Goal: Task Accomplishment & Management: Use online tool/utility

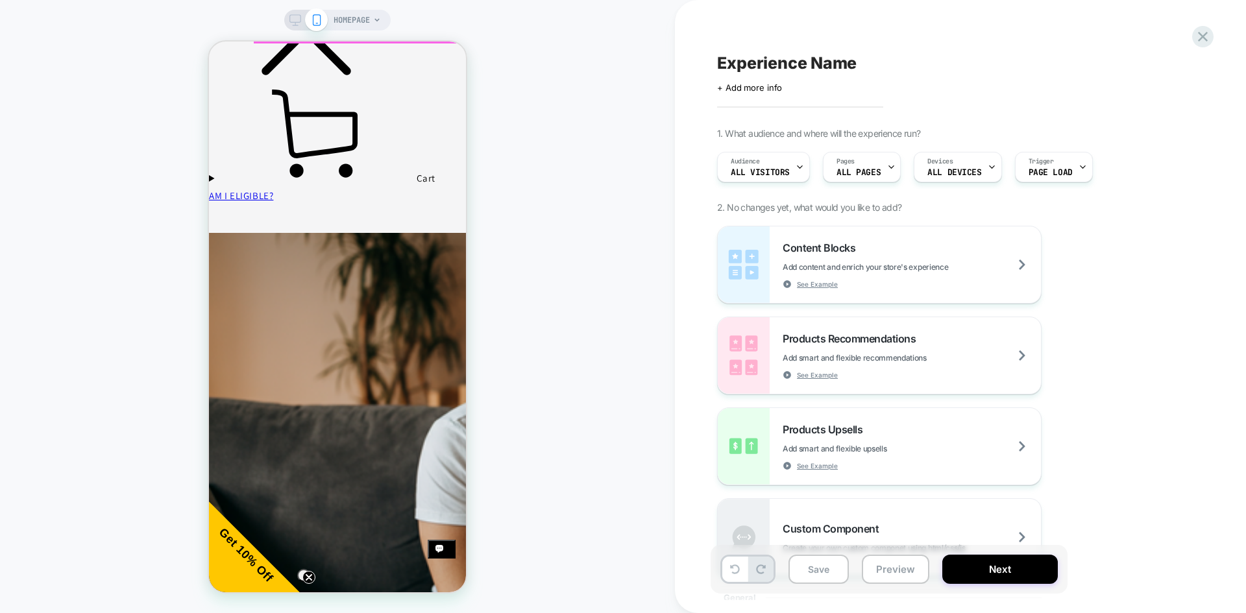
scroll to position [1559, 0]
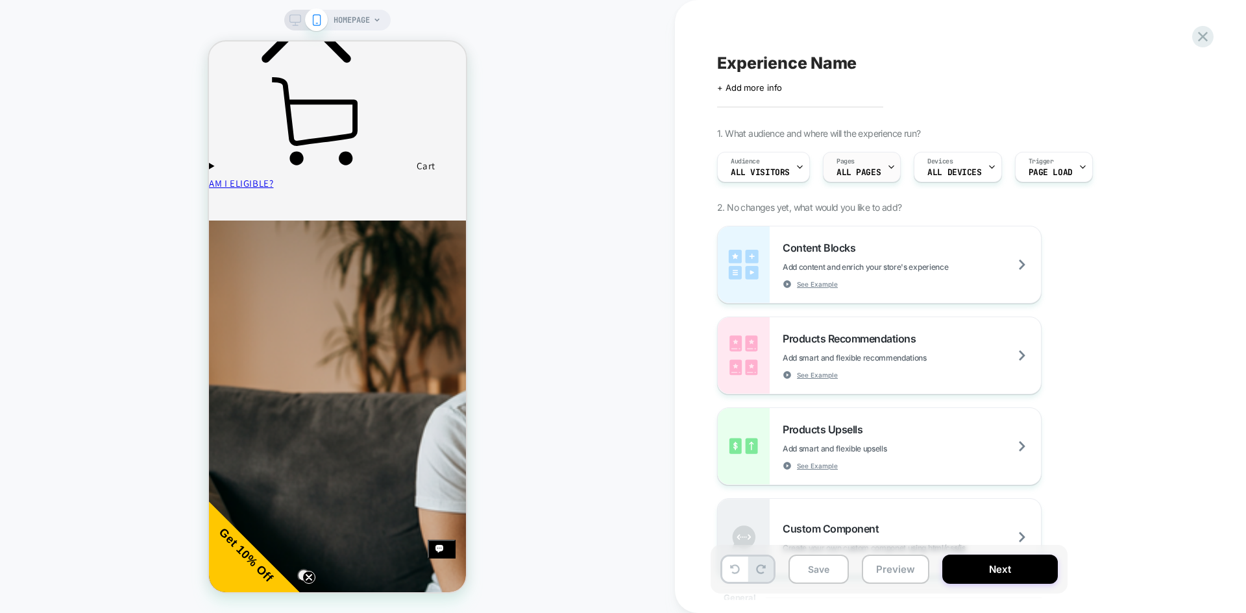
click at [0, 0] on span "ALL PAGES" at bounding box center [0, 0] width 0 height 0
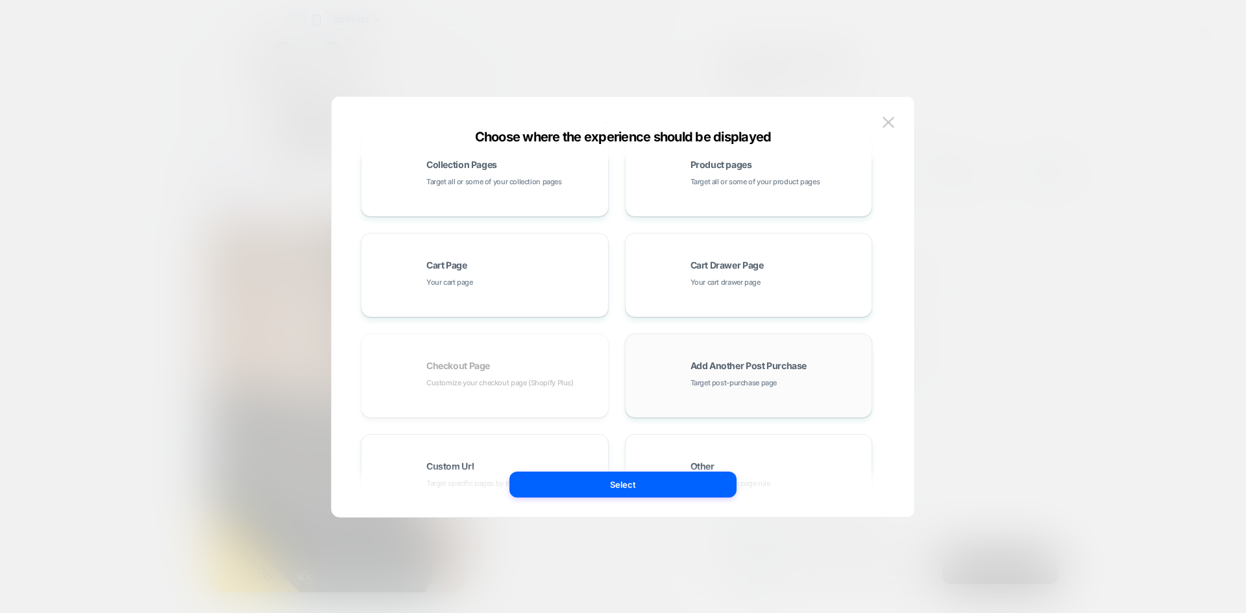
scroll to position [195, 0]
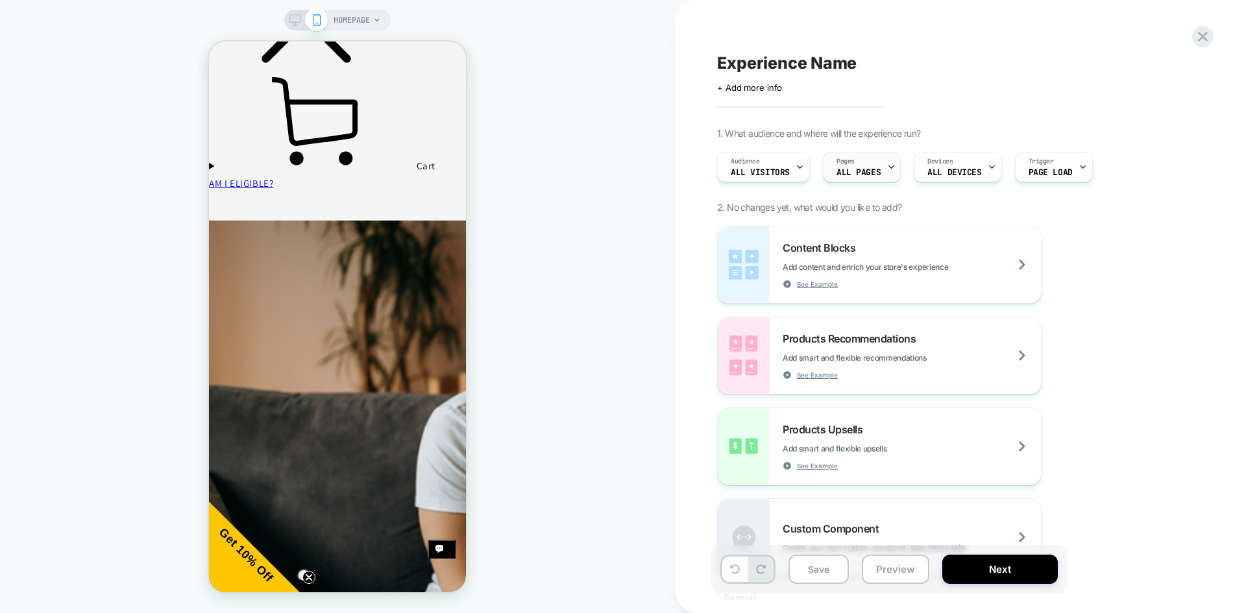
click at [874, 159] on div "Pages ALL PAGES" at bounding box center [859, 167] width 70 height 29
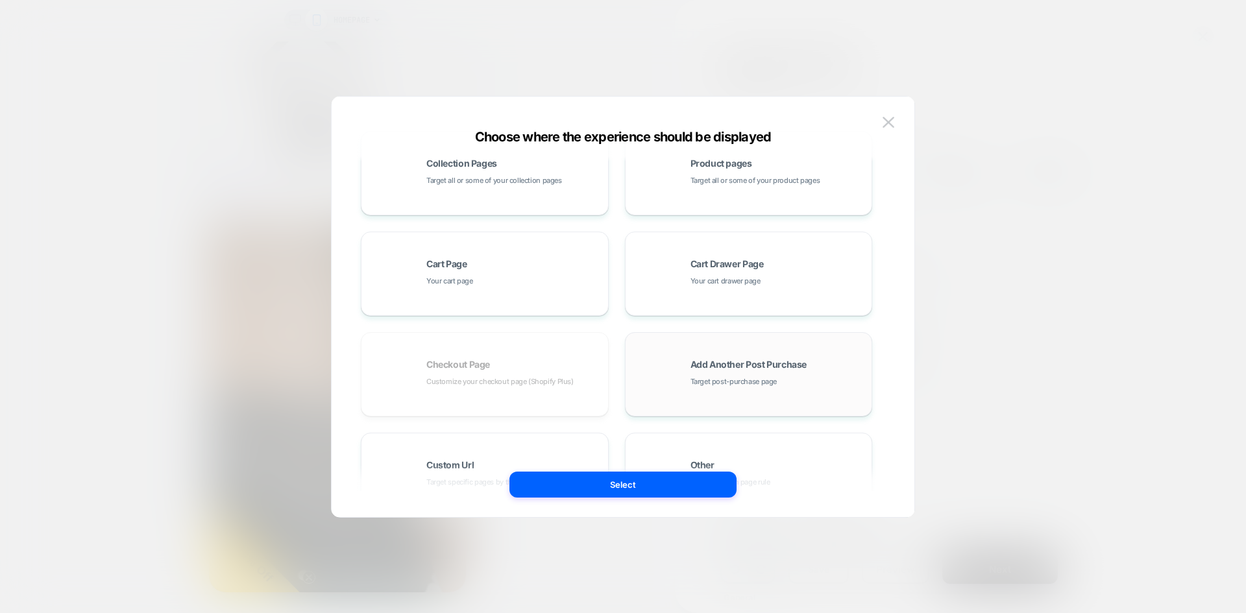
scroll to position [66, 0]
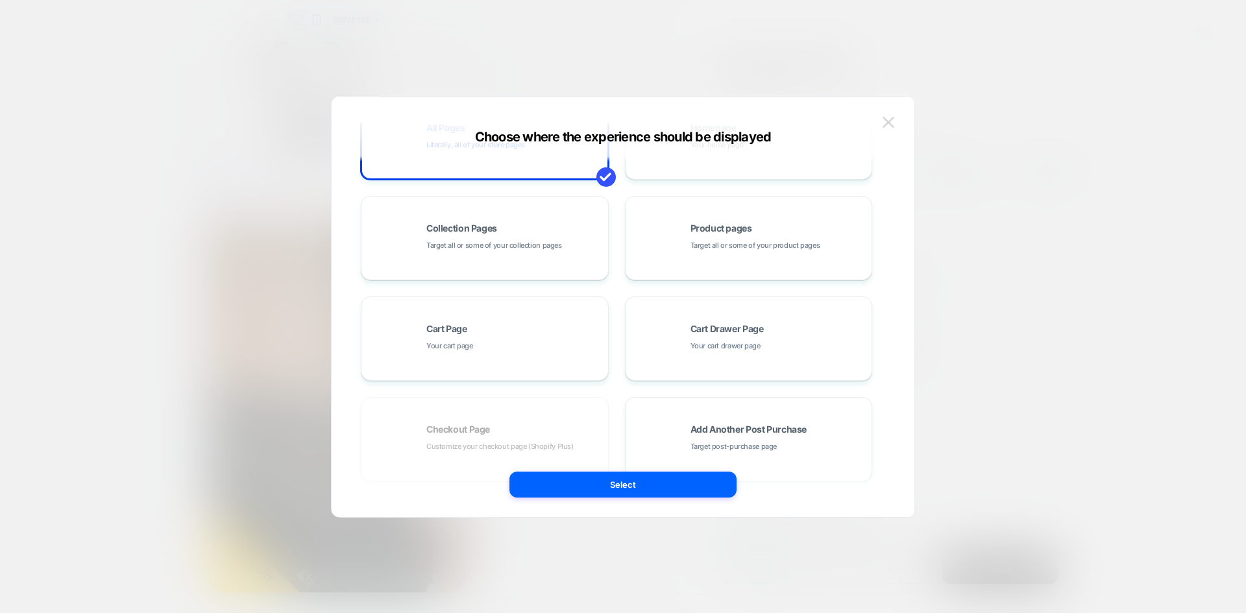
click at [0, 0] on button at bounding box center [0, 0] width 0 height 0
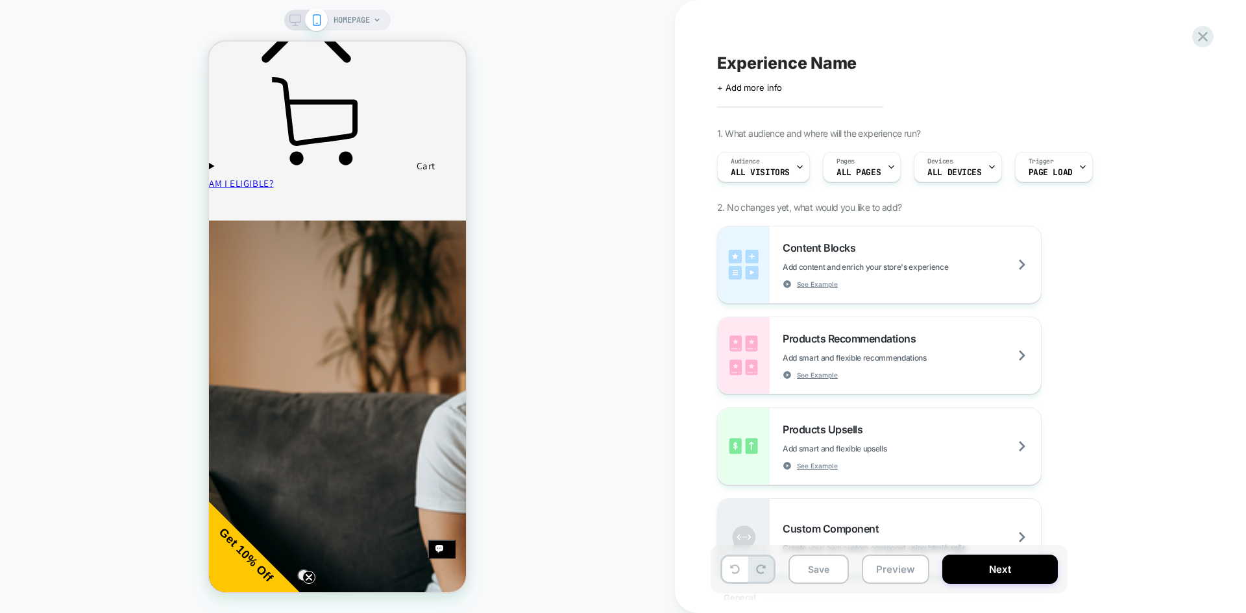
click at [360, 16] on span "HOMEPAGE" at bounding box center [352, 20] width 36 height 21
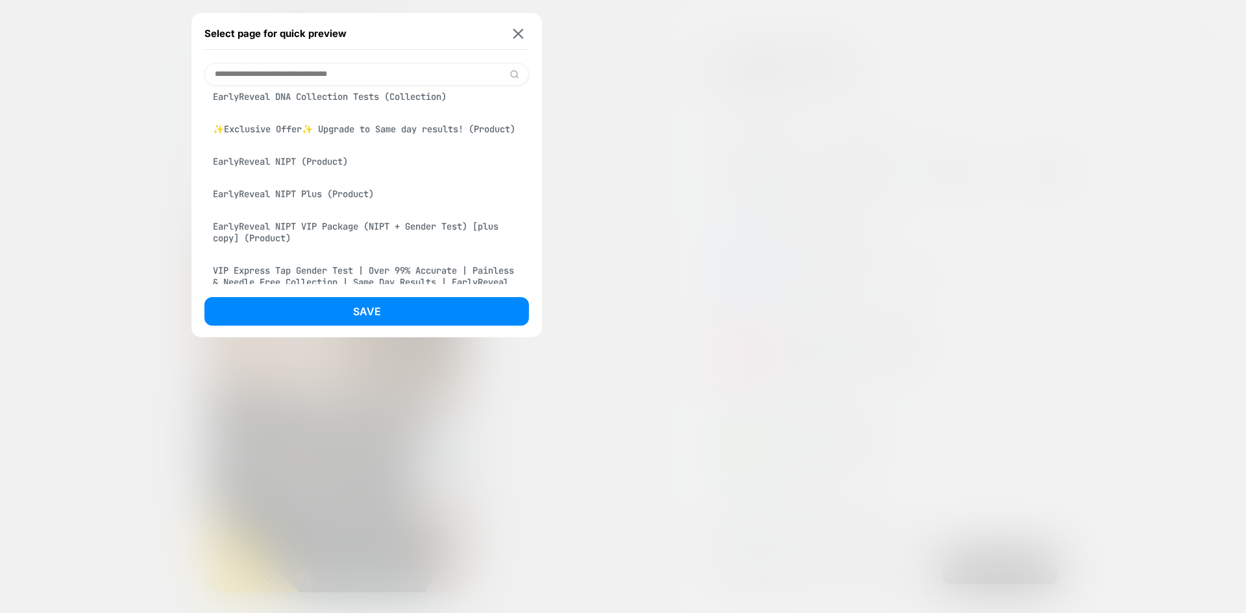
scroll to position [0, 0]
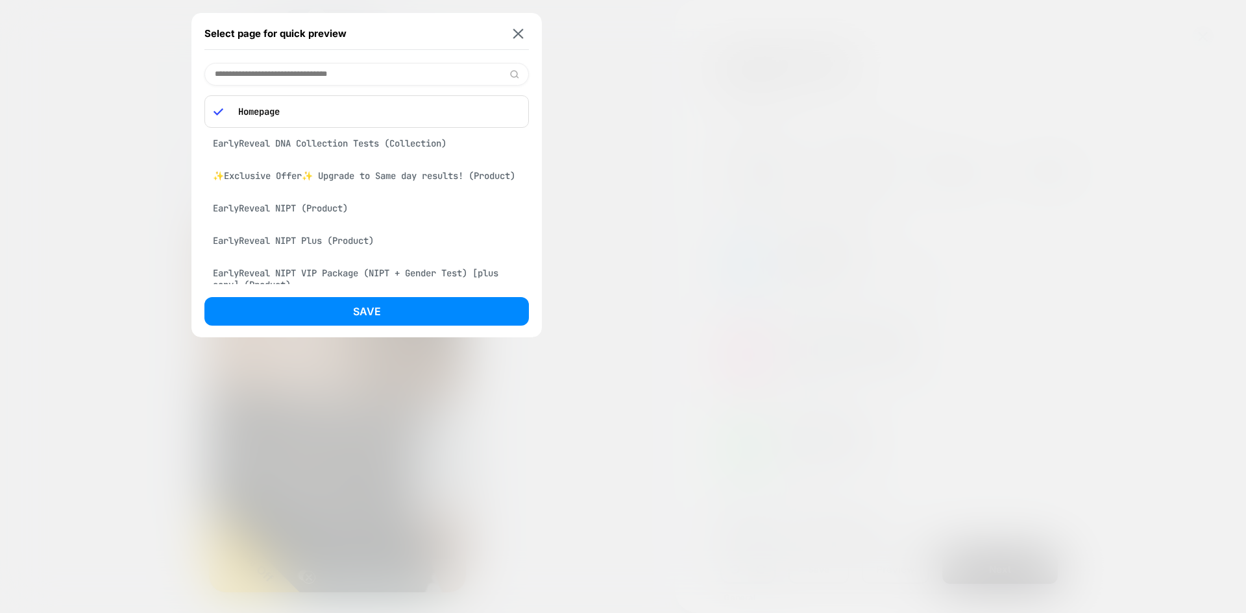
click at [278, 79] on input at bounding box center [366, 74] width 325 height 23
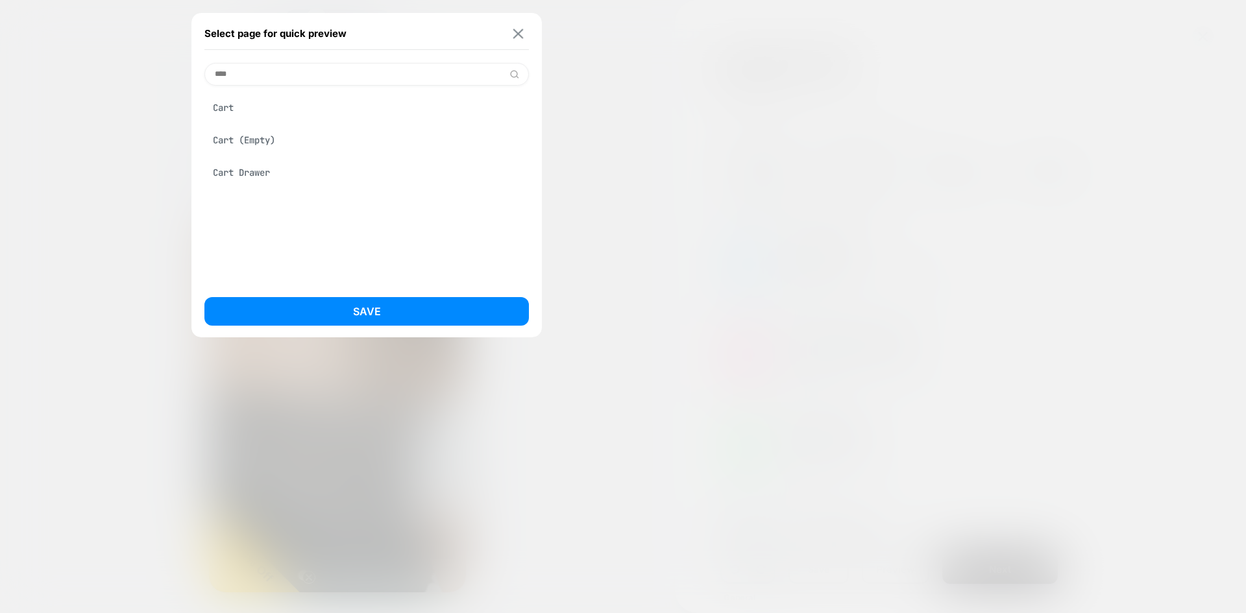
type input "****"
click at [515, 37] on img at bounding box center [518, 34] width 10 height 10
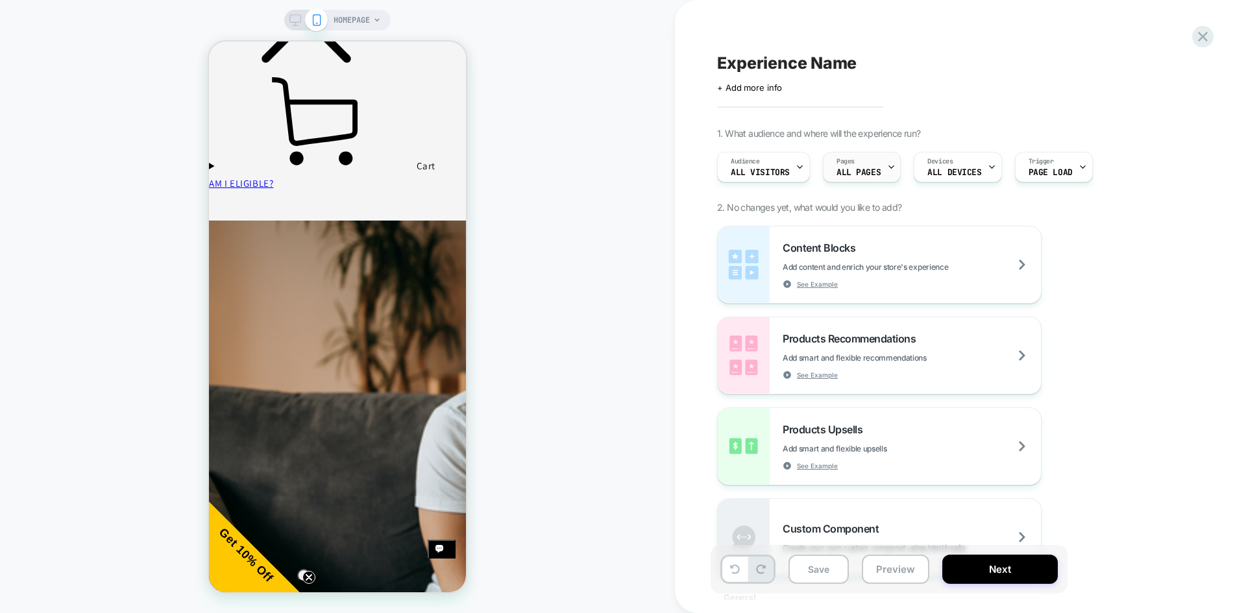
click at [0, 0] on span "ALL PAGES" at bounding box center [0, 0] width 0 height 0
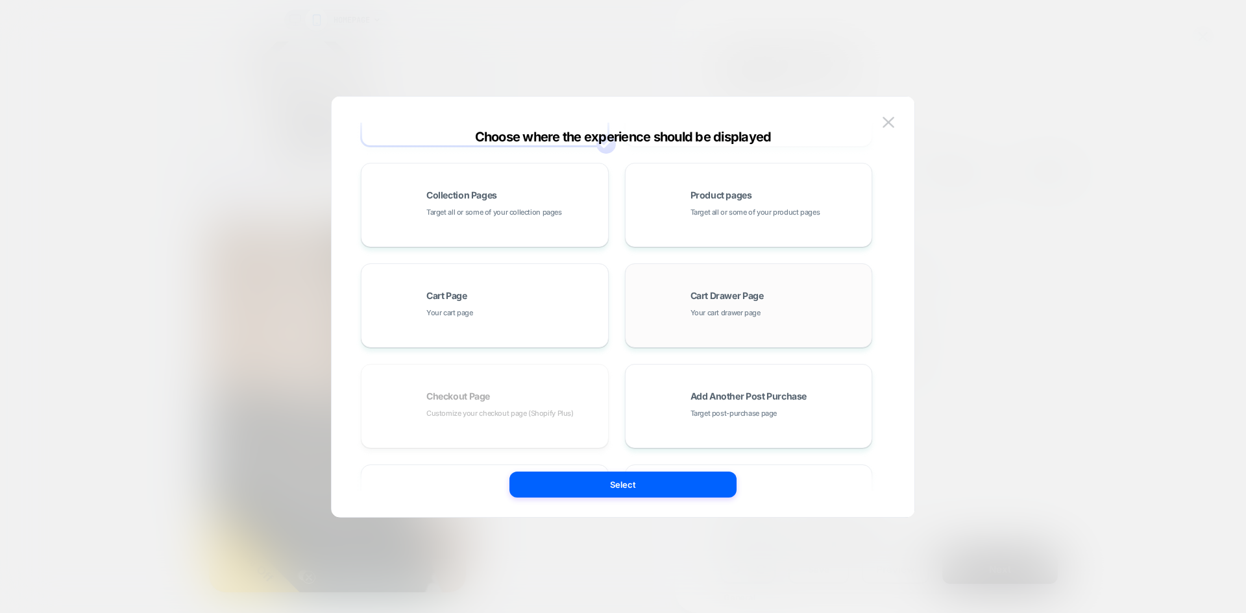
scroll to position [196, 0]
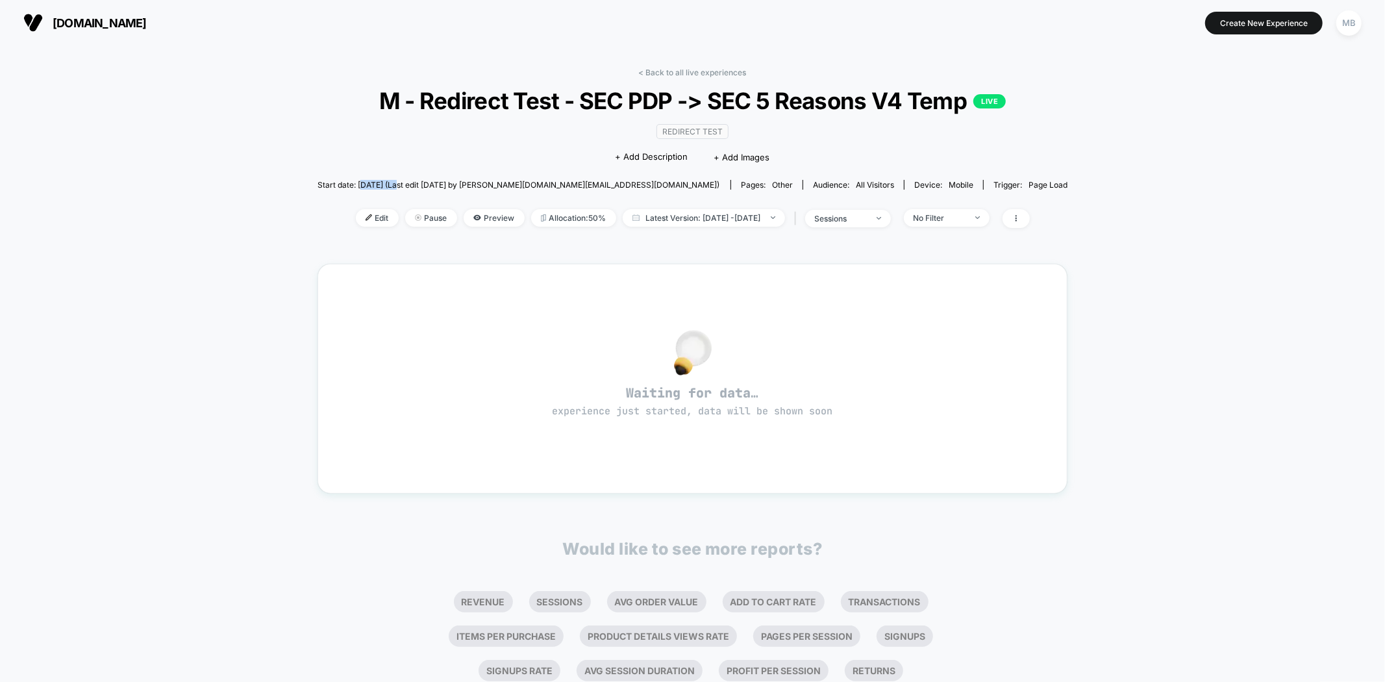
drag, startPoint x: 406, startPoint y: 187, endPoint x: 441, endPoint y: 186, distance: 35.1
click at [441, 186] on span "Start date: 9/2/2025 (Last edit 9/2/2025 by silverman.ecomm.consulting@gmail.co…" at bounding box center [518, 185] width 402 height 10
drag, startPoint x: 502, startPoint y: 177, endPoint x: 589, endPoint y: 167, distance: 87.5
click at [588, 169] on div "< Back to all live experiences M - Redirect Test - SEC PDP -> SEC 5 Reasons V4 …" at bounding box center [692, 156] width 750 height 177
click at [621, 172] on div "Redirect Test Click to edit experience details + Add Description + Add Images" at bounding box center [692, 143] width 450 height 59
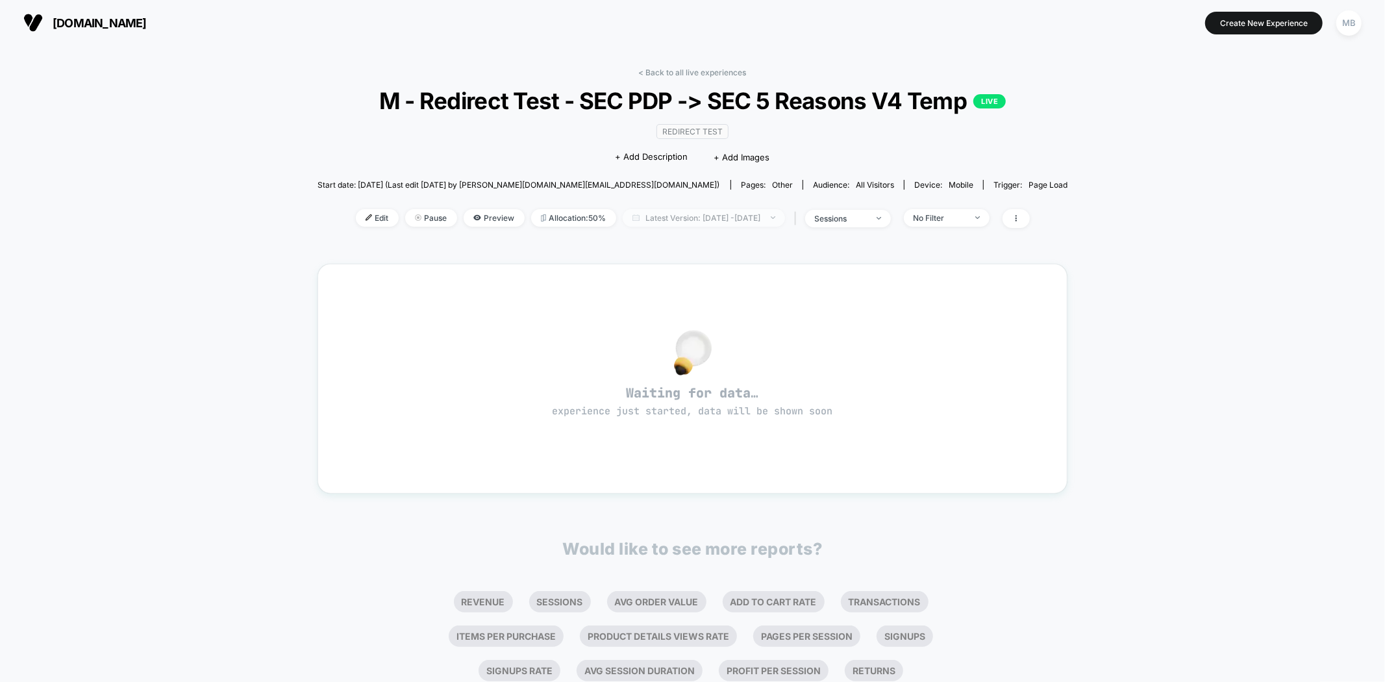
click at [698, 221] on span "Latest Version: Sep 2, 2025 - Sep 7, 2025" at bounding box center [704, 218] width 162 height 18
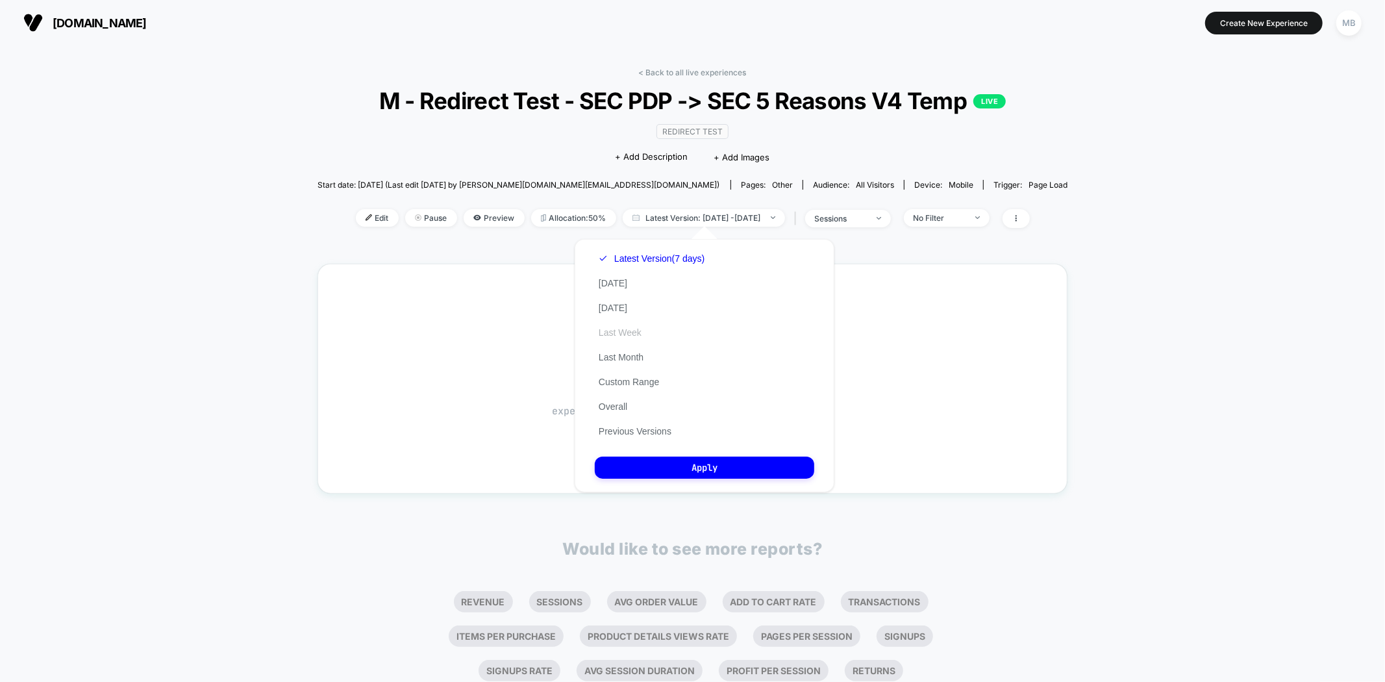
click at [620, 334] on button "Last Week" at bounding box center [620, 333] width 51 height 12
click at [628, 304] on button "Yesterday" at bounding box center [613, 308] width 36 height 12
click at [686, 463] on button "Apply" at bounding box center [704, 467] width 219 height 22
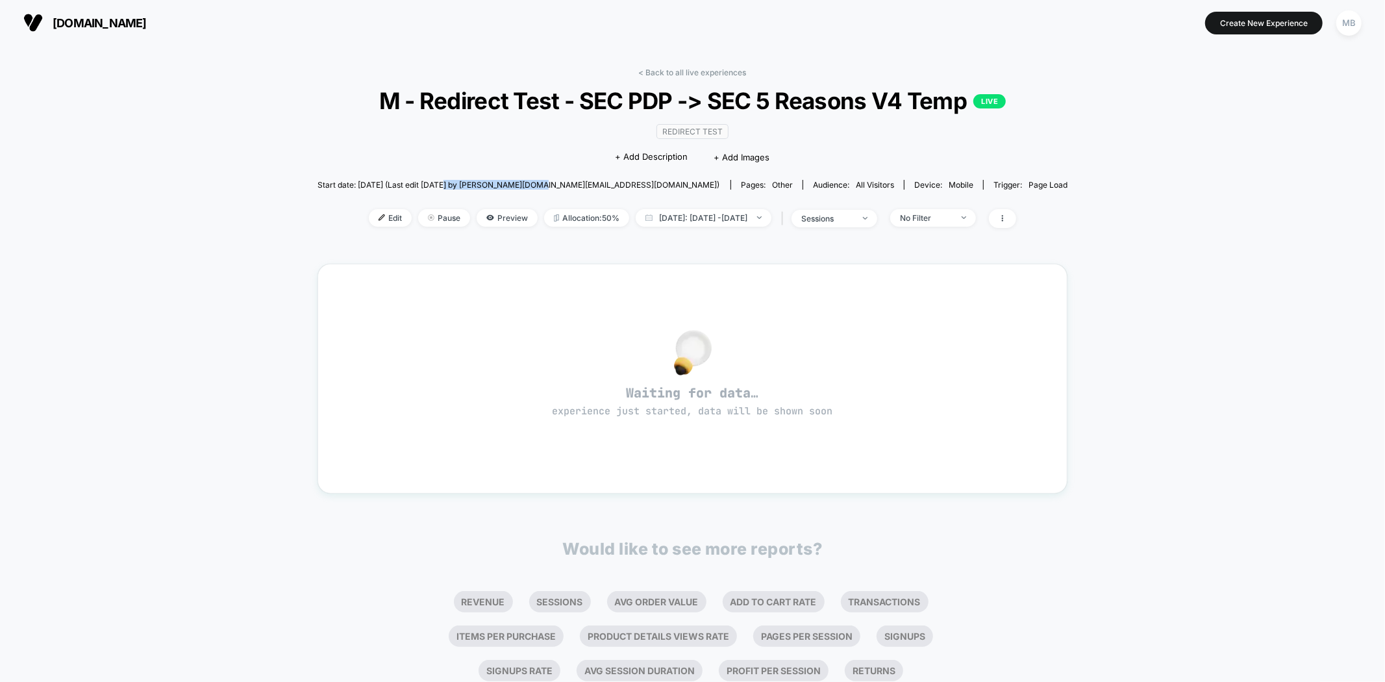
drag, startPoint x: 502, startPoint y: 192, endPoint x: 576, endPoint y: 184, distance: 73.8
click at [576, 184] on span "Start date: 9/2/2025 (Last edit 9/2/2025 by silverman.ecomm.consulting@gmail.co…" at bounding box center [518, 184] width 402 height 23
click at [369, 219] on span "Edit" at bounding box center [390, 218] width 43 height 18
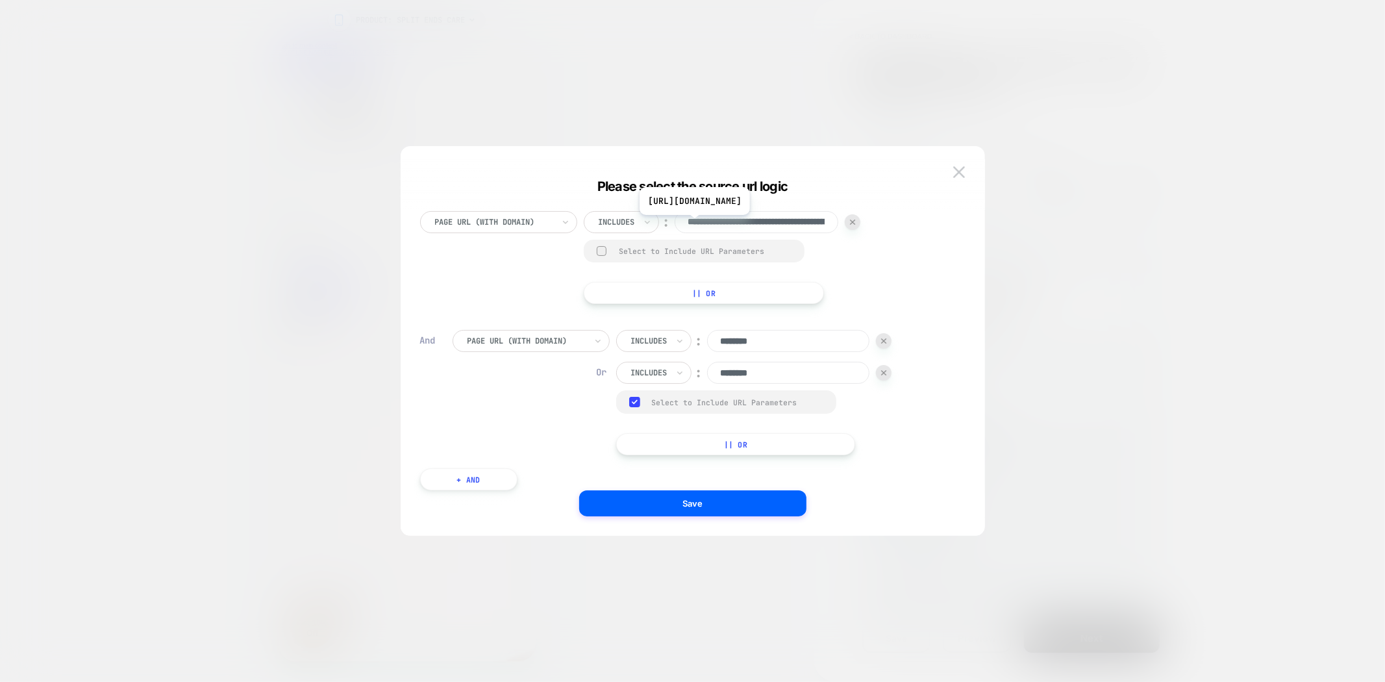
drag, startPoint x: 853, startPoint y: 223, endPoint x: 872, endPoint y: 222, distance: 18.9
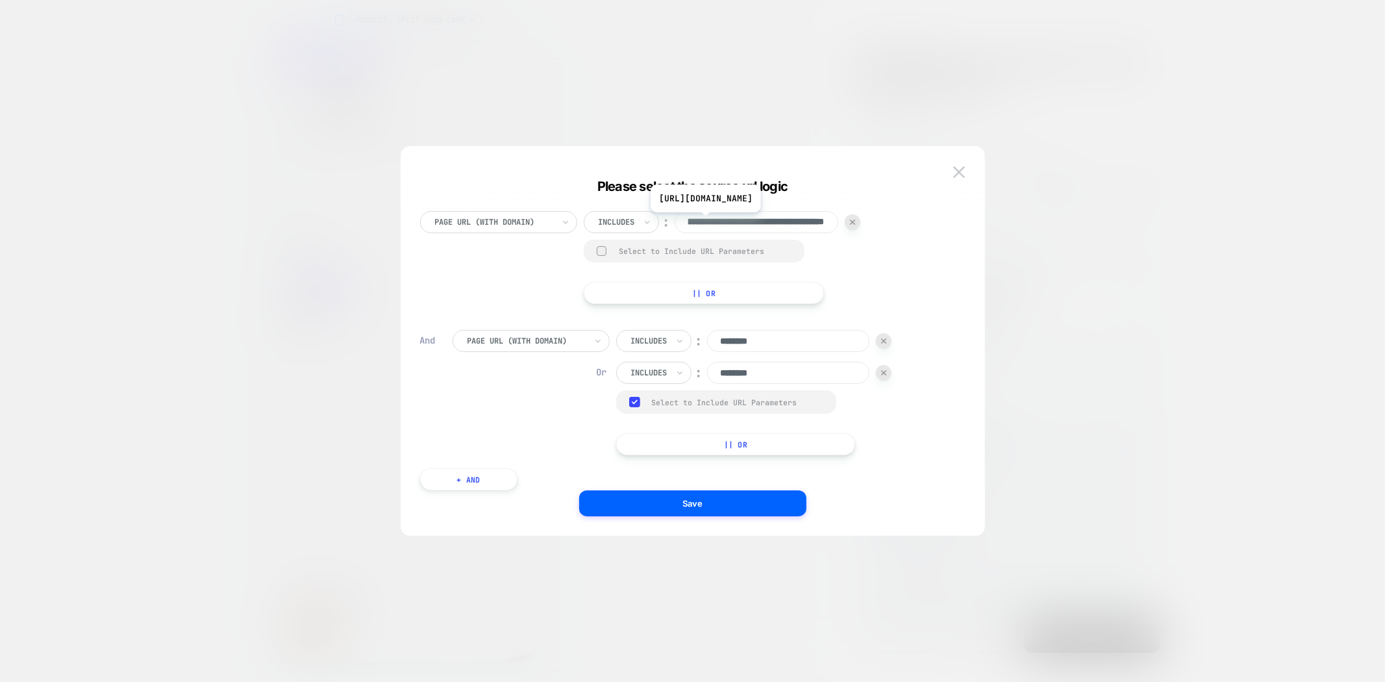
click at [0, 0] on img at bounding box center [0, 0] width 0 height 0
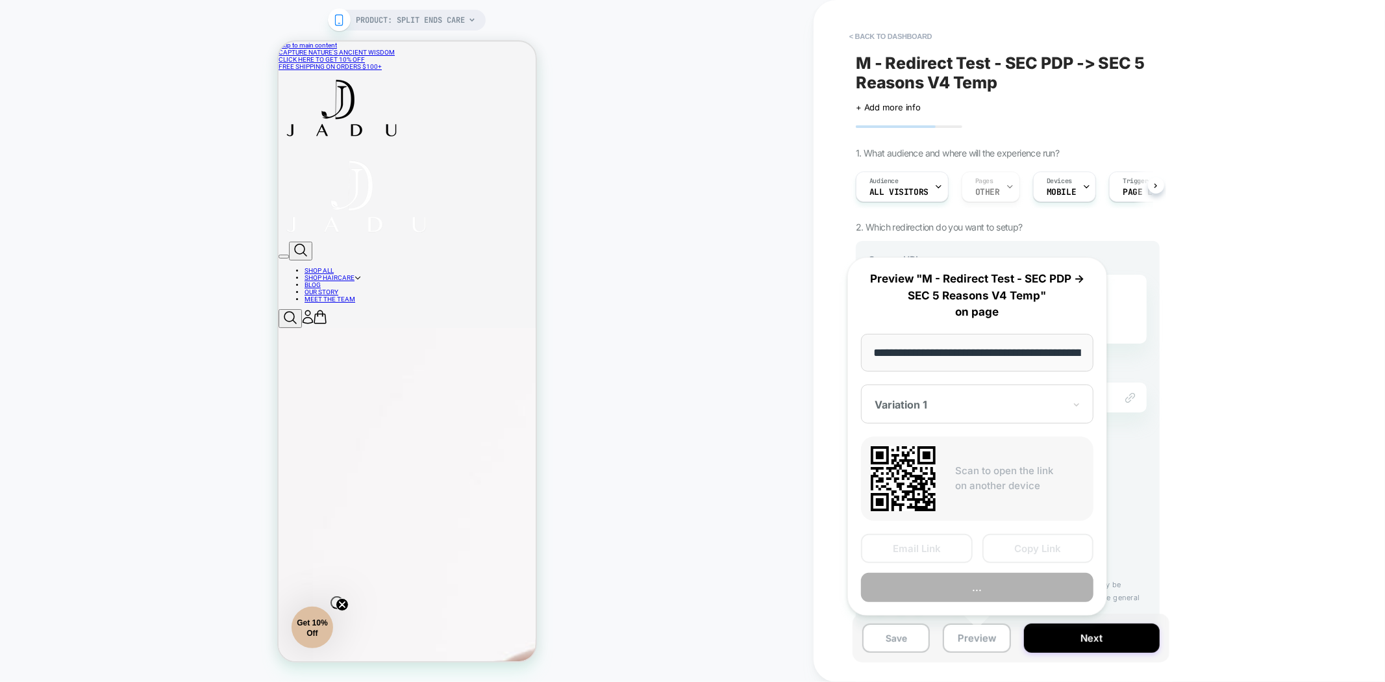
scroll to position [0, 145]
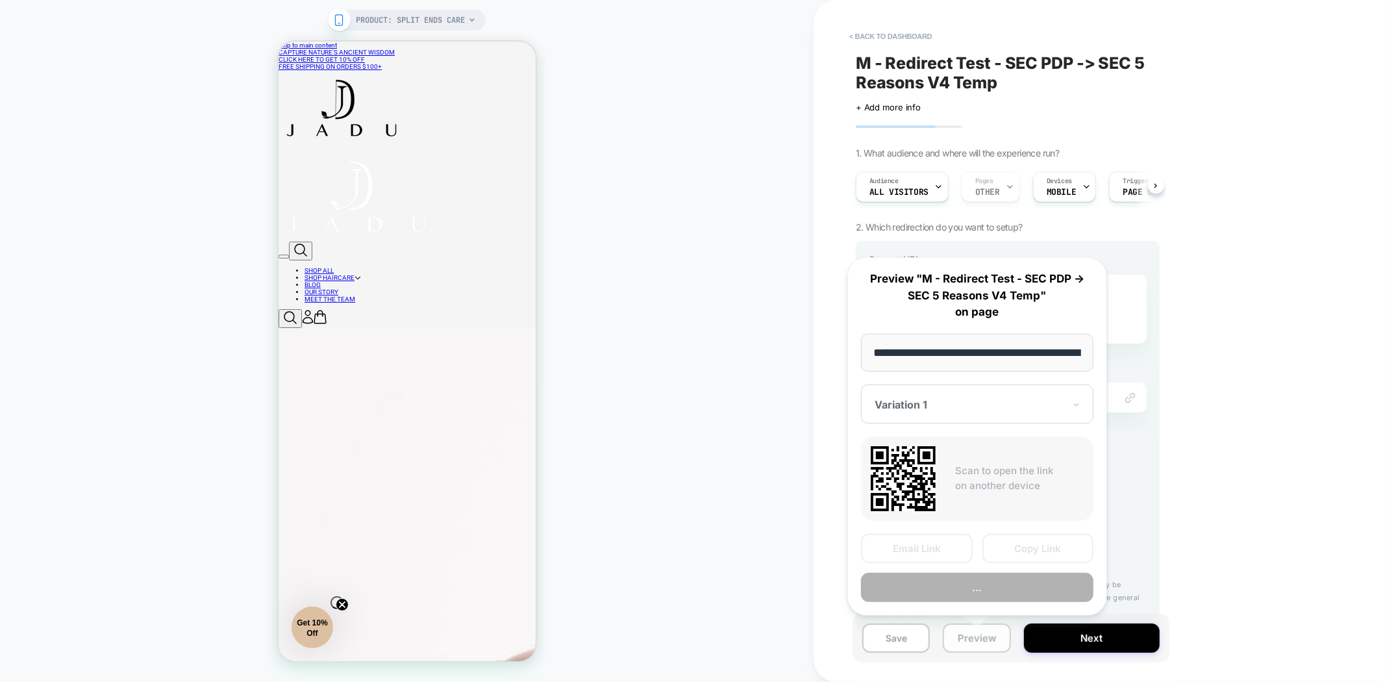
scroll to position [0, 145]
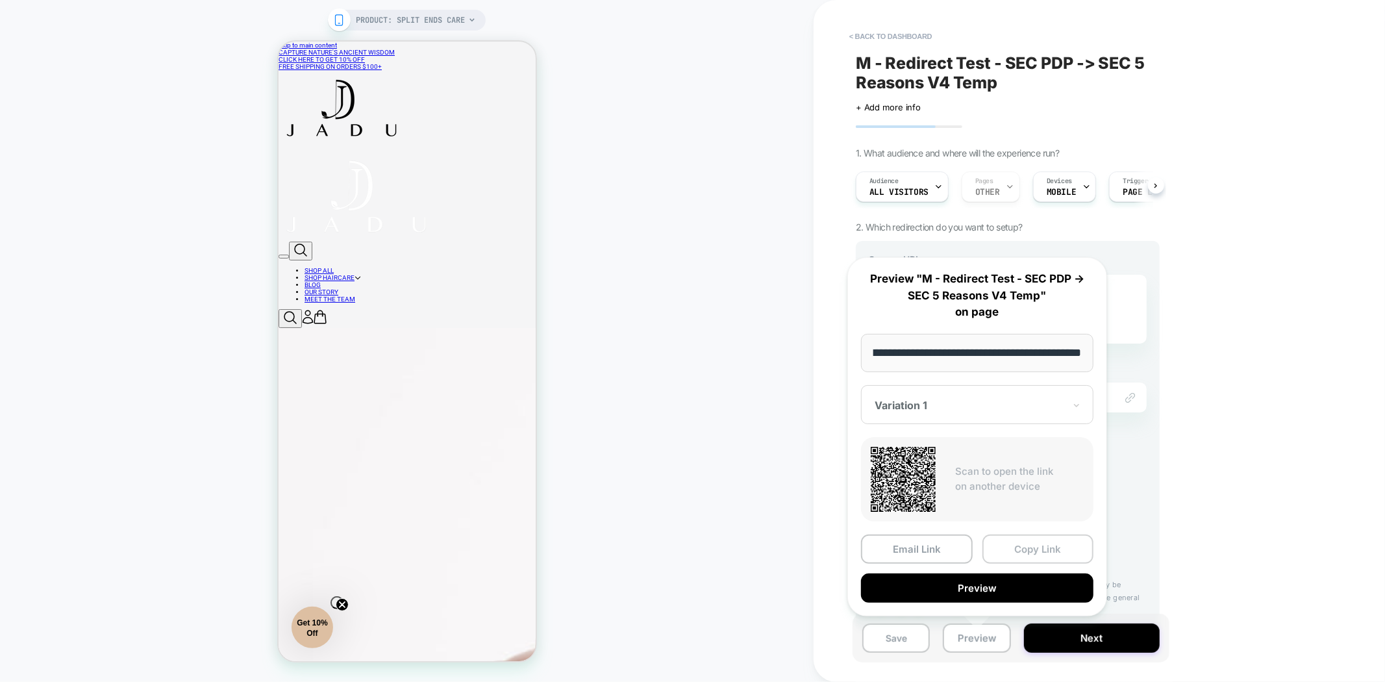
click at [1050, 549] on button "Copy Link" at bounding box center [1038, 548] width 112 height 29
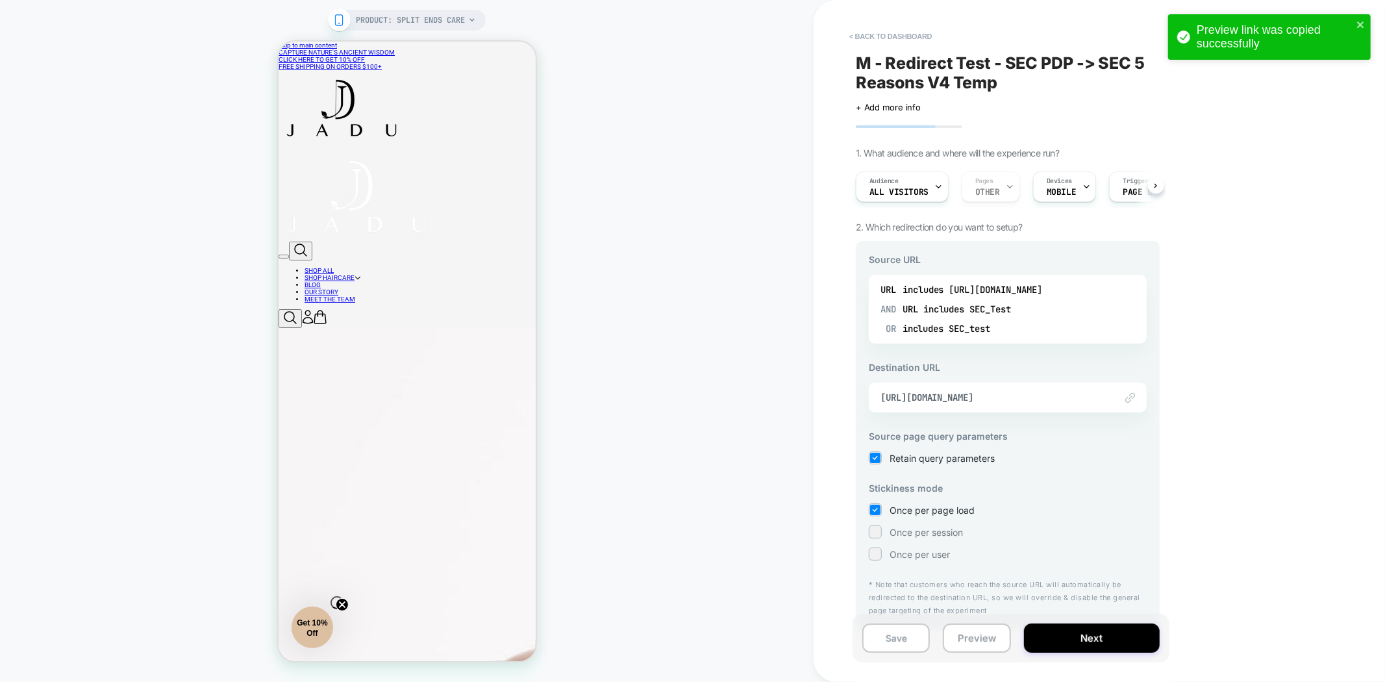
drag, startPoint x: 991, startPoint y: 179, endPoint x: 1007, endPoint y: 190, distance: 18.7
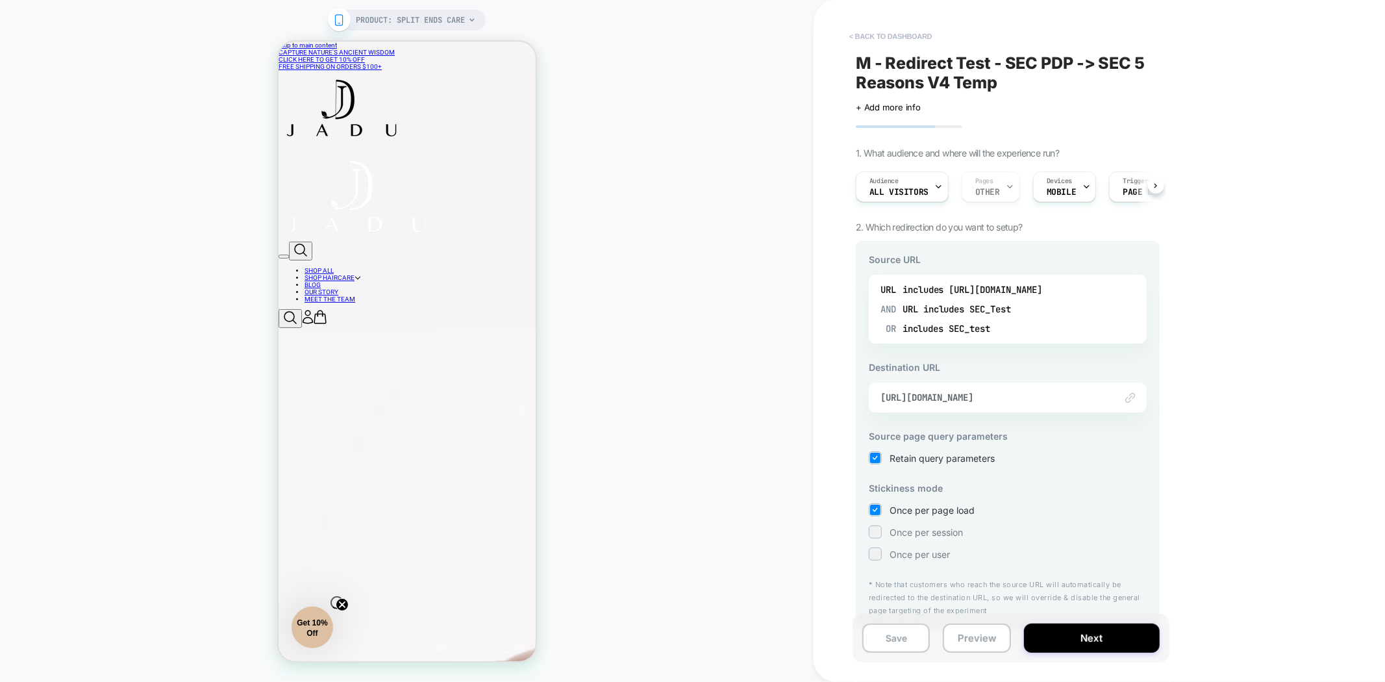
click at [884, 38] on button "< back to dashboard" at bounding box center [890, 36] width 95 height 21
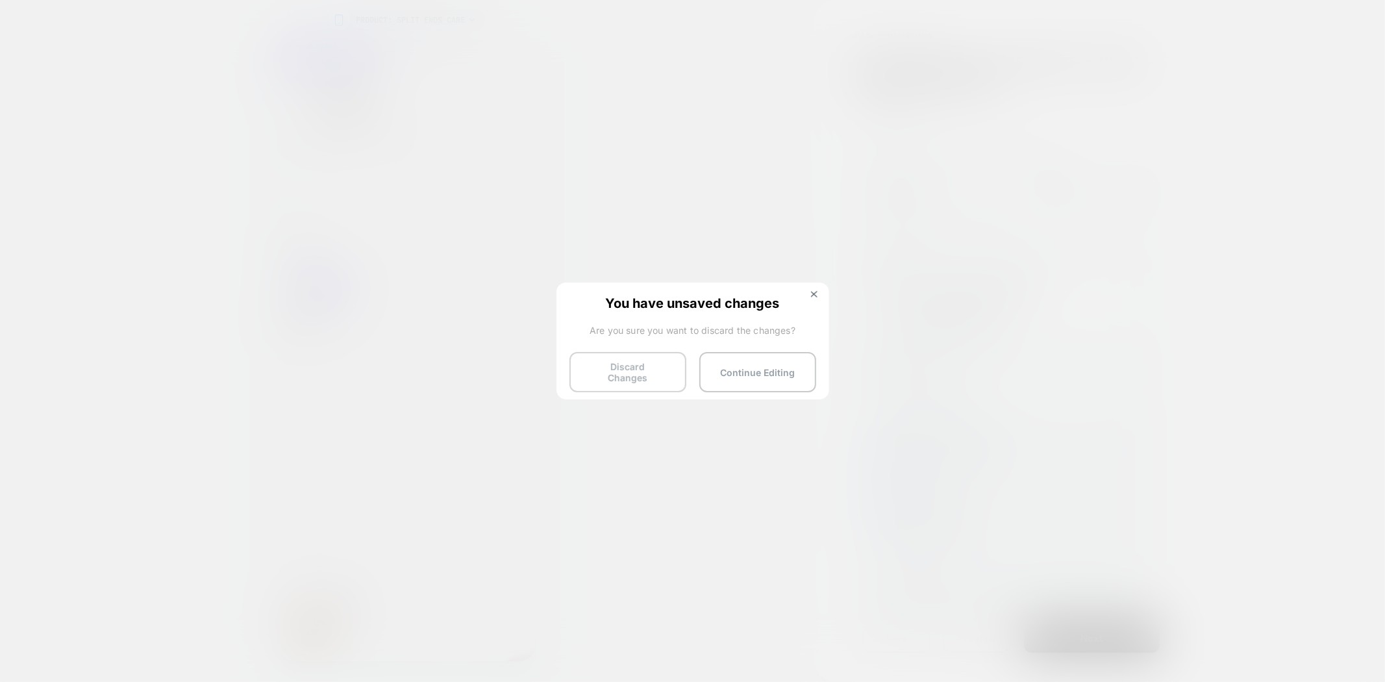
click at [628, 364] on button "Discard Changes" at bounding box center [627, 372] width 117 height 40
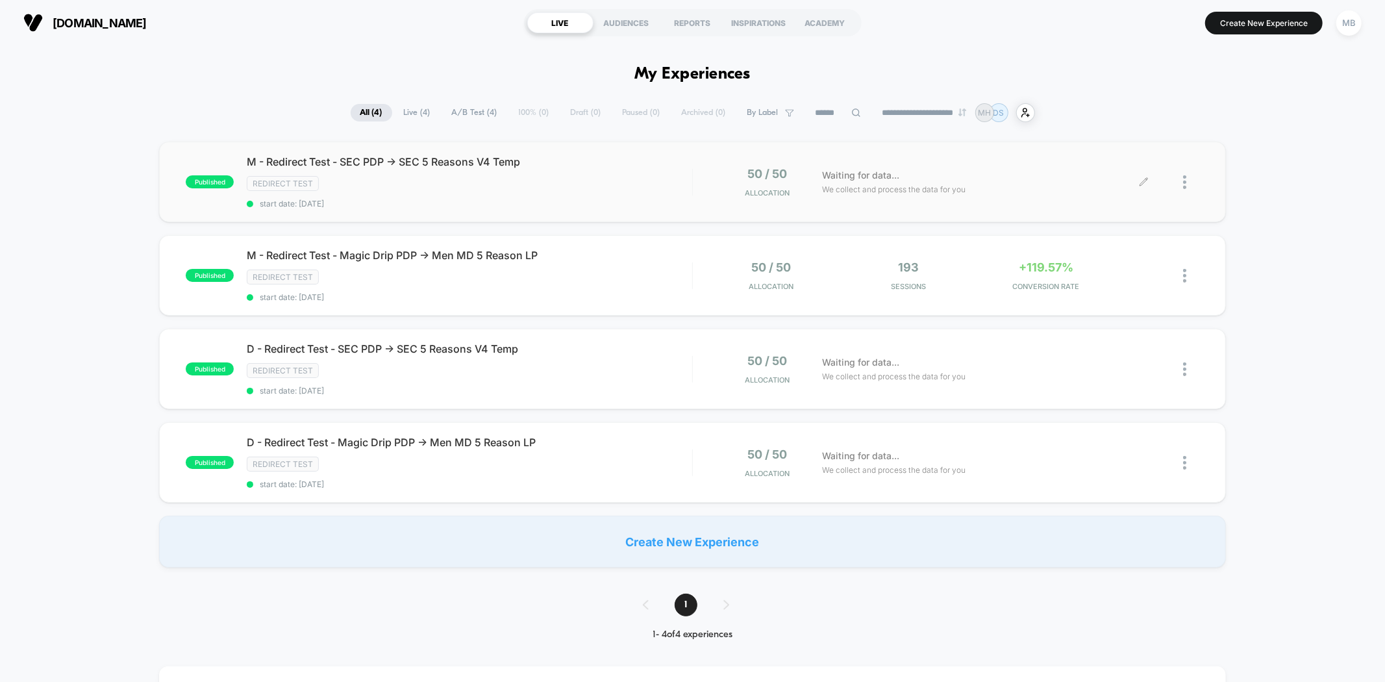
click at [693, 192] on div "50 / 50 Allocation Waiting for data... We collect and process the data for you" at bounding box center [946, 182] width 506 height 31
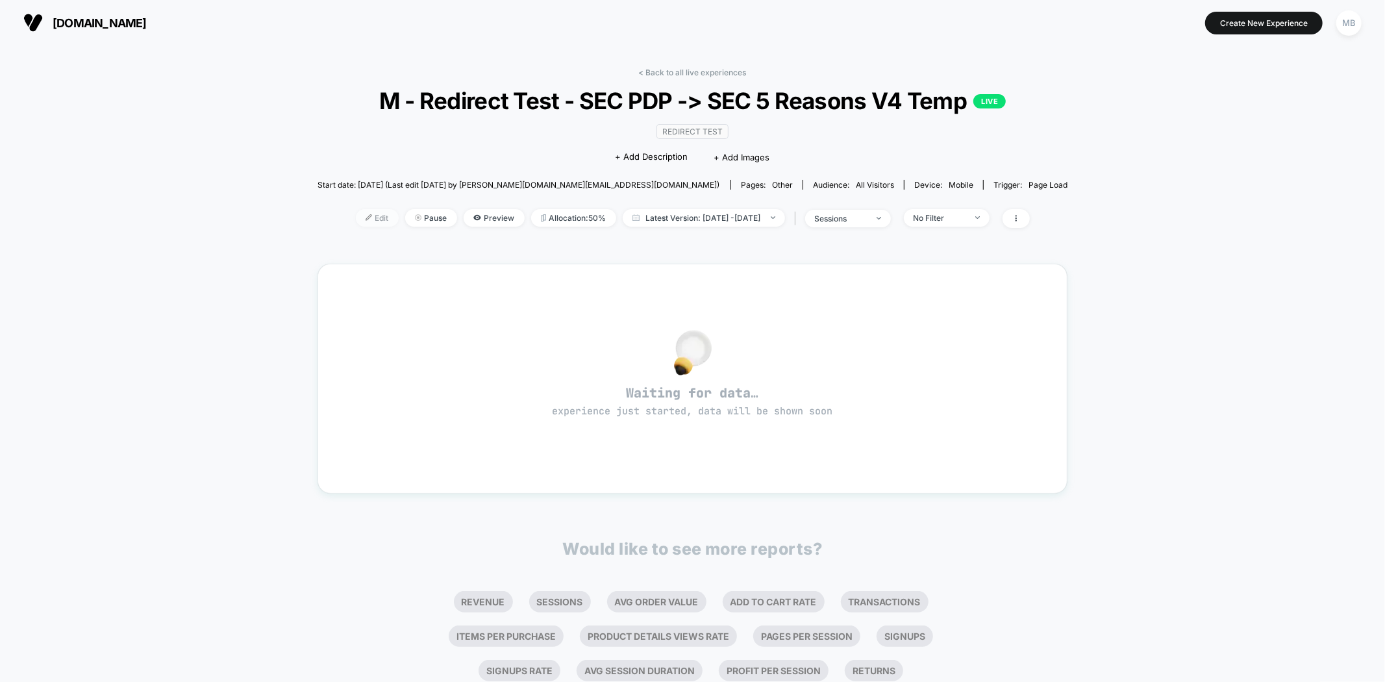
click at [356, 219] on span "Edit" at bounding box center [377, 218] width 43 height 18
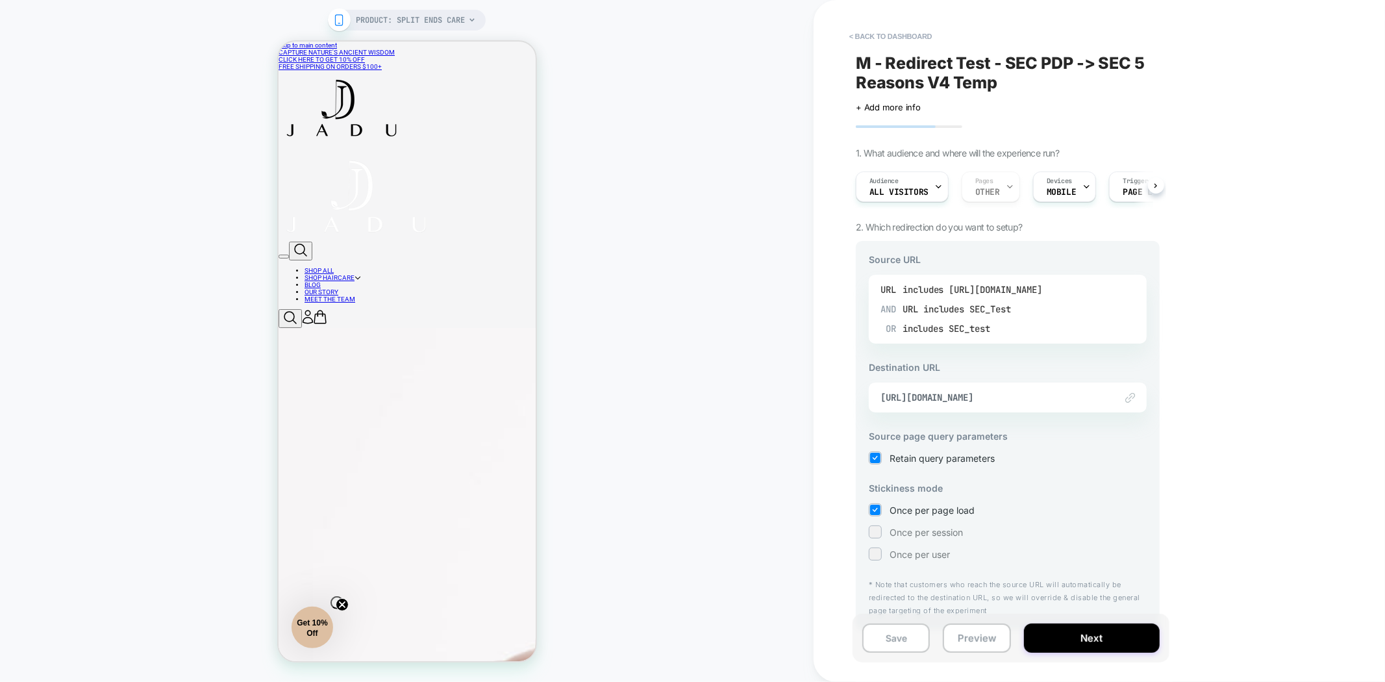
click at [0, 0] on div "includes https://jadubeauty.com/products/split-ends-care" at bounding box center [0, 0] width 0 height 0
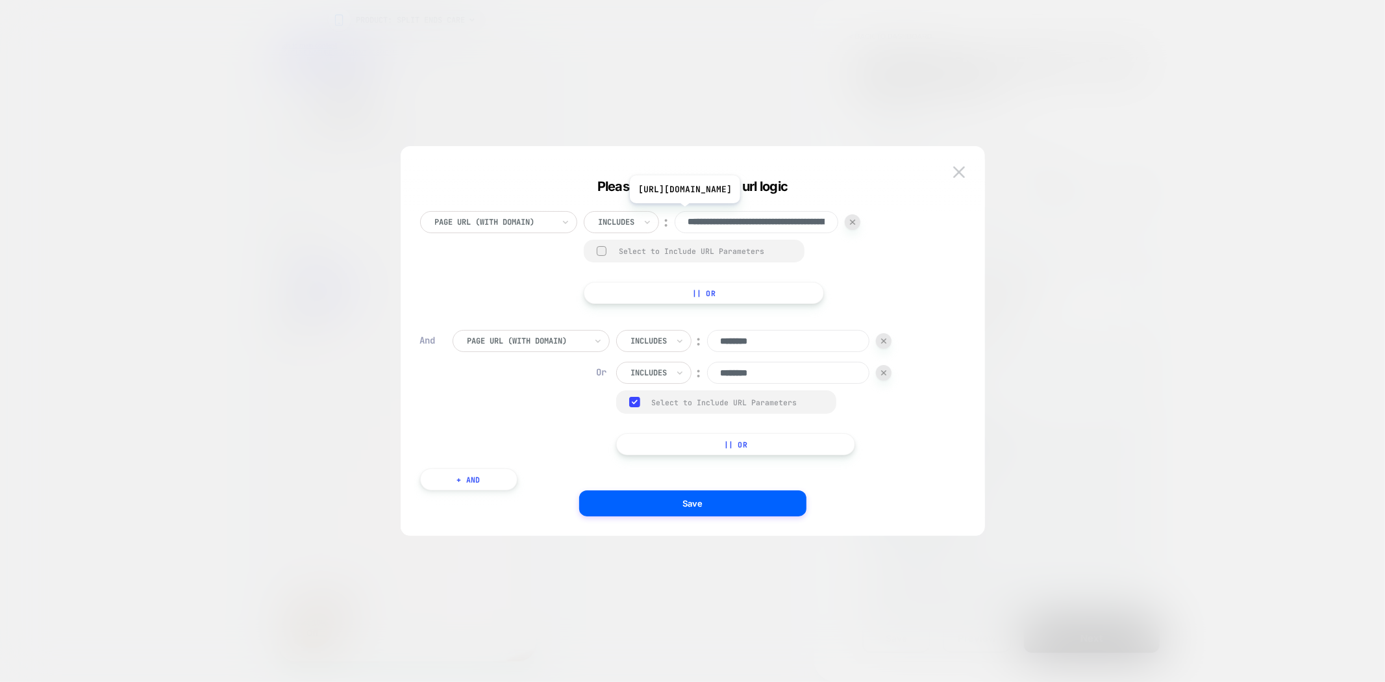
click at [741, 227] on input "**********" at bounding box center [756, 222] width 164 height 22
click at [956, 172] on img at bounding box center [959, 171] width 12 height 11
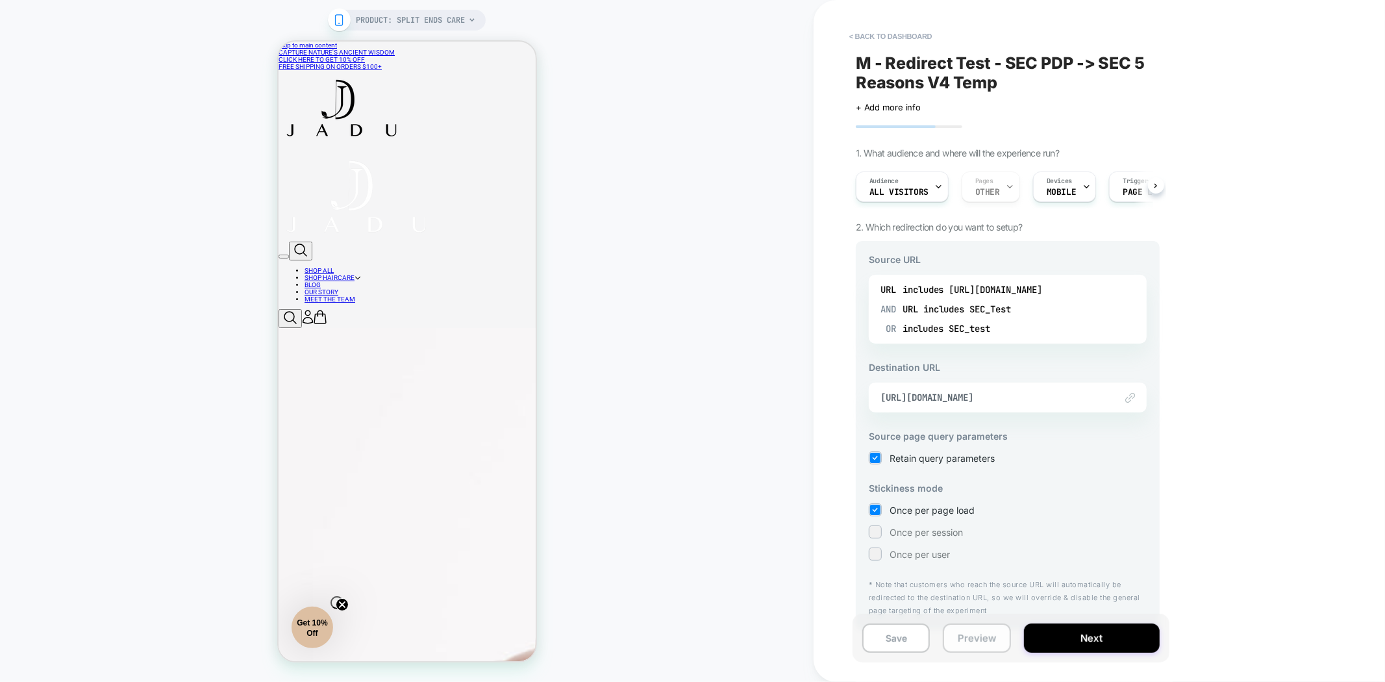
click at [0, 0] on button "Preview" at bounding box center [0, 0] width 0 height 0
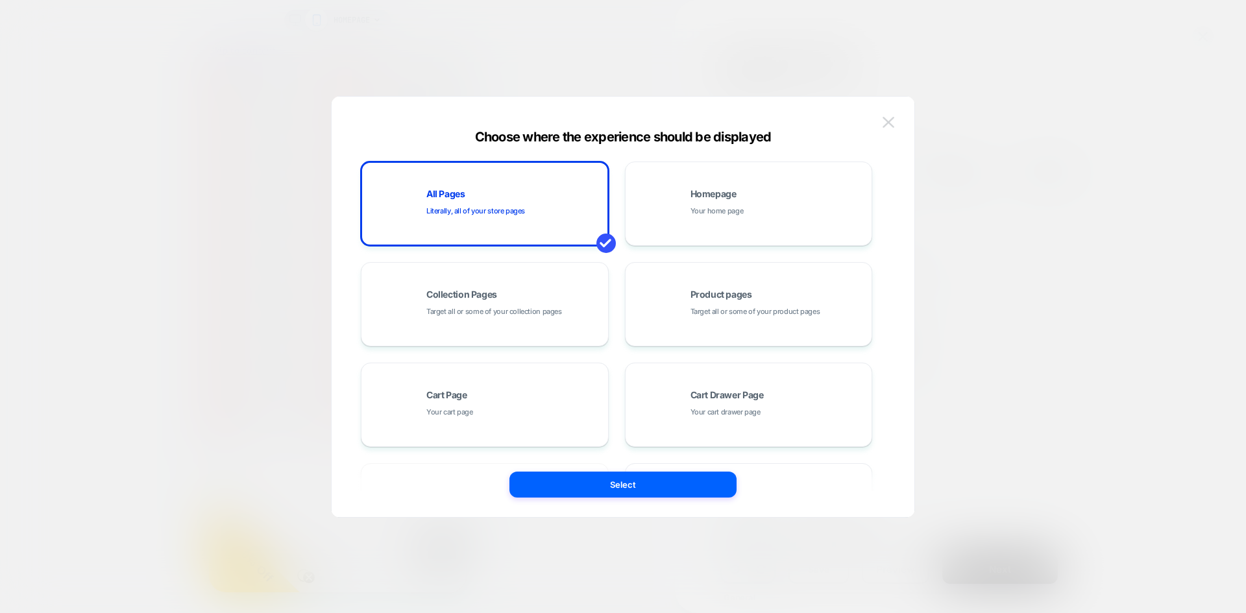
click at [897, 123] on button at bounding box center [888, 122] width 19 height 19
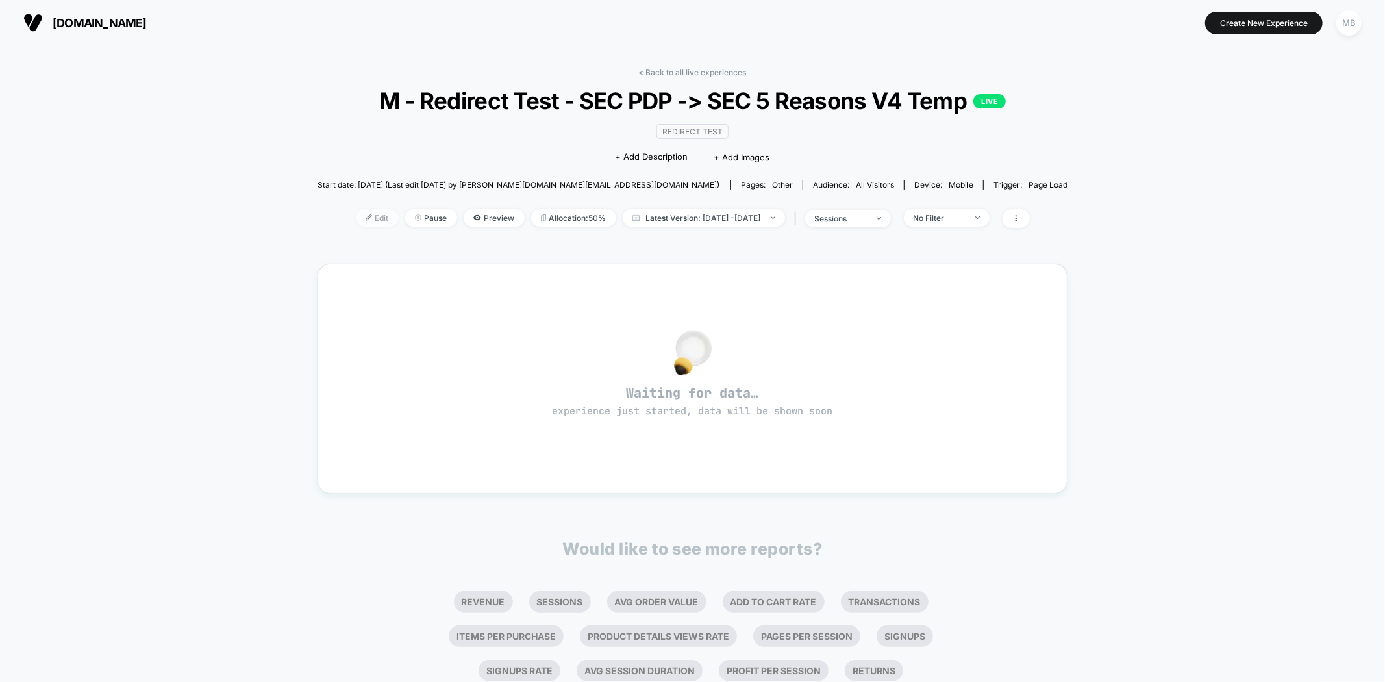
click at [356, 212] on span "Edit" at bounding box center [377, 218] width 43 height 18
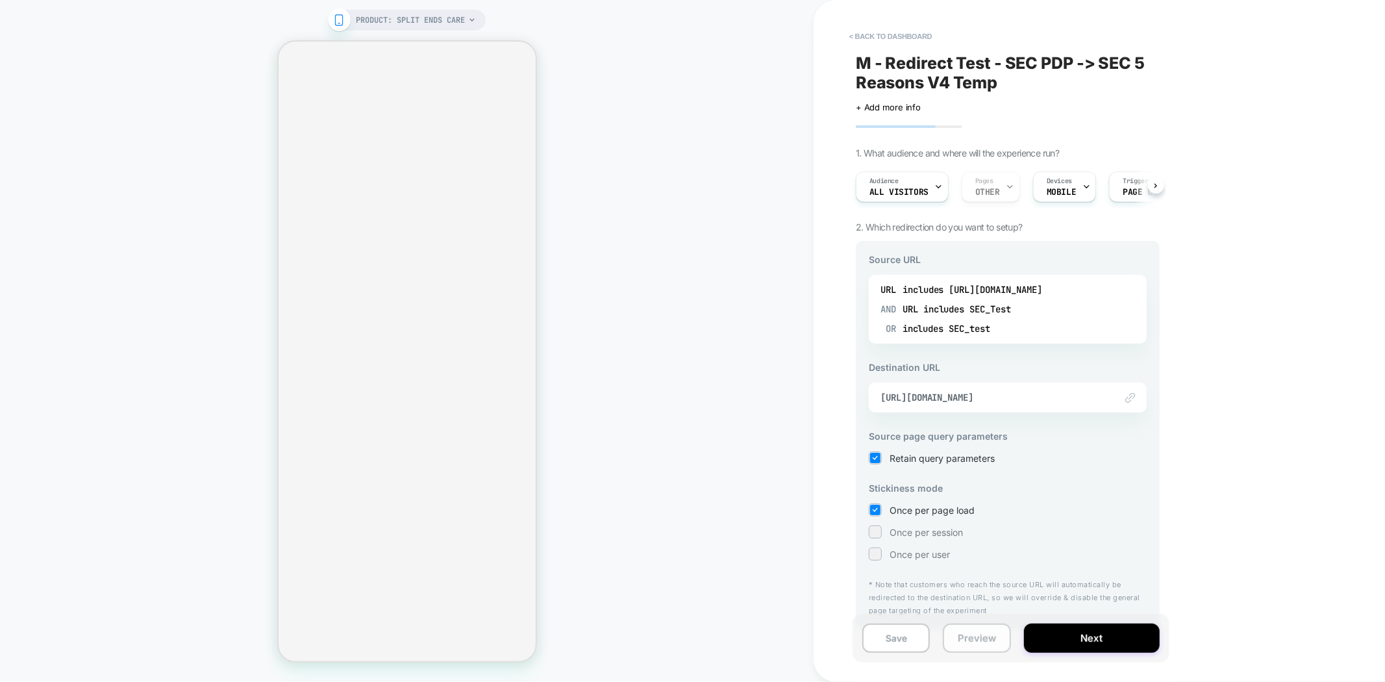
click at [957, 639] on button "Preview" at bounding box center [977, 637] width 68 height 29
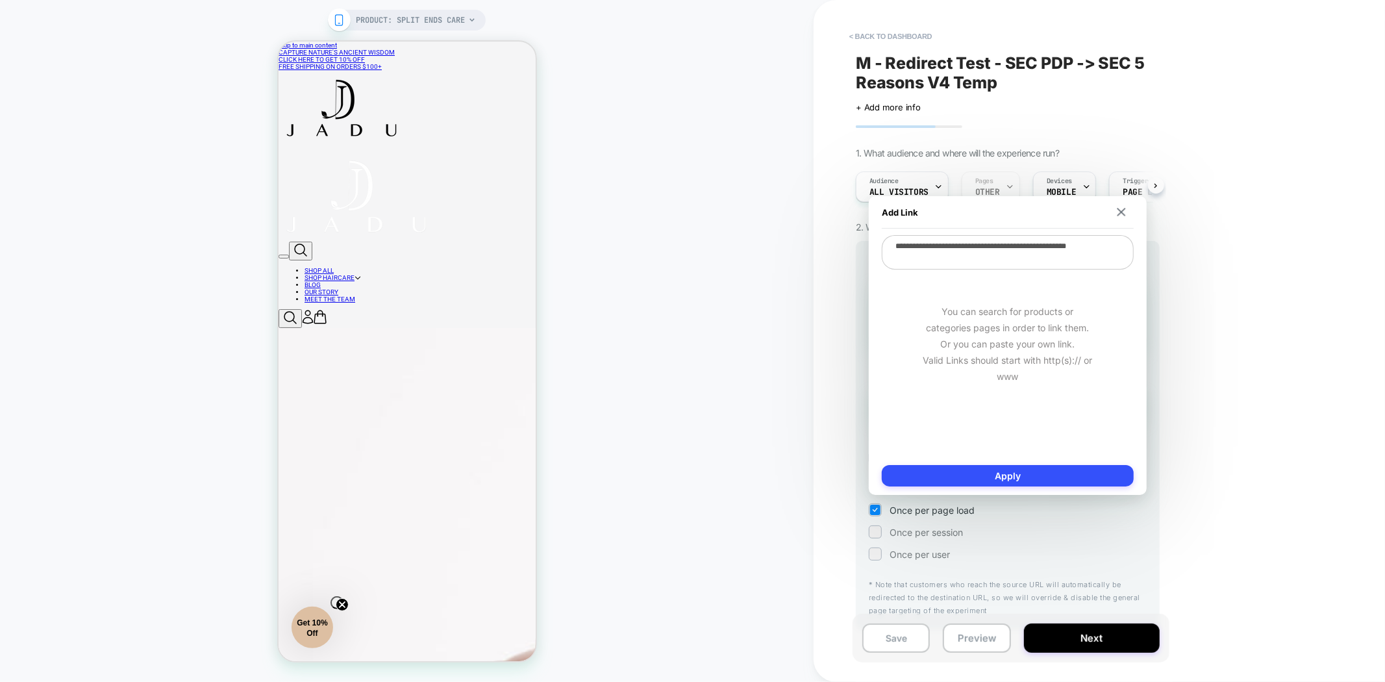
drag, startPoint x: 944, startPoint y: 255, endPoint x: 870, endPoint y: 237, distance: 76.2
drag, startPoint x: 1119, startPoint y: 210, endPoint x: 1107, endPoint y: 229, distance: 23.1
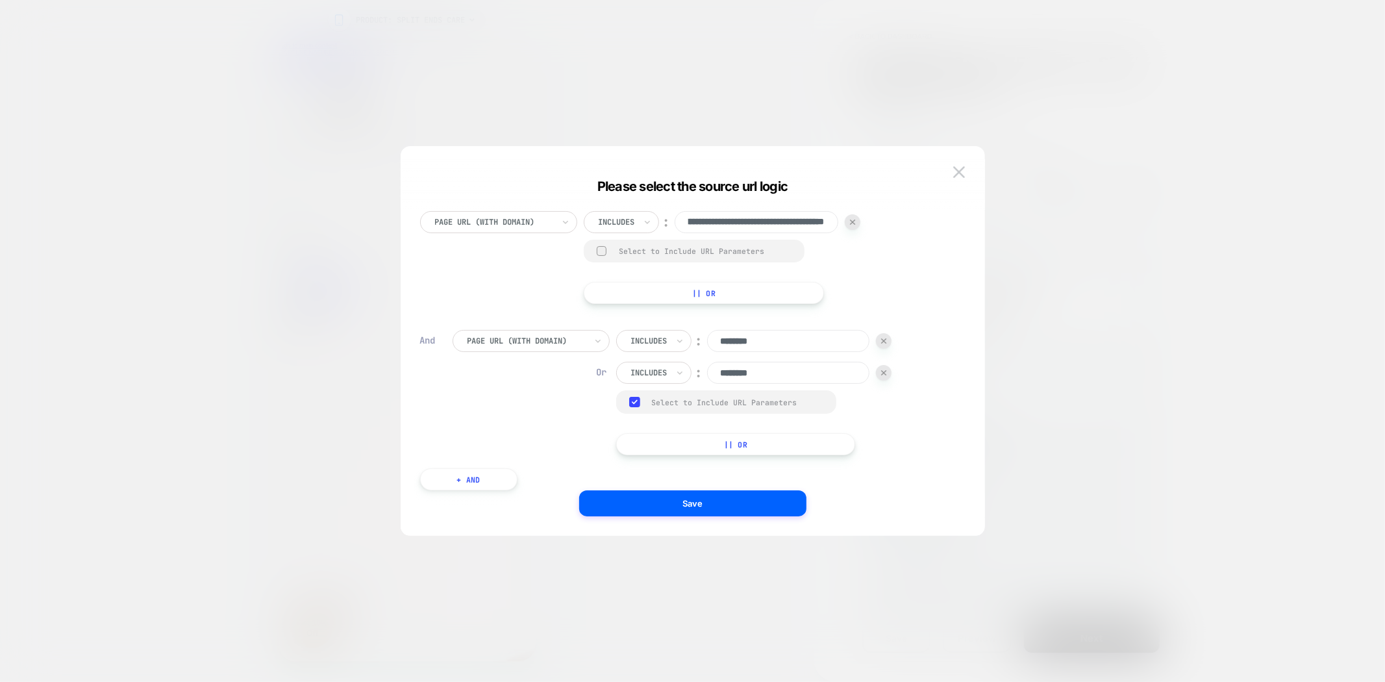
drag, startPoint x: 763, startPoint y: 216, endPoint x: 851, endPoint y: 212, distance: 88.3
click at [0, 0] on img at bounding box center [0, 0] width 0 height 0
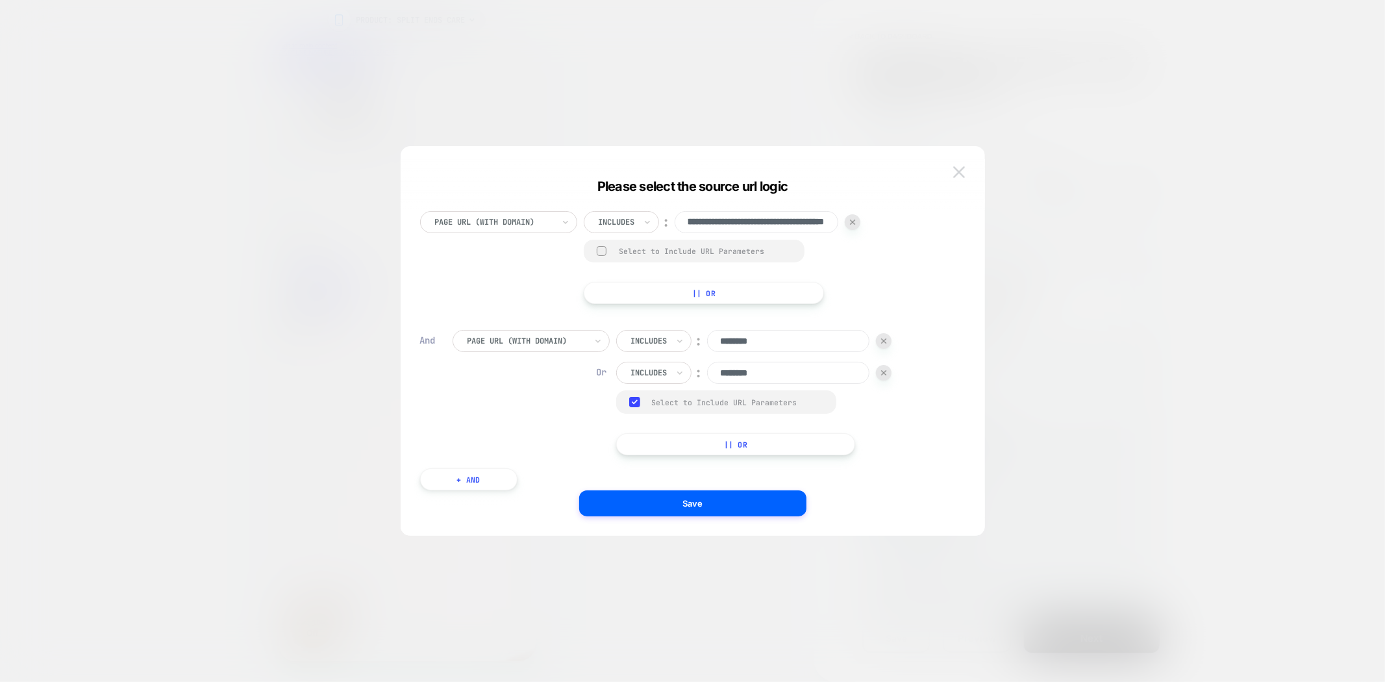
scroll to position [0, 0]
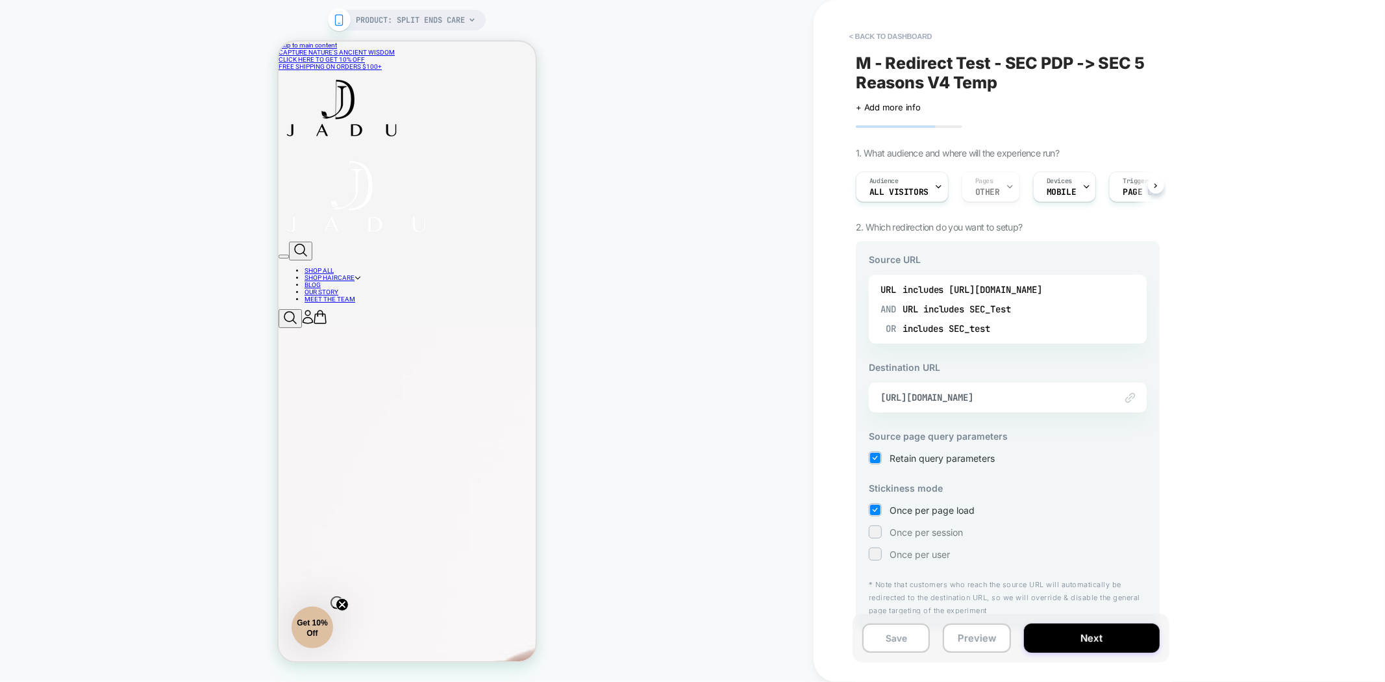
click at [1071, 404] on div "Link to https://jadubeauty.com/pages/5-reasons-why-split-ends" at bounding box center [1008, 397] width 278 height 30
click at [981, 404] on div "Link to https://jadubeauty.com/pages/5-reasons-why-split-ends" at bounding box center [1008, 397] width 278 height 30
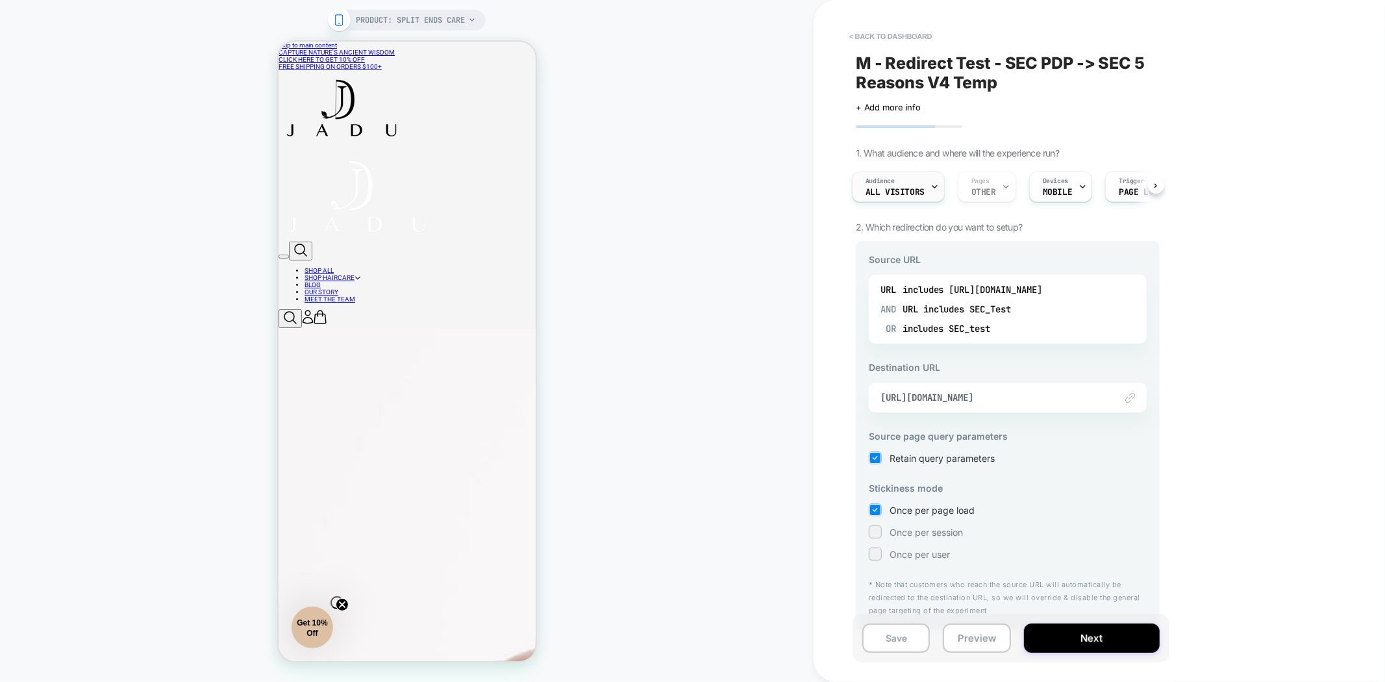
click at [885, 193] on span "All Visitors" at bounding box center [894, 192] width 59 height 9
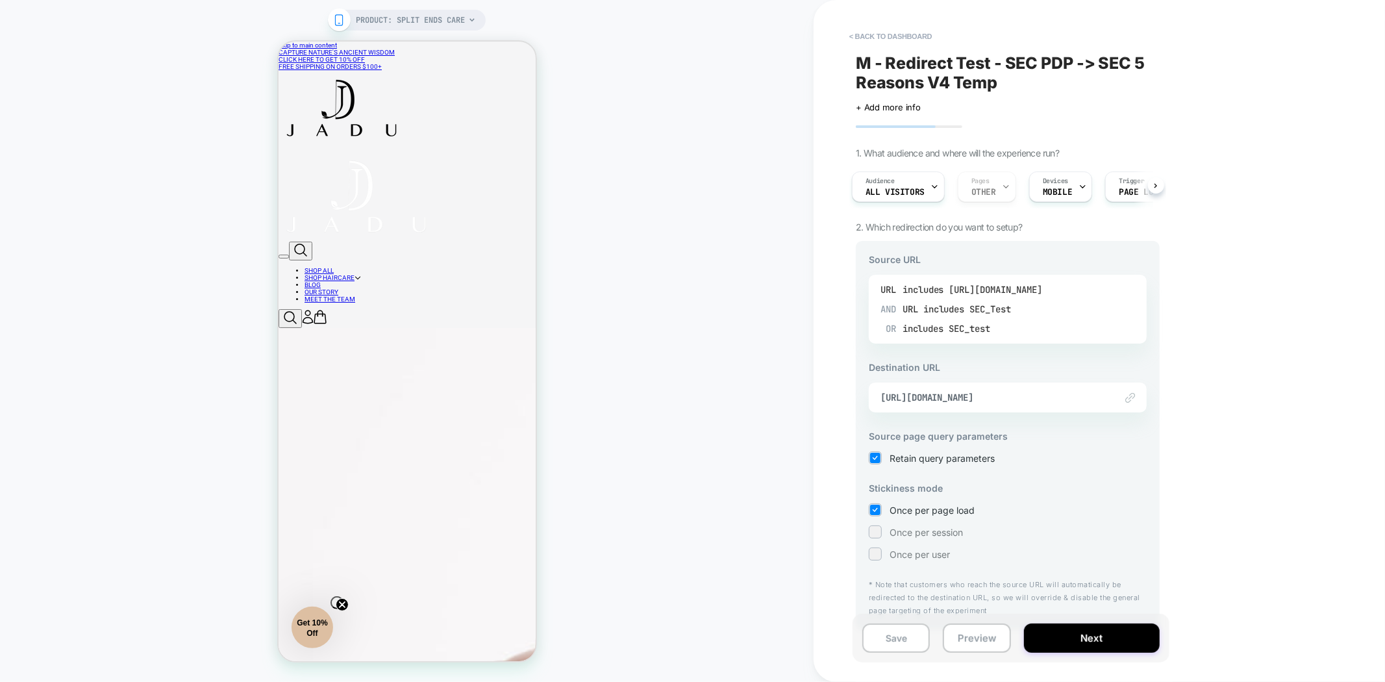
click at [1006, 329] on div "OR includes SEC_test" at bounding box center [948, 328] width 126 height 19
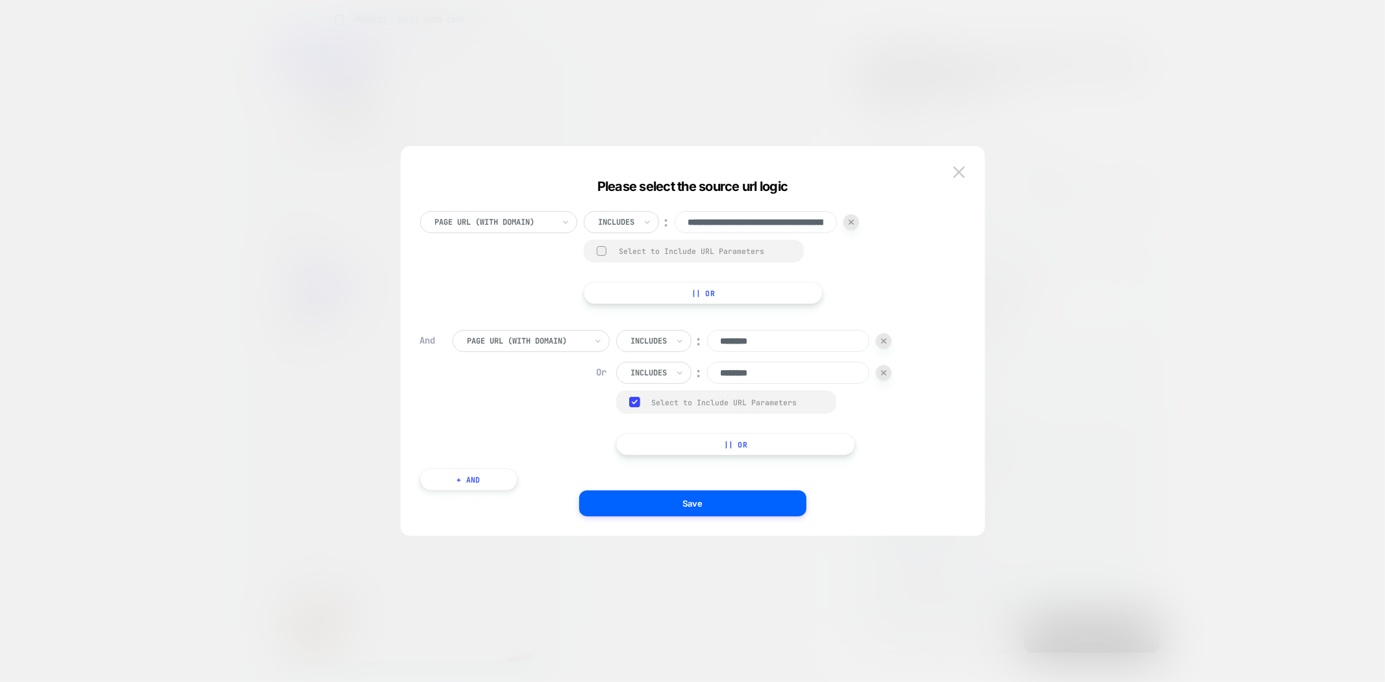
scroll to position [0, 0]
drag, startPoint x: 734, startPoint y: 226, endPoint x: 935, endPoint y: 221, distance: 200.6
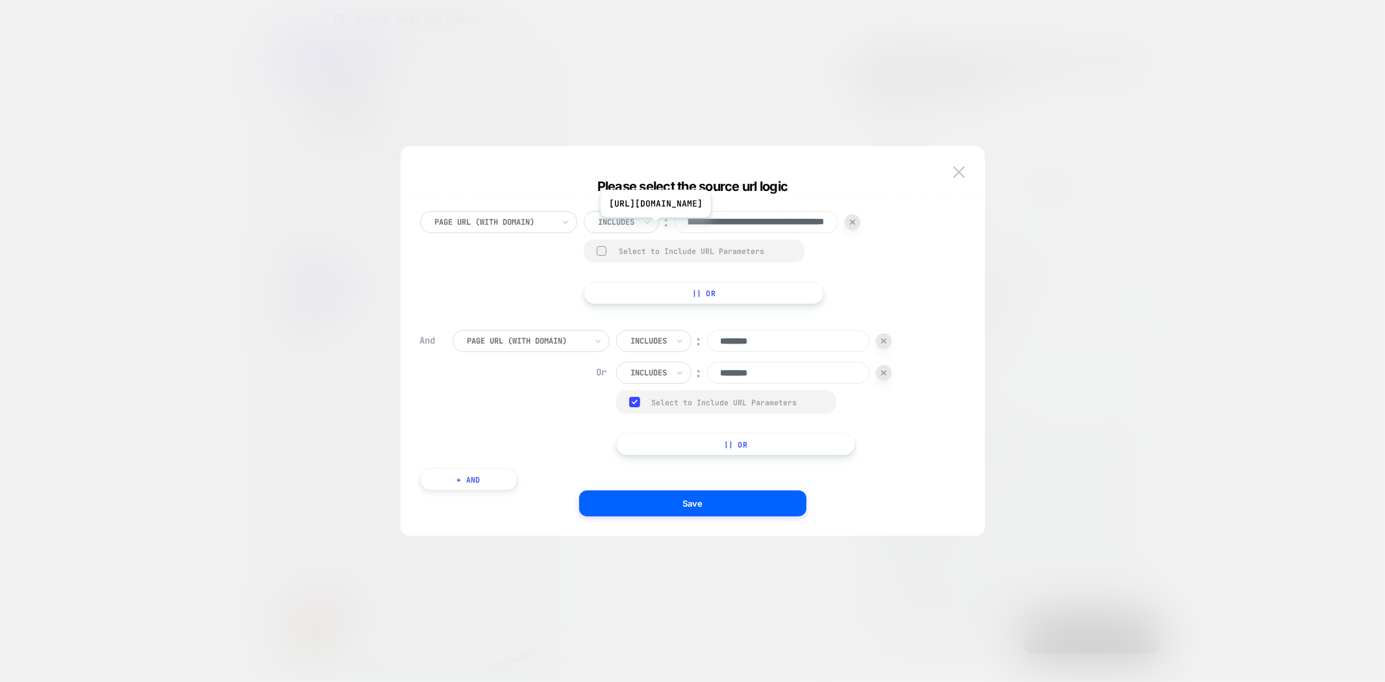
click at [956, 174] on img at bounding box center [959, 171] width 12 height 11
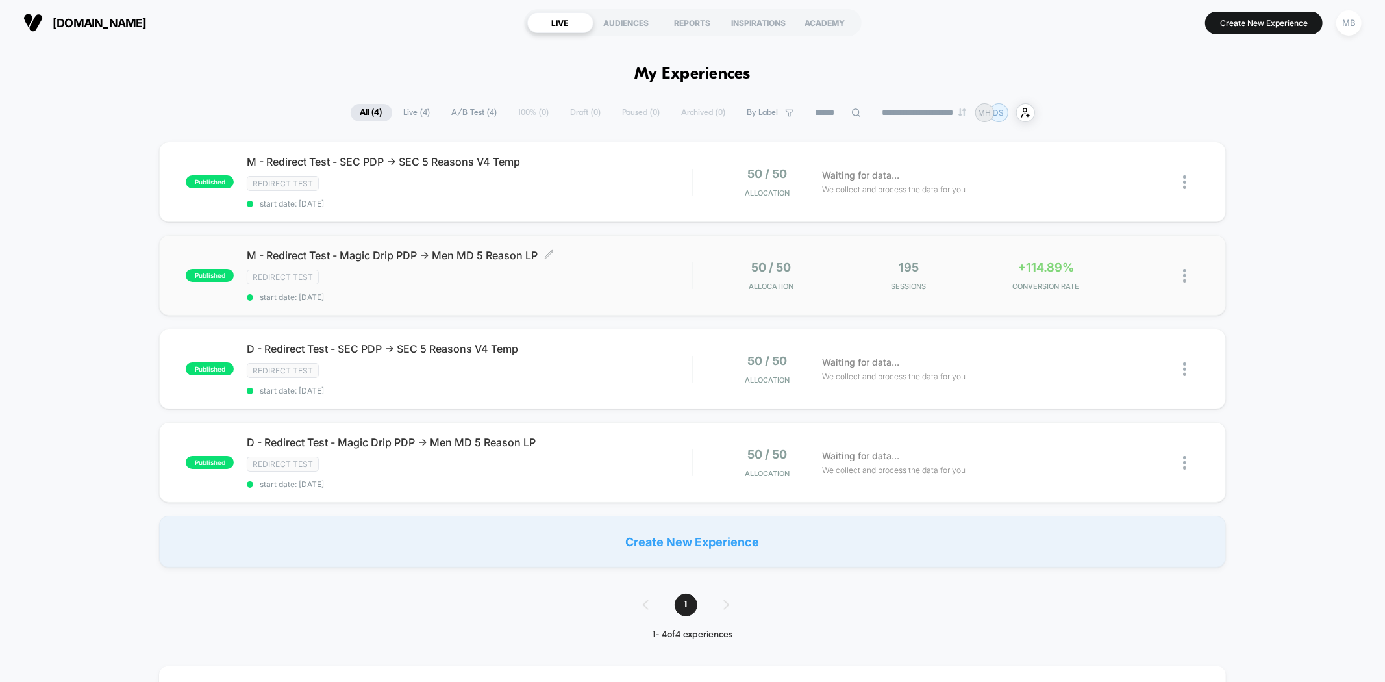
type input "***"
click at [510, 286] on div "M - Redirect Test - Magic Drip PDP -> Men MD 5 Reason LP Click to edit experien…" at bounding box center [469, 275] width 445 height 53
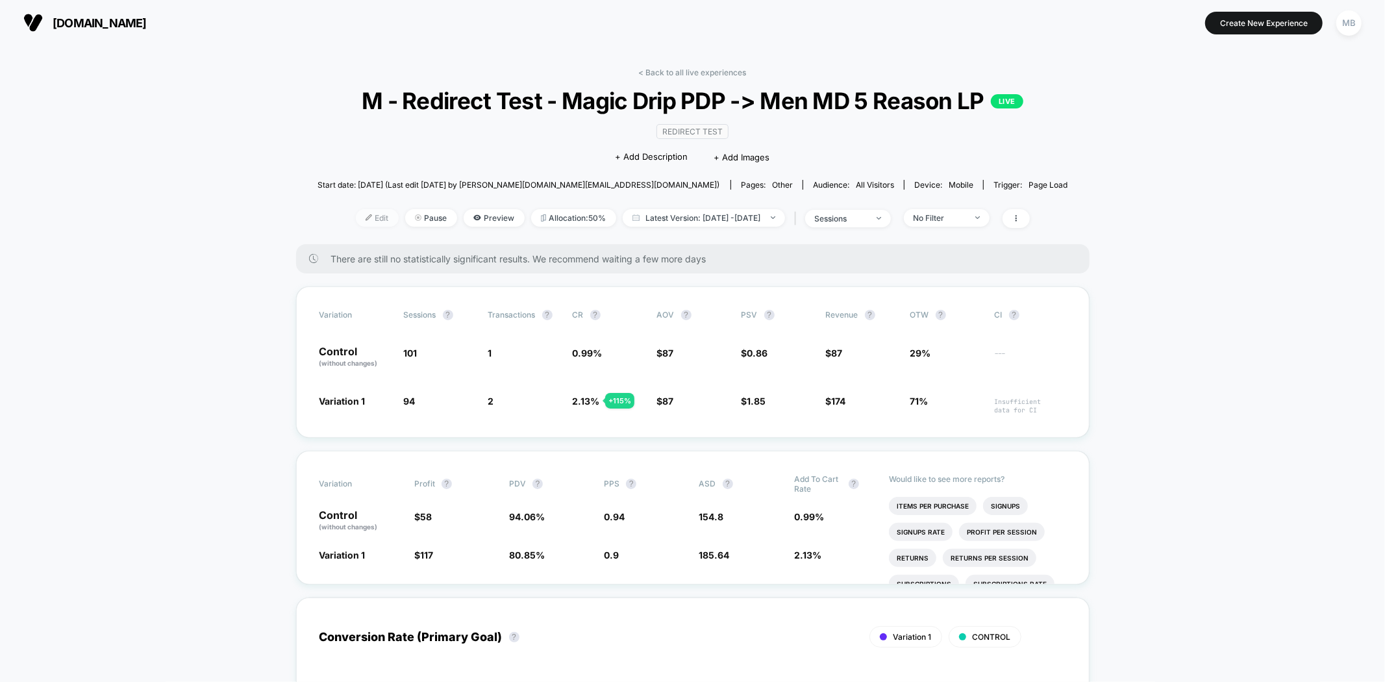
click at [365, 221] on img at bounding box center [368, 217] width 6 height 6
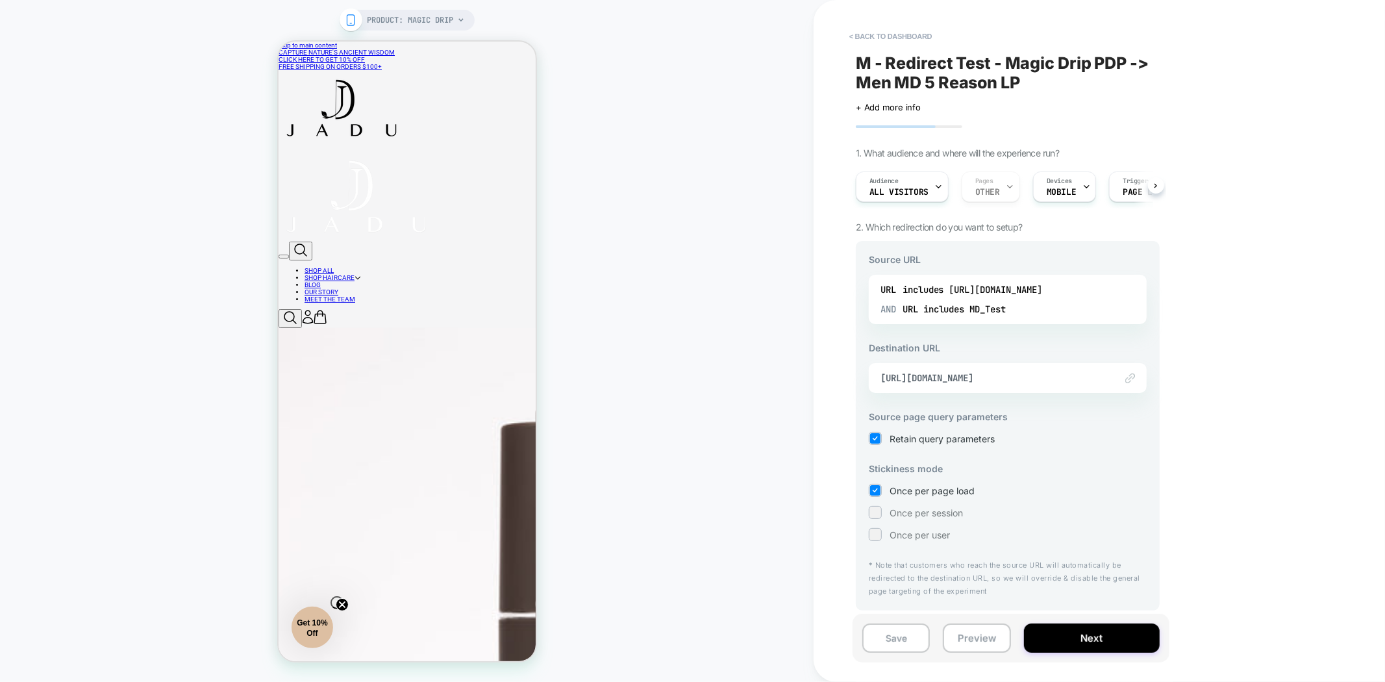
click at [1323, 401] on div "< back to dashboard M - Redirect Test - Magic Drip PDP -> Men MD 5 Reason LP Cl…" at bounding box center [1098, 341] width 571 height 682
click at [997, 315] on div "includes MD_Test" at bounding box center [964, 308] width 83 height 19
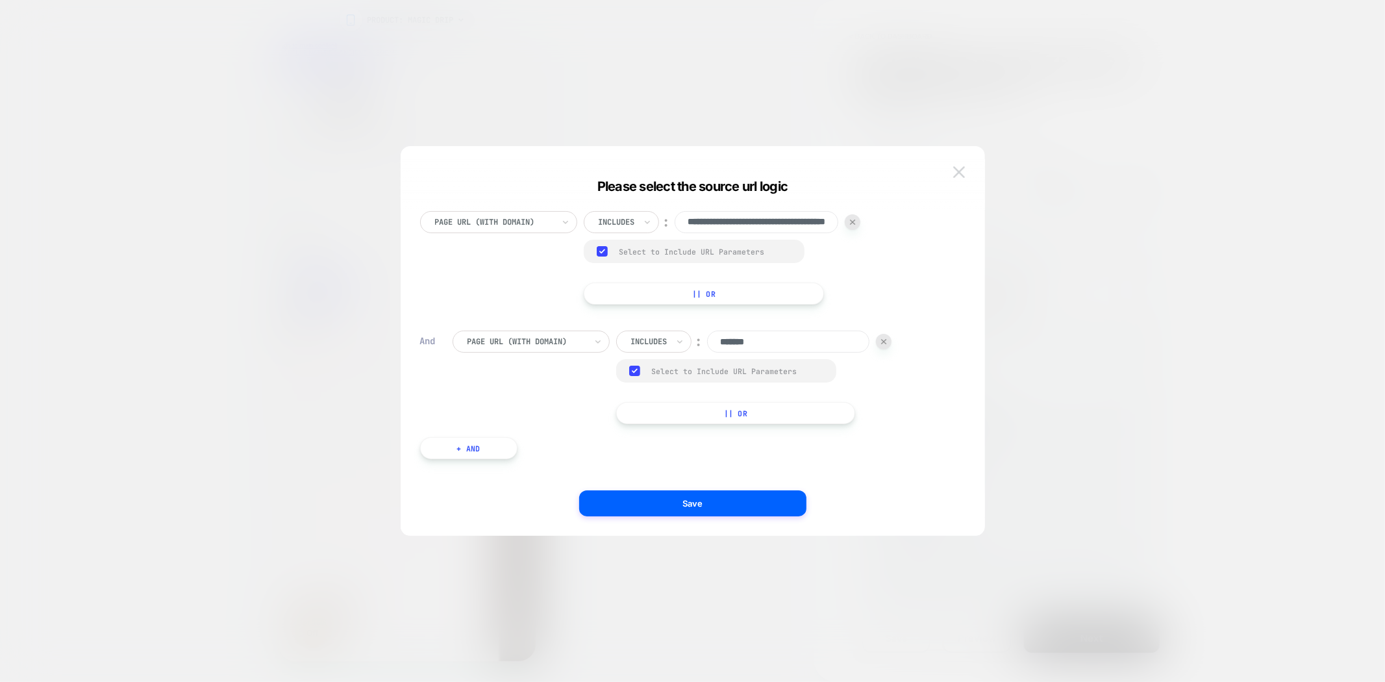
click at [963, 179] on button at bounding box center [958, 171] width 19 height 19
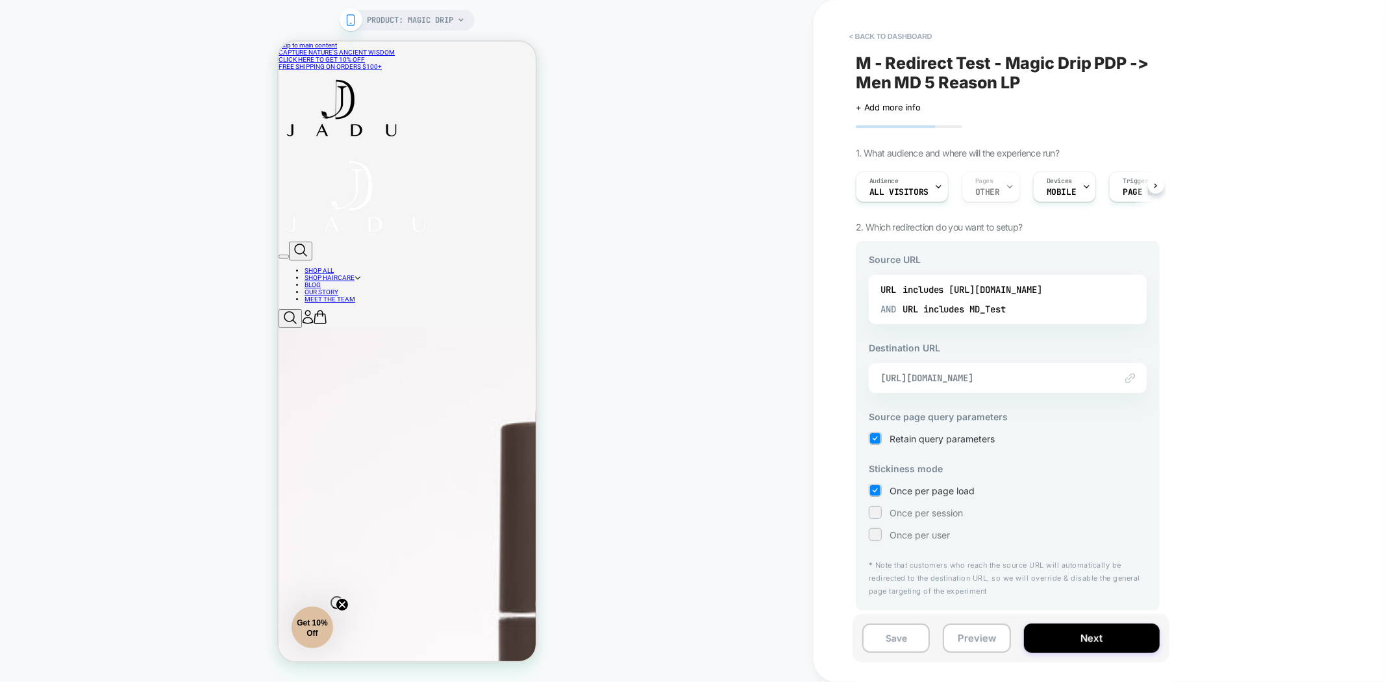
click at [1096, 379] on span "https://jadubeauty.com/pages/5-reasons-men-need-to-try-magic-drip" at bounding box center [991, 378] width 222 height 12
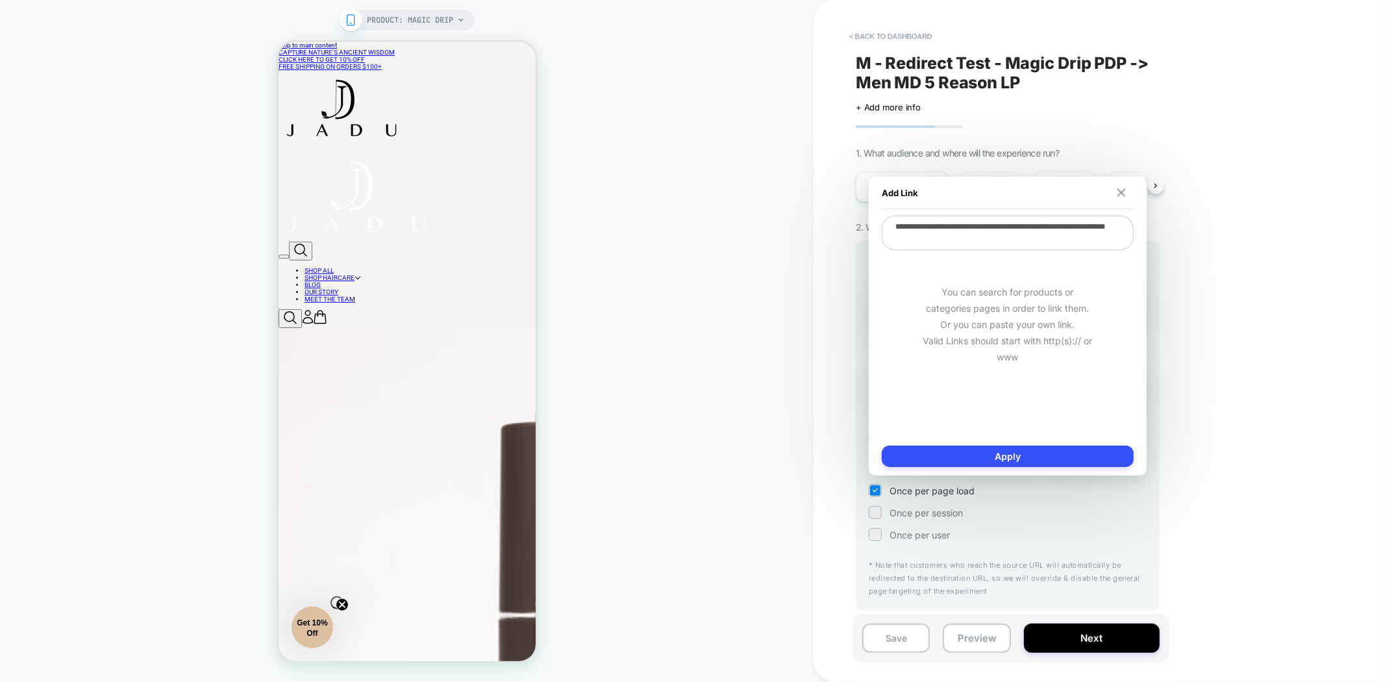
click at [1119, 192] on img at bounding box center [1121, 192] width 8 height 8
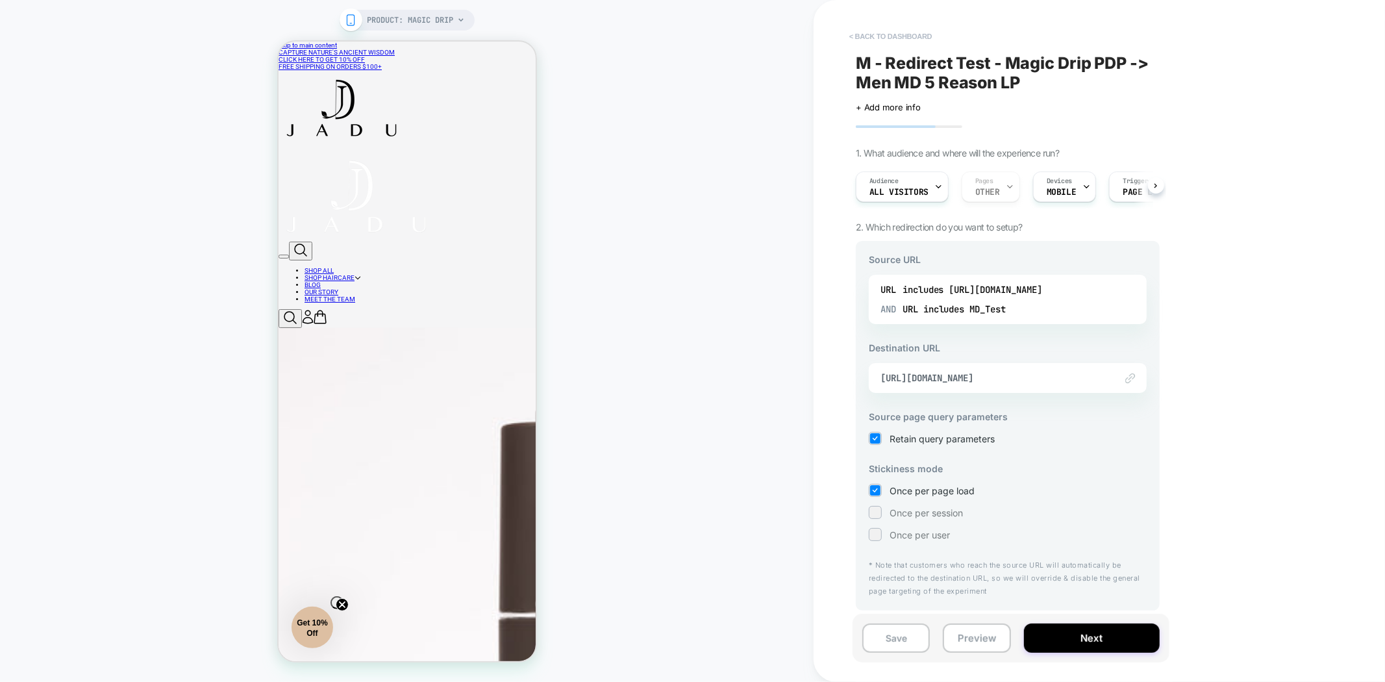
click at [899, 31] on button "< back to dashboard" at bounding box center [890, 36] width 95 height 21
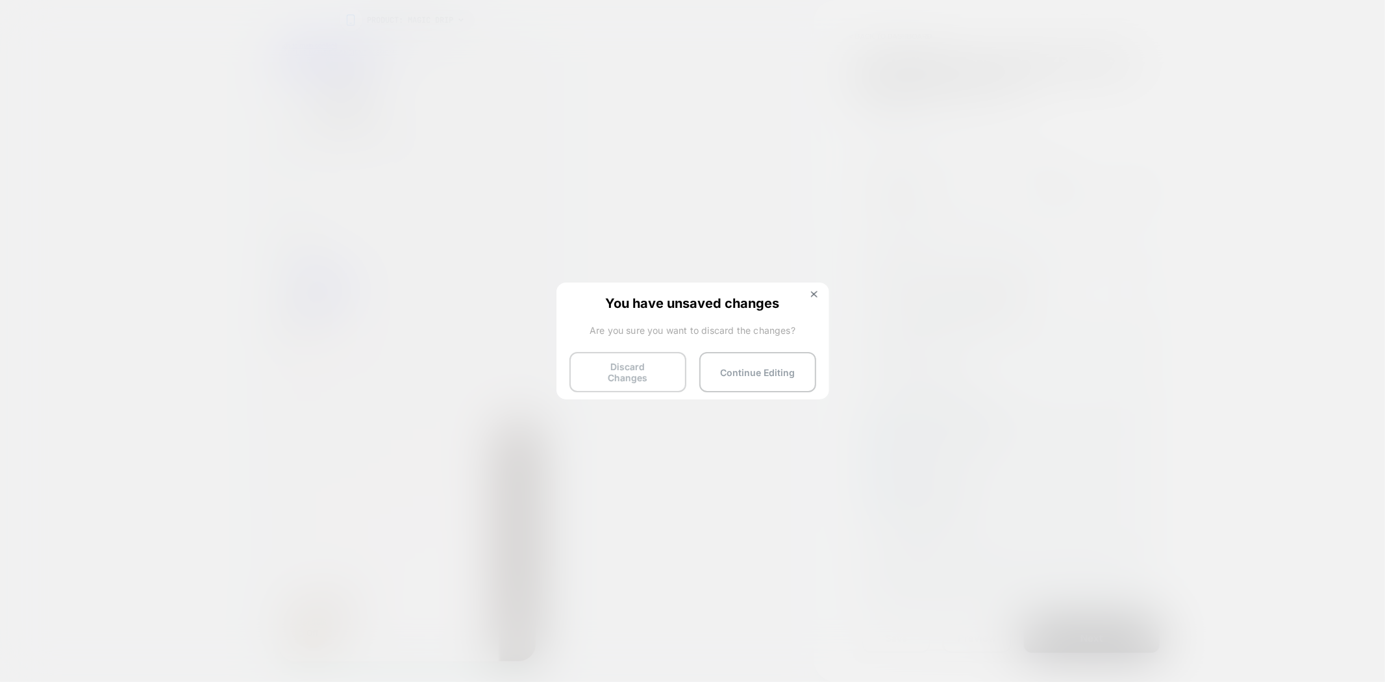
click at [615, 375] on button "Discard Changes" at bounding box center [627, 372] width 117 height 40
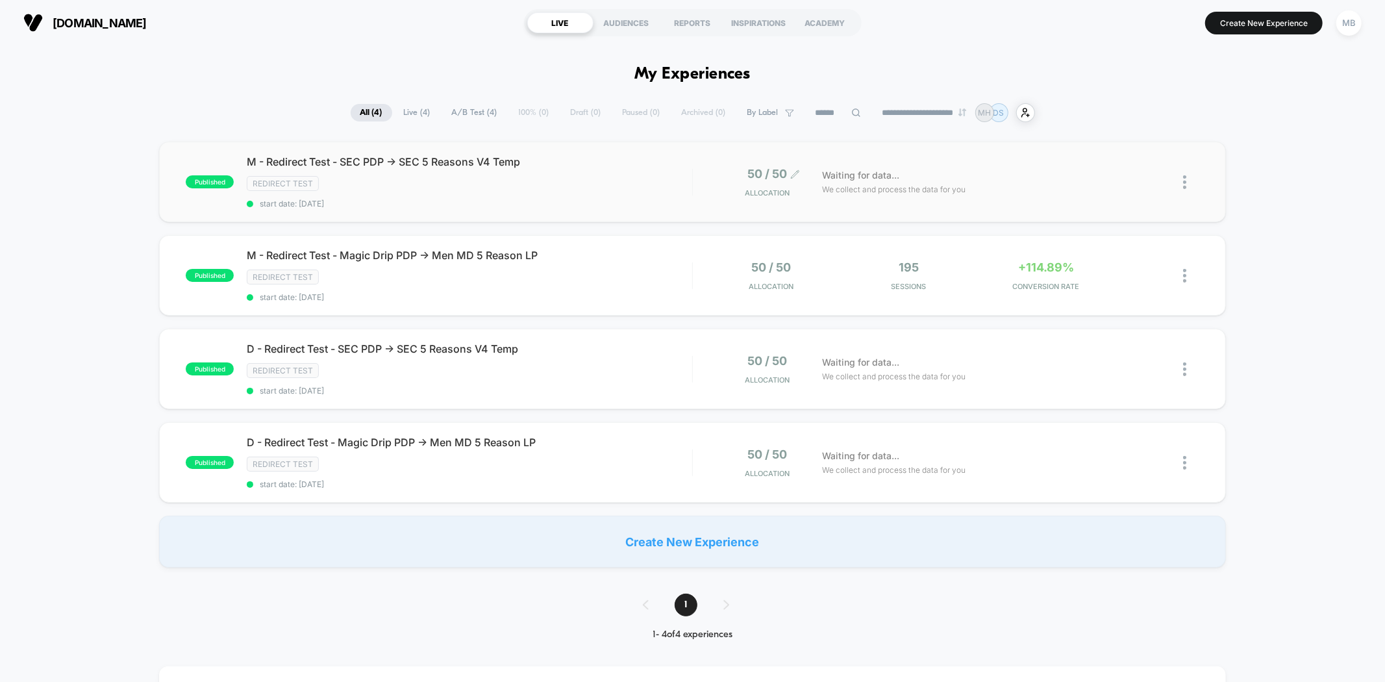
click at [786, 184] on div "50 / 50 Allocation" at bounding box center [763, 182] width 51 height 31
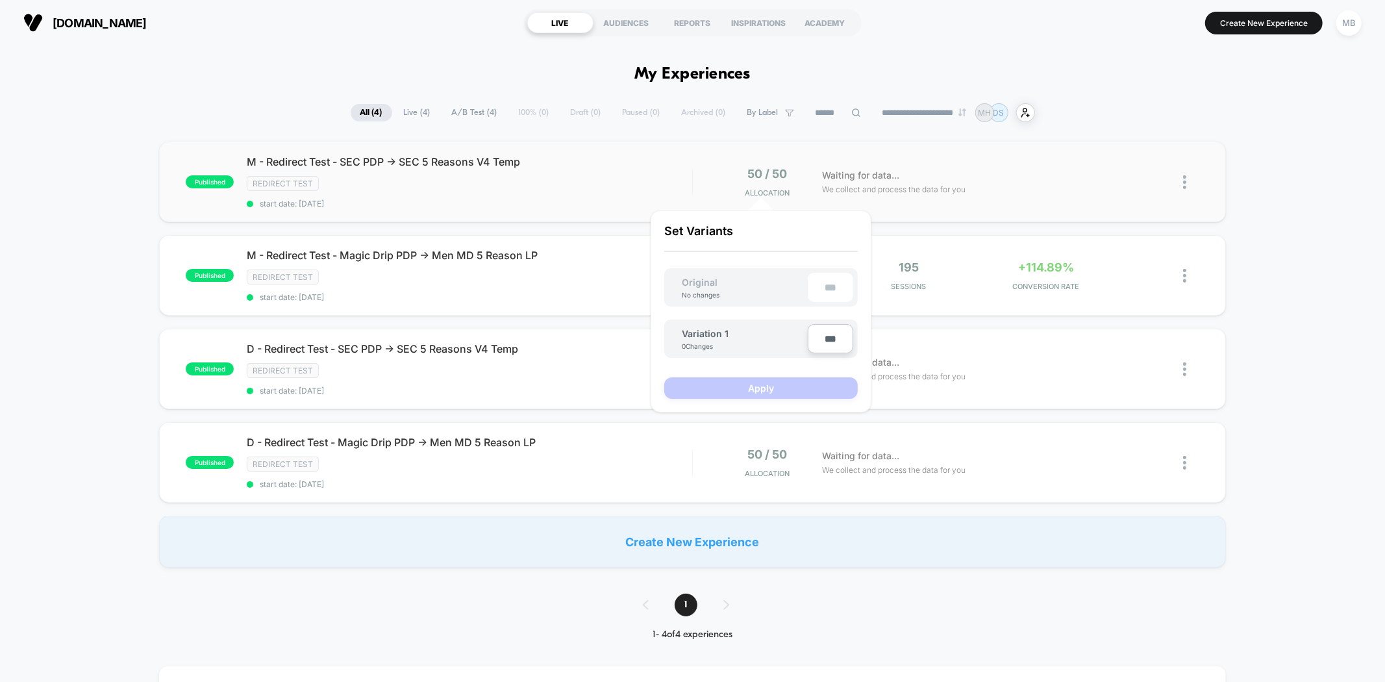
click at [944, 159] on div "published M - Redirect Test - SEC PDP -> SEC 5 Reasons V4 Temp Redirect Test st…" at bounding box center [692, 182] width 1066 height 80
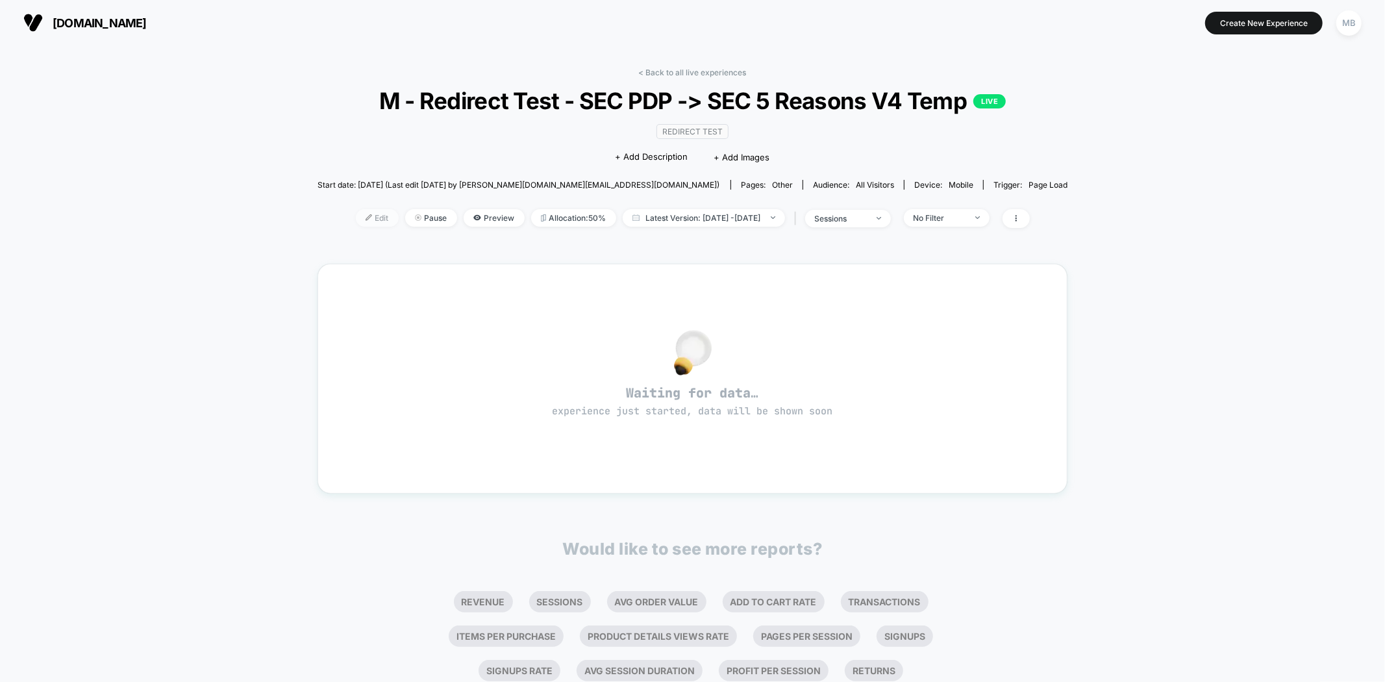
click at [356, 217] on span "Edit" at bounding box center [377, 218] width 43 height 18
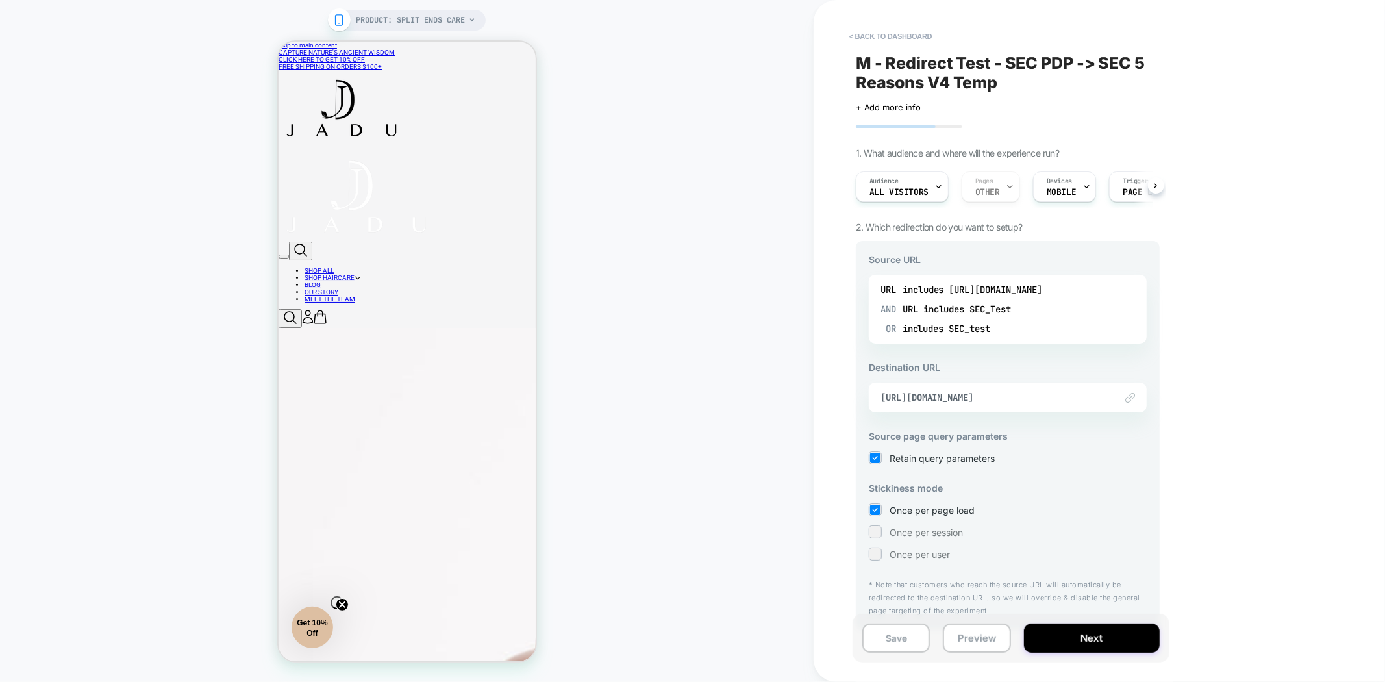
click at [48, 282] on div "< back to dashboard M - Redirect Test - SEC PDP -> SEC 5 Reasons V4 Temp Click …" at bounding box center [41, 275] width 13 height 14
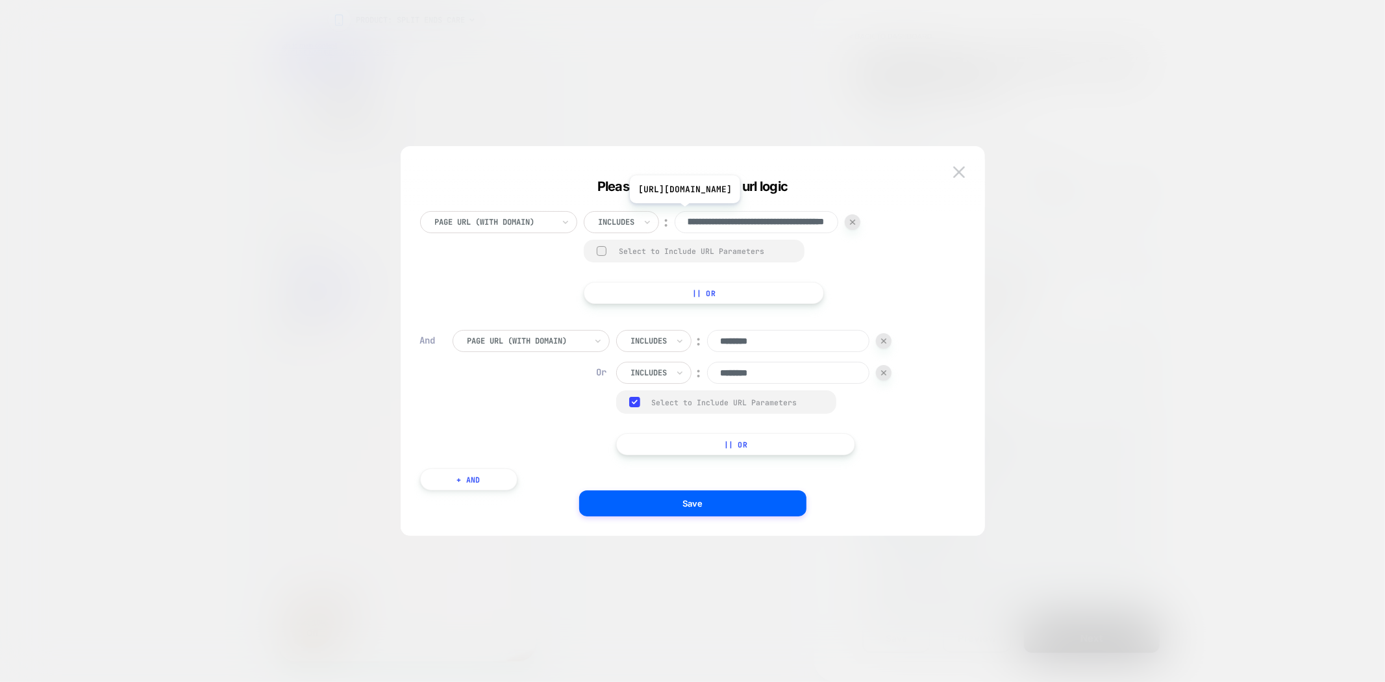
scroll to position [0, 119]
drag, startPoint x: 730, startPoint y: 221, endPoint x: 831, endPoint y: 221, distance: 100.6
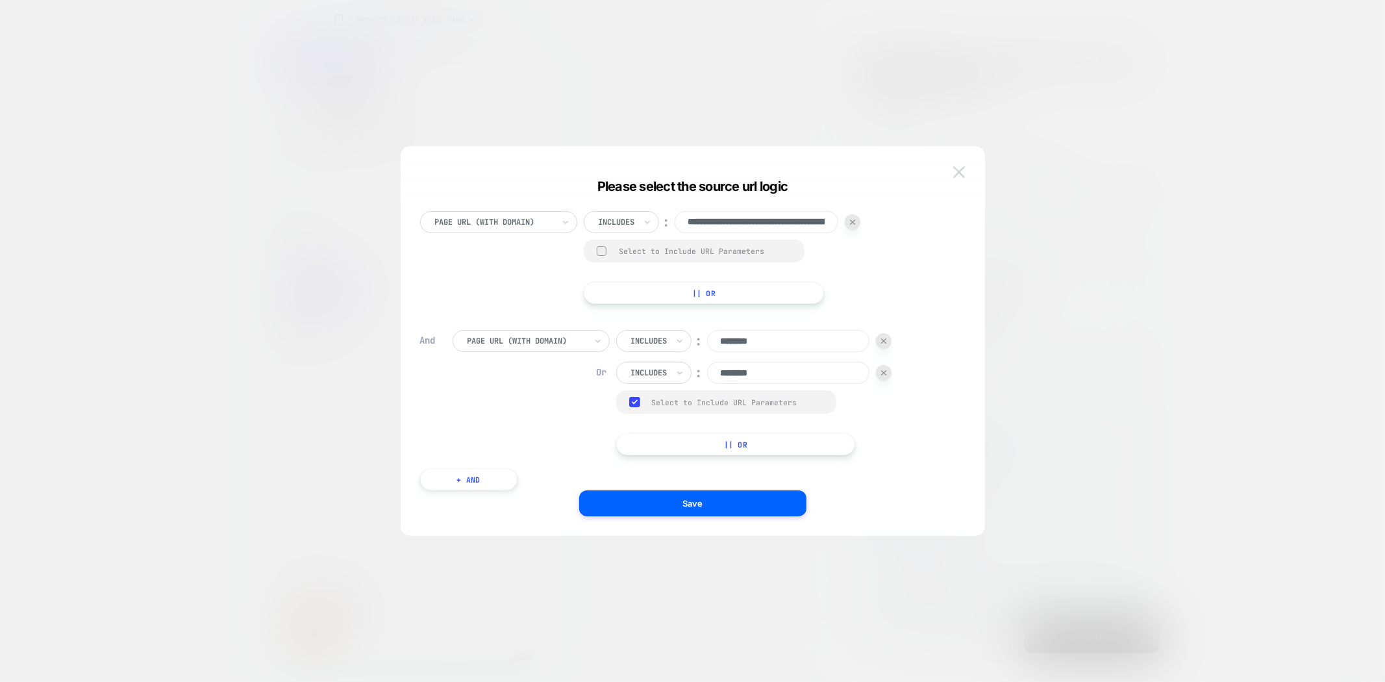
click at [961, 174] on img at bounding box center [959, 171] width 12 height 11
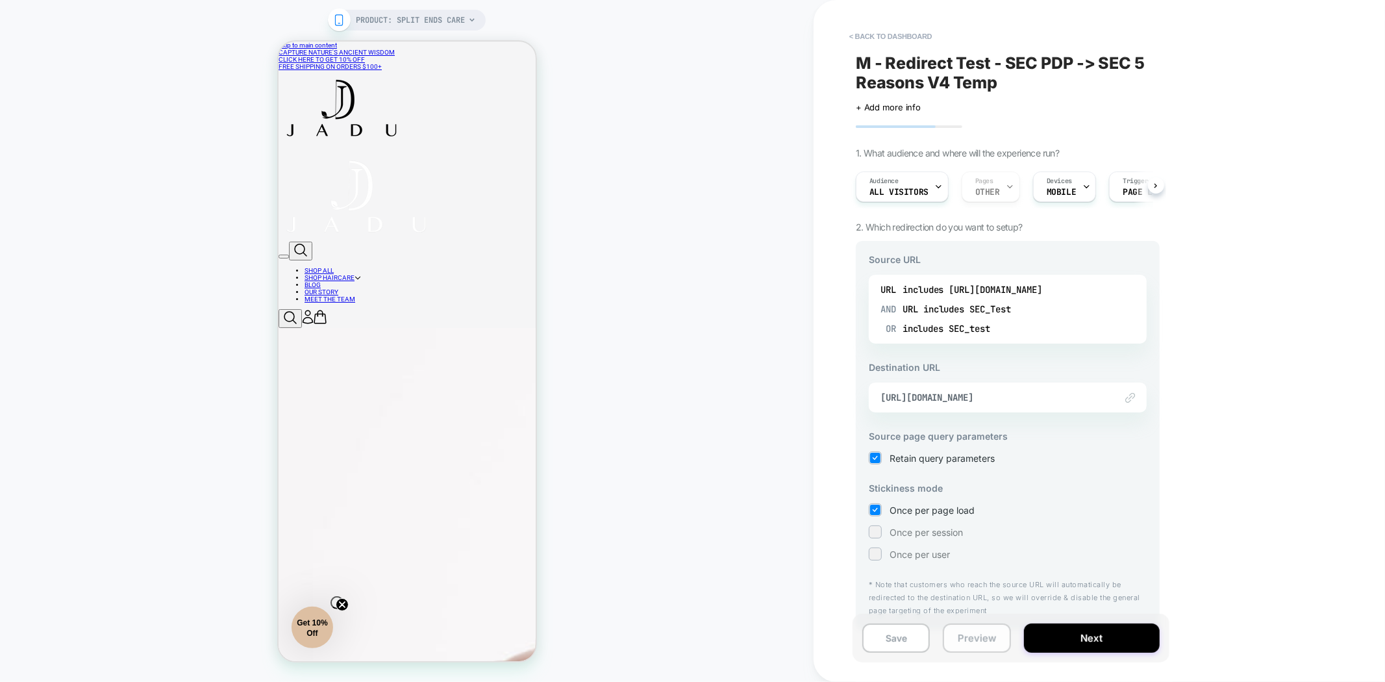
click at [956, 643] on button "Preview" at bounding box center [977, 637] width 68 height 29
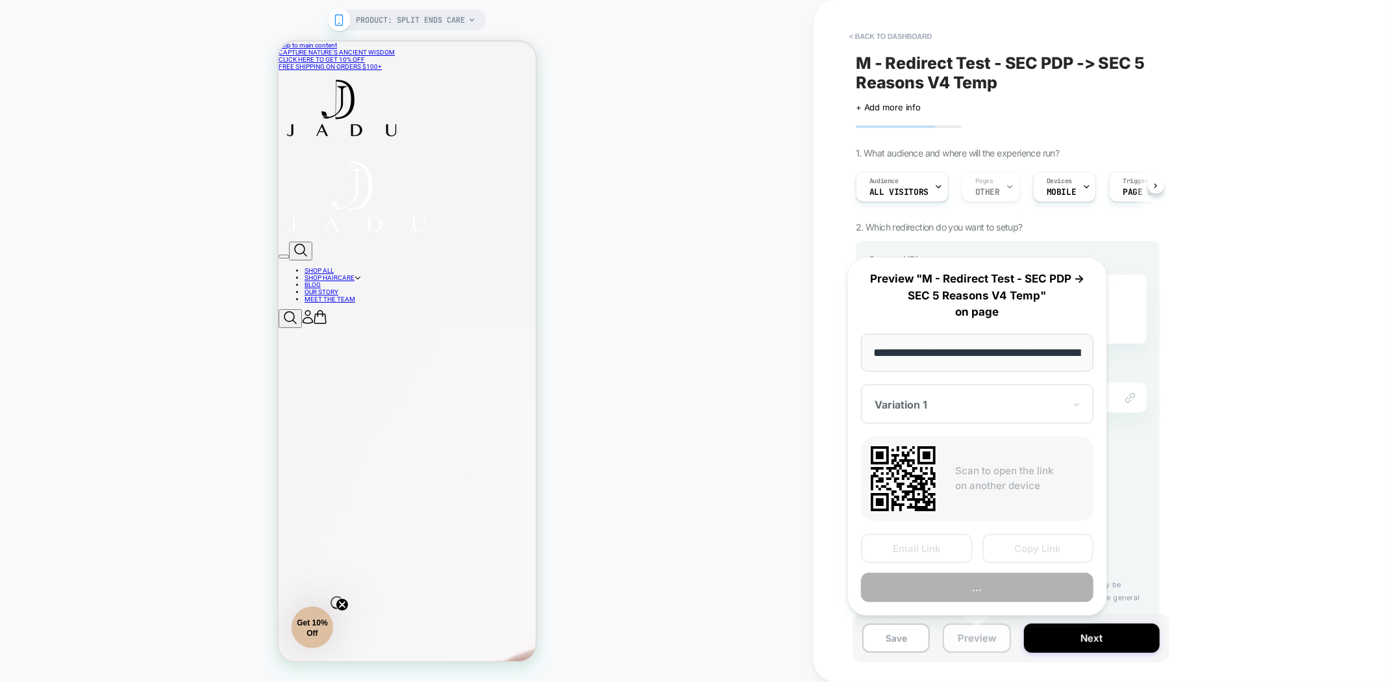
scroll to position [0, 145]
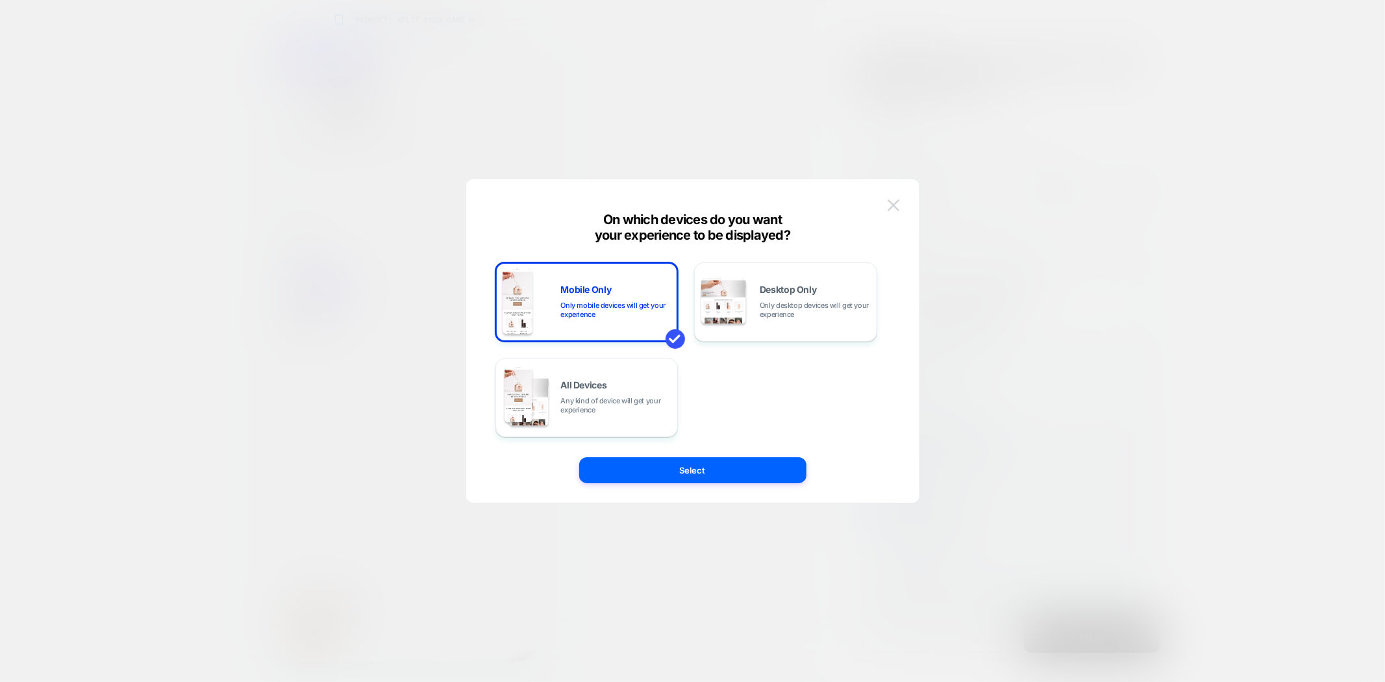
click at [885, 202] on button at bounding box center [893, 204] width 19 height 19
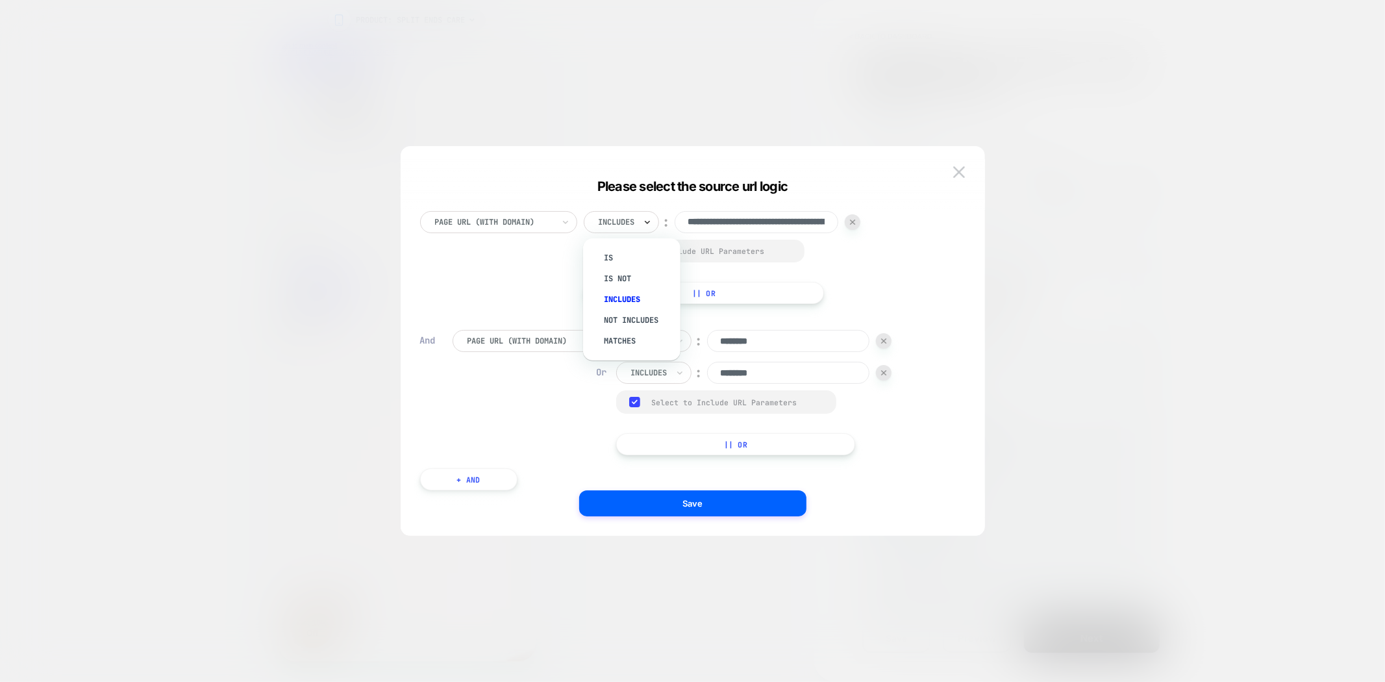
click at [965, 169] on button at bounding box center [958, 171] width 19 height 19
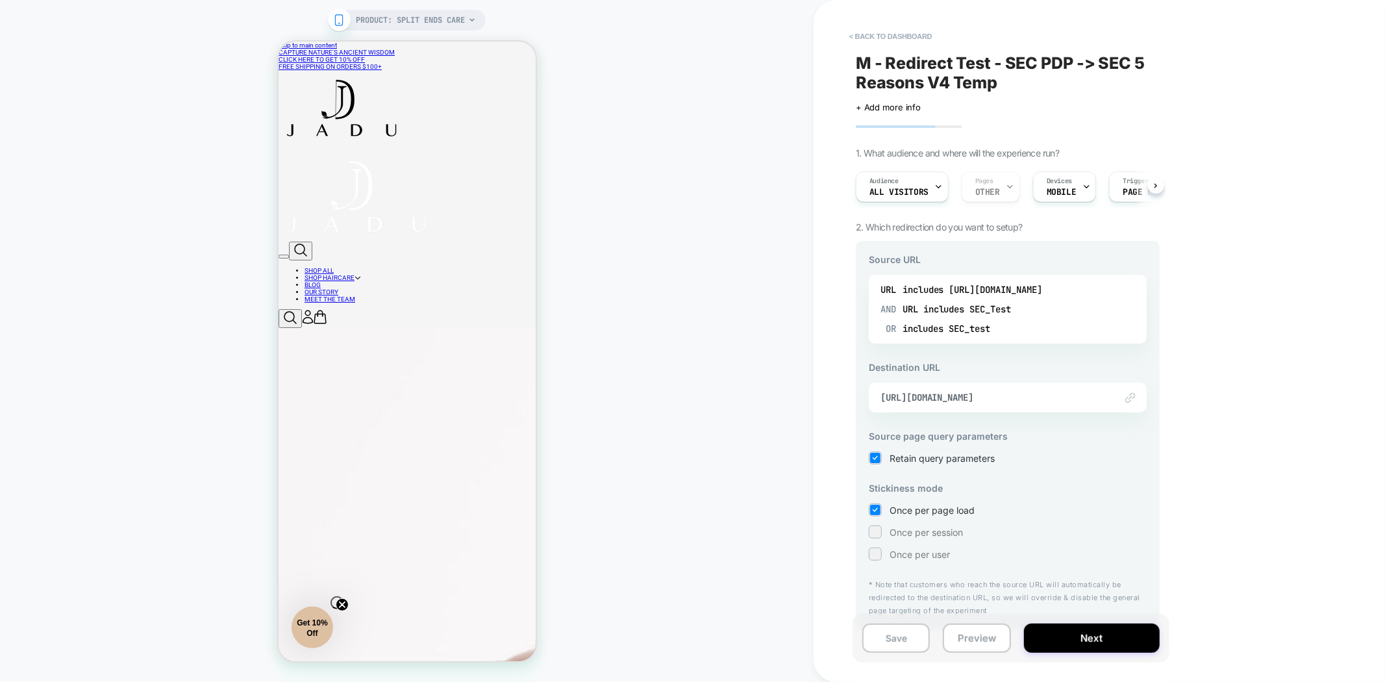
scroll to position [12, 0]
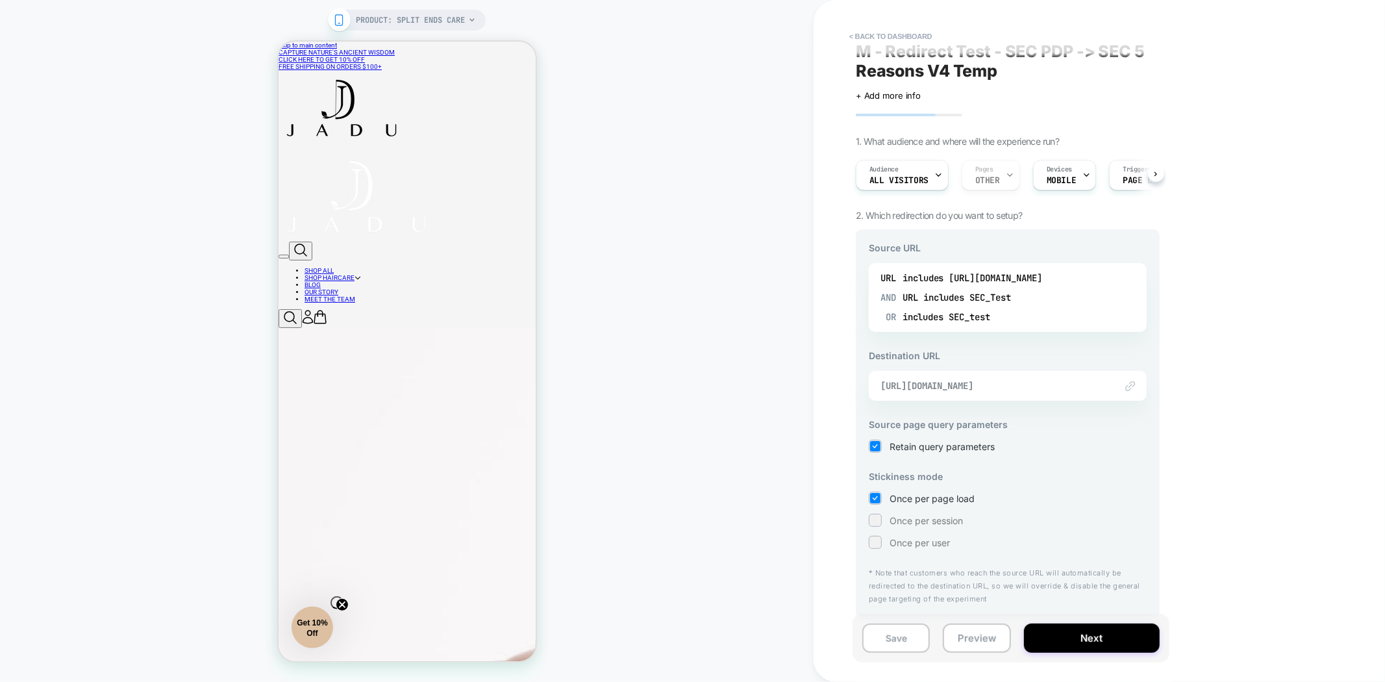
click at [1017, 387] on span "https://jadubeauty.com/pages/5-reasons-why-split-ends" at bounding box center [991, 386] width 222 height 12
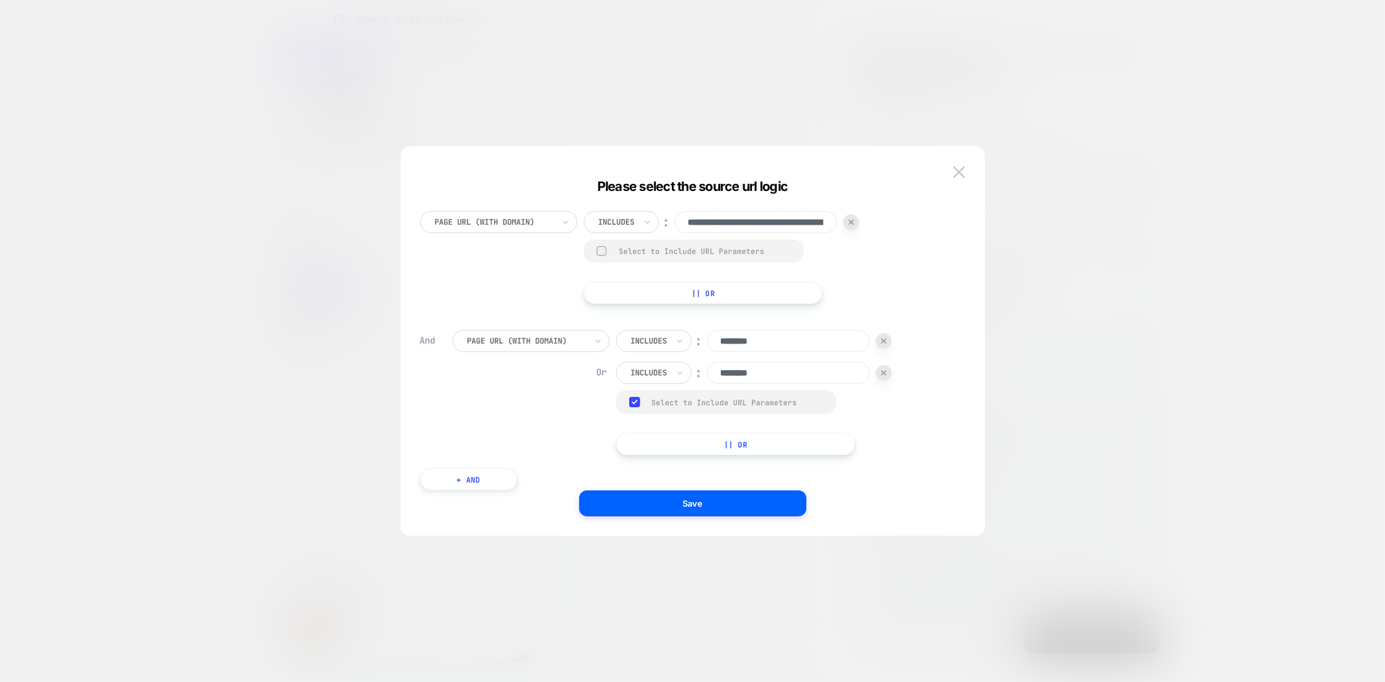
scroll to position [0, 0]
type input "**********"
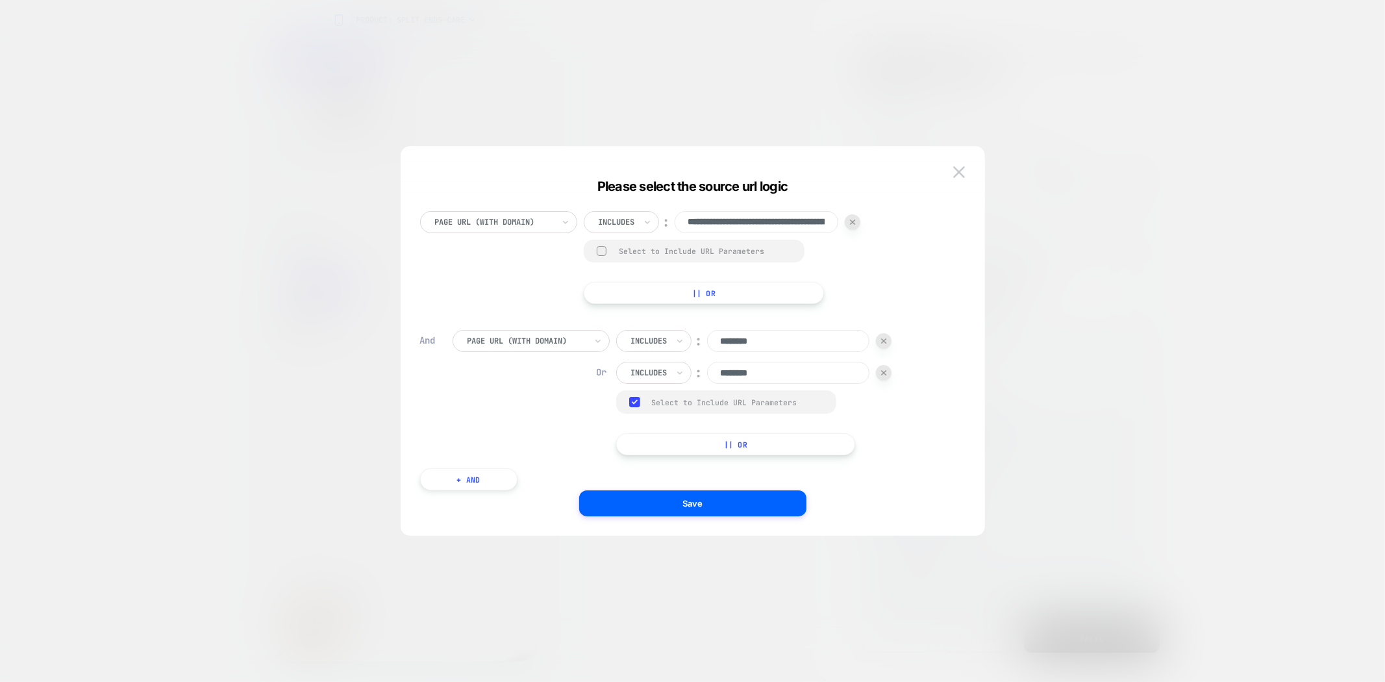
drag, startPoint x: 963, startPoint y: 173, endPoint x: 950, endPoint y: 184, distance: 16.1
click at [0, 0] on img at bounding box center [0, 0] width 0 height 0
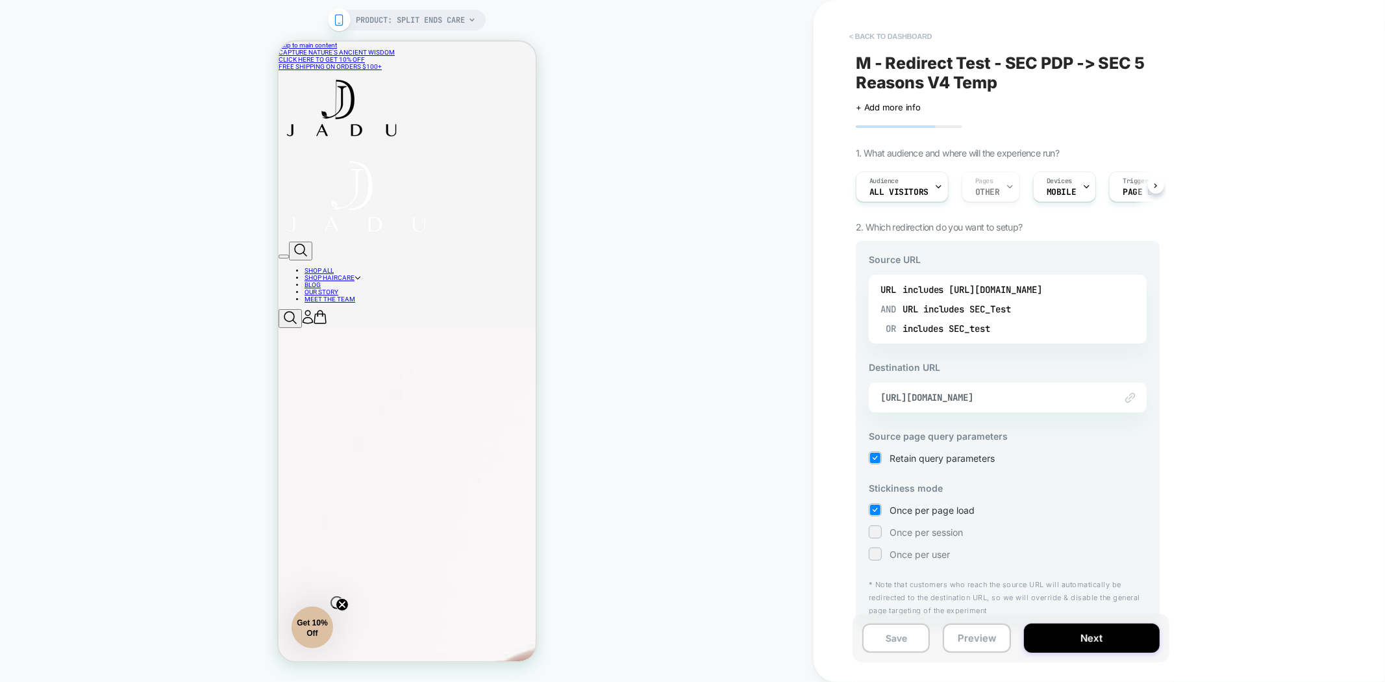
click at [880, 36] on button "< back to dashboard" at bounding box center [890, 36] width 95 height 21
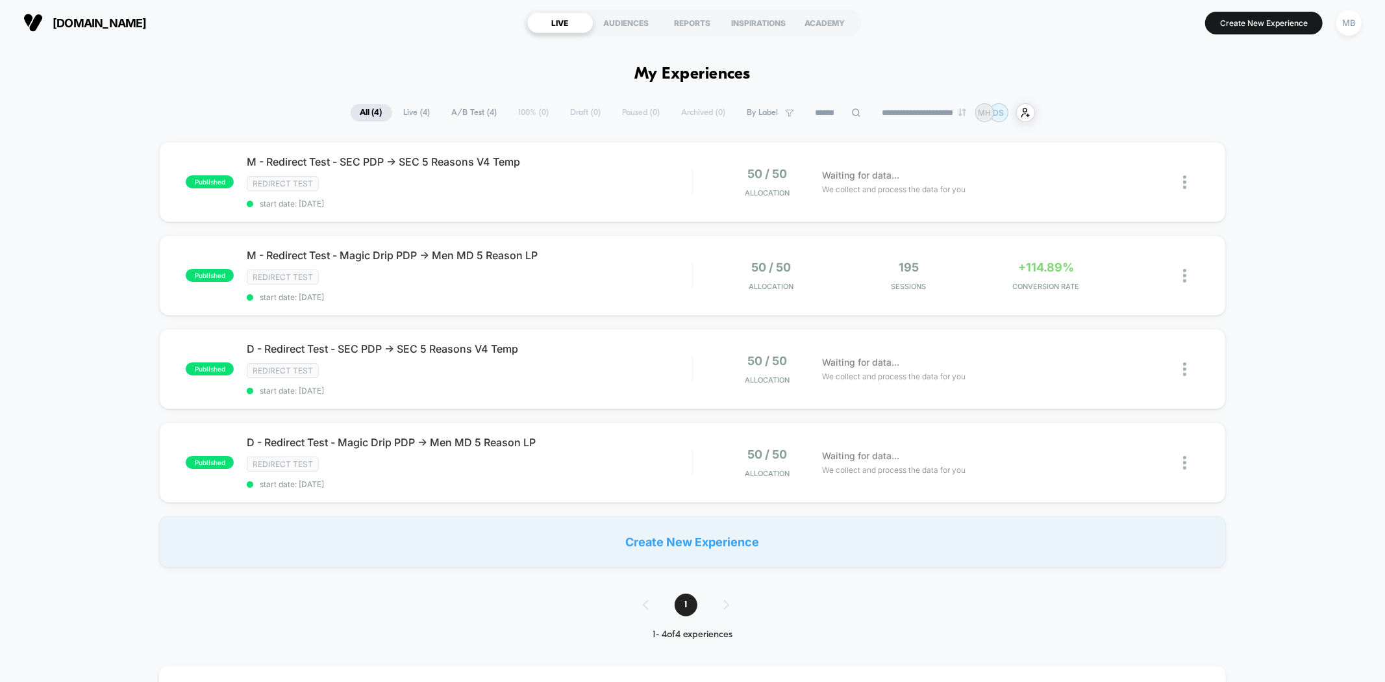
click at [1357, 34] on button "MB" at bounding box center [1348, 23] width 33 height 27
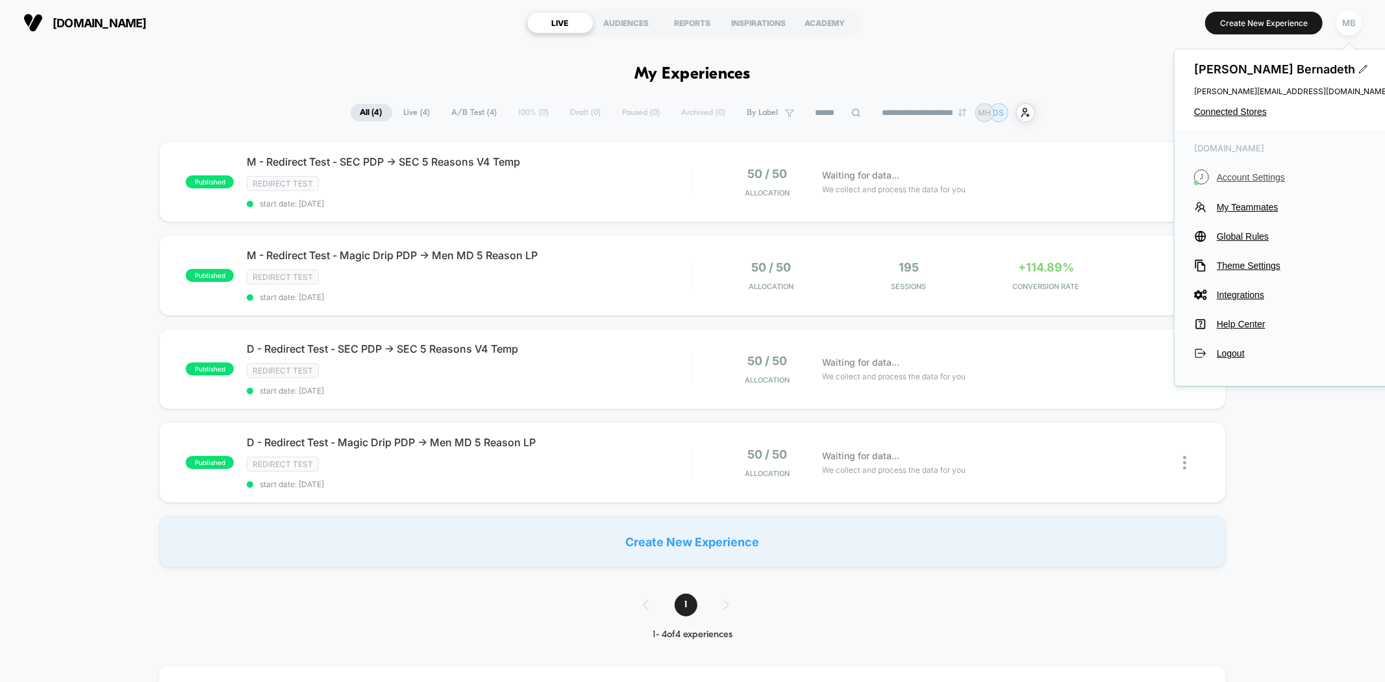
click at [1255, 176] on span "Account Settings" at bounding box center [1303, 177] width 172 height 10
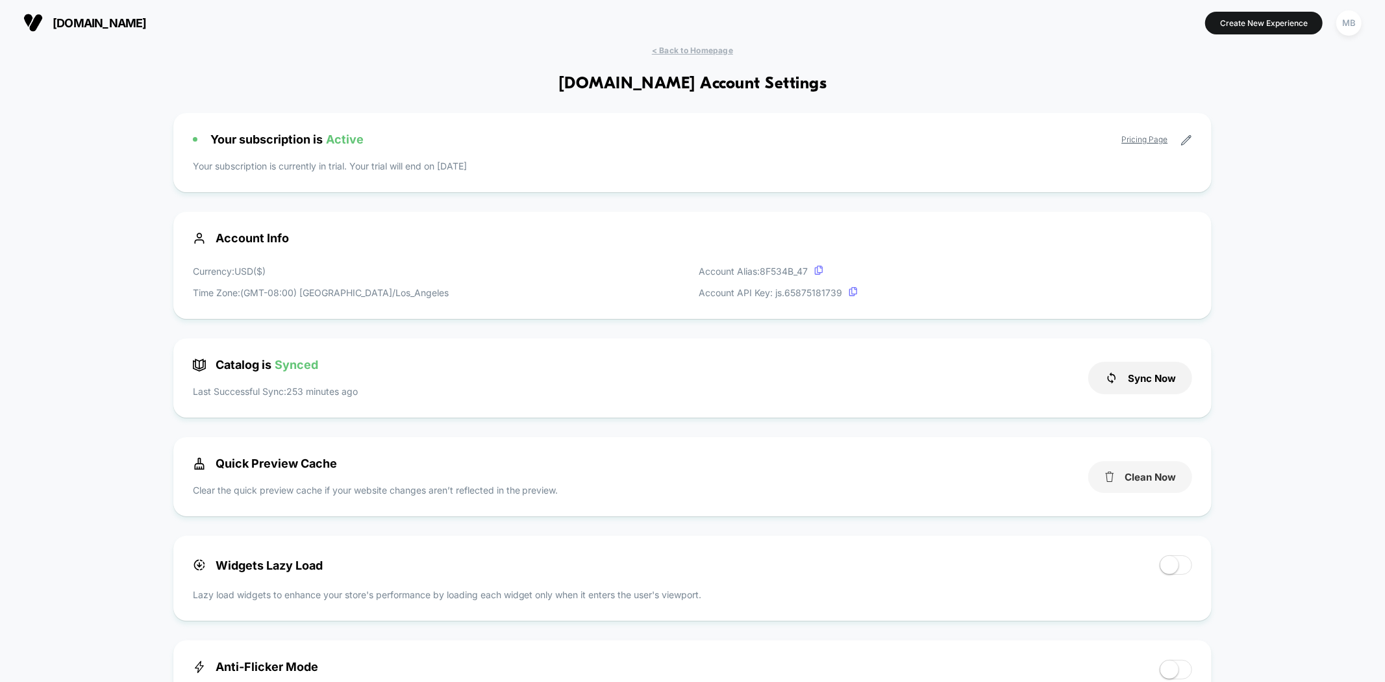
click at [1154, 488] on button "Clean Now" at bounding box center [1140, 477] width 104 height 32
click at [1149, 383] on button "Sync Now" at bounding box center [1140, 378] width 104 height 32
click at [687, 50] on span "< Back to Homepage" at bounding box center [692, 50] width 81 height 10
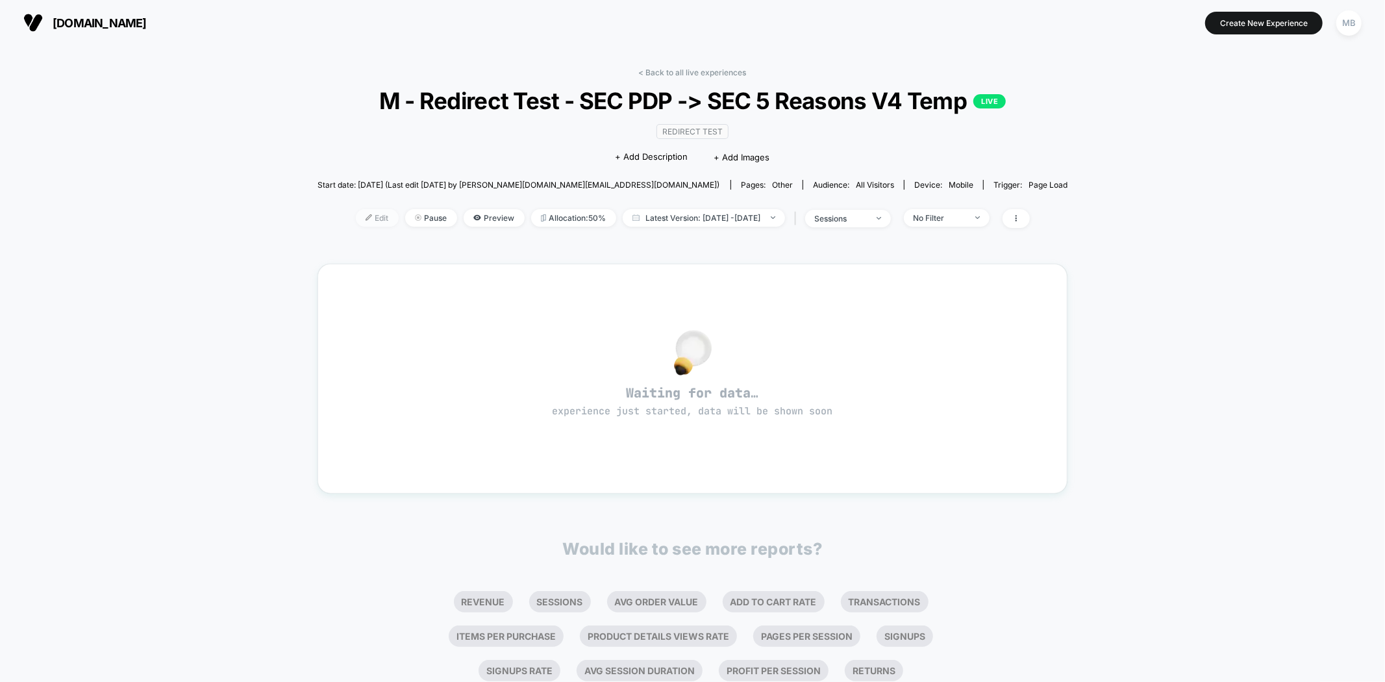
click at [362, 221] on span "Edit" at bounding box center [377, 218] width 43 height 18
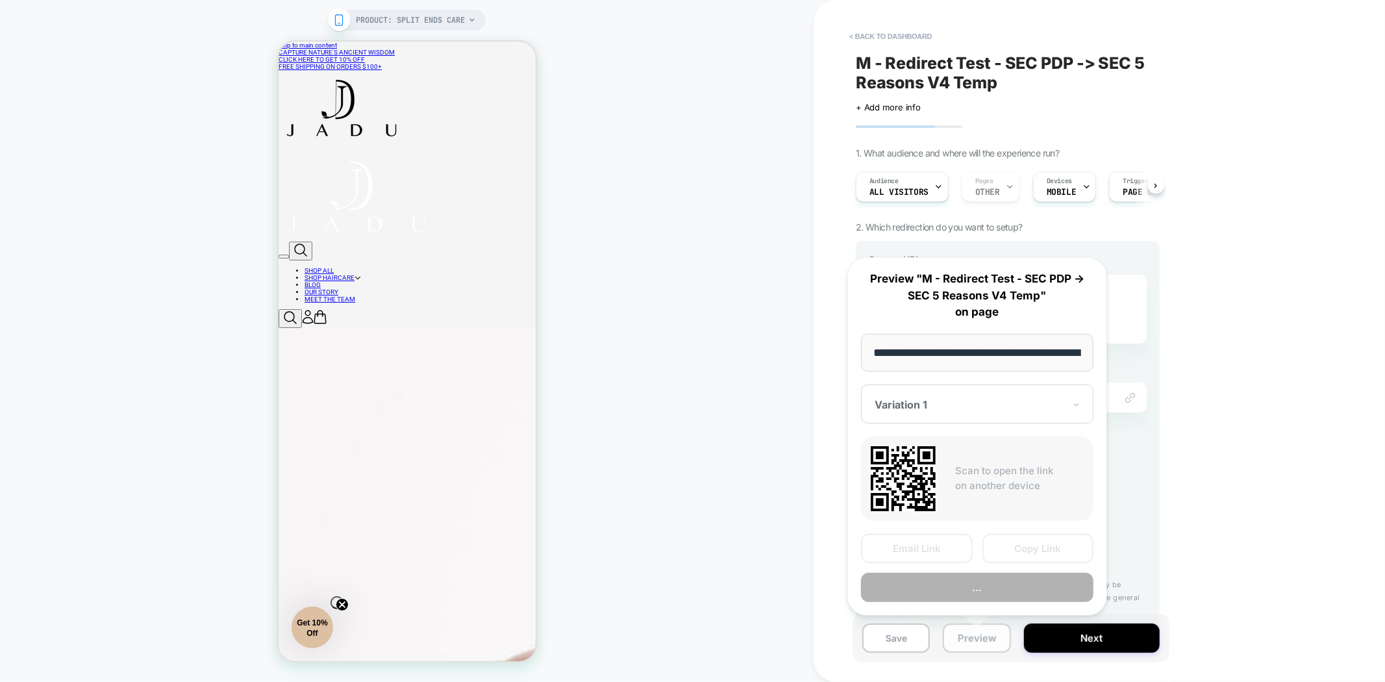
scroll to position [0, 145]
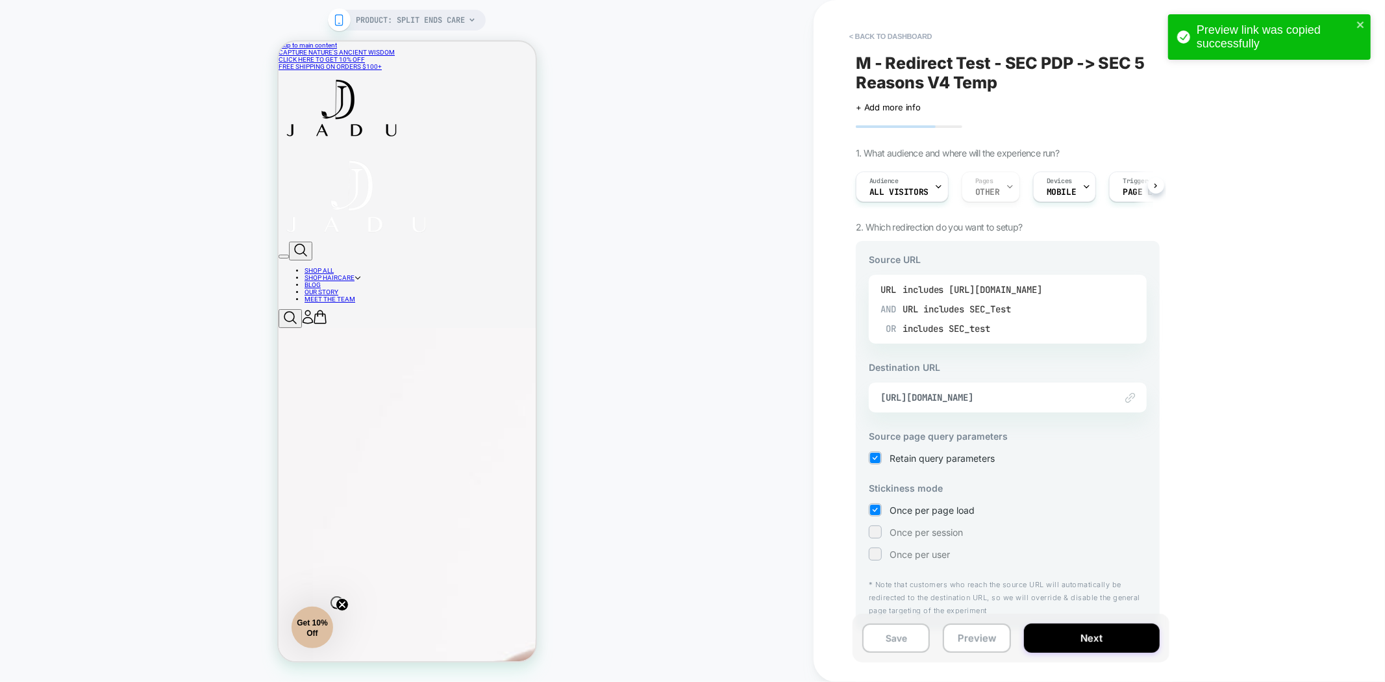
click at [1001, 312] on div "includes SEC_Test" at bounding box center [967, 308] width 88 height 19
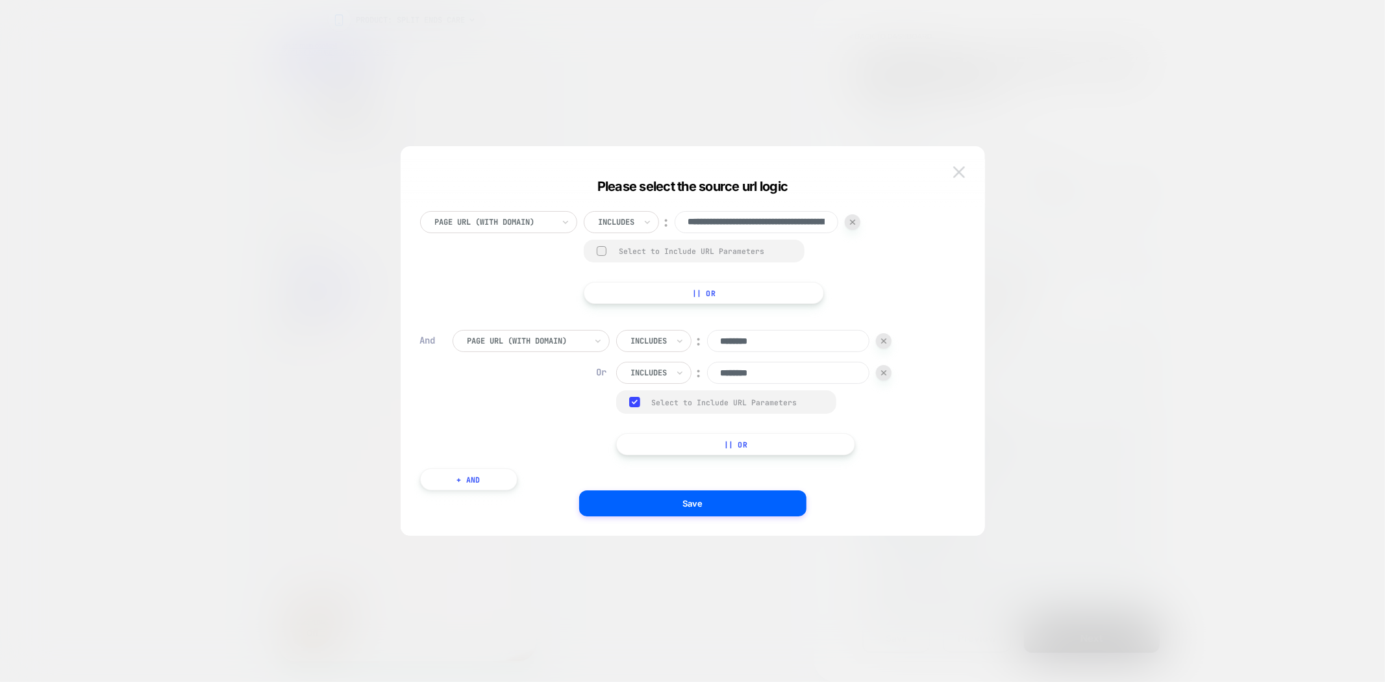
click at [951, 166] on button at bounding box center [958, 171] width 19 height 19
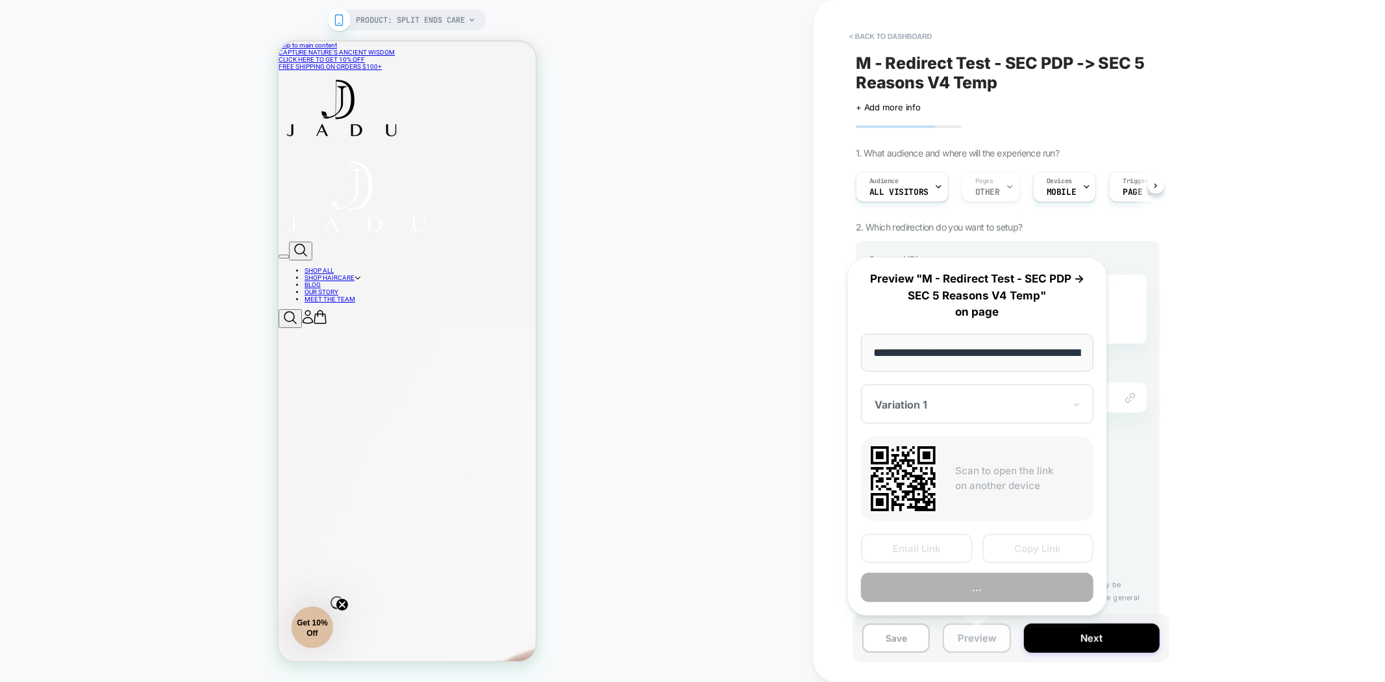
scroll to position [0, 145]
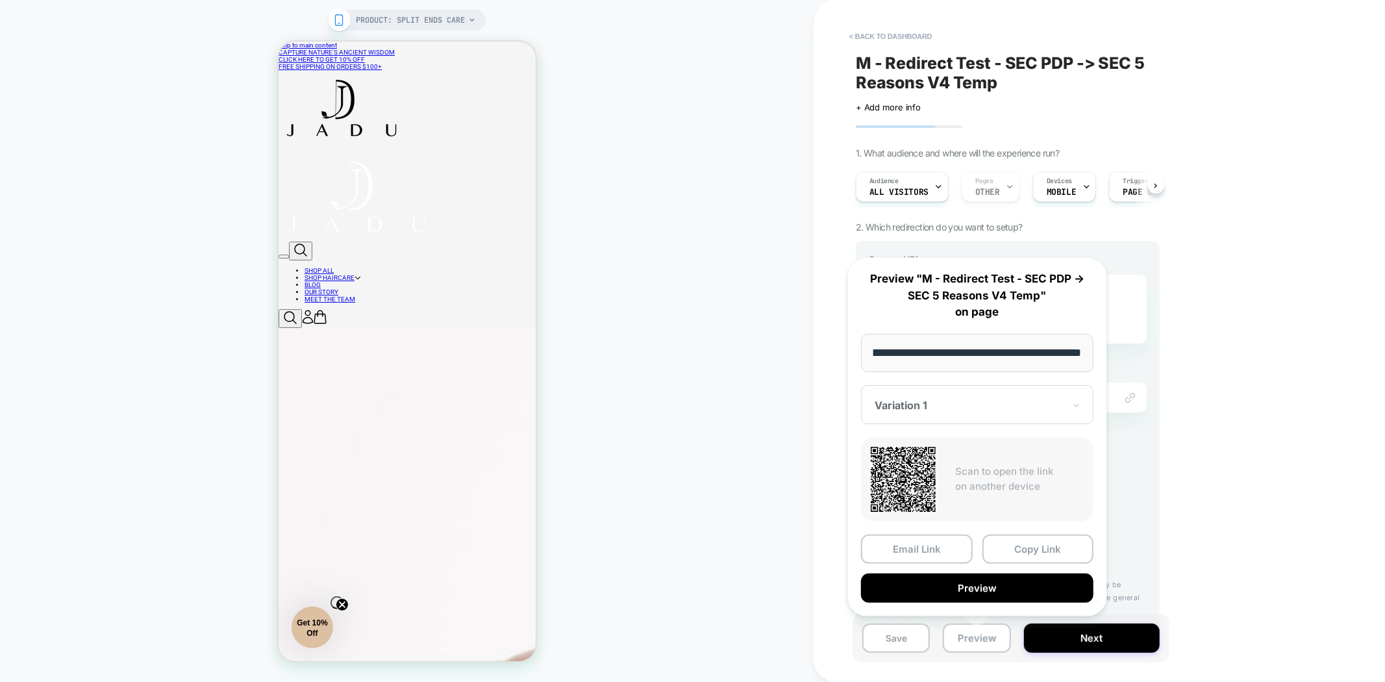
click at [898, 345] on input "**********" at bounding box center [977, 353] width 232 height 38
drag, startPoint x: 930, startPoint y: 345, endPoint x: 766, endPoint y: 359, distance: 164.8
click at [766, 359] on body "PRODUCT: Split Ends Care PRODUCT: Split Ends Care < back to dashboard M - Redir…" at bounding box center [692, 341] width 1385 height 682
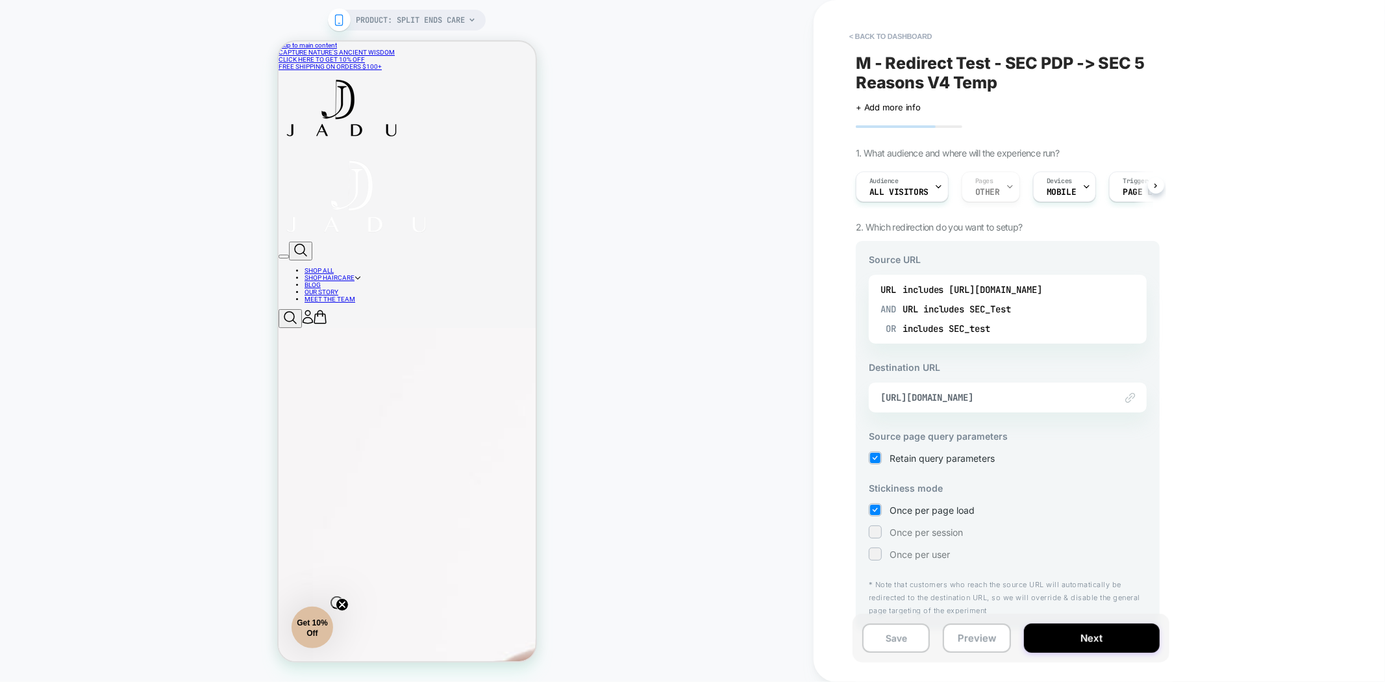
click at [907, 63] on span "M - Redirect Test - SEC PDP -> SEC 5 Reasons V4 Temp" at bounding box center [1008, 72] width 304 height 39
click at [996, 340] on div "URL includes https://jadubeauty.com/products/split-ends-care AND URL includes S…" at bounding box center [1008, 309] width 278 height 69
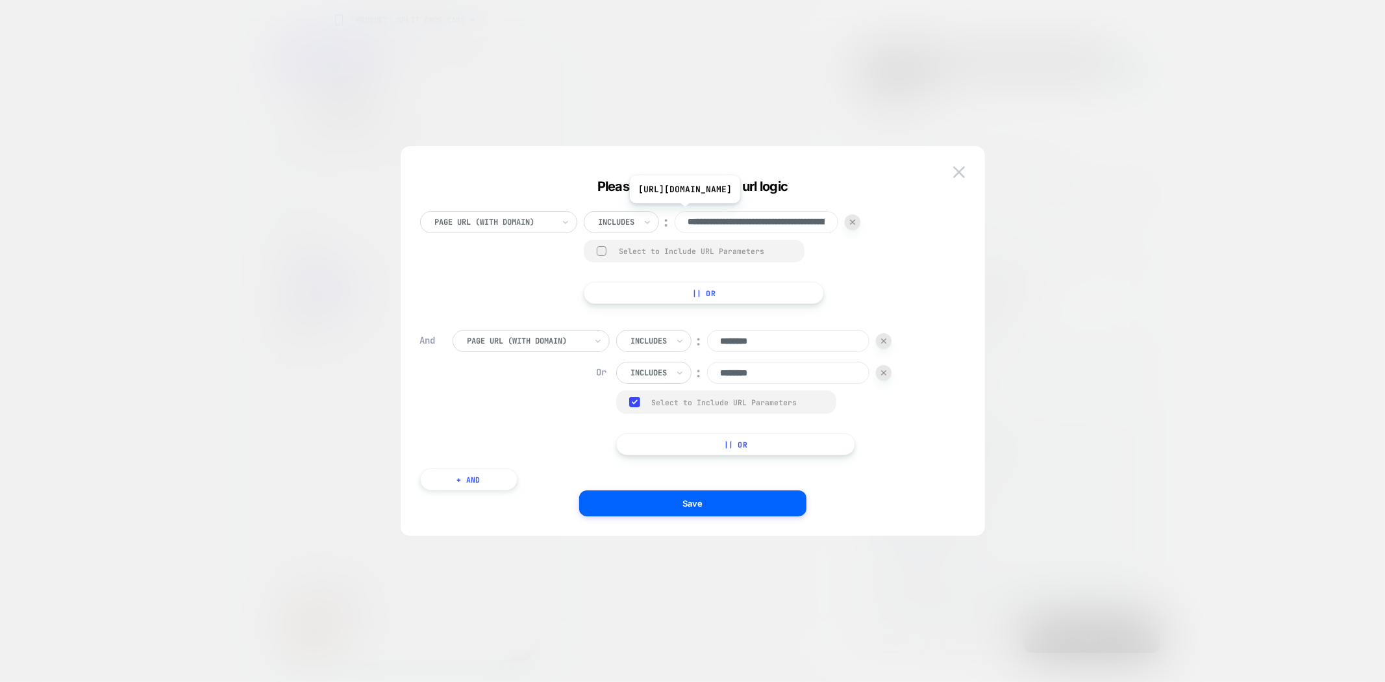
click at [732, 221] on input "**********" at bounding box center [756, 222] width 164 height 22
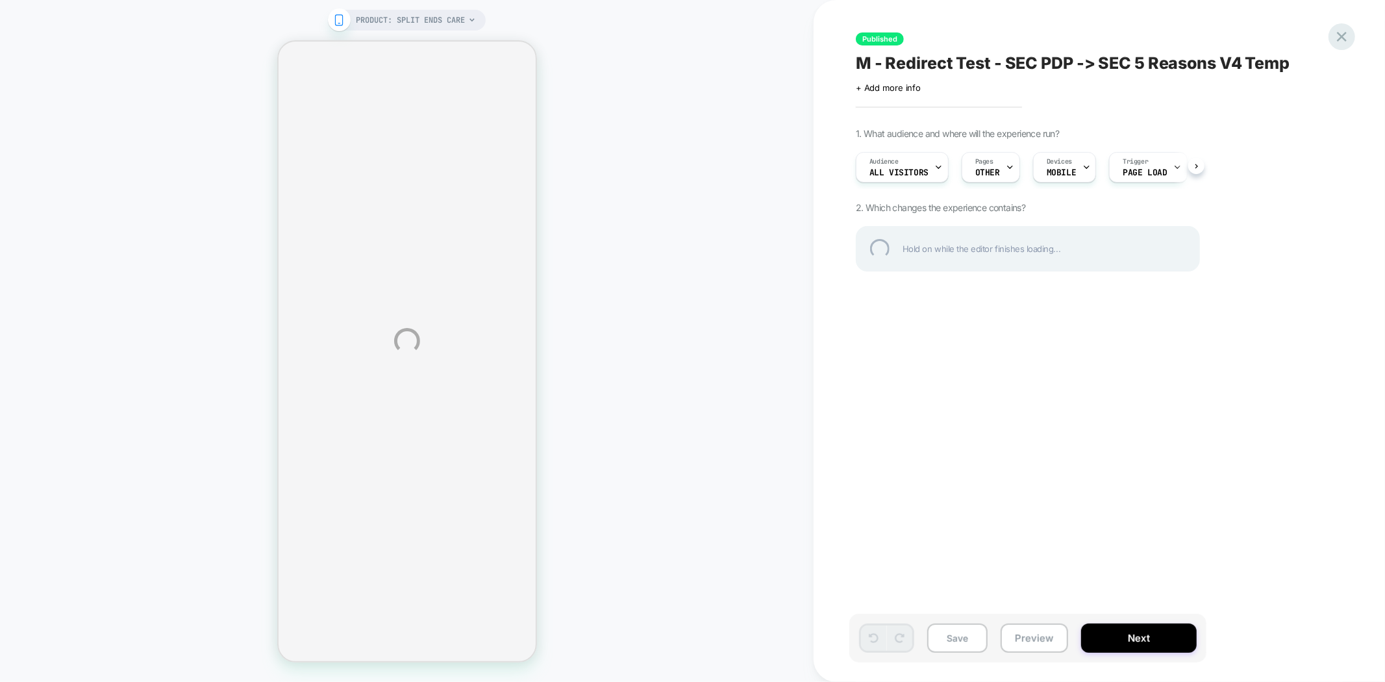
click at [1351, 39] on div at bounding box center [1341, 36] width 27 height 27
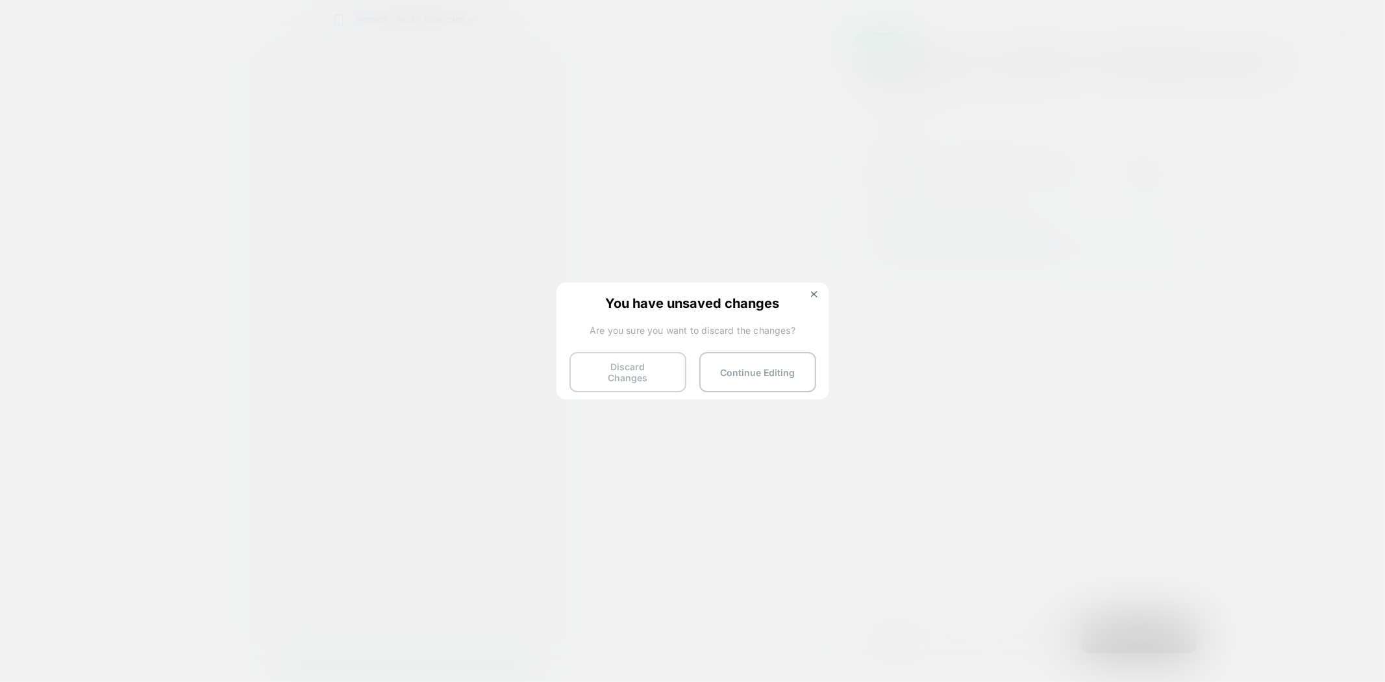
click at [599, 374] on button "Discard Changes" at bounding box center [627, 372] width 117 height 40
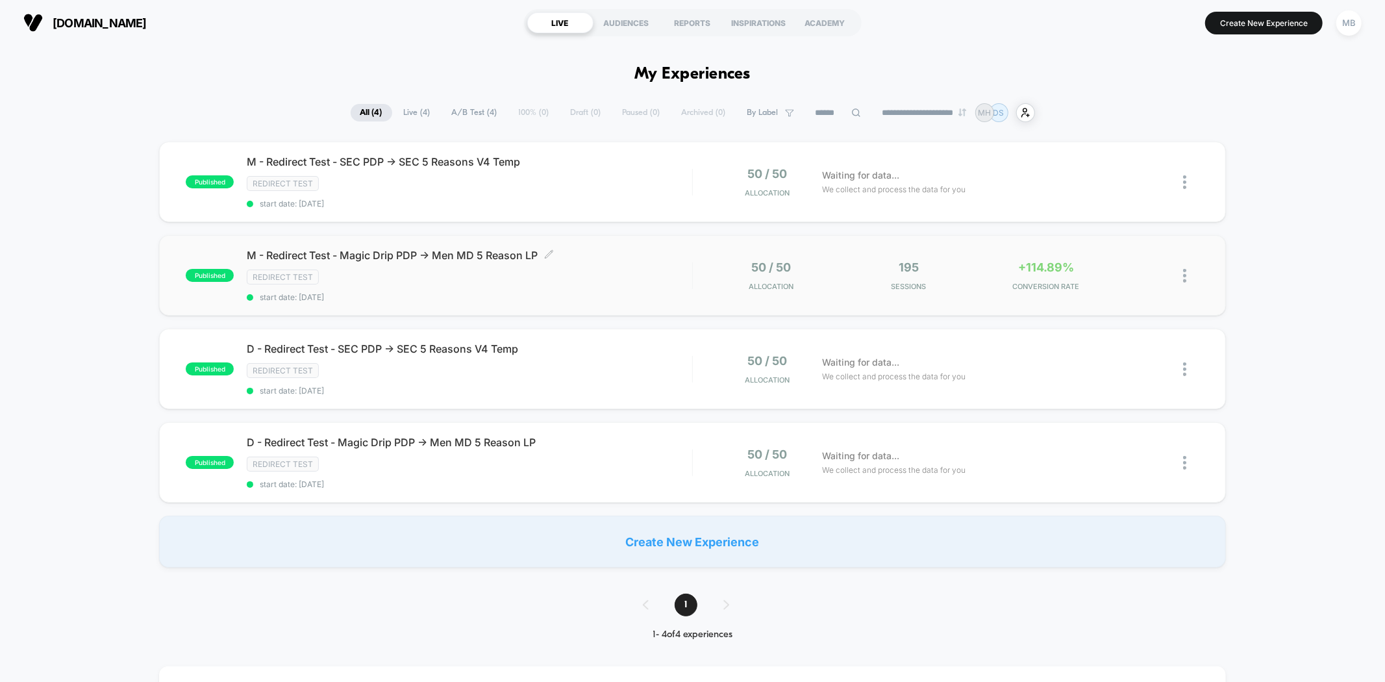
click at [626, 282] on div "Redirect Test" at bounding box center [469, 276] width 445 height 15
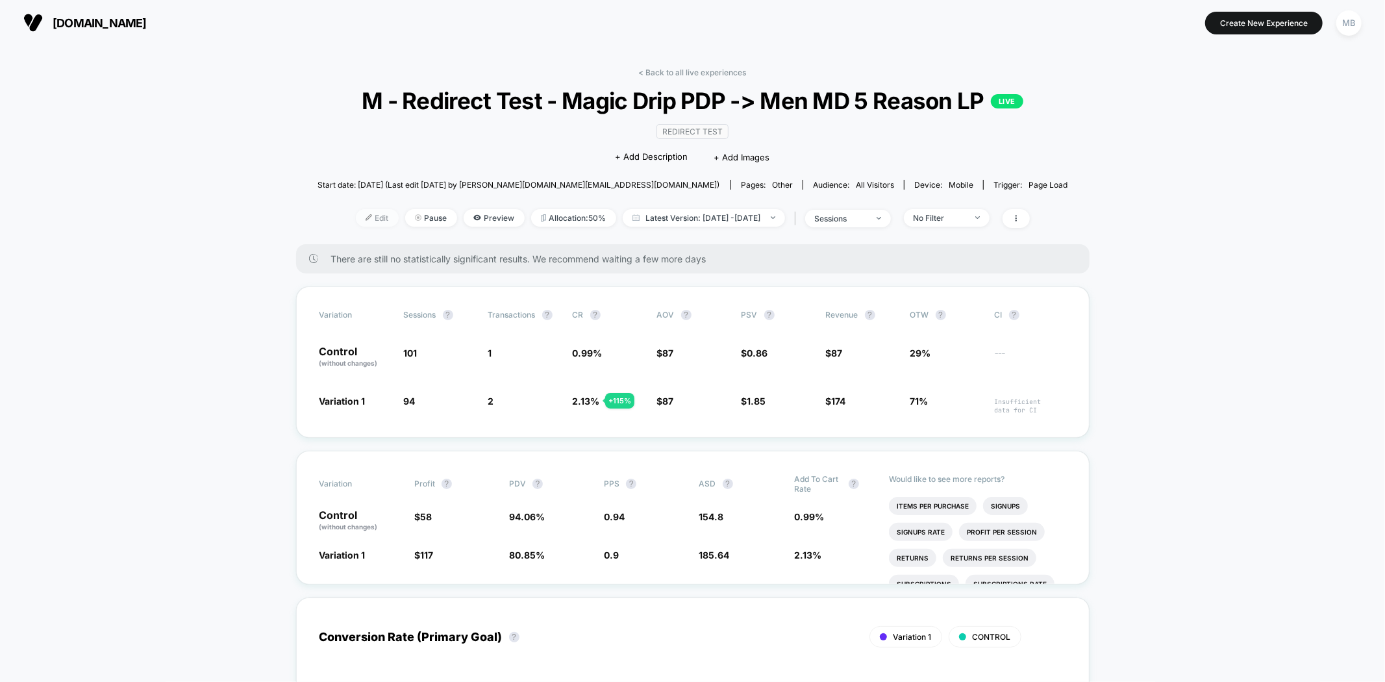
click at [356, 227] on span "Edit" at bounding box center [377, 218] width 43 height 18
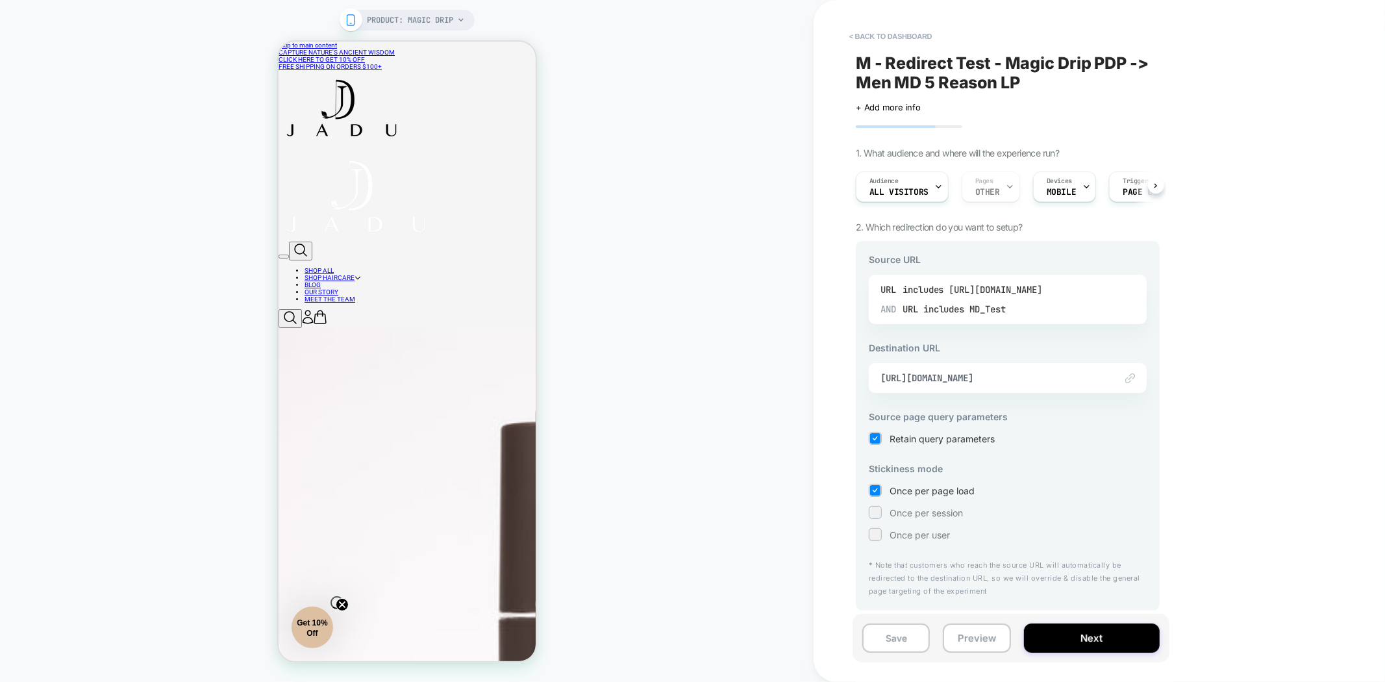
click at [1037, 306] on div "AND URL includes MD_Test" at bounding box center [1007, 308] width 254 height 19
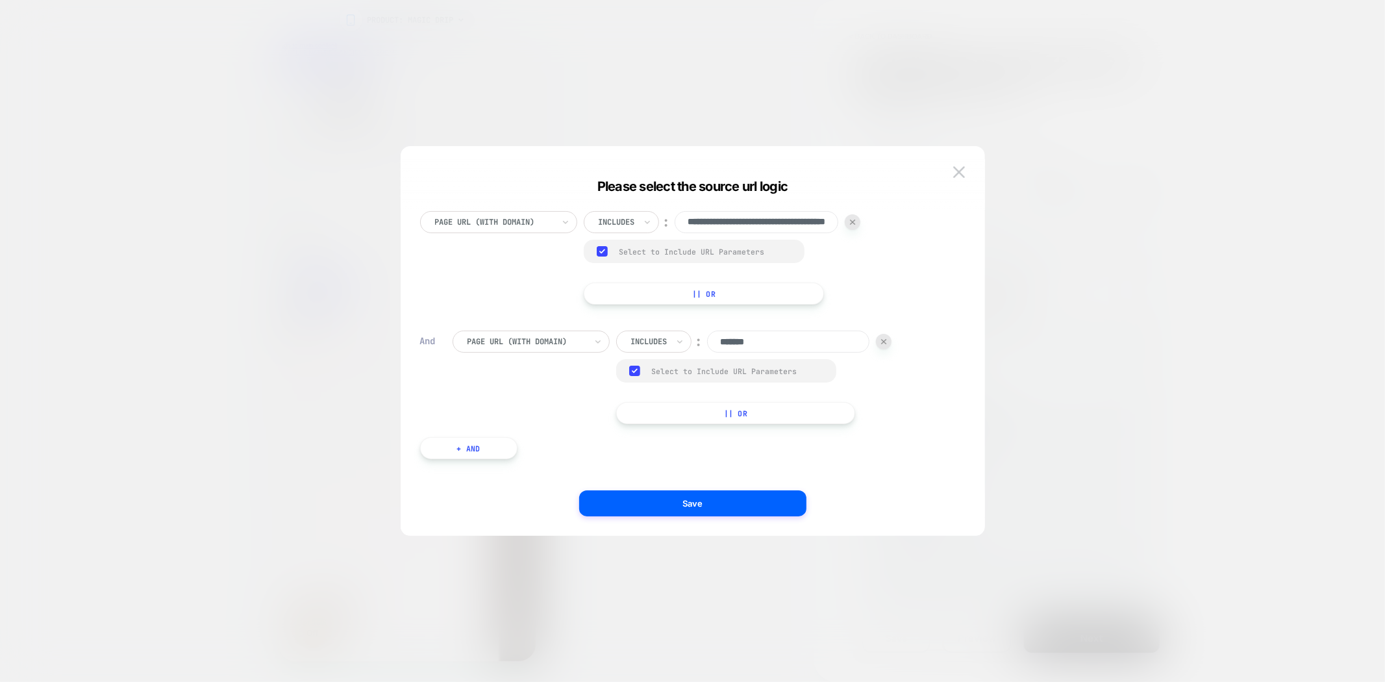
click at [738, 405] on button "|| Or" at bounding box center [736, 413] width 240 height 22
click at [885, 369] on div at bounding box center [884, 373] width 16 height 16
click at [699, 291] on button "|| Or" at bounding box center [704, 293] width 241 height 22
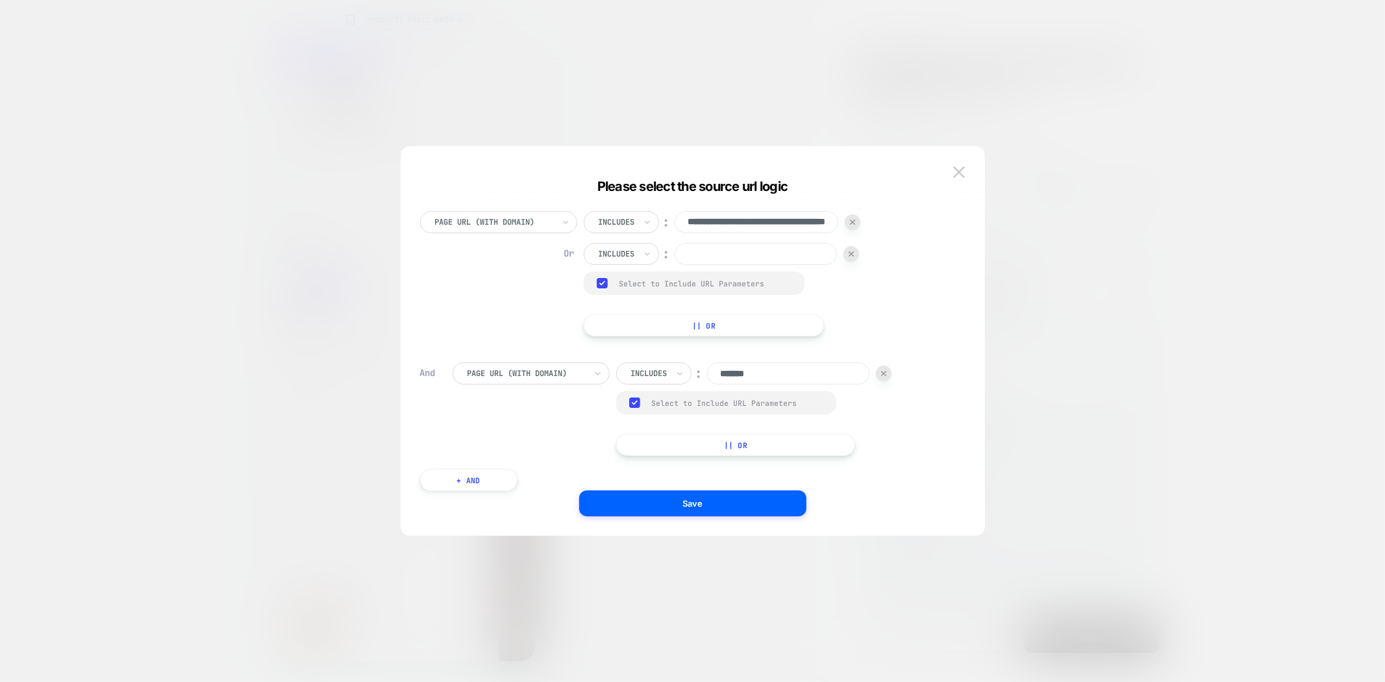
click at [853, 256] on img at bounding box center [850, 253] width 5 height 5
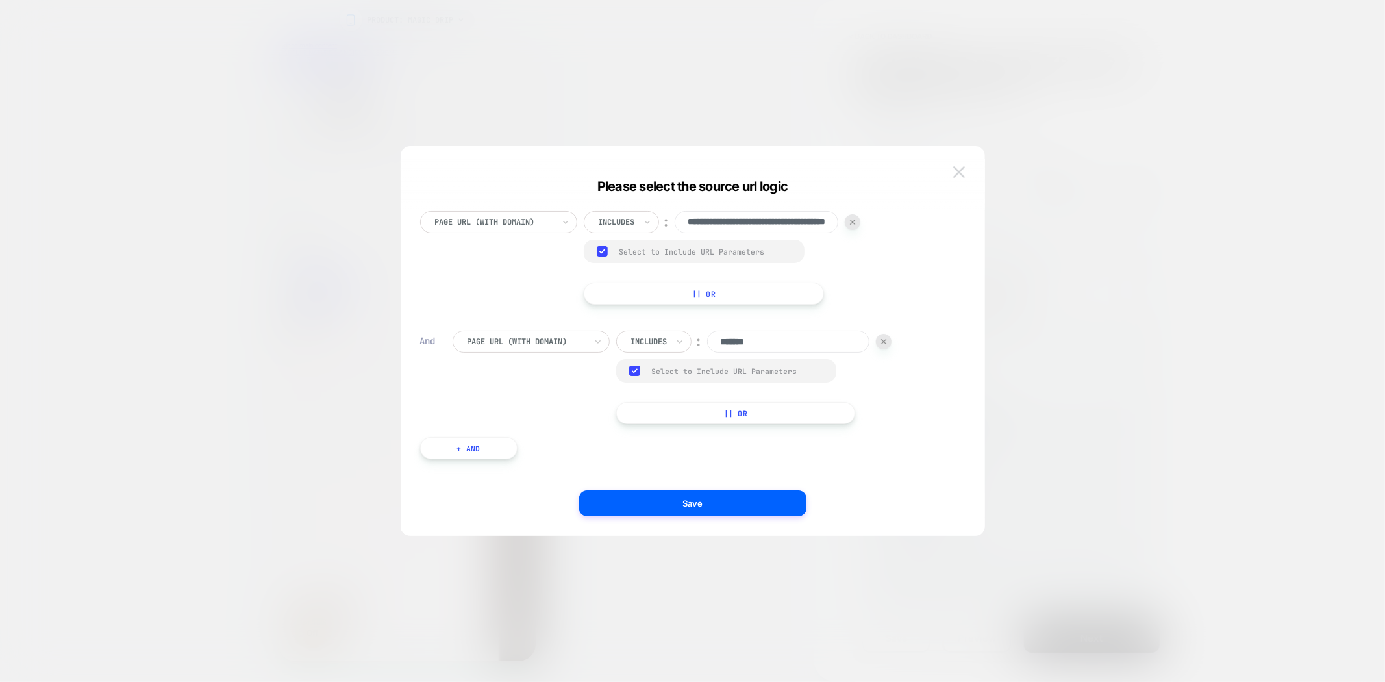
click at [963, 167] on img at bounding box center [959, 171] width 12 height 11
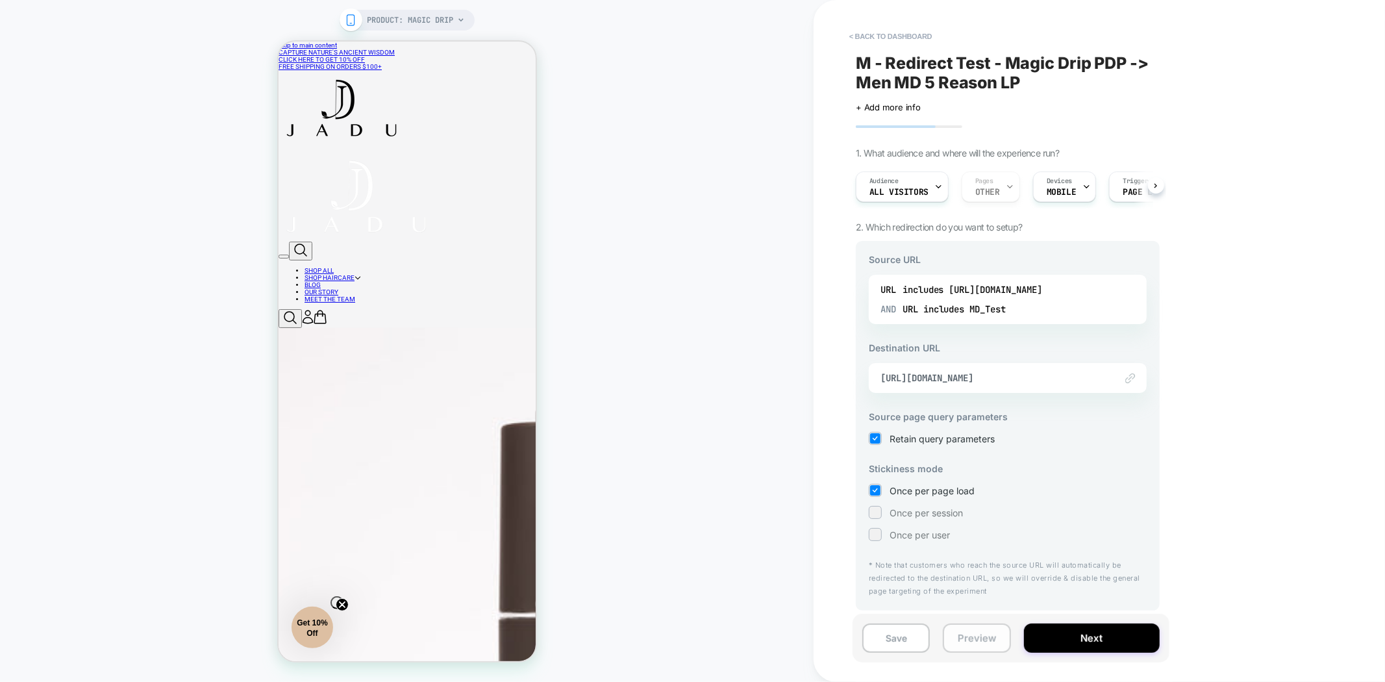
click at [958, 633] on button "Preview" at bounding box center [977, 637] width 68 height 29
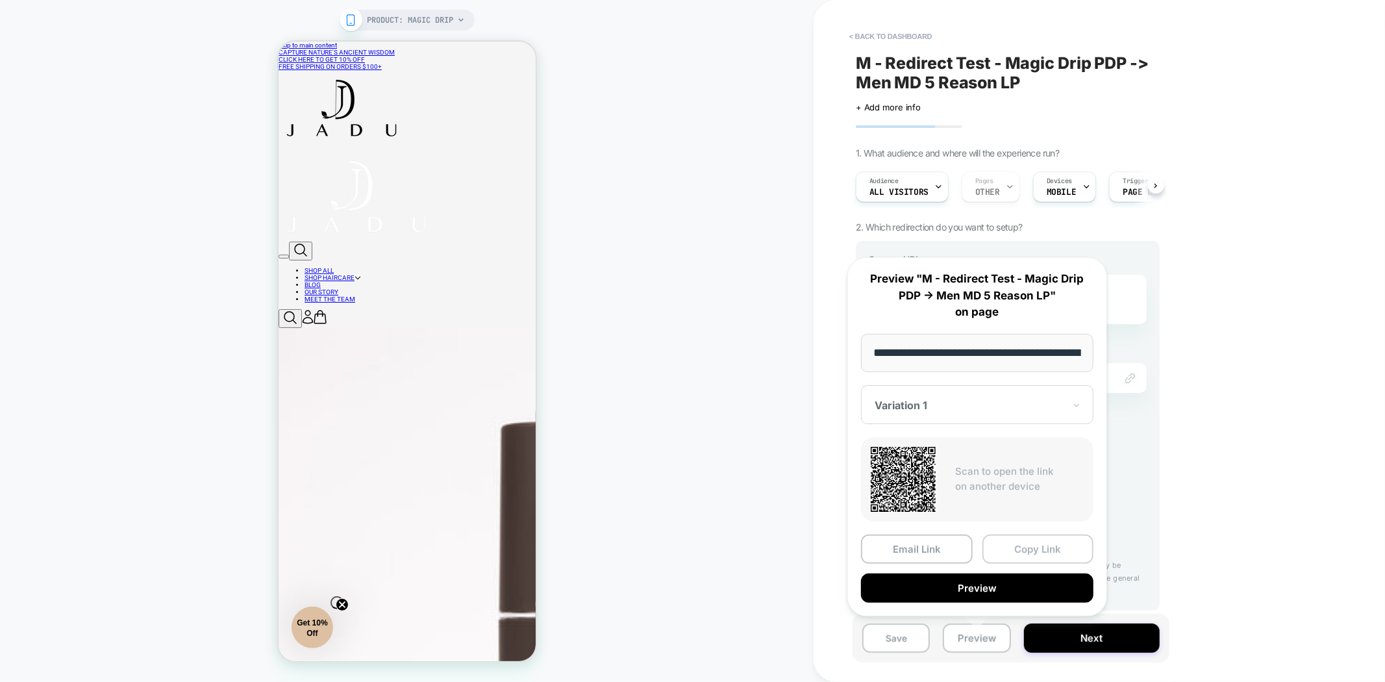
click at [1046, 549] on button "Copy Link" at bounding box center [1038, 548] width 112 height 29
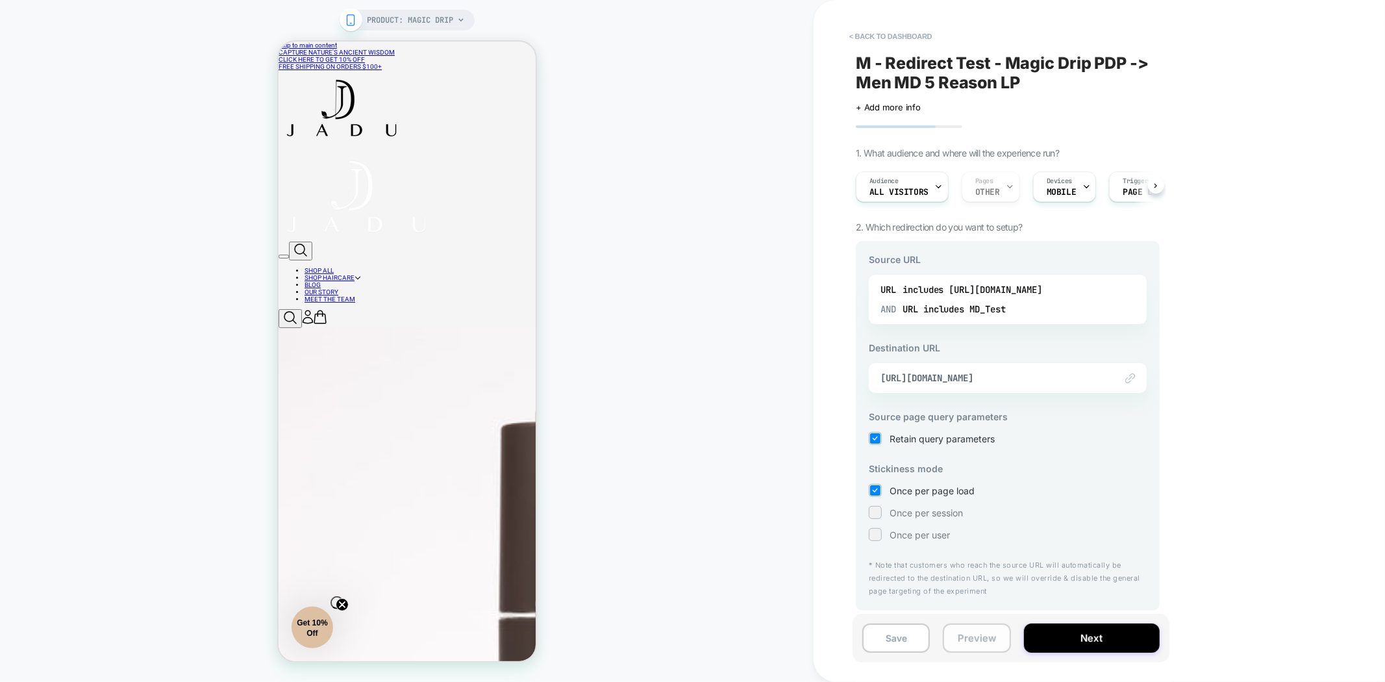
click at [974, 645] on button "Preview" at bounding box center [977, 637] width 68 height 29
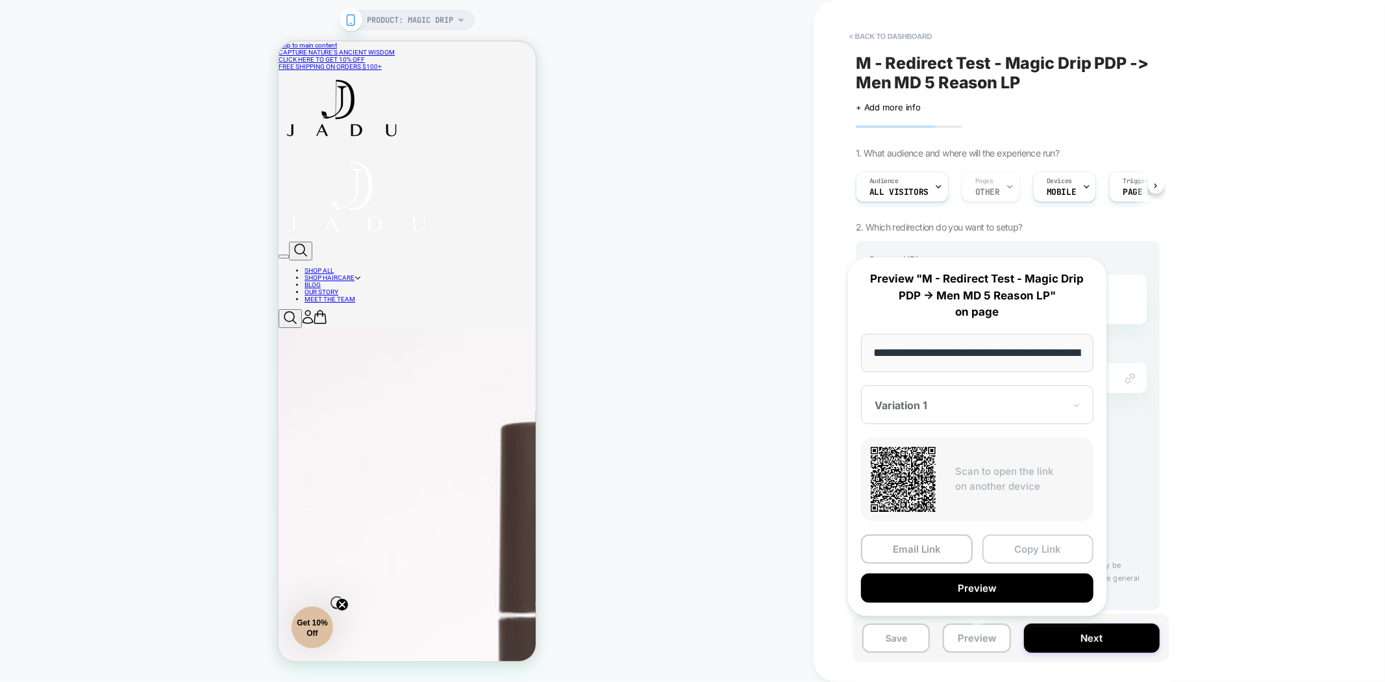
click at [1024, 549] on button "Copy Link" at bounding box center [1038, 548] width 112 height 29
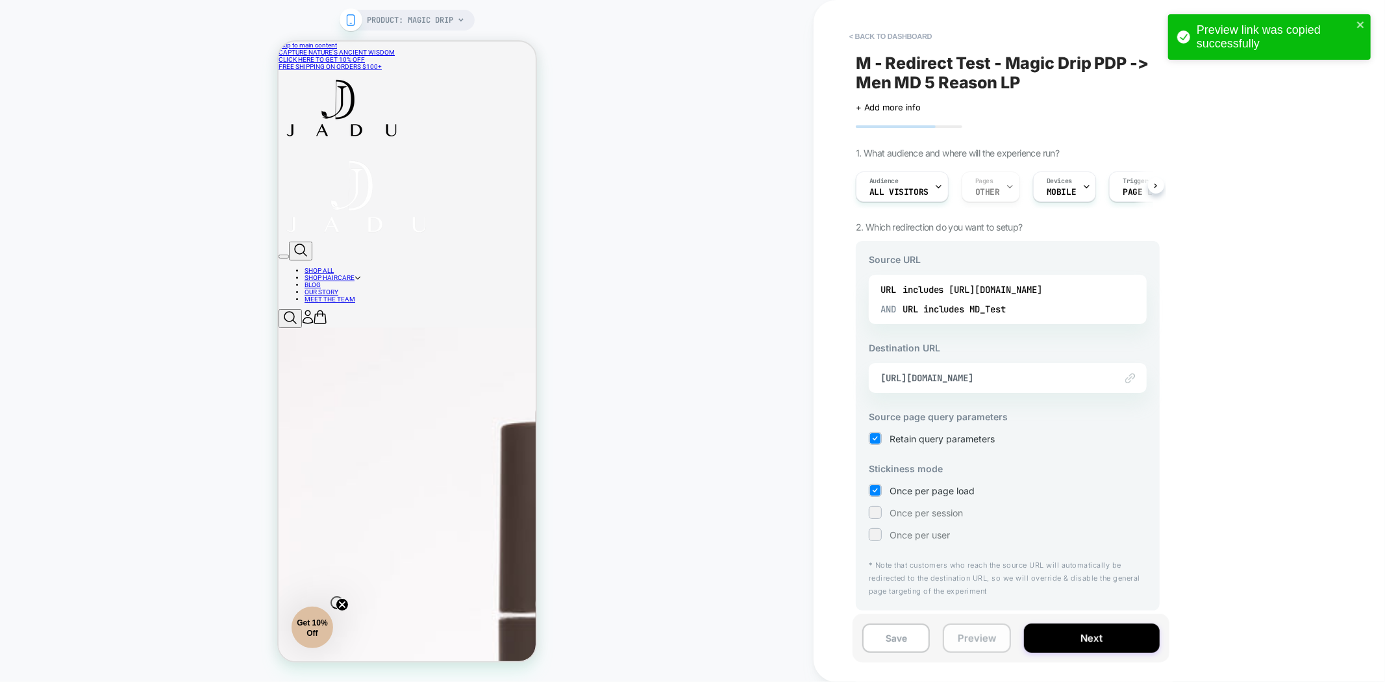
click at [991, 635] on button "Preview" at bounding box center [977, 637] width 68 height 29
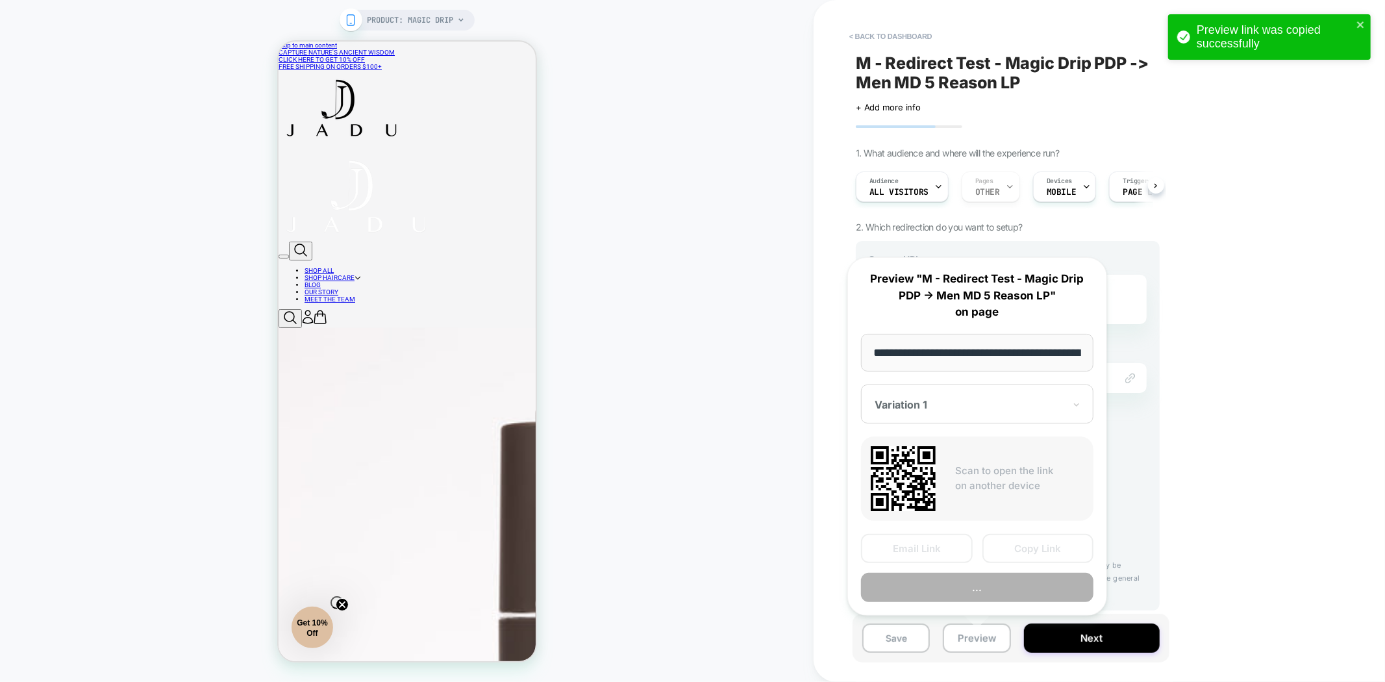
scroll to position [0, 122]
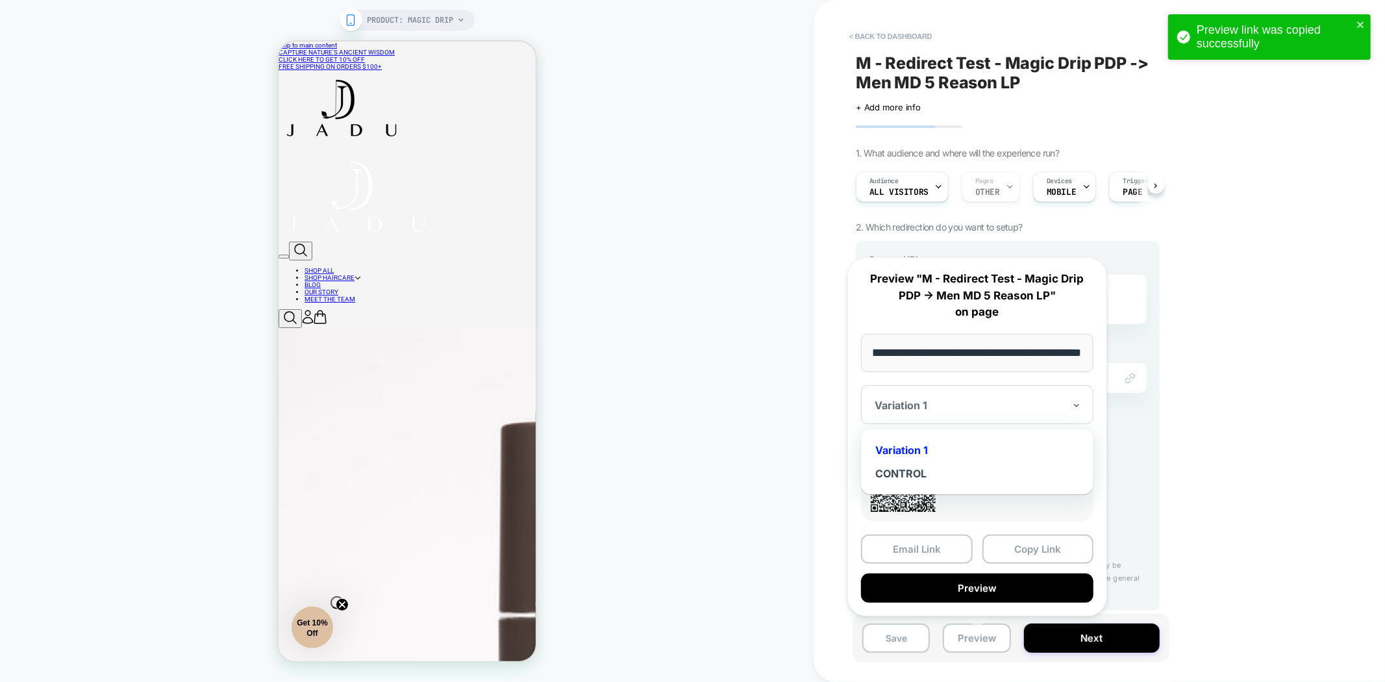
click at [940, 401] on div at bounding box center [969, 405] width 190 height 13
click at [0, 0] on div "< back to dashboard M - Redirect Test - Magic Drip PDP -> Men MD 5 Reason LP Cl…" at bounding box center [0, 0] width 0 height 0
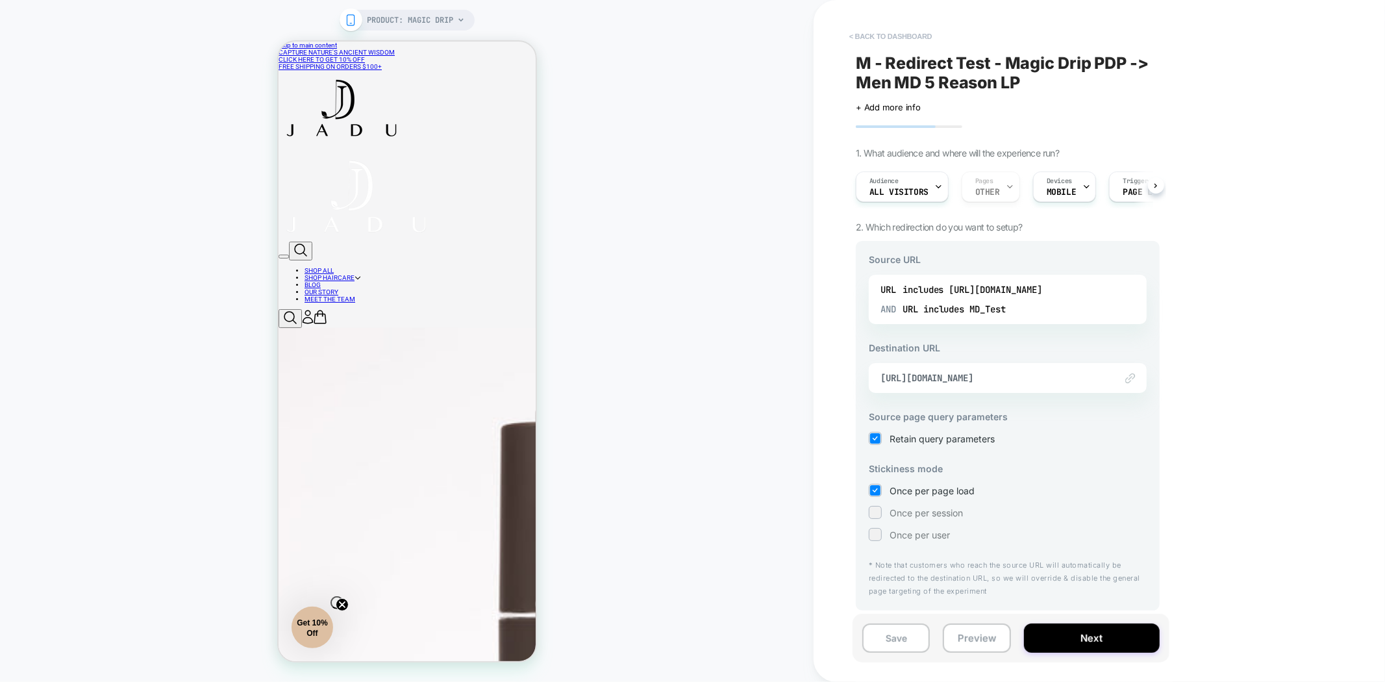
click at [900, 35] on button "< back to dashboard" at bounding box center [890, 36] width 95 height 21
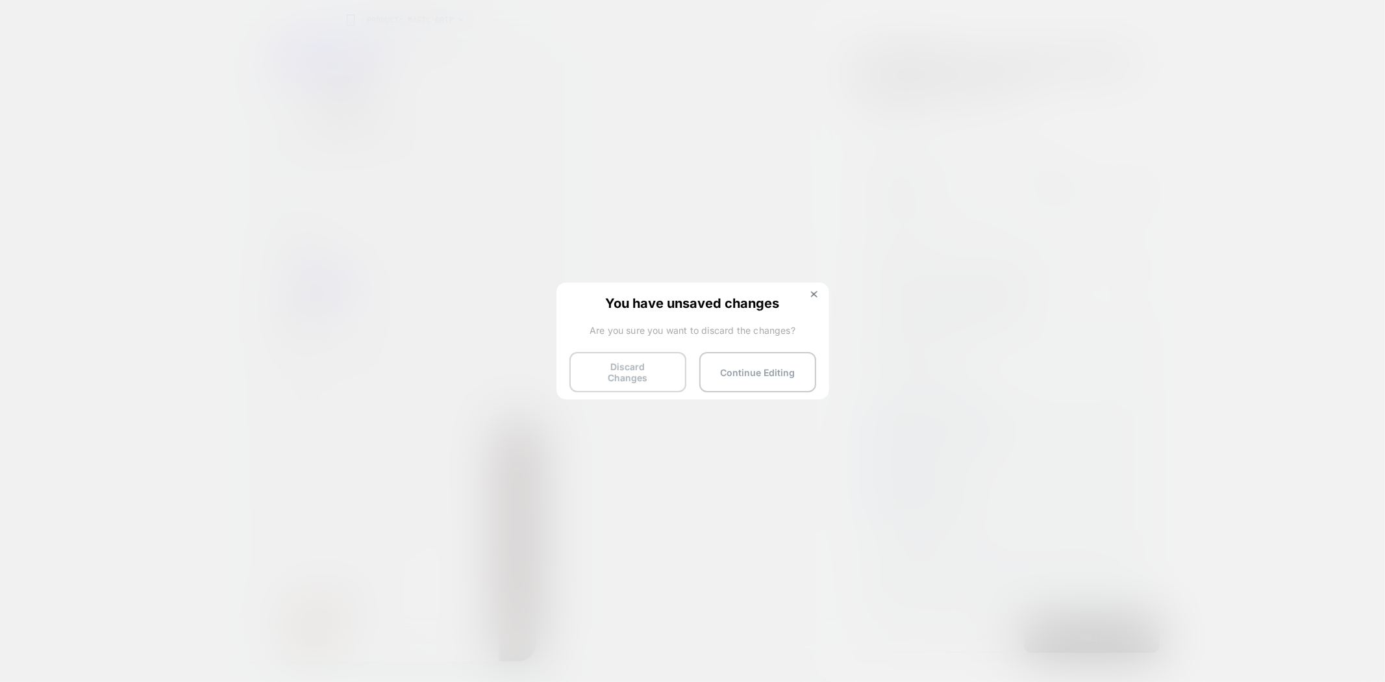
click at [622, 364] on button "Discard Changes" at bounding box center [627, 372] width 117 height 40
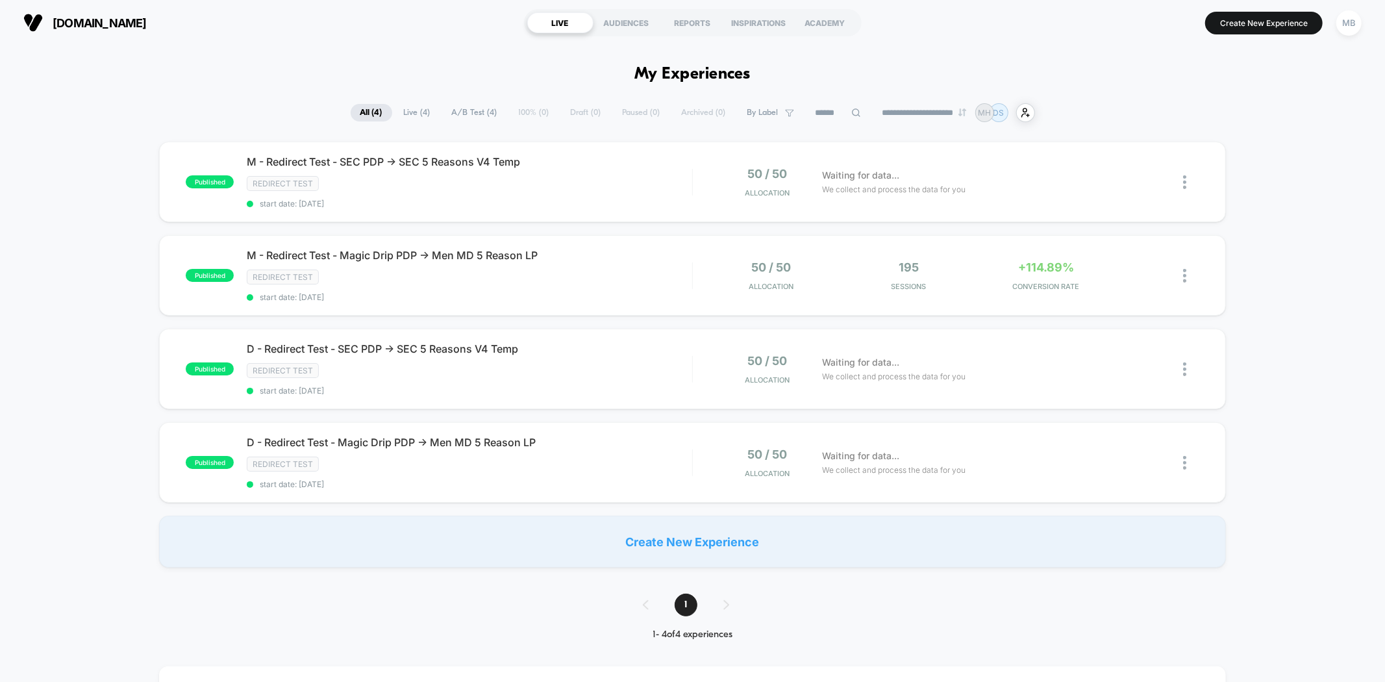
click at [1294, 254] on div "published M - Redirect Test - SEC PDP -> SEC 5 Reasons V4 Temp Redirect Test st…" at bounding box center [692, 355] width 1385 height 426
click at [711, 198] on div "published M - Redirect Test - SEC PDP -> SEC 5 Reasons V4 Temp Redirect Test st…" at bounding box center [692, 182] width 1066 height 80
drag, startPoint x: 604, startPoint y: 195, endPoint x: 608, endPoint y: 202, distance: 7.8
click at [606, 195] on div "M - Redirect Test - SEC PDP -> SEC 5 Reasons V4 Temp Click to edit experience d…" at bounding box center [469, 181] width 445 height 53
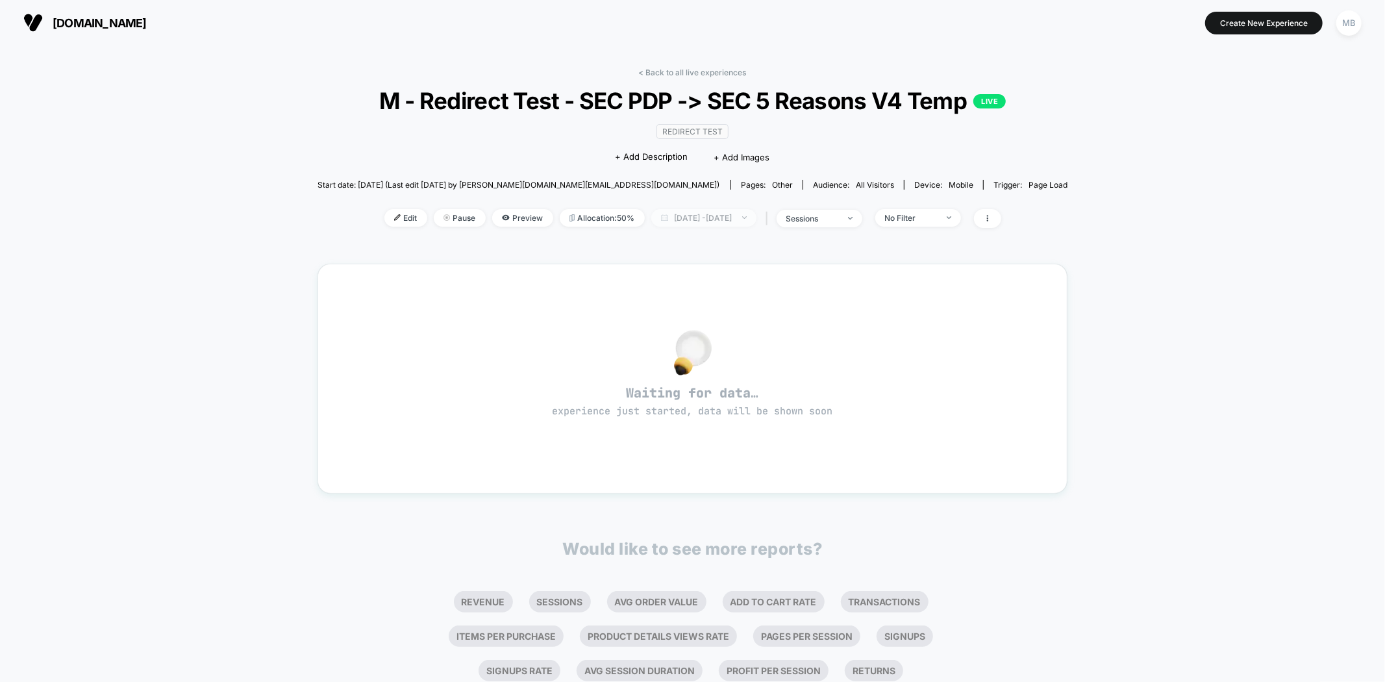
click at [742, 218] on div at bounding box center [737, 217] width 10 height 1
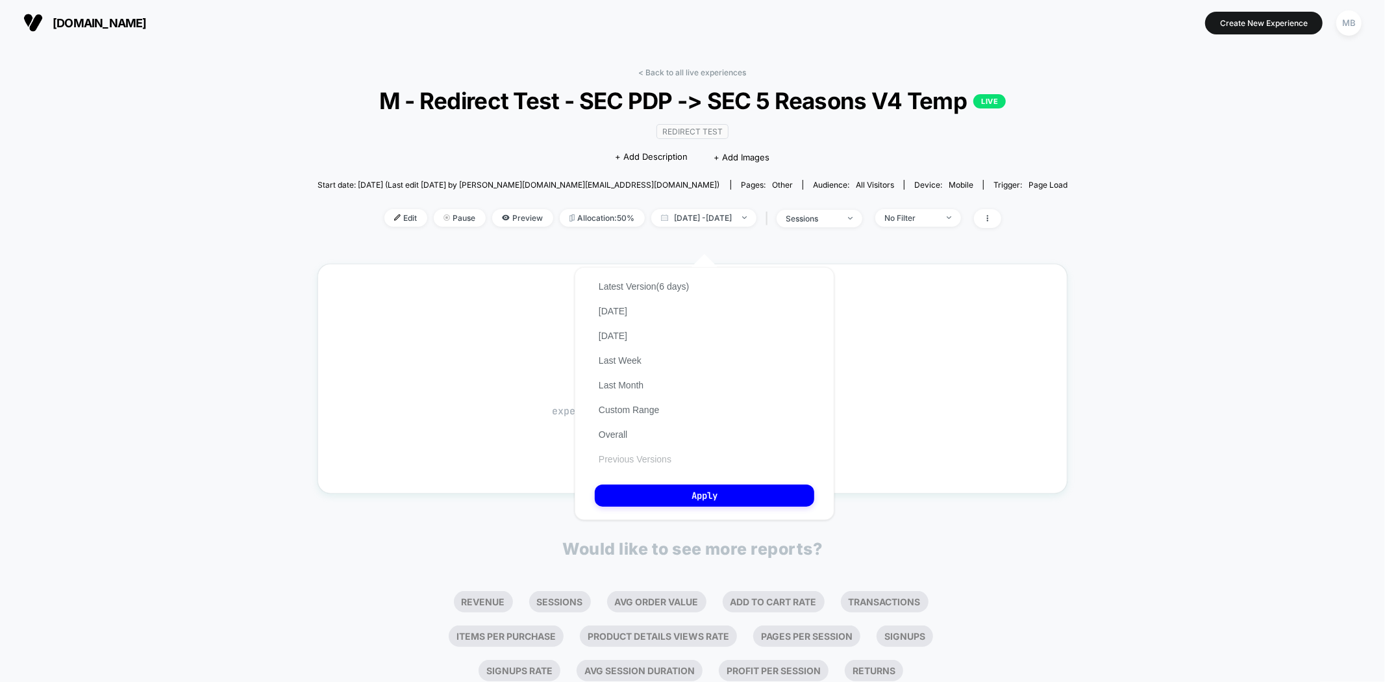
click at [646, 458] on button "Previous Versions" at bounding box center [635, 459] width 80 height 12
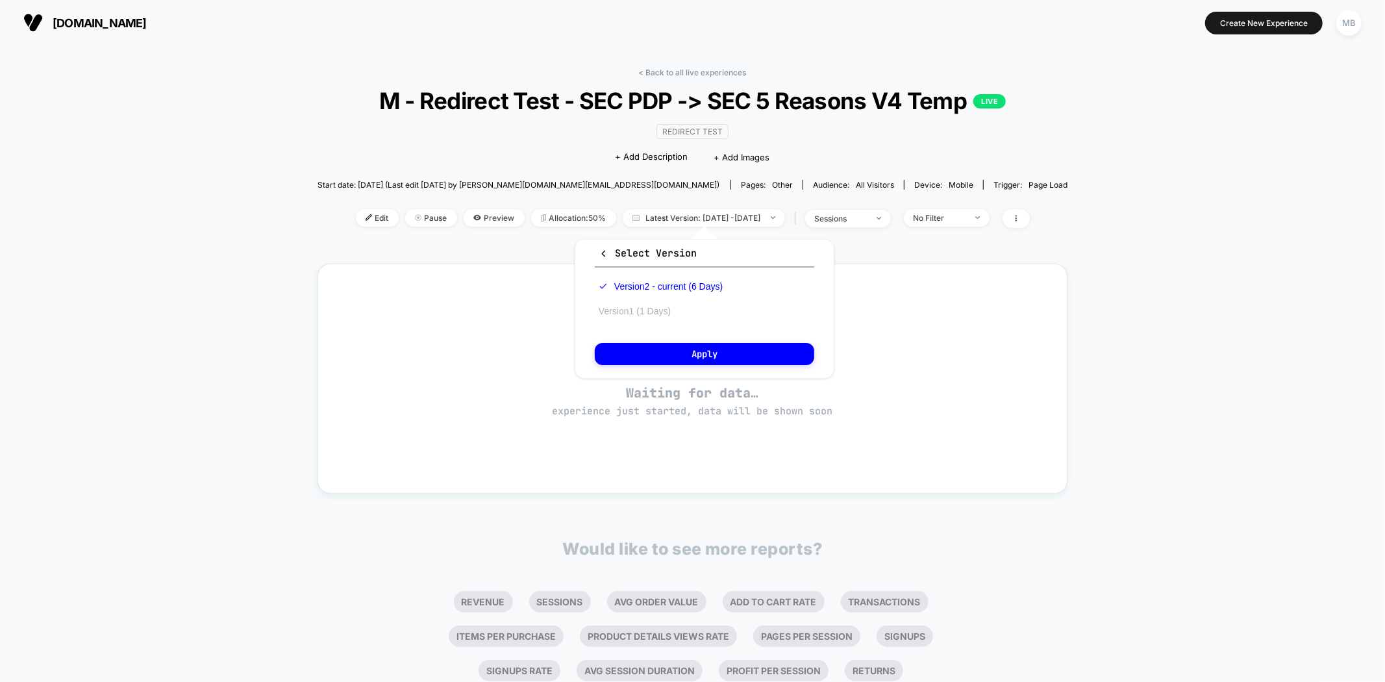
click at [660, 307] on button "Version 1 (1 Days)" at bounding box center [635, 311] width 80 height 12
click at [702, 351] on button "Apply" at bounding box center [704, 354] width 219 height 22
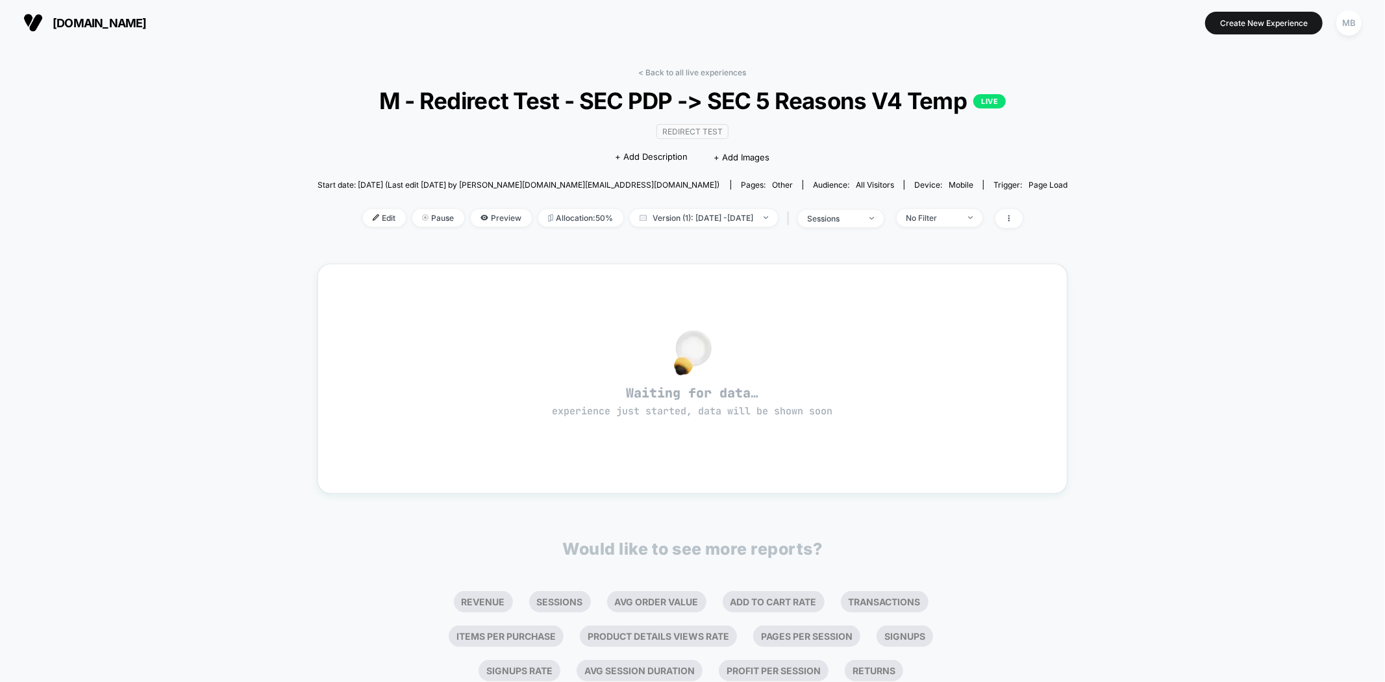
click at [704, 227] on div "Edit Pause Preview Allocation: 50% Version (1): Aug 30, 2025 - Aug 30, 2025 | s…" at bounding box center [692, 218] width 750 height 19
click at [704, 218] on span "Version (1): Aug 30, 2025 - Aug 30, 2025" at bounding box center [704, 218] width 148 height 18
click at [657, 282] on button "Version 2 - current (6 Days)" at bounding box center [653, 286] width 116 height 12
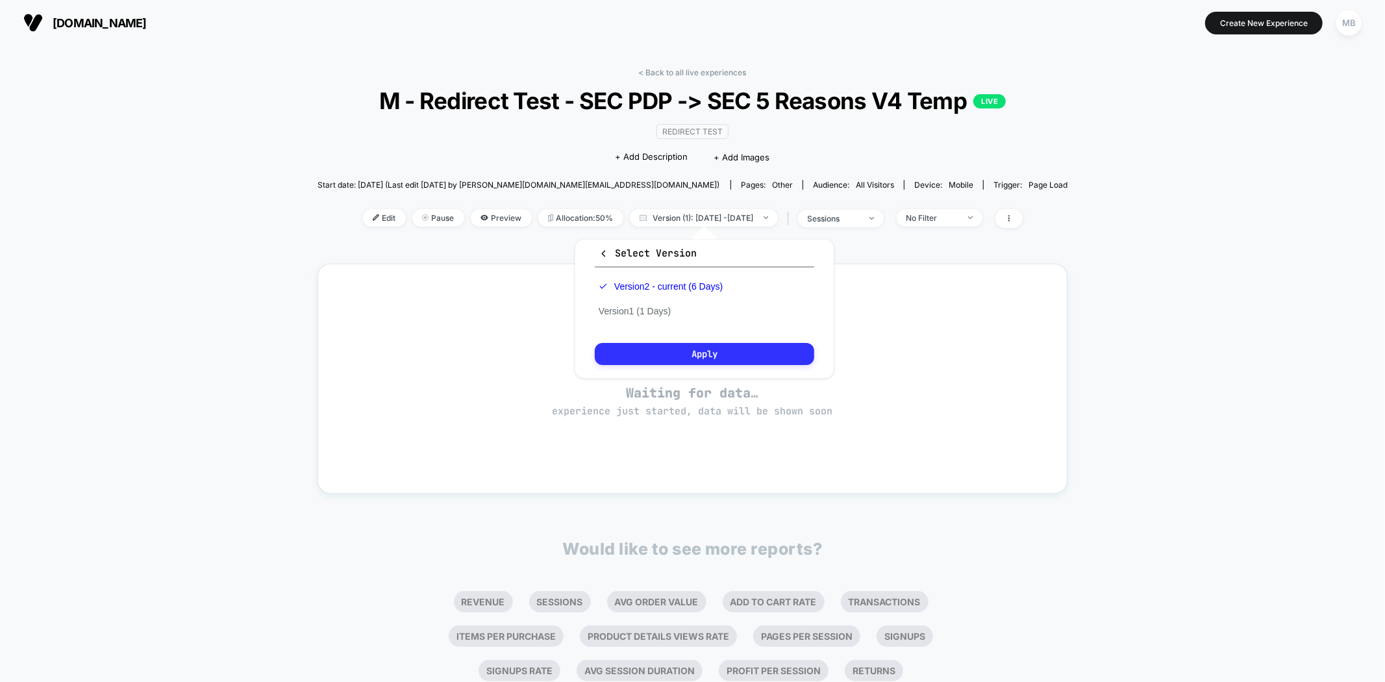
click at [671, 349] on button "Apply" at bounding box center [704, 354] width 219 height 22
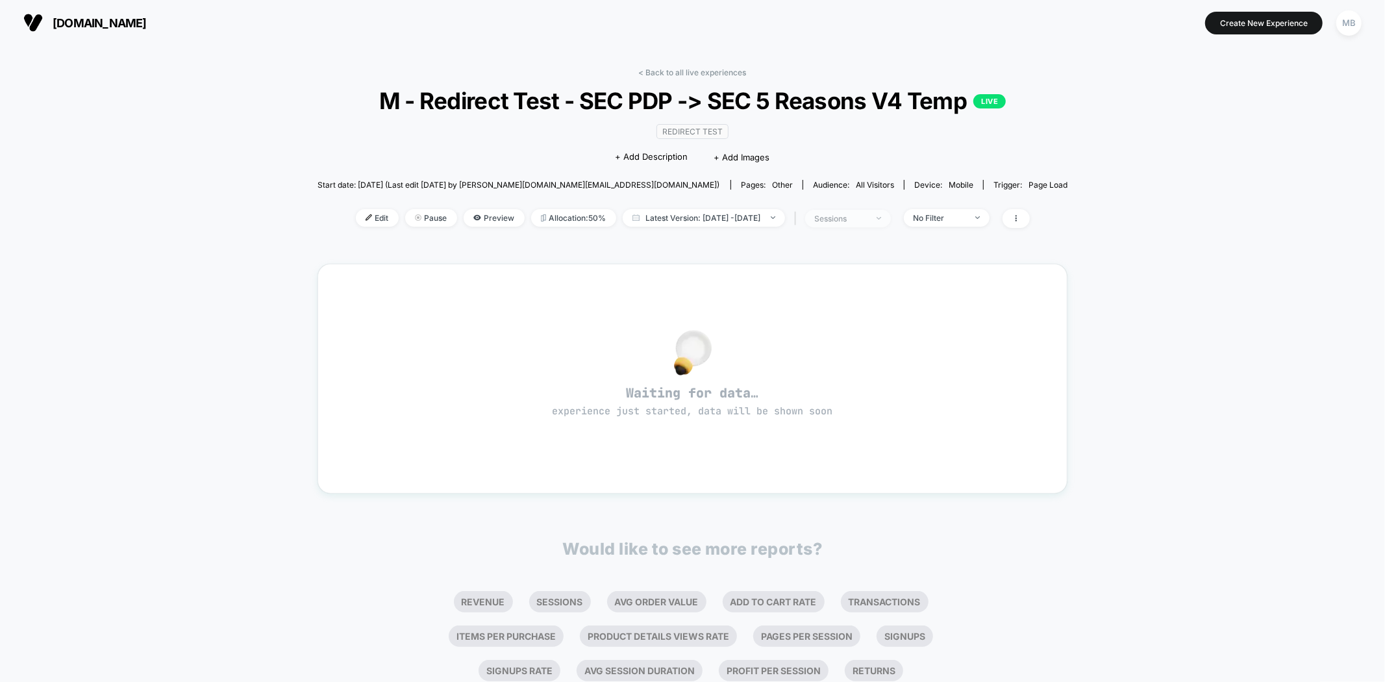
click at [867, 222] on div "sessions" at bounding box center [841, 219] width 52 height 10
click at [669, 79] on div "< Back to all live experiences M - Redirect Test - SEC PDP -> SEC 5 Reasons V4 …" at bounding box center [692, 156] width 750 height 177
click at [675, 72] on link "< Back to all live experiences" at bounding box center [693, 73] width 108 height 10
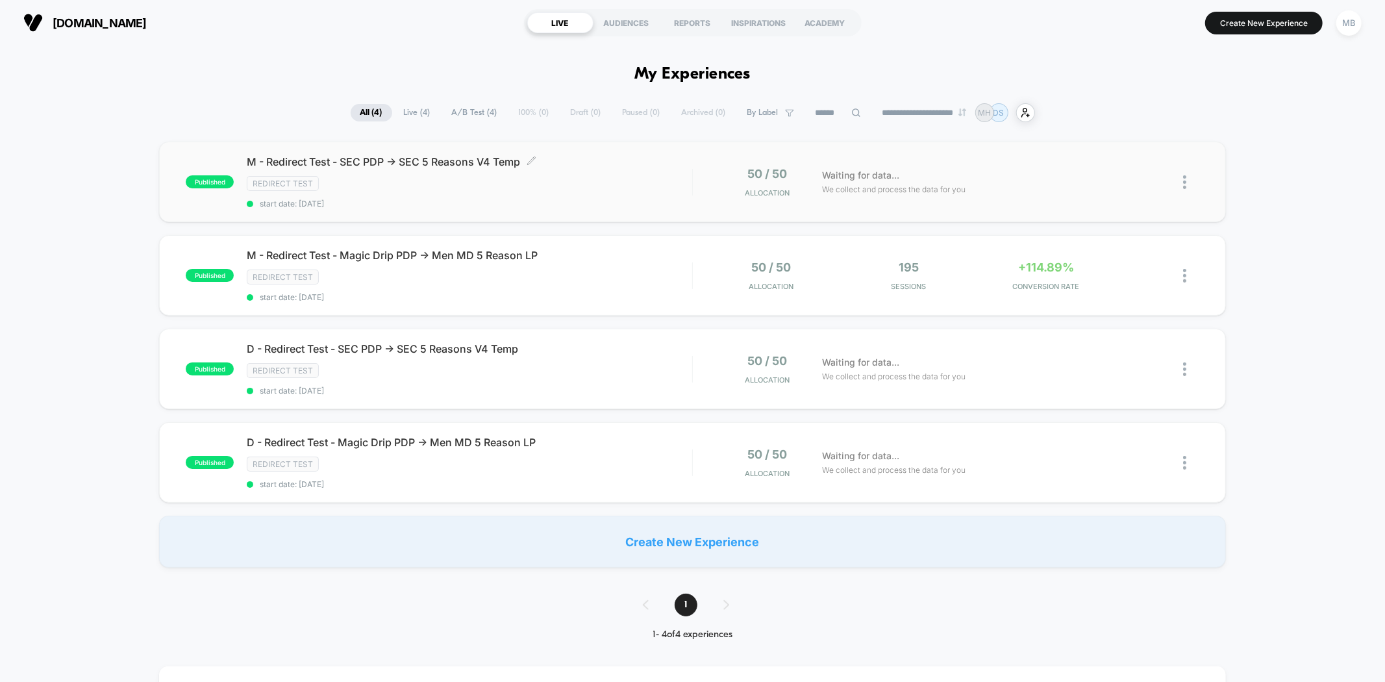
click at [613, 185] on div "Redirect Test" at bounding box center [469, 183] width 445 height 15
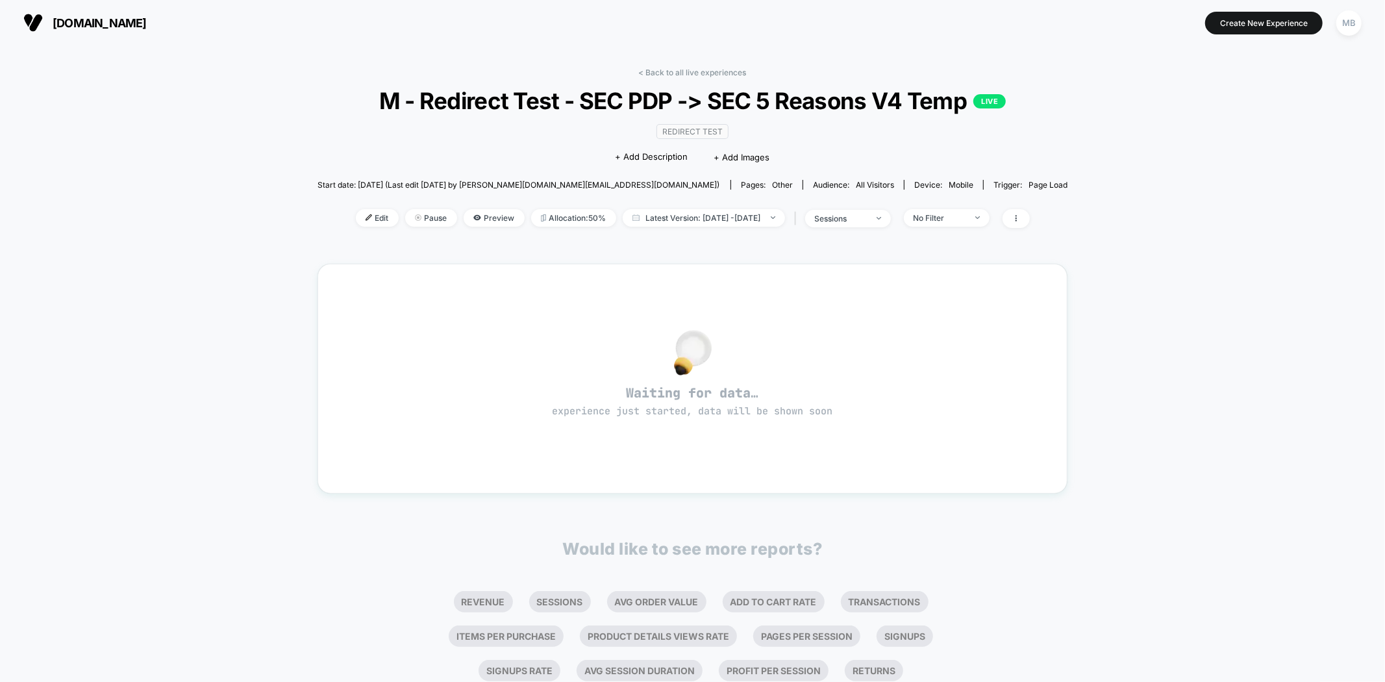
click at [353, 226] on div "Edit Pause Preview Allocation: 50% Latest Version: Sep 3, 2025 - Sep 7, 2025 | …" at bounding box center [692, 218] width 750 height 19
click at [358, 219] on span "Edit" at bounding box center [377, 218] width 43 height 18
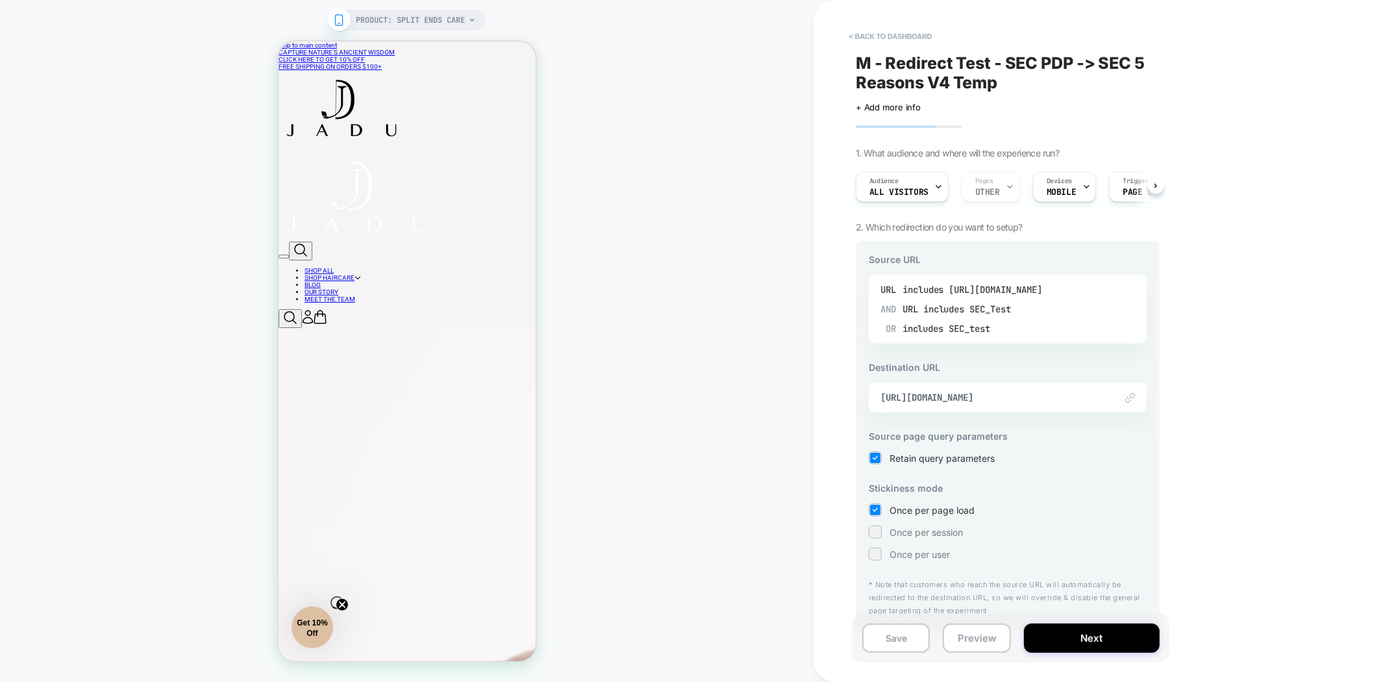
click at [971, 314] on div "includes SEC_Test" at bounding box center [967, 308] width 88 height 19
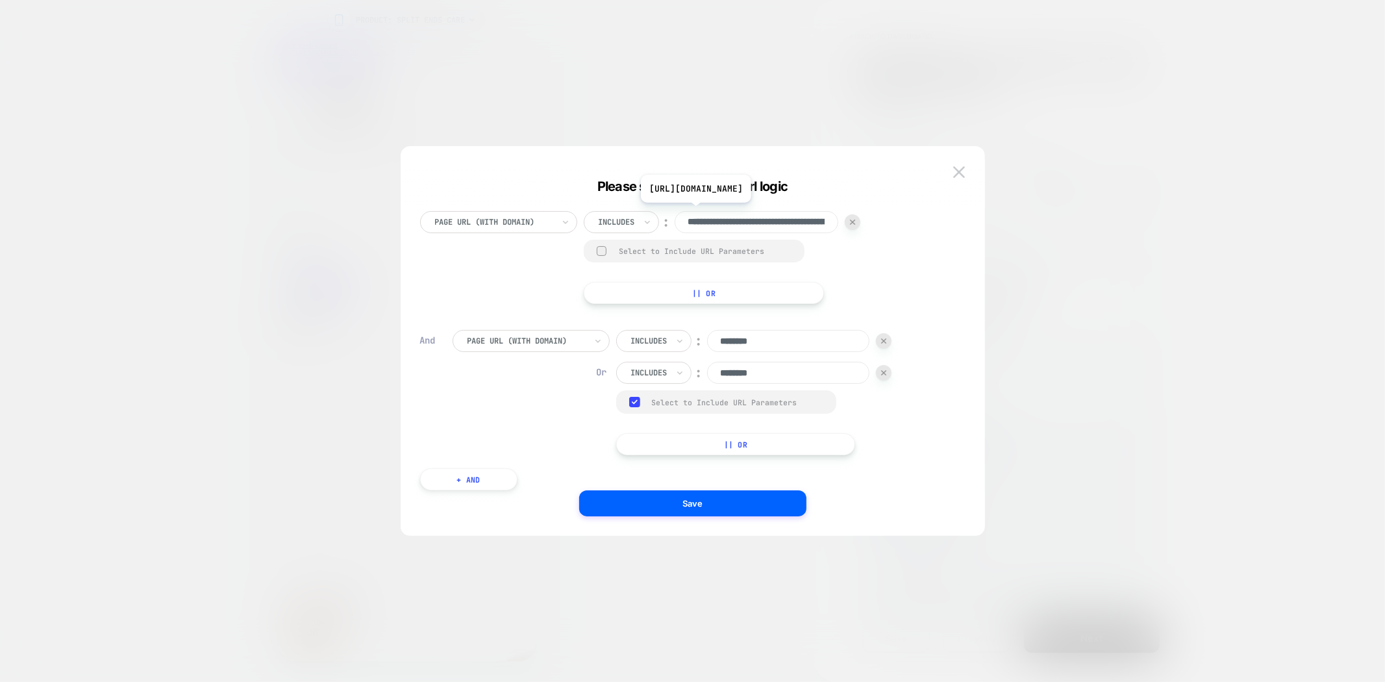
click at [768, 212] on input "**********" at bounding box center [756, 222] width 164 height 22
click at [660, 340] on div at bounding box center [649, 341] width 36 height 12
click at [532, 403] on div "Page Url (WITH DOMAIN) option Is focused, 1 of 5. 5 results available. Use Up a…" at bounding box center [702, 392] width 500 height 125
click at [886, 341] on img at bounding box center [883, 340] width 5 height 5
type input "********"
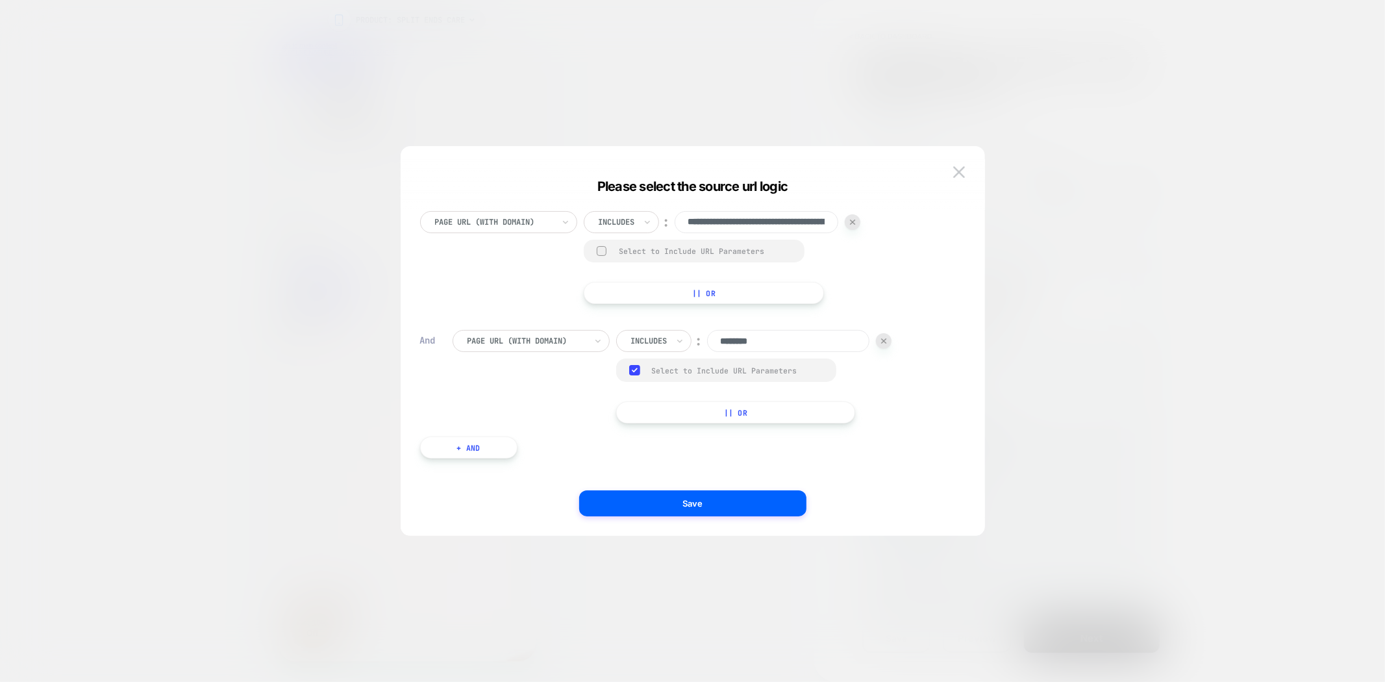
click at [885, 340] on img at bounding box center [883, 340] width 5 height 5
click at [774, 517] on div "**********" at bounding box center [692, 347] width 545 height 377
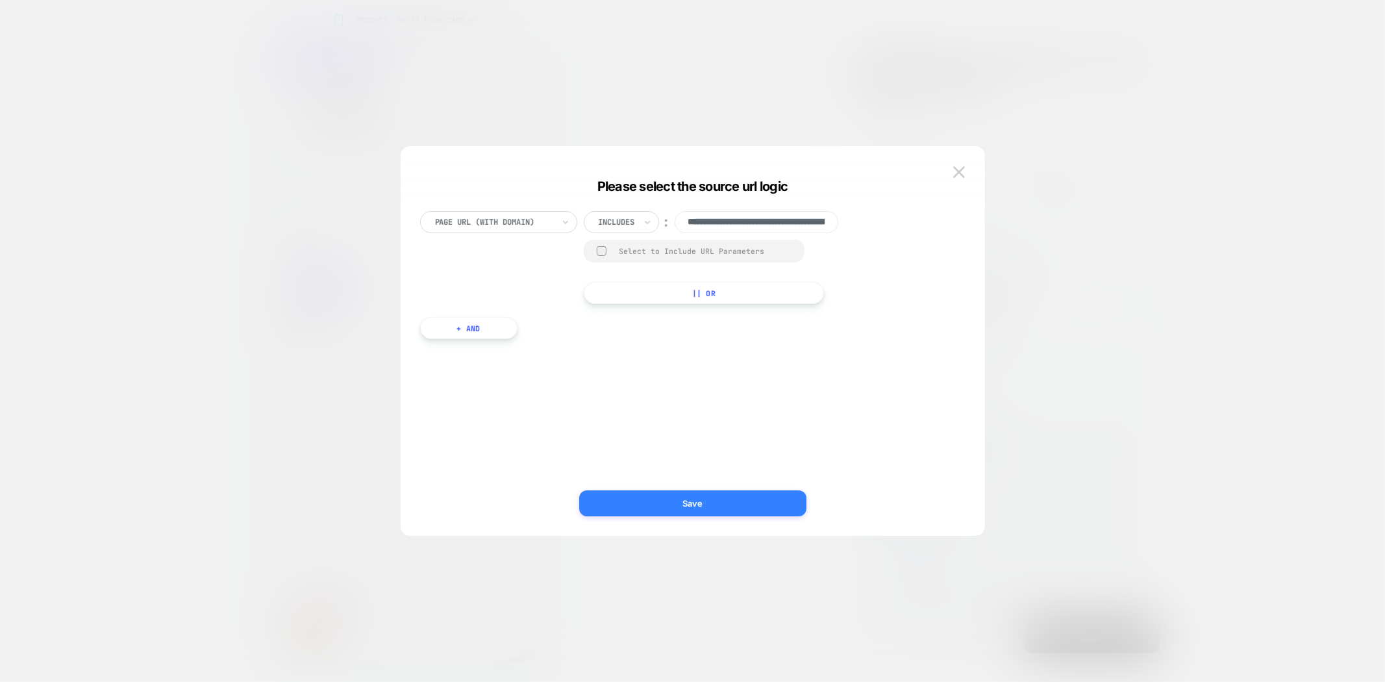
click at [775, 505] on button "Save" at bounding box center [692, 503] width 227 height 26
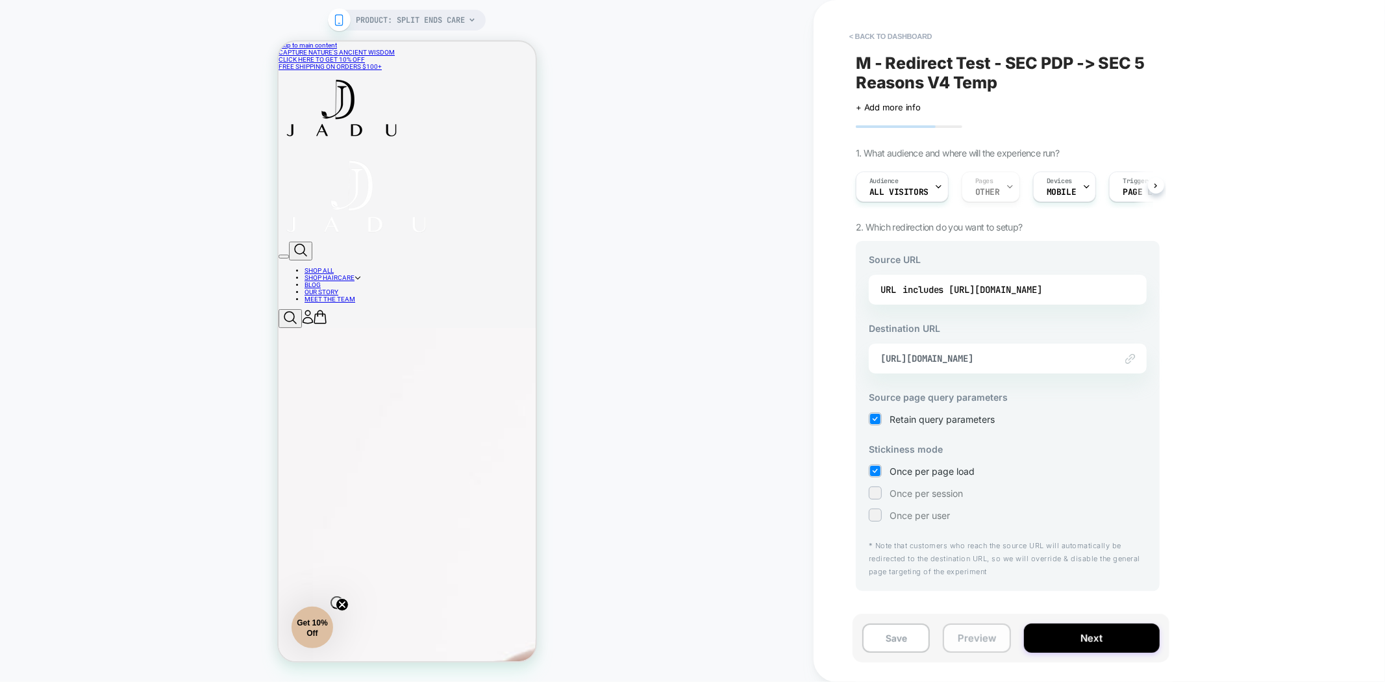
click at [982, 637] on button "Preview" at bounding box center [977, 637] width 68 height 29
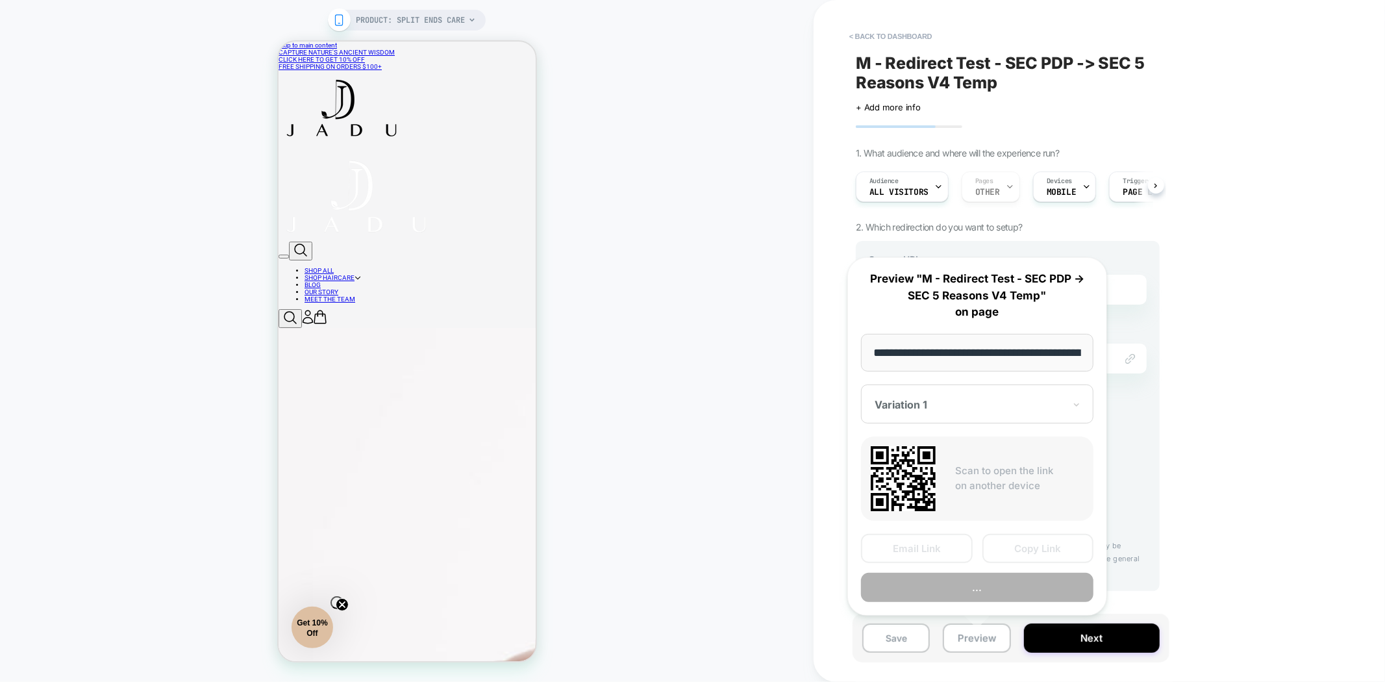
scroll to position [0, 145]
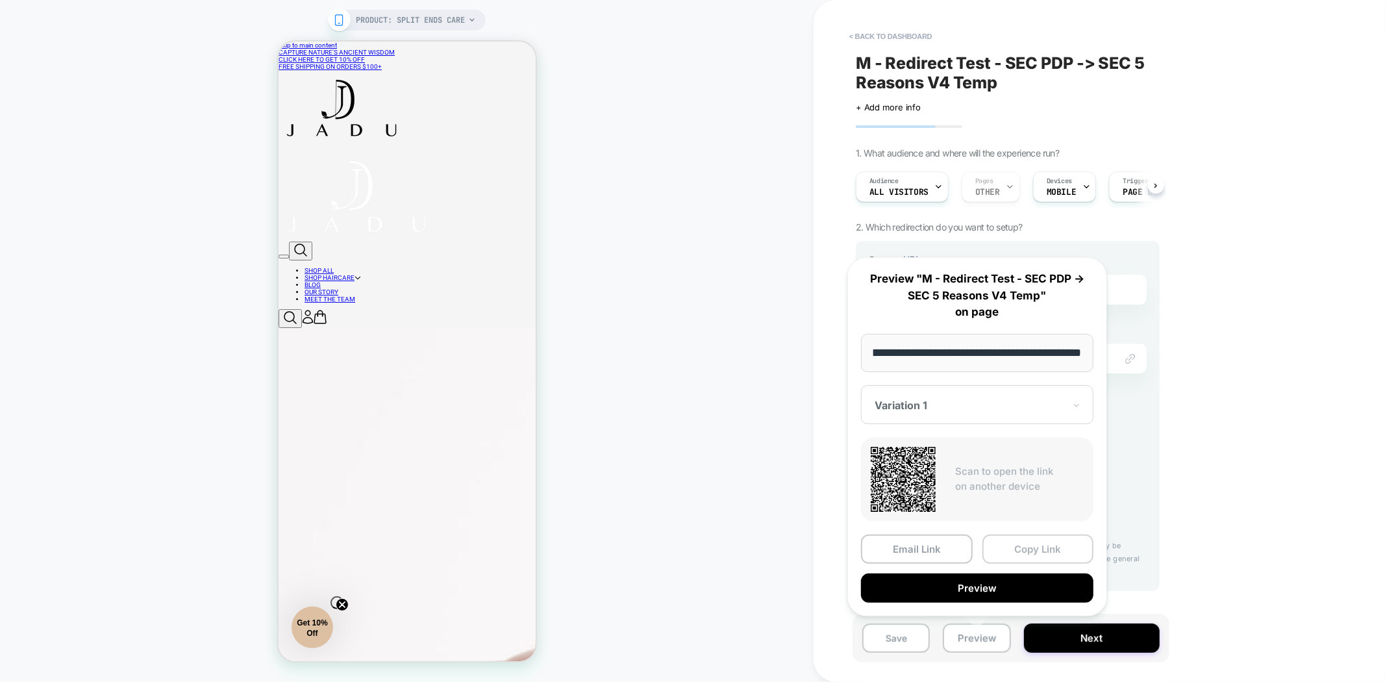
click at [1039, 544] on button "Copy Link" at bounding box center [1038, 548] width 112 height 29
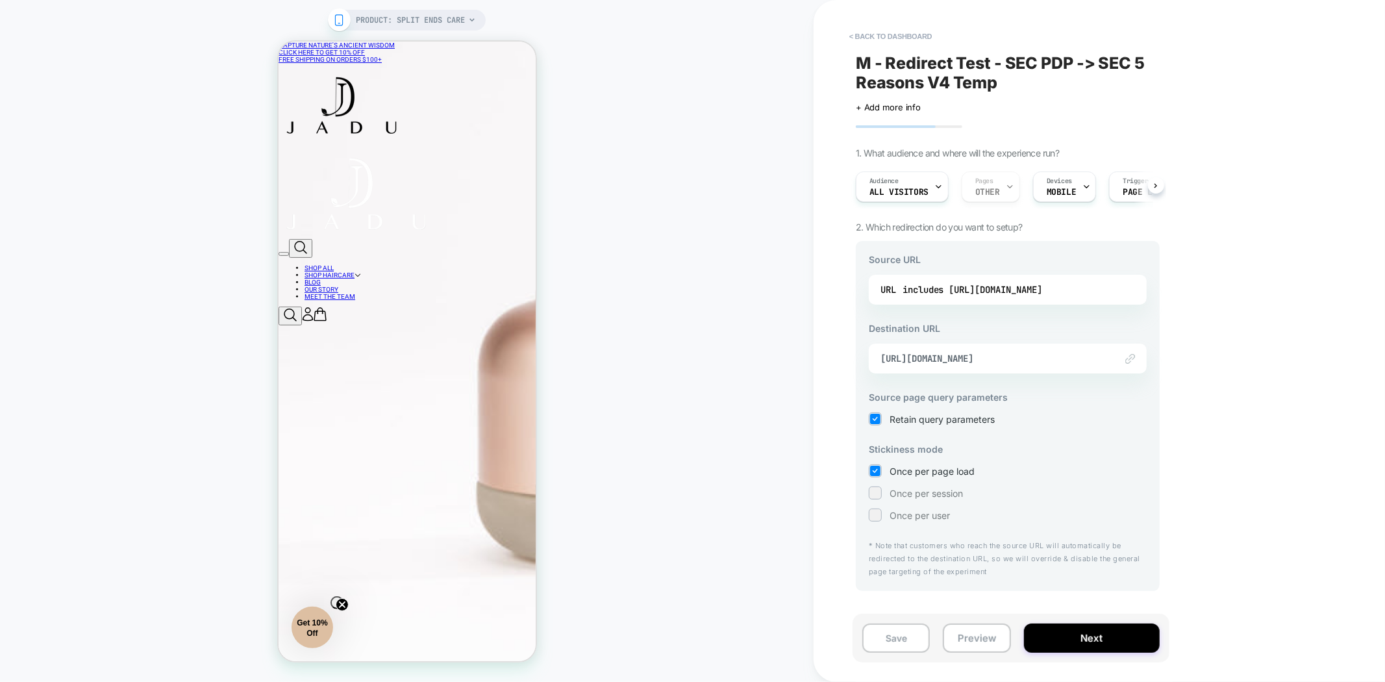
scroll to position [360, 0]
click at [1042, 287] on div "includes https://jadubeauty.com/products/split-ends-care" at bounding box center [972, 289] width 140 height 19
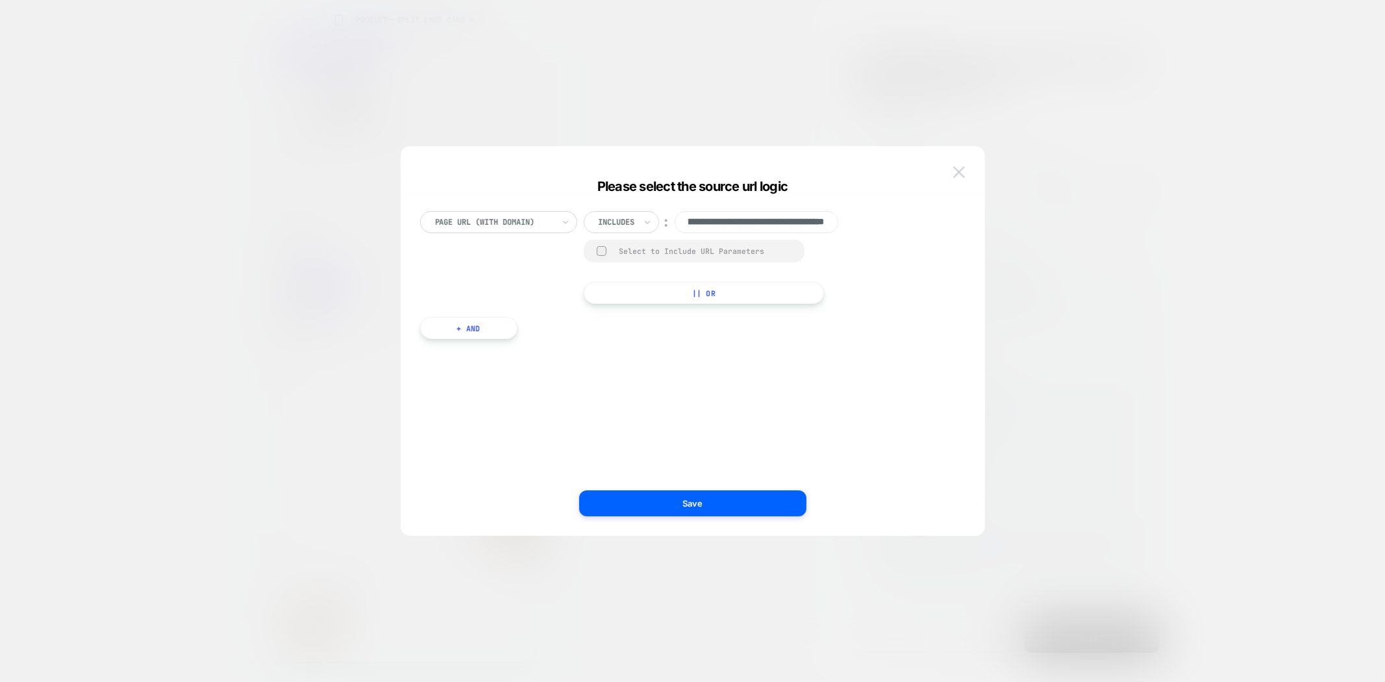
scroll to position [0, 0]
click at [959, 173] on img at bounding box center [959, 171] width 12 height 11
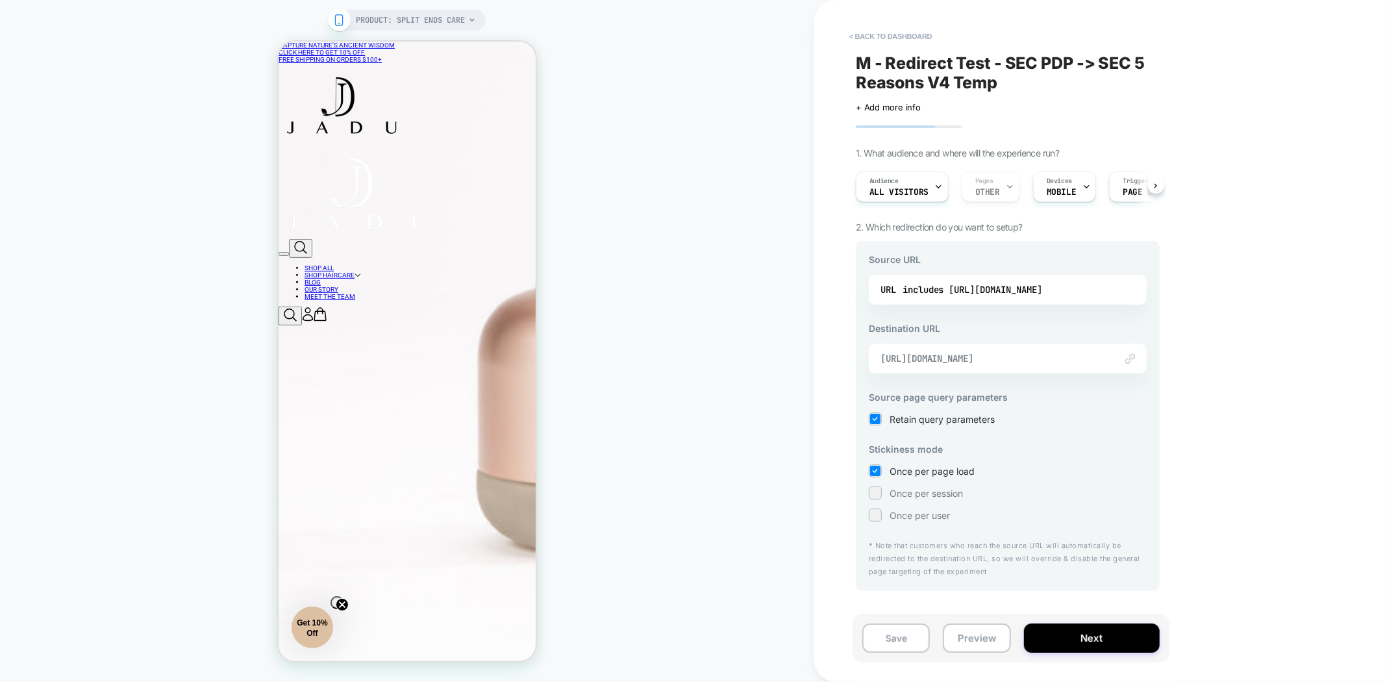
click at [1028, 358] on span "https://jadubeauty.com/pages/5-reasons-why-split-ends" at bounding box center [991, 359] width 222 height 12
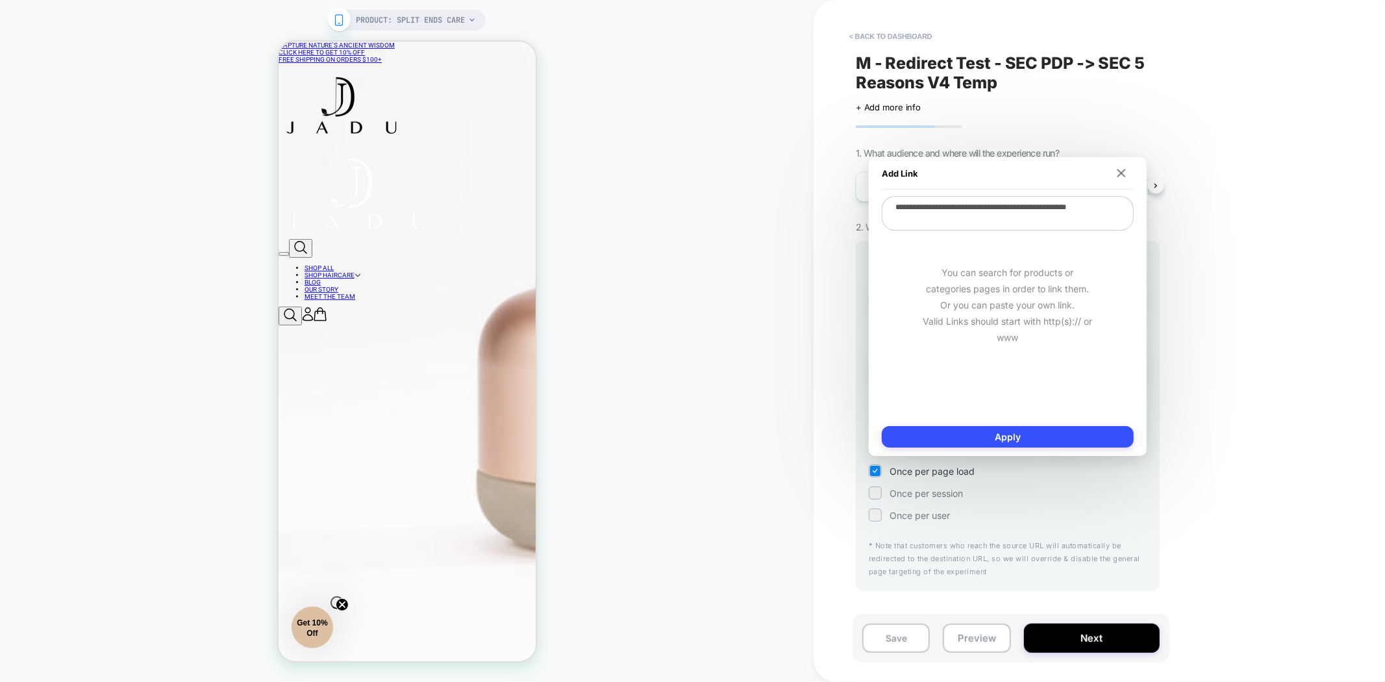
drag, startPoint x: 971, startPoint y: 222, endPoint x: 895, endPoint y: 203, distance: 78.9
click at [895, 203] on textarea "**********" at bounding box center [1008, 213] width 252 height 34
click at [1118, 172] on img at bounding box center [1121, 173] width 8 height 8
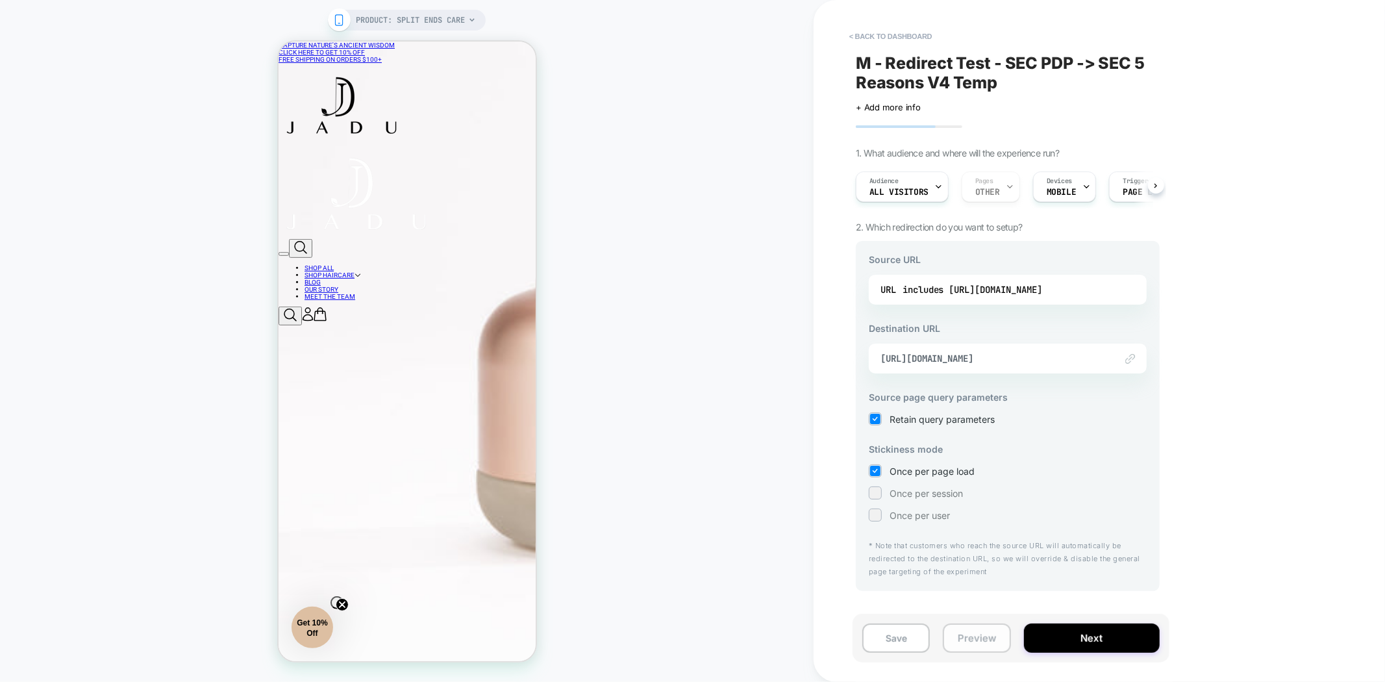
click at [969, 636] on button "Preview" at bounding box center [977, 637] width 68 height 29
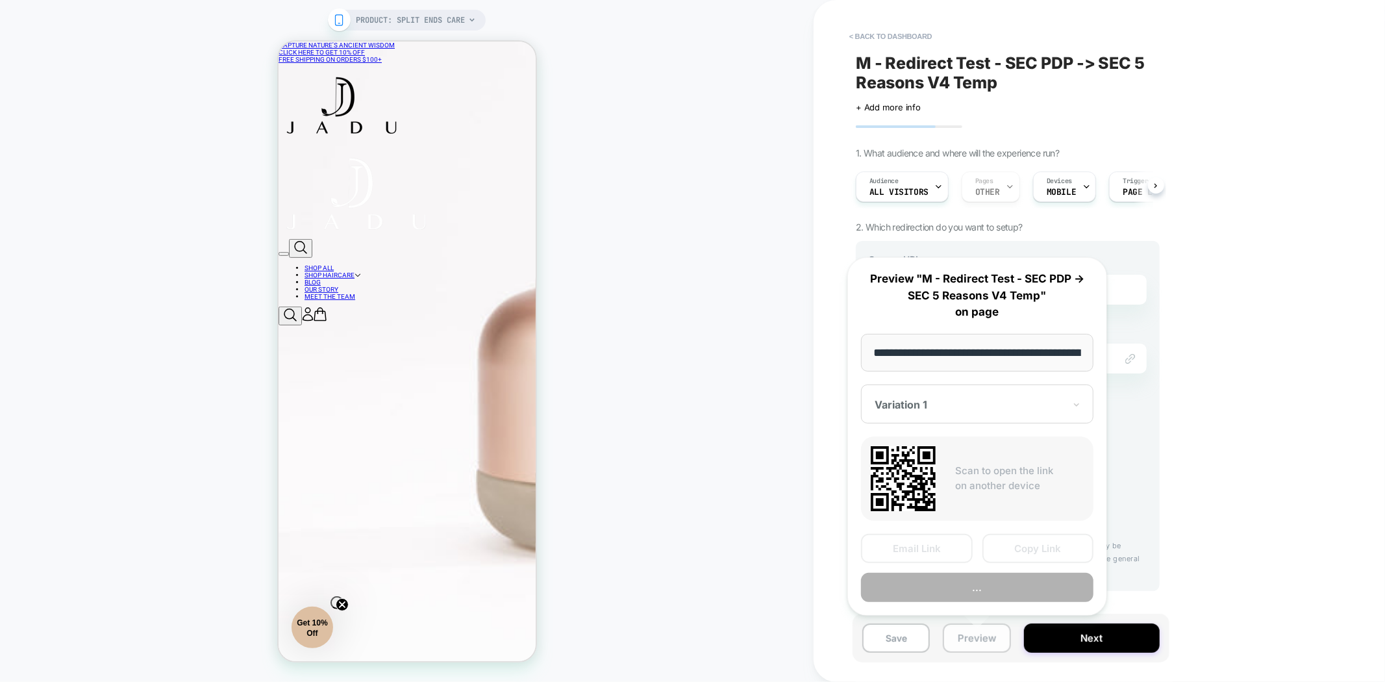
scroll to position [0, 145]
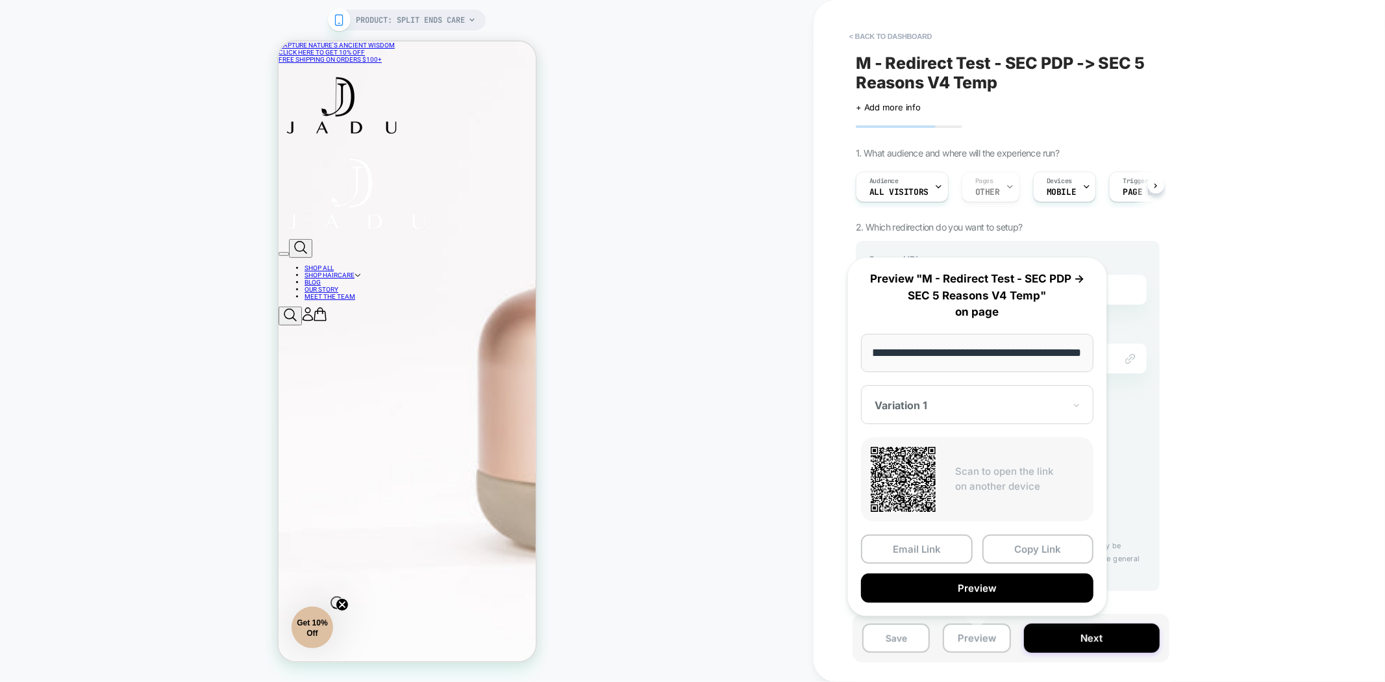
click at [1231, 344] on div "< back to dashboard M - Redirect Test - SEC PDP -> SEC 5 Reasons V4 Temp Click …" at bounding box center [1098, 341] width 571 height 682
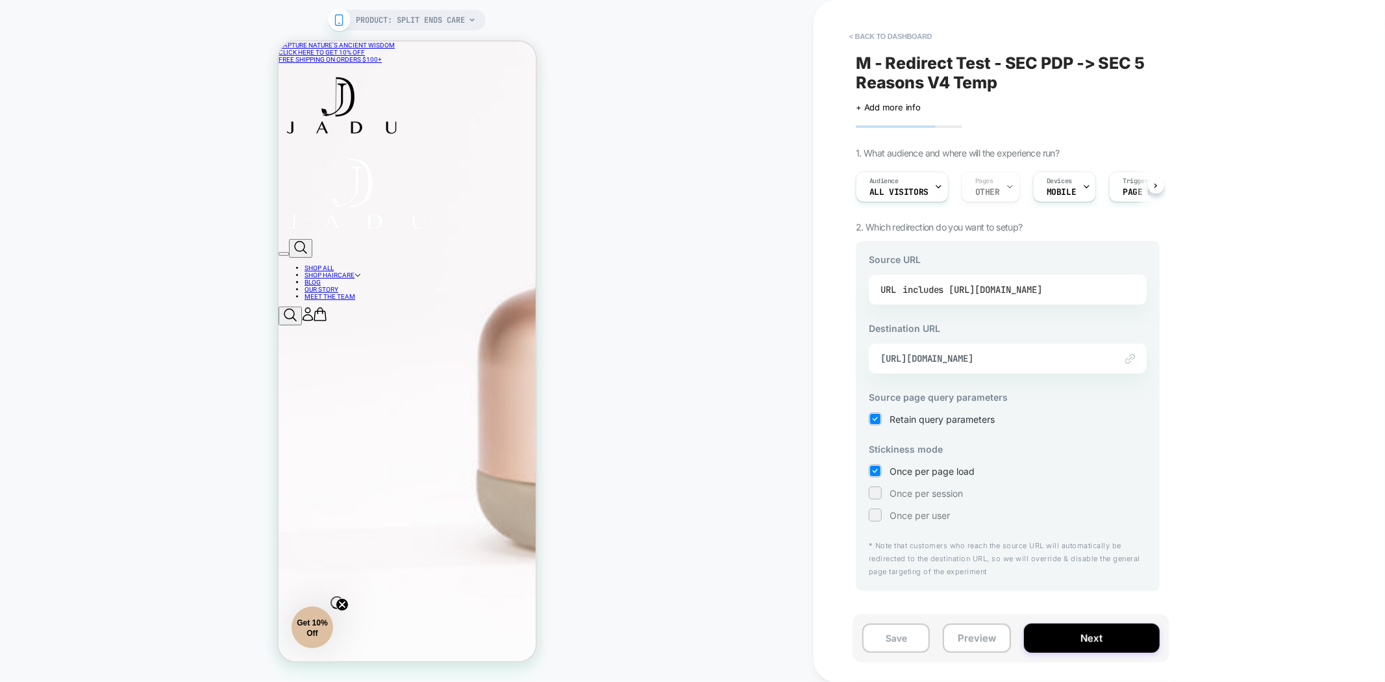
click at [1042, 289] on div "includes https://jadubeauty.com/products/split-ends-care" at bounding box center [972, 289] width 140 height 19
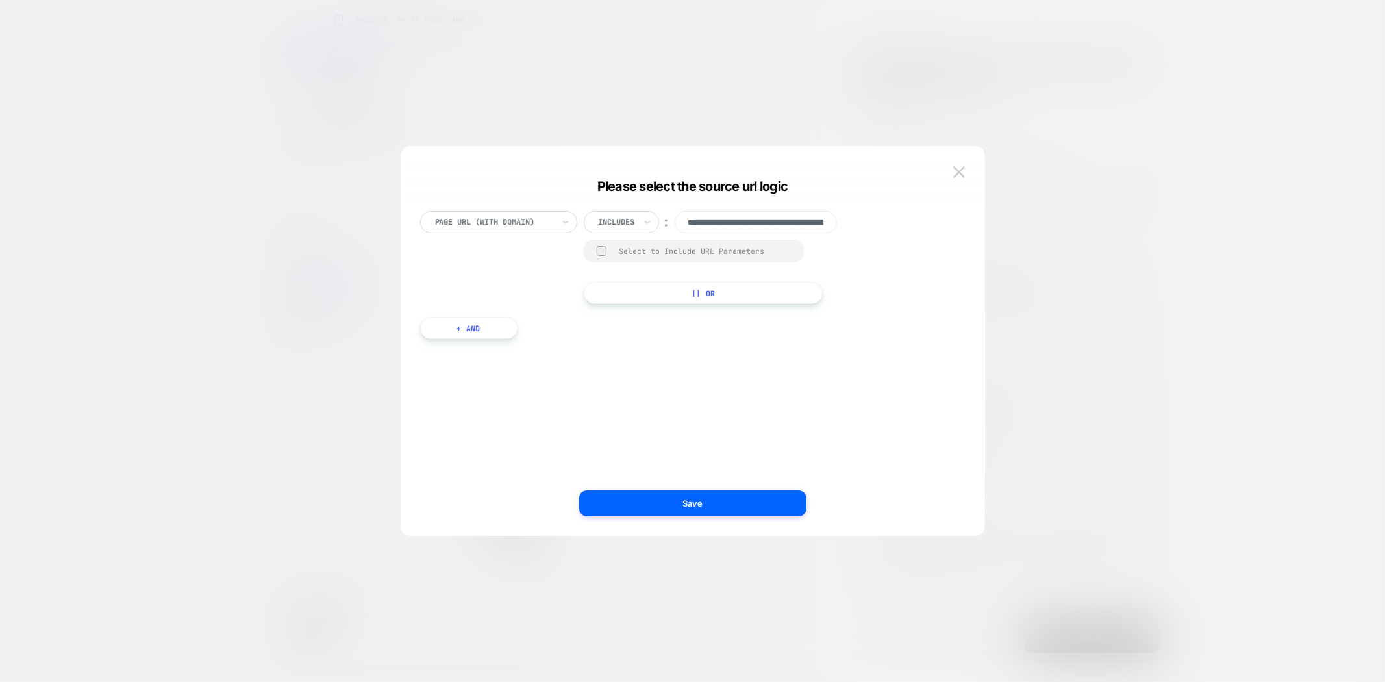
scroll to position [0, 119]
click at [682, 290] on button "|| Or" at bounding box center [704, 293] width 241 height 22
click at [854, 256] on img at bounding box center [850, 253] width 5 height 5
click at [671, 296] on button "|| Or" at bounding box center [704, 293] width 241 height 22
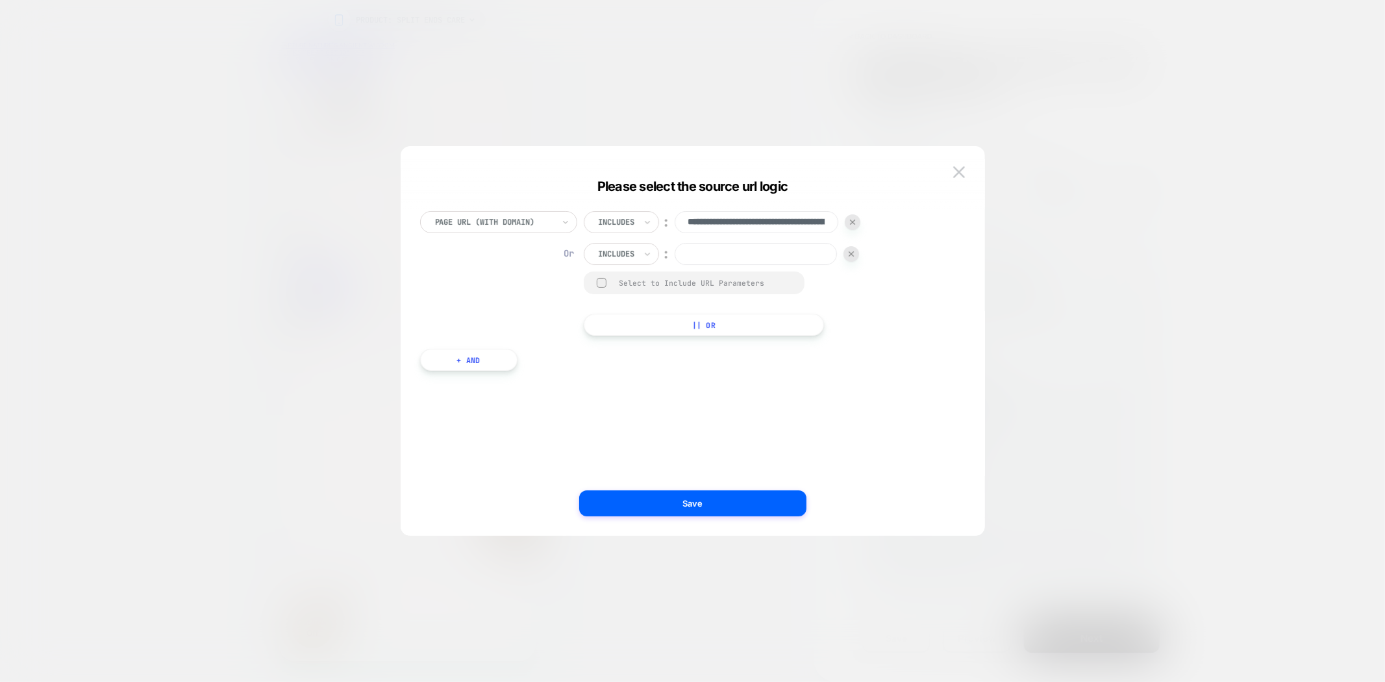
click at [709, 256] on input at bounding box center [755, 254] width 162 height 22
type input "********"
click at [713, 327] on button "|| Or" at bounding box center [704, 325] width 241 height 22
click at [710, 283] on input at bounding box center [755, 286] width 162 height 22
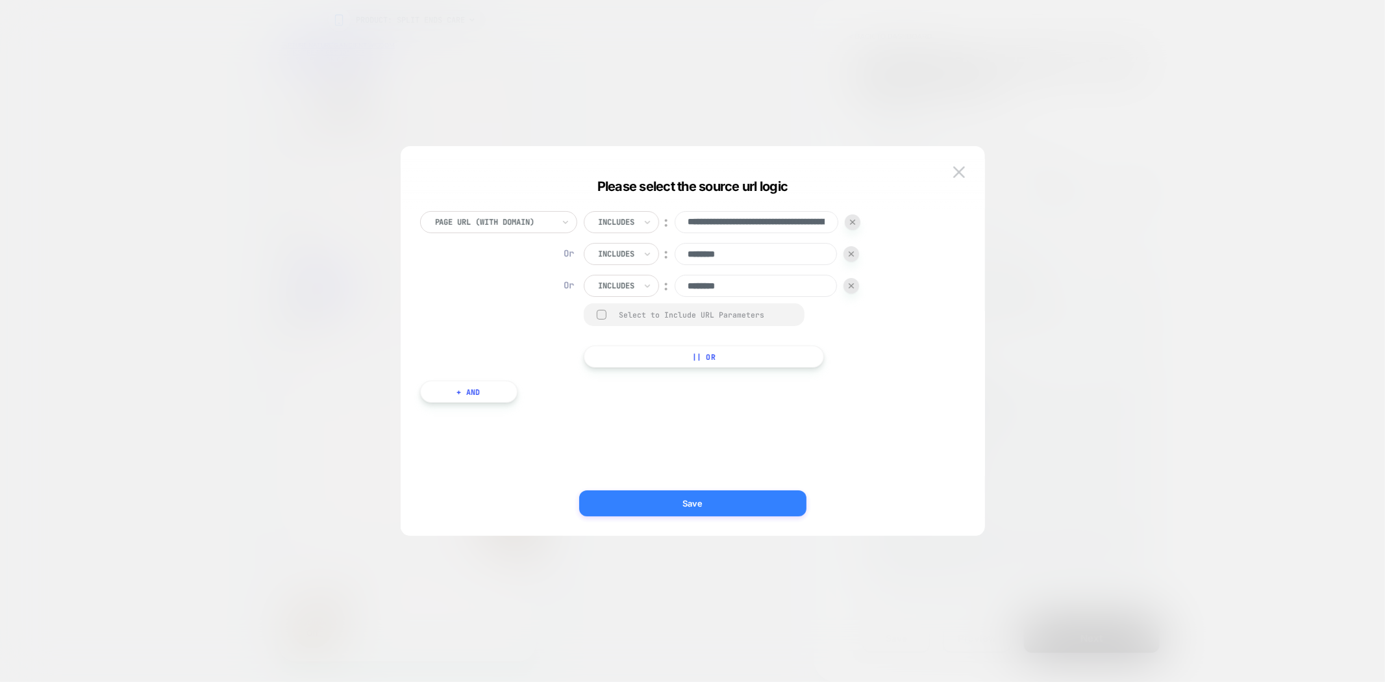
type input "********"
click at [711, 502] on button "Save" at bounding box center [692, 503] width 227 height 26
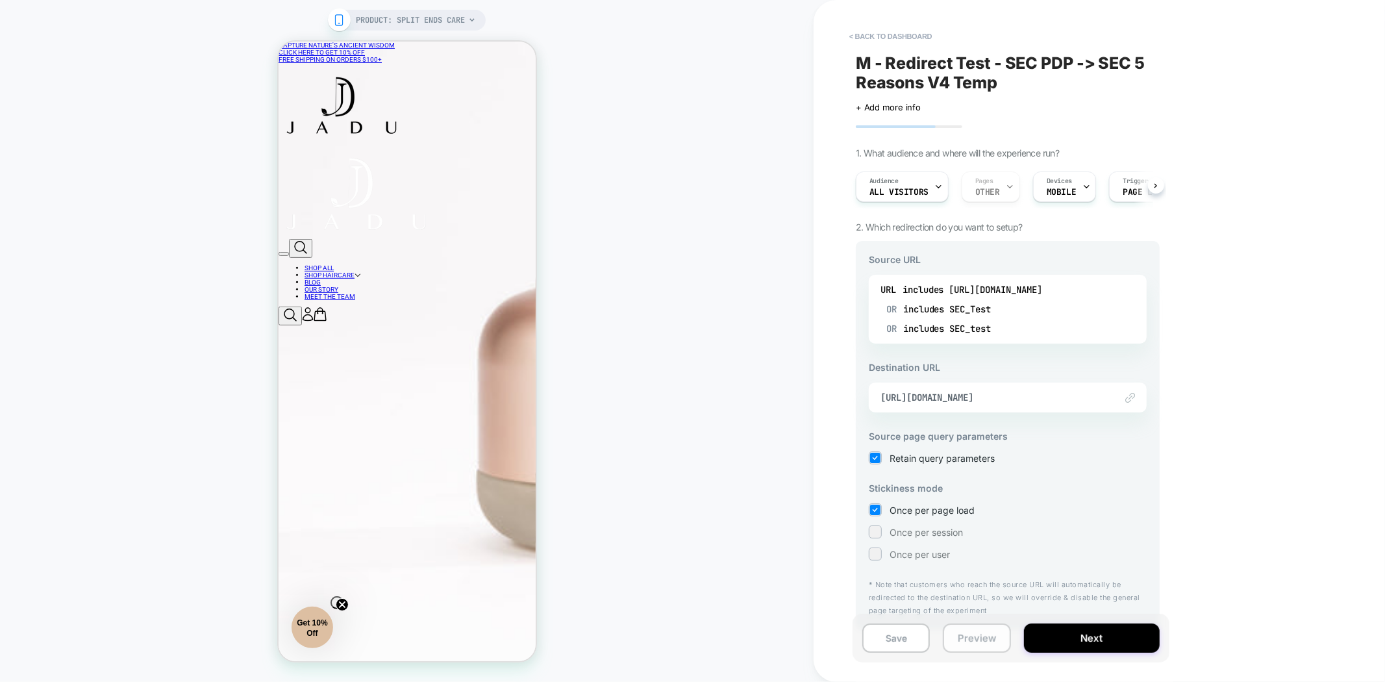
click at [985, 644] on button "Preview" at bounding box center [977, 637] width 68 height 29
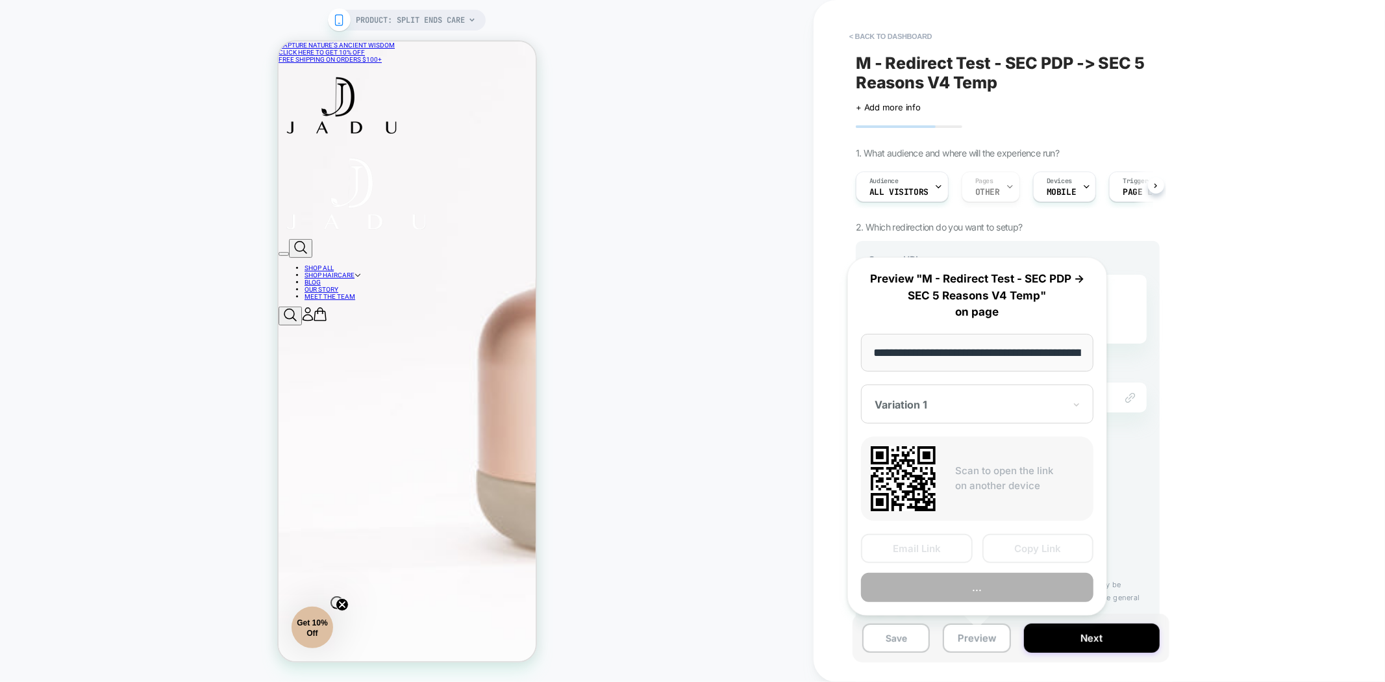
scroll to position [0, 145]
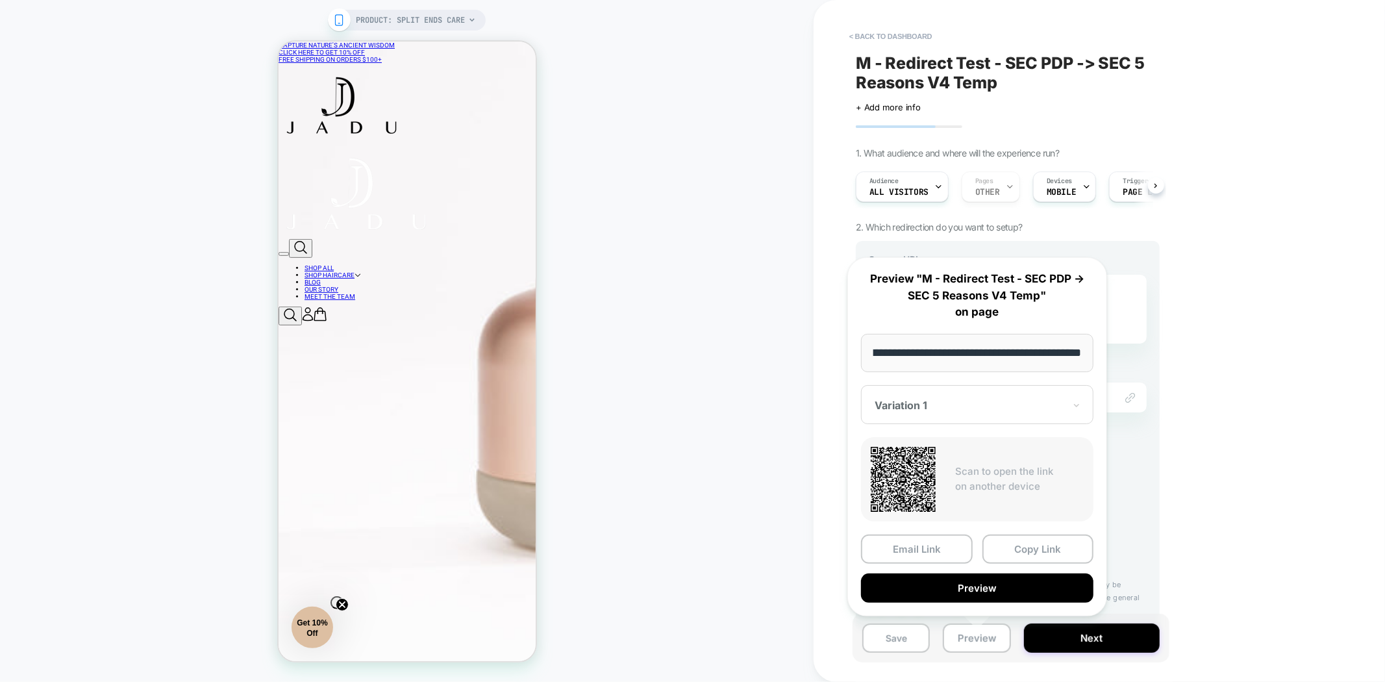
click at [1242, 342] on div "< back to dashboard M - Redirect Test - SEC PDP -> SEC 5 Reasons V4 Temp Click …" at bounding box center [1098, 341] width 571 height 682
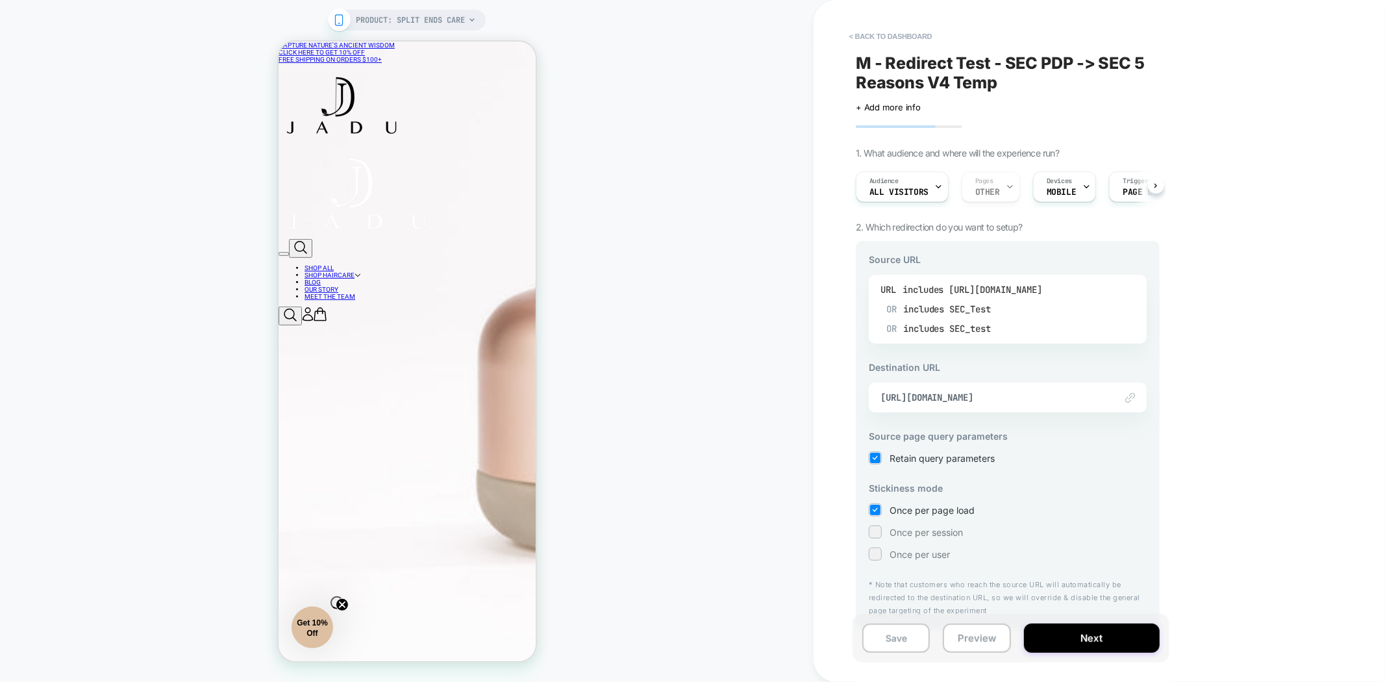
click at [1035, 301] on div "OR includes SEC_Test" at bounding box center [964, 308] width 156 height 19
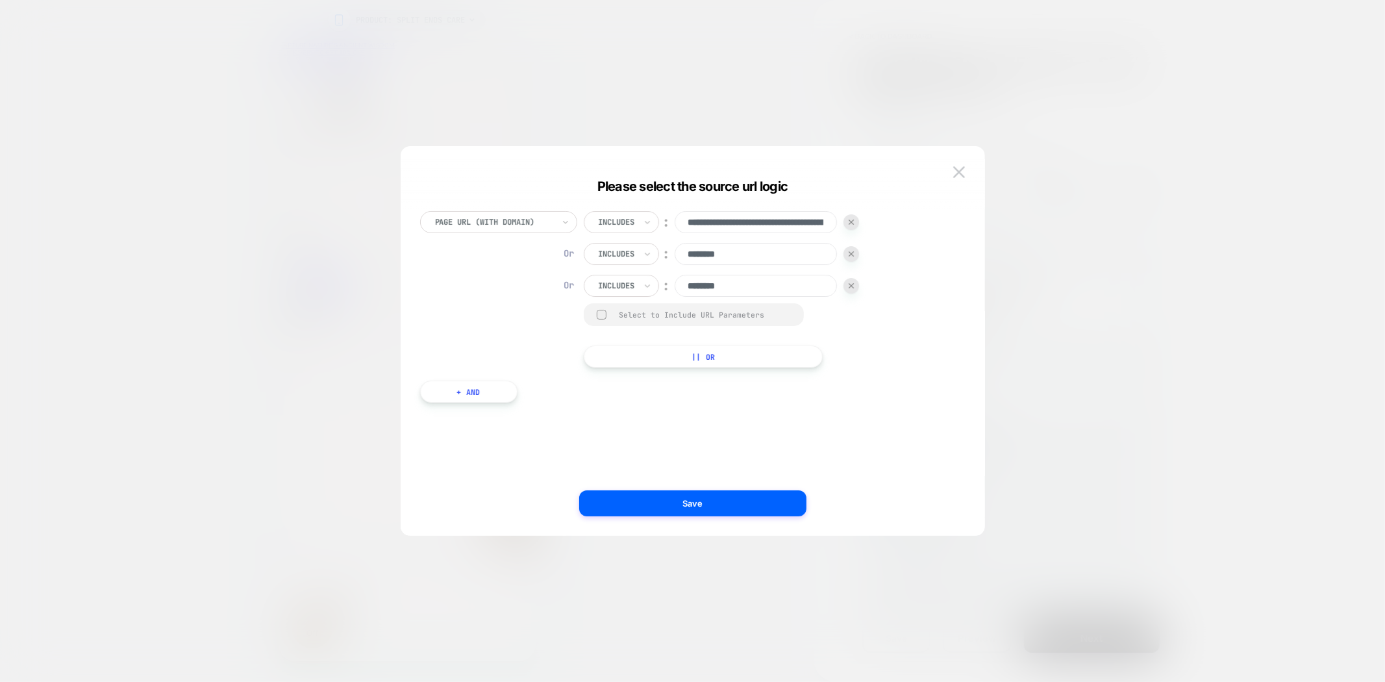
scroll to position [0, 0]
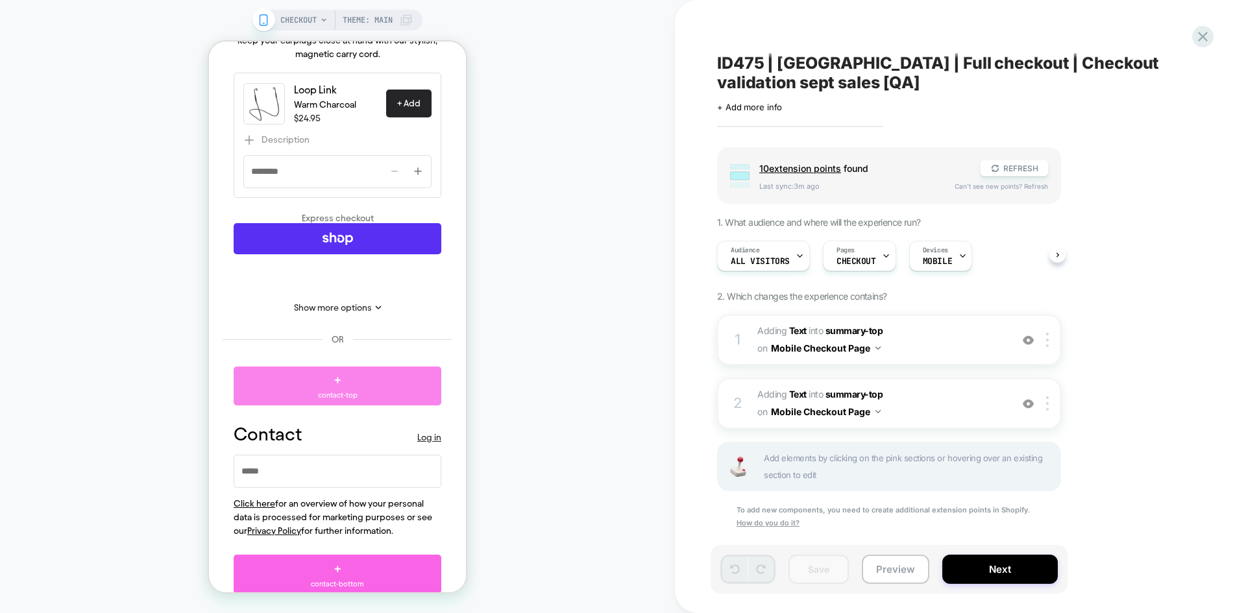
scroll to position [464, 0]
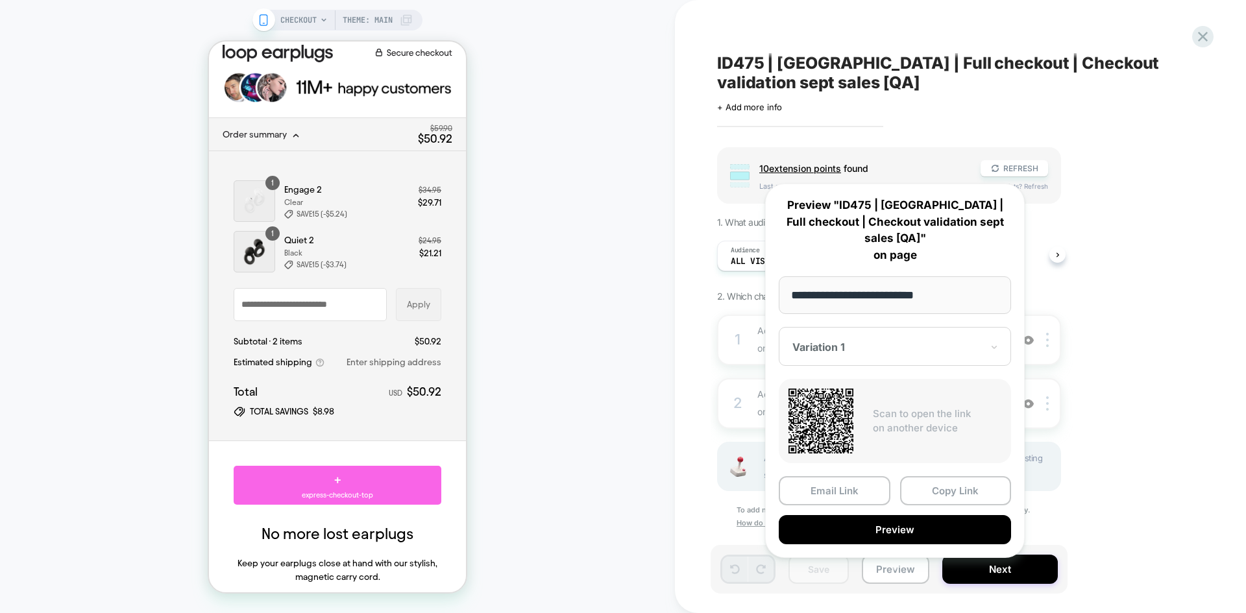
scroll to position [9, 0]
click at [1218, 326] on div "ID475 | [GEOGRAPHIC_DATA] | Full checkout | Checkout validation sept sales [QA]…" at bounding box center [960, 306] width 571 height 613
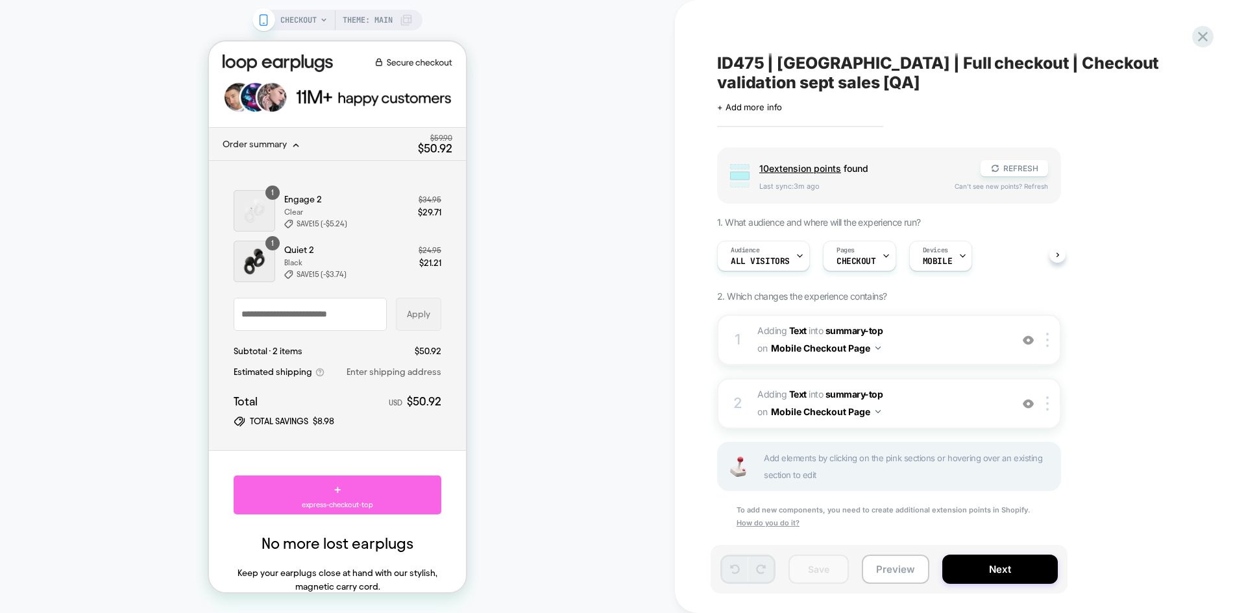
scroll to position [0, 0]
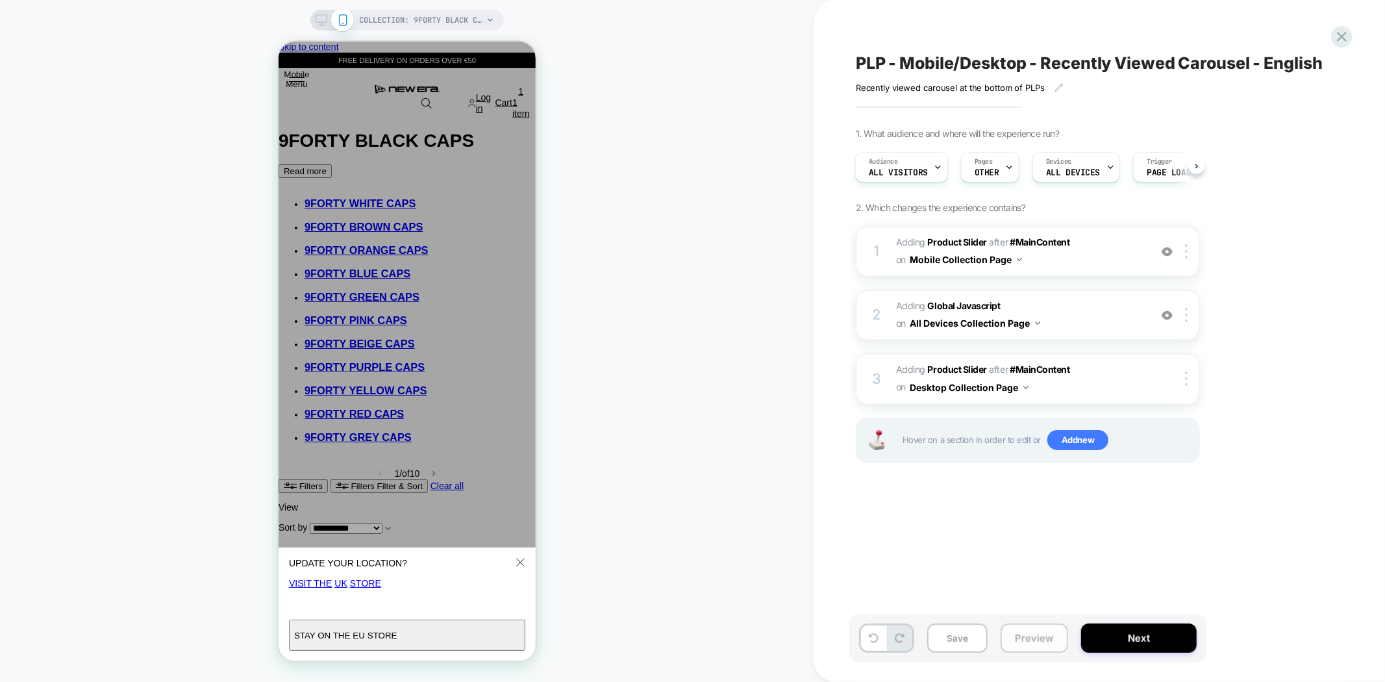
click at [1032, 525] on button "Preview" at bounding box center [1034, 637] width 68 height 29
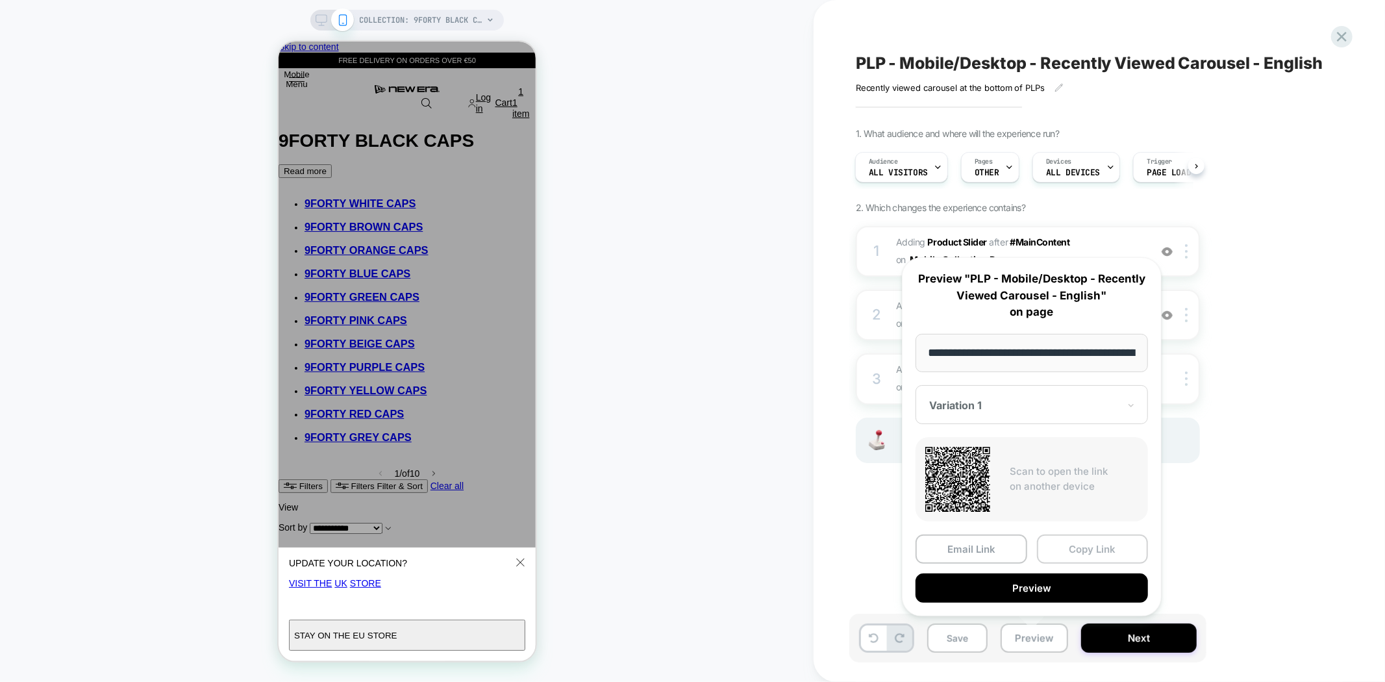
click at [1076, 525] on button "Copy Link" at bounding box center [1093, 548] width 112 height 29
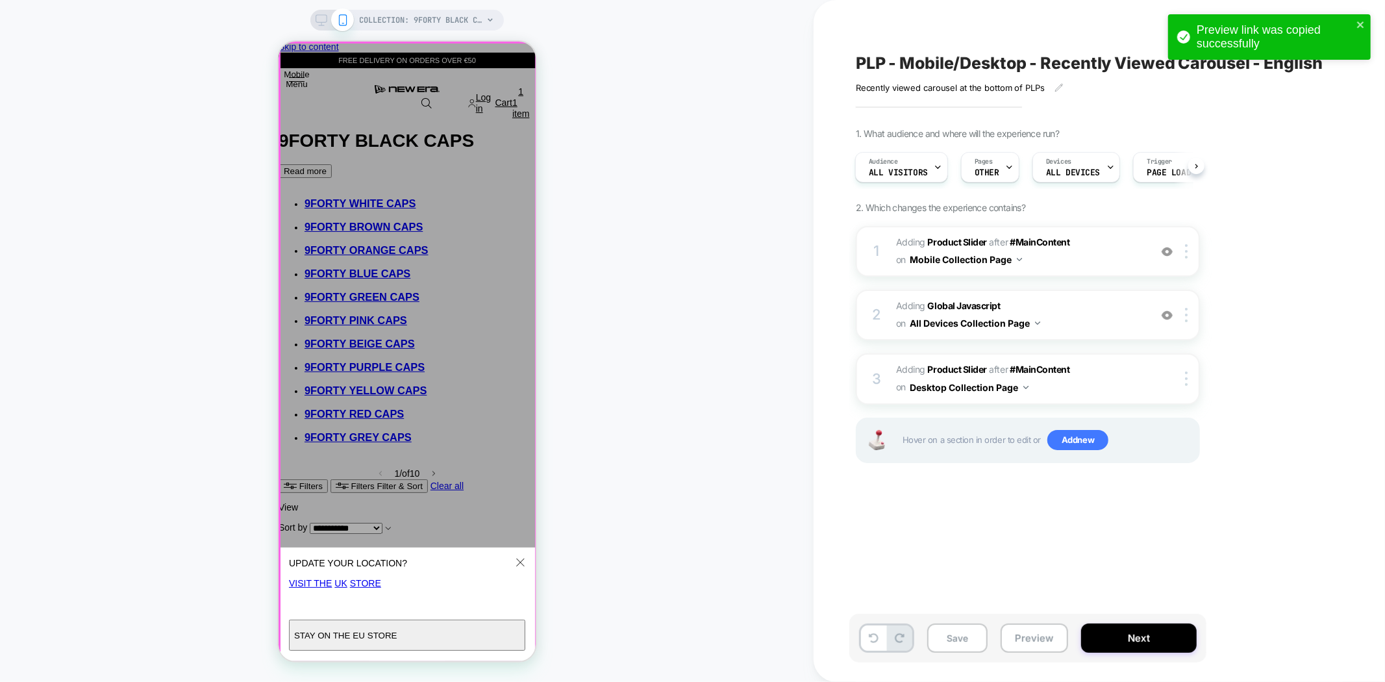
click at [522, 58] on redirection-popup "UPDATE YOUR LOCATION? It looks like you’re in United States . Visit the UK Stor…" at bounding box center [406, 350] width 257 height 619
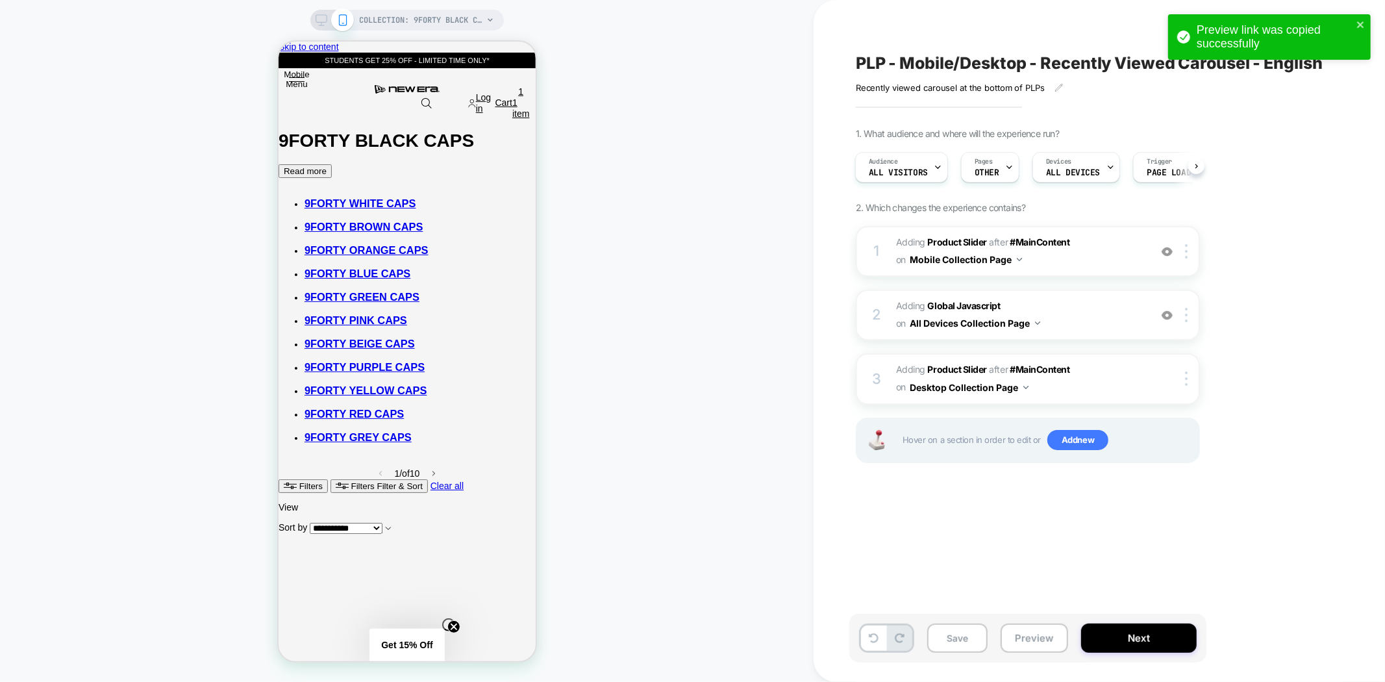
click at [649, 98] on div "COLLECTION: 9FORTY BLACK CAPS (Category) COLLECTION: 9FORTY BLACK CAPS (Categor…" at bounding box center [406, 341] width 813 height 656
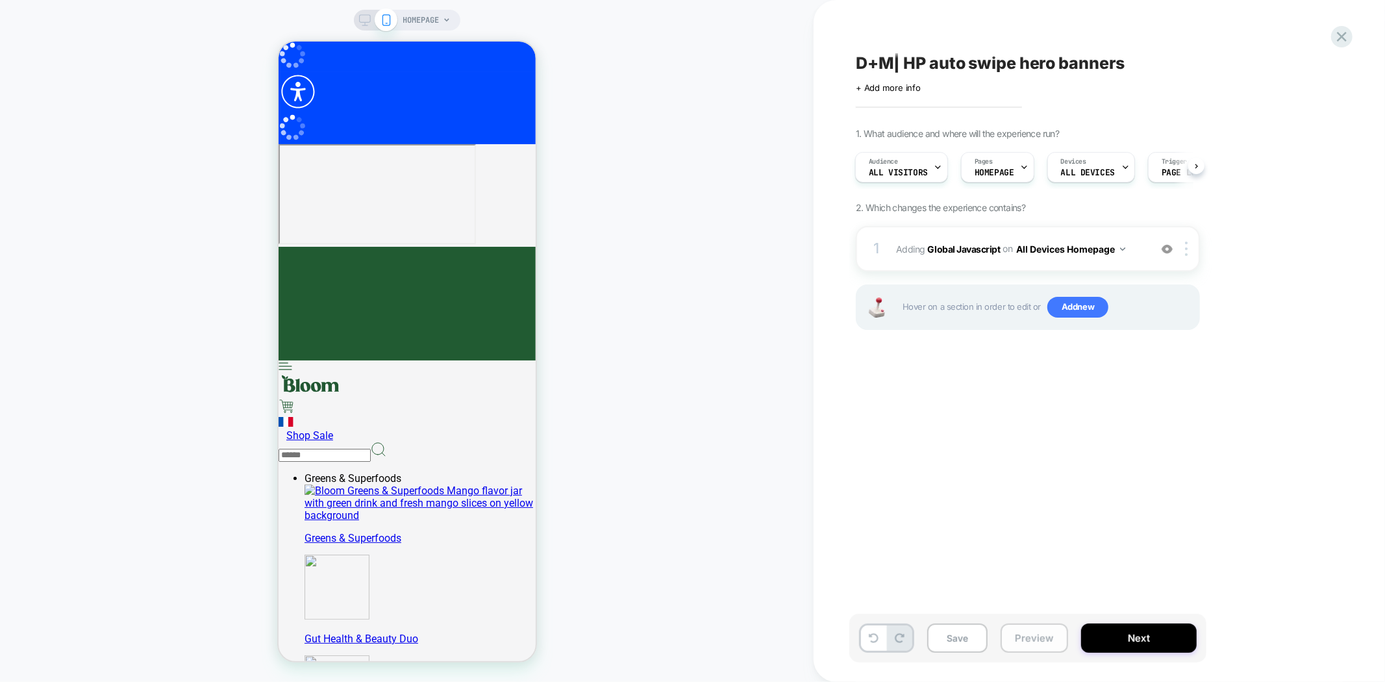
click at [28, 28] on button "Preview" at bounding box center [14, 14] width 28 height 28
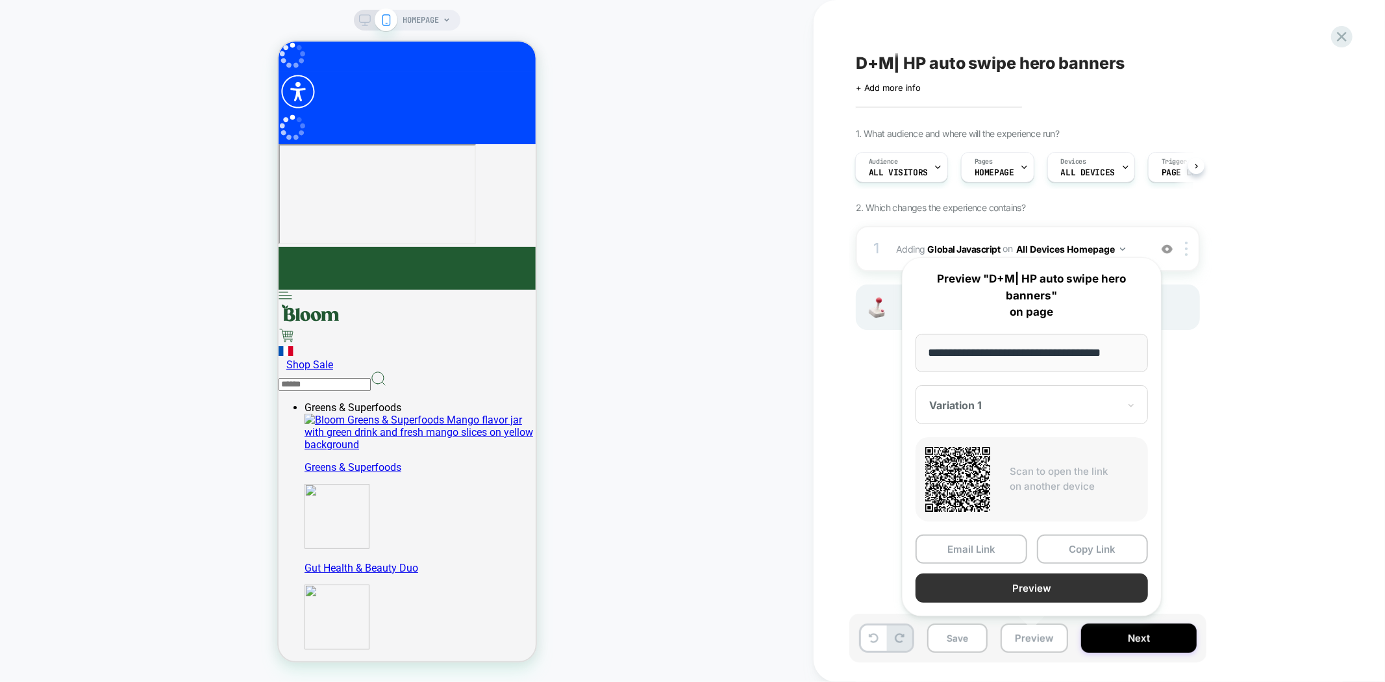
click at [257, 510] on button "Preview" at bounding box center [141, 476] width 231 height 68
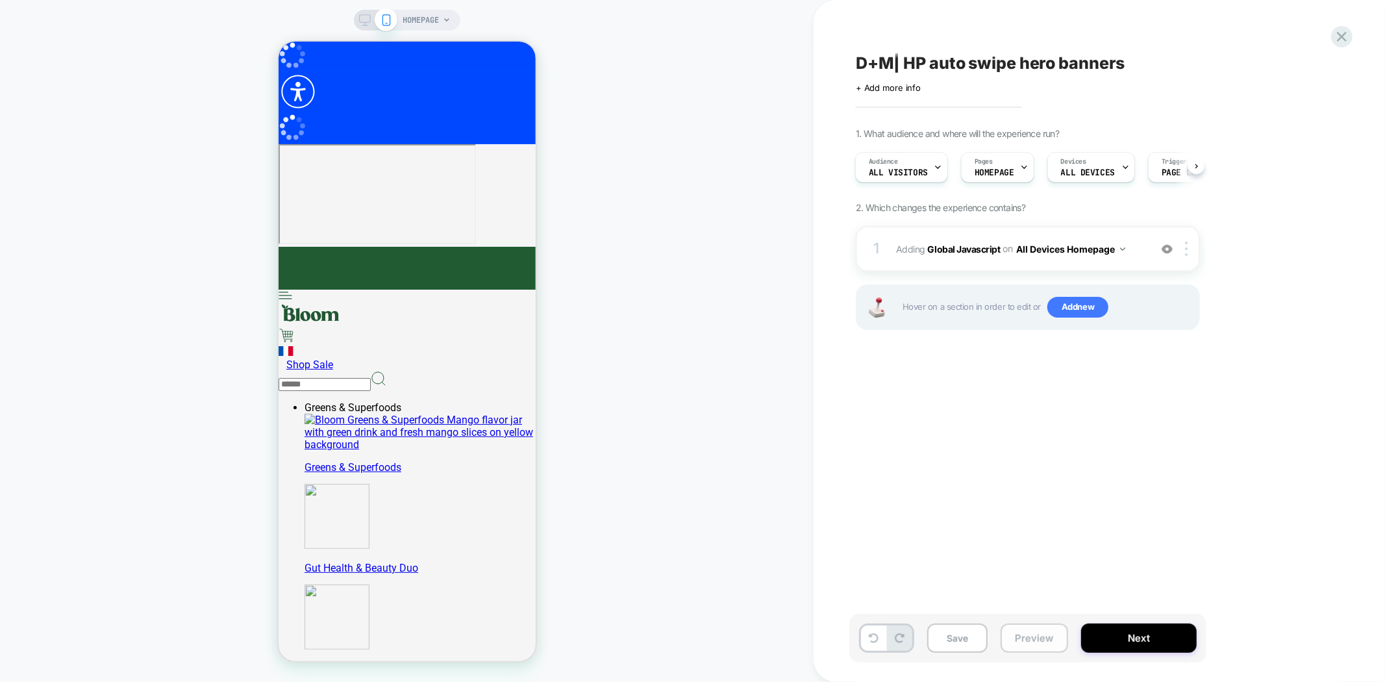
click at [28, 28] on button "Preview" at bounding box center [14, 14] width 28 height 28
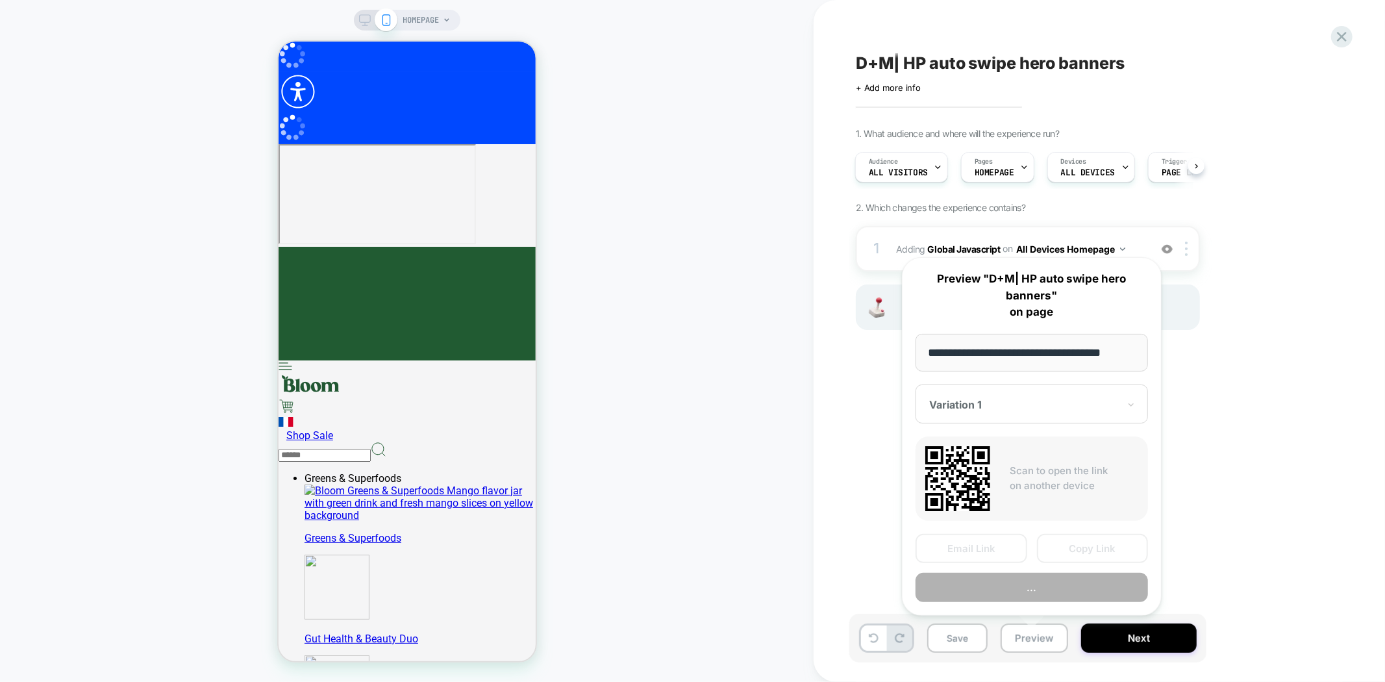
scroll to position [0, 8]
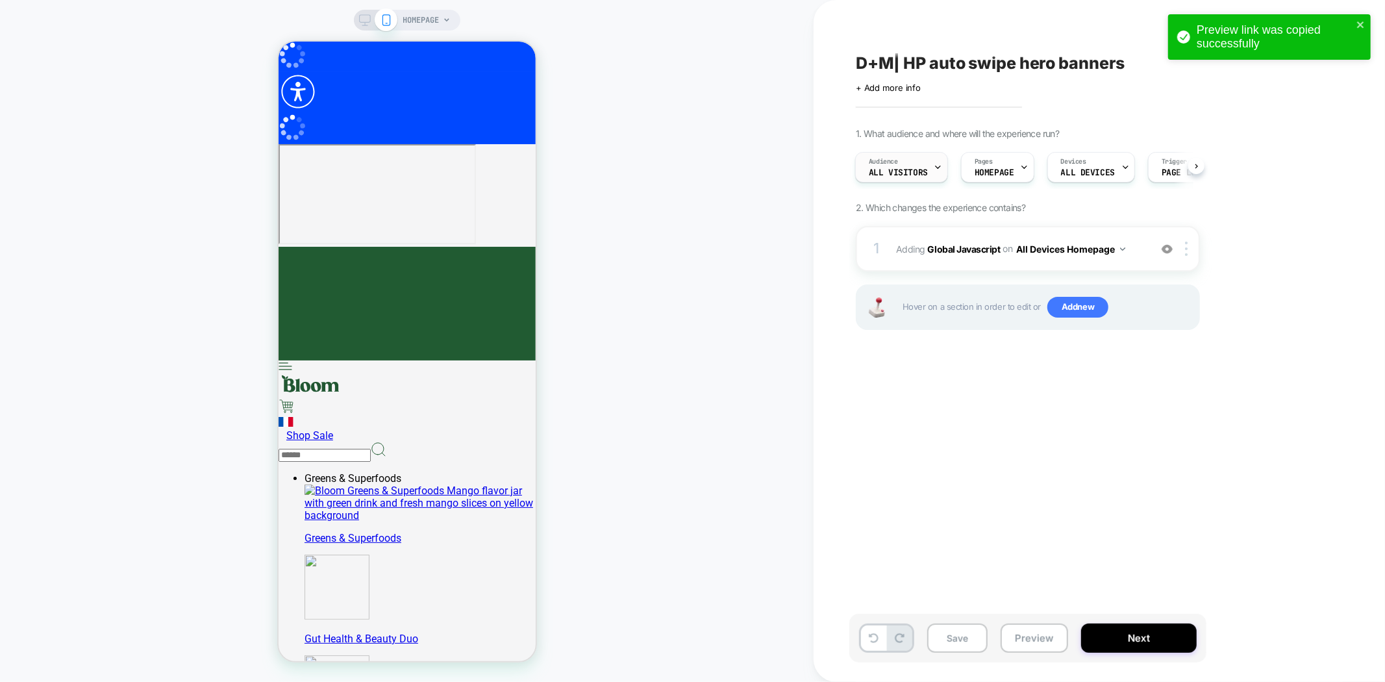
click at [897, 158] on span "Audience" at bounding box center [883, 161] width 29 height 9
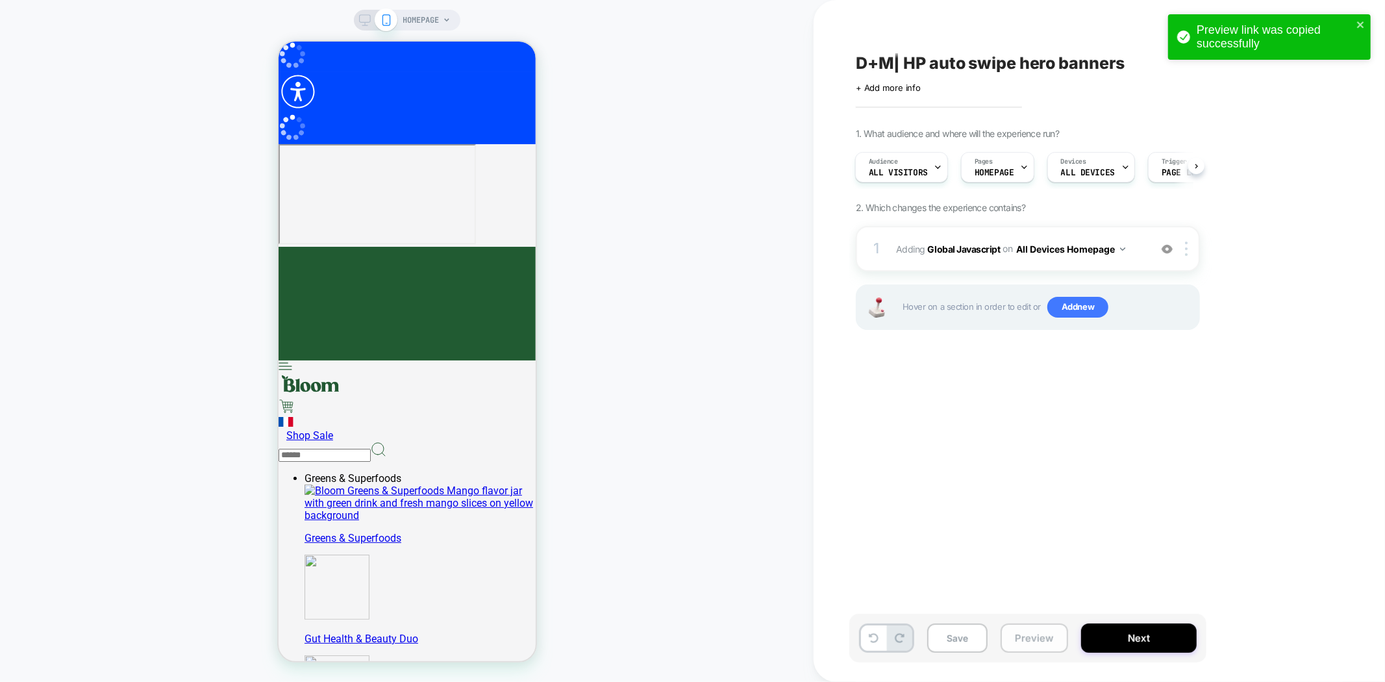
click at [28, 28] on button "Preview" at bounding box center [14, 14] width 28 height 28
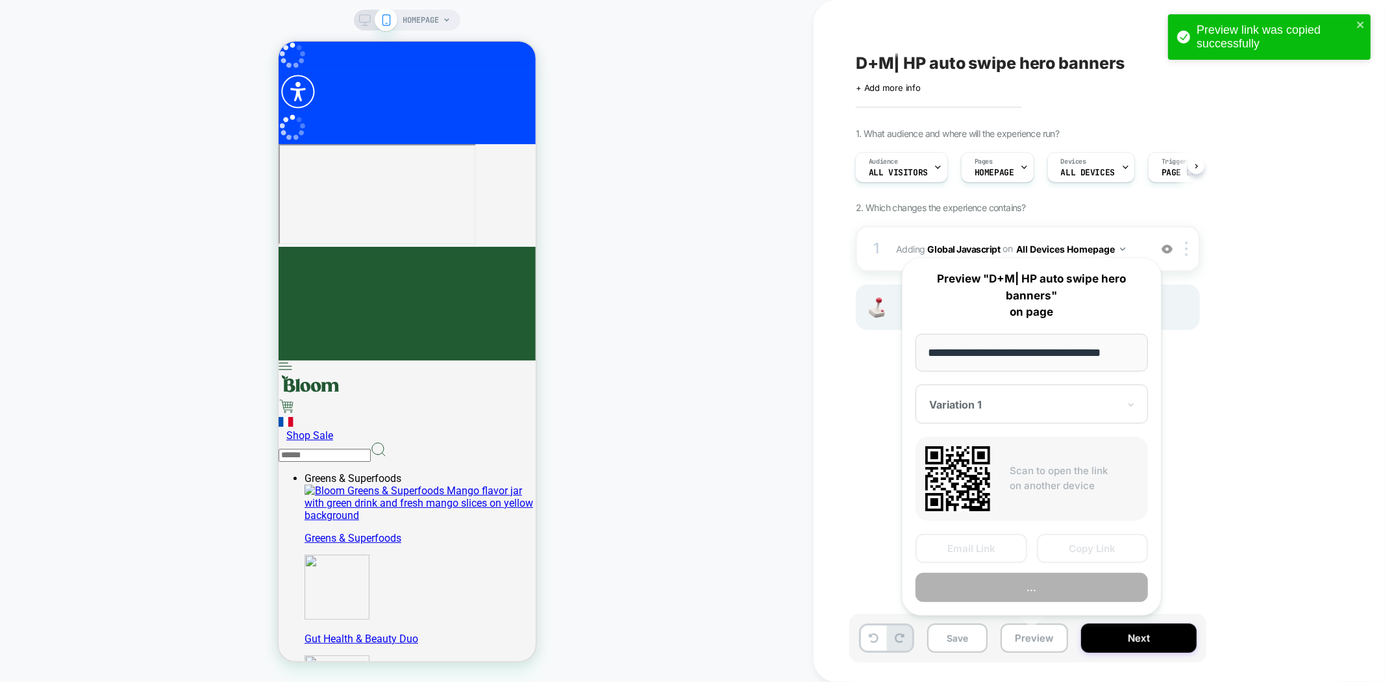
scroll to position [0, 8]
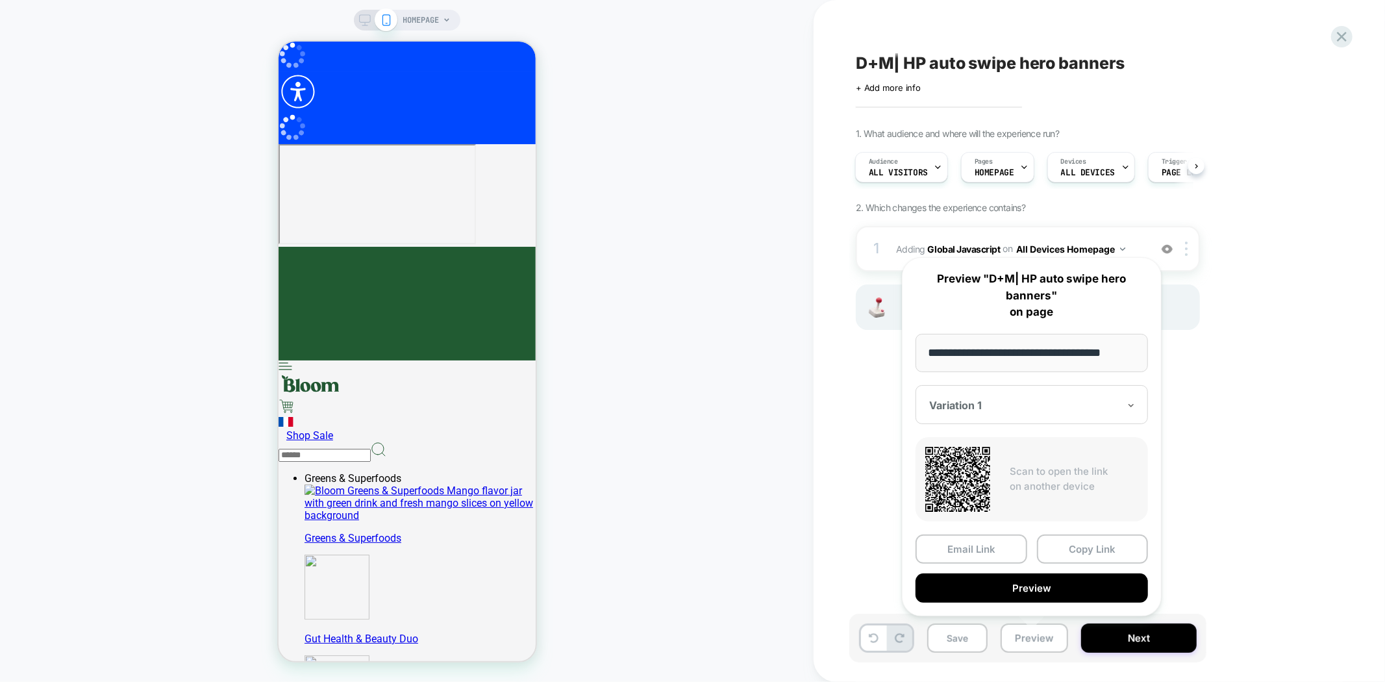
click at [1263, 329] on div "1. What audience and where will the experience run? Audience All Visitors Pages…" at bounding box center [1093, 245] width 474 height 234
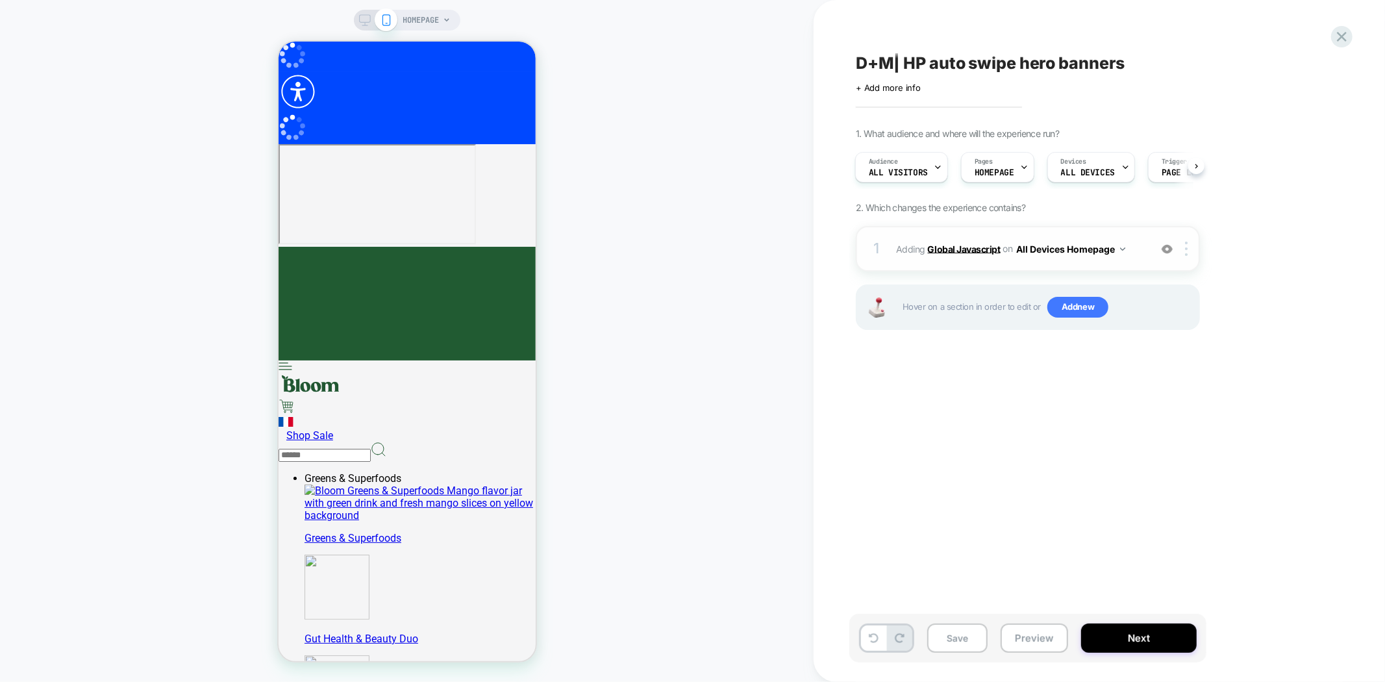
click at [0, 0] on b "Global Javascript" at bounding box center [0, 0] width 0 height 0
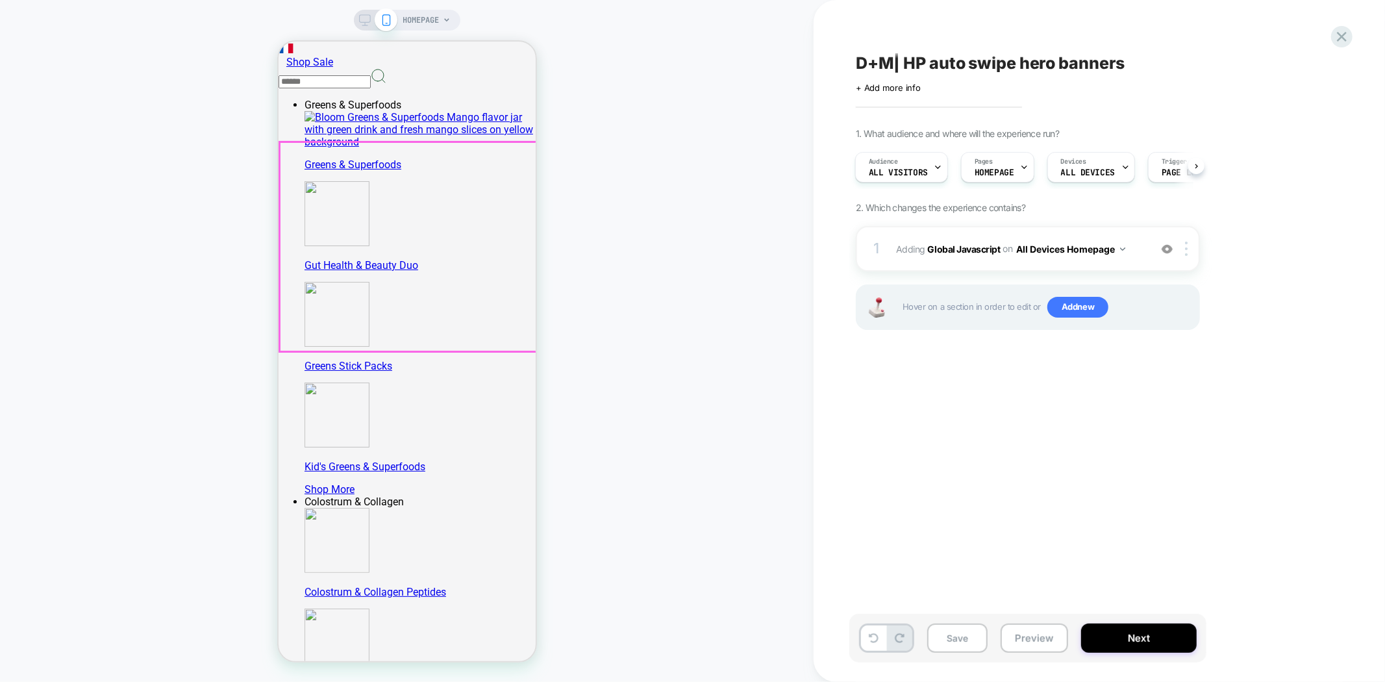
scroll to position [360, 0]
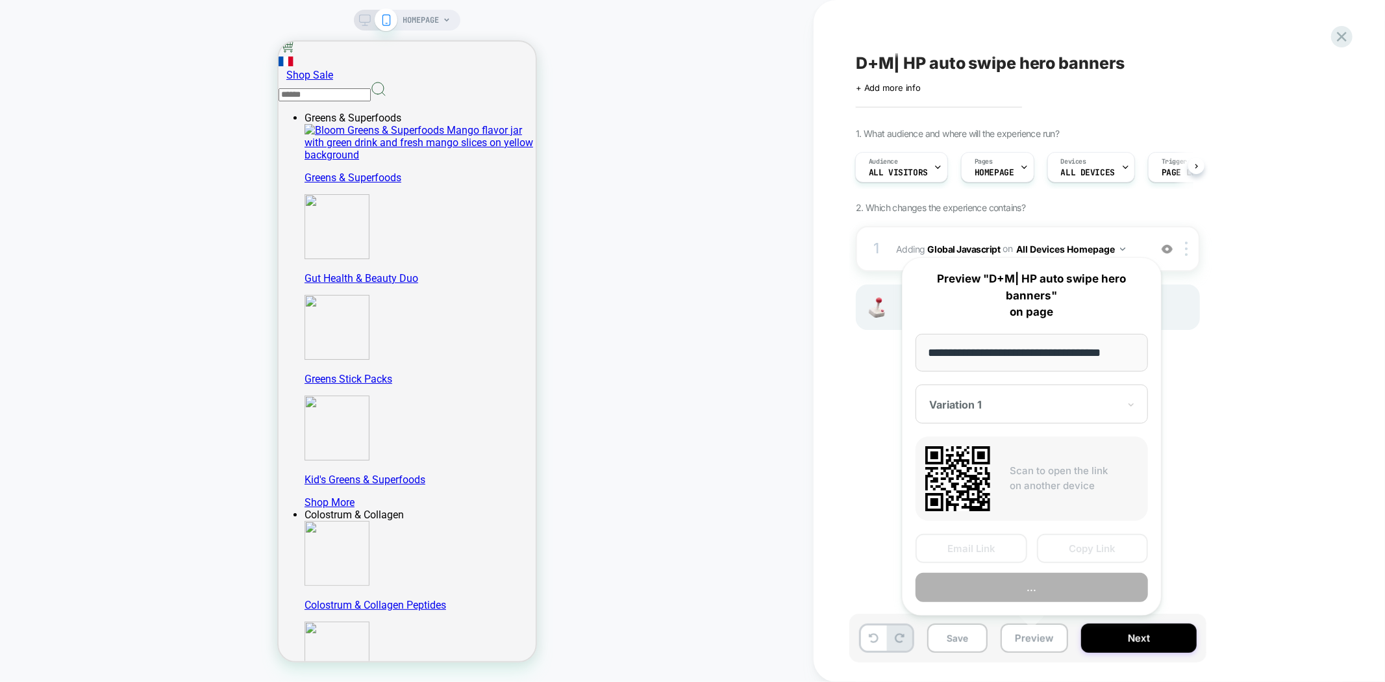
scroll to position [0, 8]
click at [1081, 549] on button "Copy Link" at bounding box center [1093, 548] width 112 height 29
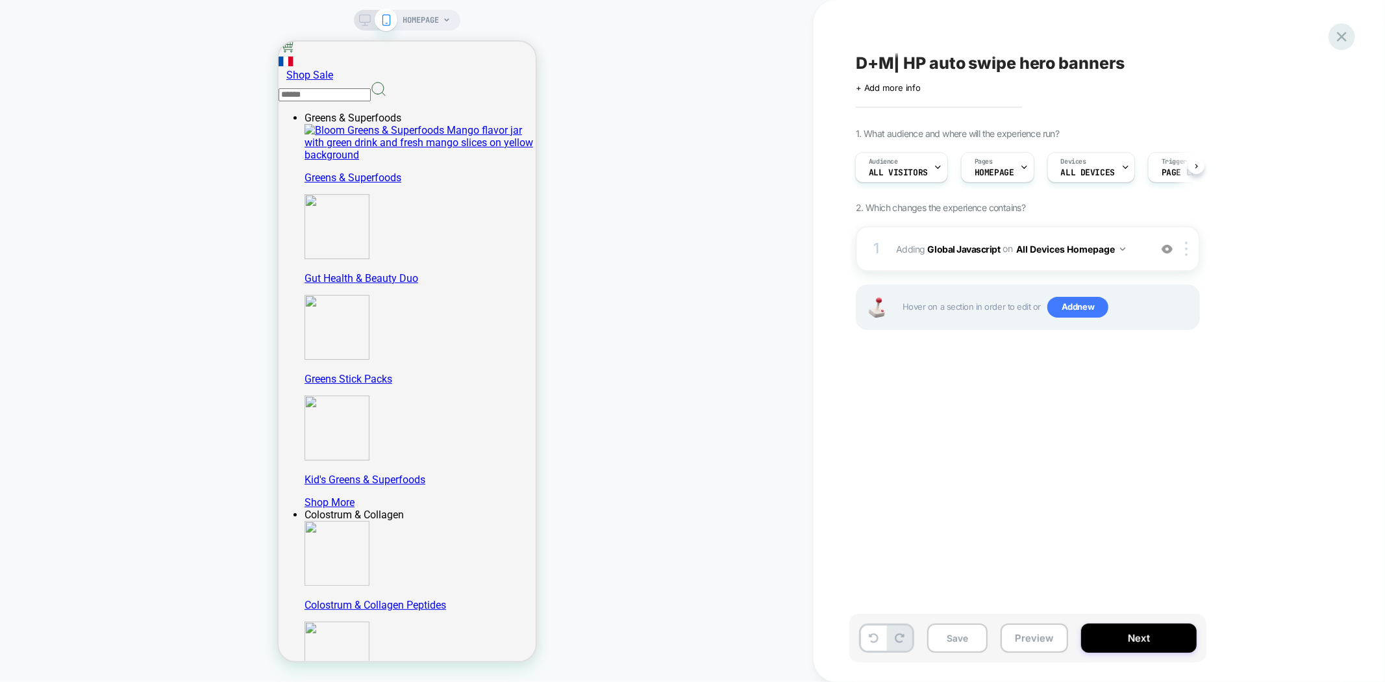
click at [1333, 43] on icon at bounding box center [1342, 37] width 18 height 18
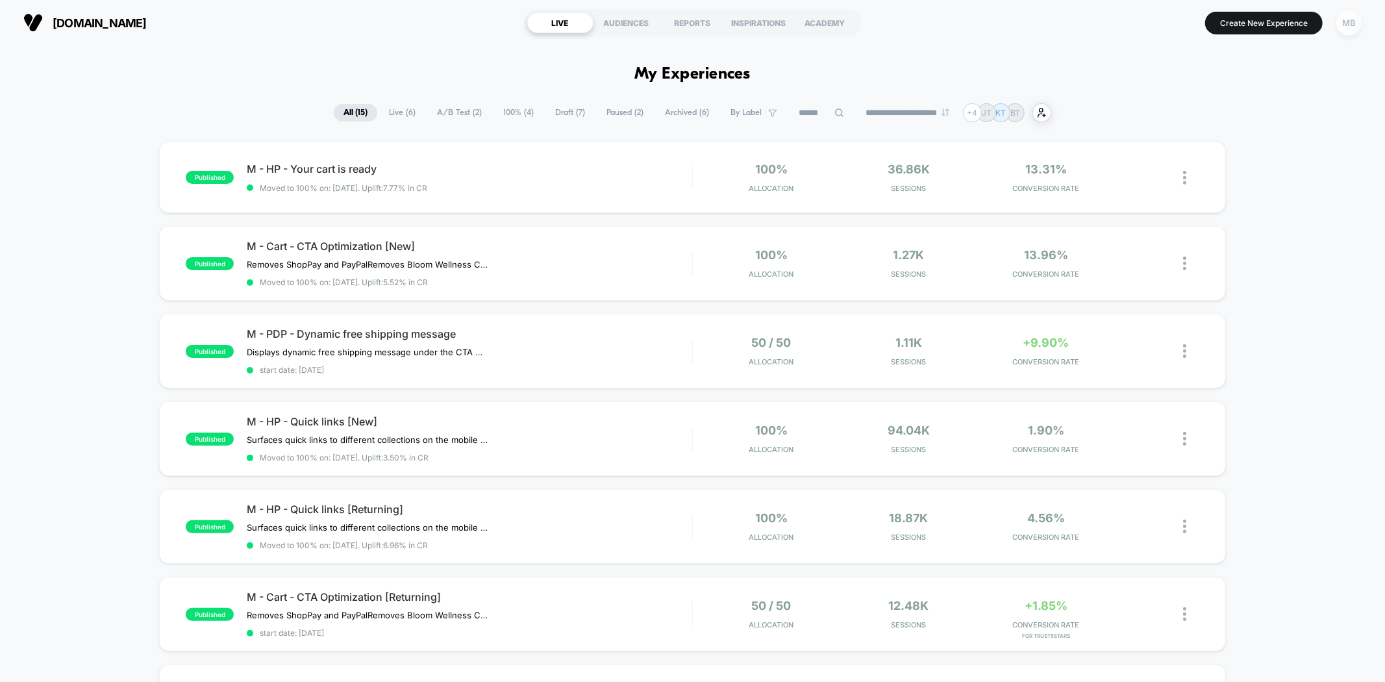
click at [1346, 18] on div "MB" at bounding box center [1348, 22] width 25 height 25
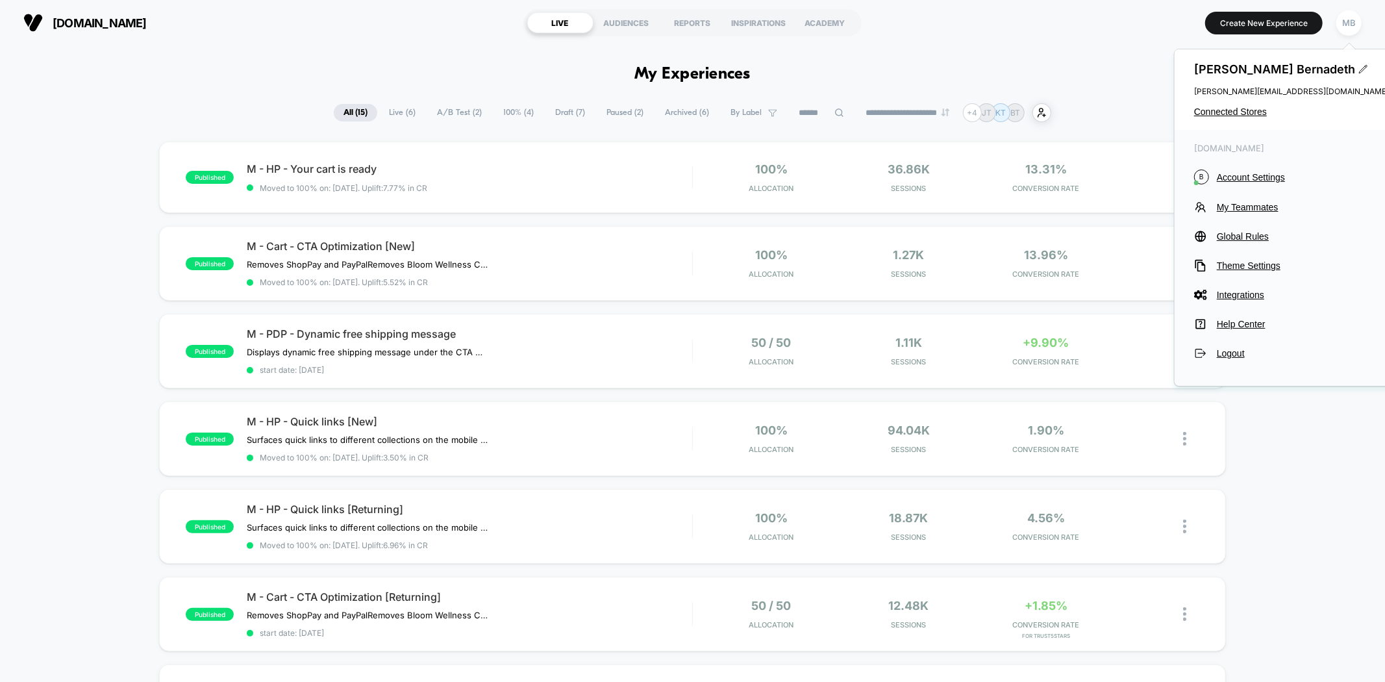
click at [1250, 167] on div "bloomnu.com B Account Settings My Teammates Global Rules Theme Settings Integra…" at bounding box center [1291, 251] width 234 height 243
click at [1250, 172] on span "Account Settings" at bounding box center [1303, 177] width 172 height 10
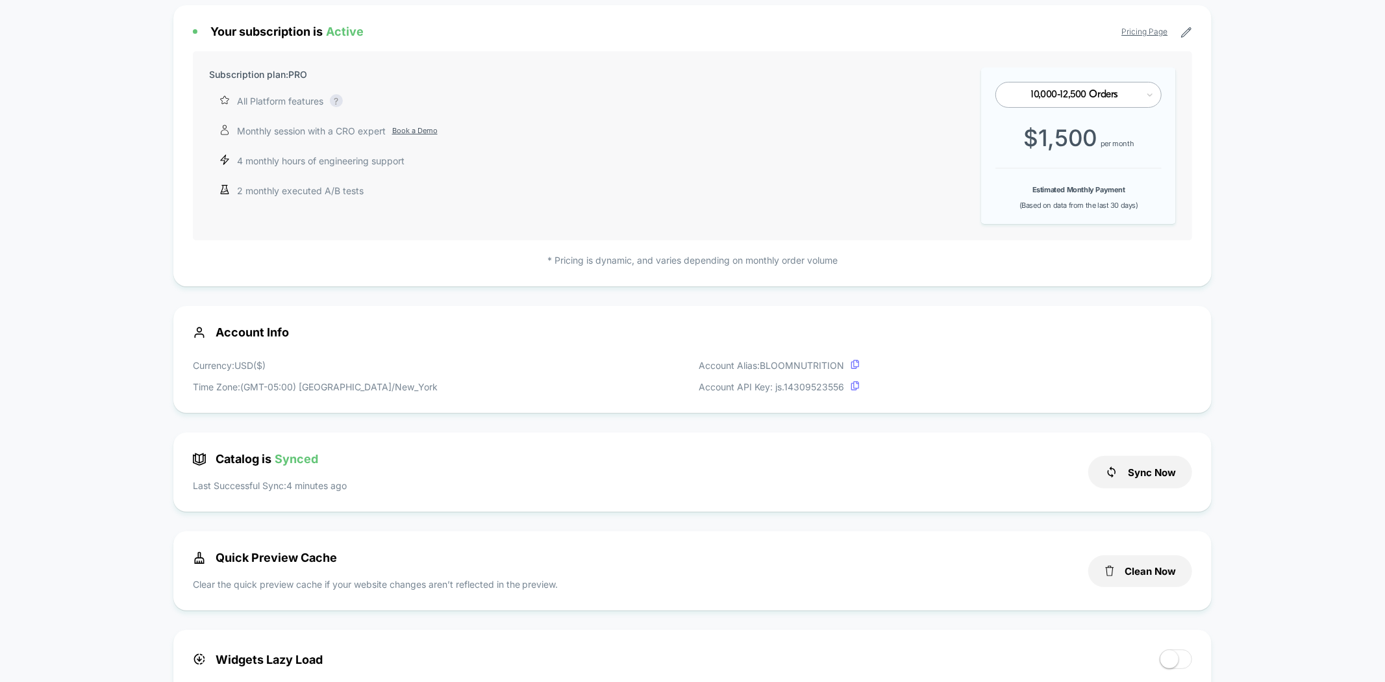
scroll to position [144, 0]
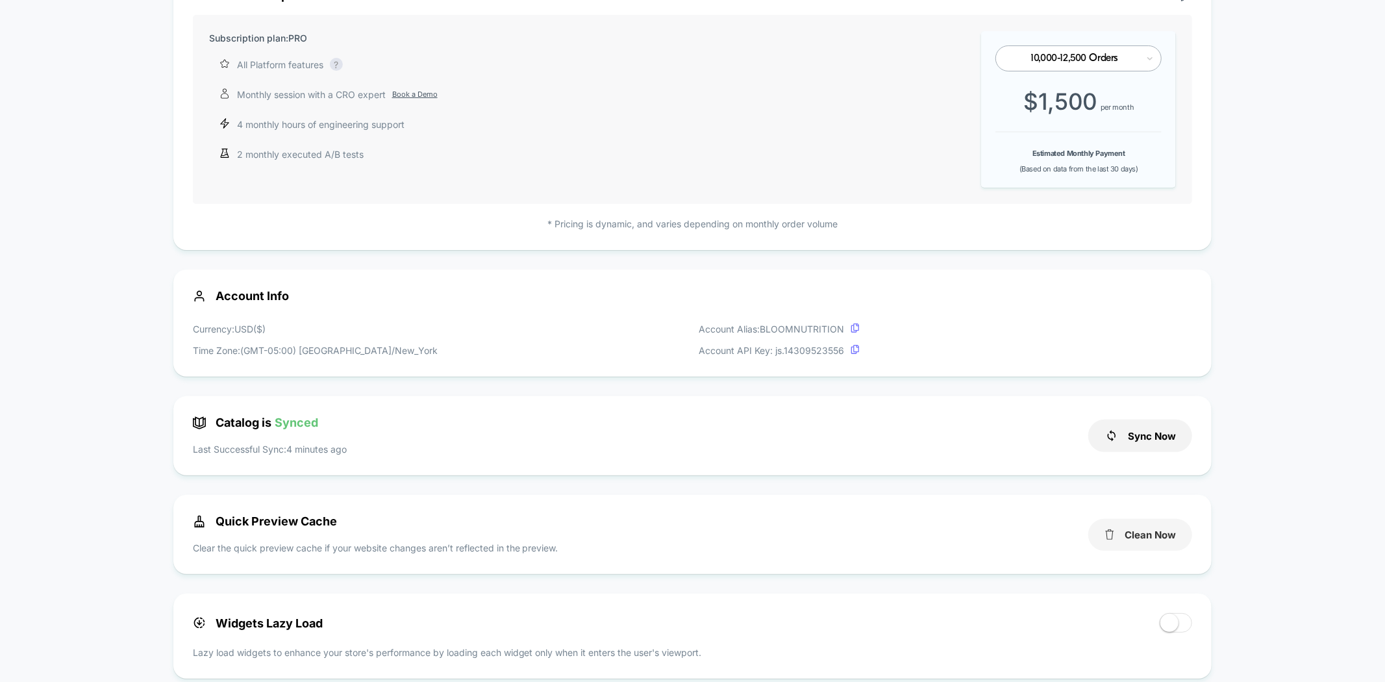
click at [1119, 538] on button "Clean Now" at bounding box center [1140, 535] width 104 height 32
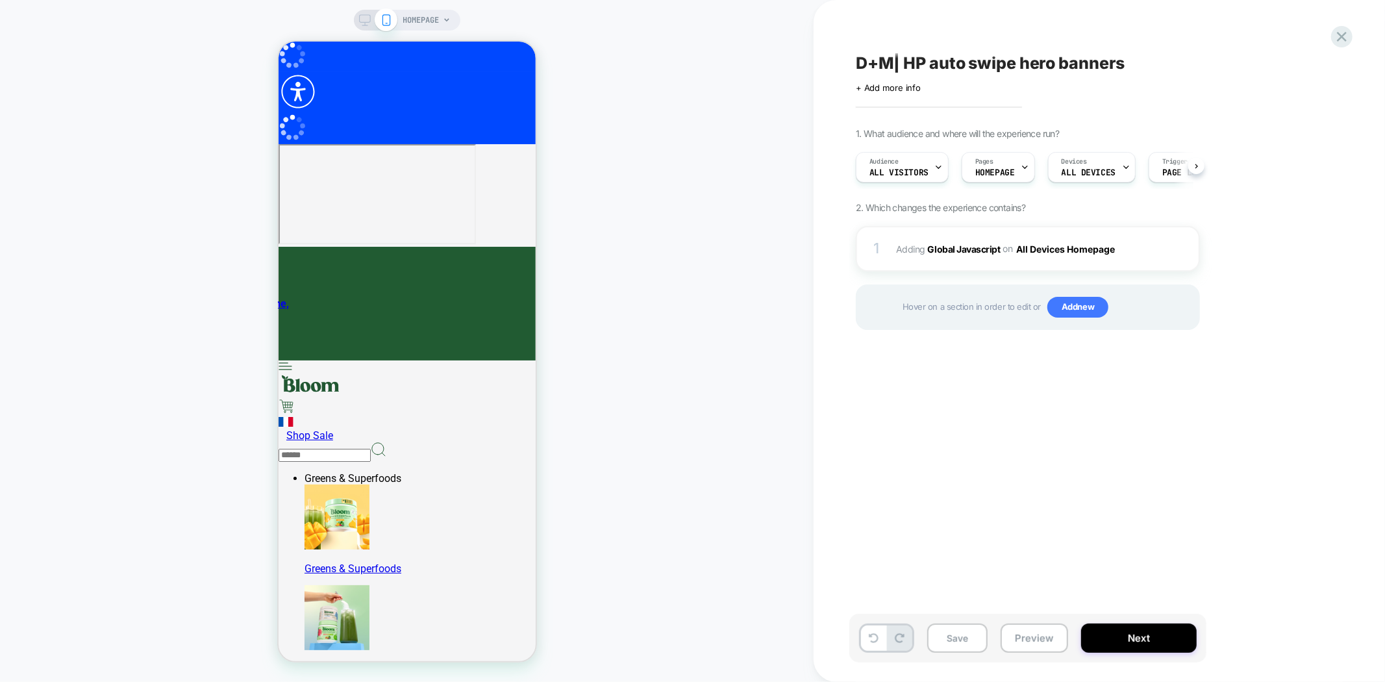
scroll to position [0, 1]
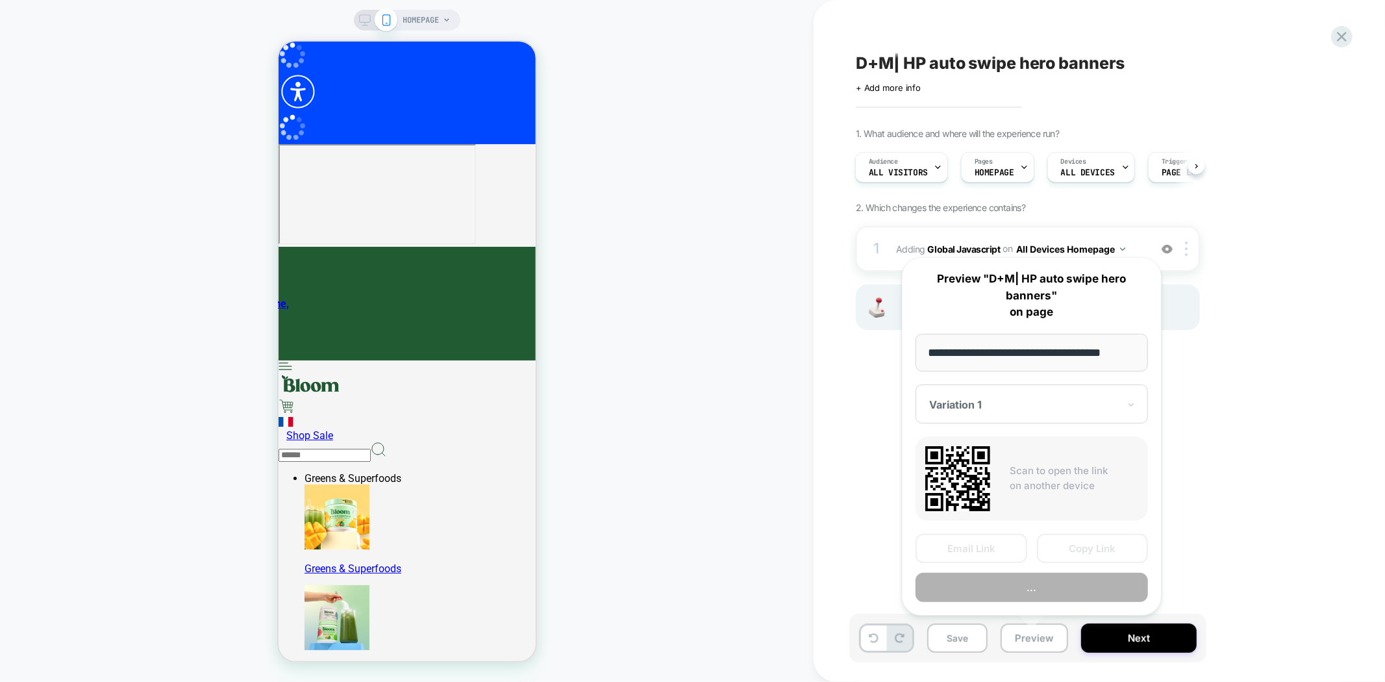
scroll to position [0, 8]
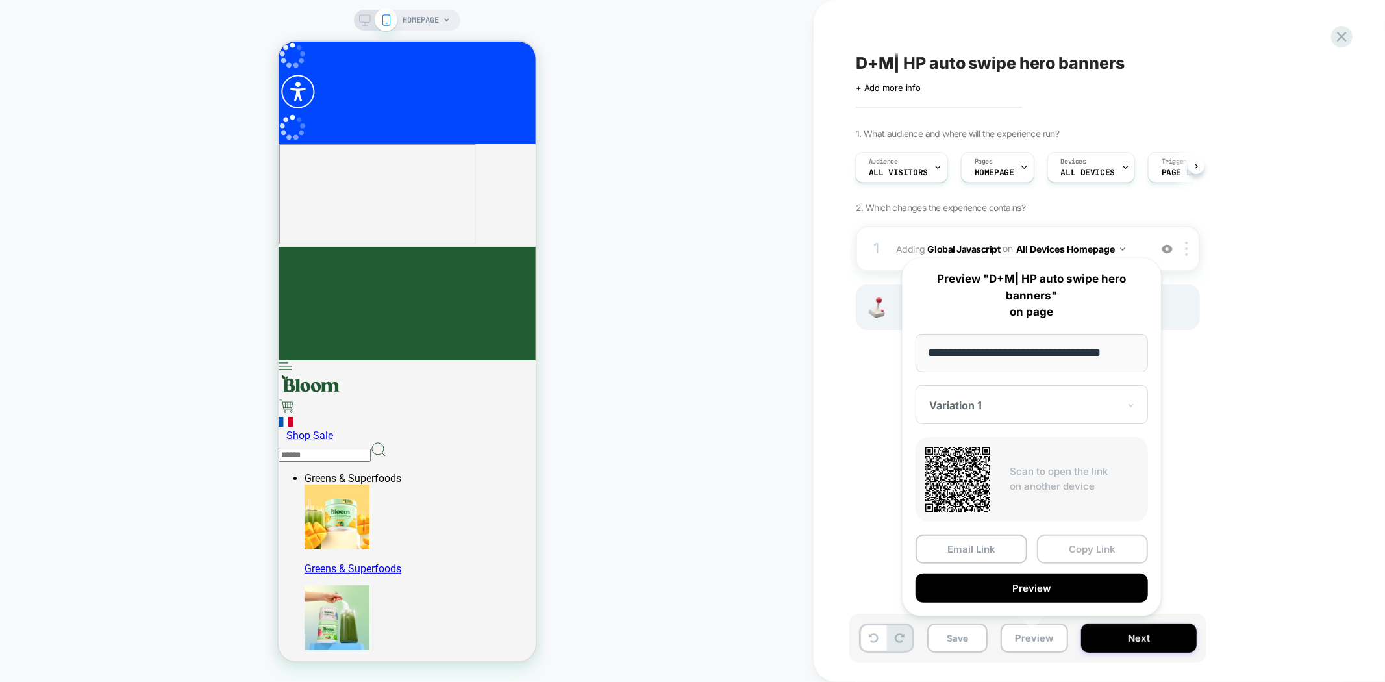
click at [1093, 544] on button "Copy Link" at bounding box center [1093, 548] width 112 height 29
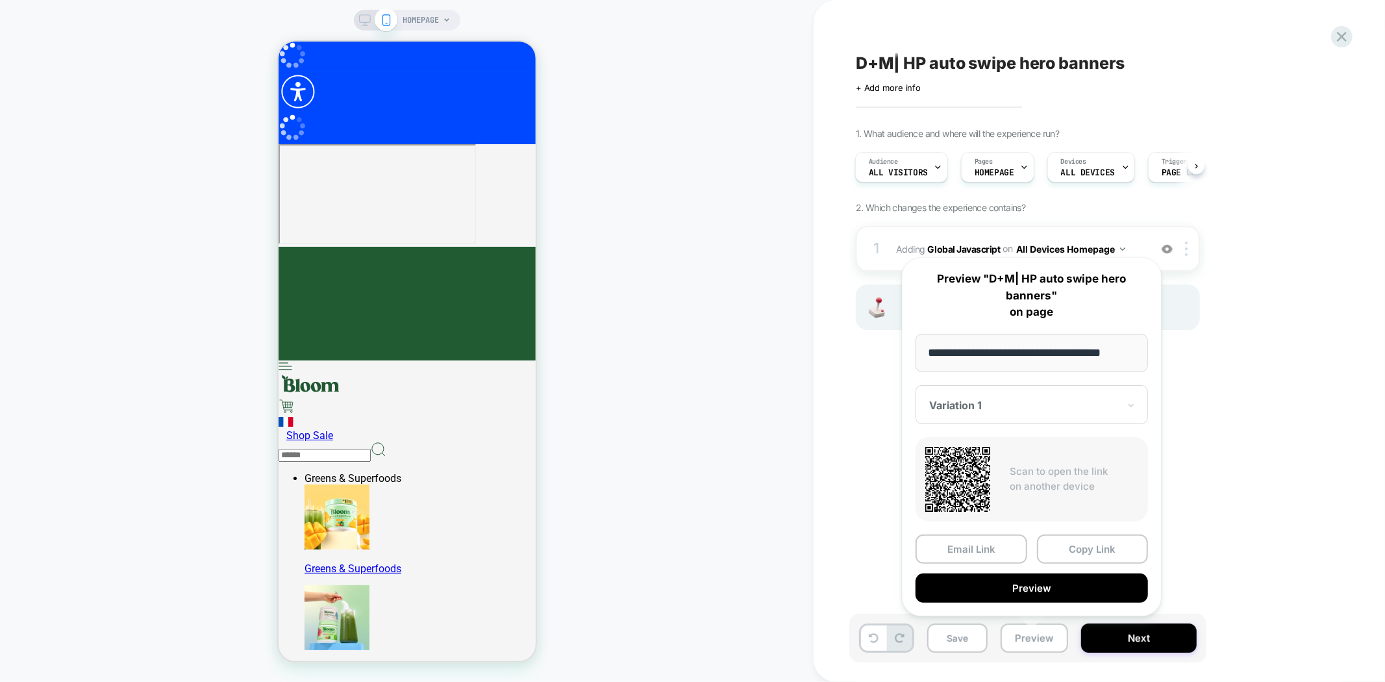
click at [0, 0] on div "1. What audience and where will the experience run? Audience All Visitors Pages…" at bounding box center [0, 0] width 0 height 0
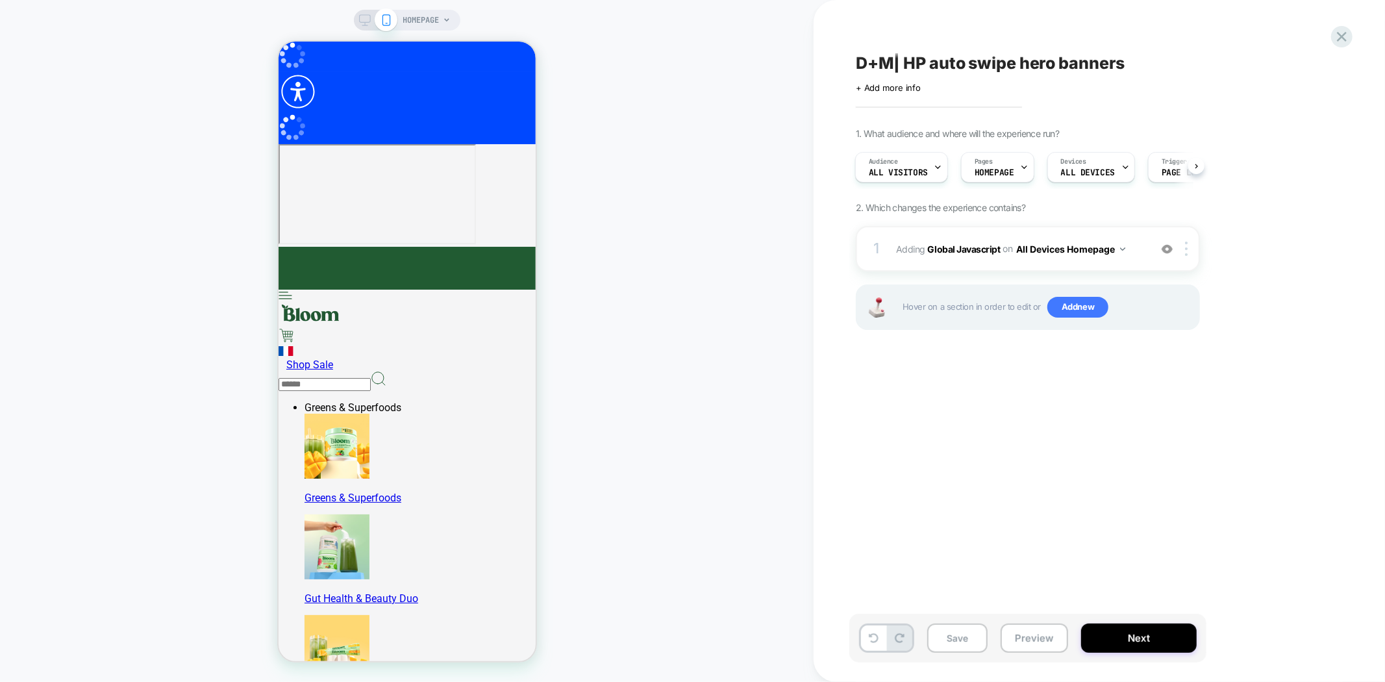
click at [360, 21] on icon at bounding box center [365, 20] width 12 height 12
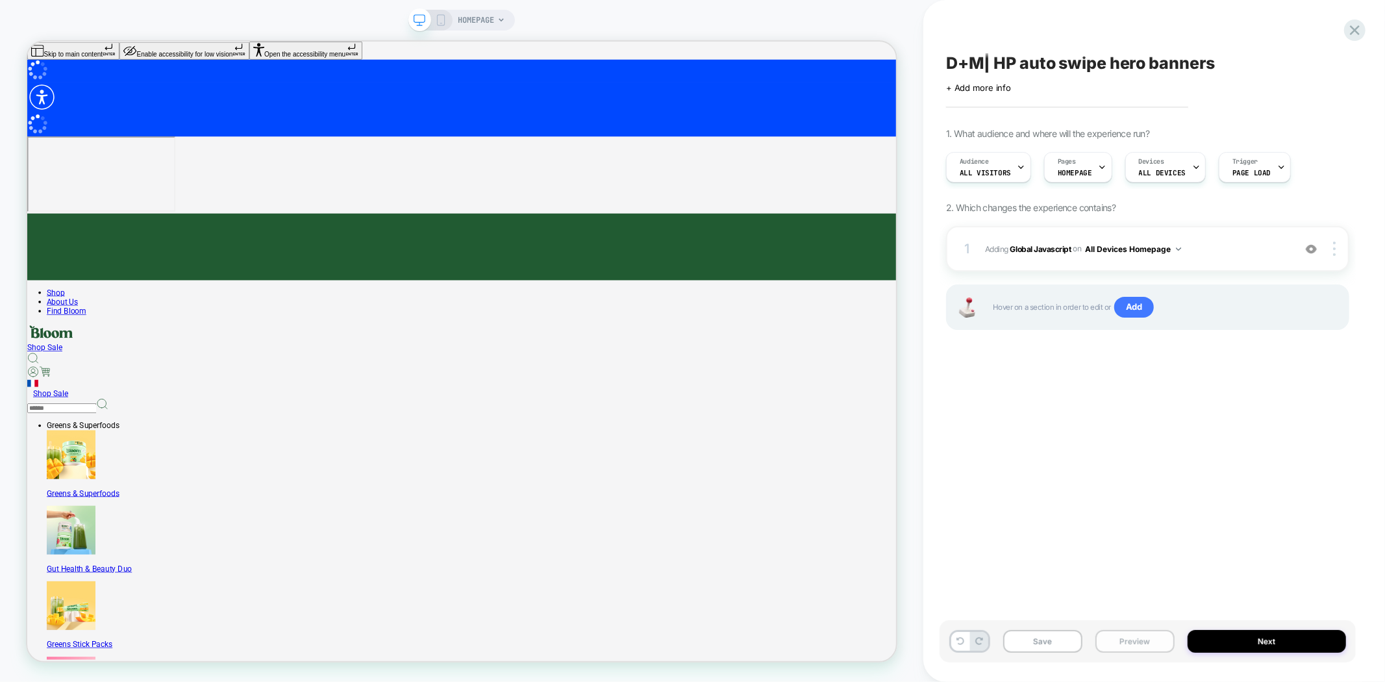
click at [290, 18] on button "Preview" at bounding box center [282, 16] width 16 height 3
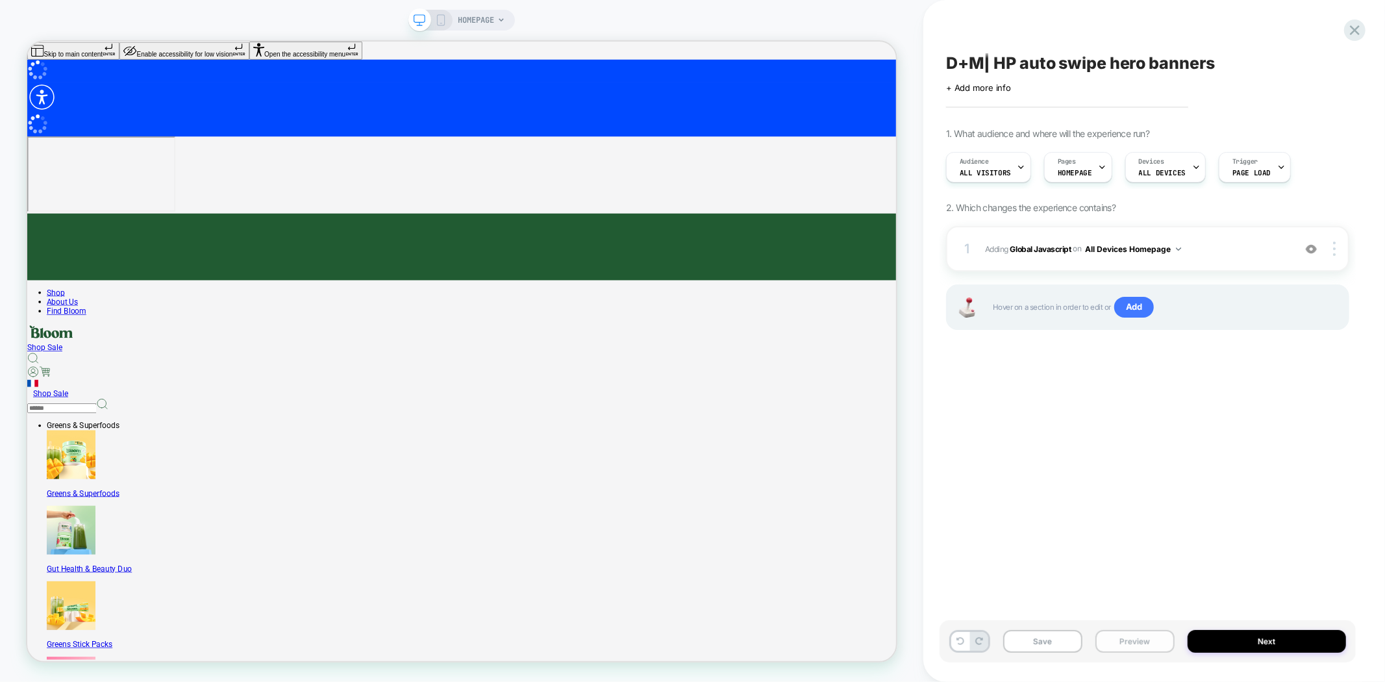
click at [290, 18] on button "Preview" at bounding box center [282, 16] width 16 height 3
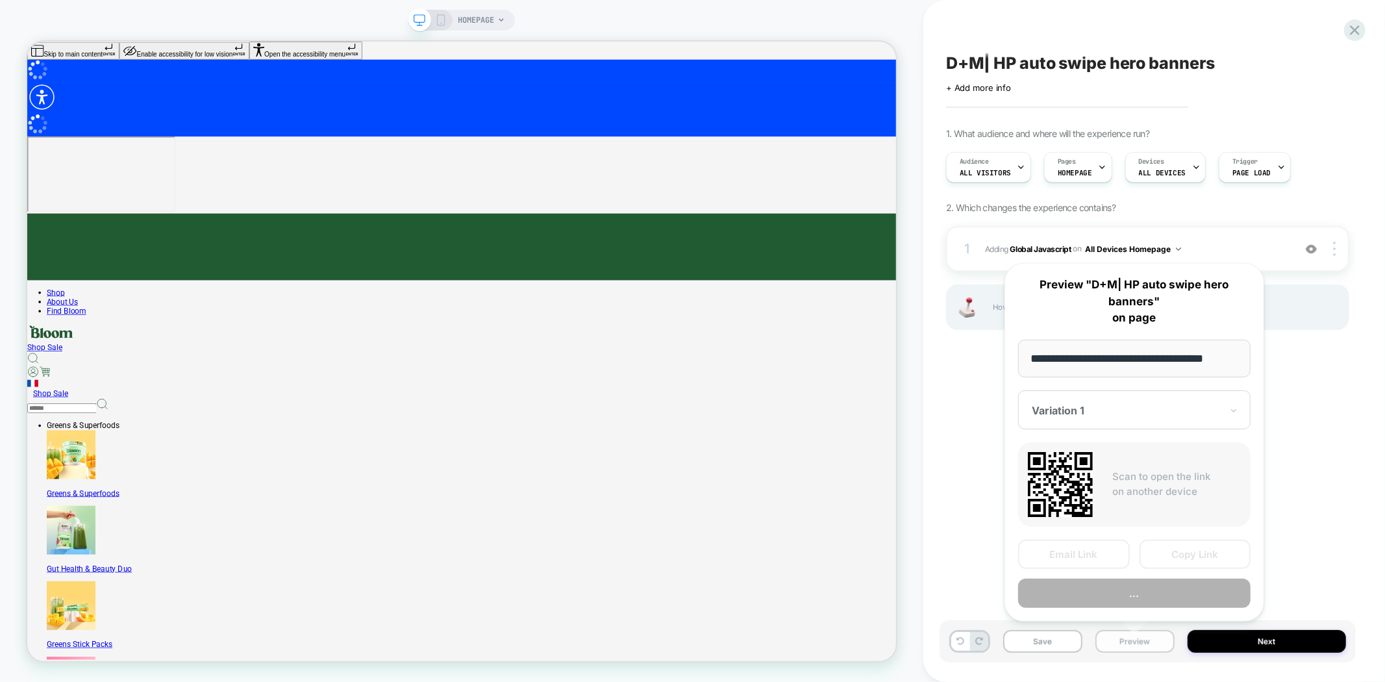
scroll to position [0, 8]
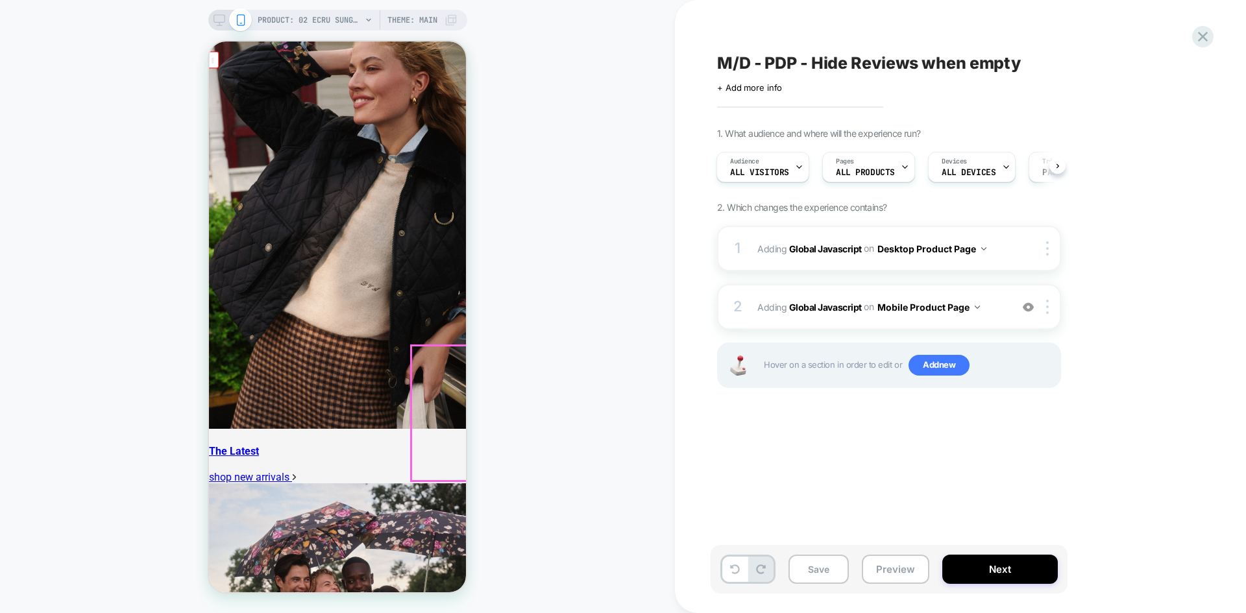
scroll to position [974, 0]
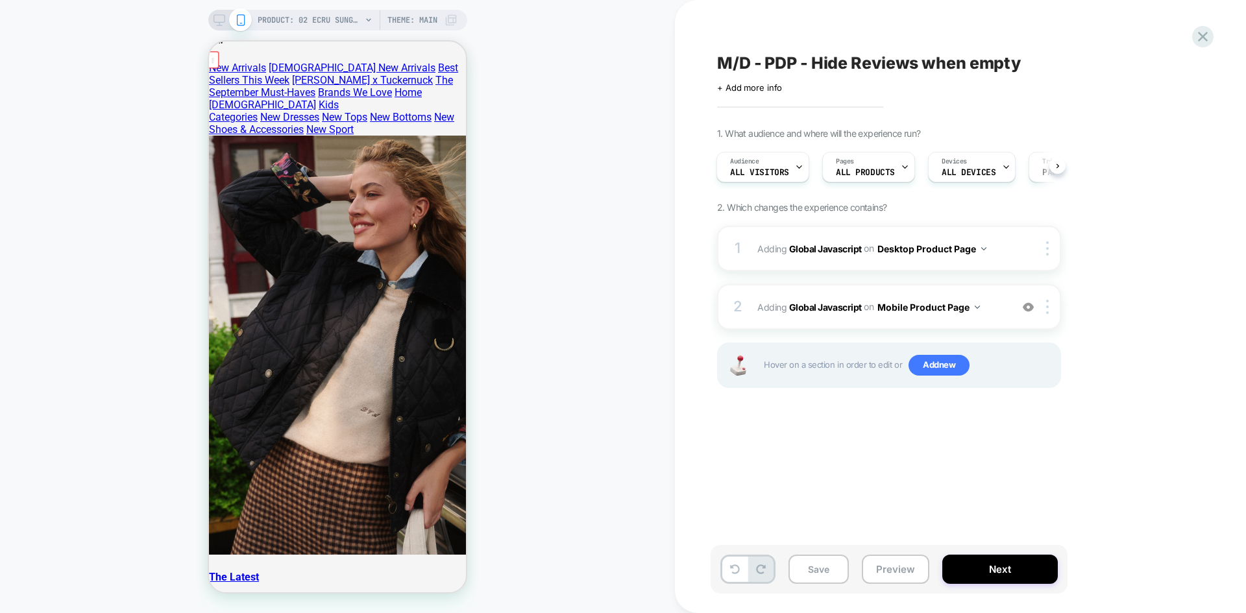
click at [369, 24] on div "PRODUCT: 02 Ecru Sunglasses Theme: MAIN" at bounding box center [358, 20] width 200 height 21
click at [365, 21] on icon at bounding box center [369, 20] width 8 height 8
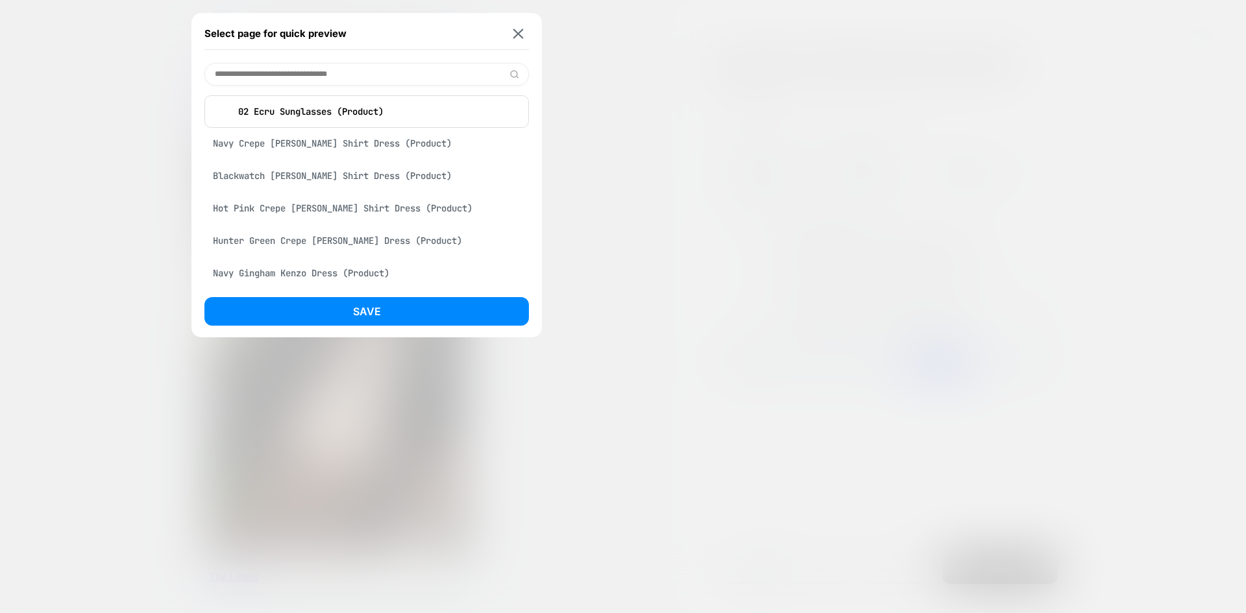
click at [795, 148] on div at bounding box center [623, 306] width 1246 height 613
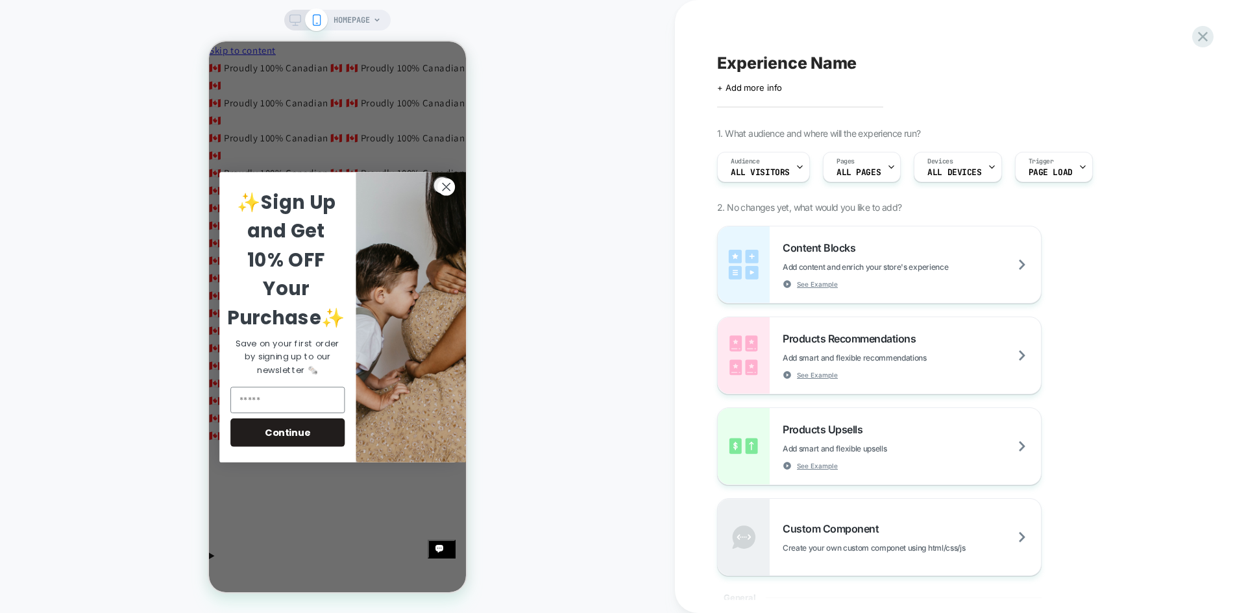
click at [375, 20] on icon at bounding box center [377, 20] width 8 height 8
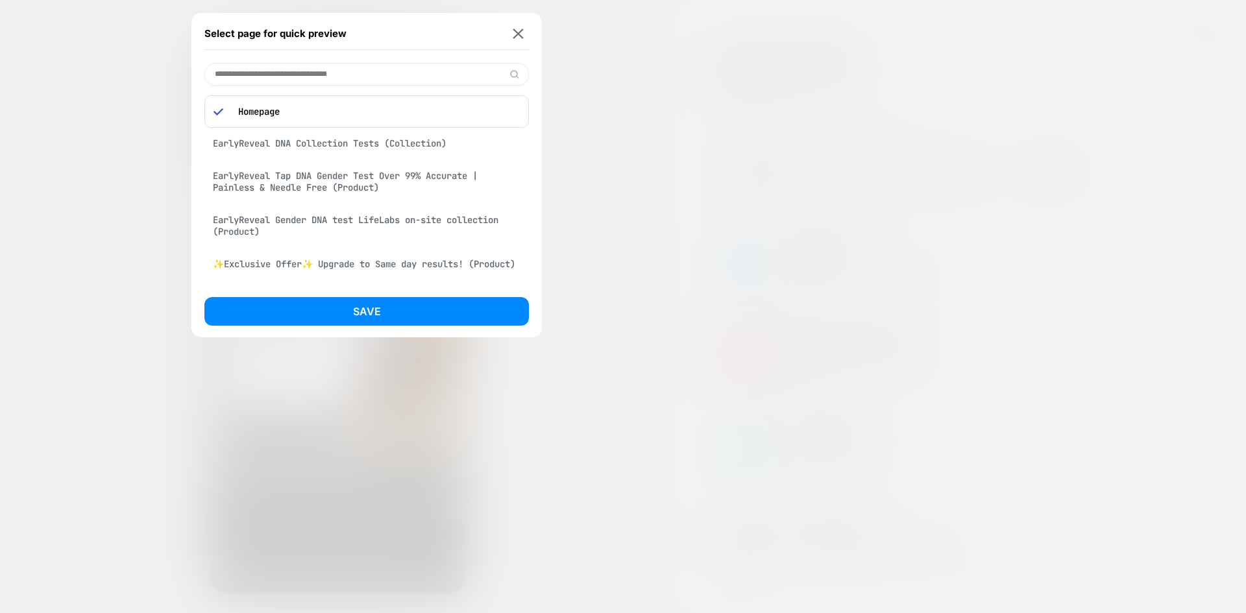
click at [296, 80] on input at bounding box center [366, 74] width 325 height 23
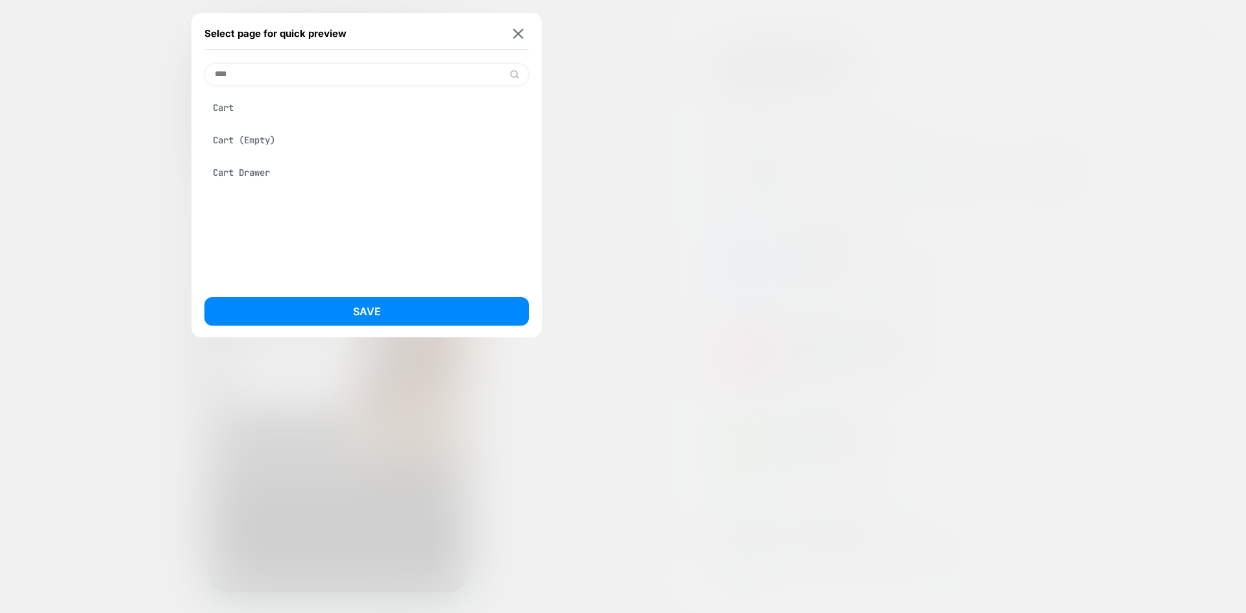
type input "****"
click at [528, 36] on div "Select page for quick preview" at bounding box center [366, 34] width 325 height 32
click at [521, 27] on div "Select page for quick preview" at bounding box center [366, 34] width 325 height 32
click at [512, 41] on div "Select page for quick preview" at bounding box center [366, 34] width 325 height 32
click at [515, 38] on img at bounding box center [518, 34] width 10 height 10
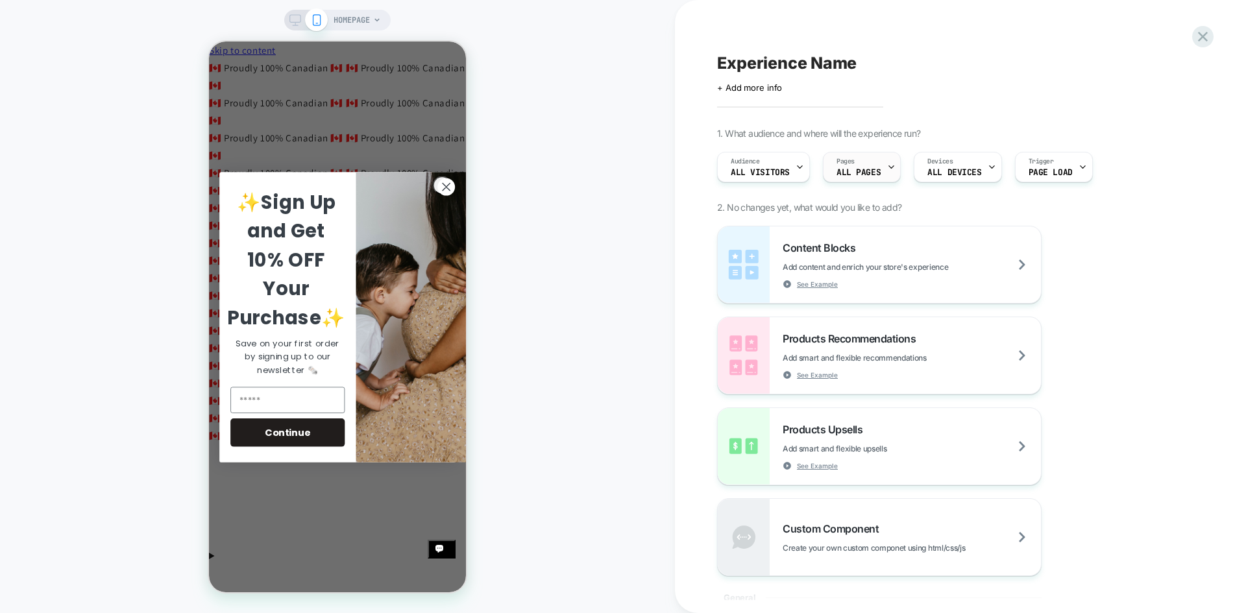
click at [0, 0] on div "Pages ALL PAGES" at bounding box center [0, 0] width 0 height 0
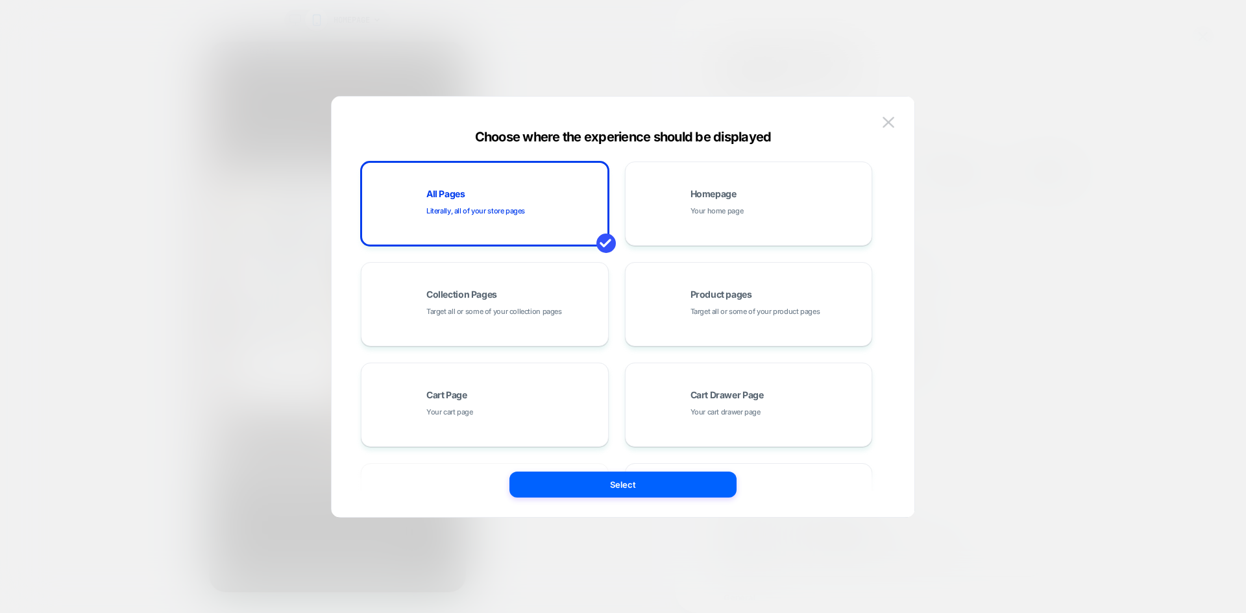
click at [1015, 183] on div at bounding box center [623, 306] width 1246 height 613
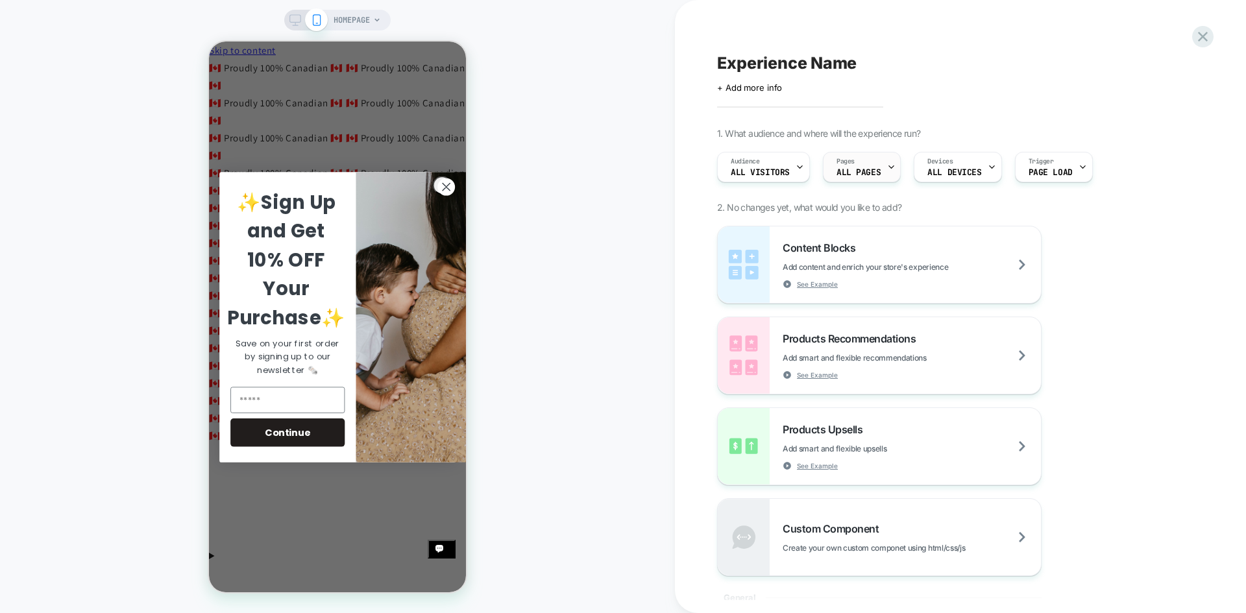
click at [842, 175] on span "ALL PAGES" at bounding box center [859, 172] width 44 height 9
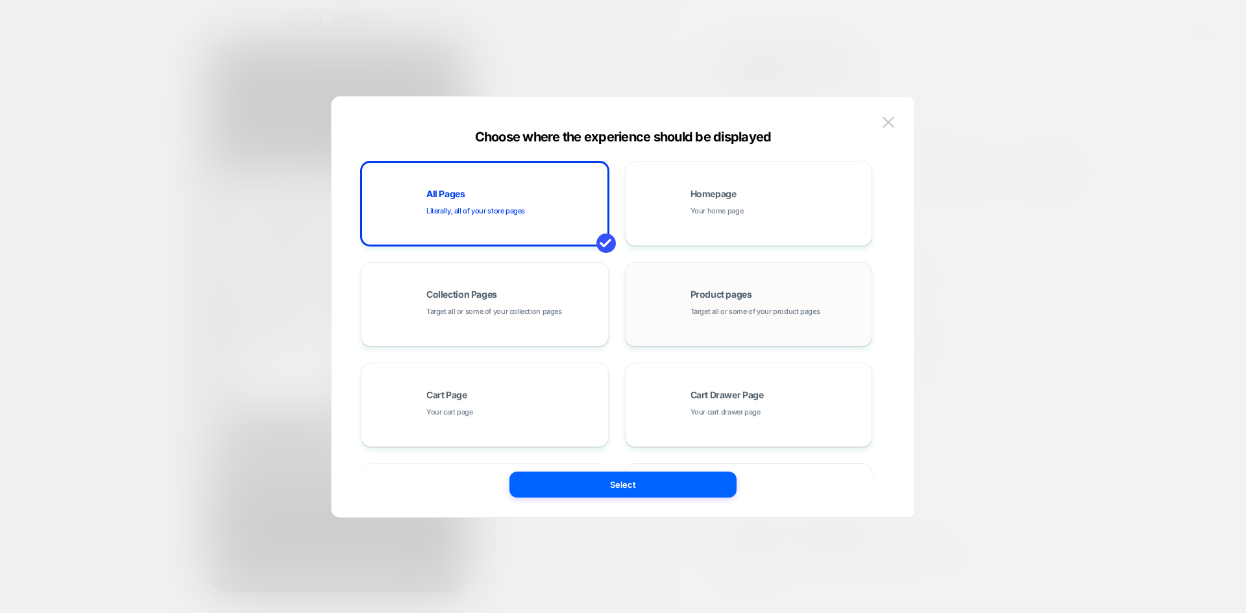
scroll to position [65, 0]
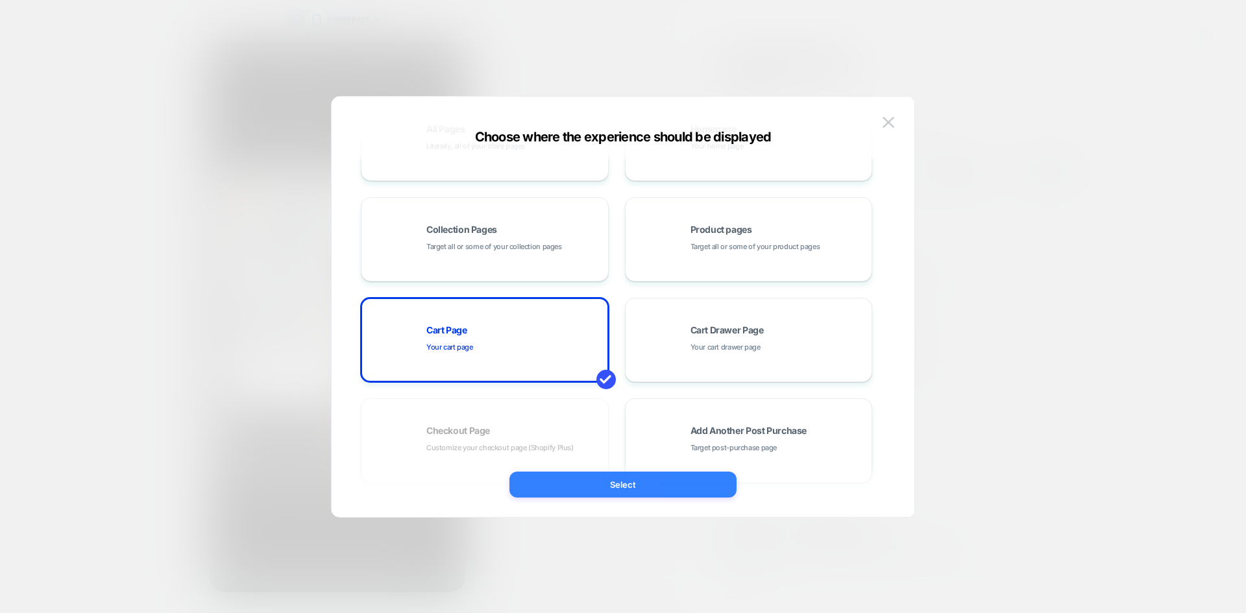
click at [622, 483] on button "Select" at bounding box center [623, 485] width 227 height 26
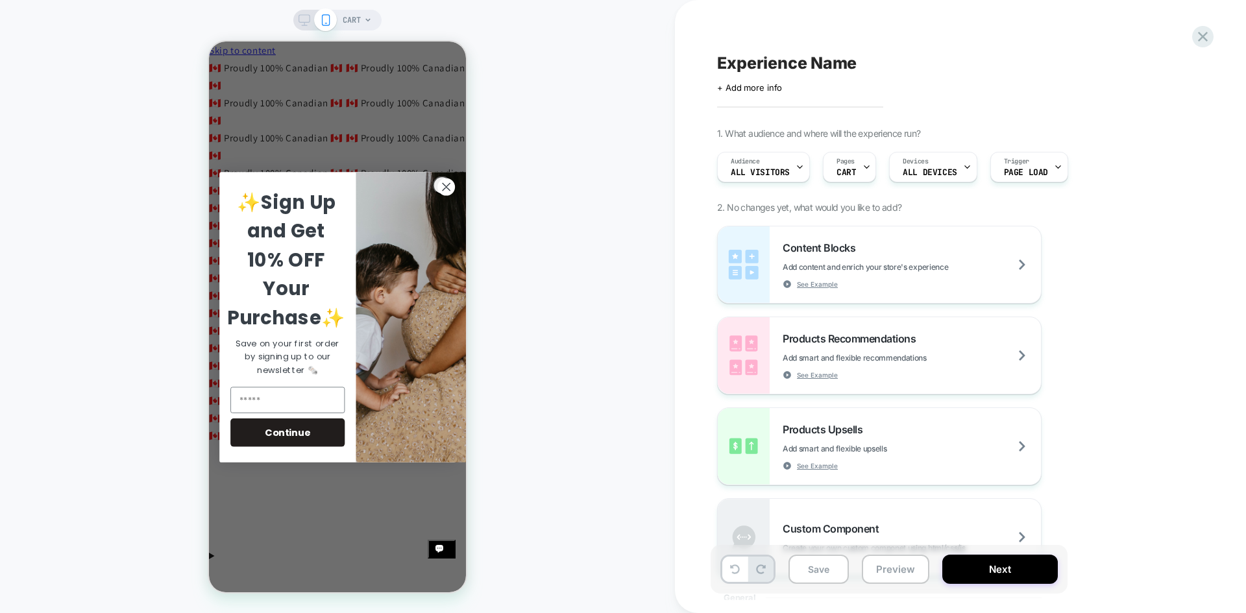
click at [362, 21] on div "CART" at bounding box center [357, 20] width 29 height 21
click at [368, 20] on icon at bounding box center [367, 19] width 5 height 3
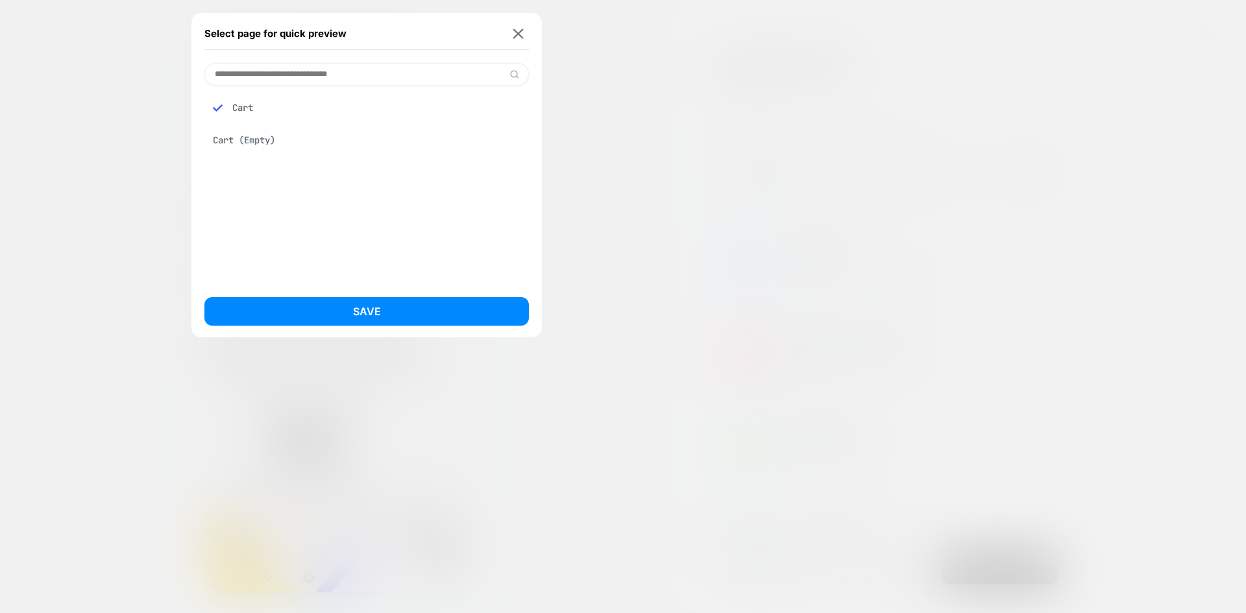
scroll to position [0, 0]
click at [518, 36] on img at bounding box center [518, 34] width 10 height 10
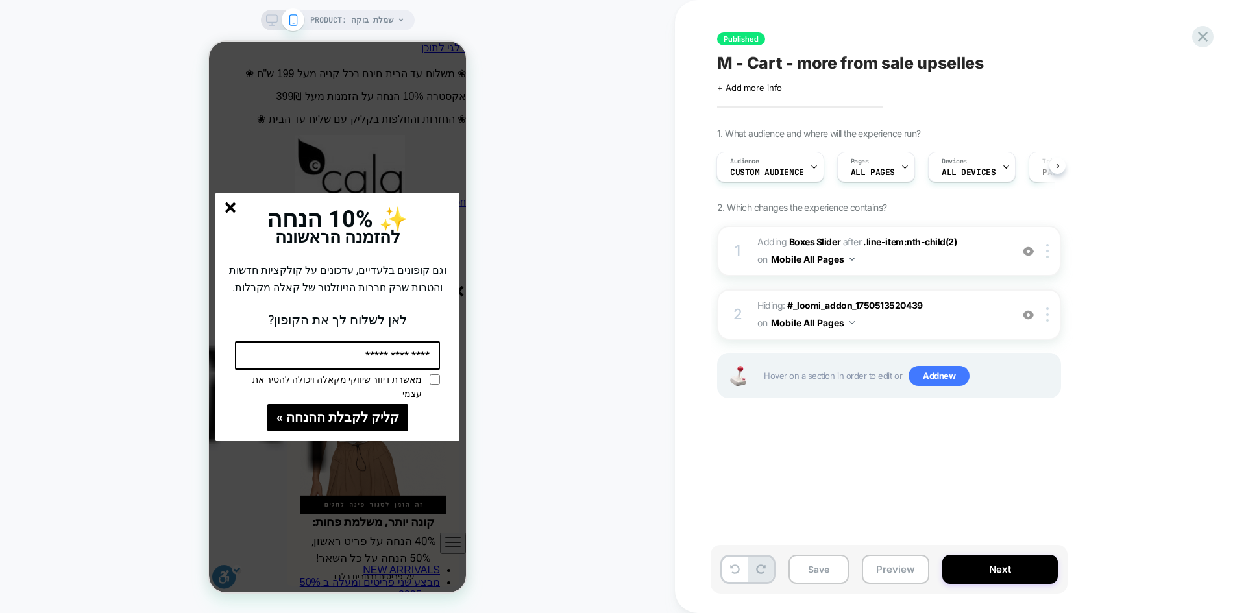
click at [454, 289] on div "✨ 10% הנחה להזמנה הראשונה וגם קופונים בלעדיים, עדכונים על קולקציות חדשות והטבות…" at bounding box center [338, 264] width 244 height 142
click at [458, 289] on div "✨ 10% הנחה להזמנה הראשונה וגם קופונים בלעדיים, עדכונים על קולקציות חדשות והטבות…" at bounding box center [338, 264] width 244 height 142
click at [234, 210] on line "סגור" at bounding box center [230, 207] width 9 height 9
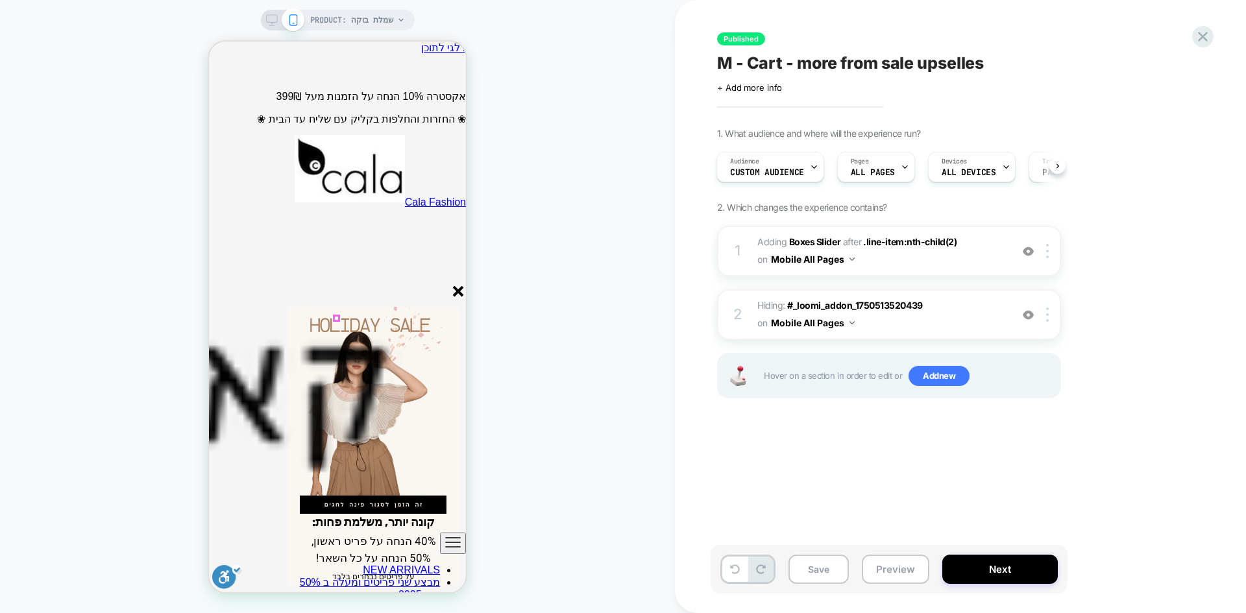
click at [459, 294] on icon "סגור" at bounding box center [458, 291] width 11 height 11
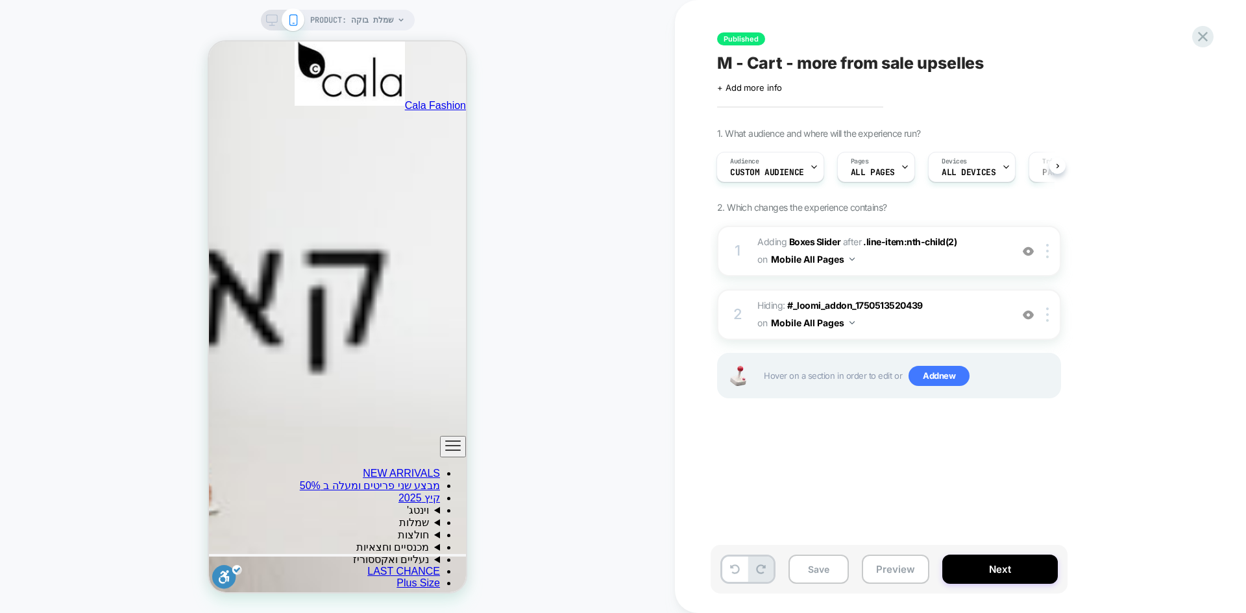
scroll to position [1558, 0]
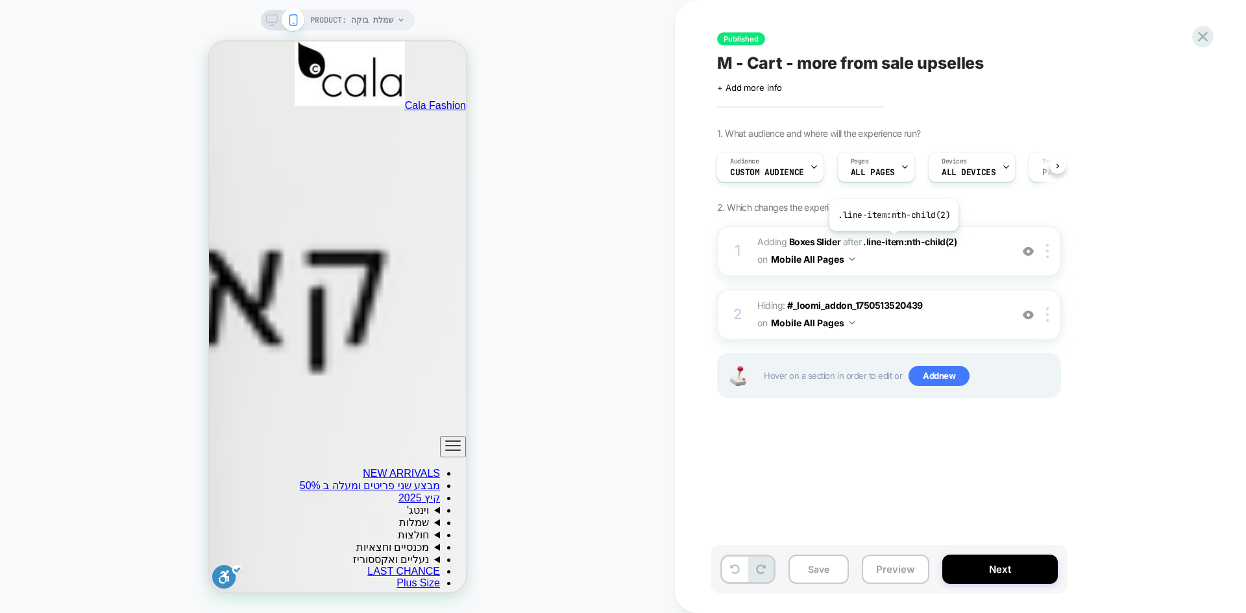
click at [231, 451] on span ".line-item:nth-child(2)" at bounding box center [115, 457] width 231 height 12
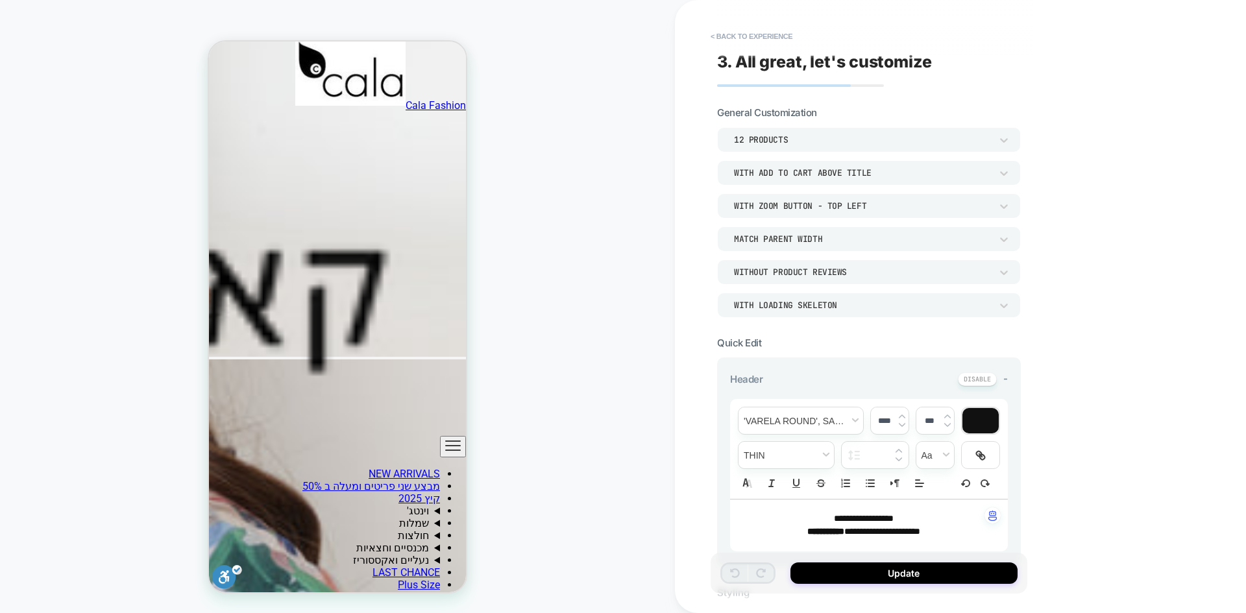
scroll to position [2160, 0]
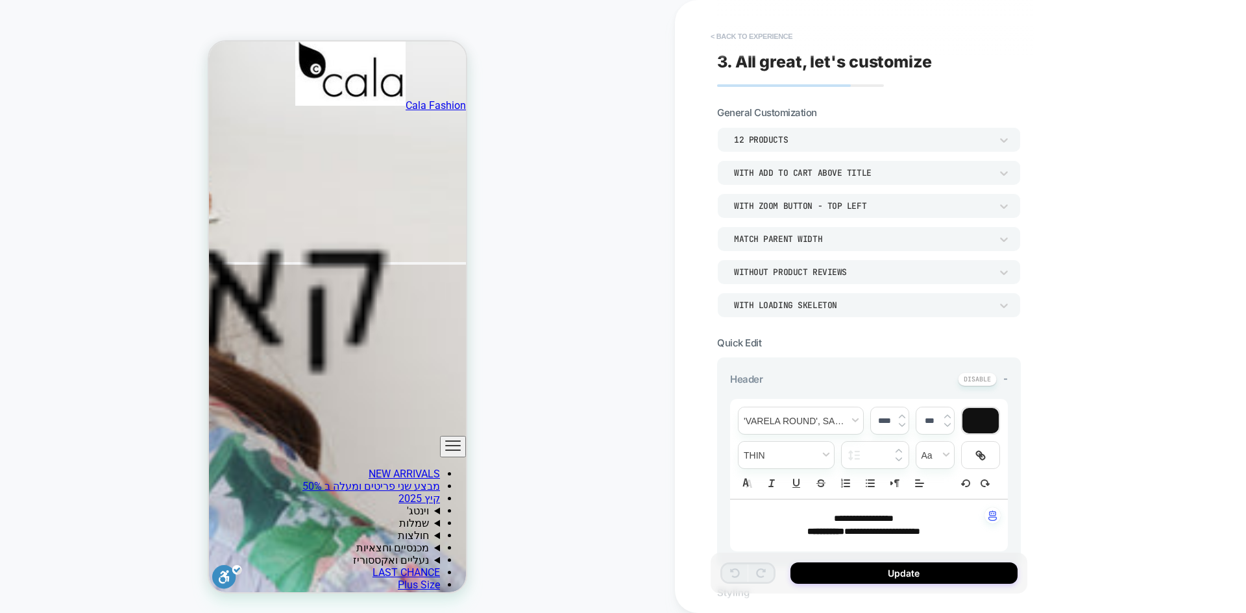
click at [166, 602] on button "< Back to experience" at bounding box center [166, 608] width 0 height 12
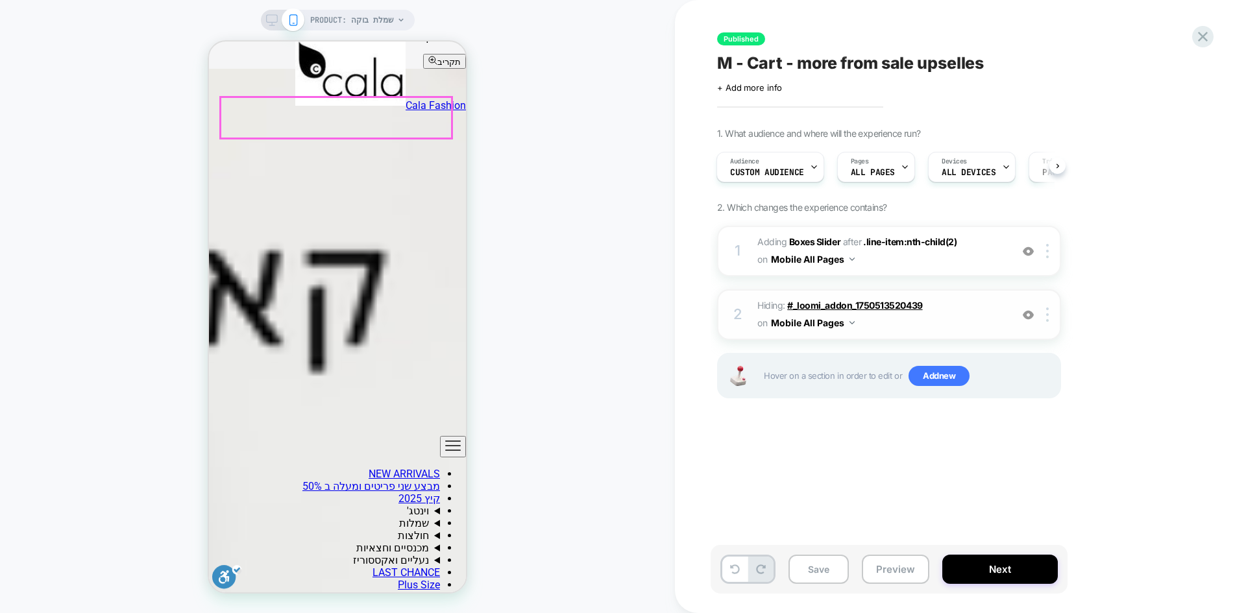
scroll to position [1057, 0]
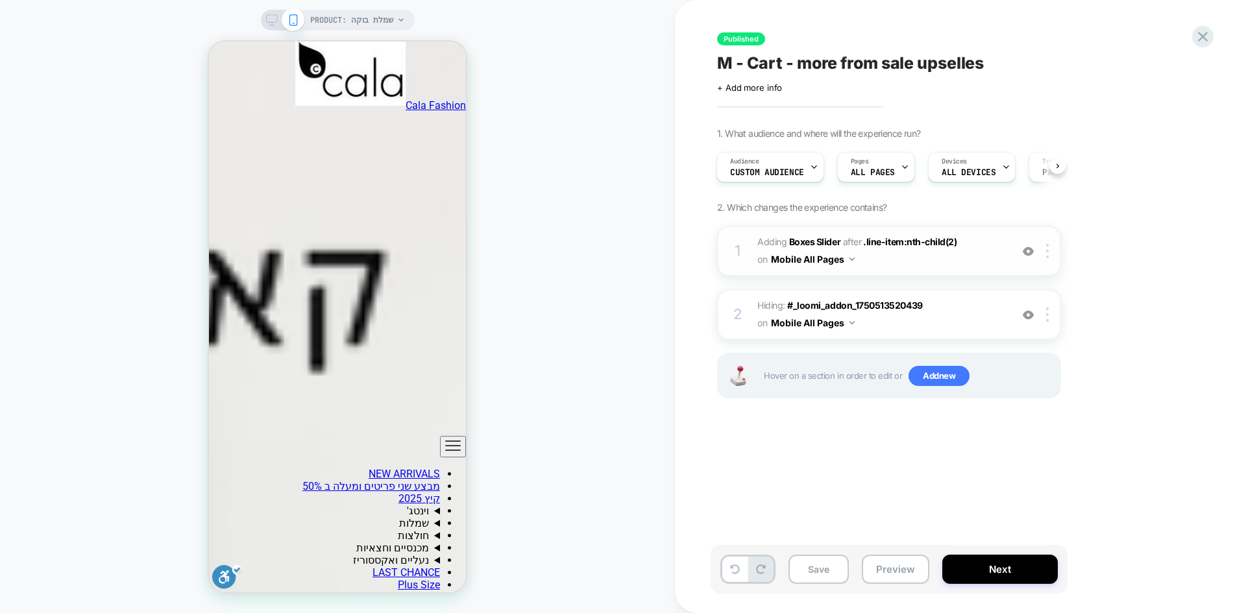
click at [1028, 255] on img at bounding box center [1028, 251] width 11 height 11
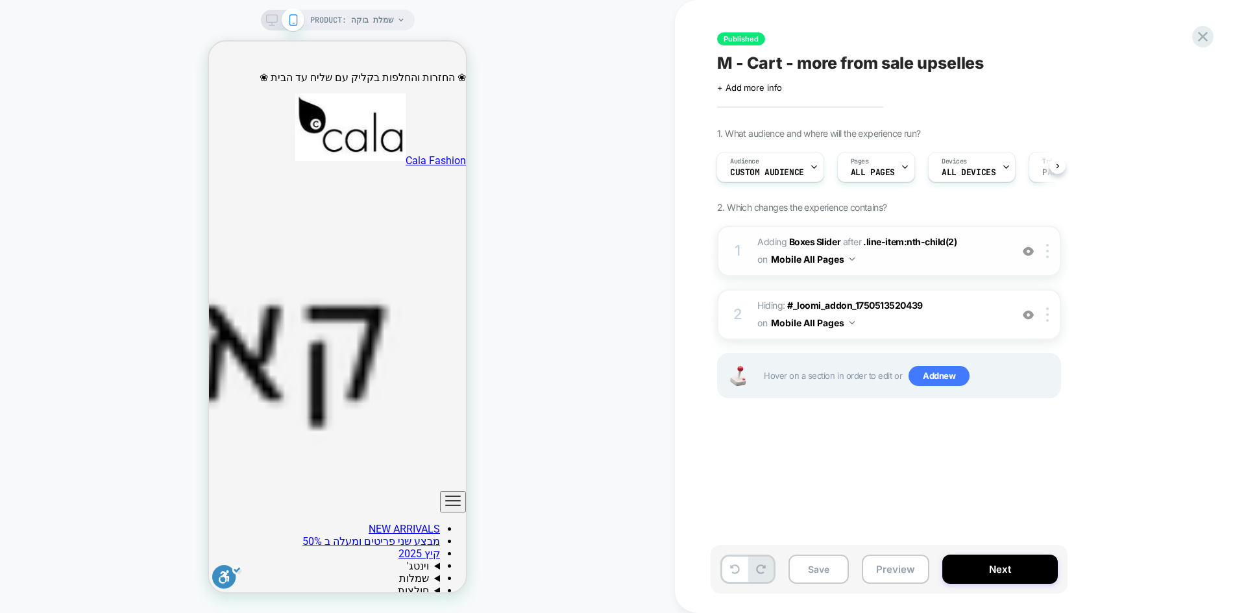
scroll to position [0, 0]
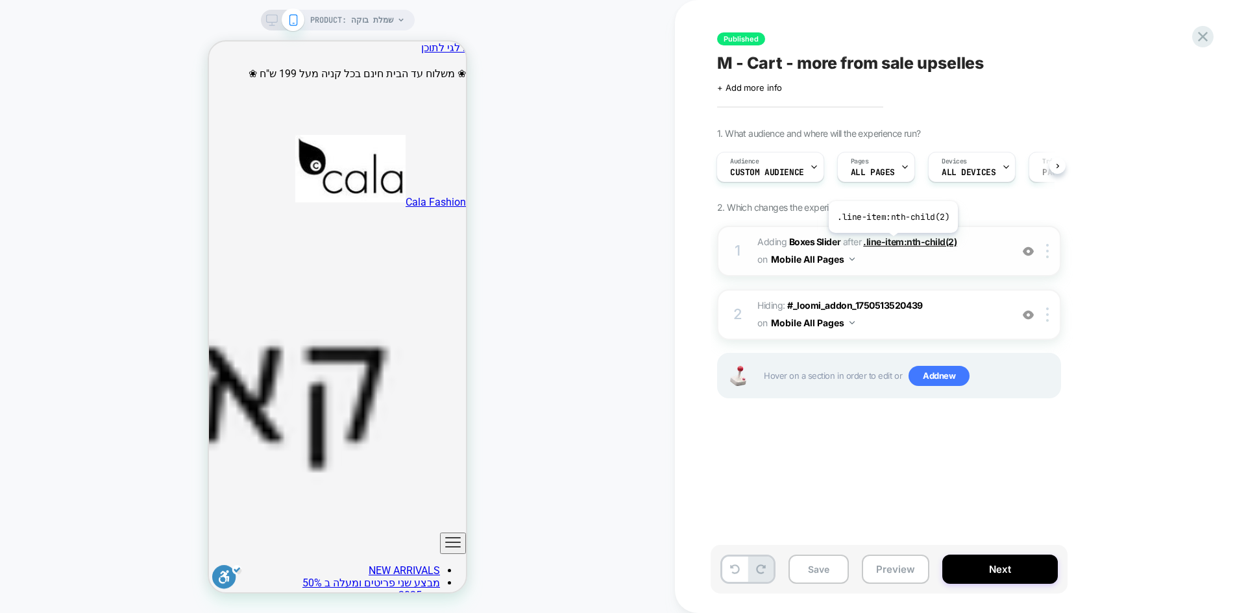
click at [892, 243] on span ".line-item:nth-child(2)" at bounding box center [909, 241] width 93 height 11
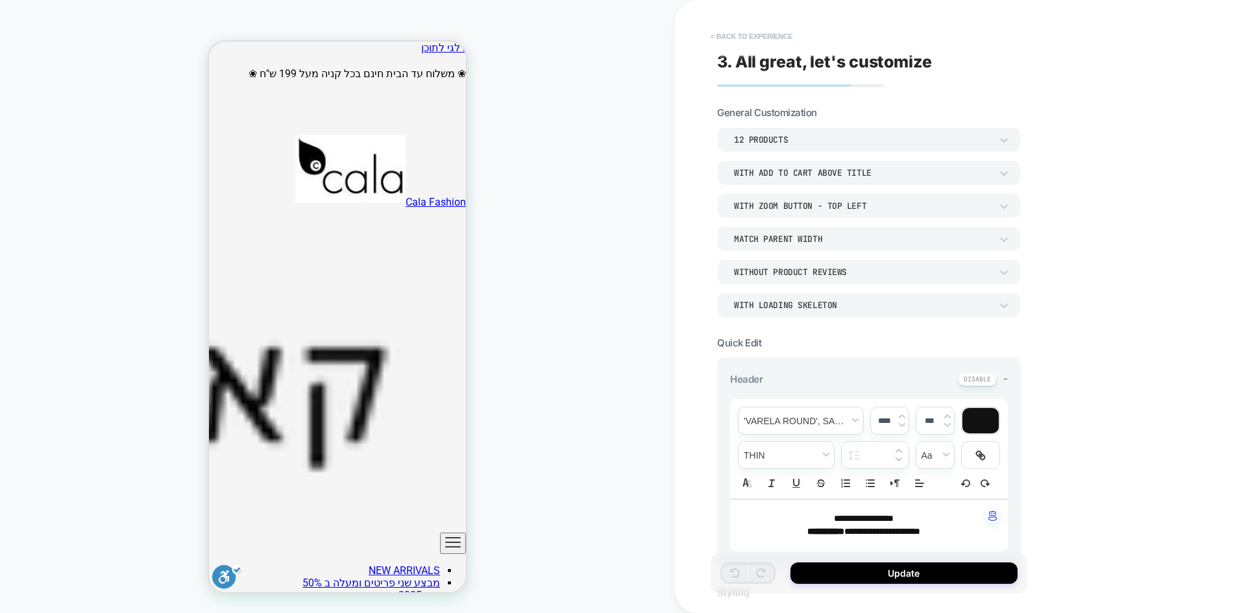
click at [724, 37] on button "< Back to experience" at bounding box center [751, 36] width 95 height 21
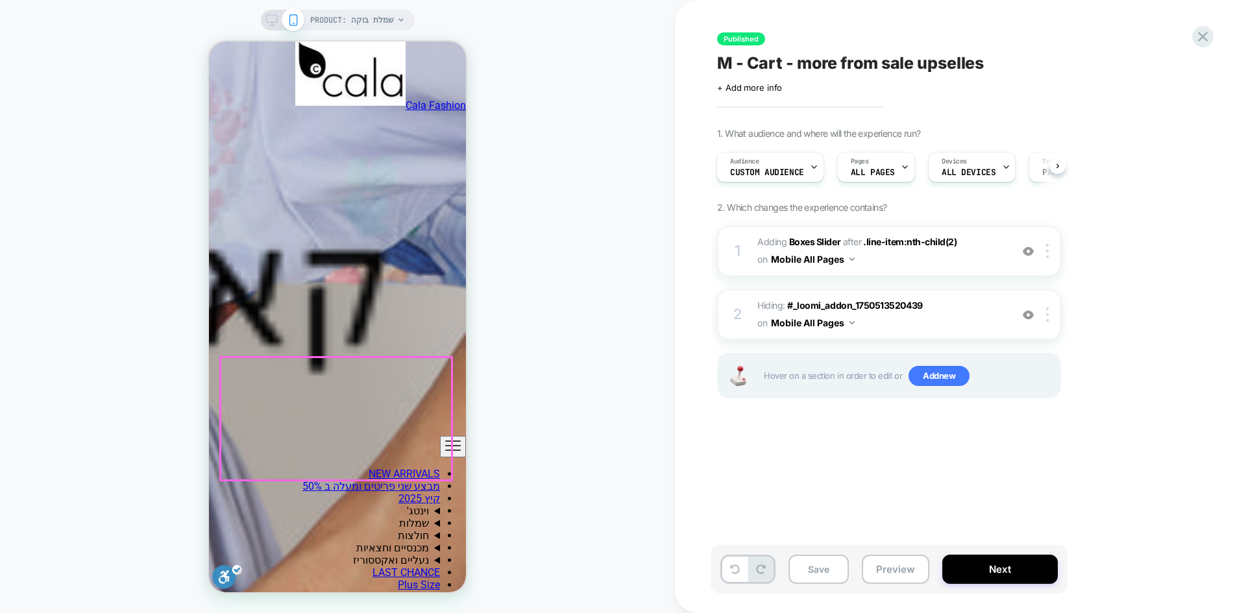
scroll to position [3051, 0]
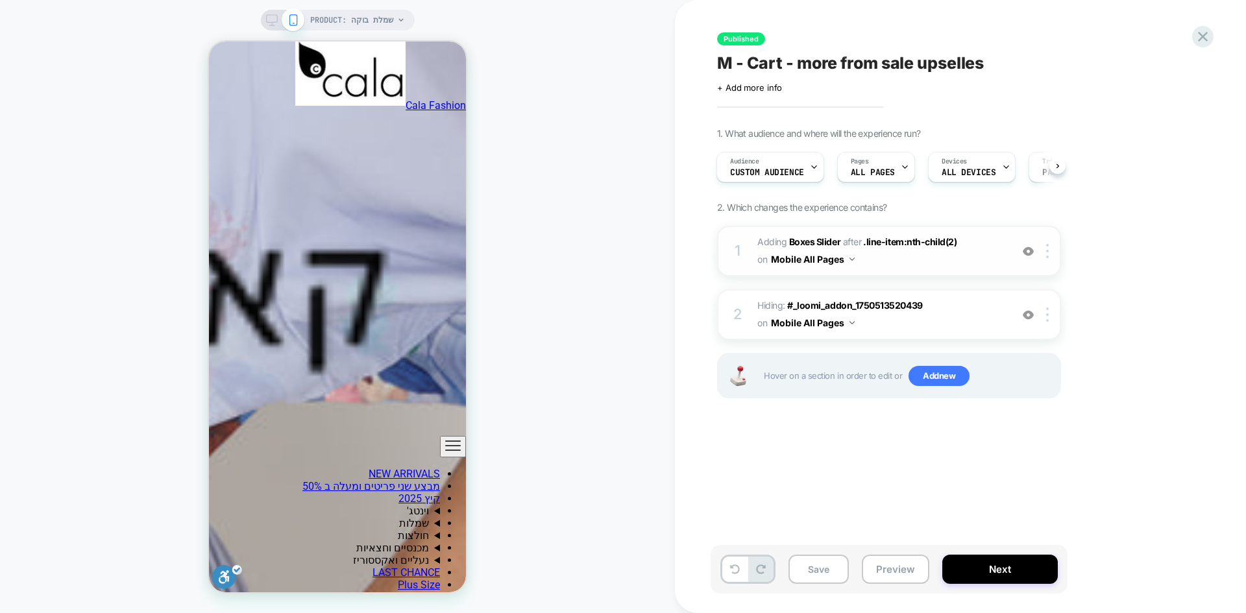
click at [1030, 245] on div at bounding box center [1028, 251] width 21 height 14
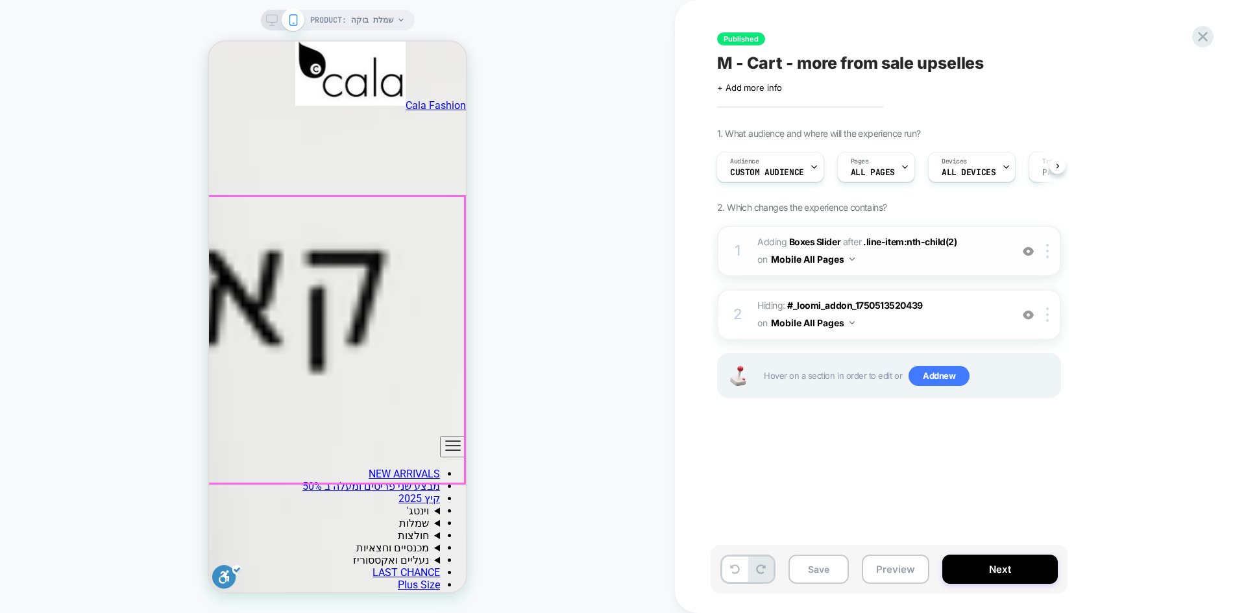
scroll to position [1104, 0]
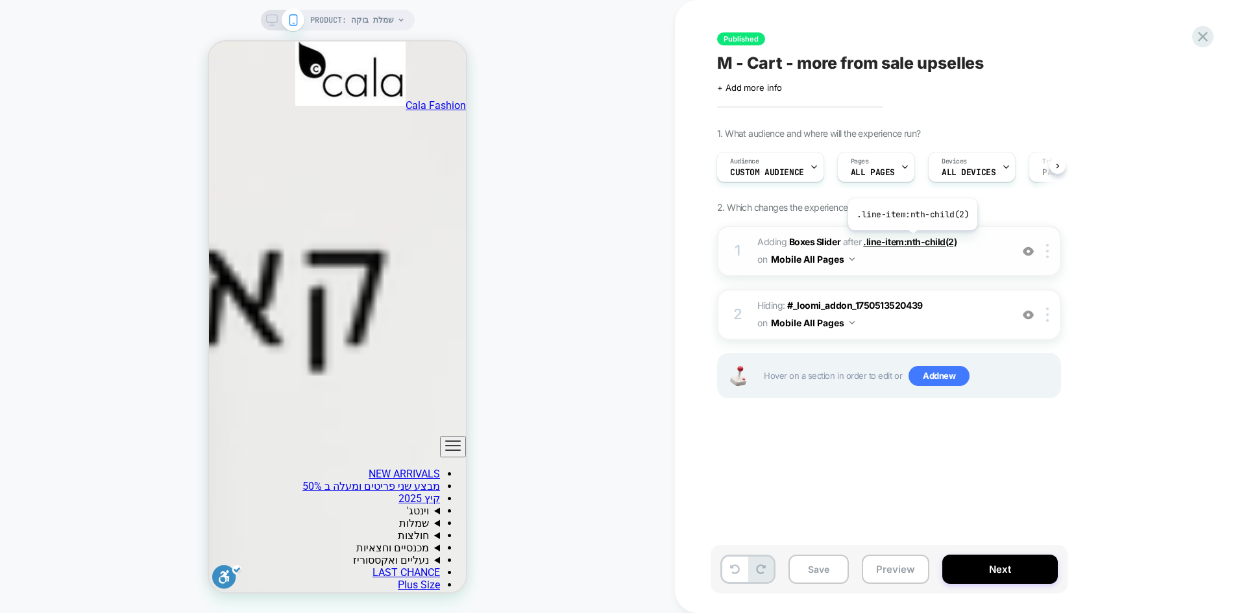
click at [911, 240] on span ".line-item:nth-child(2)" at bounding box center [909, 241] width 93 height 11
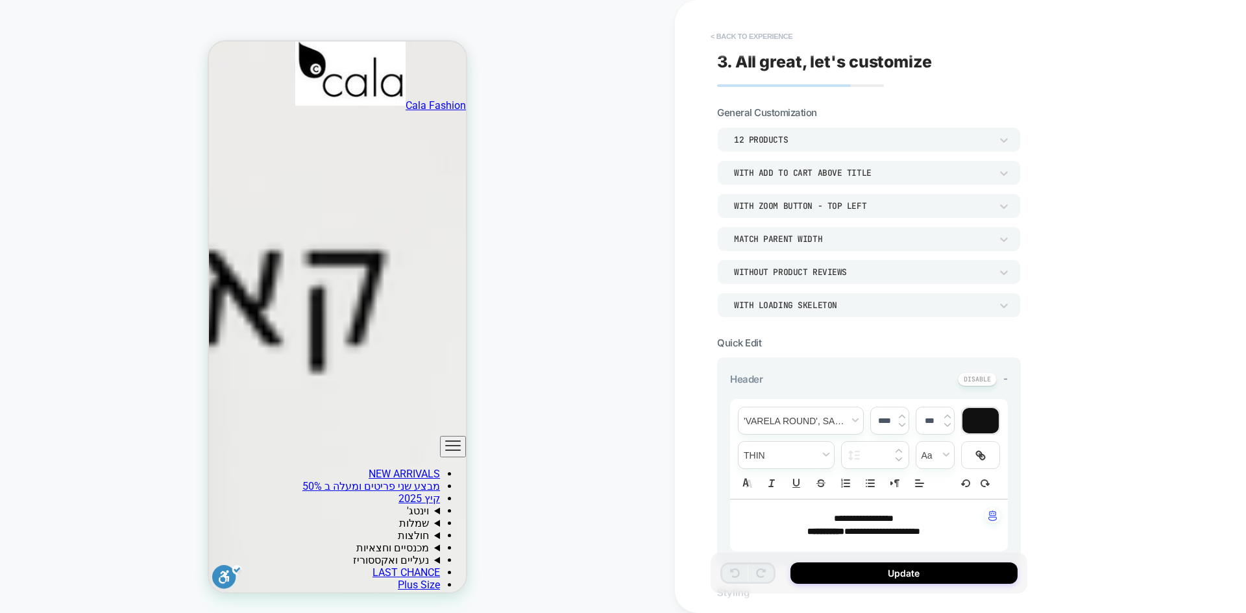
click at [0, 0] on button "< Back to experience" at bounding box center [0, 0] width 0 height 0
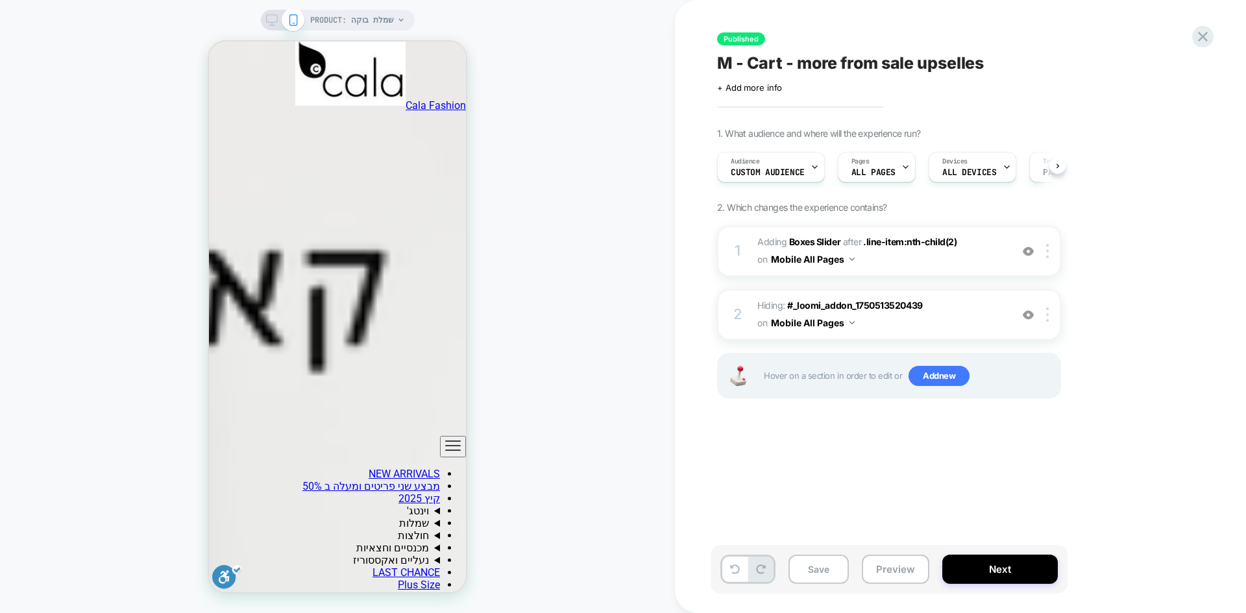
scroll to position [0, 1]
click at [882, 567] on button "Preview" at bounding box center [896, 569] width 68 height 29
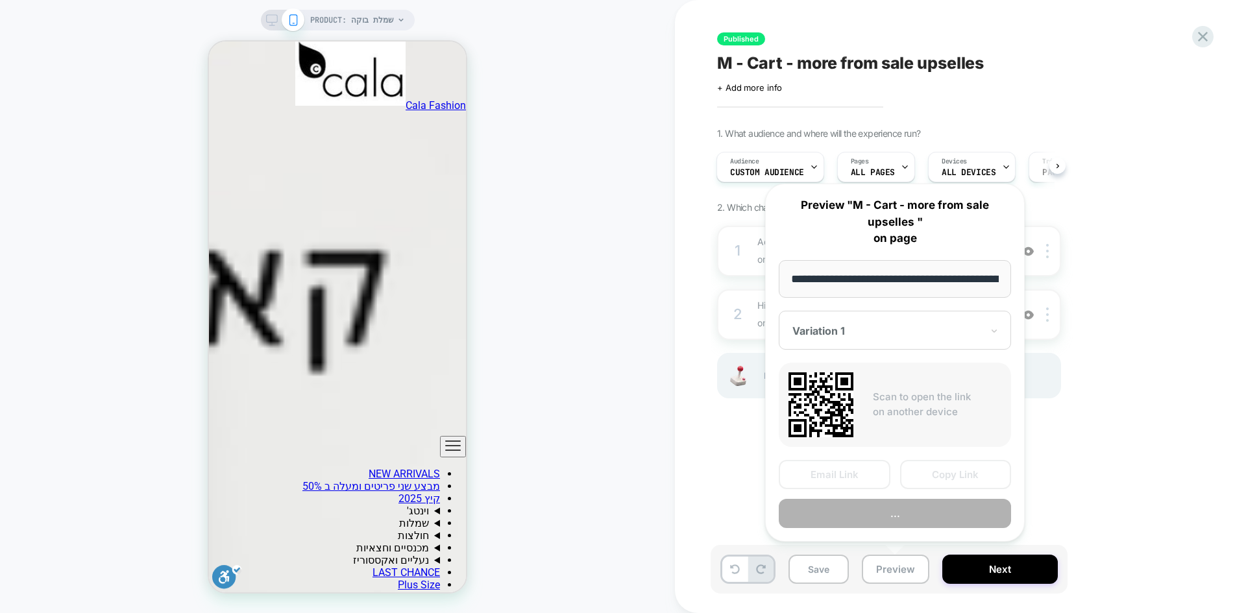
scroll to position [0, 434]
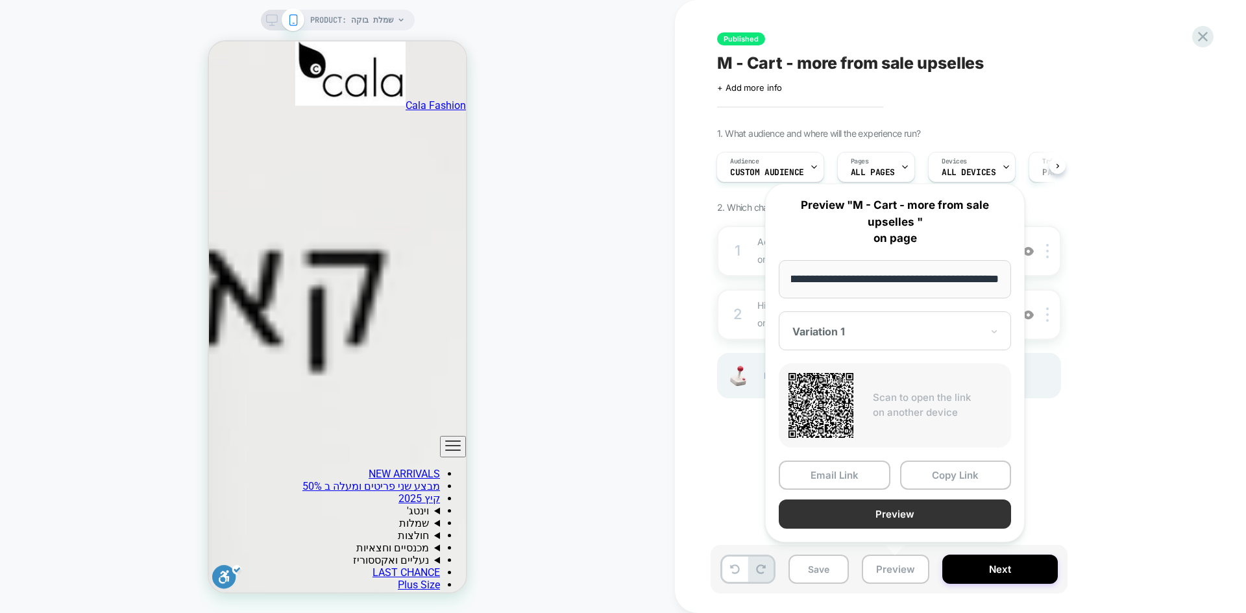
click at [895, 515] on button "Preview" at bounding box center [895, 514] width 232 height 29
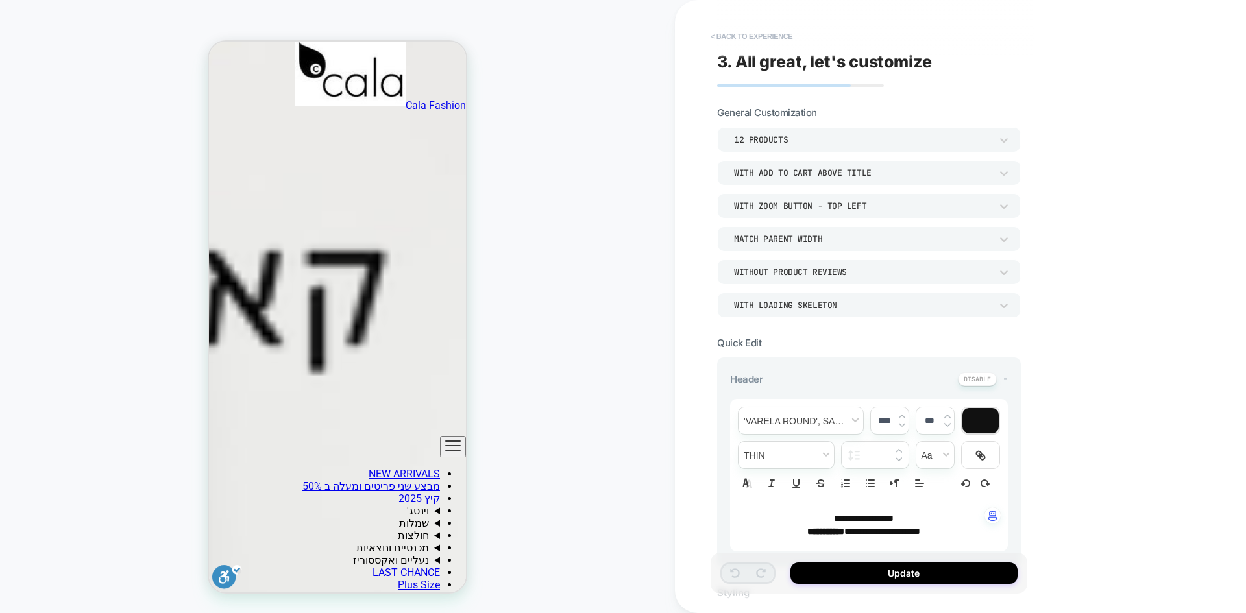
click at [726, 36] on button "< Back to experience" at bounding box center [751, 36] width 95 height 21
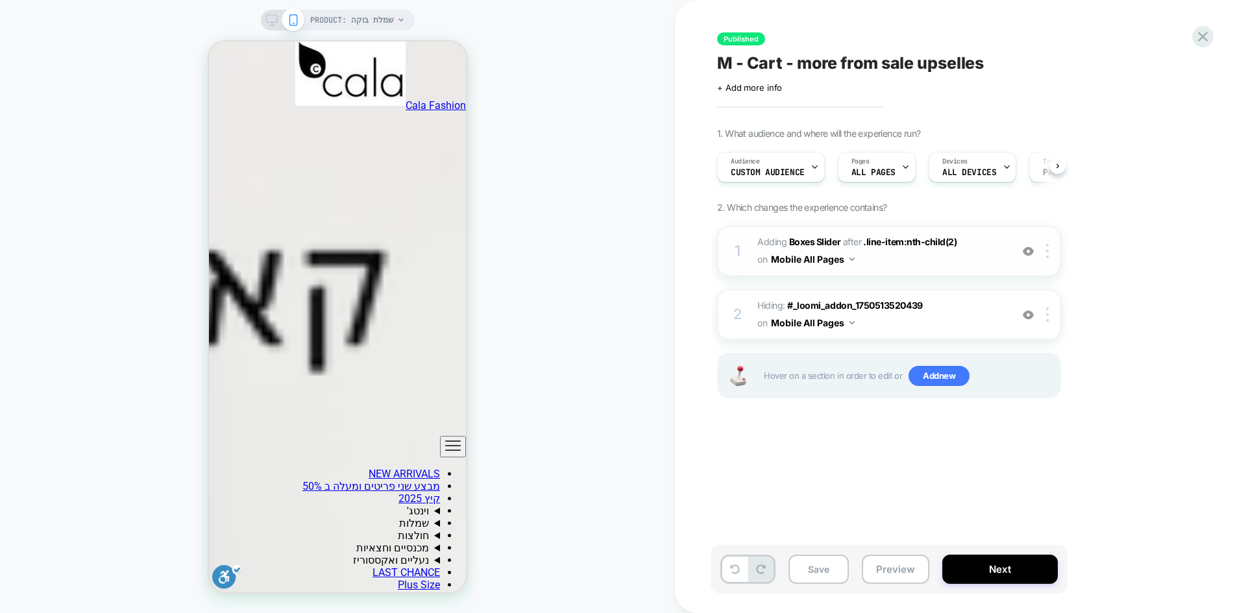
scroll to position [0, 1]
click at [1047, 248] on img at bounding box center [1047, 251] width 3 height 14
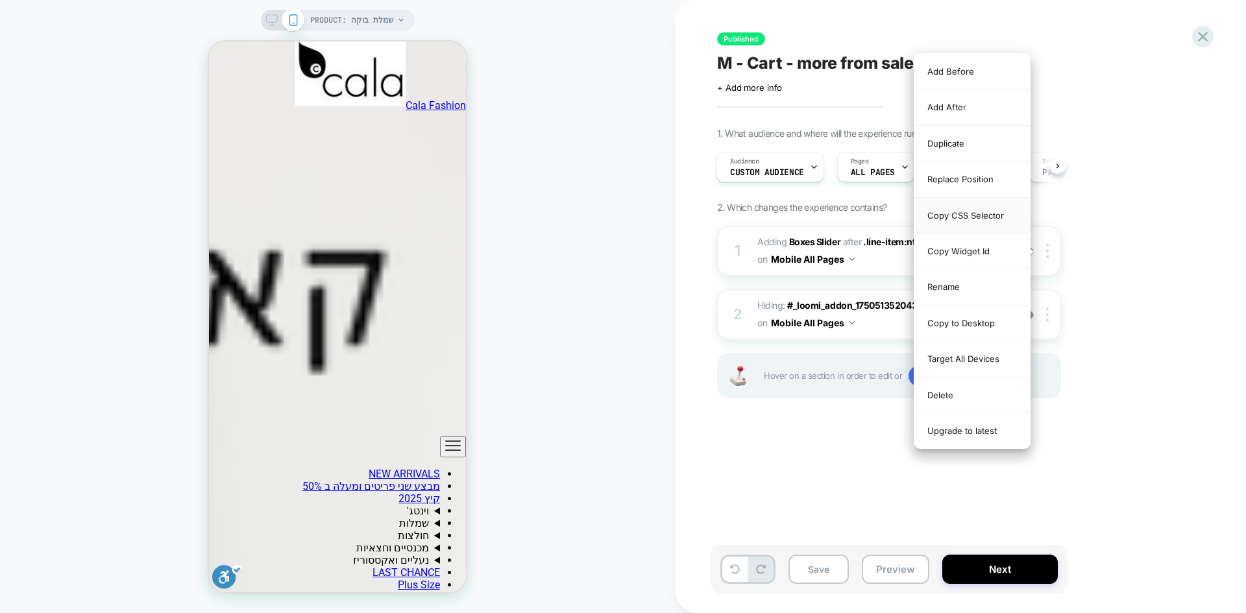
click at [979, 212] on div "Copy CSS Selector" at bounding box center [973, 216] width 116 height 36
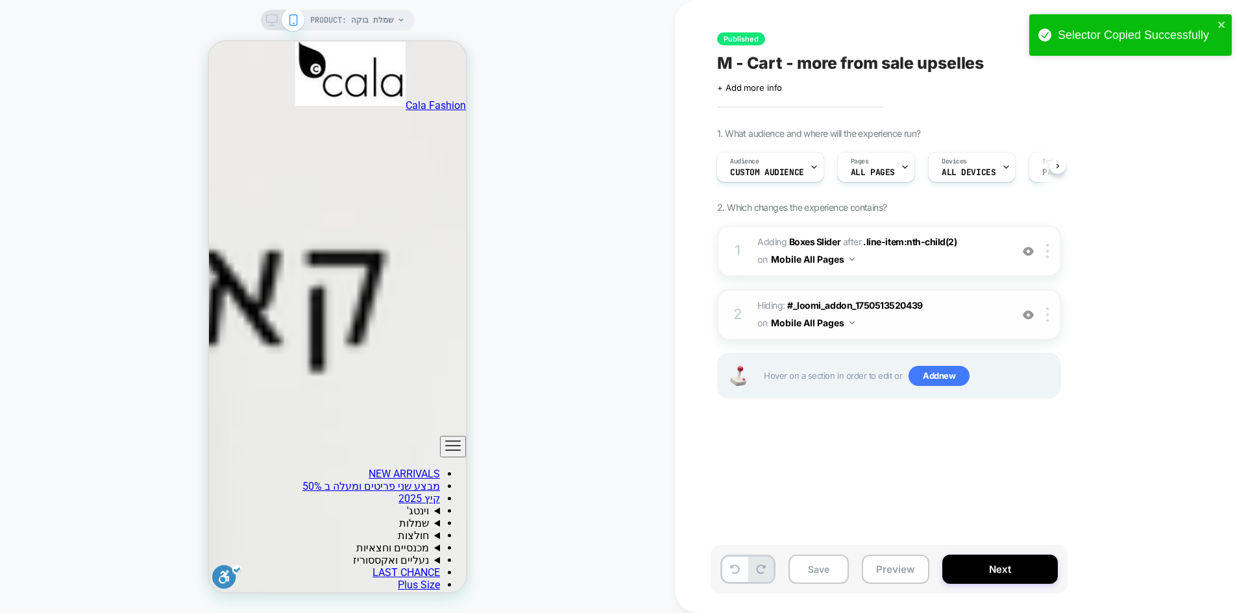
click at [1033, 317] on img at bounding box center [1028, 315] width 11 height 11
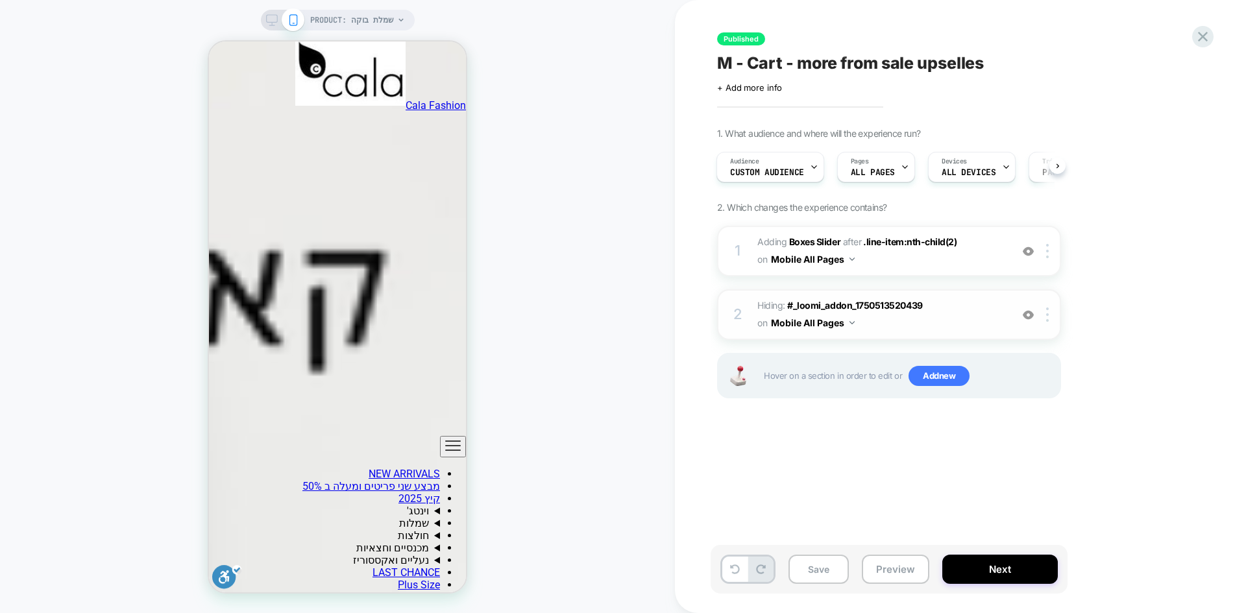
scroll to position [1169, 0]
click at [815, 238] on b "Boxes Slider" at bounding box center [814, 241] width 51 height 11
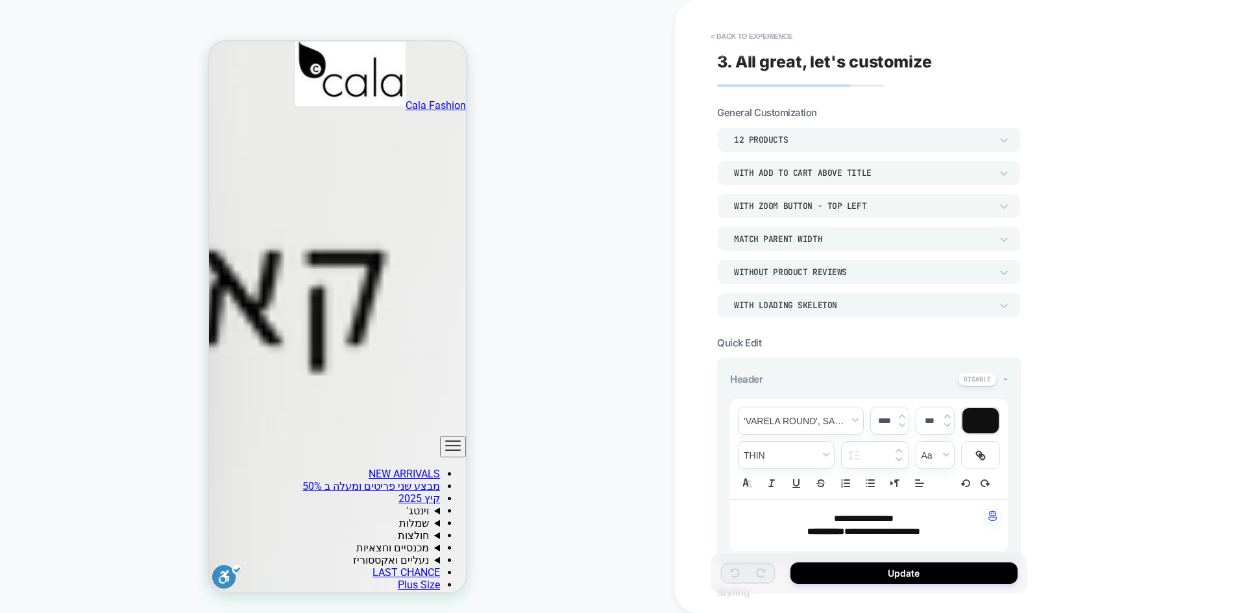
scroll to position [1493, 0]
click at [739, 34] on button "< Back to experience" at bounding box center [751, 36] width 95 height 21
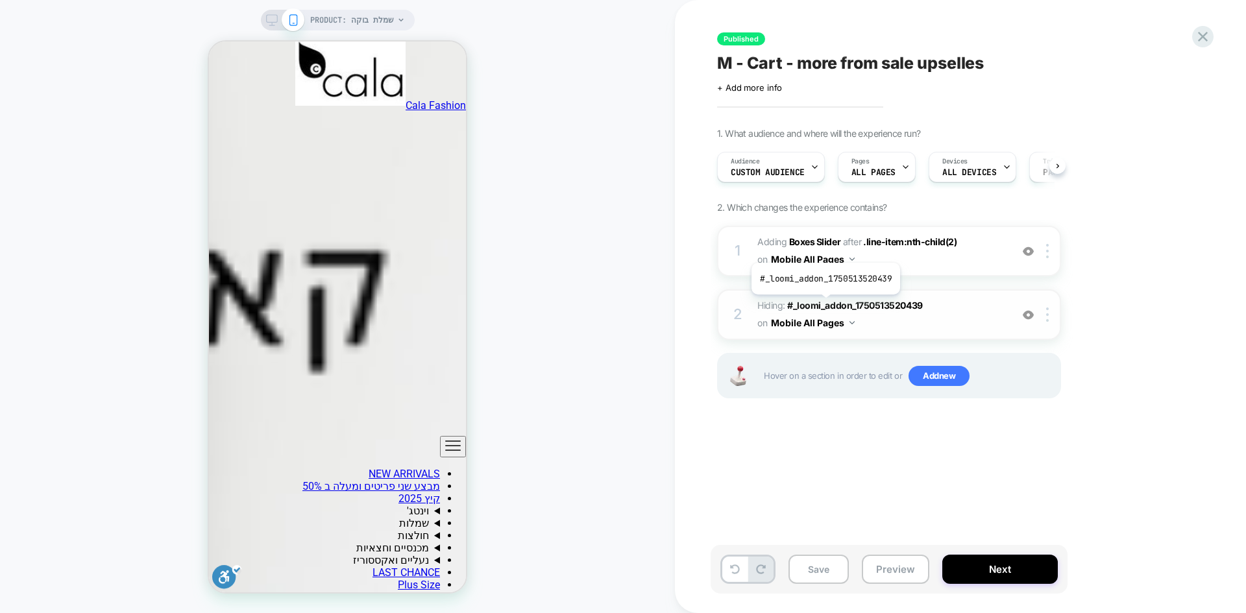
scroll to position [0, 1]
click at [1048, 251] on img at bounding box center [1047, 251] width 3 height 14
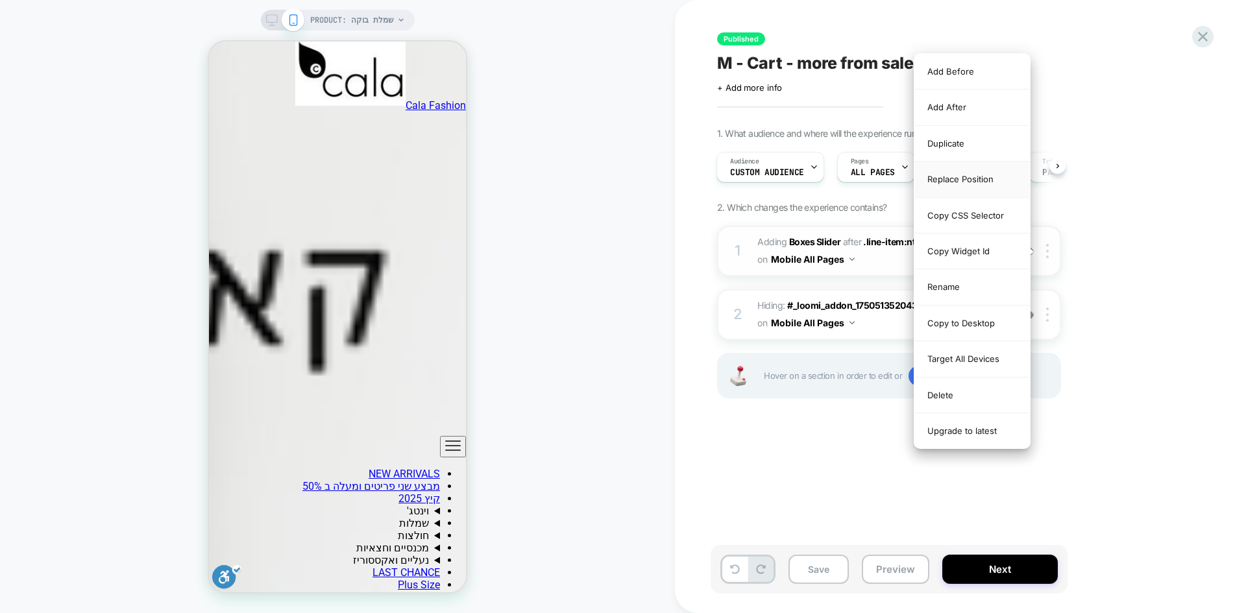
click at [983, 178] on div "Replace Position" at bounding box center [973, 180] width 116 height 36
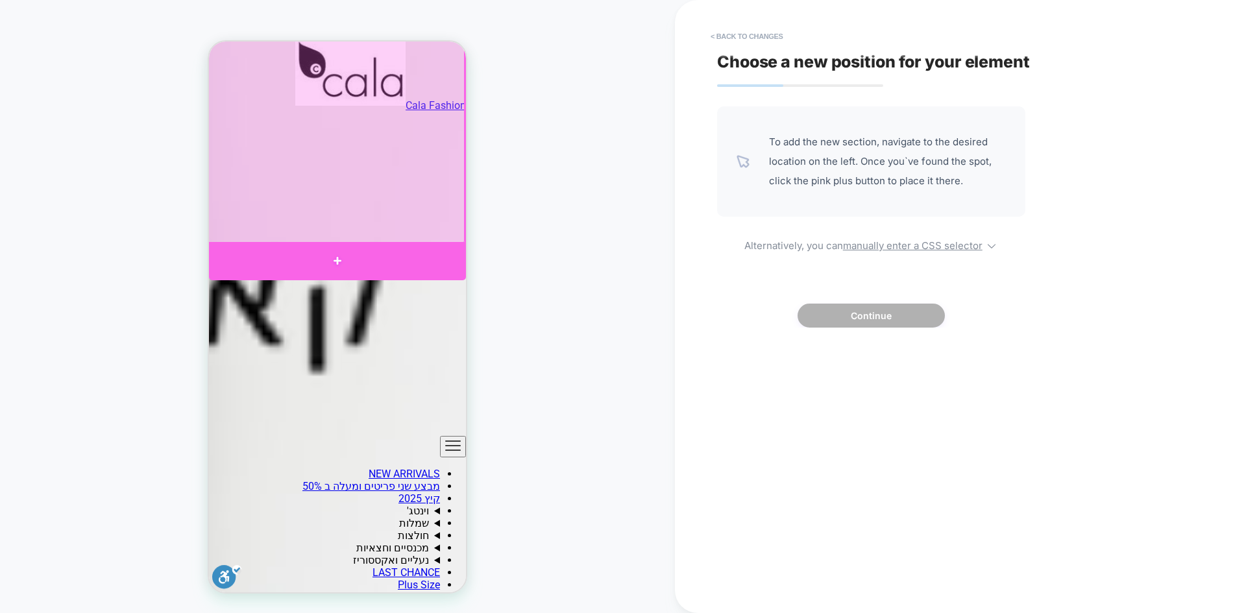
click at [343, 255] on div at bounding box center [337, 261] width 257 height 38
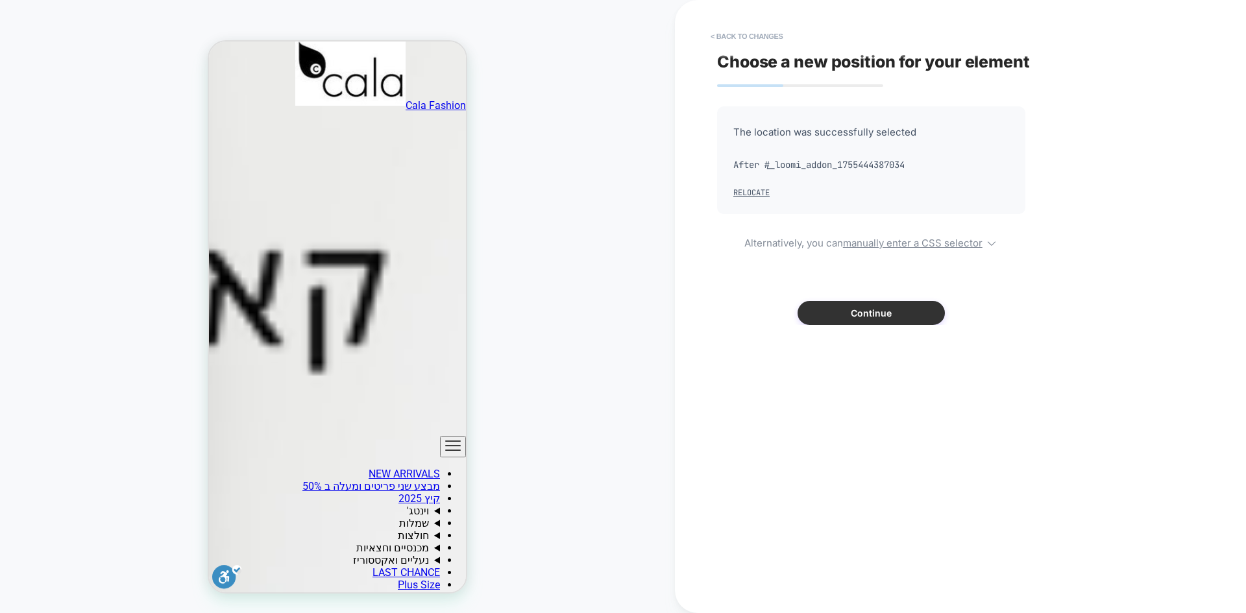
click at [852, 318] on button "Continue" at bounding box center [871, 313] width 147 height 24
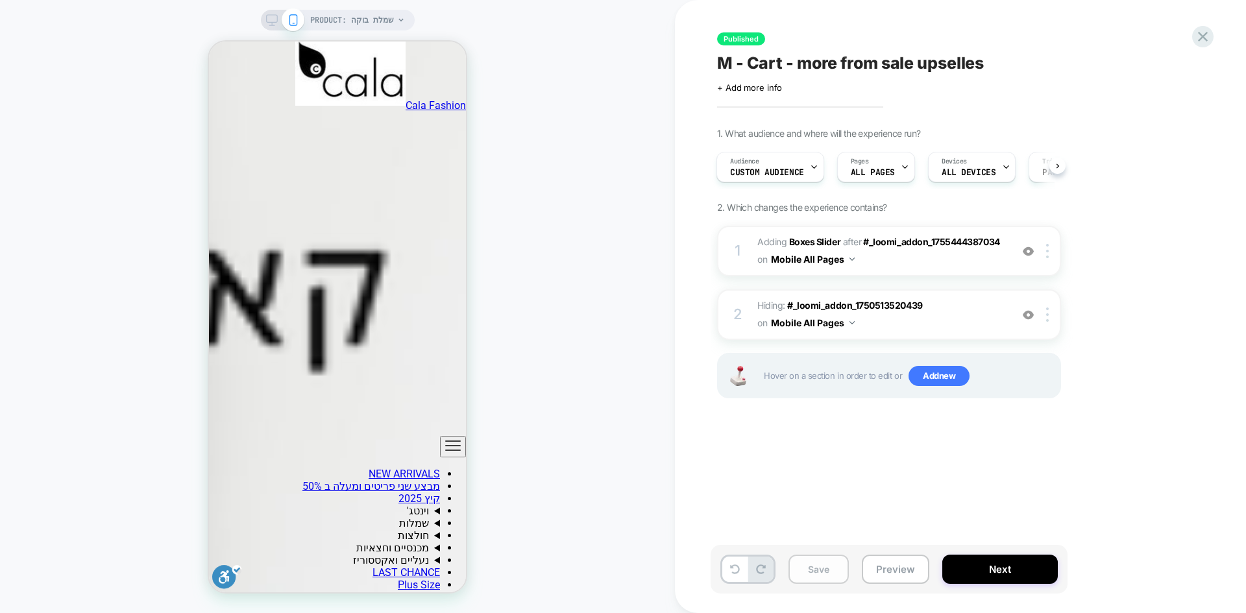
click at [841, 567] on button "Save" at bounding box center [819, 569] width 60 height 29
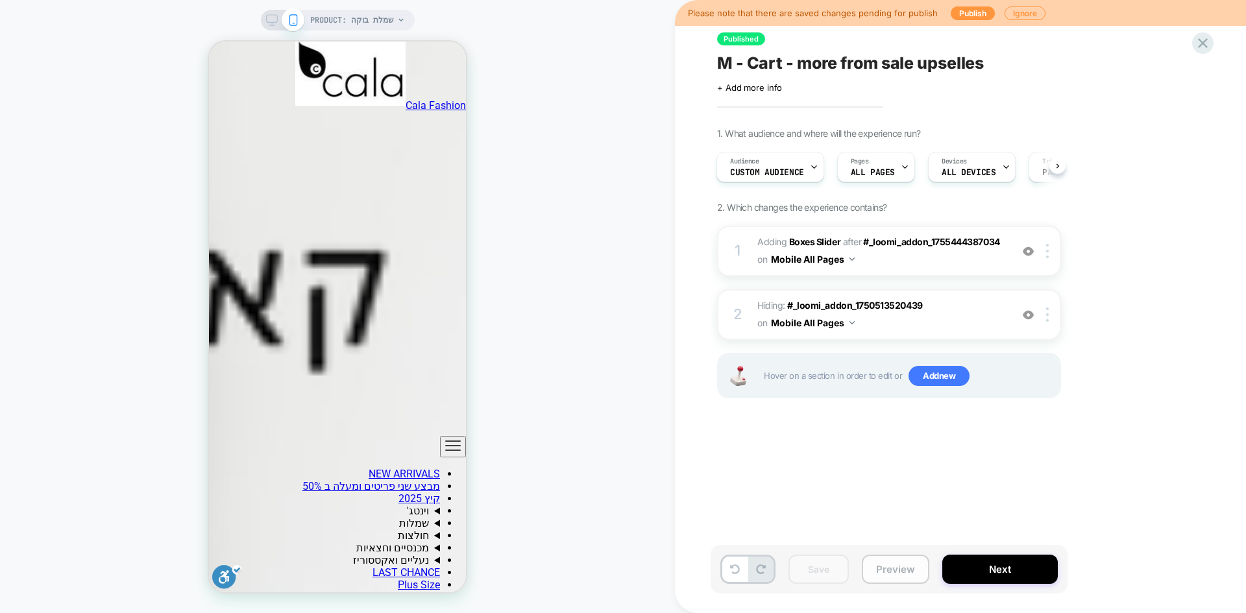
click at [886, 569] on button "Preview" at bounding box center [896, 569] width 68 height 29
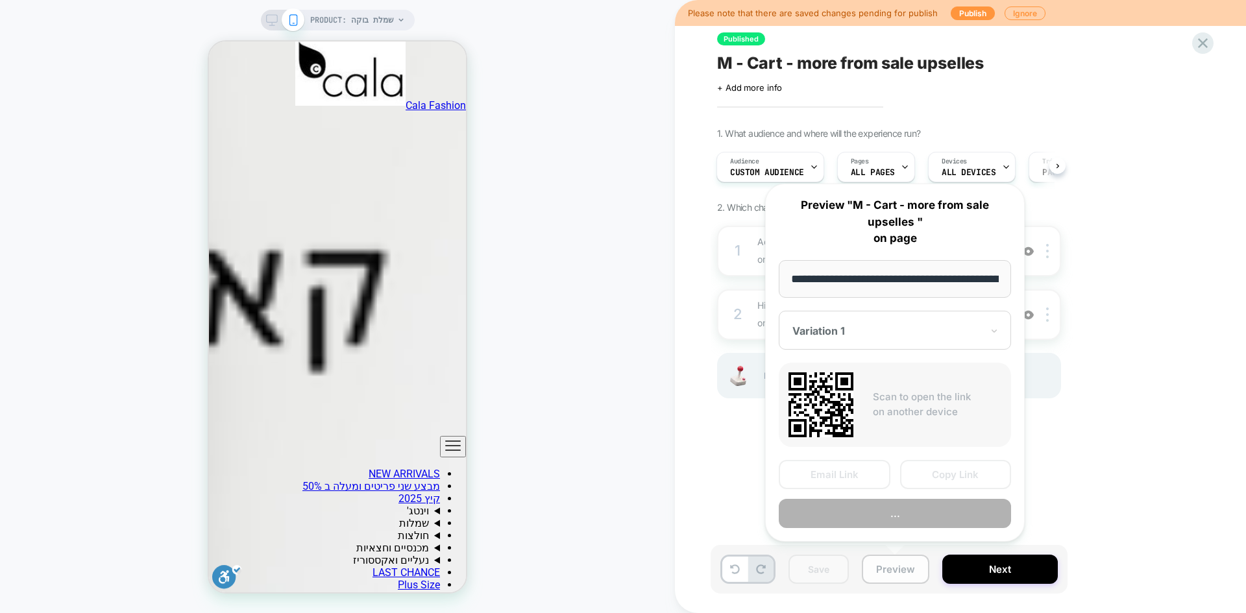
scroll to position [0, 434]
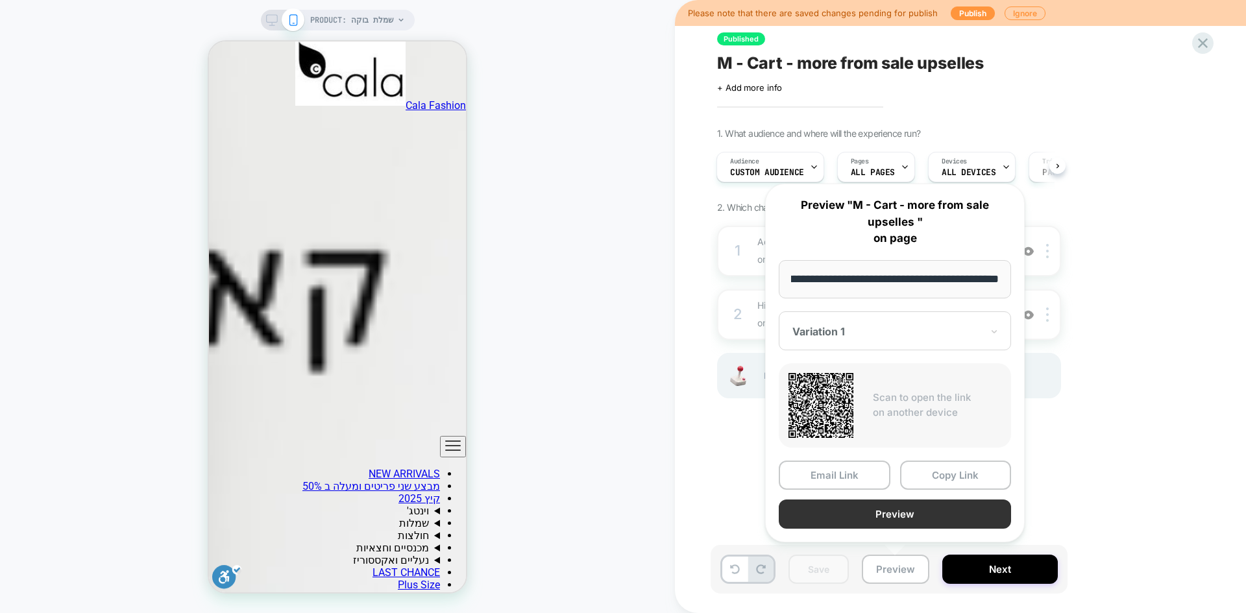
click at [930, 518] on button "Preview" at bounding box center [895, 514] width 232 height 29
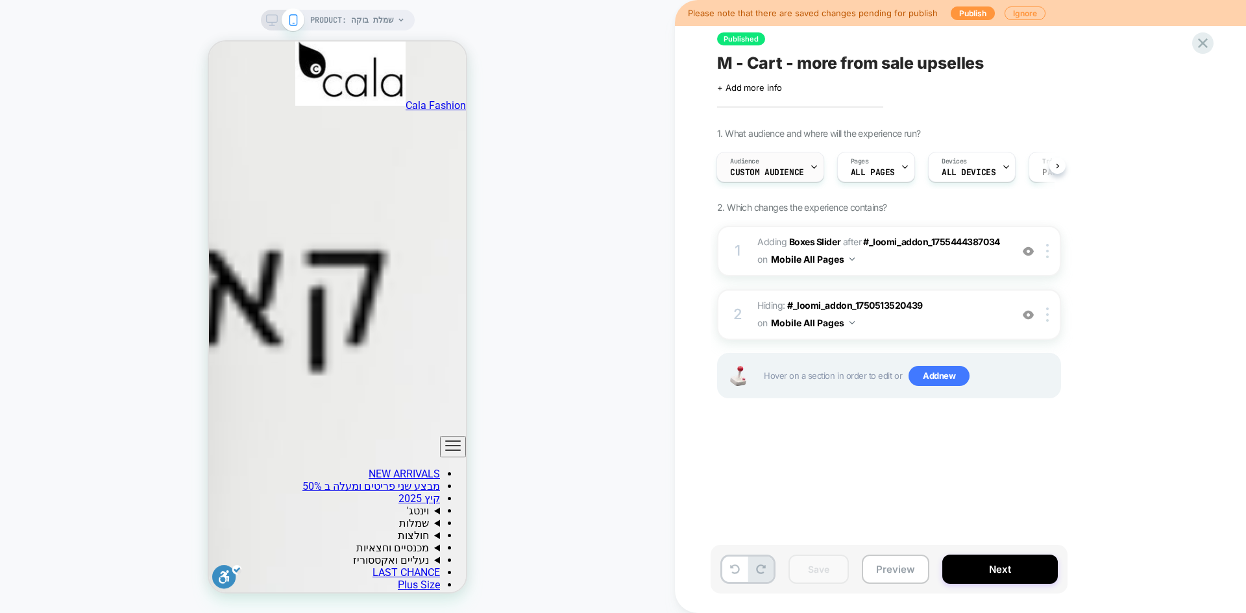
click at [794, 168] on span "Custom Audience" at bounding box center [767, 172] width 74 height 9
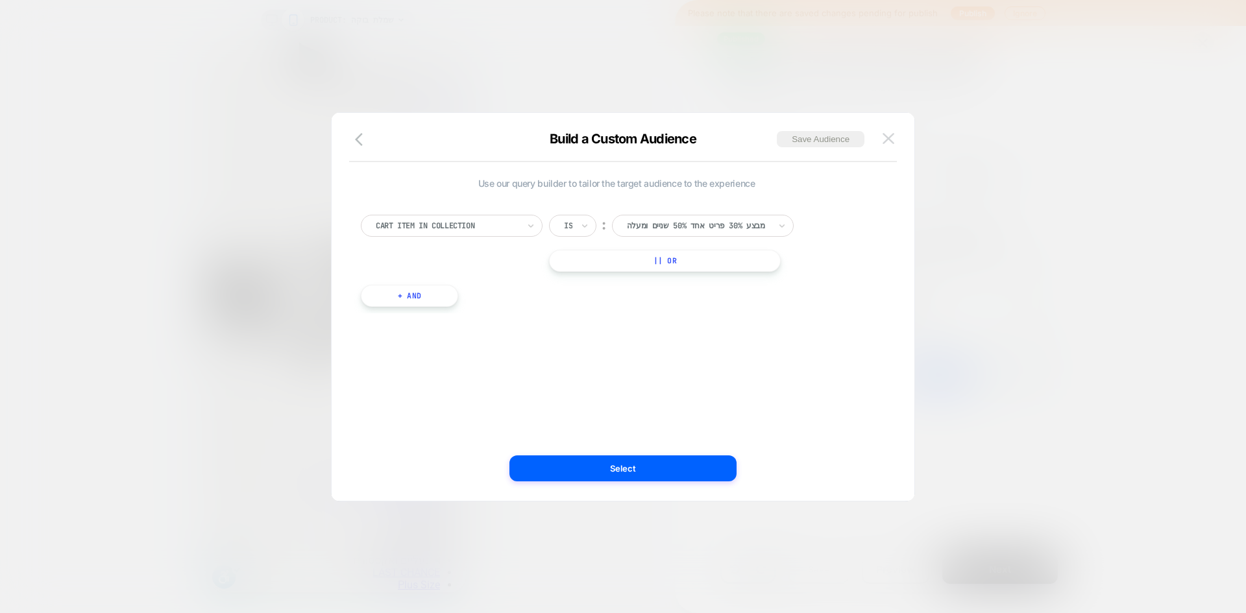
click at [895, 142] on button at bounding box center [888, 138] width 19 height 19
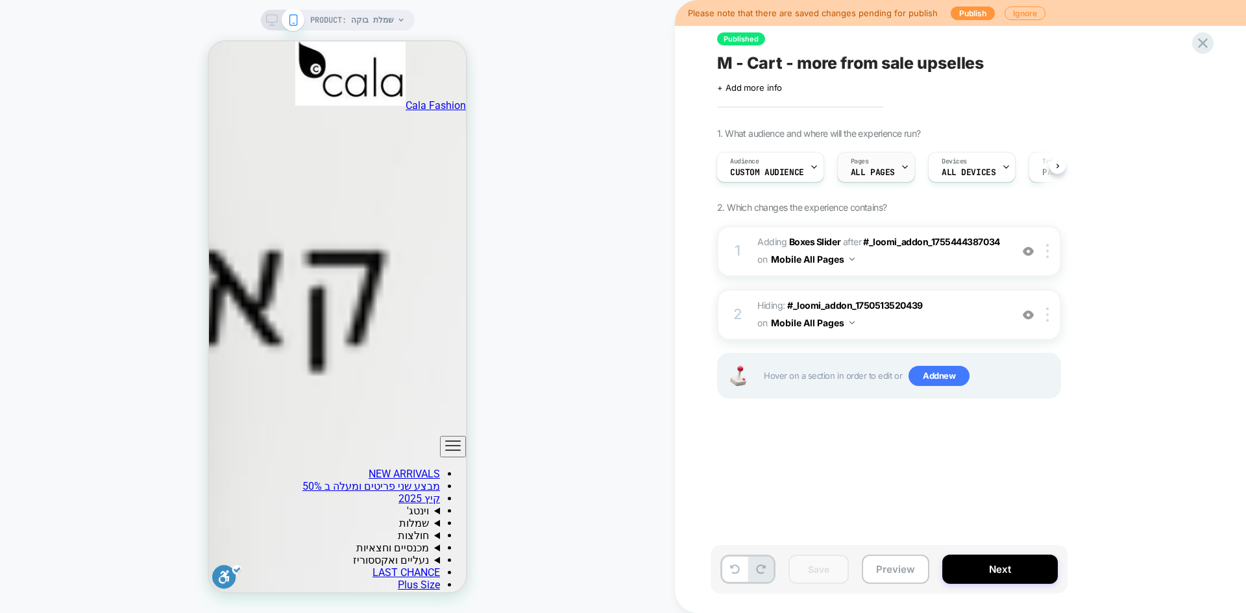
click at [893, 170] on div "Pages ALL PAGES" at bounding box center [873, 167] width 70 height 29
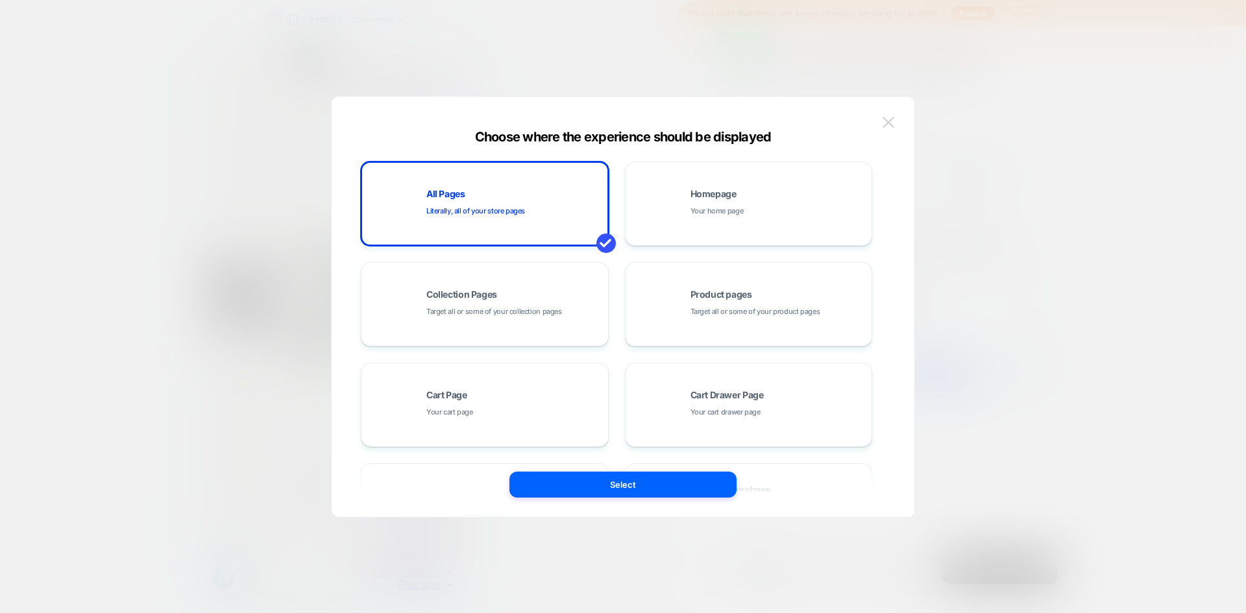
click at [887, 122] on img at bounding box center [889, 122] width 12 height 11
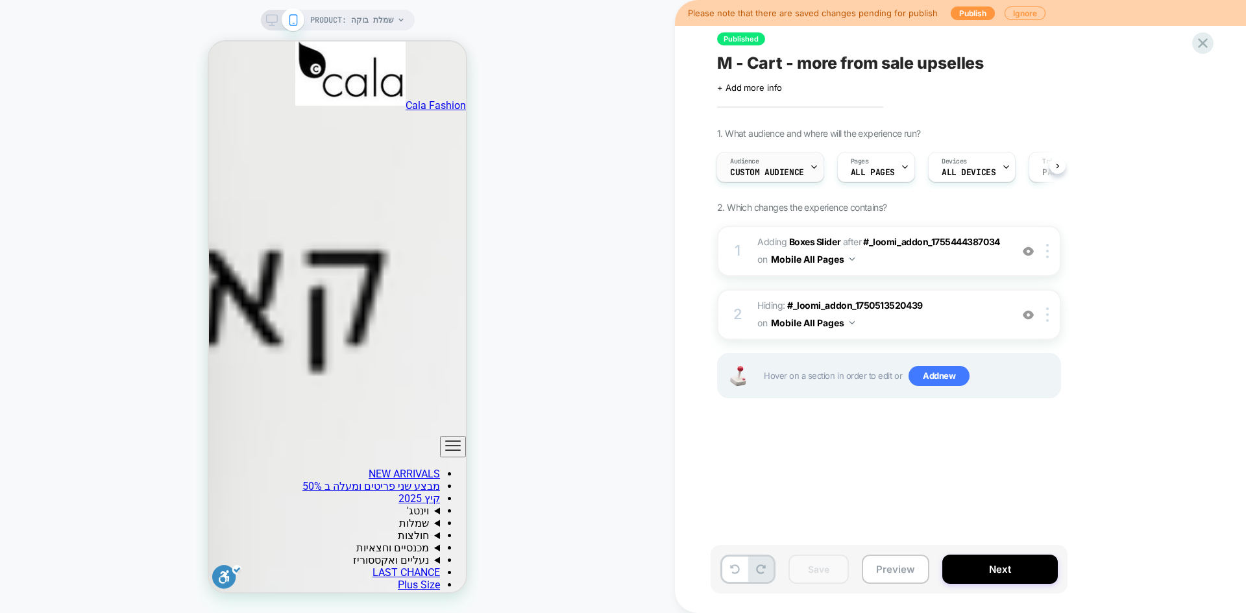
click at [792, 160] on div "Audience Custom Audience" at bounding box center [767, 167] width 100 height 29
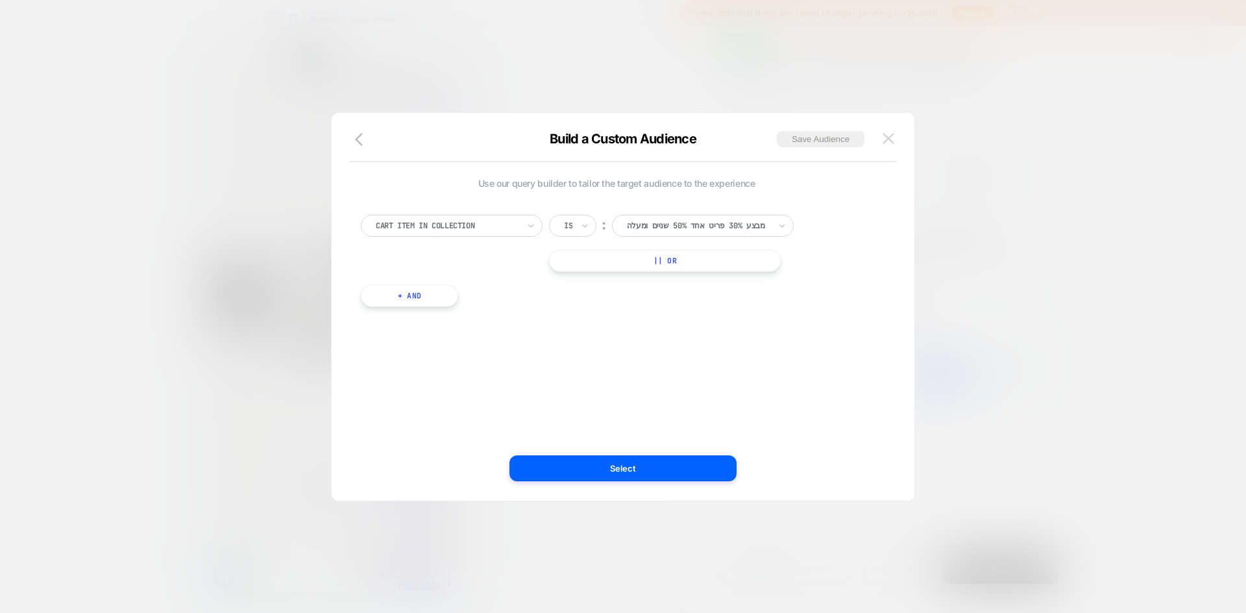
click at [882, 137] on button at bounding box center [888, 138] width 19 height 19
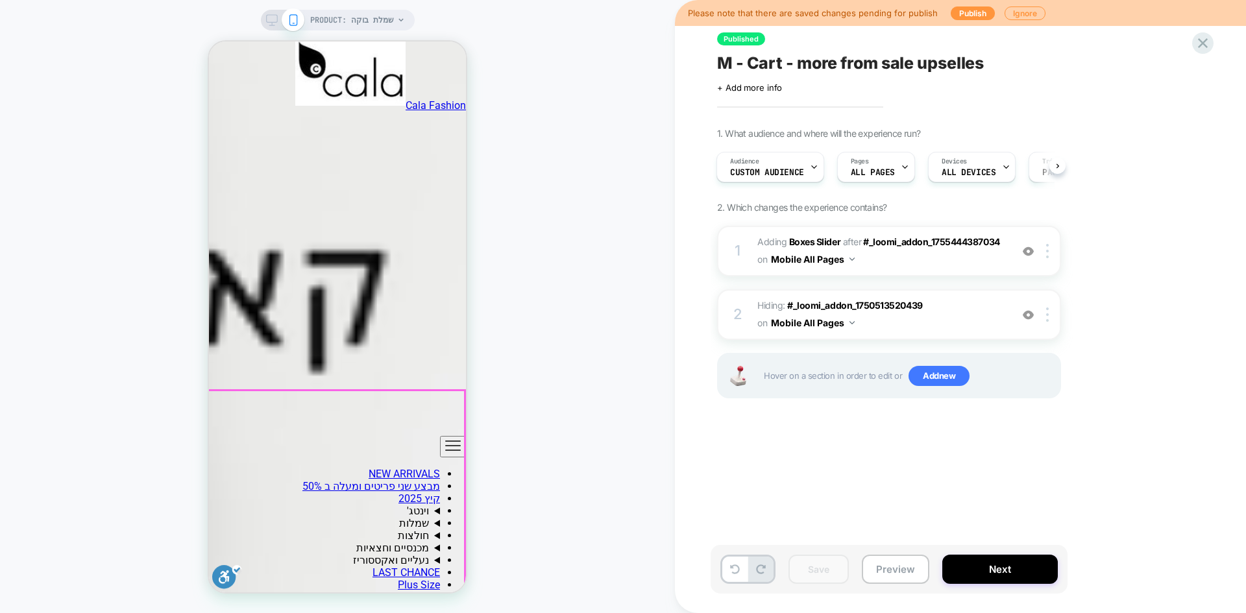
scroll to position [1363, 0]
click at [1050, 254] on div at bounding box center [1049, 251] width 21 height 14
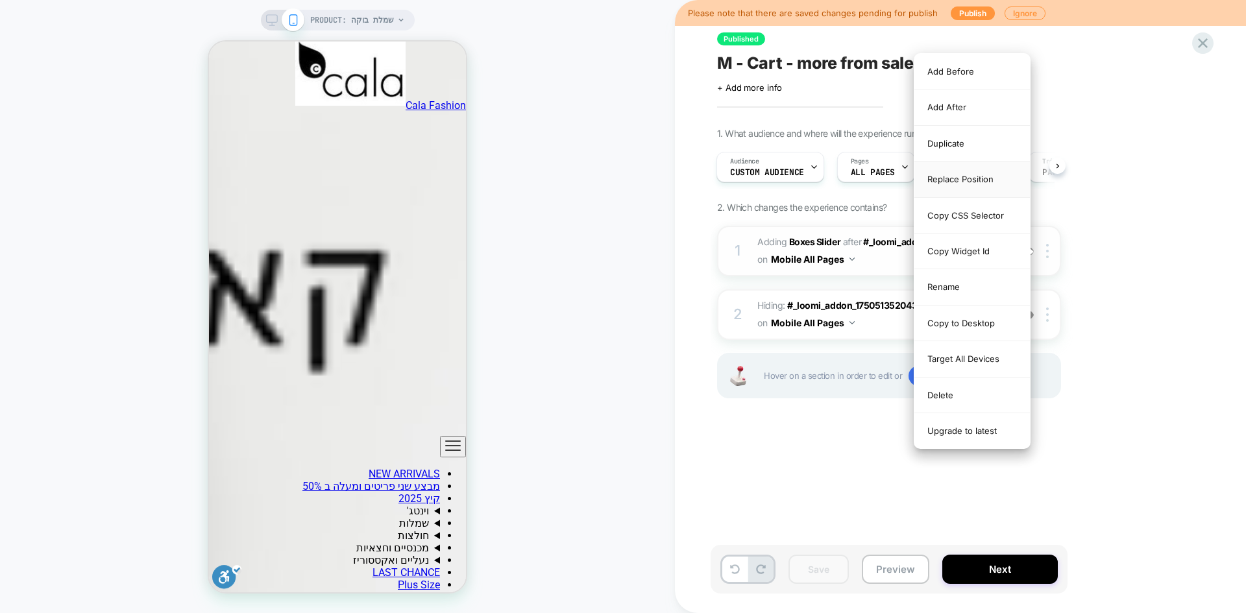
click at [963, 181] on div "Replace Position" at bounding box center [973, 180] width 116 height 36
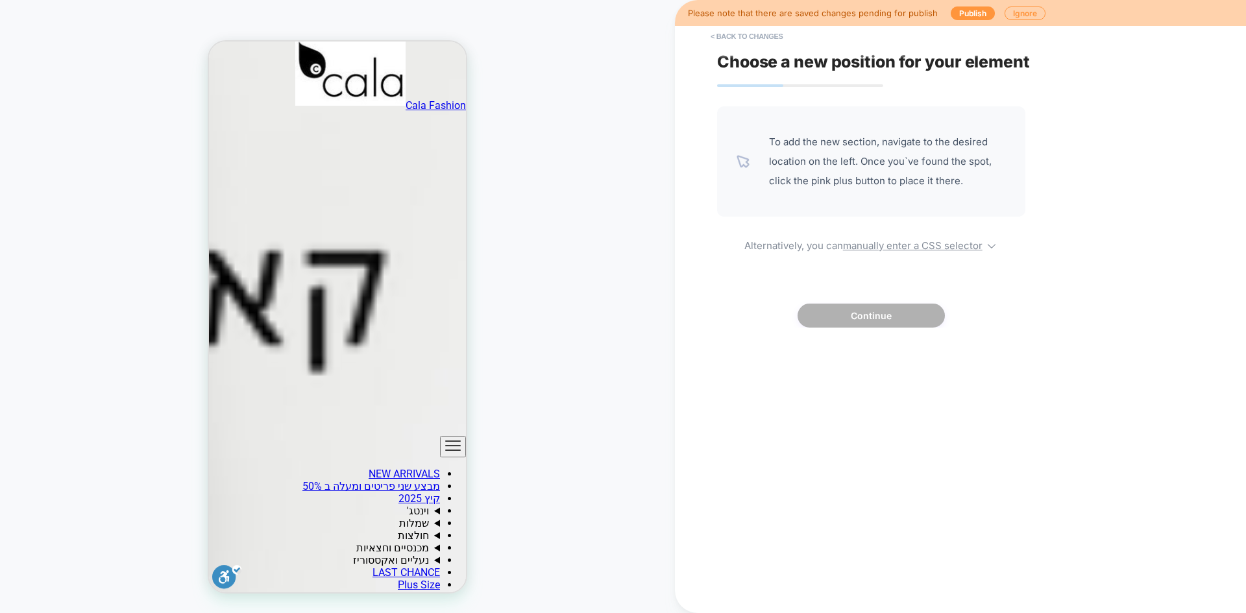
click at [861, 253] on div "To add the new section, navigate to the desired location on the left. Once you`…" at bounding box center [871, 216] width 308 height 221
click at [865, 249] on u "manually enter a CSS selector" at bounding box center [913, 246] width 140 height 12
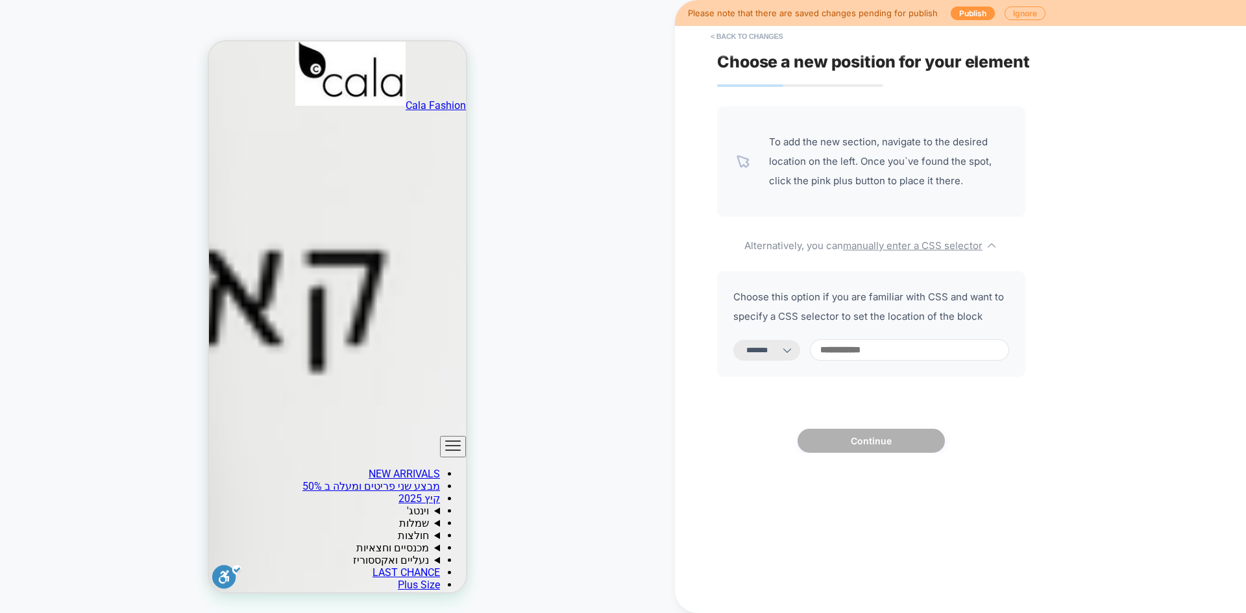
click at [785, 353] on select "**********" at bounding box center [767, 350] width 67 height 21
select select "*********"
click at [734, 340] on select "**********" at bounding box center [767, 350] width 67 height 21
click at [904, 347] on input at bounding box center [909, 350] width 199 height 21
paste input "**********"
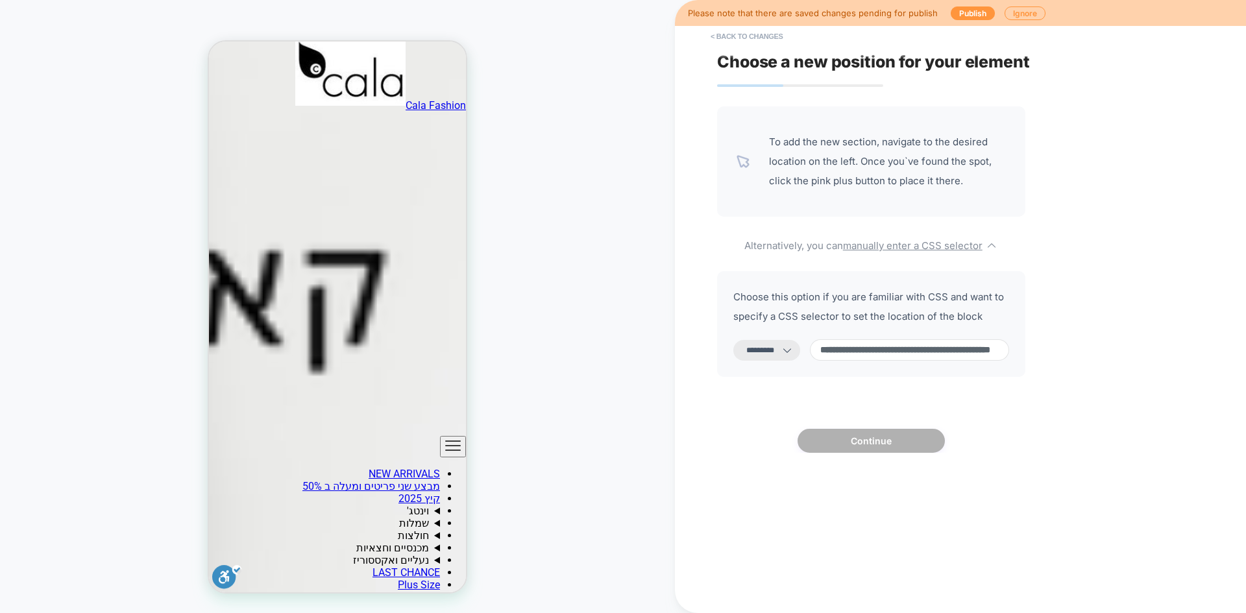
scroll to position [0, 121]
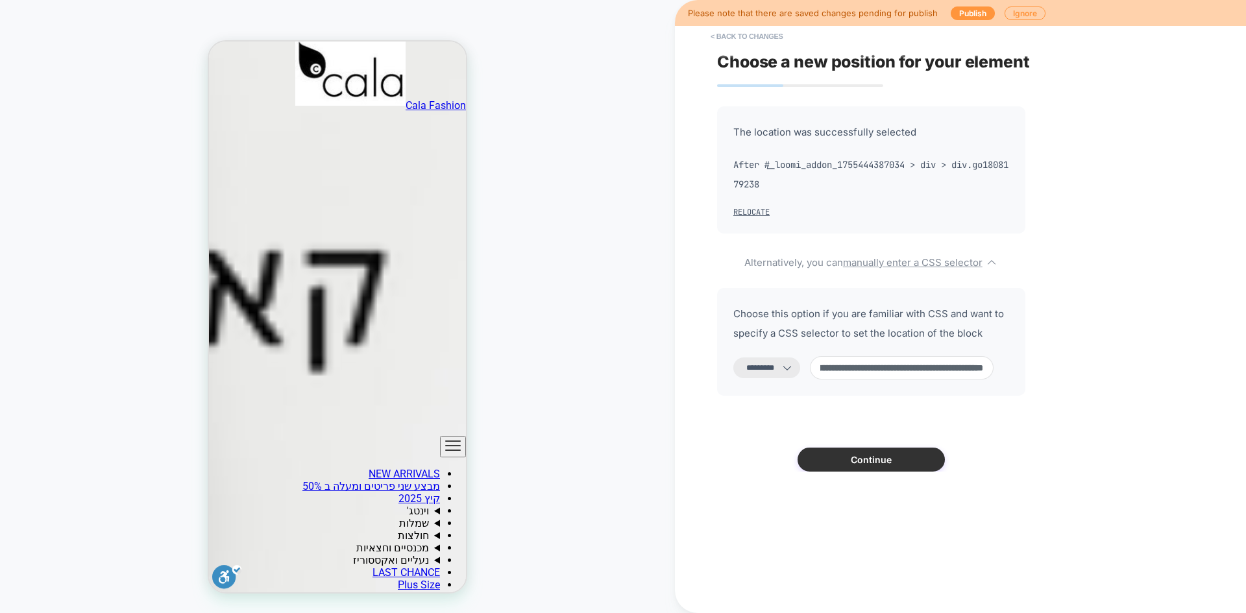
type input "**********"
click at [872, 458] on button "Continue" at bounding box center [871, 460] width 147 height 24
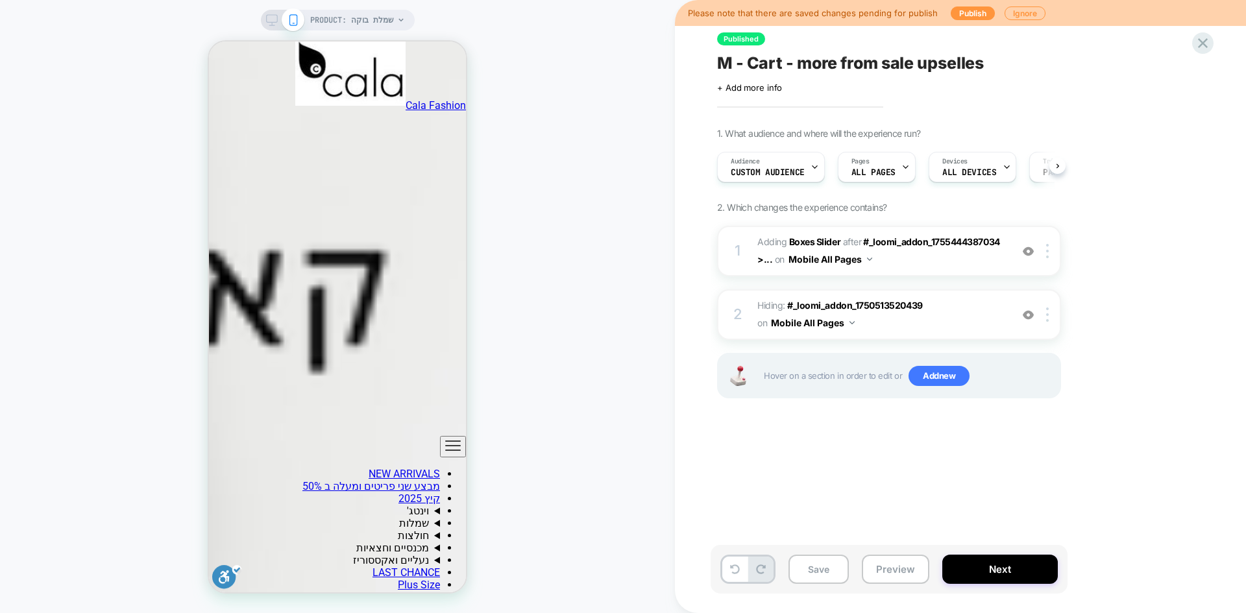
scroll to position [0, 1]
click at [826, 573] on button "Save" at bounding box center [819, 569] width 60 height 29
click at [898, 569] on button "Preview" at bounding box center [896, 569] width 68 height 29
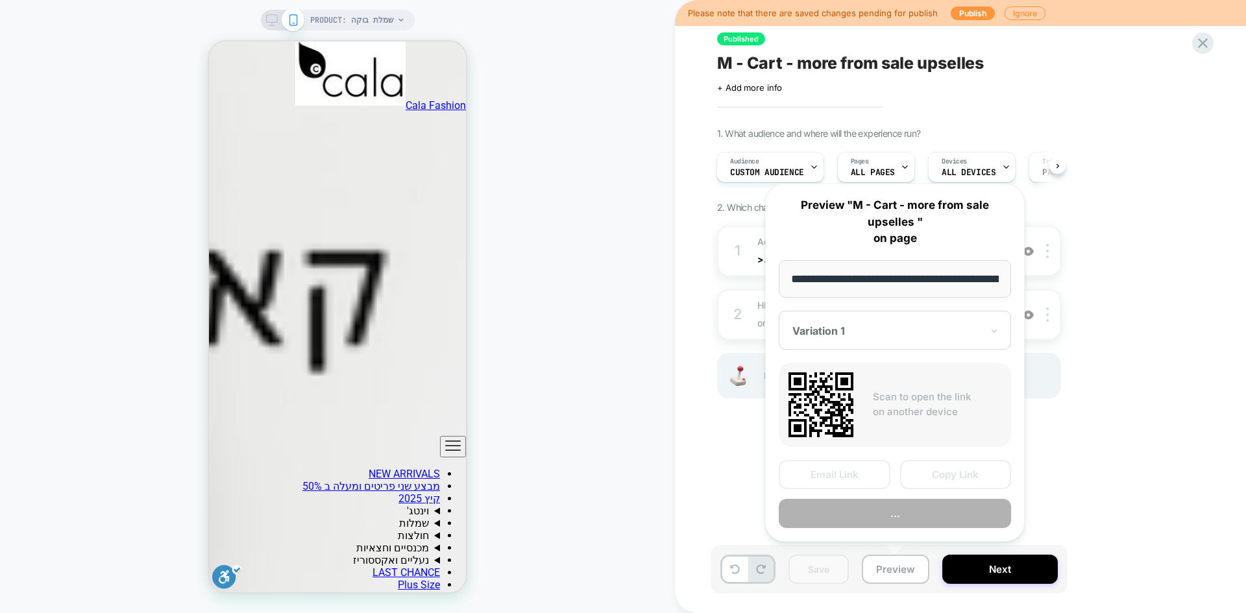
scroll to position [0, 434]
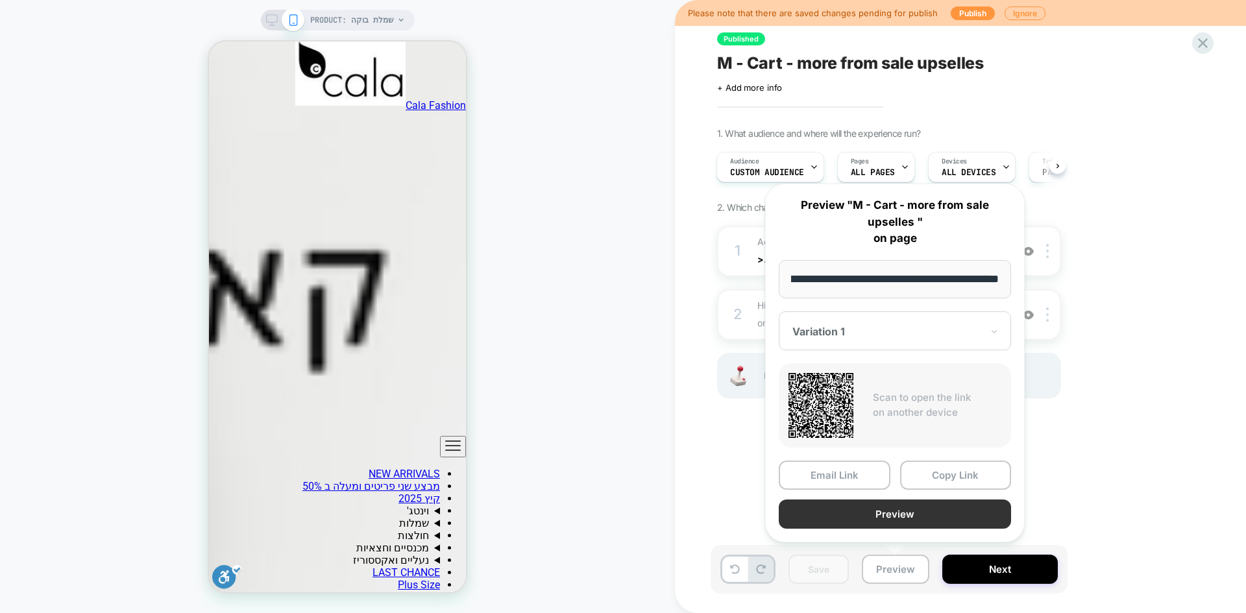
click at [922, 512] on button "Preview" at bounding box center [895, 514] width 232 height 29
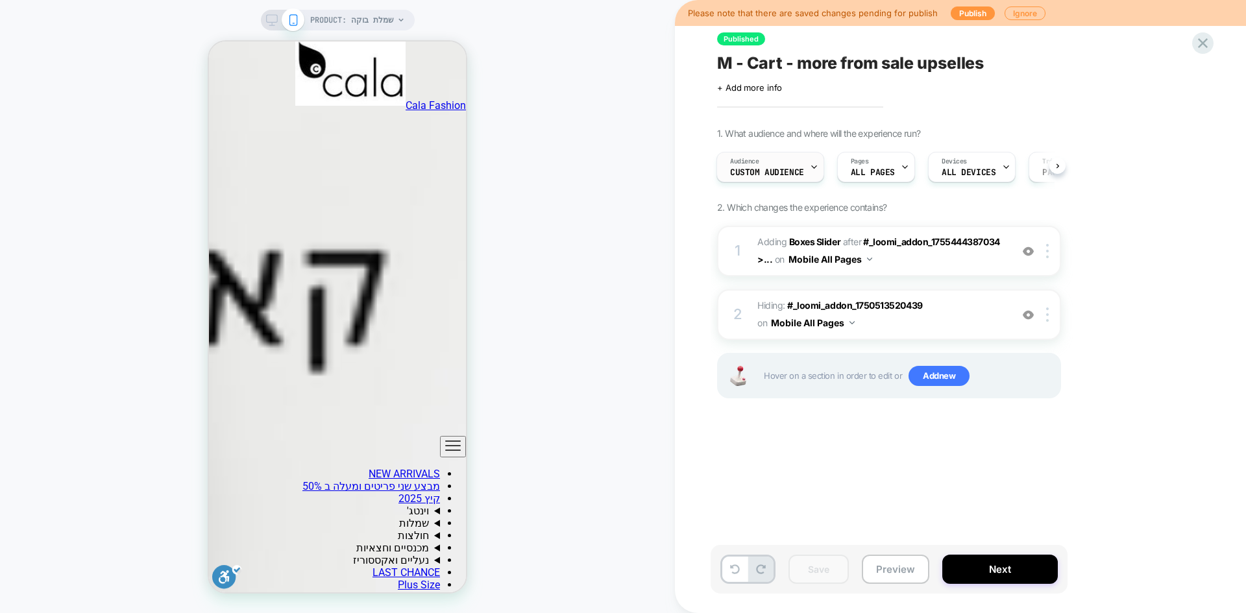
click at [792, 165] on div "Audience Custom Audience" at bounding box center [767, 167] width 100 height 29
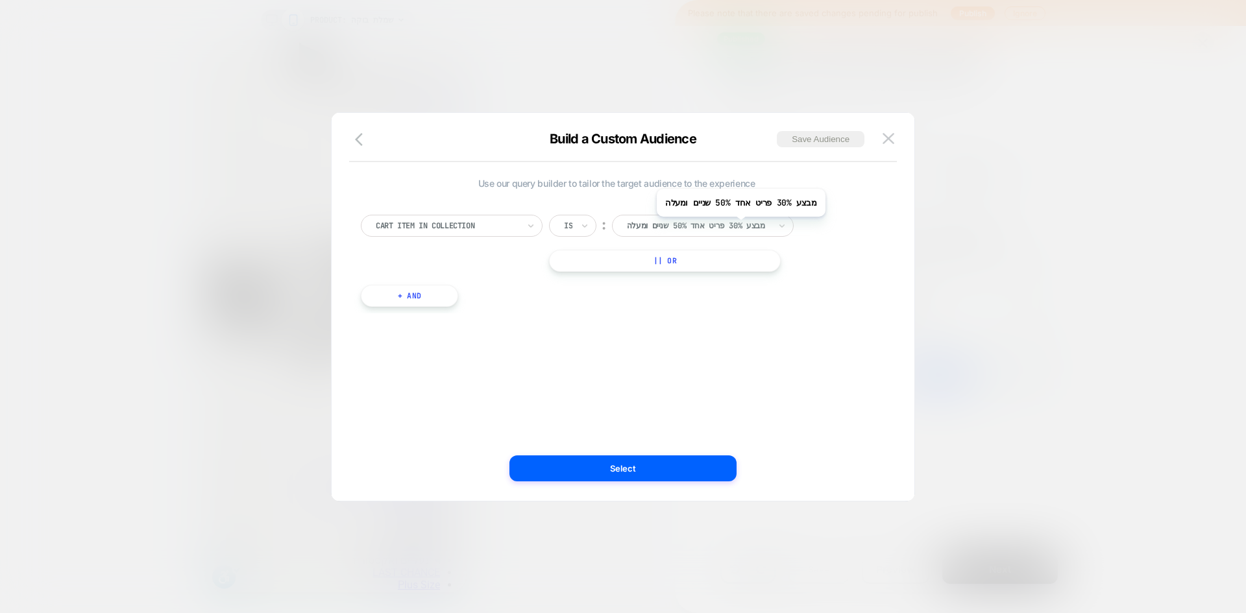
click at [734, 227] on div at bounding box center [698, 226] width 143 height 12
click at [889, 145] on button at bounding box center [888, 138] width 19 height 19
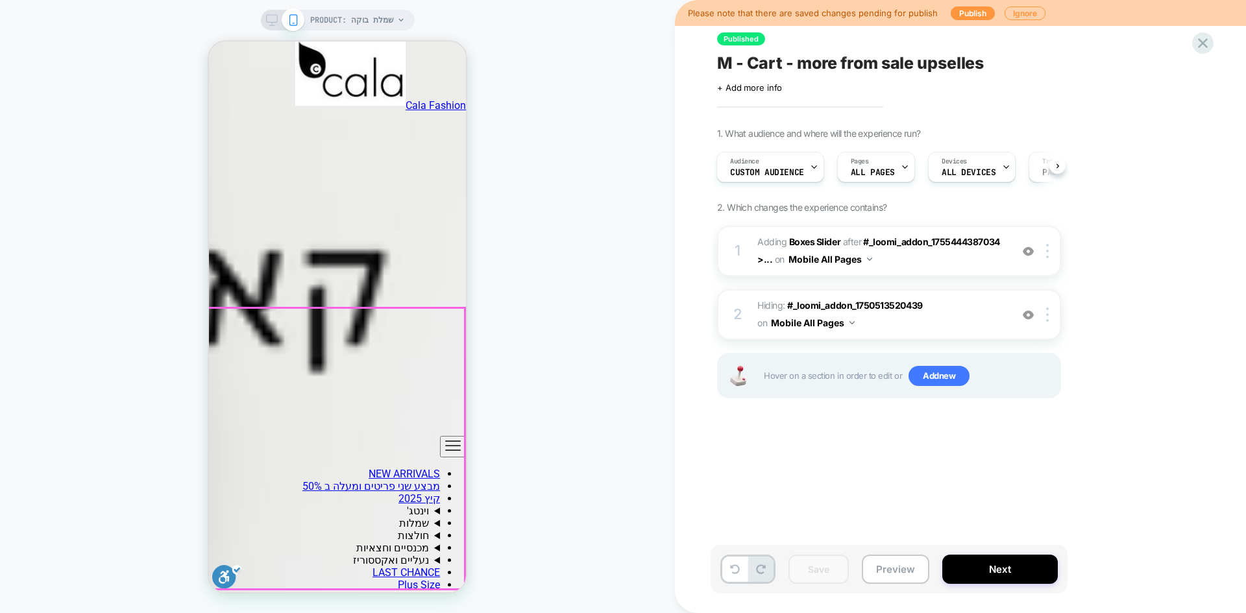
scroll to position [1363, 0]
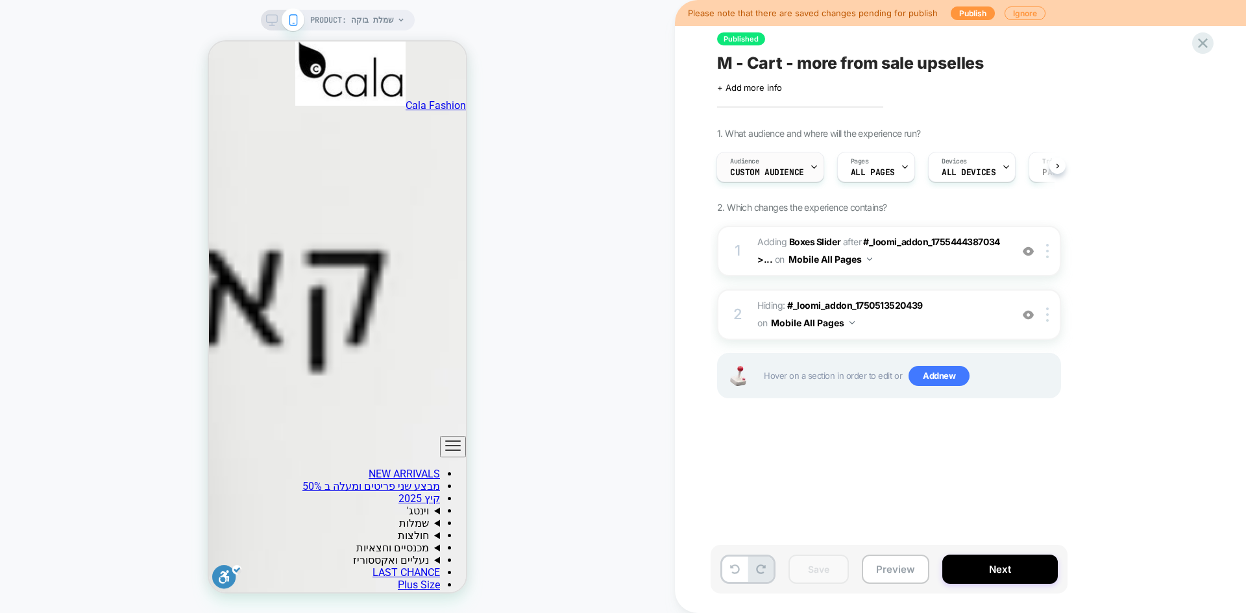
click at [776, 170] on span "Custom Audience" at bounding box center [767, 172] width 74 height 9
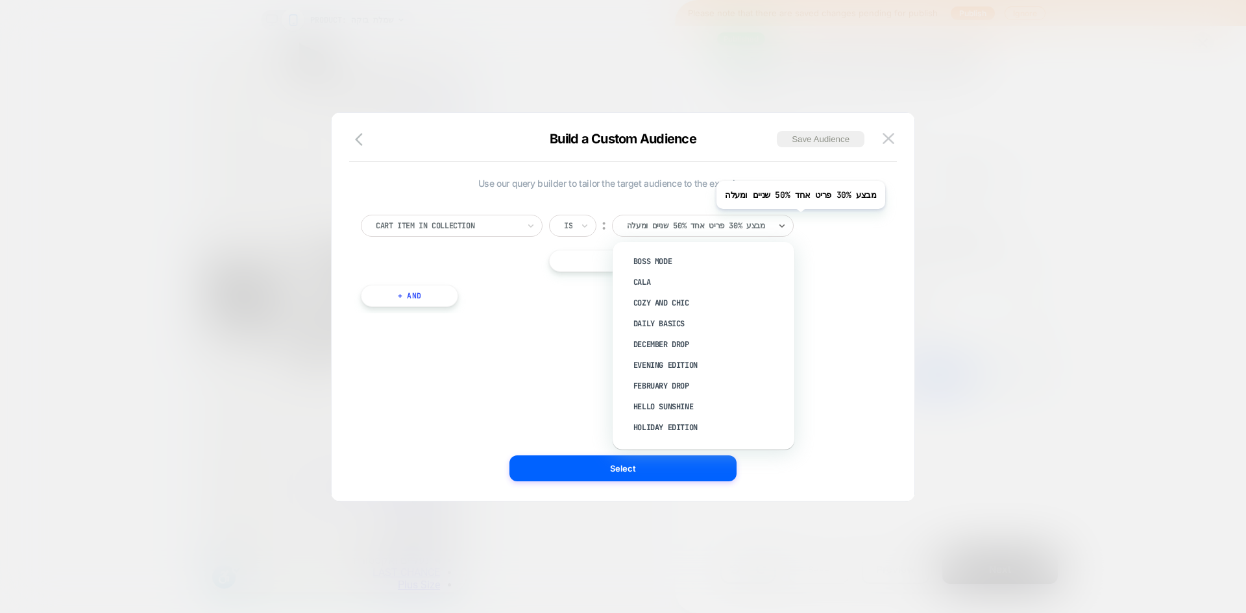
drag, startPoint x: 622, startPoint y: 225, endPoint x: 793, endPoint y: 219, distance: 170.8
click at [793, 219] on div "option Boss mode focused, 1 of 86. 86 results available. Use Up and Down to cho…" at bounding box center [703, 226] width 182 height 22
click at [516, 328] on div "Use our query builder to tailor the target audience to the experience Cart Item…" at bounding box center [617, 307] width 544 height 336
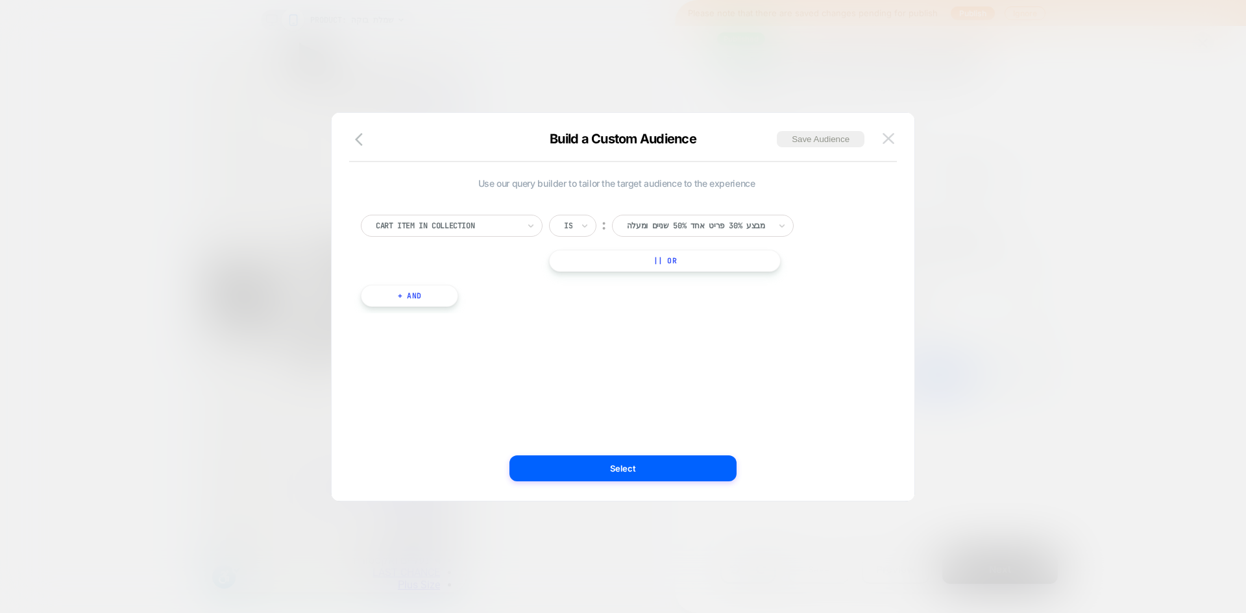
click at [889, 145] on button at bounding box center [888, 138] width 19 height 19
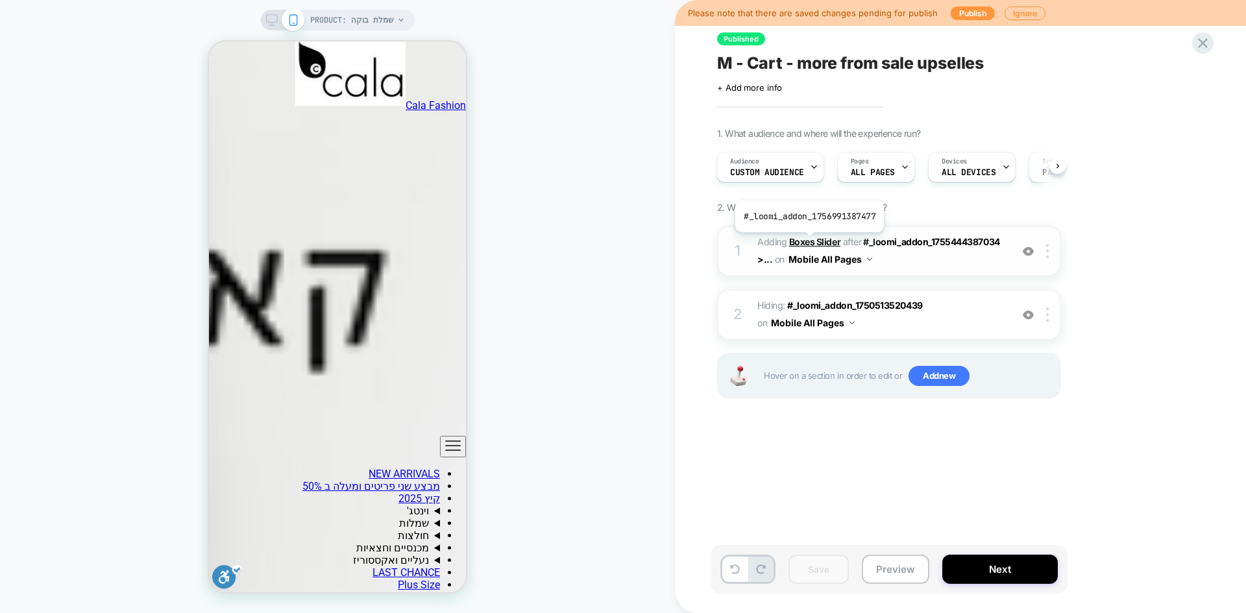
click at [808, 242] on b "Boxes Slider" at bounding box center [814, 241] width 51 height 11
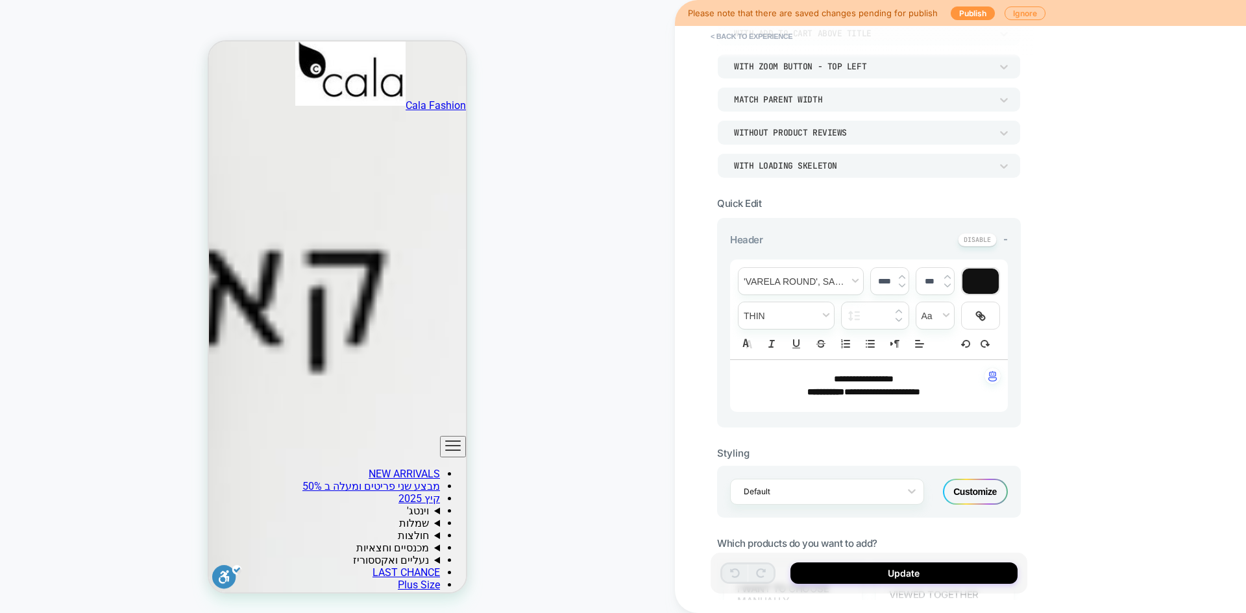
scroll to position [260, 0]
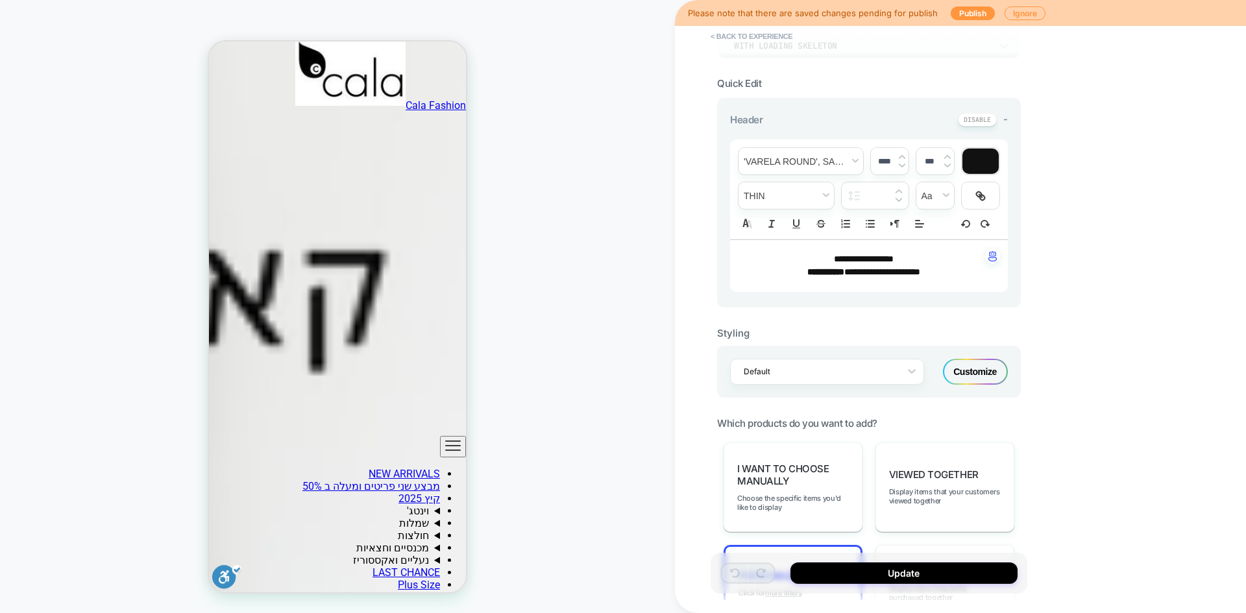
click at [974, 367] on div "Customize" at bounding box center [975, 372] width 65 height 26
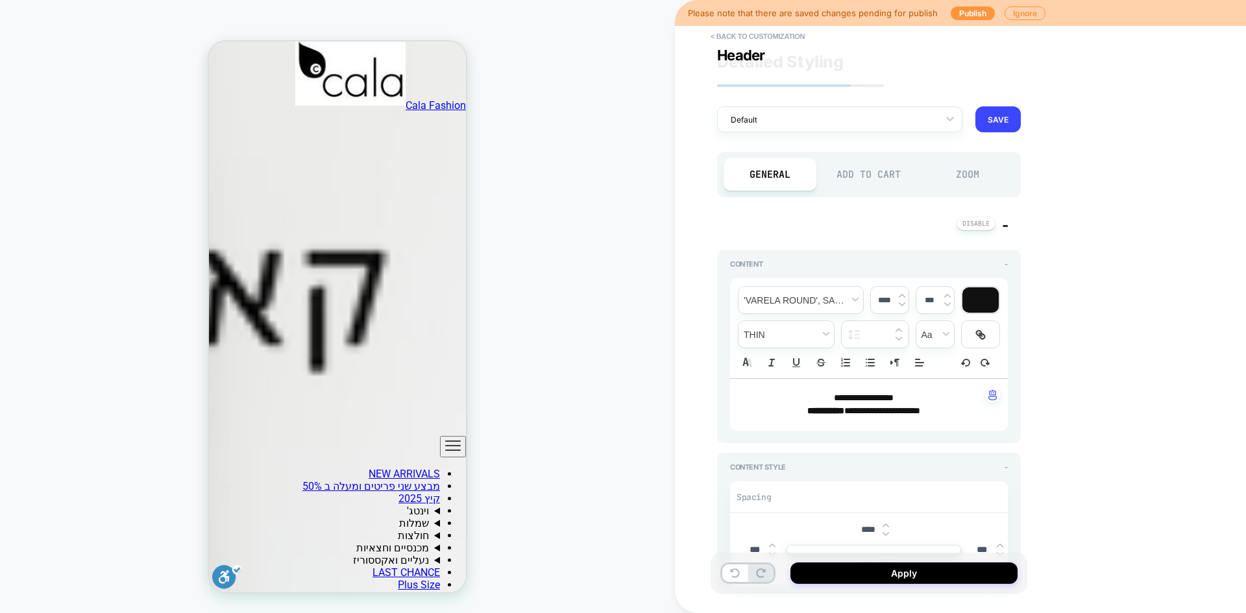
type textarea "*"
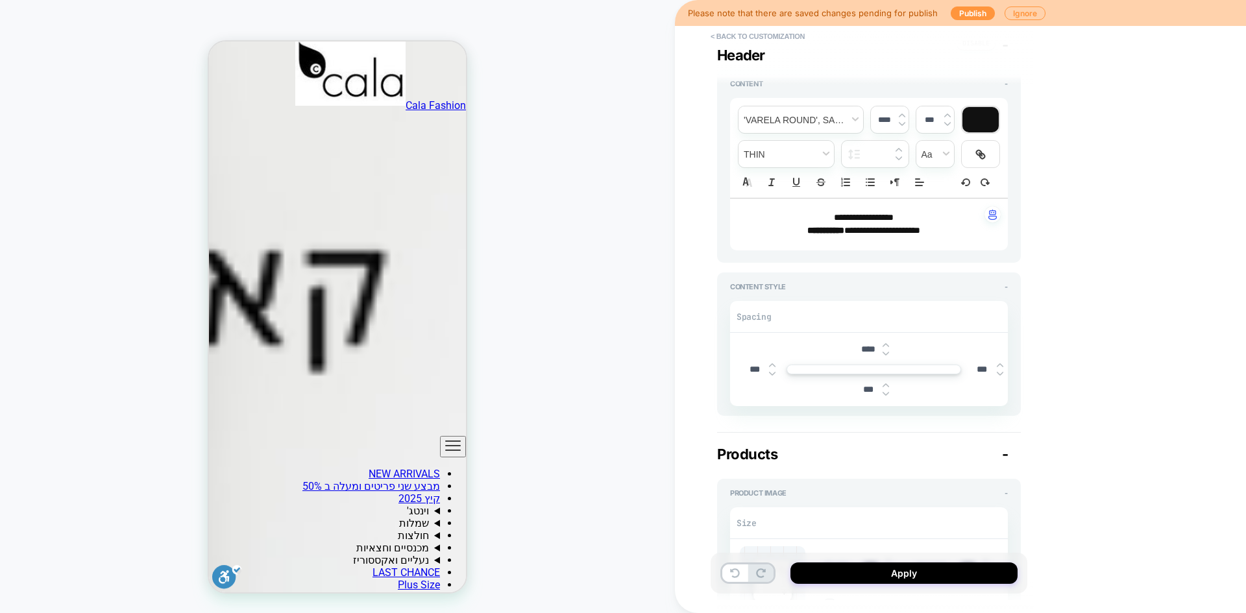
scroll to position [195, 0]
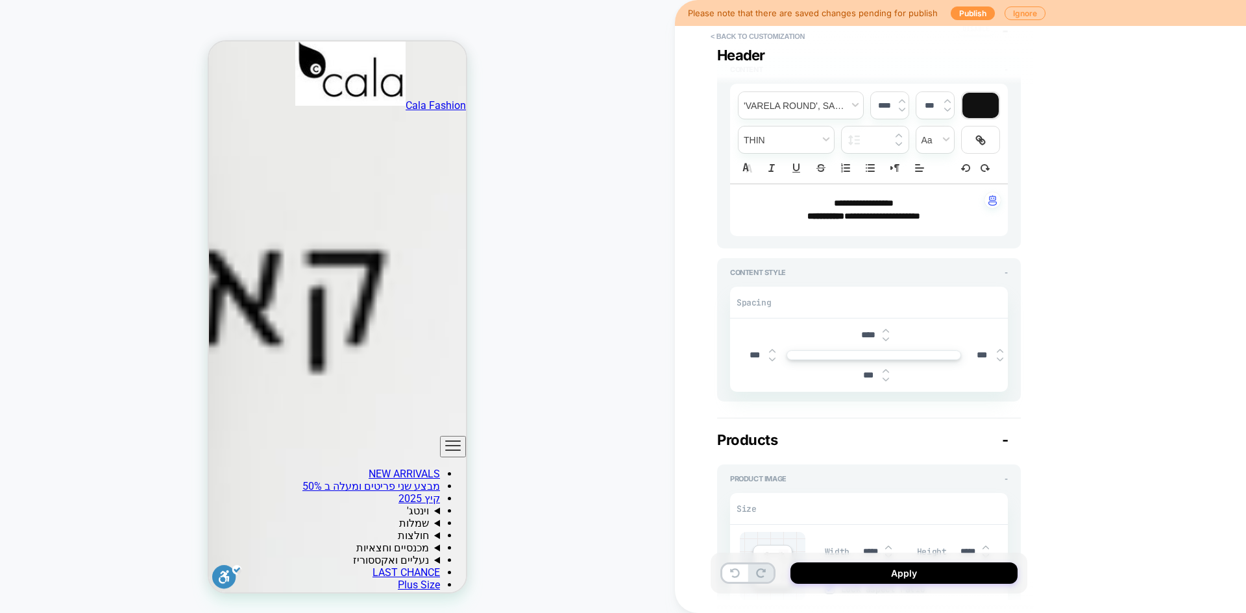
drag, startPoint x: 981, startPoint y: 355, endPoint x: 974, endPoint y: 355, distance: 7.1
click at [974, 355] on input "***" at bounding box center [982, 355] width 29 height 11
type input "****"
type textarea "*"
type input "****"
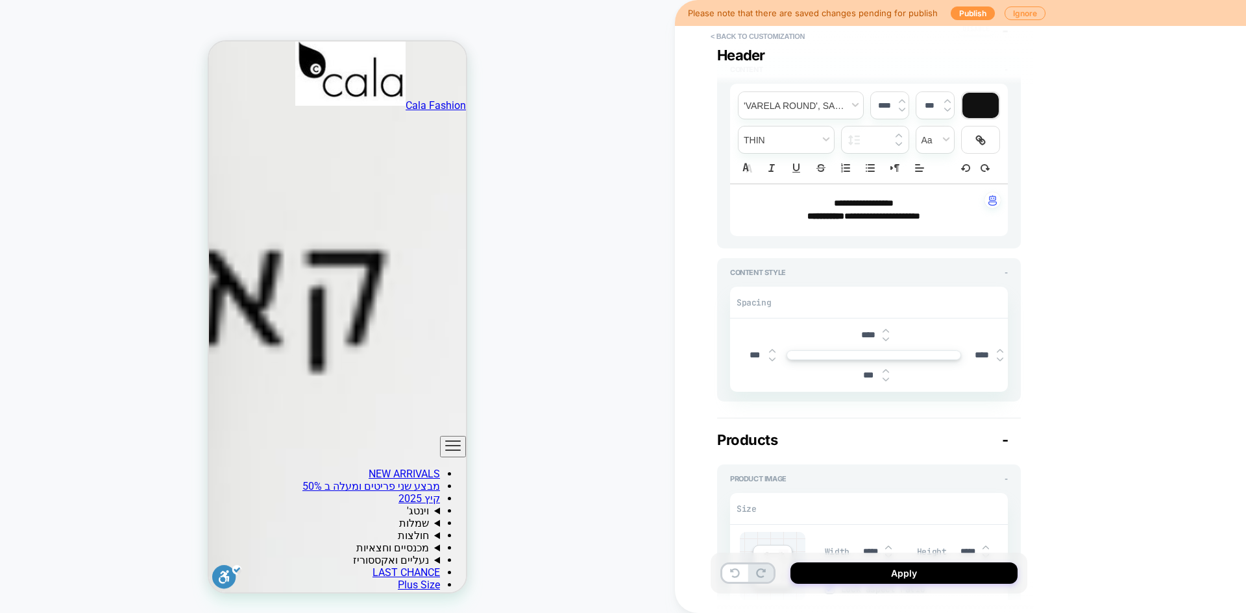
drag, startPoint x: 752, startPoint y: 353, endPoint x: 720, endPoint y: 353, distance: 31.8
click at [720, 353] on div "Content Style - Spacing **** *** **** ***" at bounding box center [869, 329] width 304 height 143
type input "****"
type textarea "*"
type input "***"
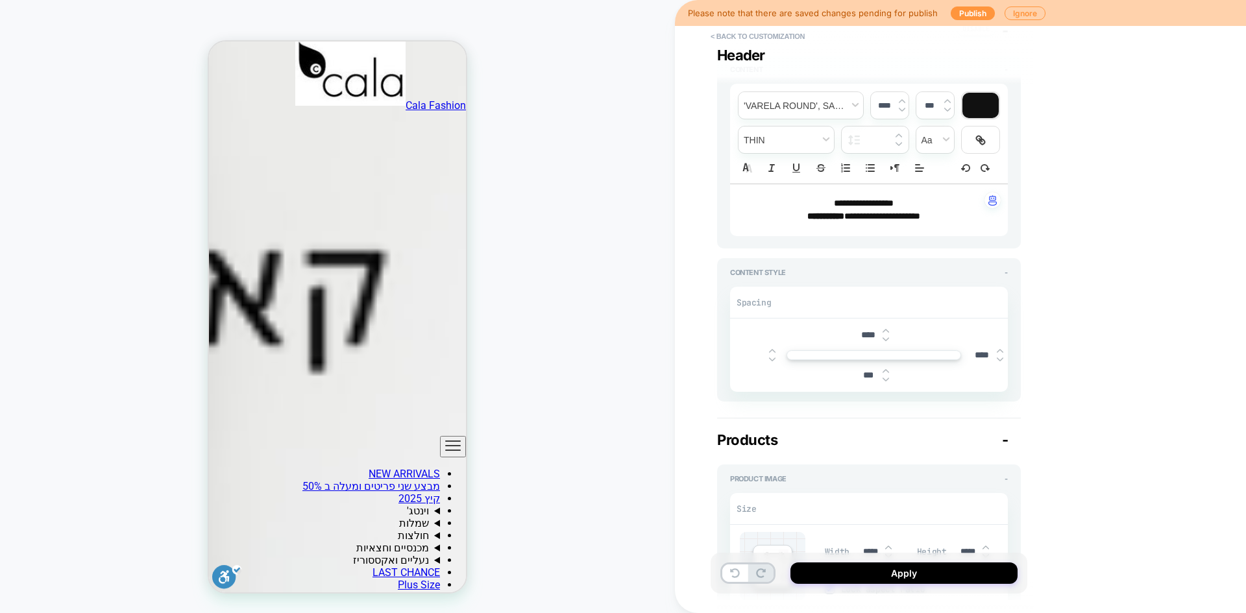
type textarea "*"
click at [982, 358] on input "****" at bounding box center [982, 355] width 29 height 11
type input "***"
type textarea "*"
click at [1068, 371] on div "**********" at bounding box center [960, 306] width 571 height 613
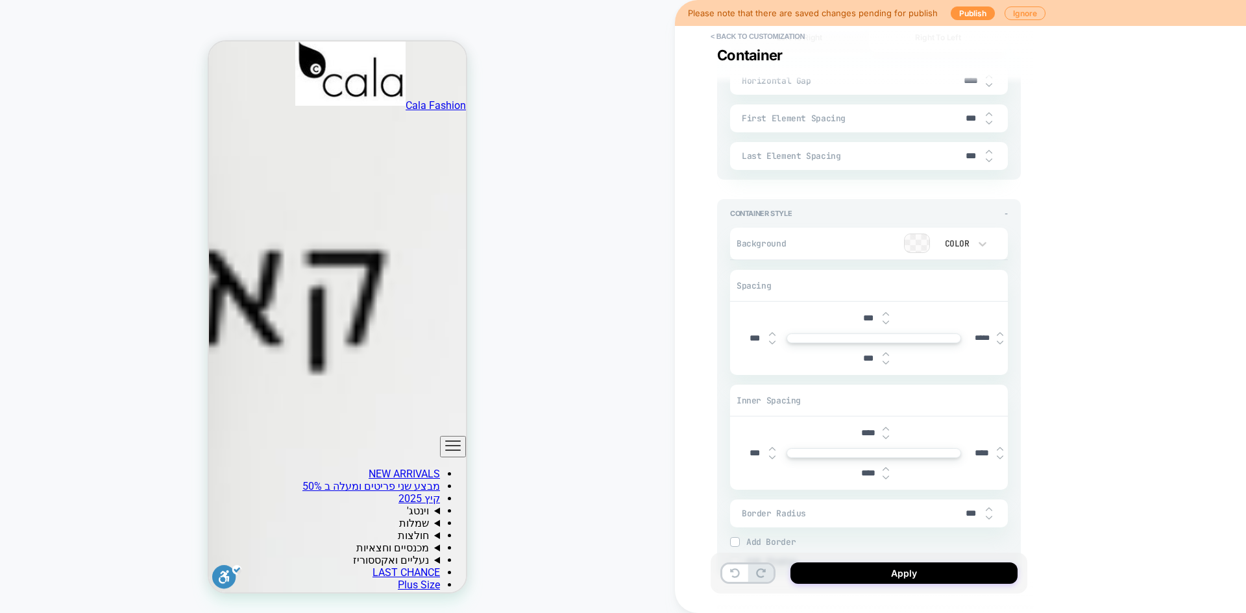
scroll to position [2462, 0]
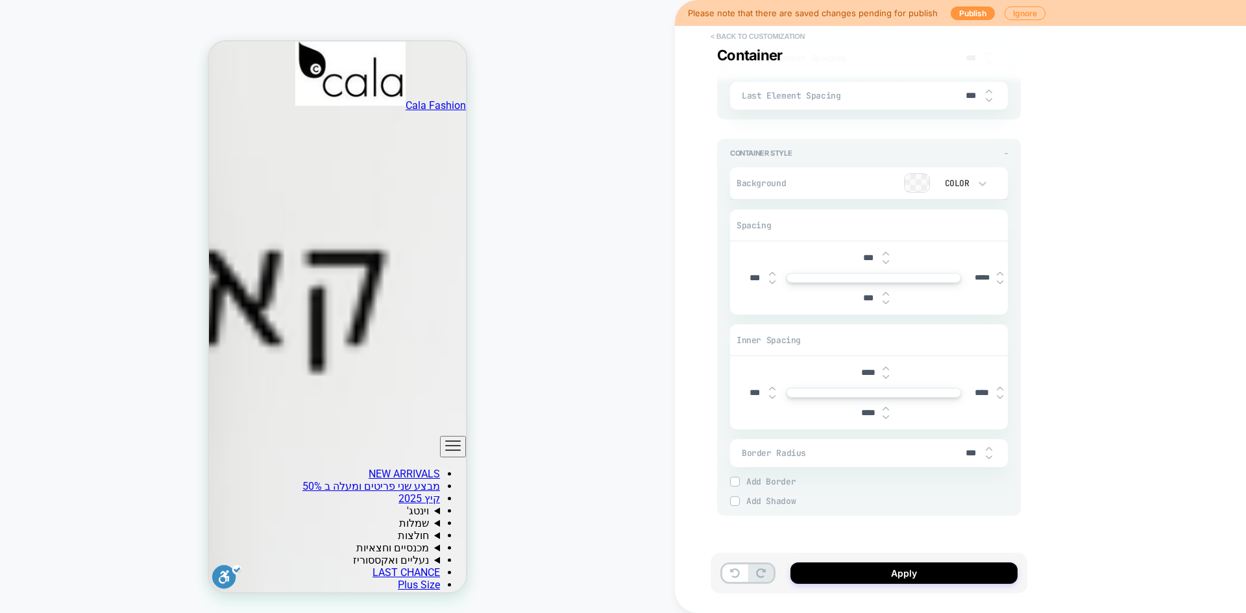
click at [744, 34] on button "< Back to customization" at bounding box center [757, 36] width 107 height 21
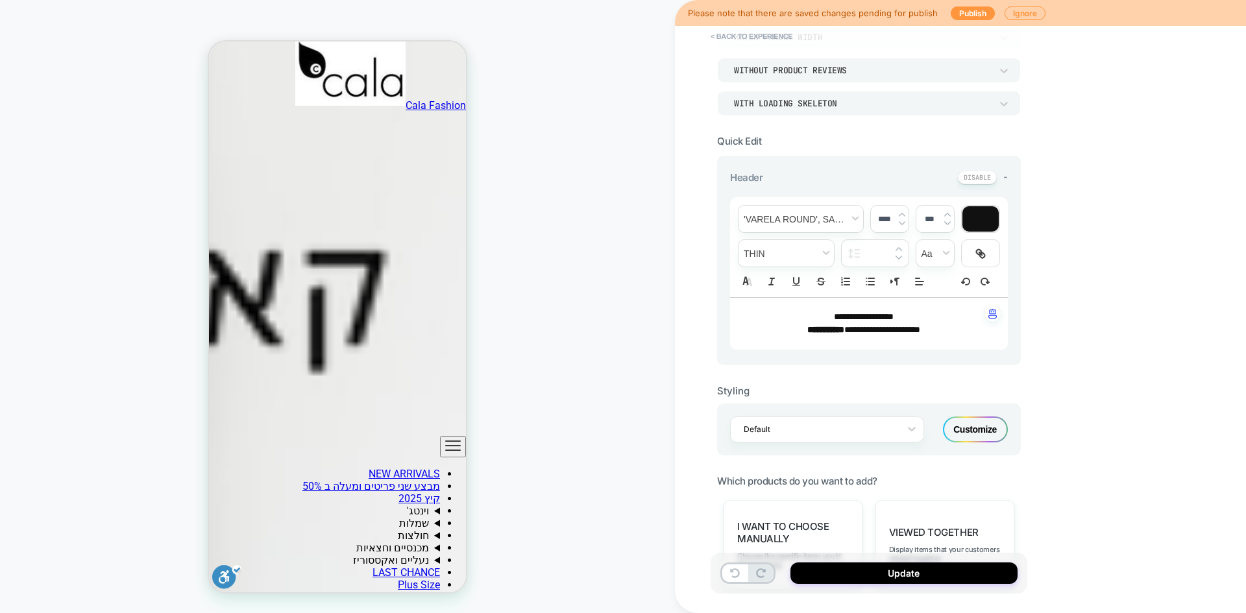
scroll to position [325, 0]
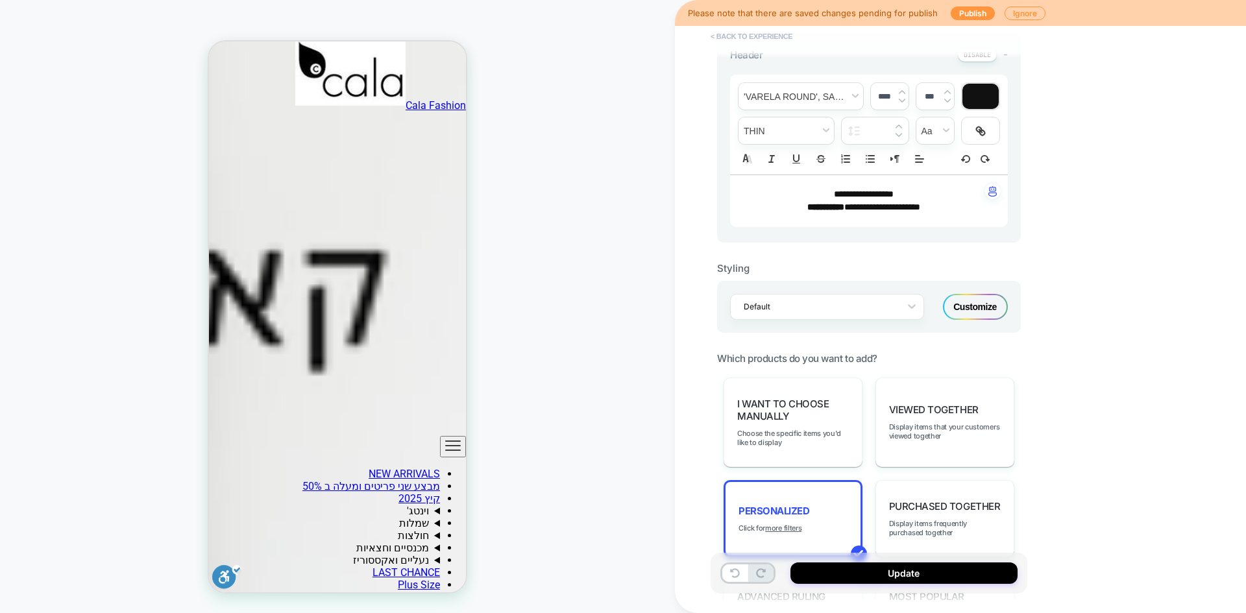
click at [738, 38] on button "< Back to experience" at bounding box center [751, 36] width 95 height 21
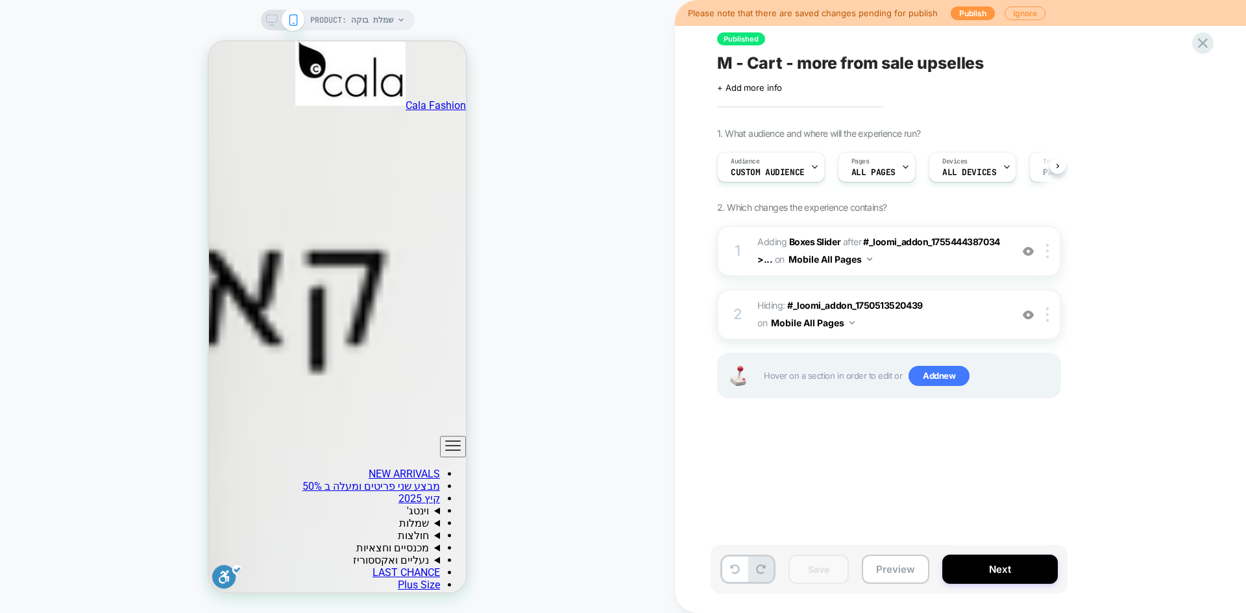
scroll to position [0, 1]
click at [799, 238] on b "Boxes Slider" at bounding box center [814, 241] width 51 height 11
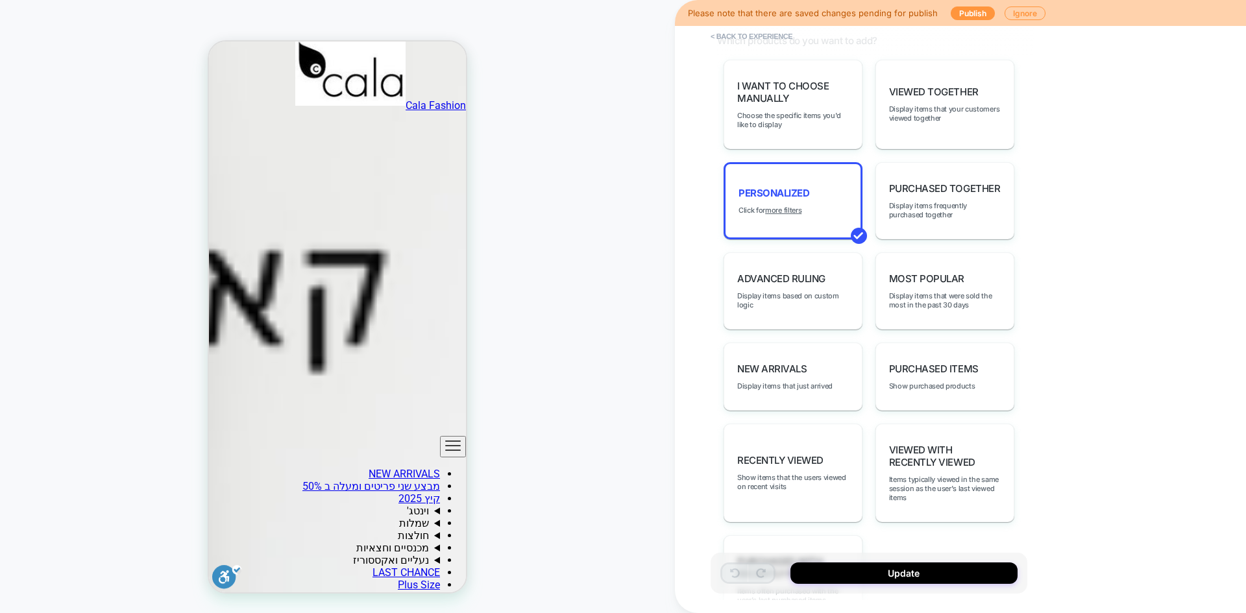
scroll to position [349, 0]
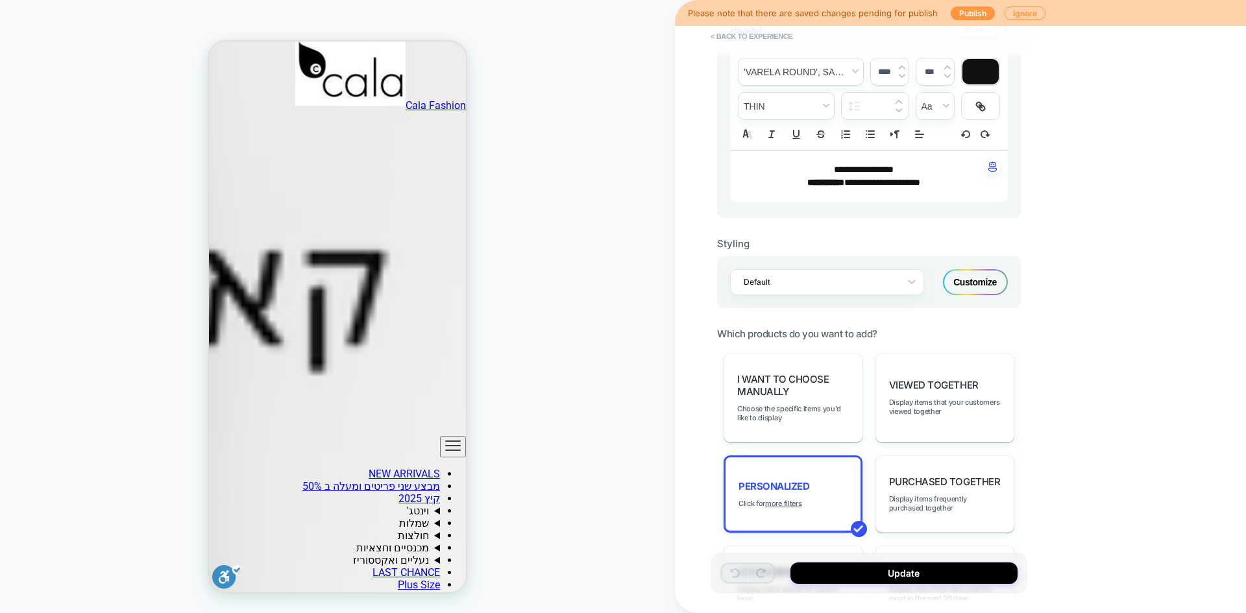
click at [978, 291] on div "Customize" at bounding box center [975, 282] width 65 height 26
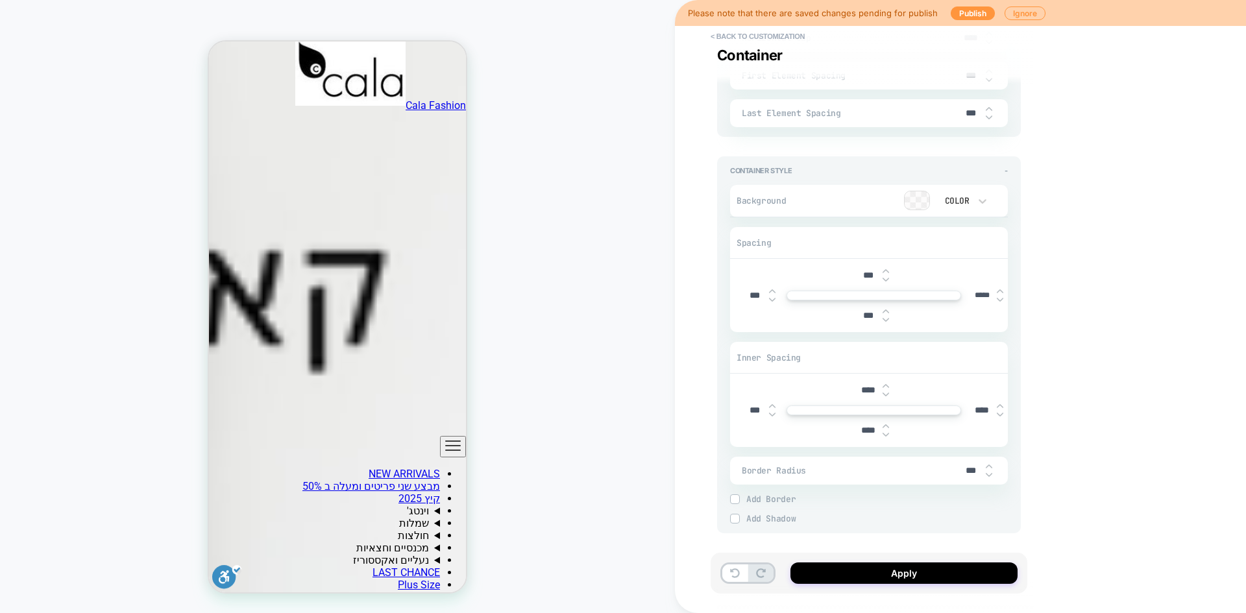
scroll to position [2462, 0]
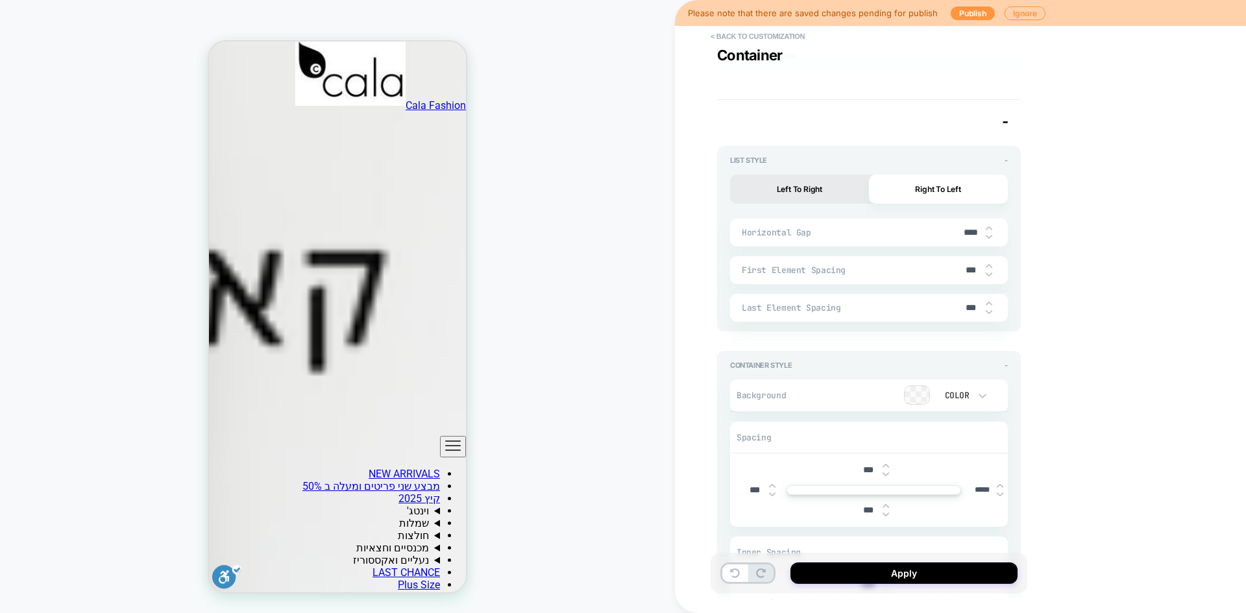
type textarea "*"
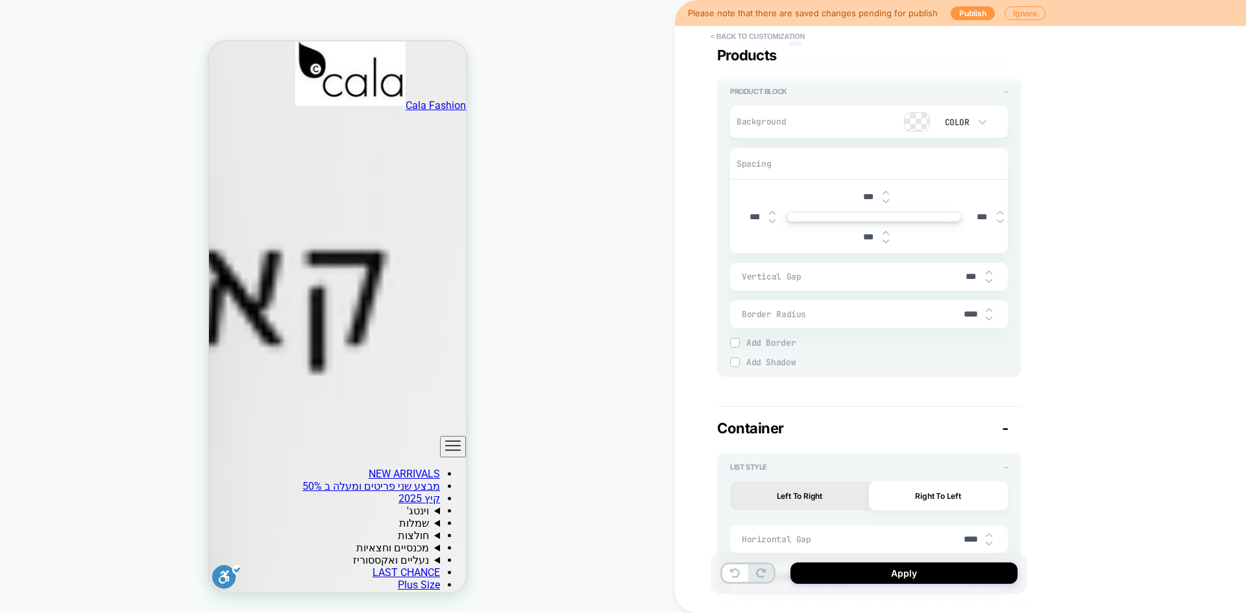
scroll to position [1878, 0]
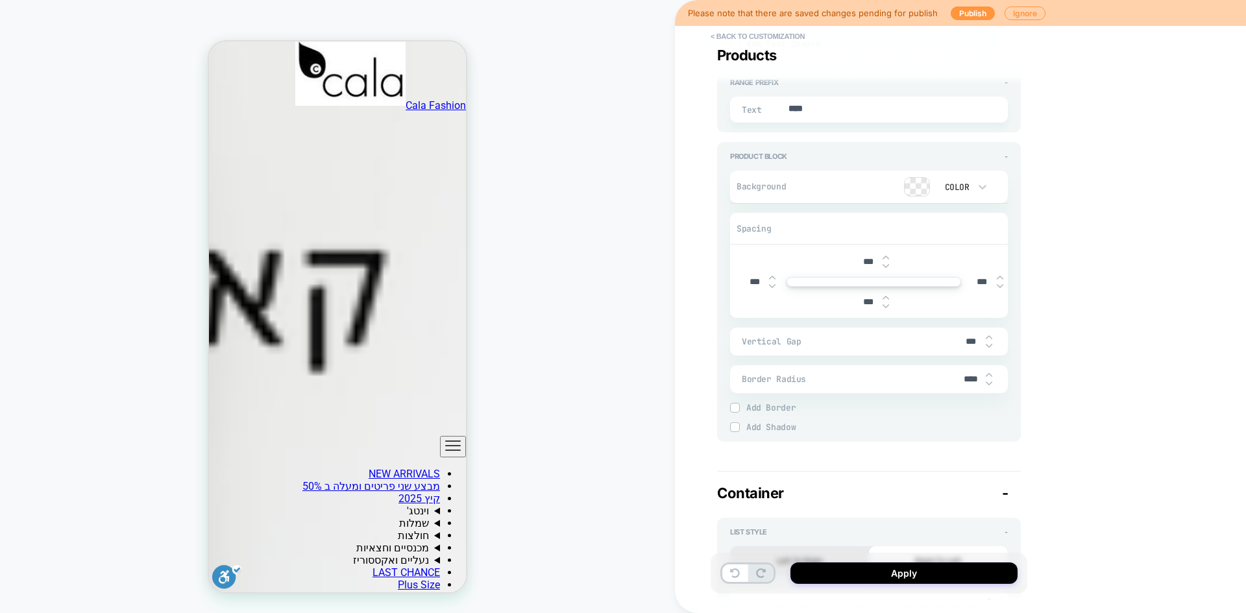
drag, startPoint x: 981, startPoint y: 282, endPoint x: 973, endPoint y: 282, distance: 7.8
click at [973, 282] on input "***" at bounding box center [982, 282] width 29 height 11
type input "****"
type textarea "*"
type input "***"
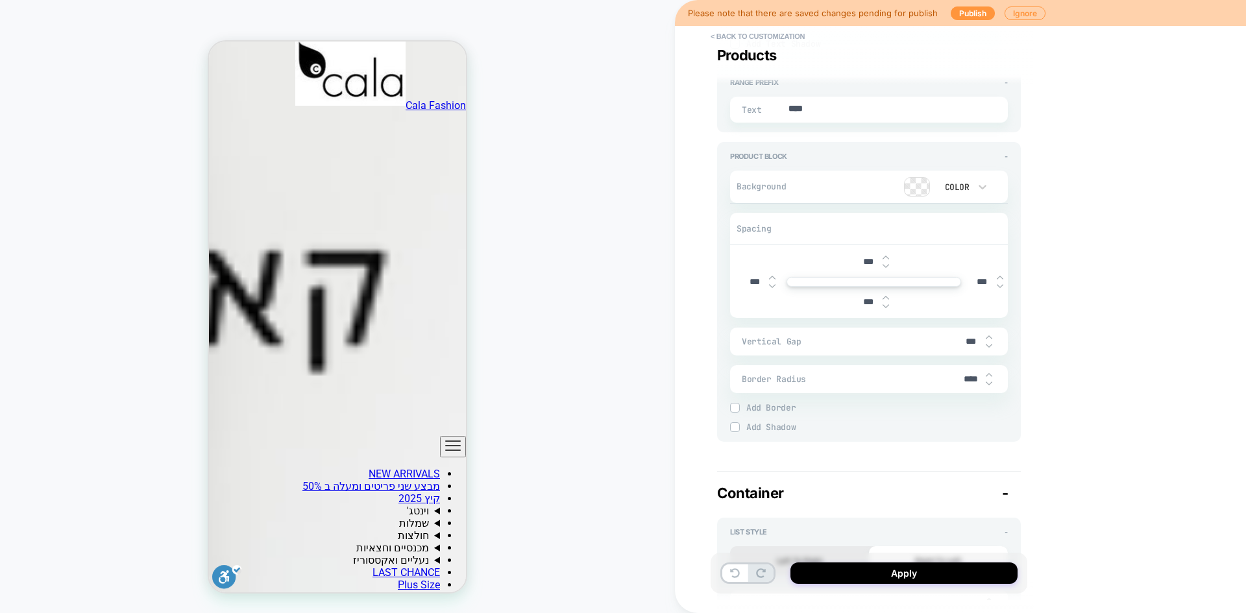
type textarea "*"
type input "***"
type textarea "*"
type input "****"
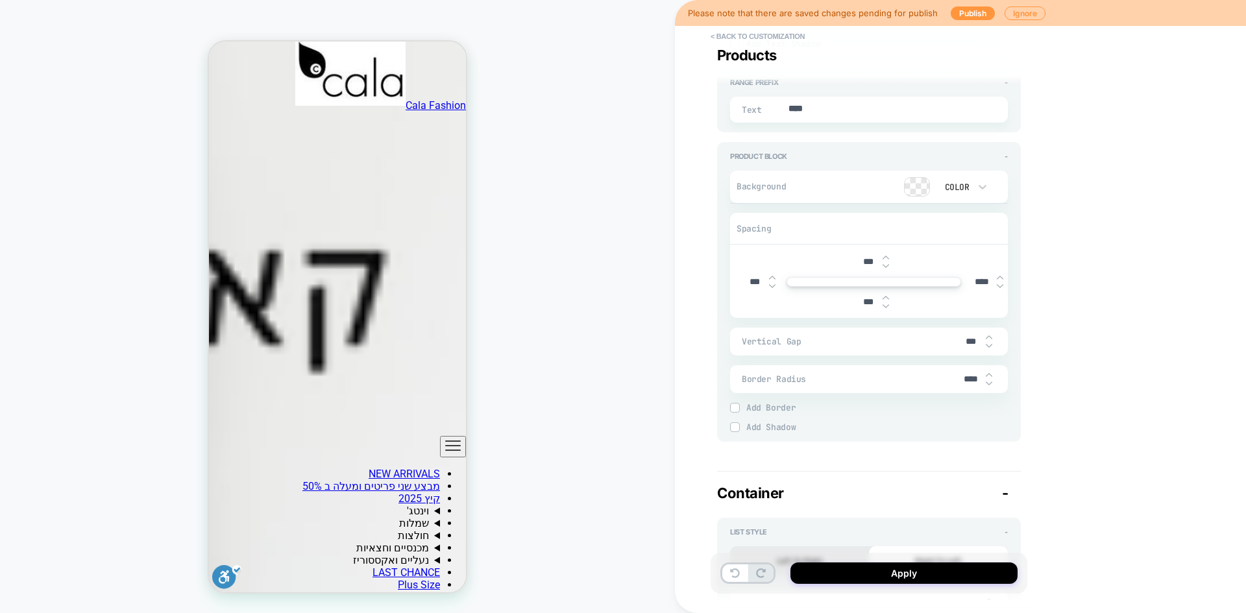
type textarea "*"
type input "***"
type textarea "*"
drag, startPoint x: 752, startPoint y: 282, endPoint x: 730, endPoint y: 278, distance: 22.4
click at [730, 278] on div "Product Block - Background Color Spacing *** *** *** Vertical Gap *** Border Ra…" at bounding box center [869, 292] width 304 height 300
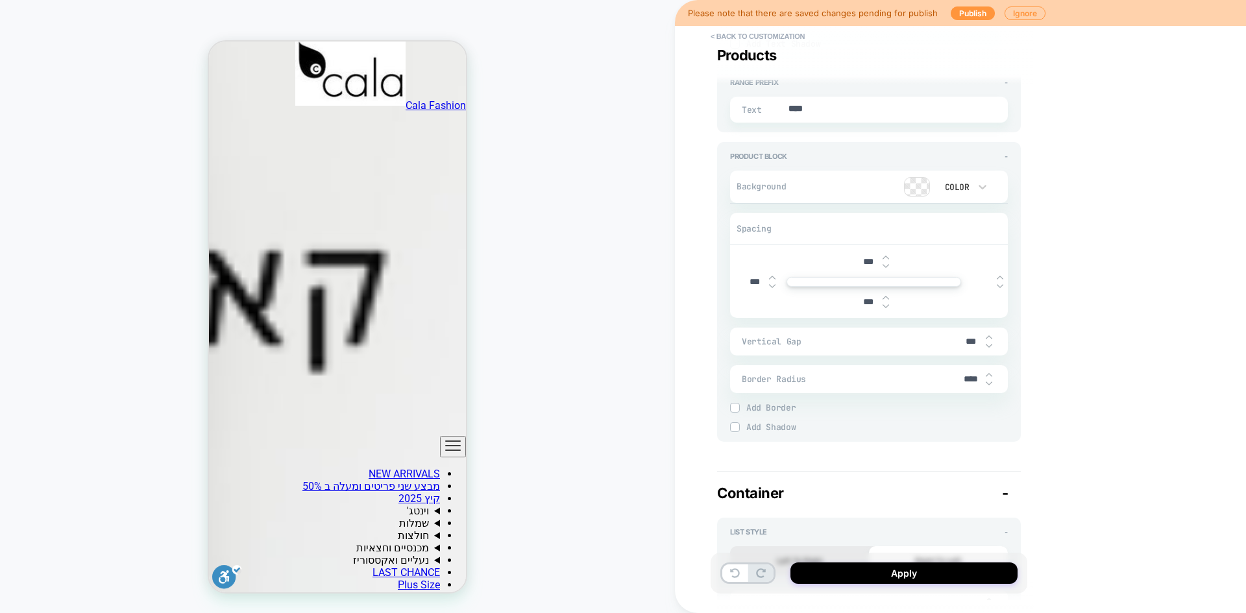
type input "****"
type textarea "*"
click at [710, 293] on div "**********" at bounding box center [960, 306] width 571 height 613
click at [750, 282] on input "****" at bounding box center [754, 282] width 29 height 11
drag, startPoint x: 750, startPoint y: 282, endPoint x: 737, endPoint y: 282, distance: 13.6
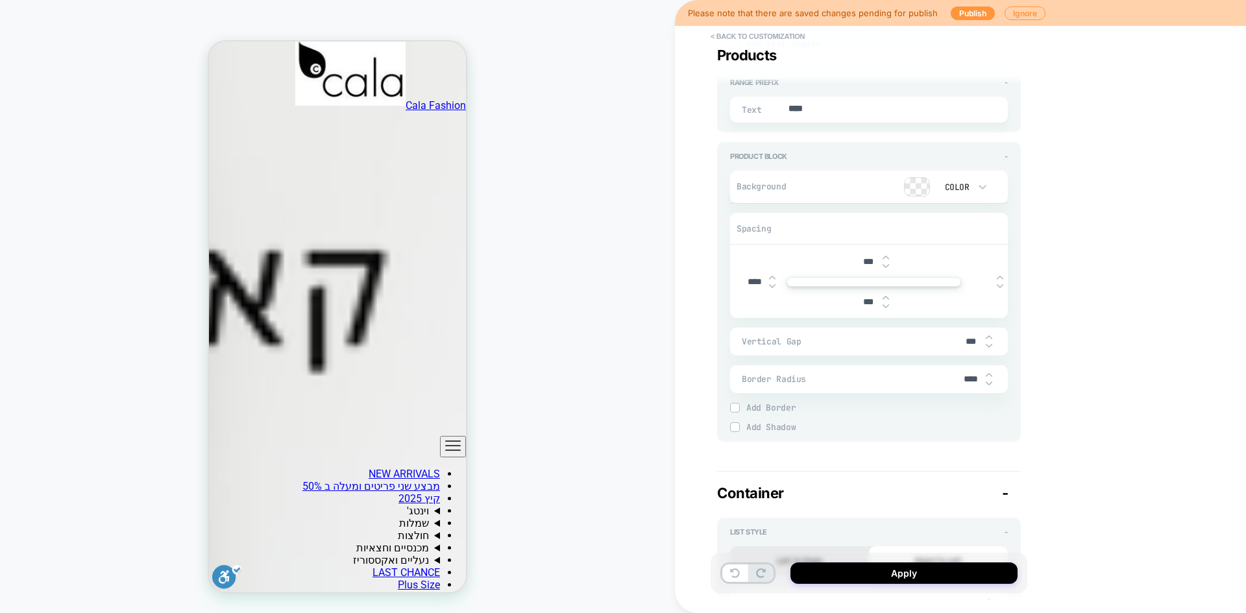
click at [737, 282] on div "*** **** ***" at bounding box center [869, 281] width 278 height 73
type input "***"
type textarea "*"
type input "***"
type textarea "*"
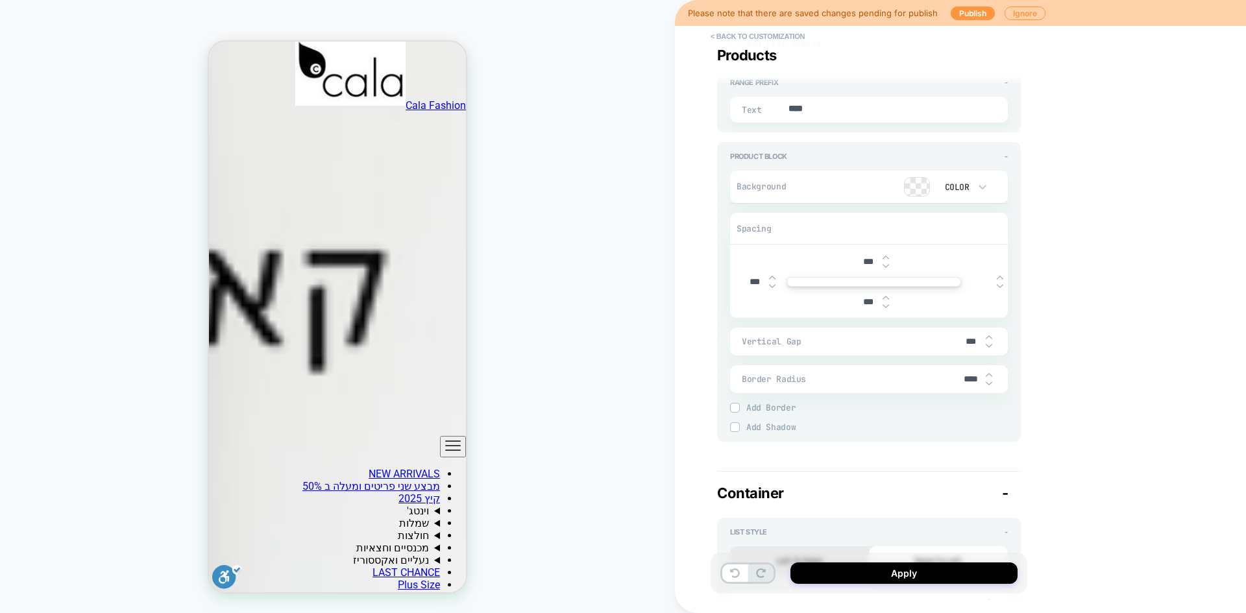
type input "**"
type textarea "*"
type input "****"
type textarea "*"
type input "*****"
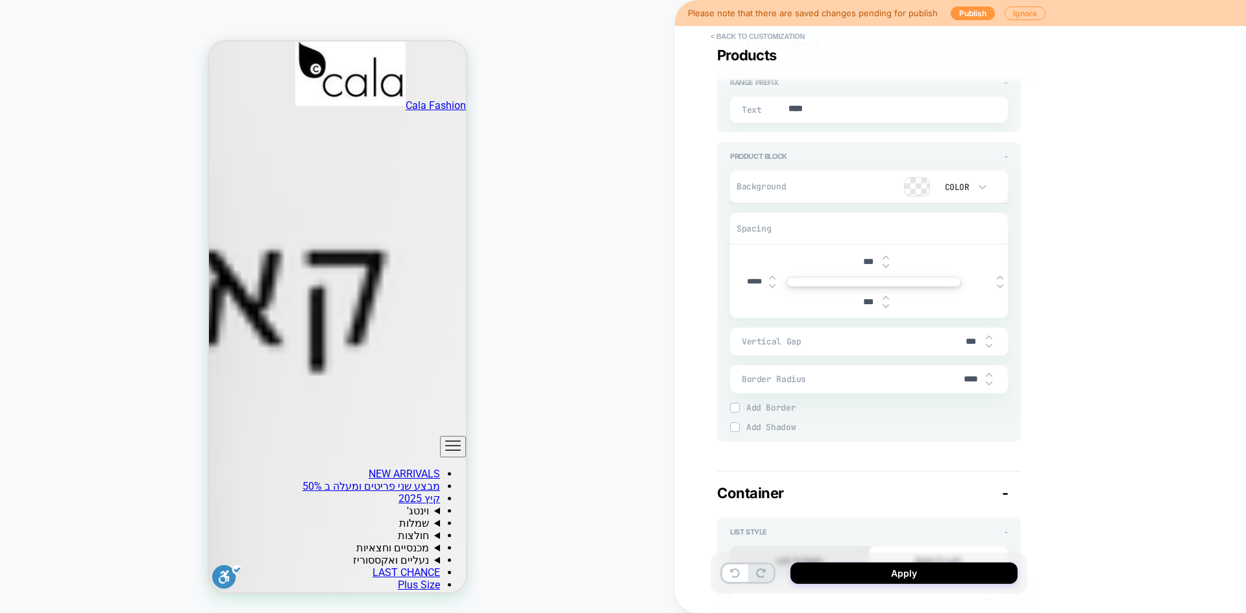
type textarea "*"
type input "*****"
click at [719, 295] on div "Product Block - Background Color Spacing *** ***** *** Vertical Gap *** Border …" at bounding box center [869, 292] width 304 height 300
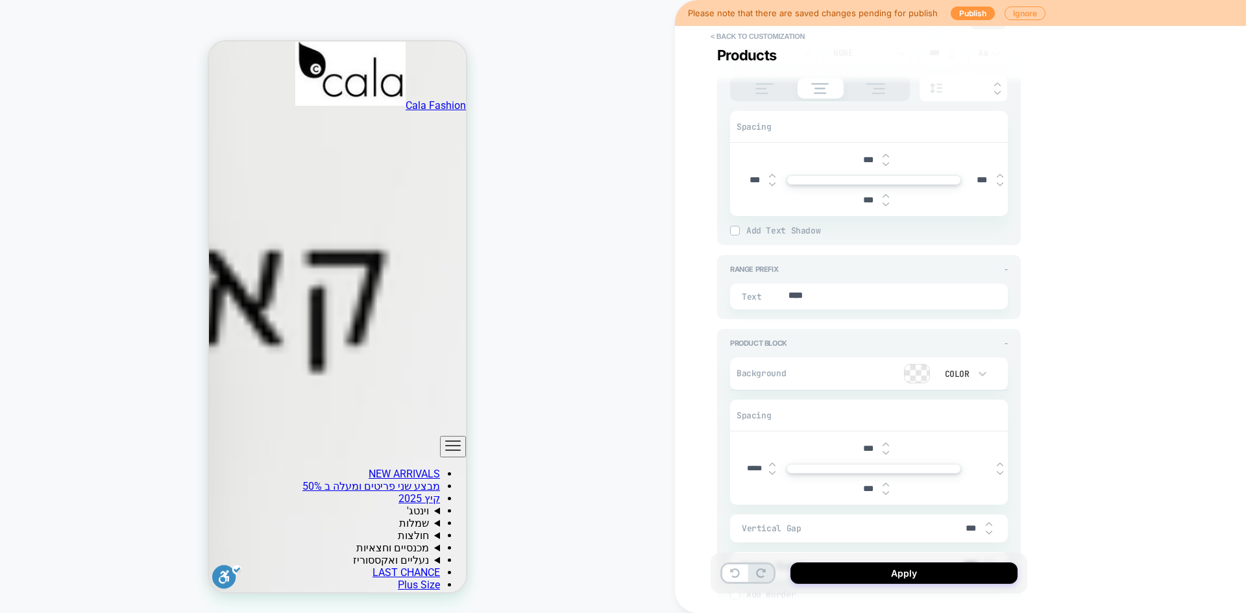
scroll to position [1618, 0]
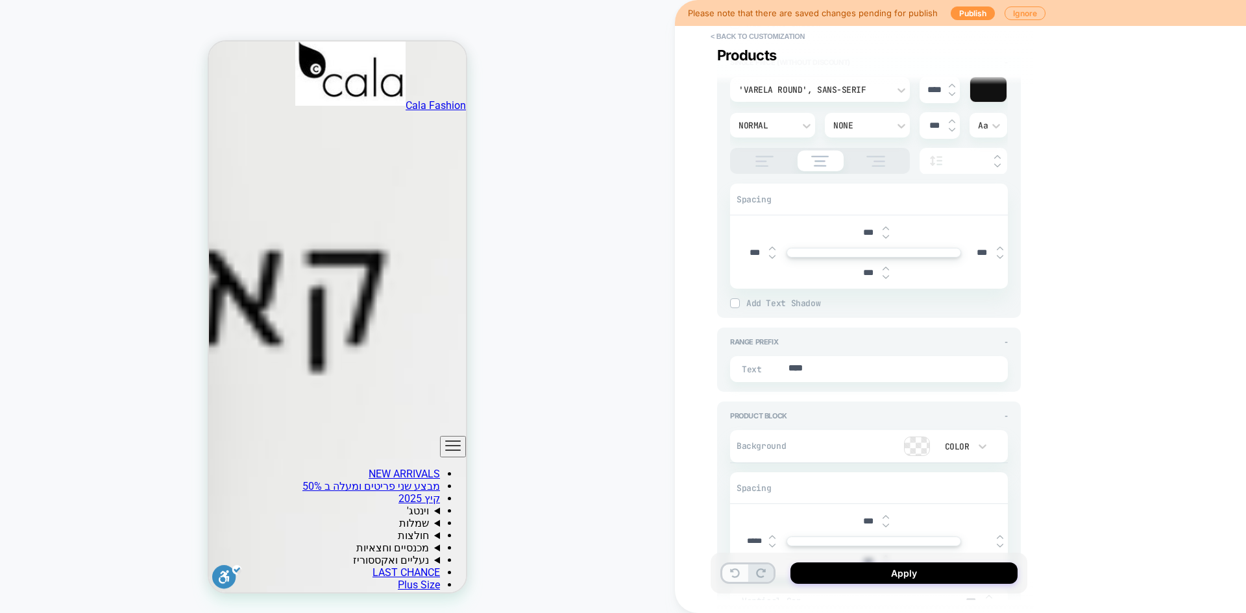
click at [732, 577] on icon at bounding box center [735, 574] width 10 height 10
type textarea "*"
type input "****"
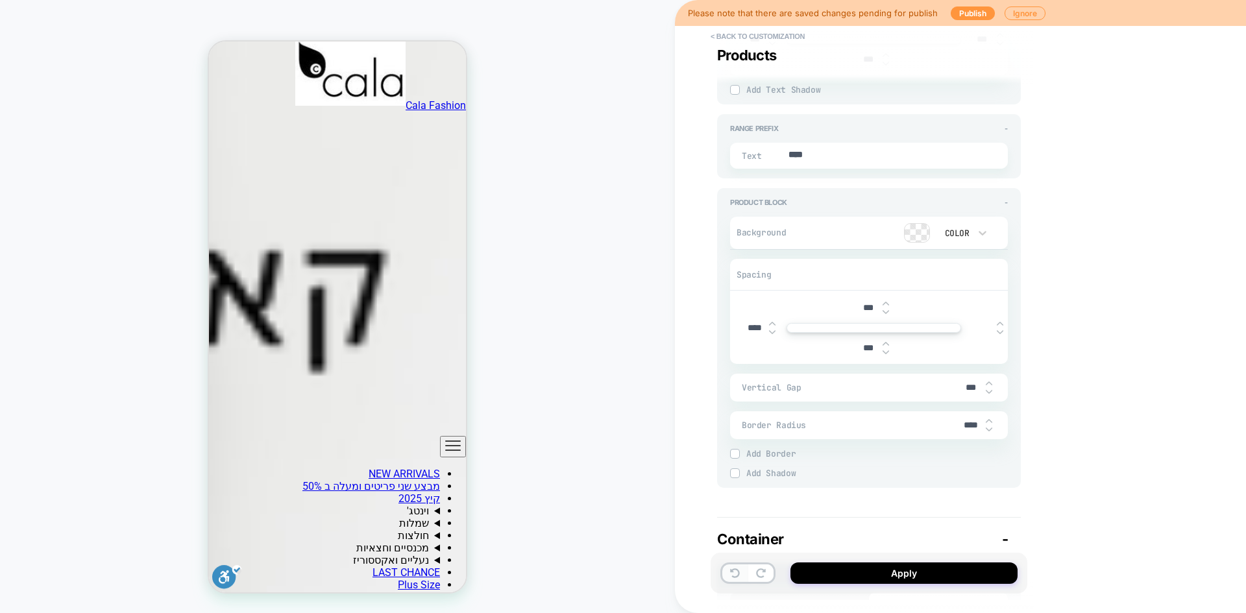
scroll to position [1943, 0]
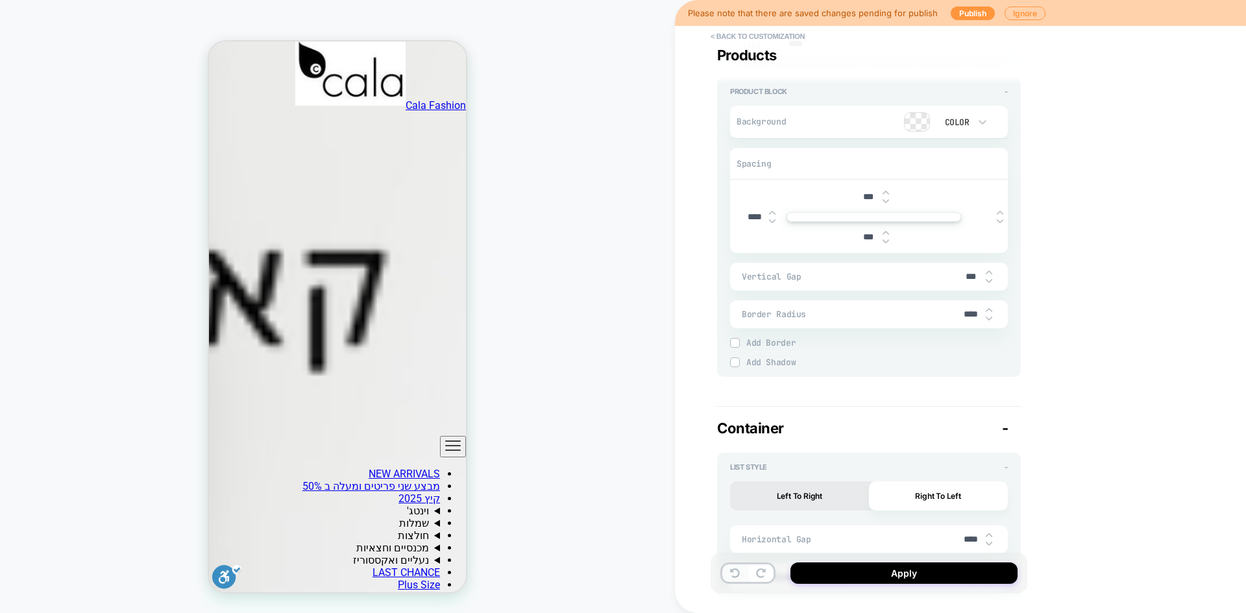
click at [737, 580] on button at bounding box center [735, 574] width 25 height 18
type textarea "*"
click at [732, 38] on button "< Back to customization" at bounding box center [757, 36] width 107 height 21
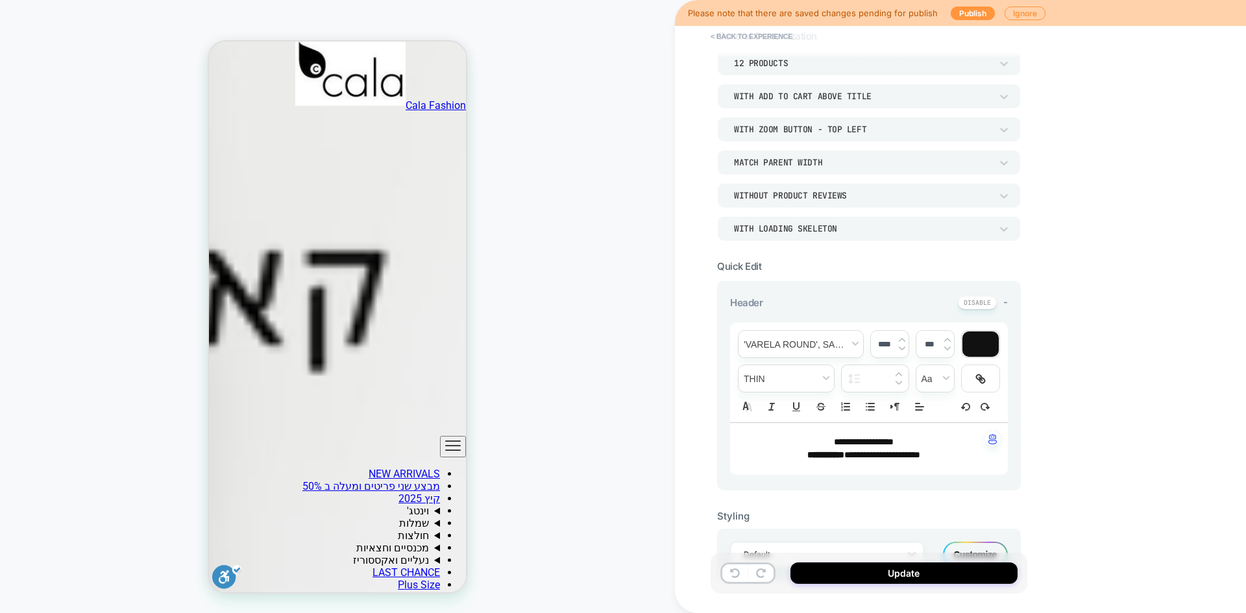
scroll to position [0, 0]
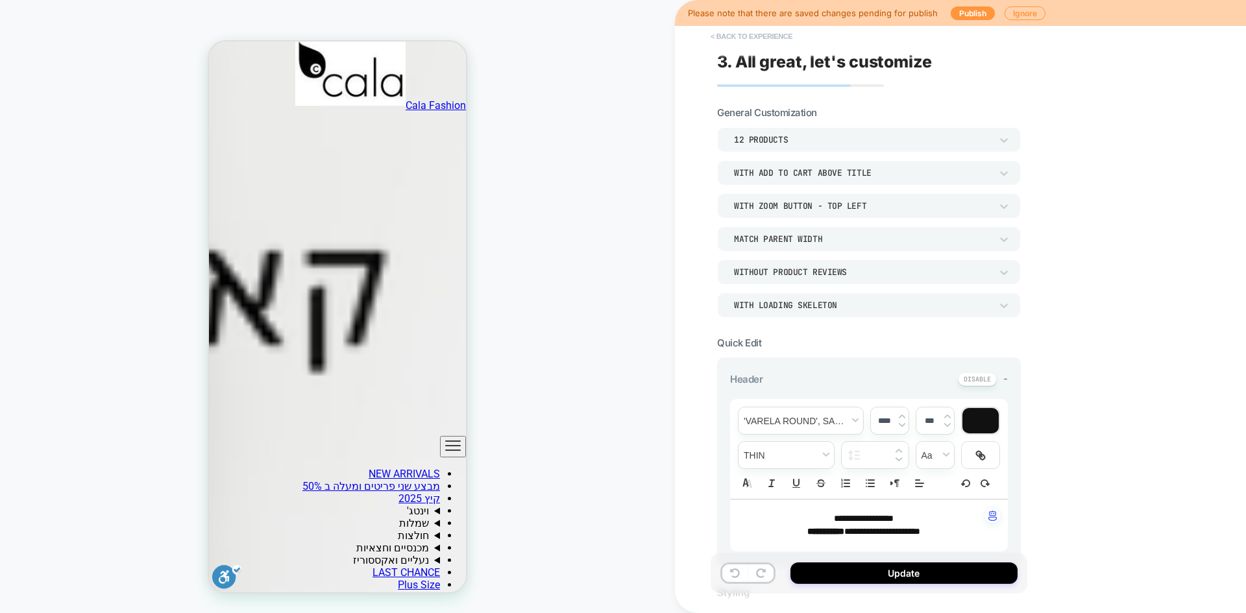
click at [747, 38] on button "< Back to experience" at bounding box center [751, 36] width 95 height 21
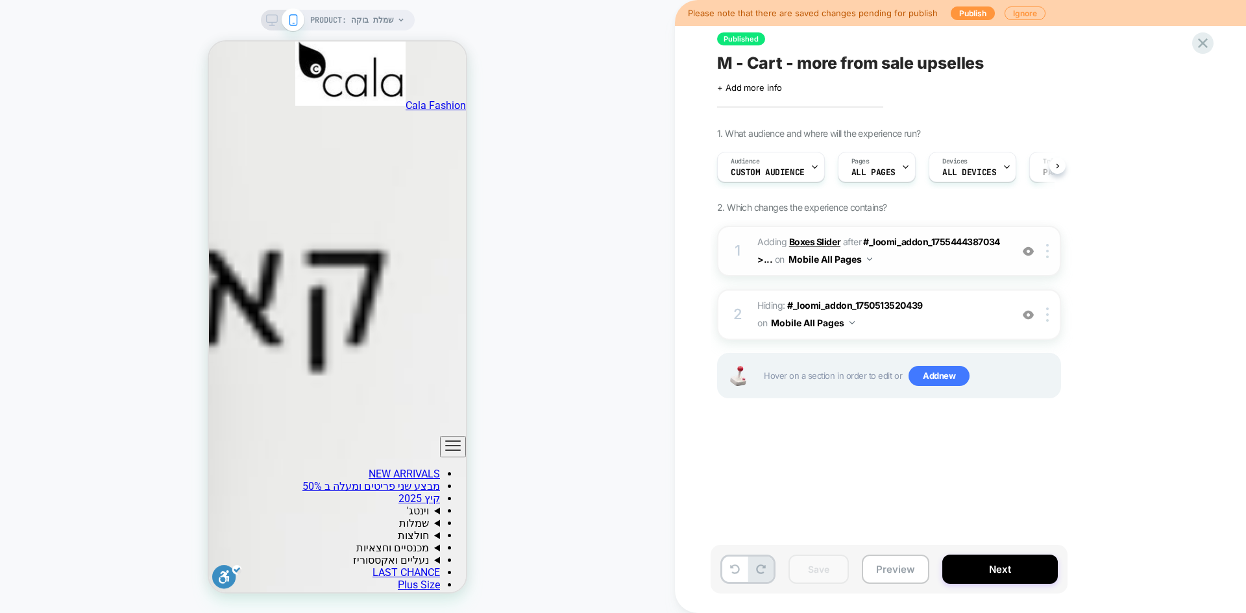
scroll to position [0, 1]
click at [803, 241] on b "Boxes Slider" at bounding box center [814, 241] width 51 height 11
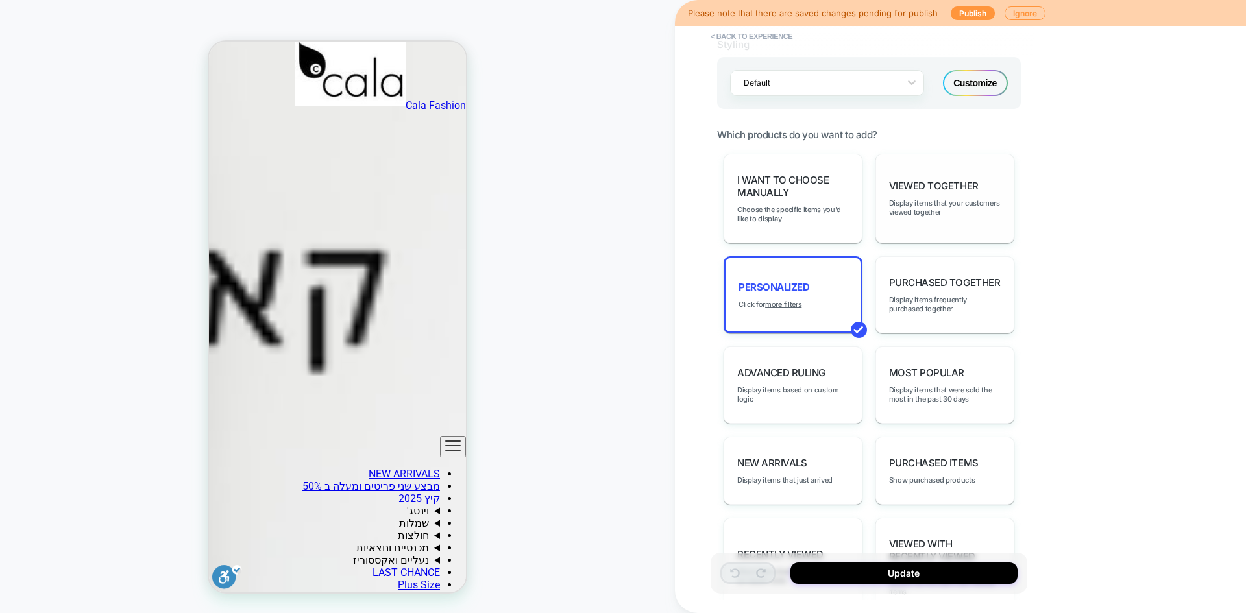
scroll to position [349, 0]
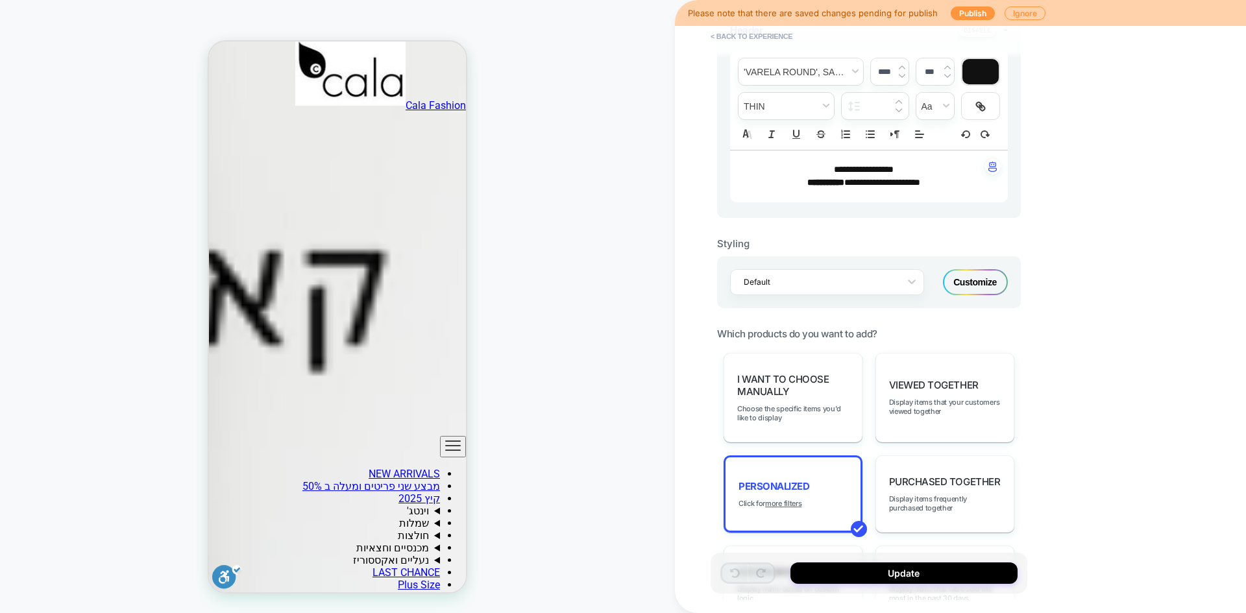
click at [978, 282] on div "Customize" at bounding box center [975, 282] width 65 height 26
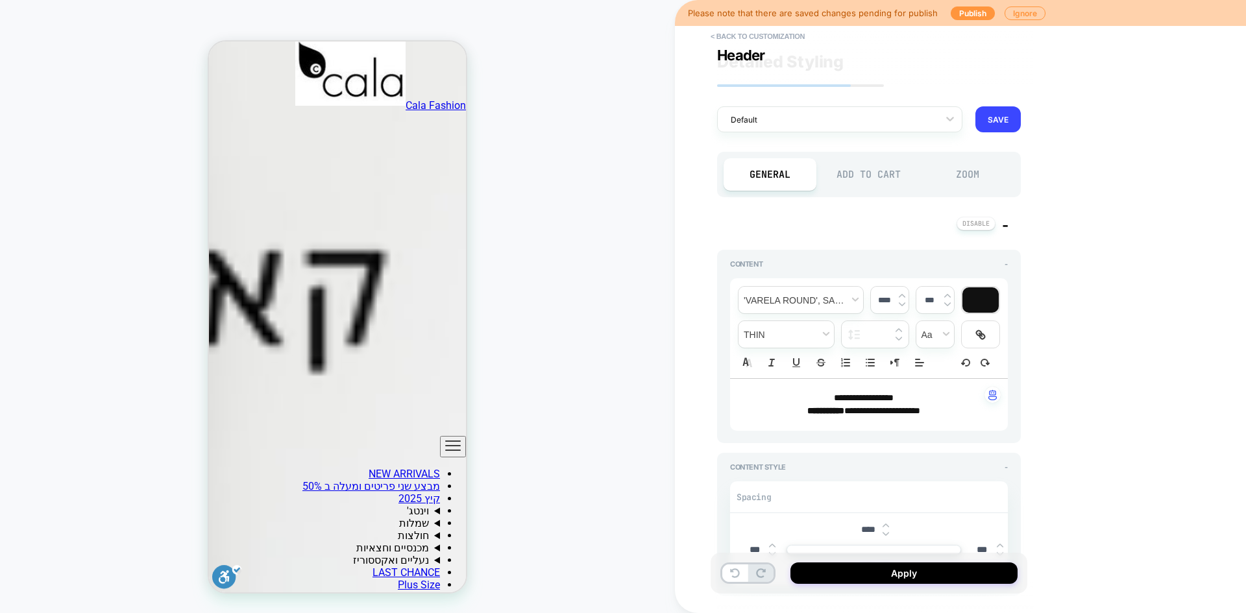
scroll to position [325, 0]
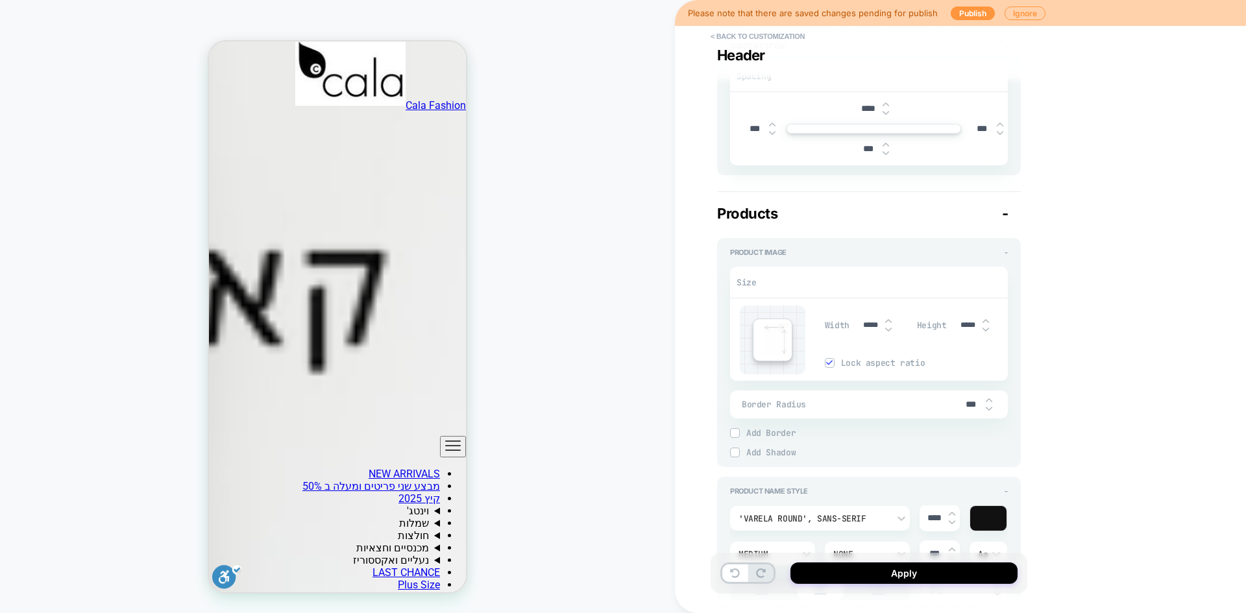
type textarea "*"
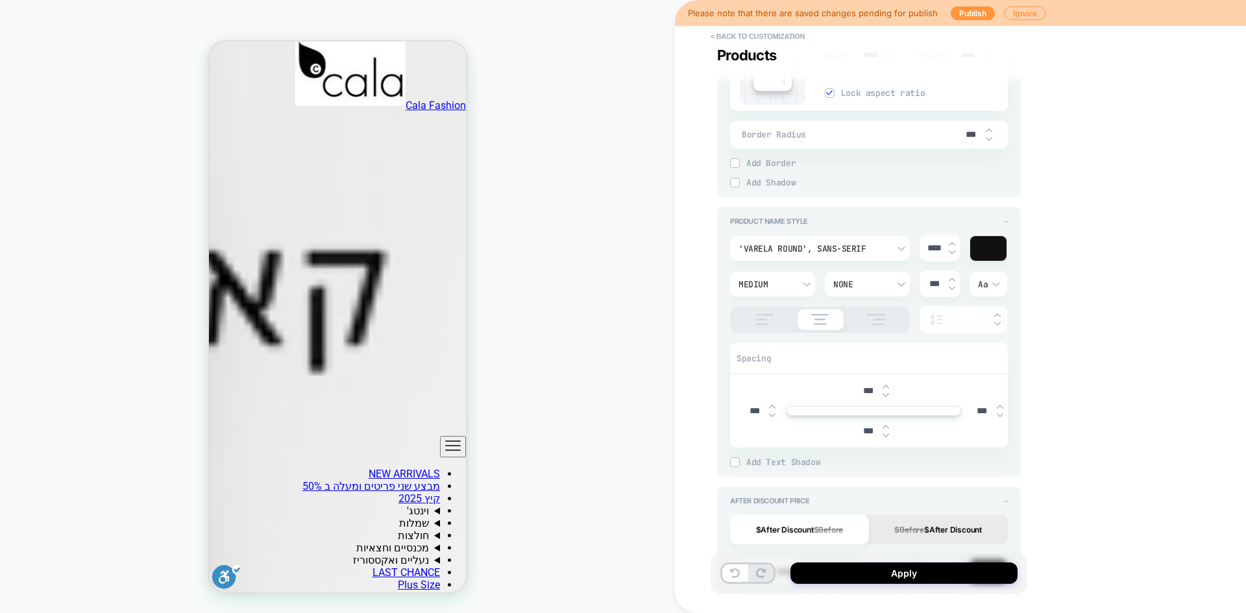
scroll to position [714, 0]
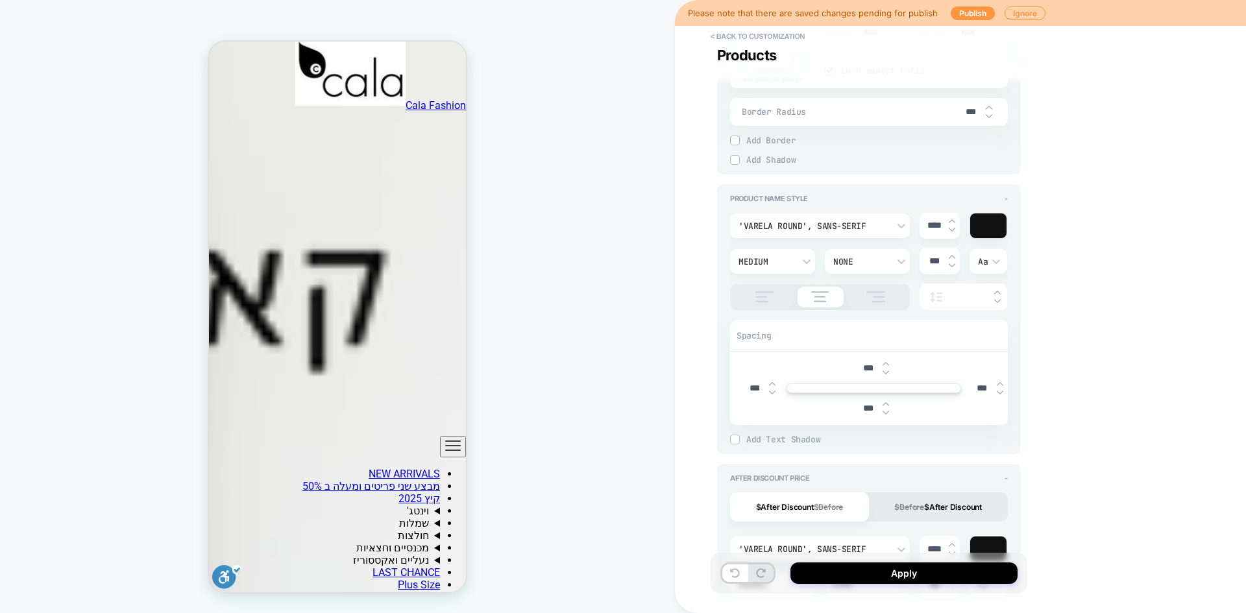
click at [976, 390] on input "***" at bounding box center [982, 388] width 29 height 11
type textarea "*"
type input "****"
type textarea "*"
type input "*****"
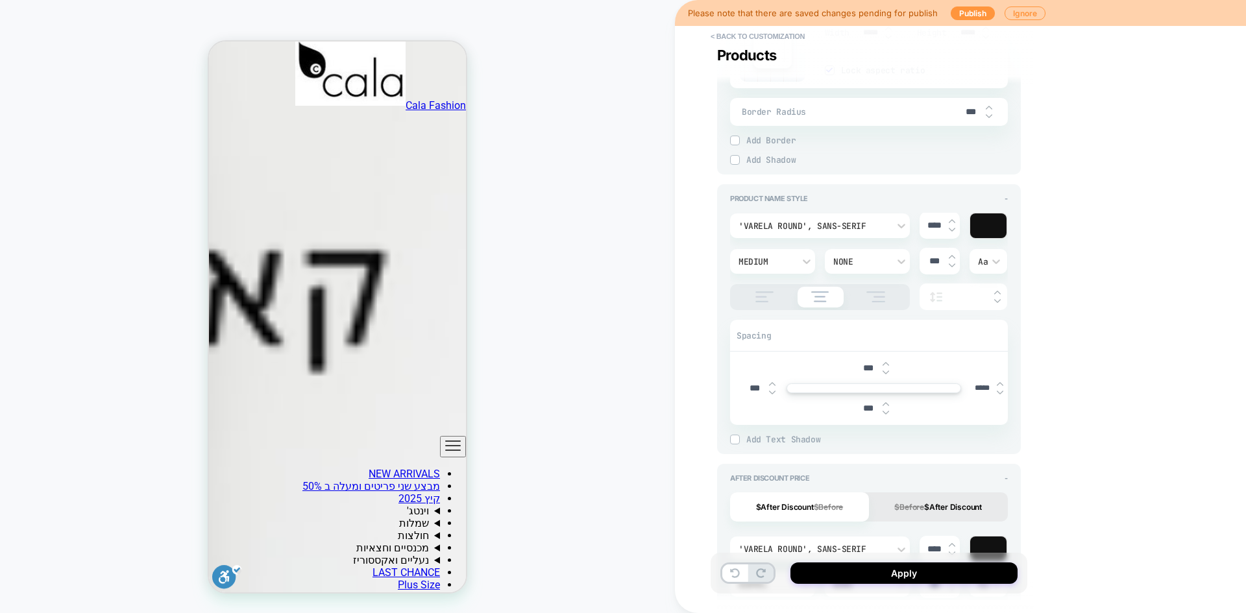
type textarea "*"
type input "*****"
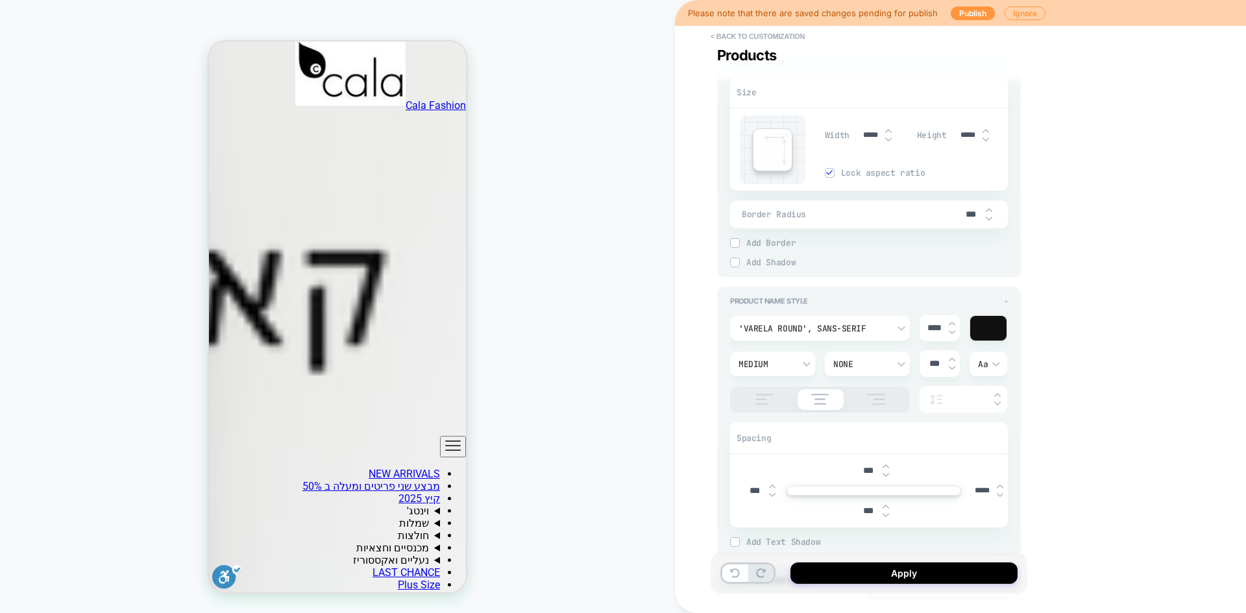
scroll to position [584, 0]
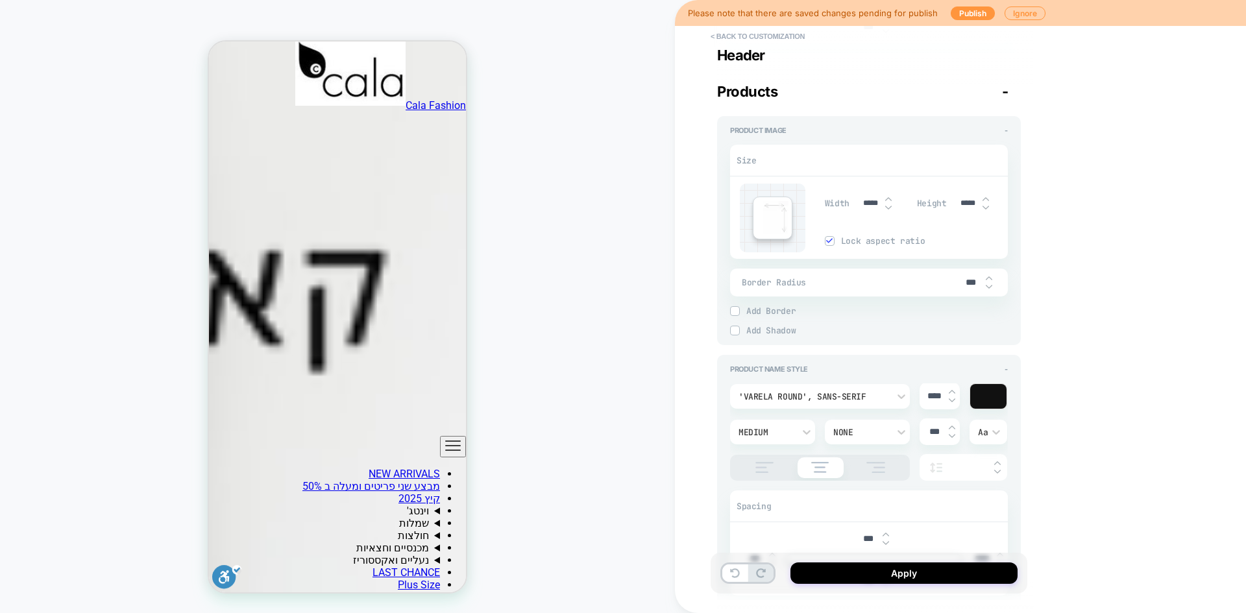
type textarea "*"
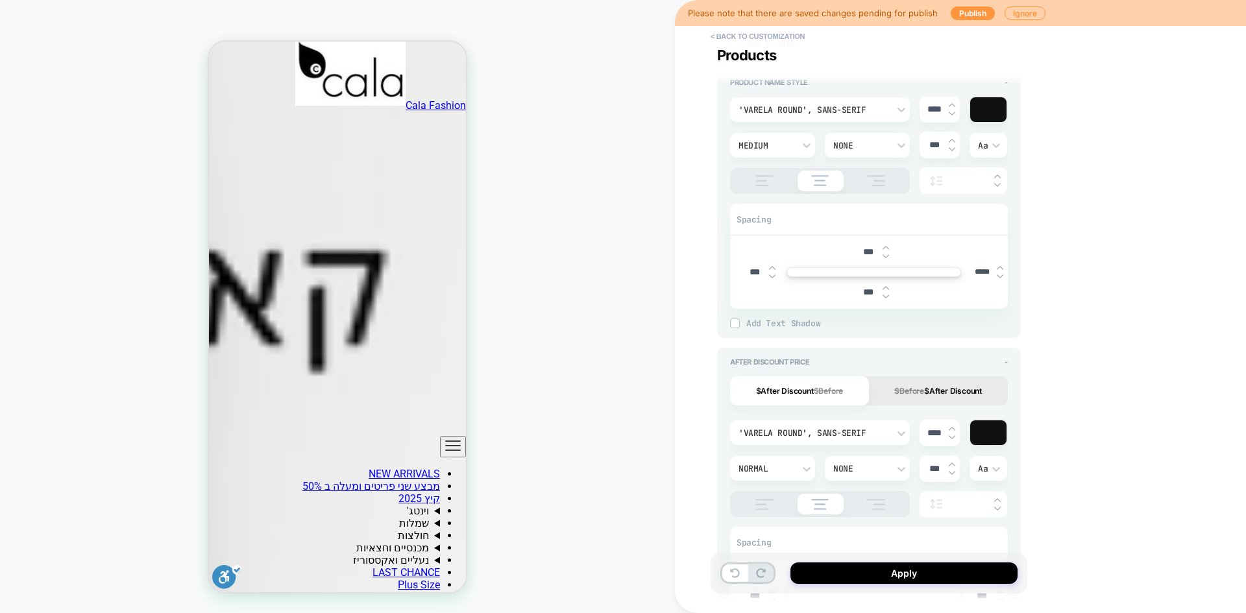
scroll to position [779, 0]
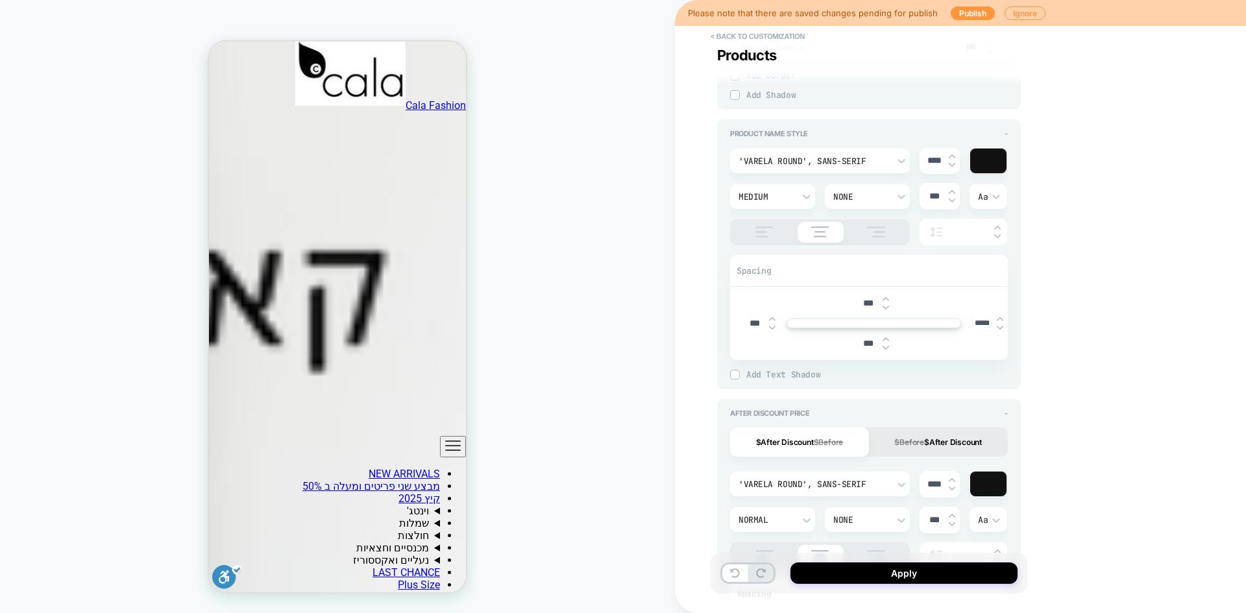
type input "****"
type textarea "*"
click at [1104, 396] on div "**********" at bounding box center [960, 306] width 571 height 613
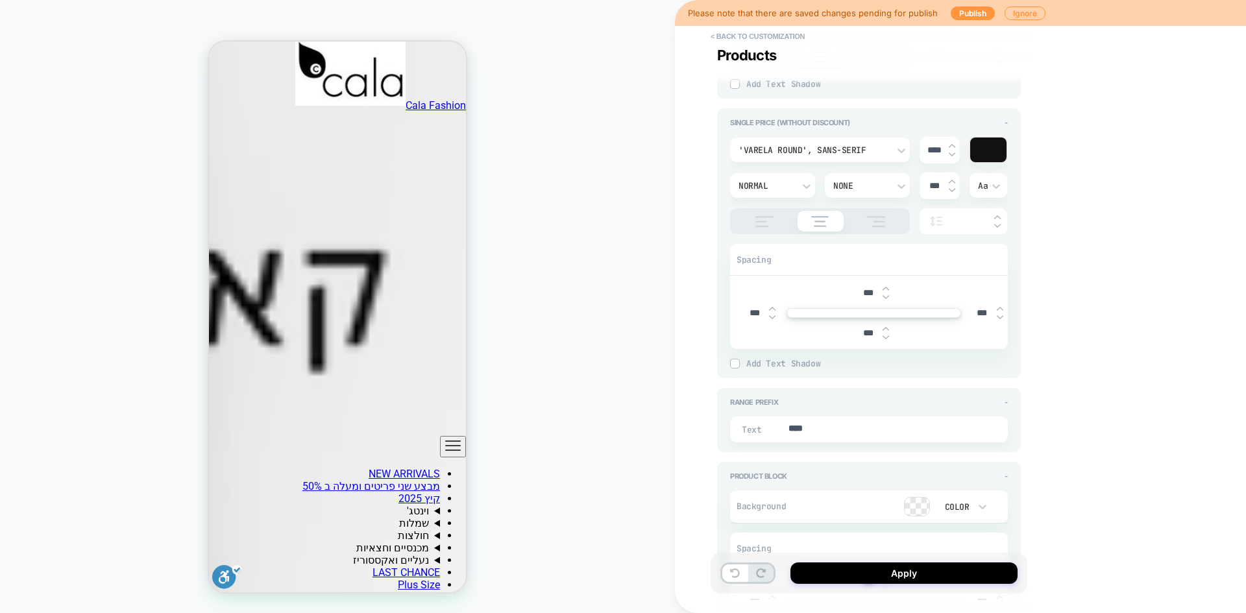
scroll to position [1818, 0]
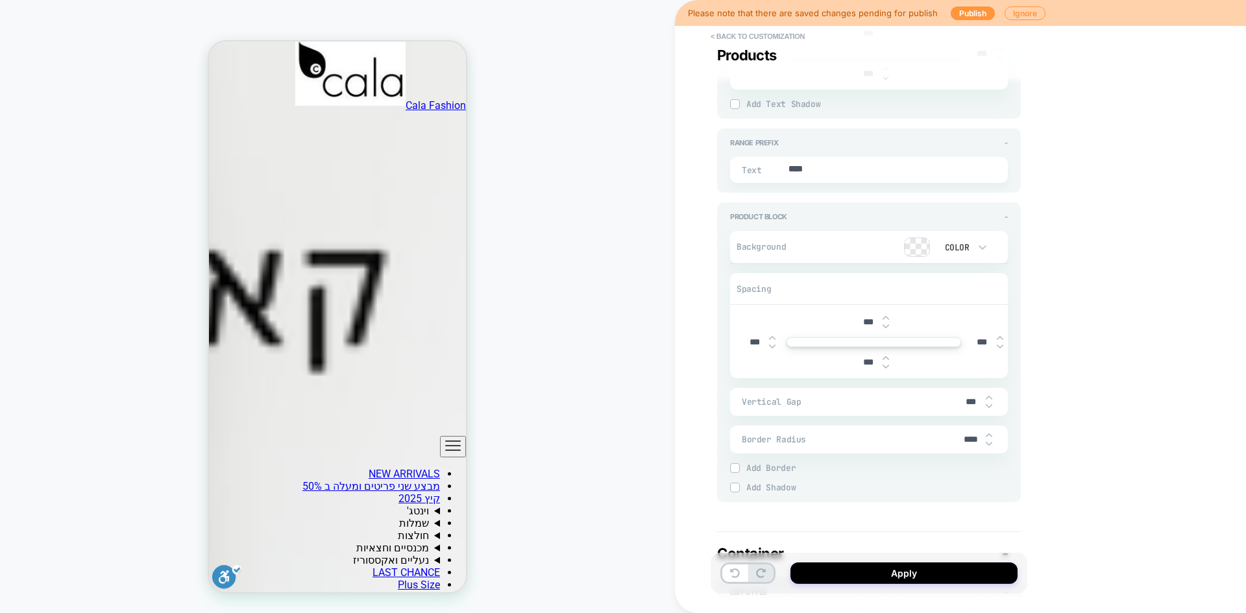
click at [973, 344] on input "***" at bounding box center [982, 342] width 29 height 11
type textarea "*"
type input "*****"
type textarea "*"
click at [1095, 372] on div "**********" at bounding box center [960, 306] width 571 height 613
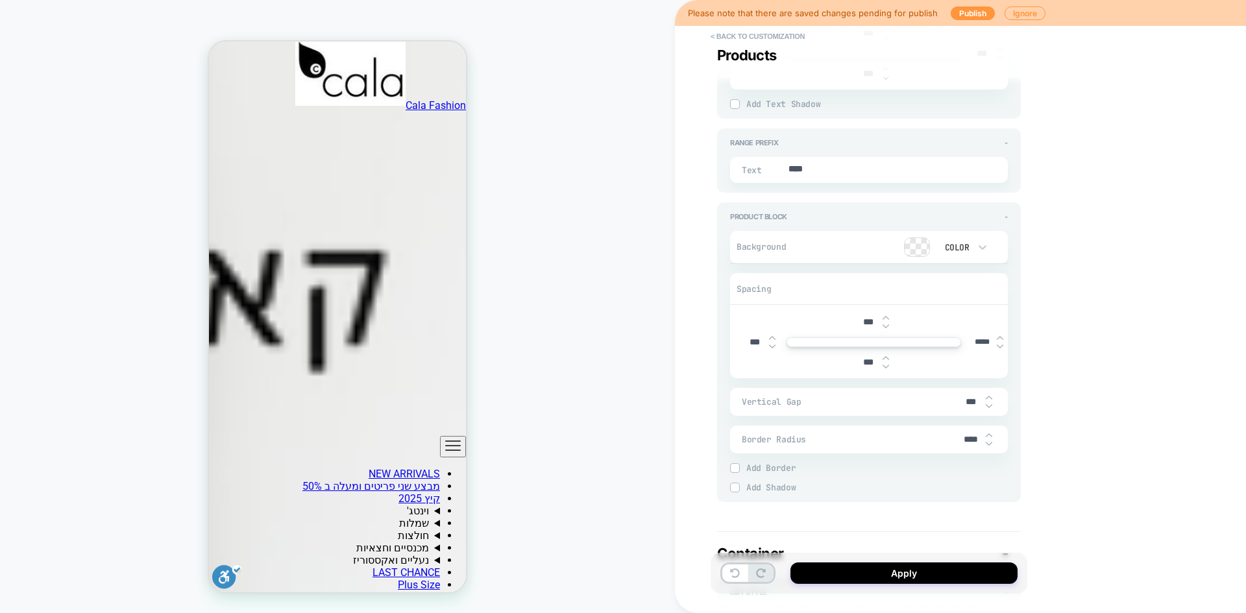
click at [972, 339] on input "*****" at bounding box center [982, 343] width 29 height 10
type input "***"
type textarea "*"
type input "***"
type textarea "*"
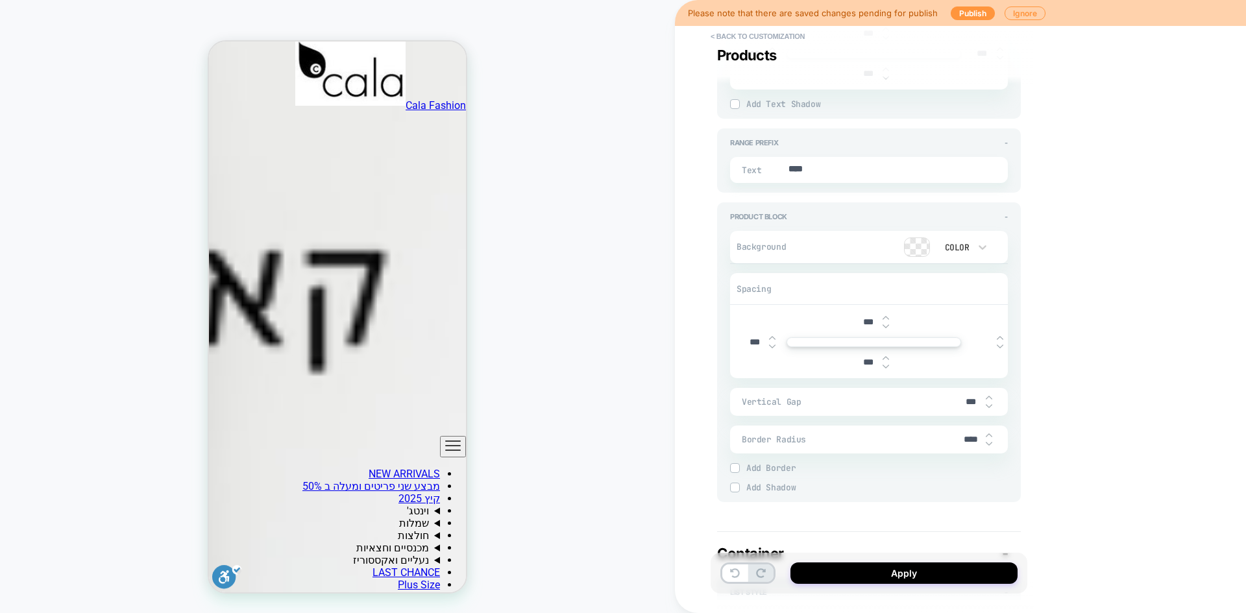
type input "*"
type textarea "*"
type input "***"
type textarea "*"
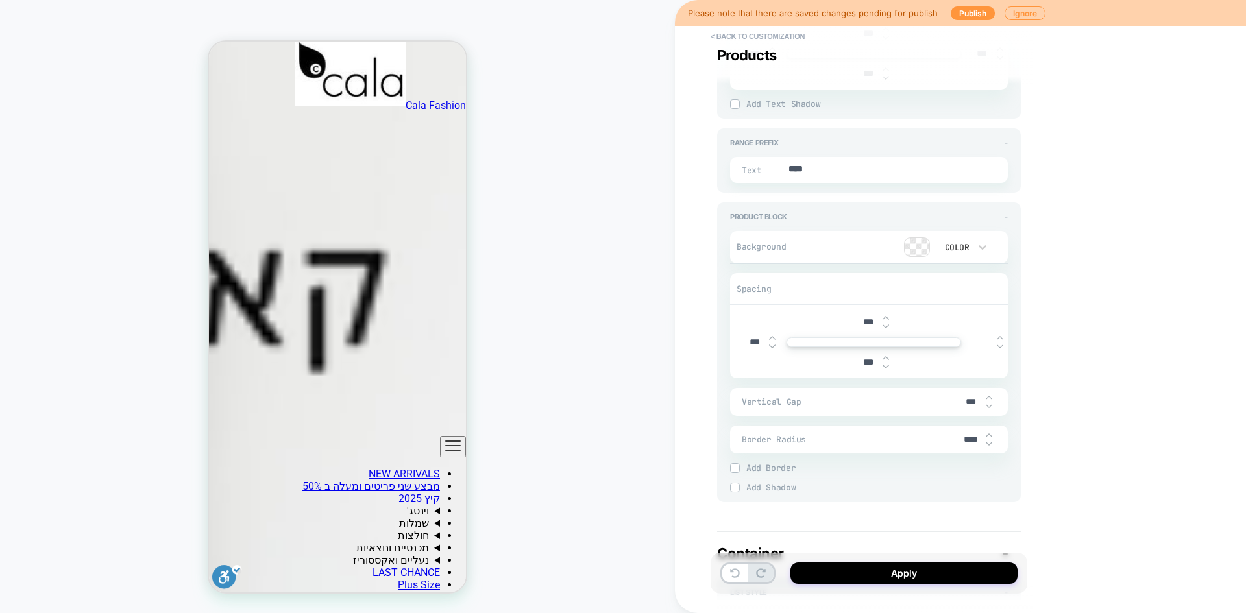
type input "***"
type textarea "*"
type input "****"
type textarea "*"
type input "***"
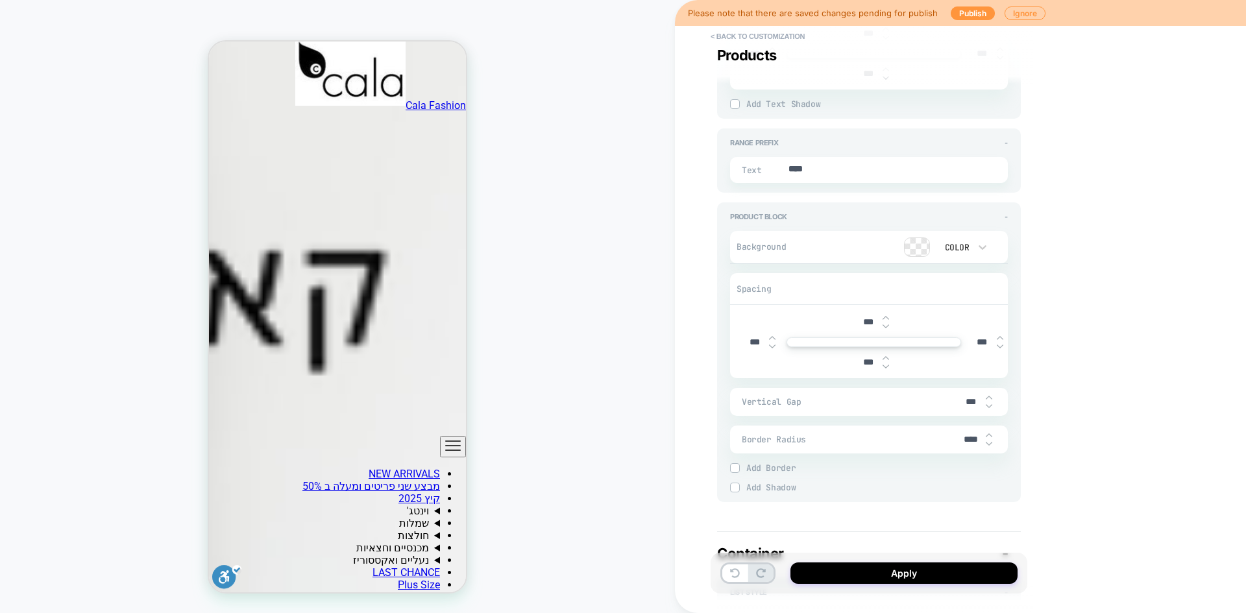
type textarea "*"
click at [1098, 346] on div "**********" at bounding box center [960, 306] width 571 height 613
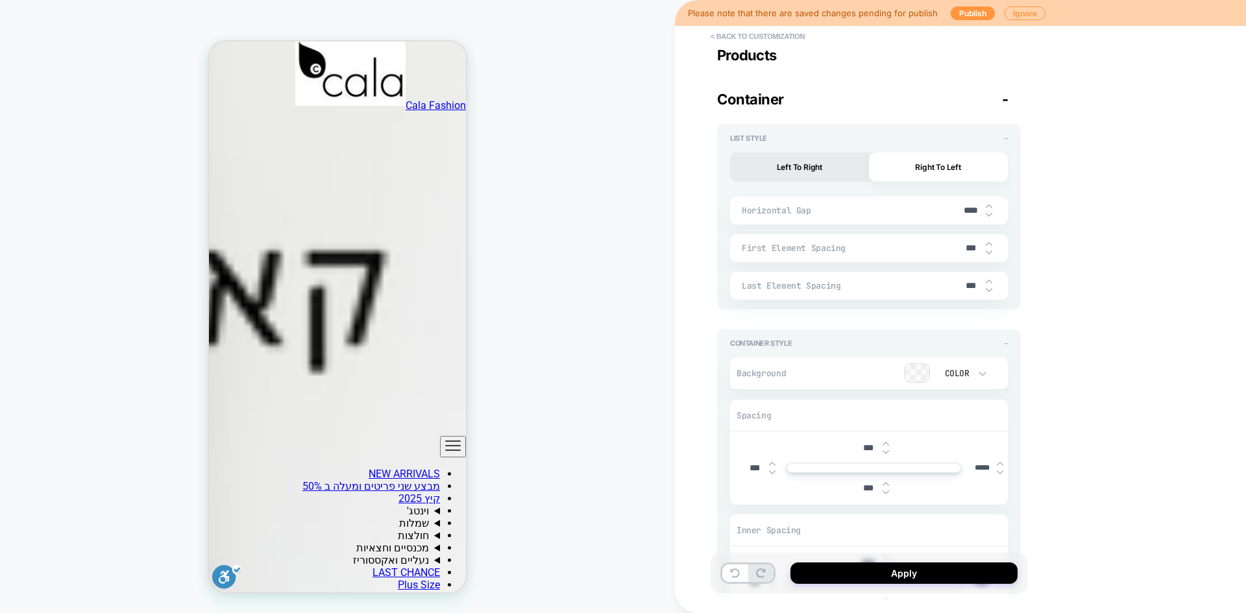
type textarea "*"
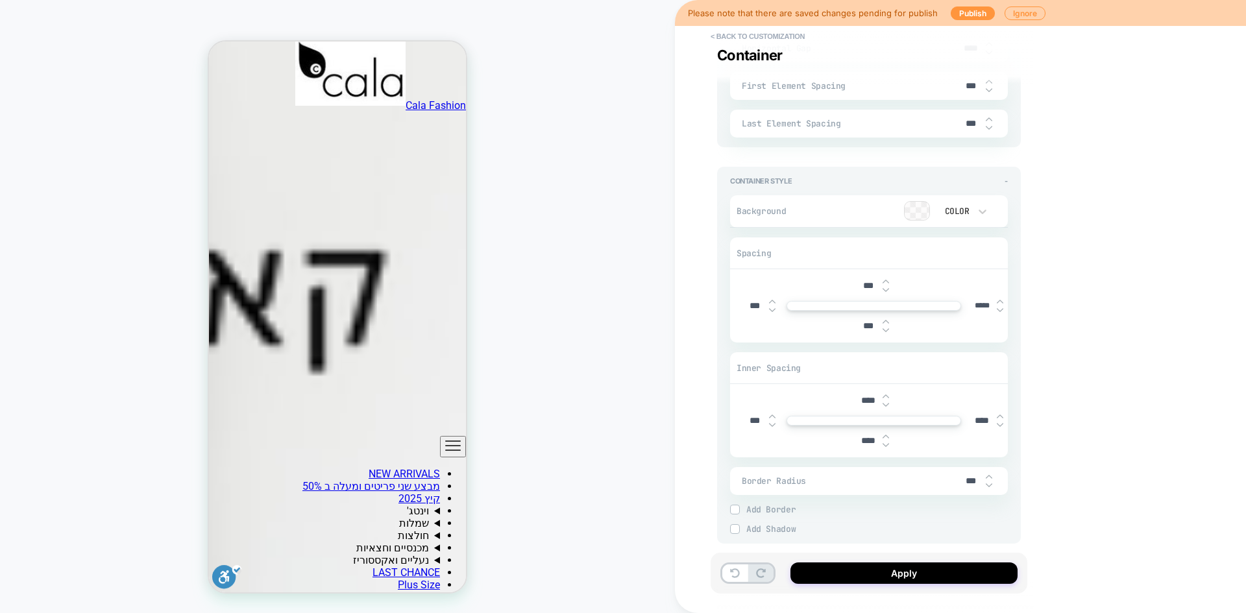
scroll to position [2462, 0]
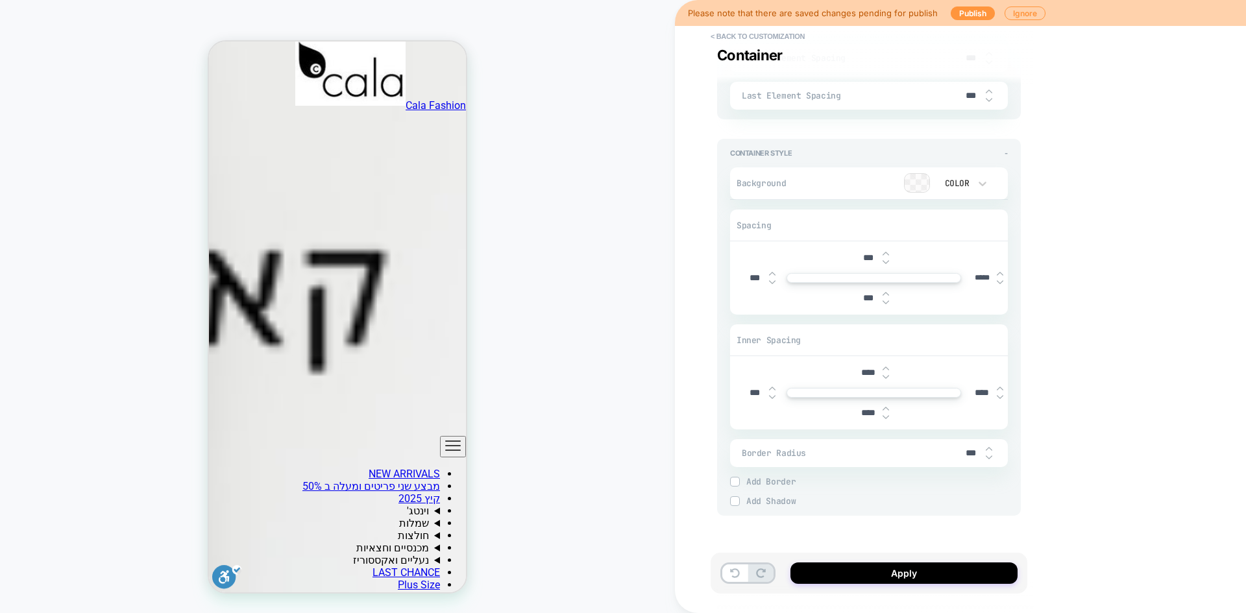
click at [976, 277] on input "*****" at bounding box center [982, 278] width 29 height 10
type input "***"
type textarea "*"
type input "***"
click at [1036, 317] on div "**********" at bounding box center [960, 306] width 571 height 613
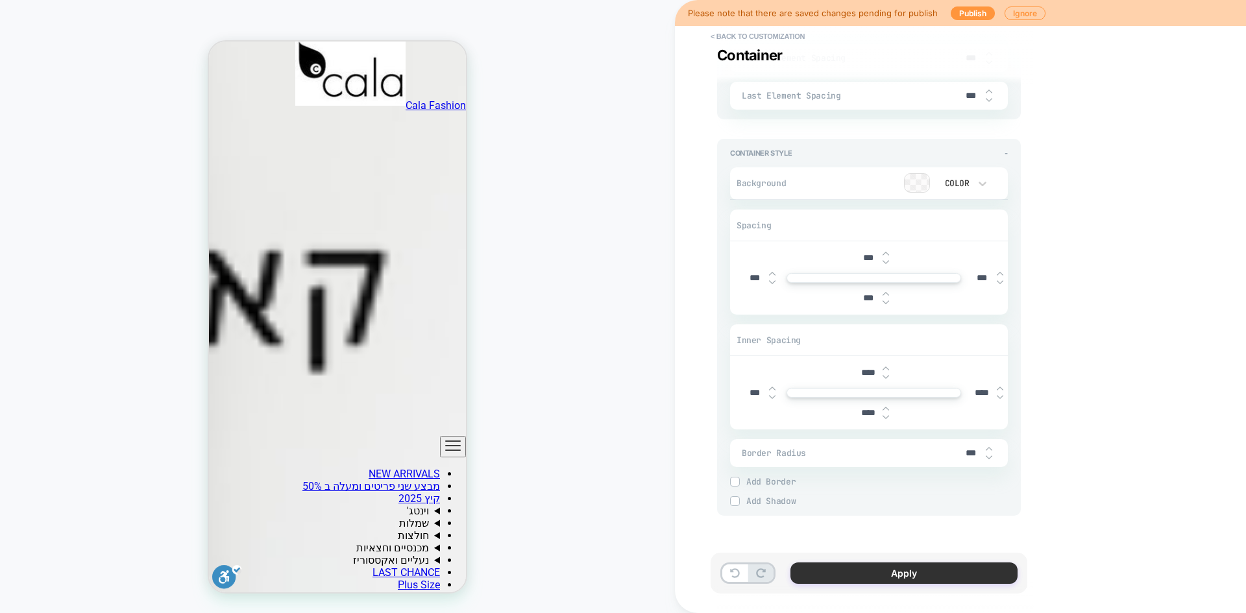
click at [902, 573] on button "Apply" at bounding box center [904, 573] width 227 height 21
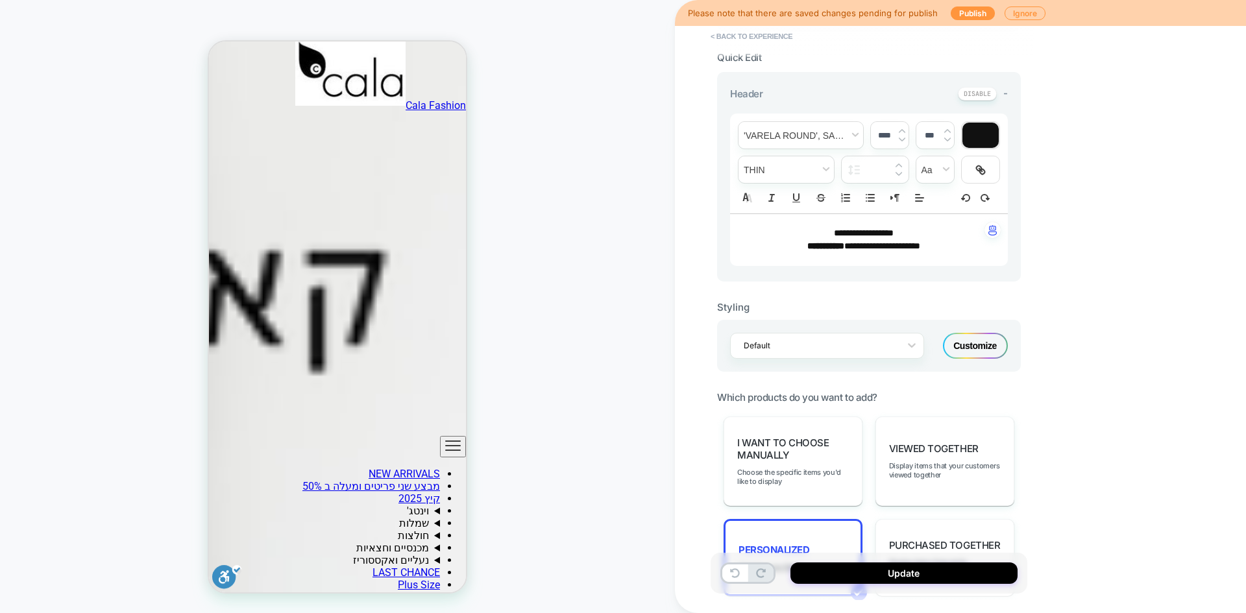
scroll to position [325, 0]
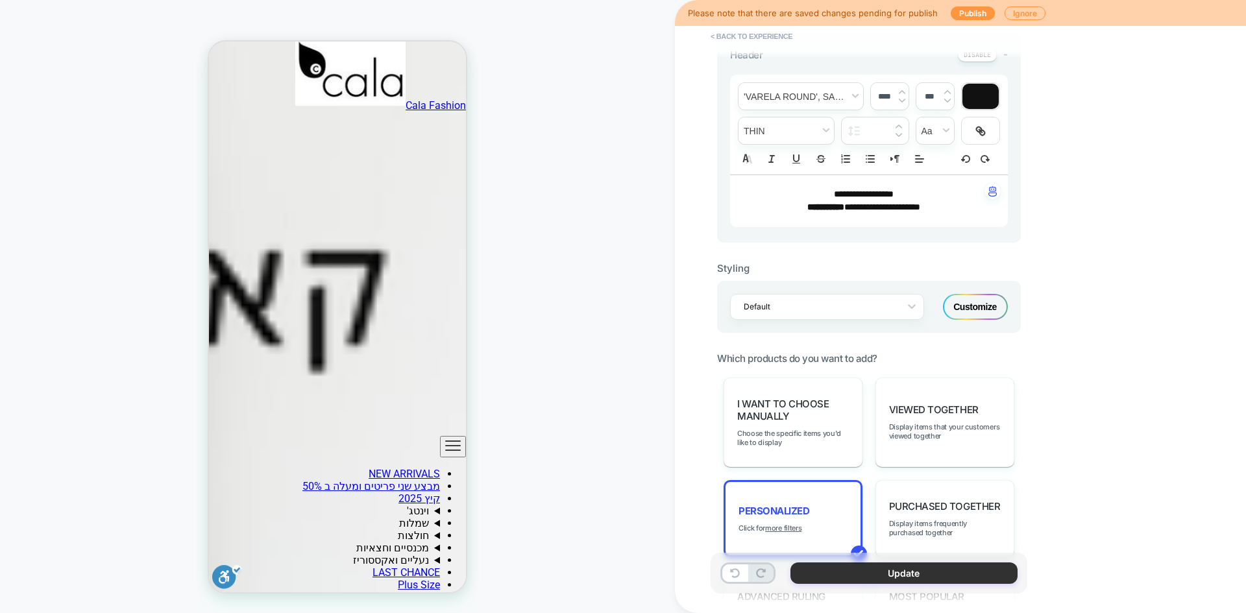
click at [872, 583] on button "Update" at bounding box center [904, 573] width 227 height 21
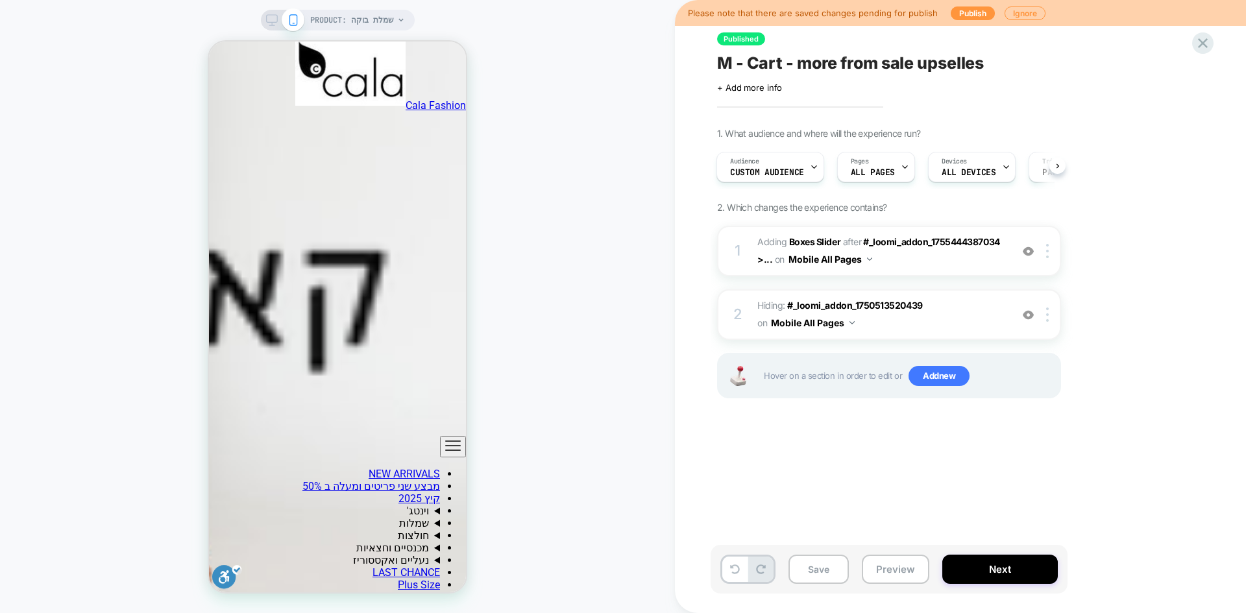
scroll to position [1928, 0]
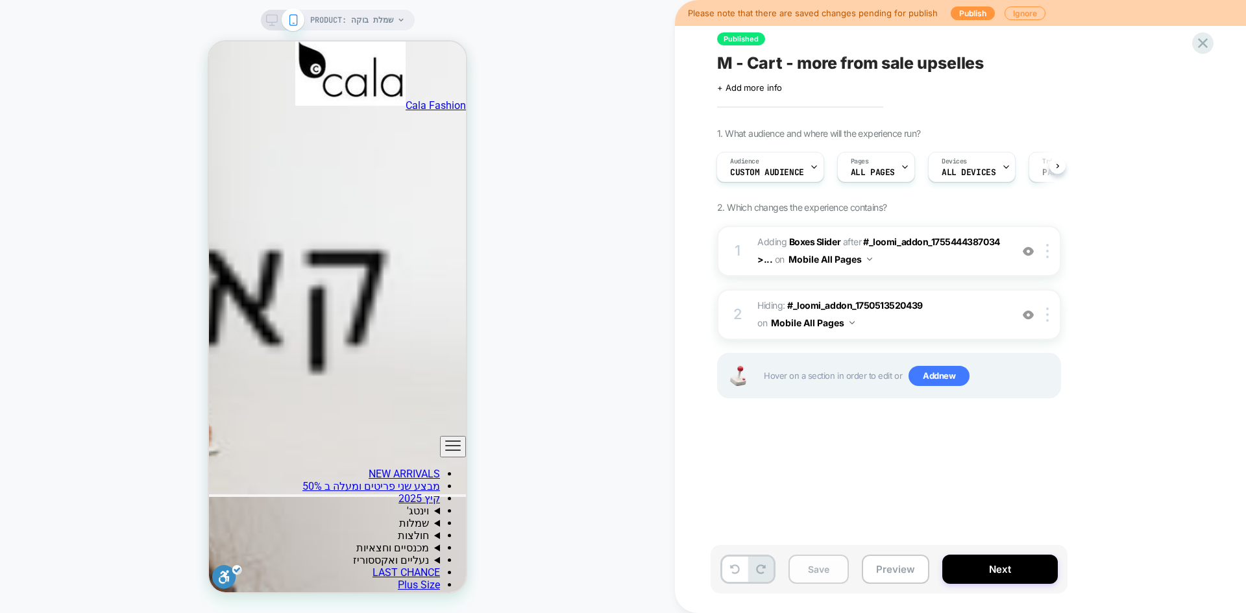
click at [812, 571] on button "Save" at bounding box center [819, 569] width 60 height 29
click at [904, 573] on button "Preview" at bounding box center [896, 569] width 68 height 29
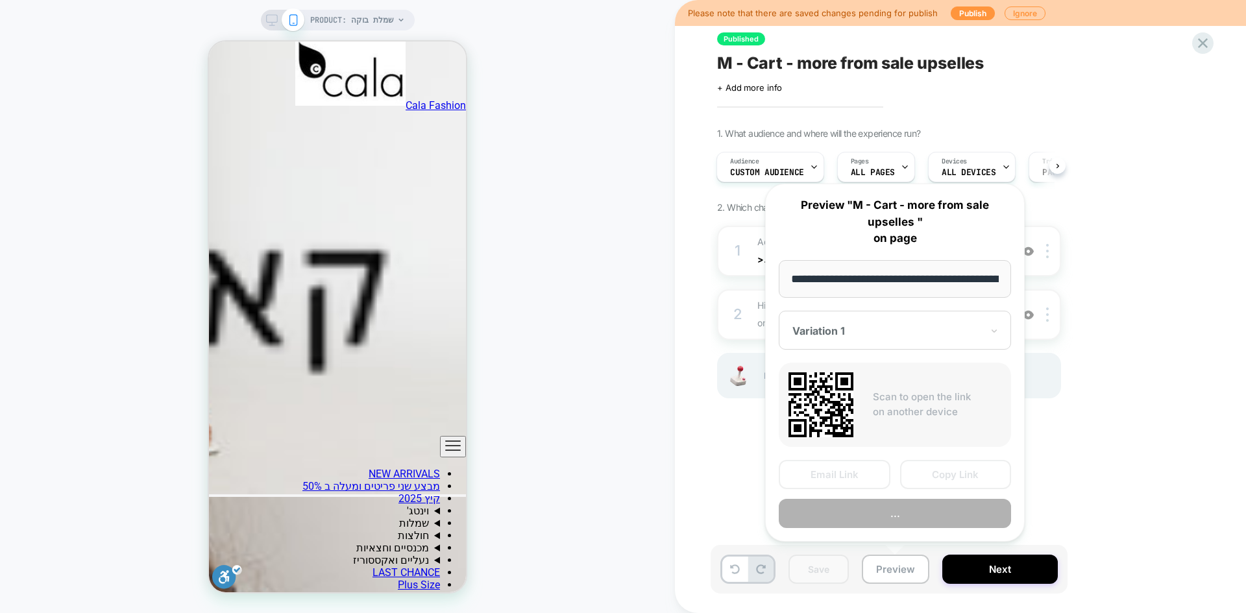
scroll to position [0, 434]
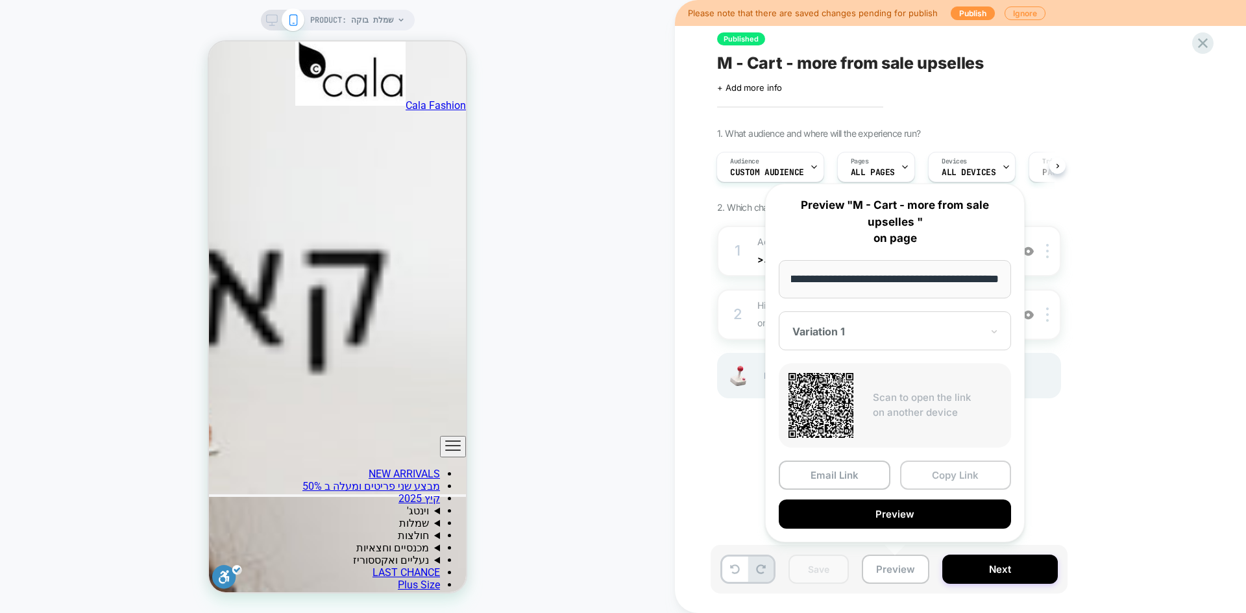
click at [956, 478] on button "Copy Link" at bounding box center [956, 475] width 112 height 29
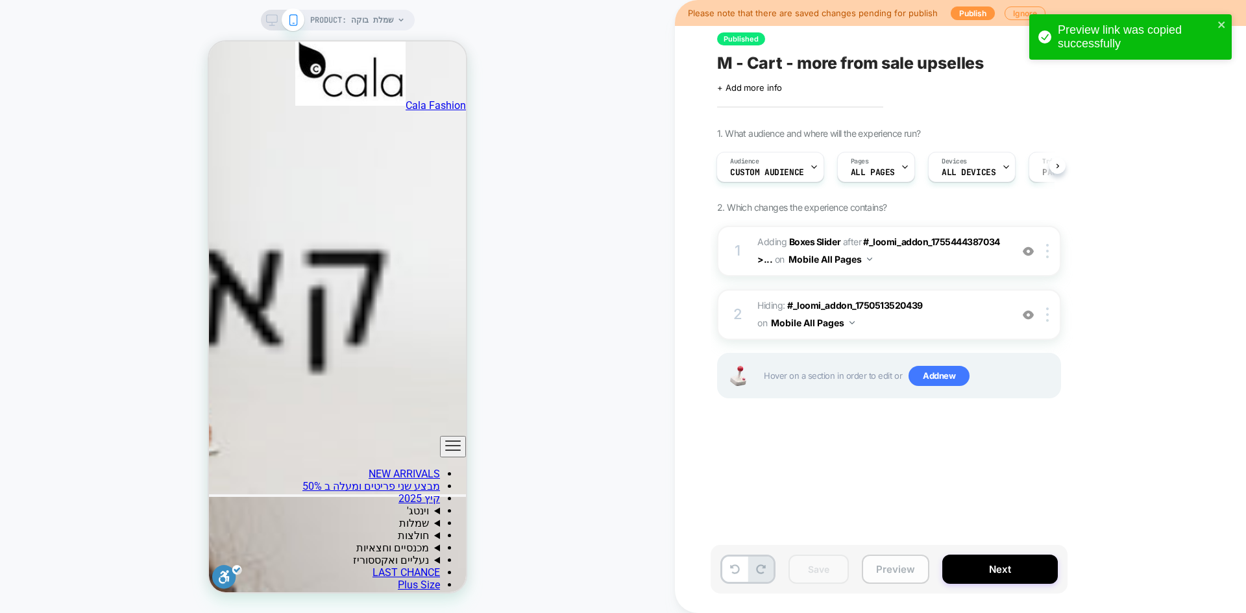
click at [891, 560] on button "Preview" at bounding box center [896, 569] width 68 height 29
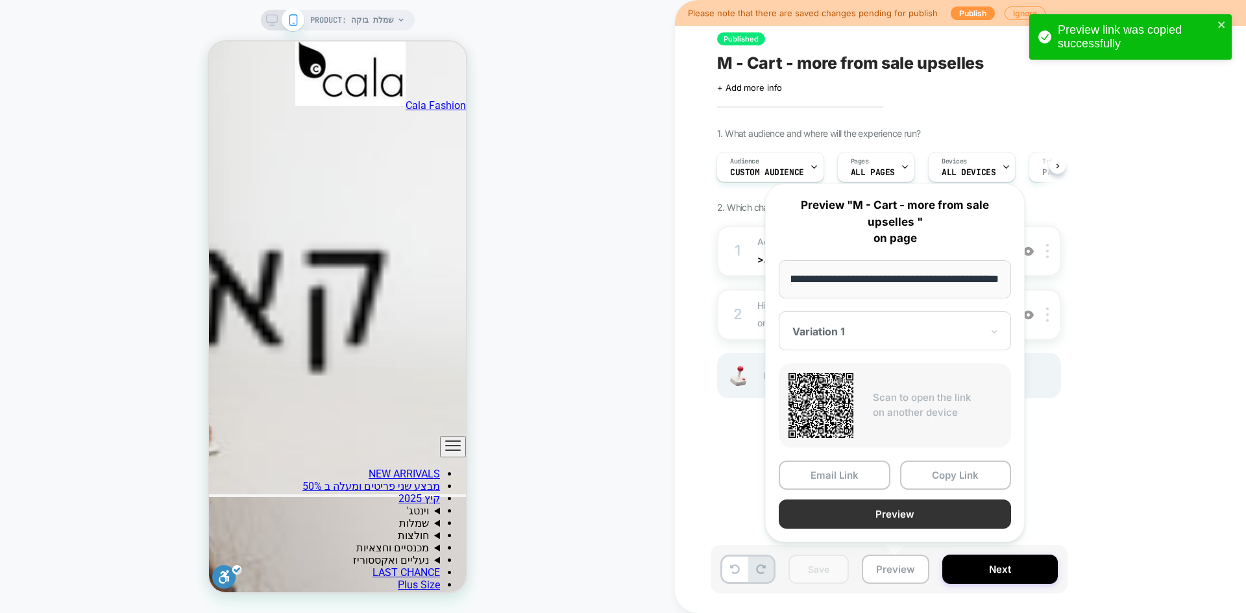
click at [920, 511] on button "Preview" at bounding box center [895, 514] width 232 height 29
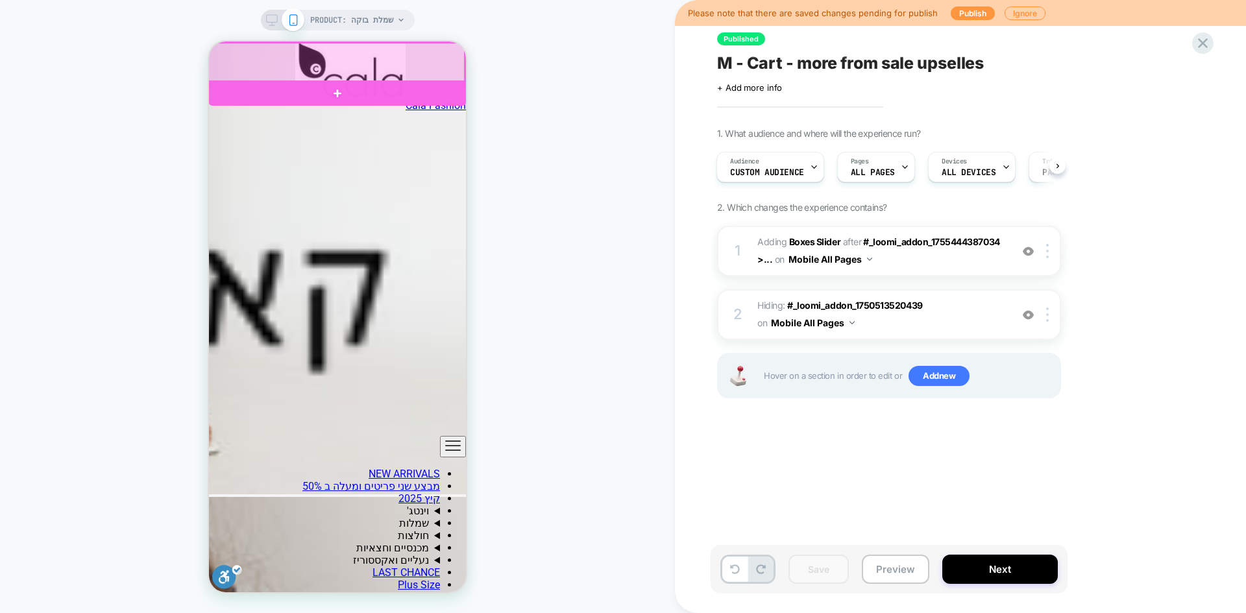
click at [223, 69] on div at bounding box center [336, 63] width 257 height 40
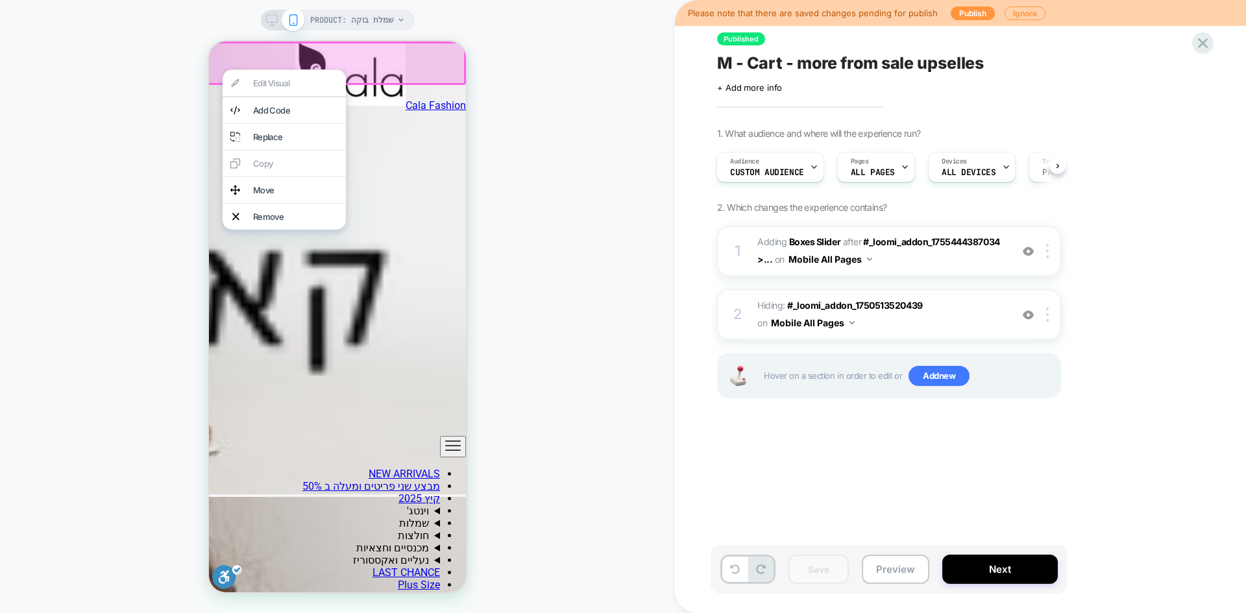
click at [227, 69] on div at bounding box center [284, 69] width 123 height 1
click at [531, 107] on div "PRODUCT: שמלת בוקה" at bounding box center [337, 307] width 675 height 588
click at [136, 58] on div "PRODUCT: שמלת בוקה" at bounding box center [337, 307] width 675 height 588
click at [230, 63] on div at bounding box center [335, 63] width 261 height 43
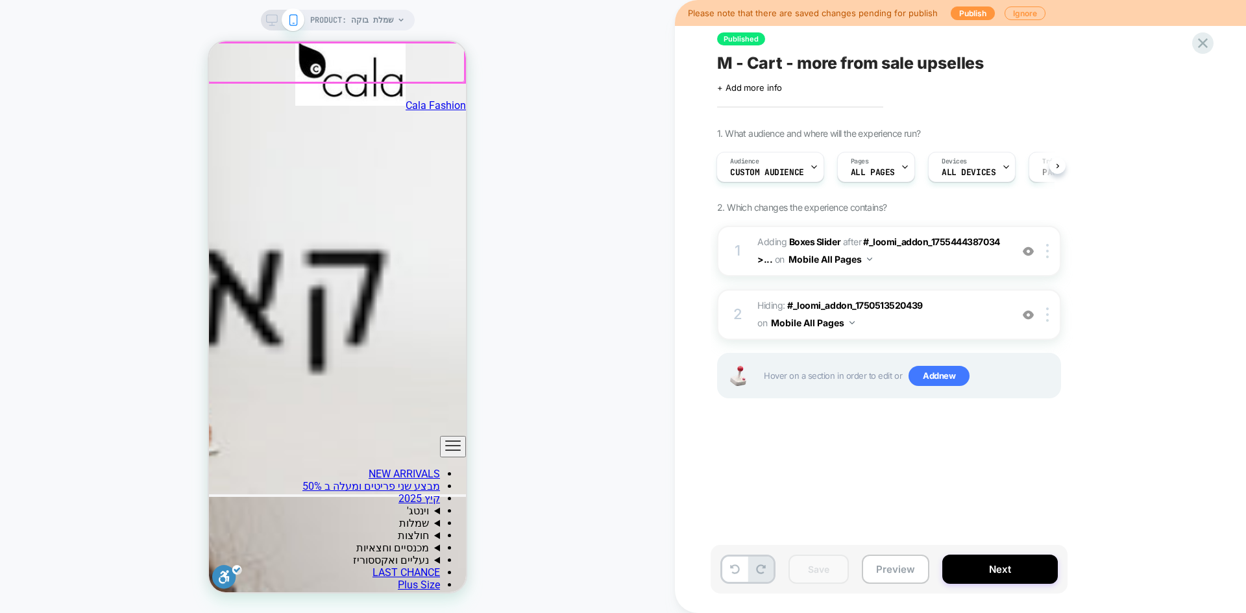
click at [228, 63] on div at bounding box center [336, 63] width 257 height 40
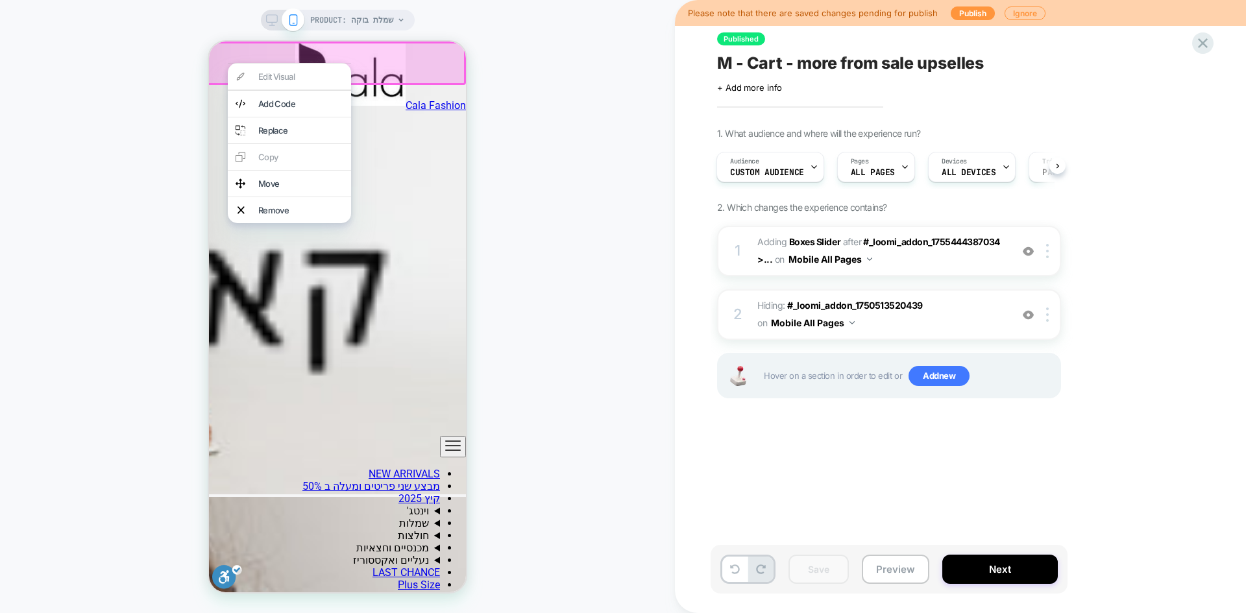
click at [562, 124] on div "PRODUCT: שמלת בוקה" at bounding box center [337, 307] width 675 height 588
click at [641, 143] on div "PRODUCT: שמלת בוקה" at bounding box center [337, 307] width 675 height 588
click at [901, 162] on div at bounding box center [905, 167] width 8 height 29
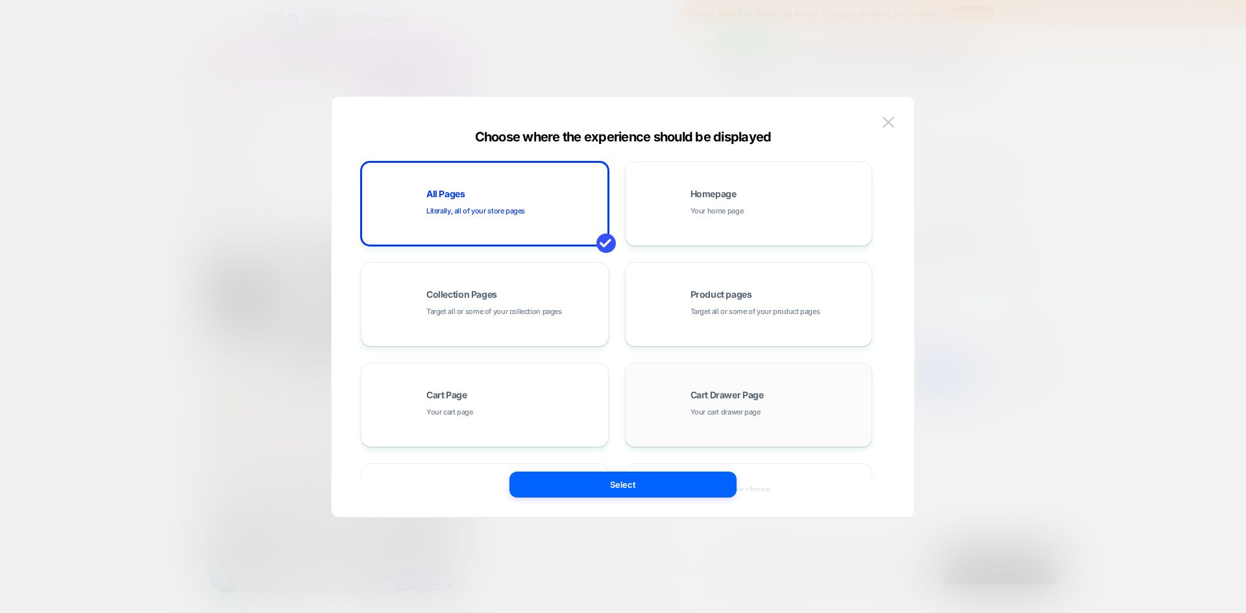
click at [756, 408] on span "Your cart drawer page" at bounding box center [726, 412] width 70 height 12
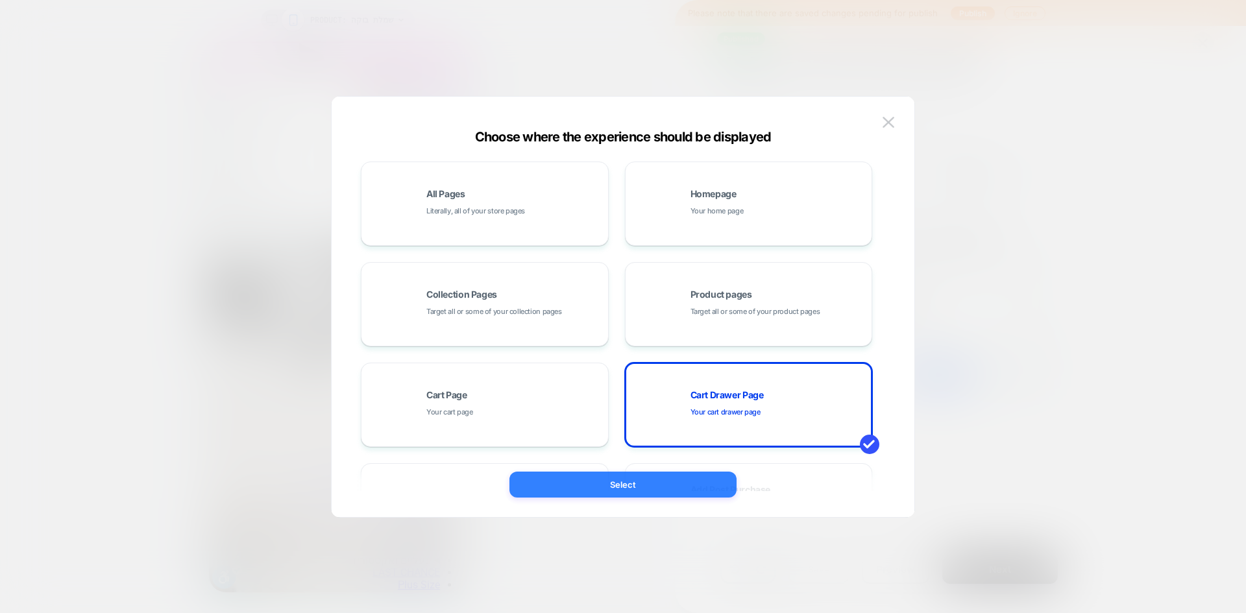
click at [670, 483] on button "Select" at bounding box center [623, 485] width 227 height 26
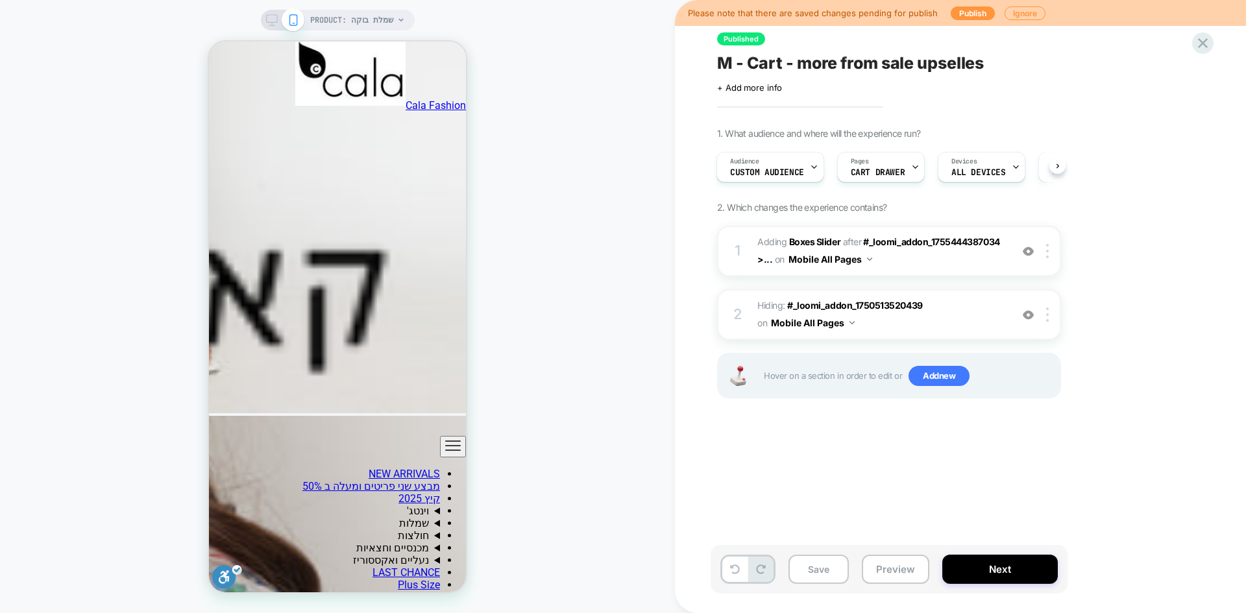
click at [595, 375] on div "PRODUCT: שמלת בוקה" at bounding box center [337, 307] width 675 height 588
click at [848, 262] on button "Mobile All Pages" at bounding box center [831, 259] width 84 height 19
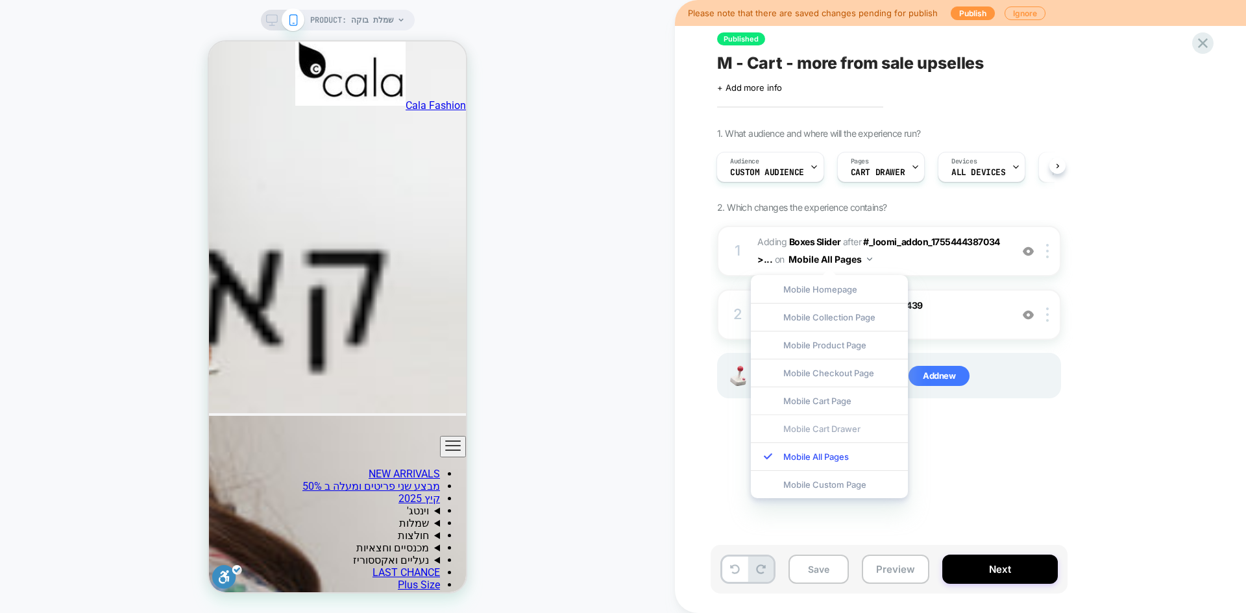
click at [845, 427] on div "Mobile Cart Drawer" at bounding box center [829, 429] width 157 height 28
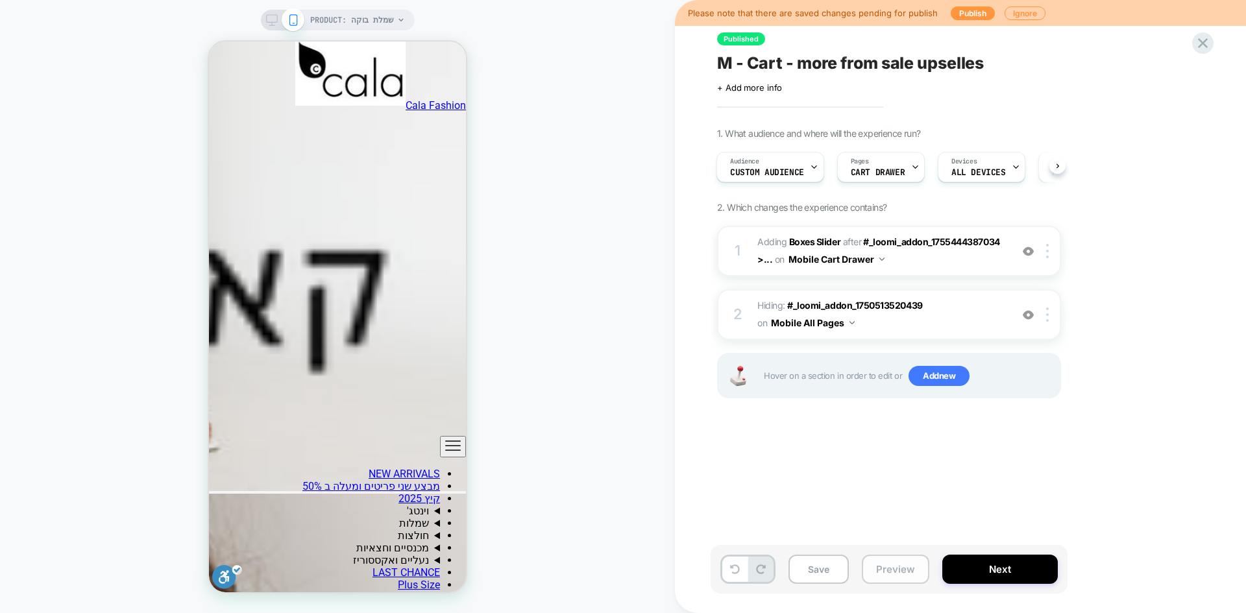
scroll to position [1928, 0]
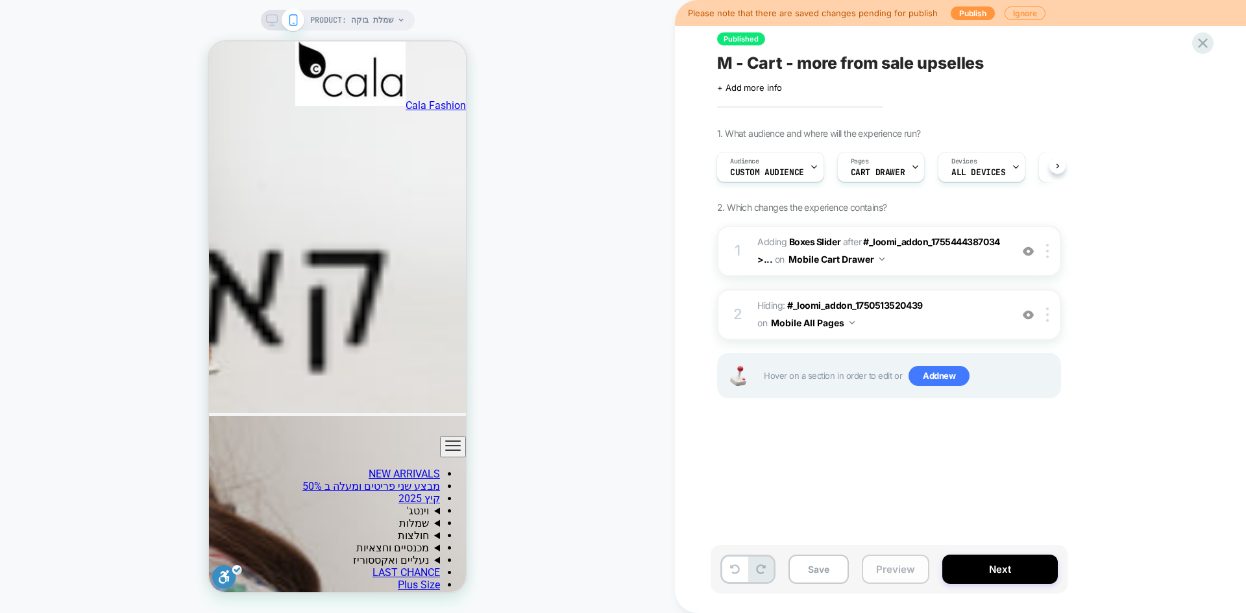
click at [885, 568] on button "Preview" at bounding box center [896, 569] width 68 height 29
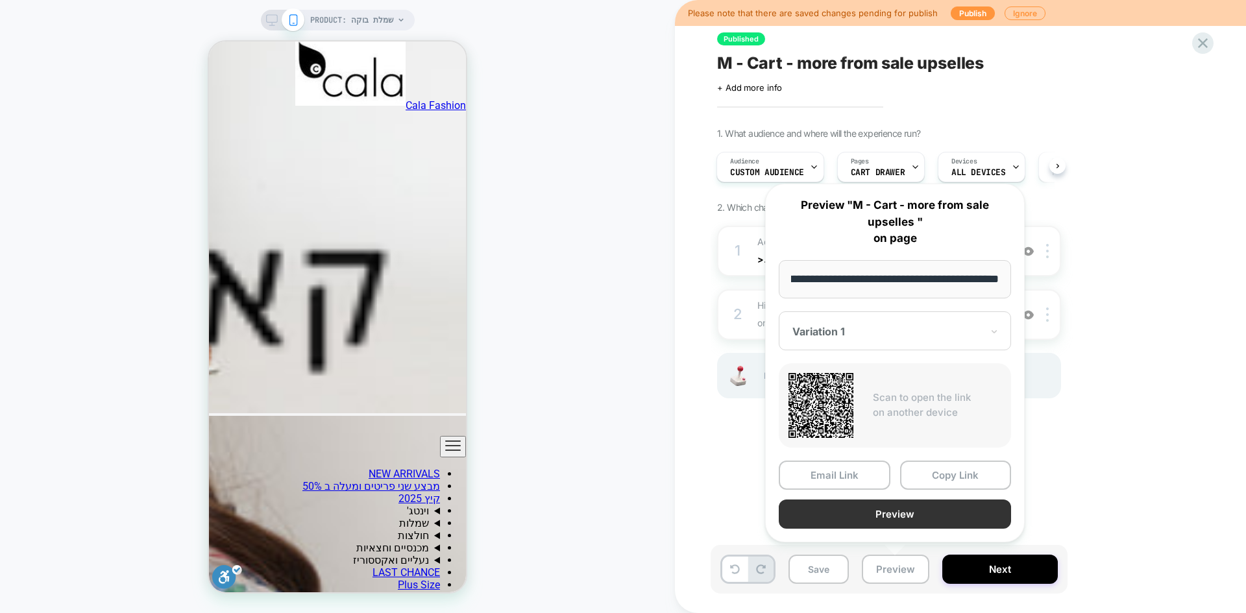
scroll to position [0, 0]
click at [906, 517] on button "Preview" at bounding box center [895, 514] width 232 height 29
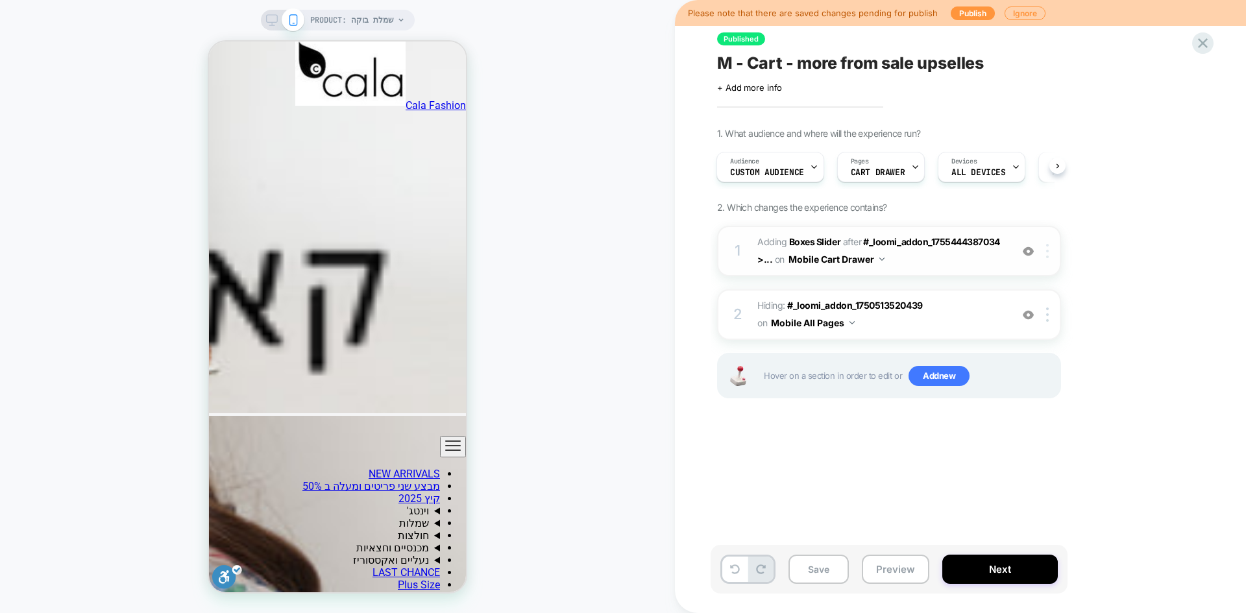
click at [1048, 249] on img at bounding box center [1047, 251] width 3 height 14
click at [1048, 256] on img at bounding box center [1047, 251] width 3 height 14
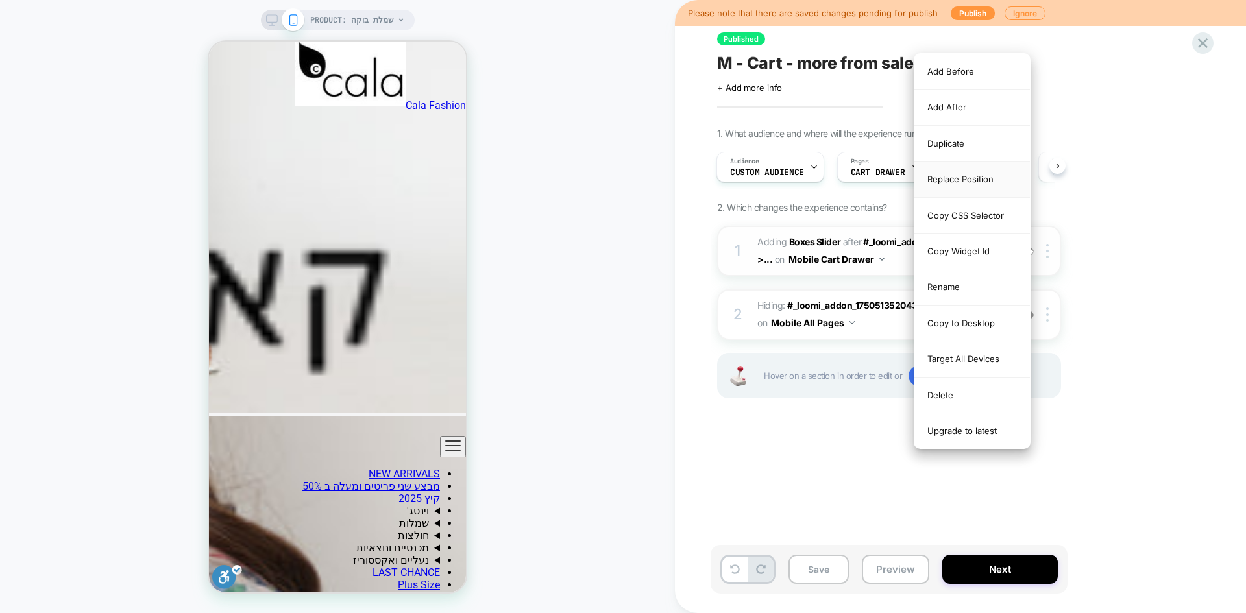
click at [971, 177] on div "Replace Position" at bounding box center [973, 180] width 116 height 36
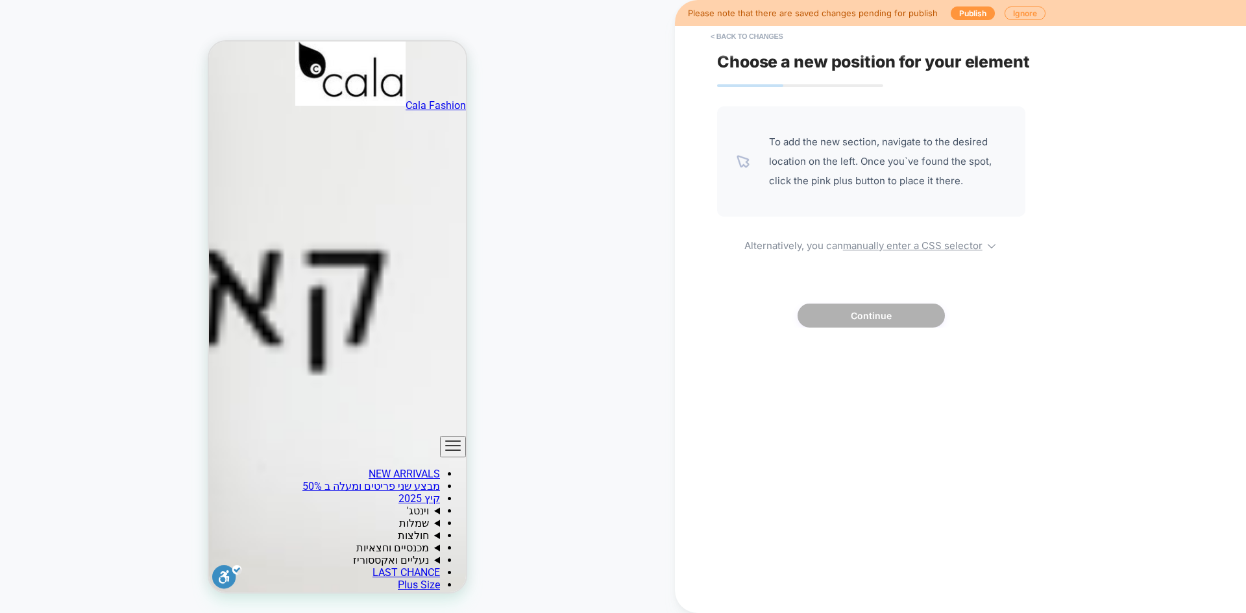
scroll to position [1928, 0]
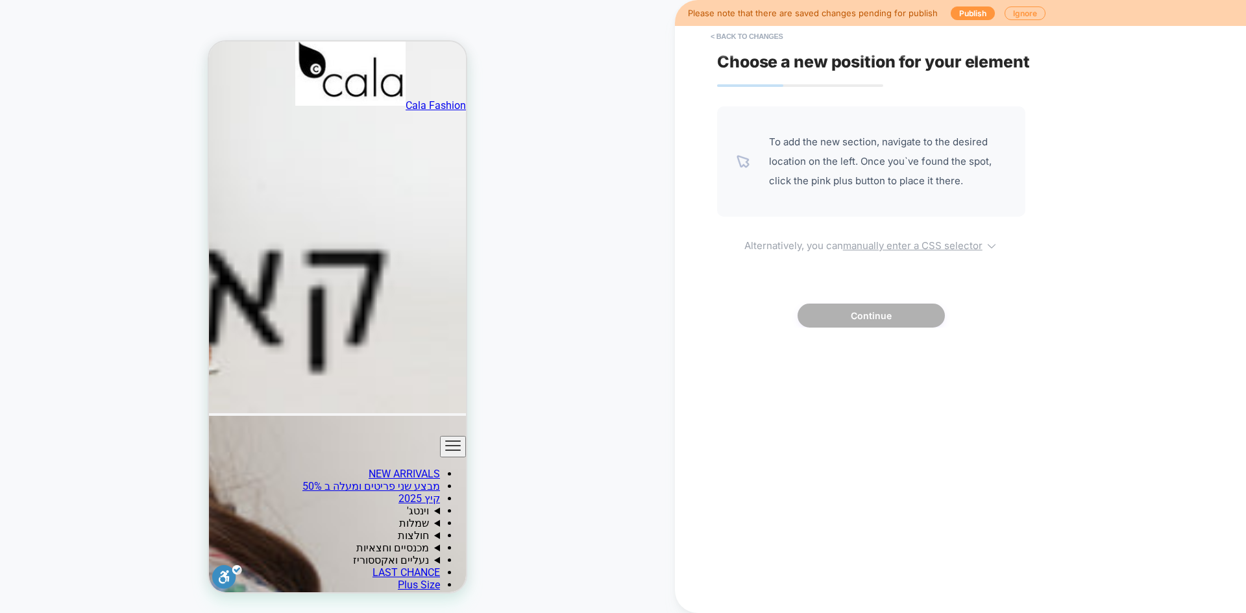
click at [892, 247] on u "manually enter a CSS selector" at bounding box center [913, 246] width 140 height 12
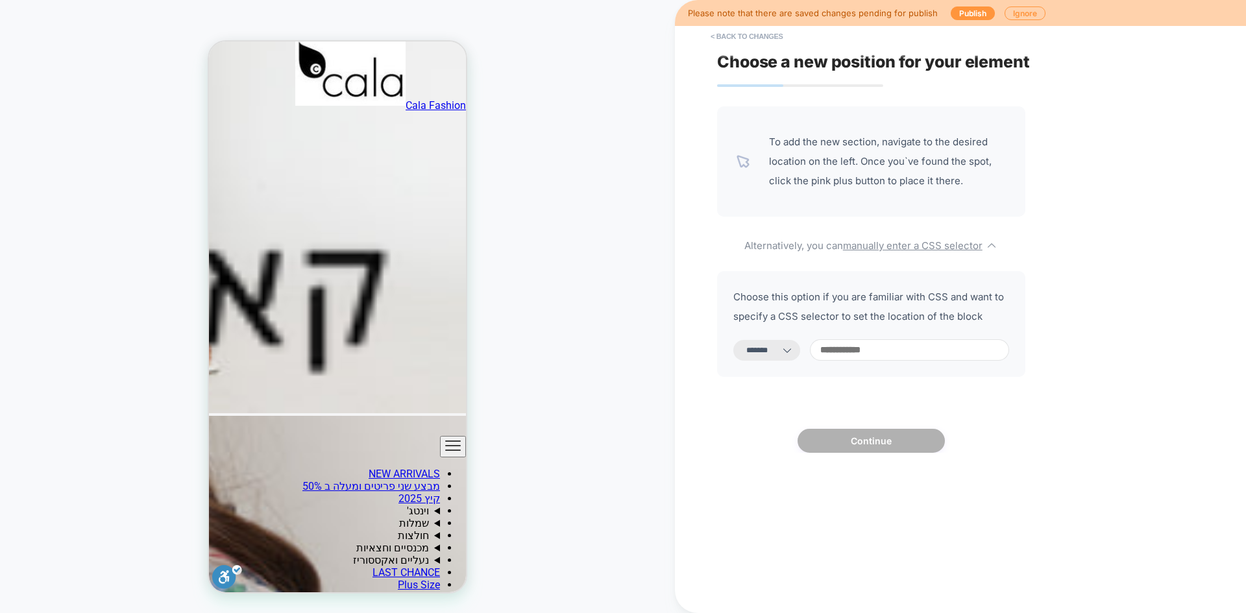
click at [792, 357] on select "**********" at bounding box center [767, 350] width 67 height 21
select select "*********"
click at [734, 340] on select "**********" at bounding box center [767, 350] width 67 height 21
click at [867, 347] on input at bounding box center [909, 350] width 199 height 21
paste input "**********"
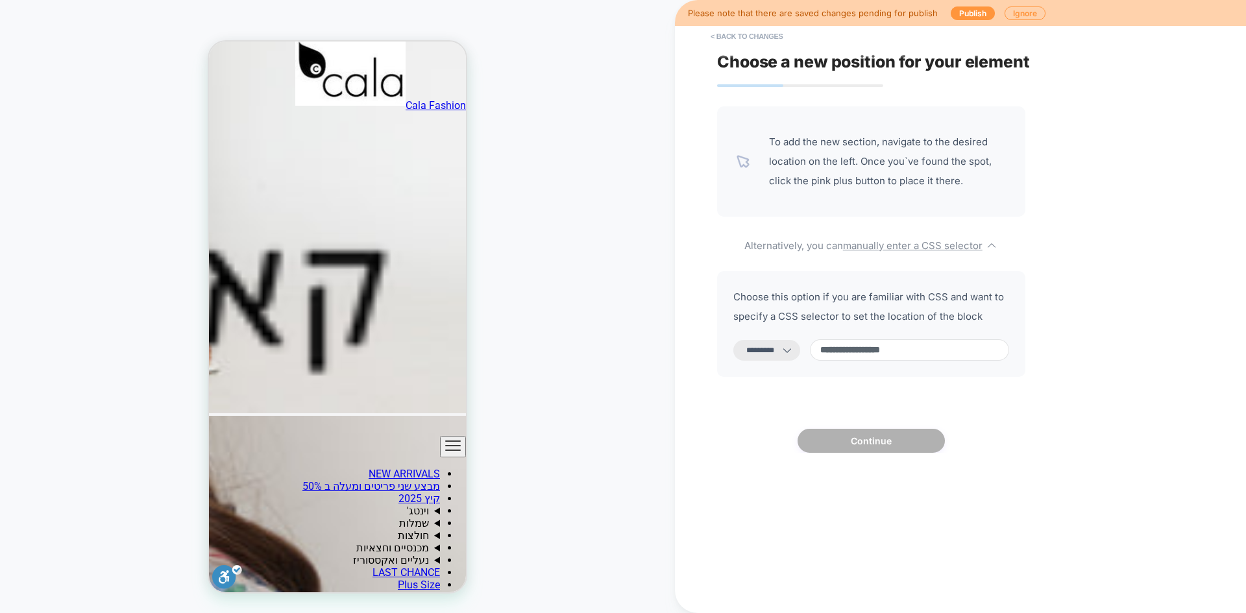
type input "**********"
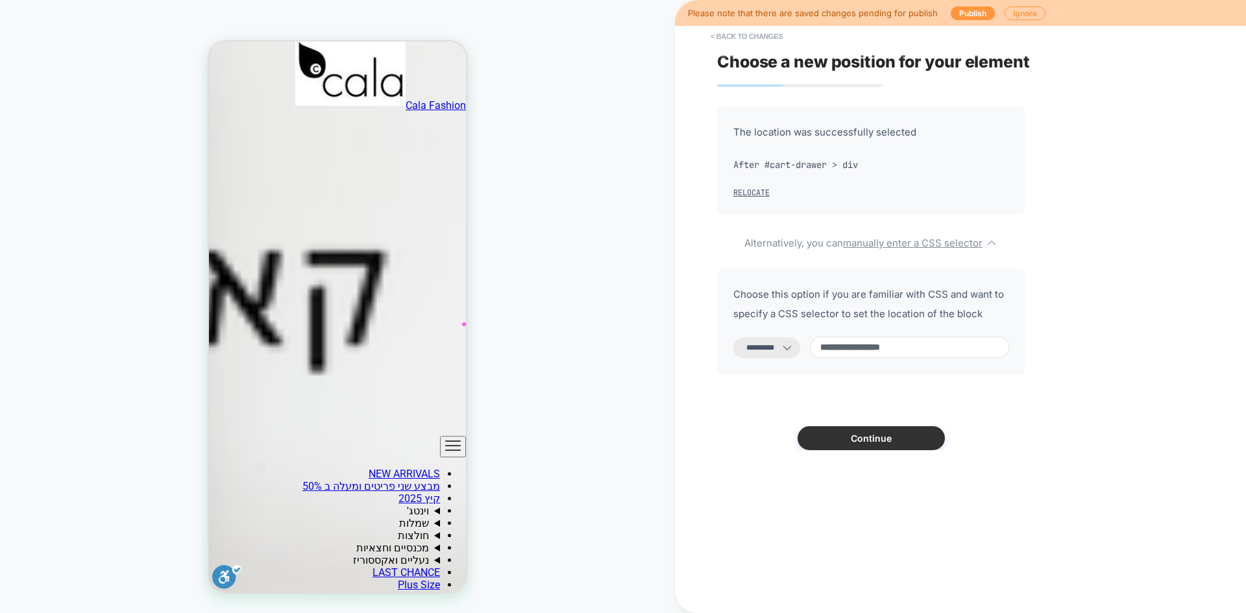
click at [872, 445] on button "Continue" at bounding box center [871, 439] width 147 height 24
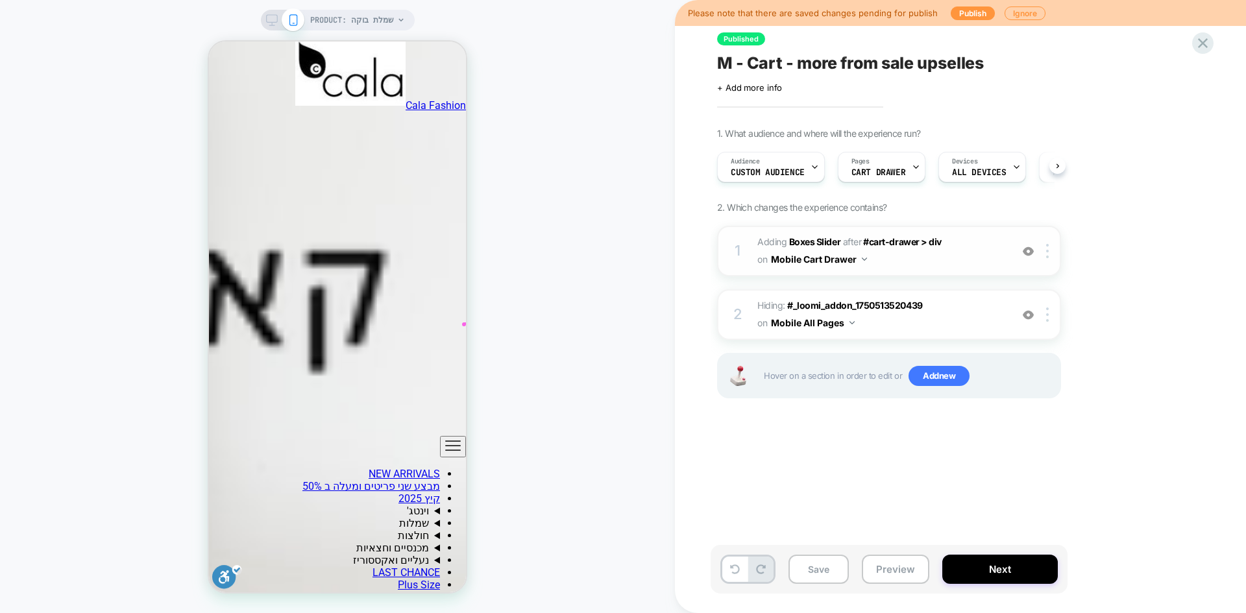
scroll to position [0, 1]
click at [826, 567] on button "Save" at bounding box center [819, 569] width 60 height 29
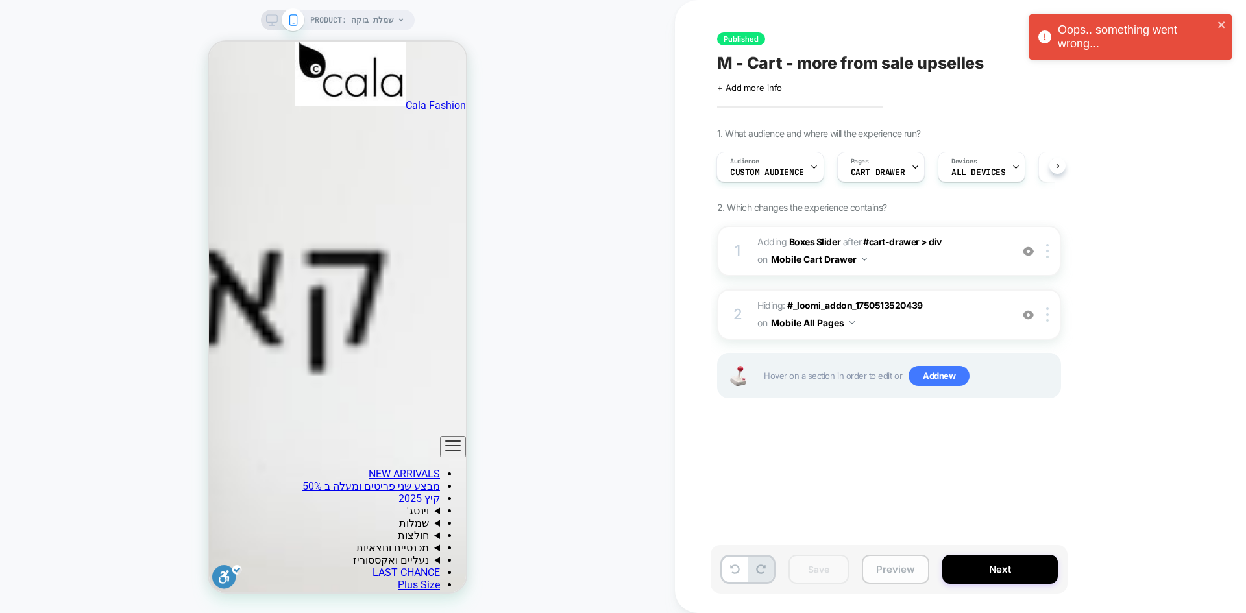
click at [895, 575] on button "Preview" at bounding box center [896, 569] width 68 height 29
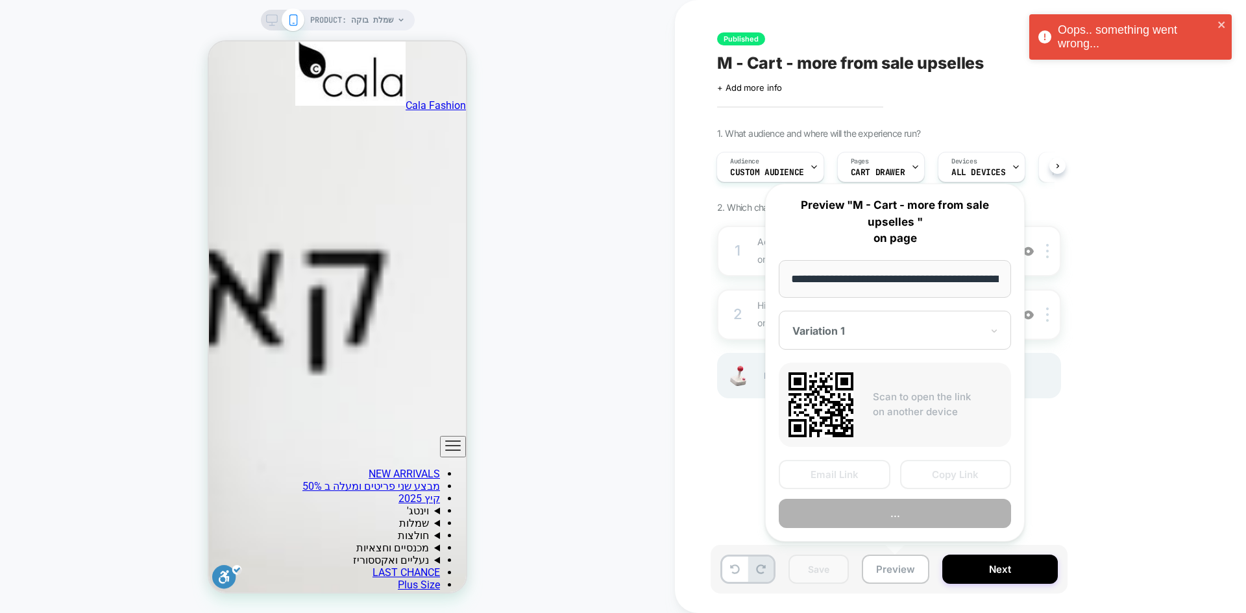
scroll to position [0, 434]
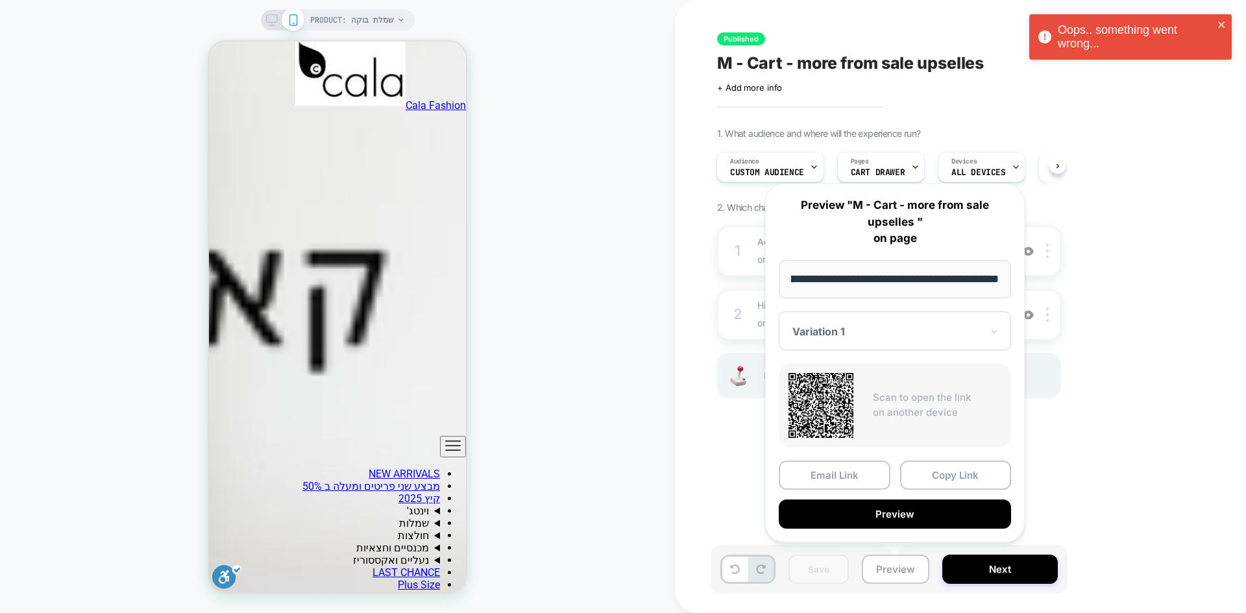
click at [935, 519] on button "Preview" at bounding box center [895, 514] width 232 height 29
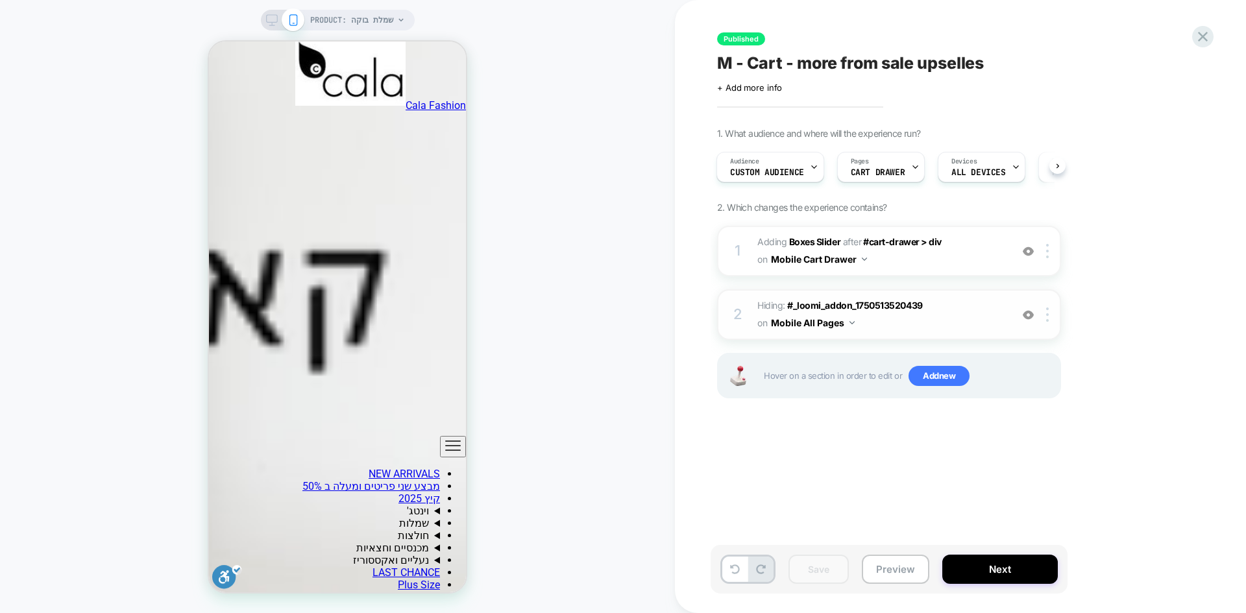
click at [815, 324] on button "Mobile All Pages" at bounding box center [813, 323] width 84 height 19
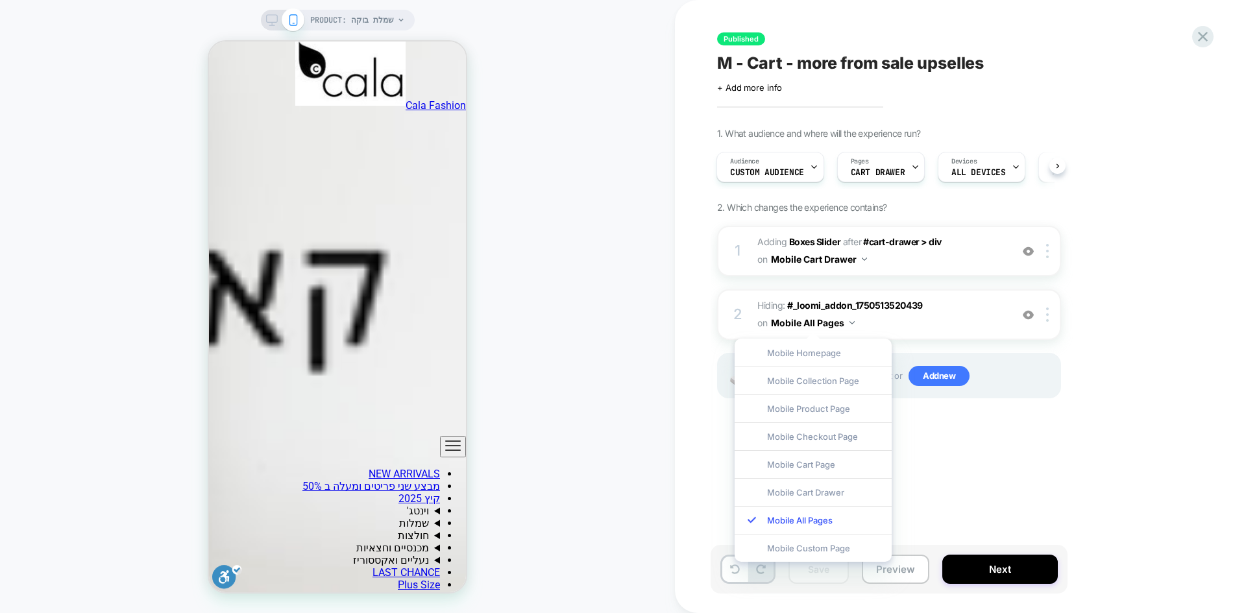
drag, startPoint x: 1006, startPoint y: 467, endPoint x: 992, endPoint y: 456, distance: 18.0
click at [1007, 467] on div "Published M - Cart - more from sale upselles Click to edit experience details +…" at bounding box center [954, 307] width 487 height 588
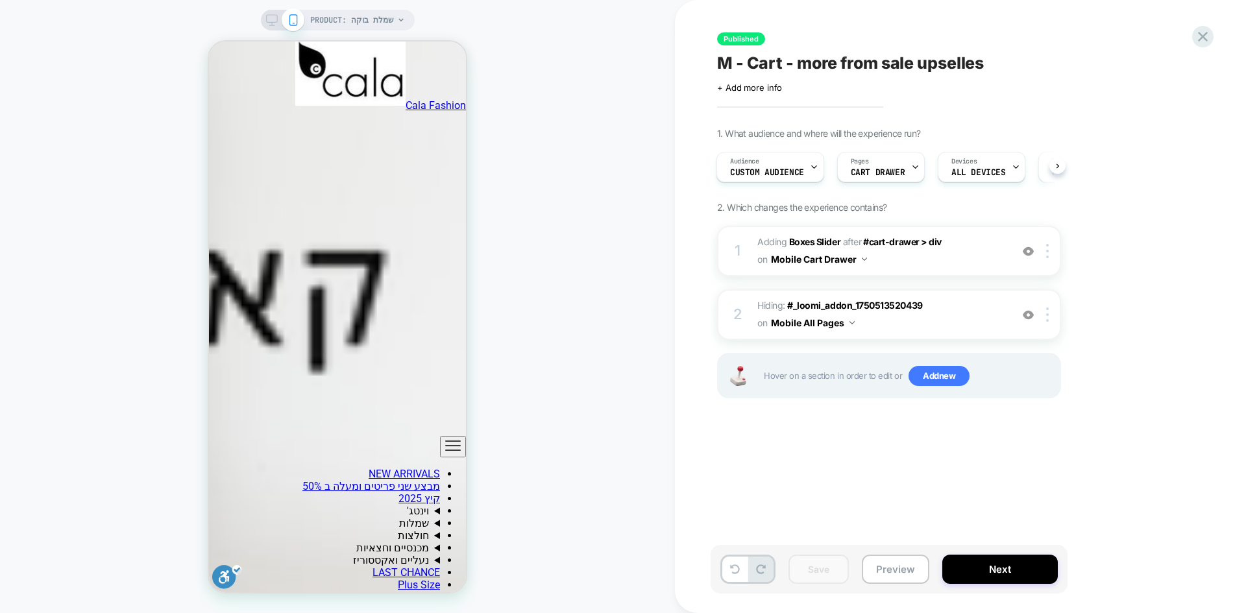
click at [830, 62] on span "M - Cart - more from sale upselles" at bounding box center [850, 62] width 267 height 19
click at [1194, 34] on div at bounding box center [1203, 36] width 27 height 27
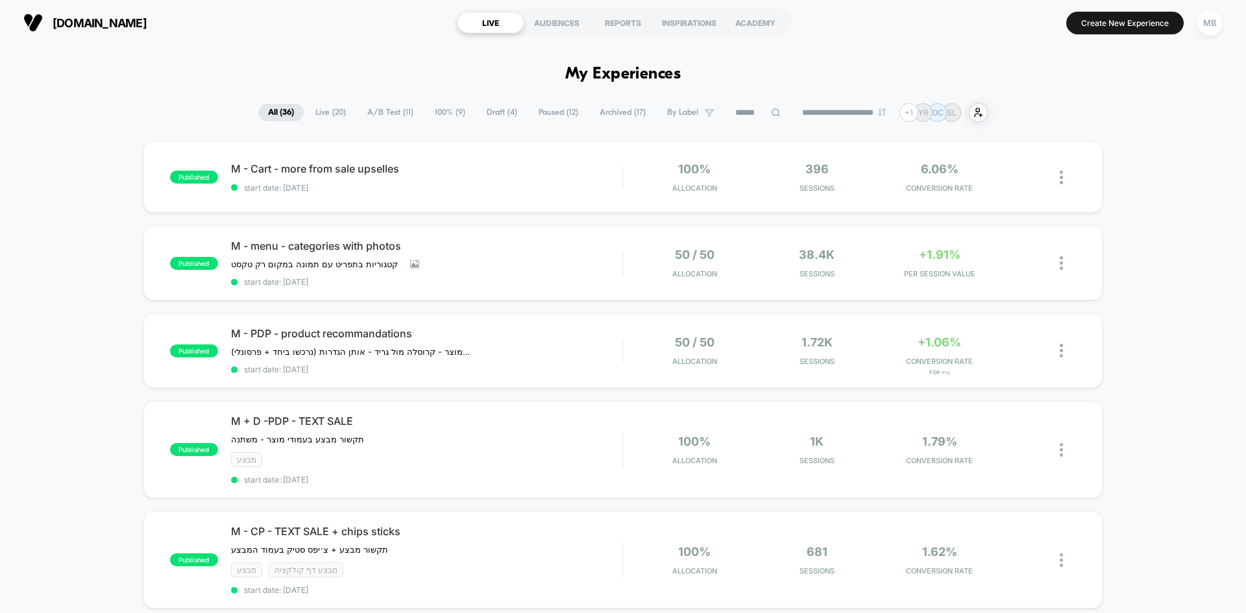
click at [753, 112] on input at bounding box center [758, 113] width 65 height 16
paste input "**********"
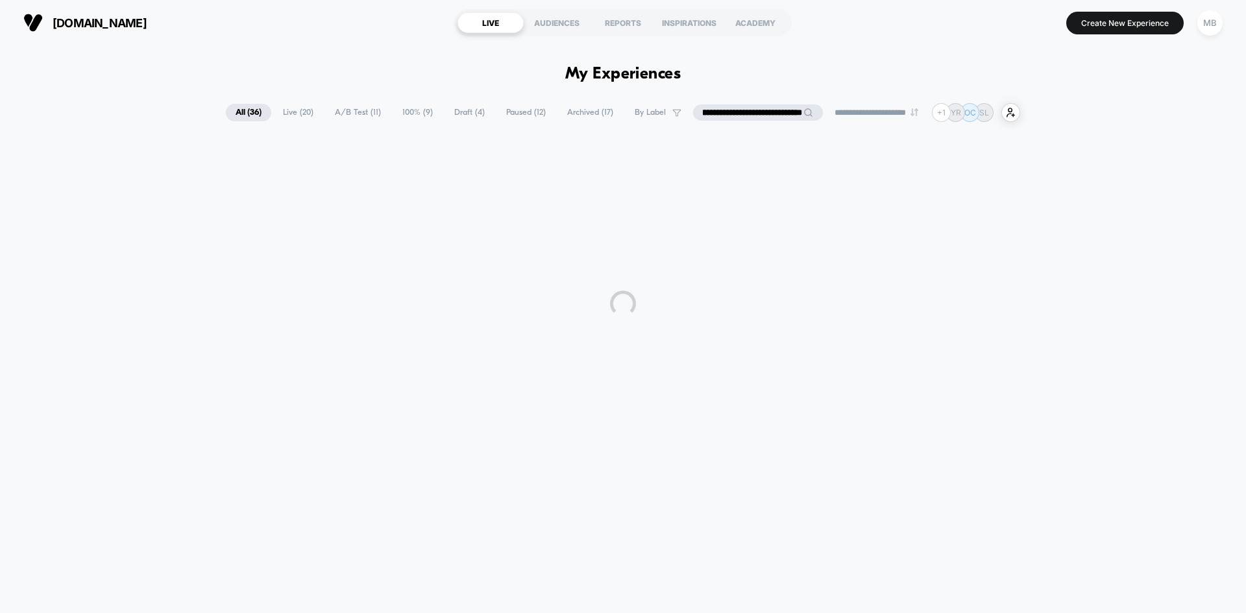
type input "**********"
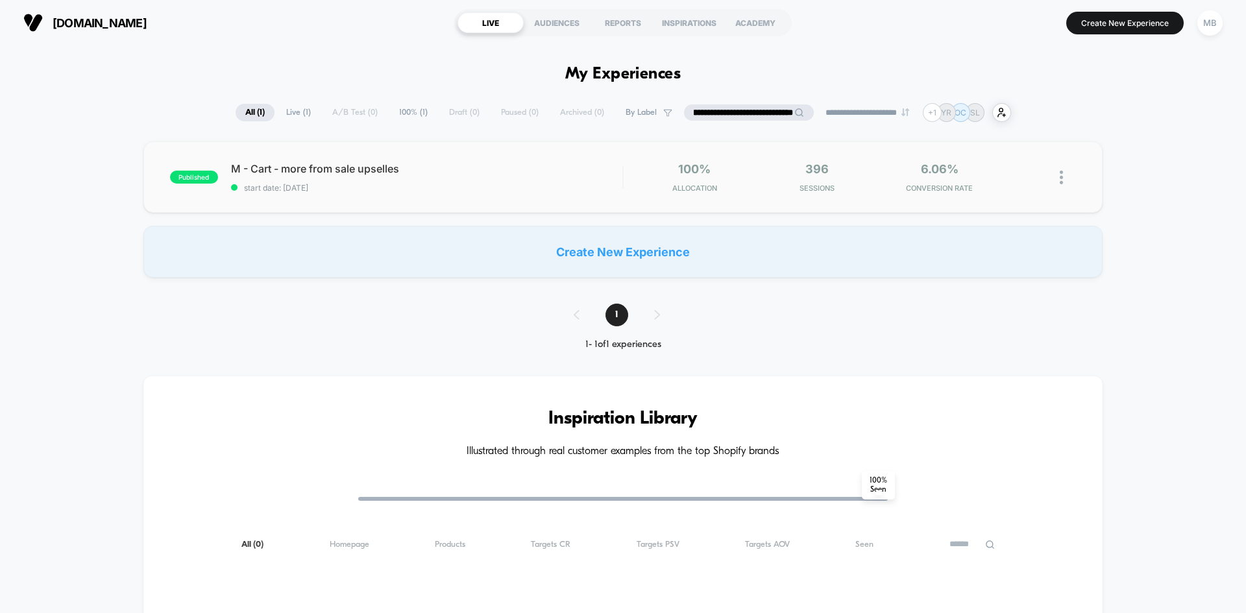
click at [336, 193] on div "published M - Cart - more from sale upselles start date: 9/4/2025 100% Allocati…" at bounding box center [622, 177] width 959 height 71
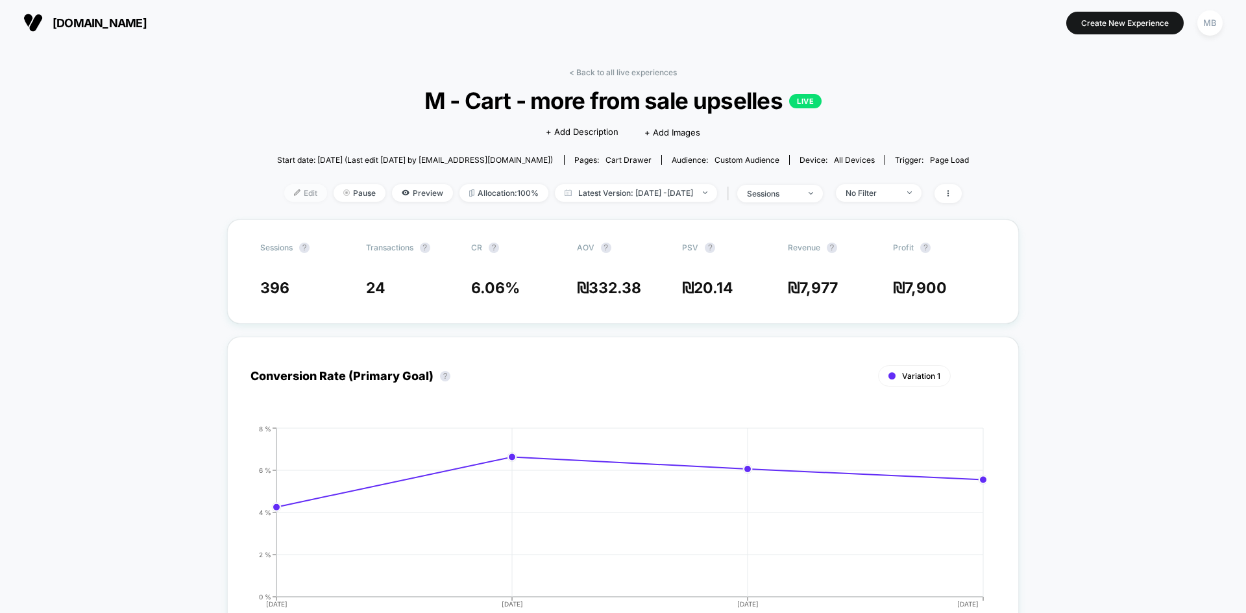
click at [284, 189] on span "Edit" at bounding box center [305, 193] width 43 height 18
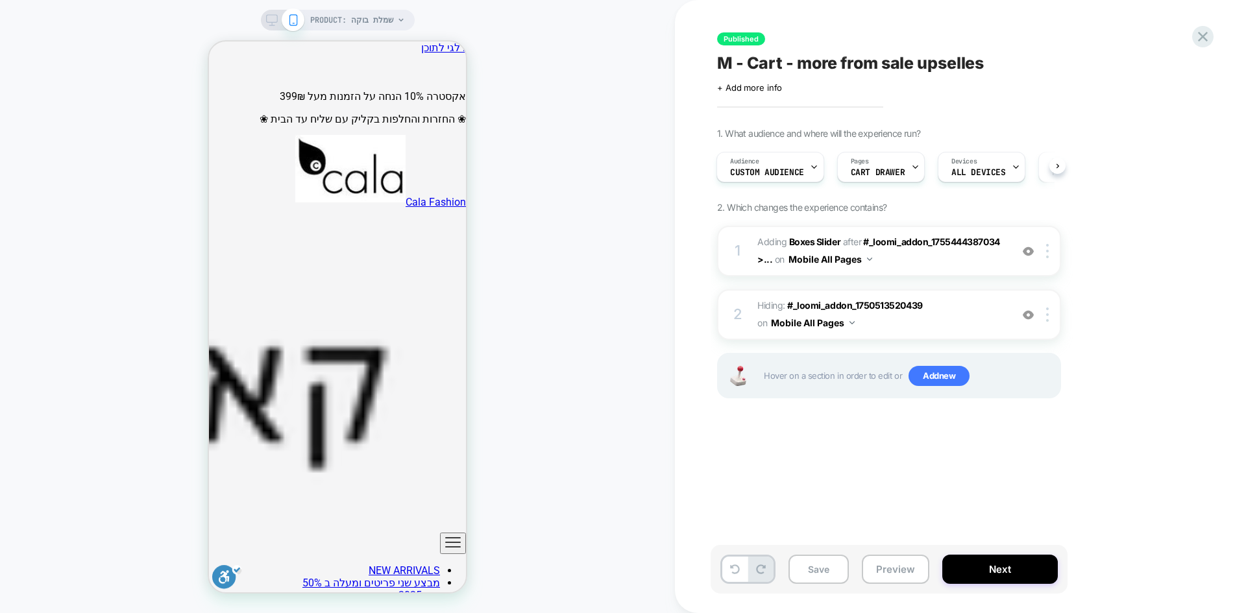
click at [348, 26] on span "PRODUCT: שמלת בוקה" at bounding box center [352, 20] width 84 height 21
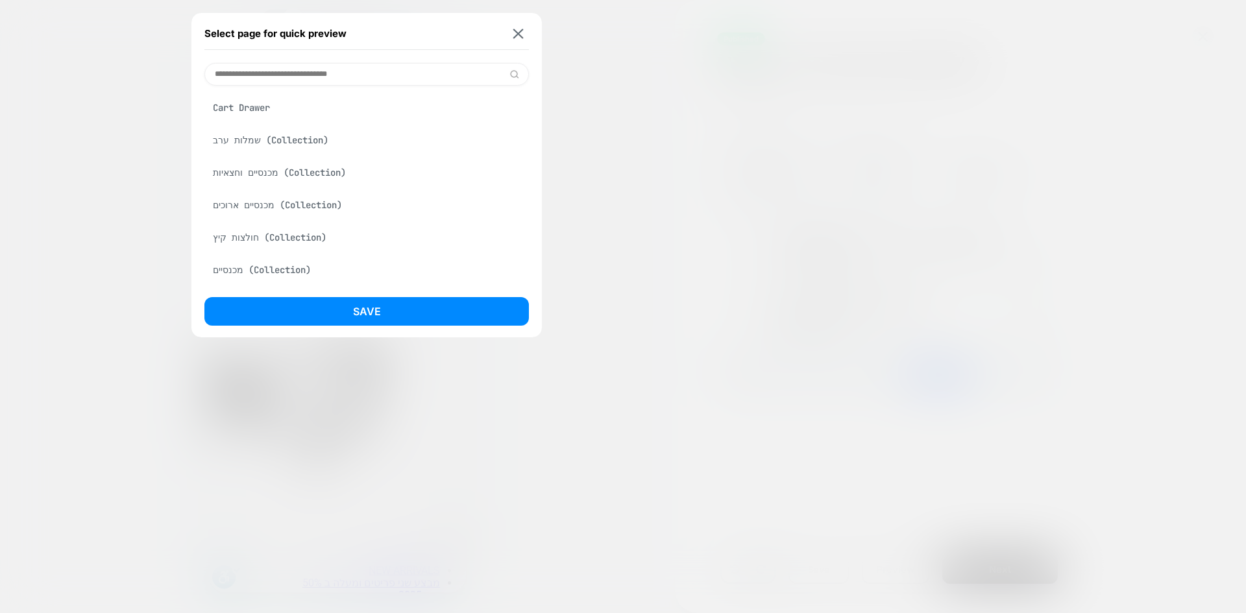
click at [265, 106] on div "Cart Drawer" at bounding box center [366, 107] width 325 height 25
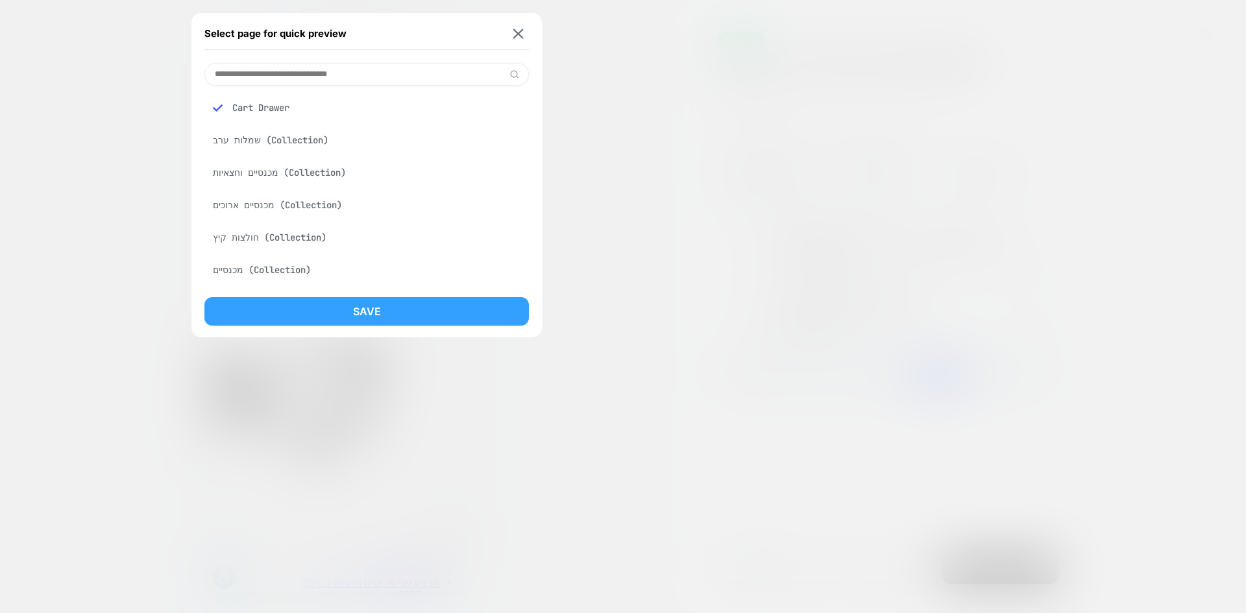
click at [404, 316] on button "Save" at bounding box center [366, 311] width 325 height 29
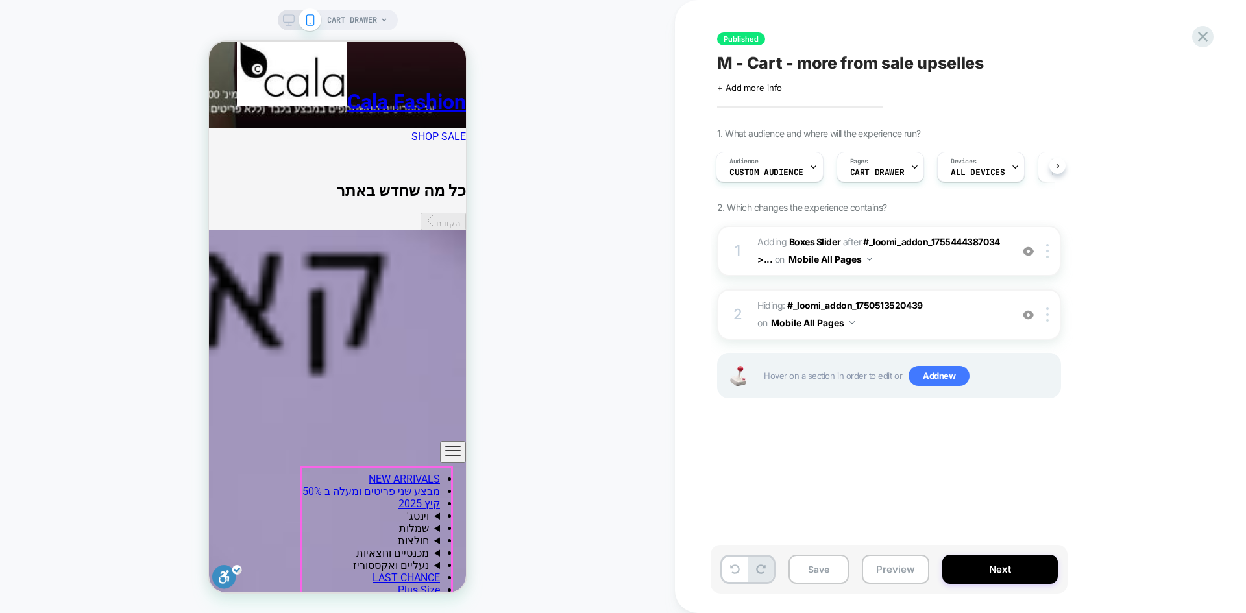
scroll to position [1753, 0]
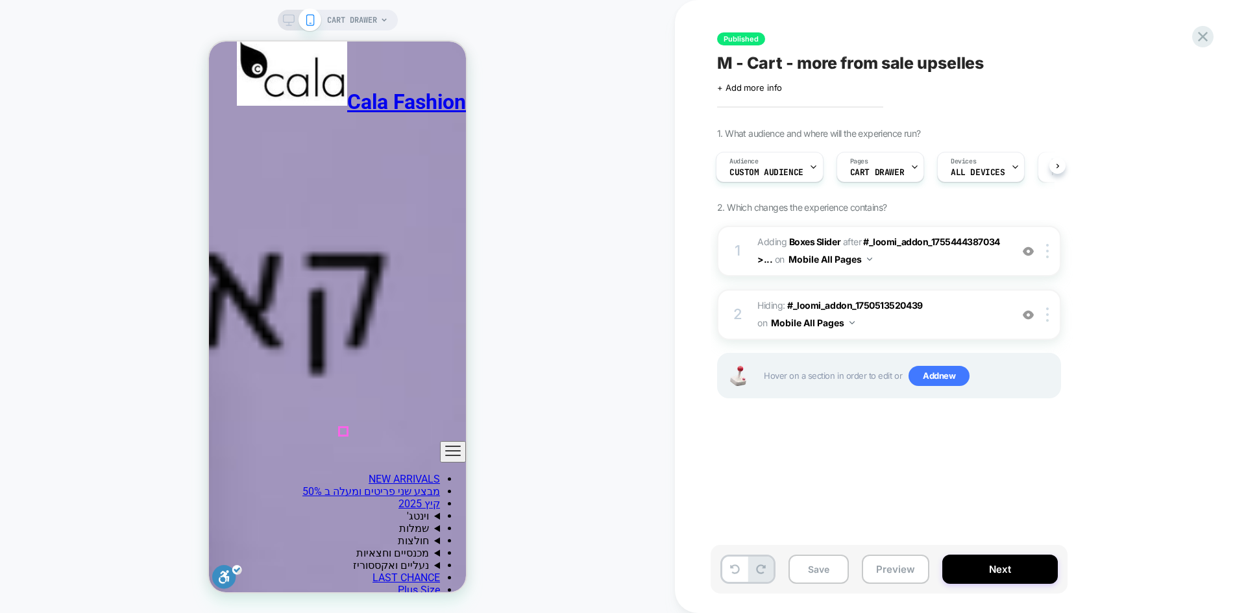
click at [1050, 255] on div at bounding box center [1049, 251] width 21 height 14
click at [1046, 256] on img at bounding box center [1047, 251] width 3 height 14
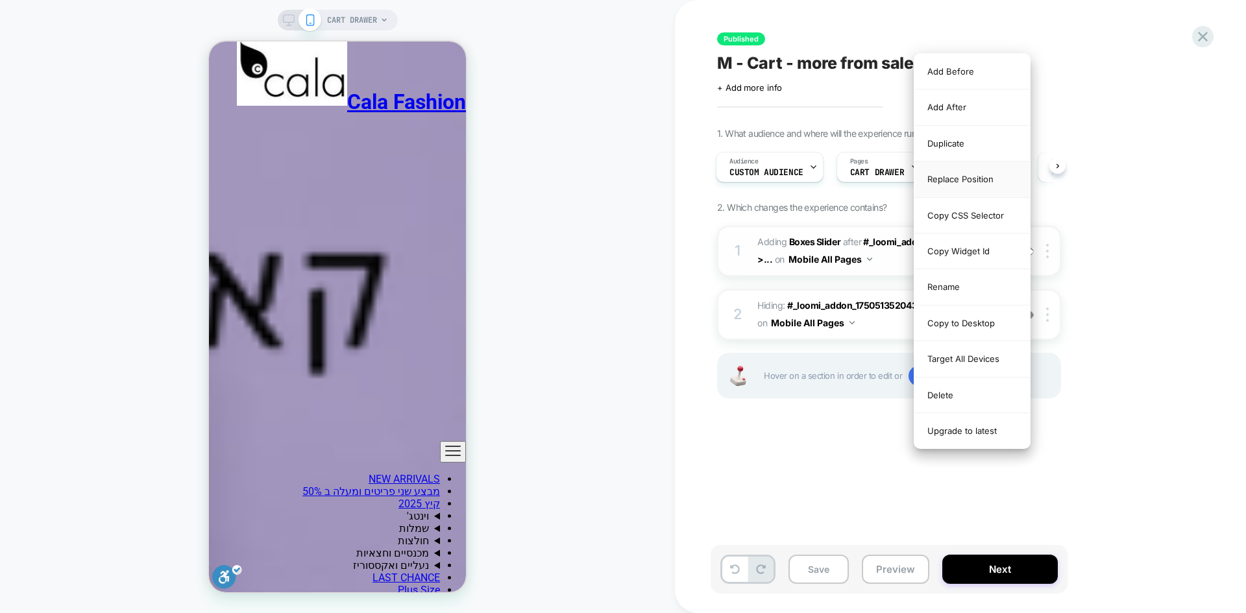
click at [972, 179] on div "Replace Position" at bounding box center [973, 180] width 116 height 36
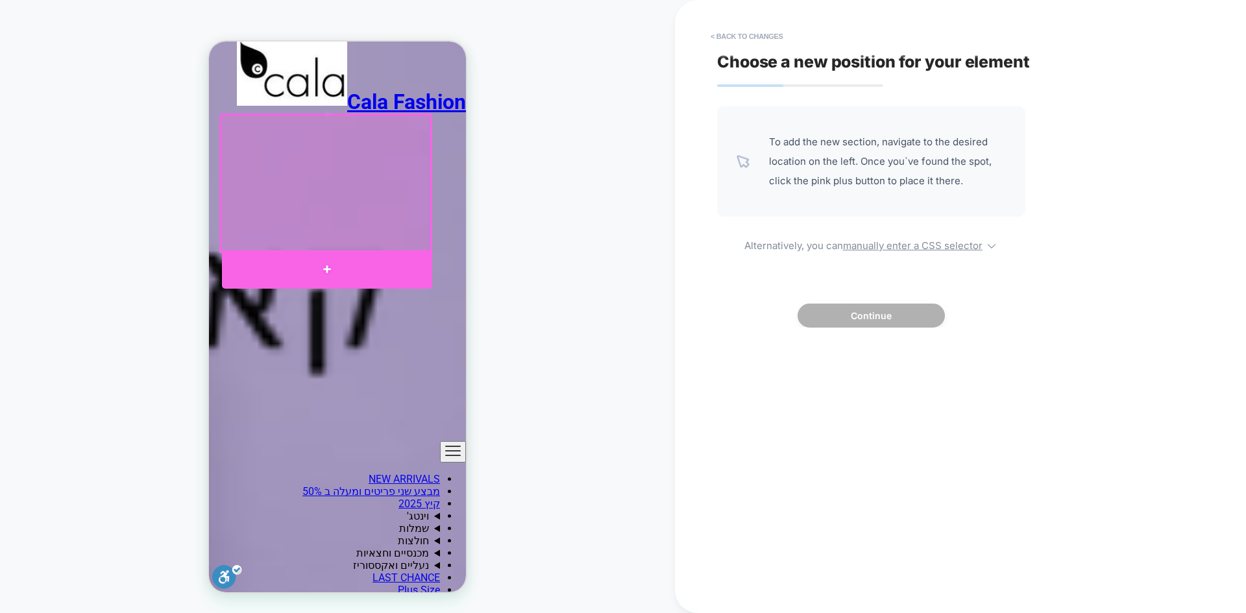
click at [377, 266] on div at bounding box center [327, 270] width 210 height 38
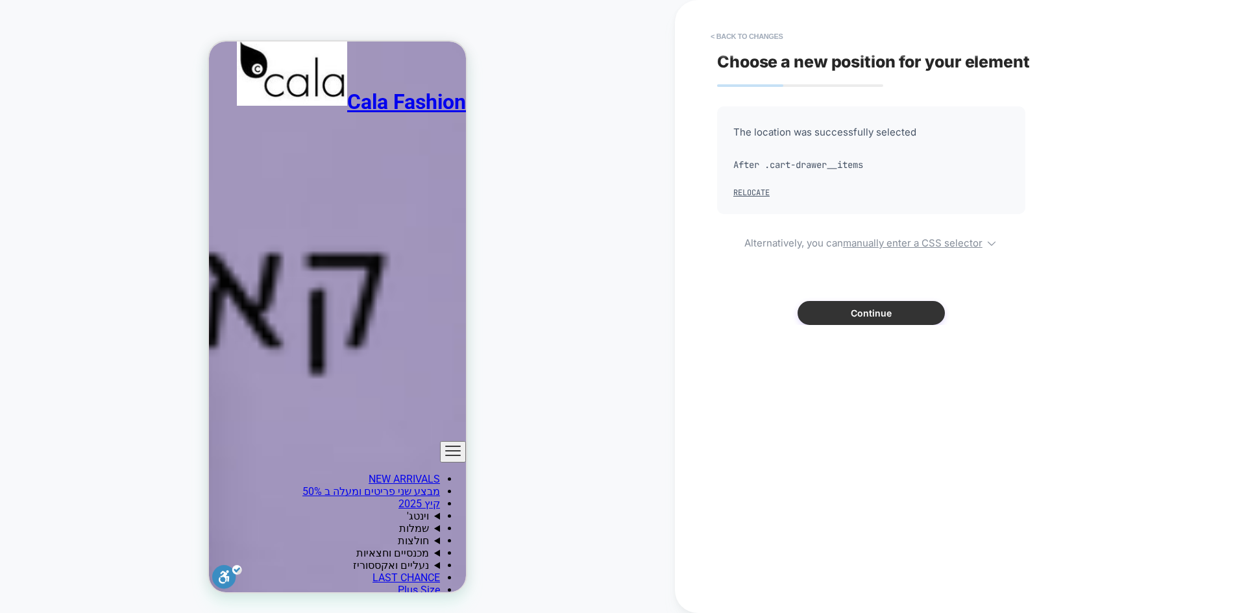
click at [867, 321] on button "Continue" at bounding box center [871, 313] width 147 height 24
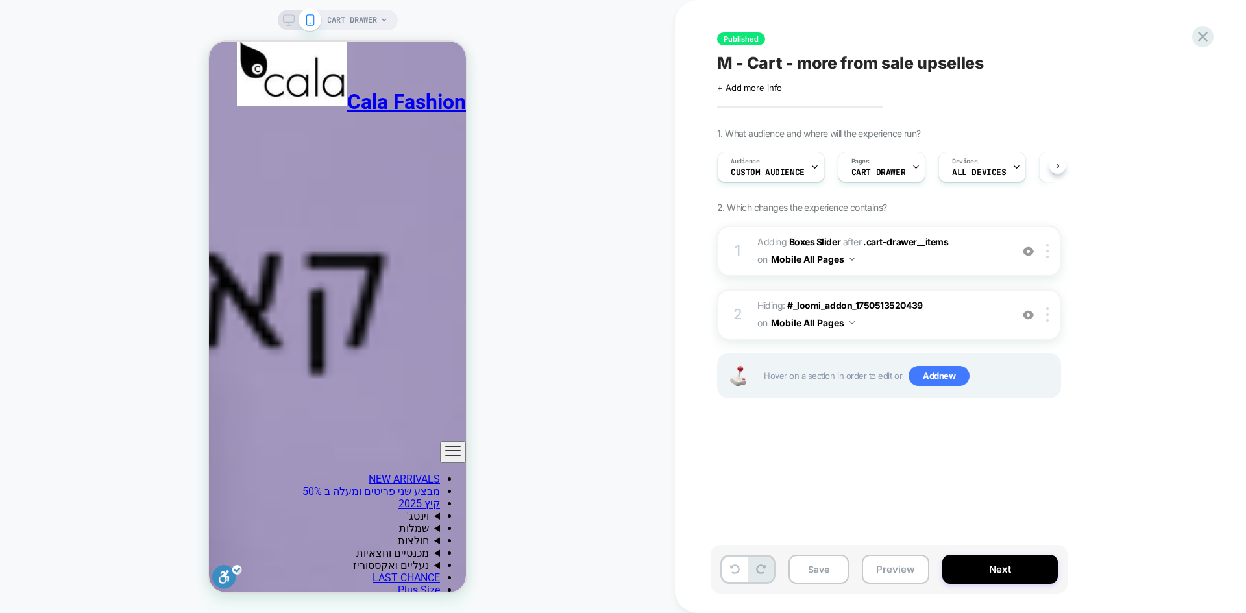
scroll to position [0, 1]
click at [808, 570] on button "Save" at bounding box center [819, 569] width 60 height 29
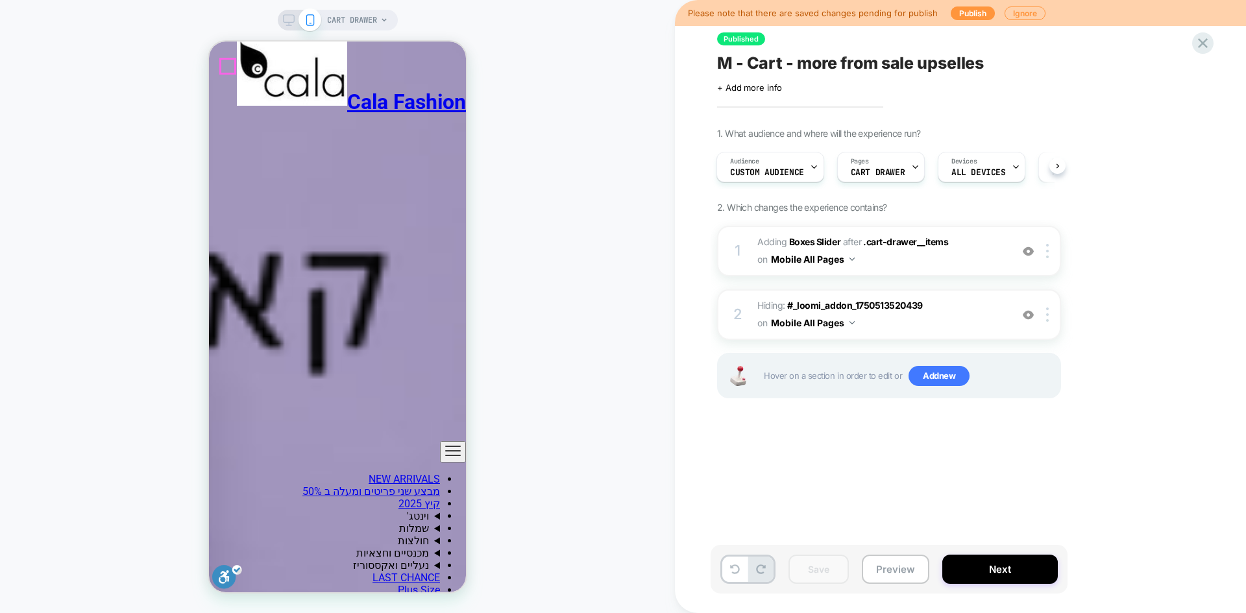
click at [887, 567] on button "Preview" at bounding box center [896, 569] width 68 height 29
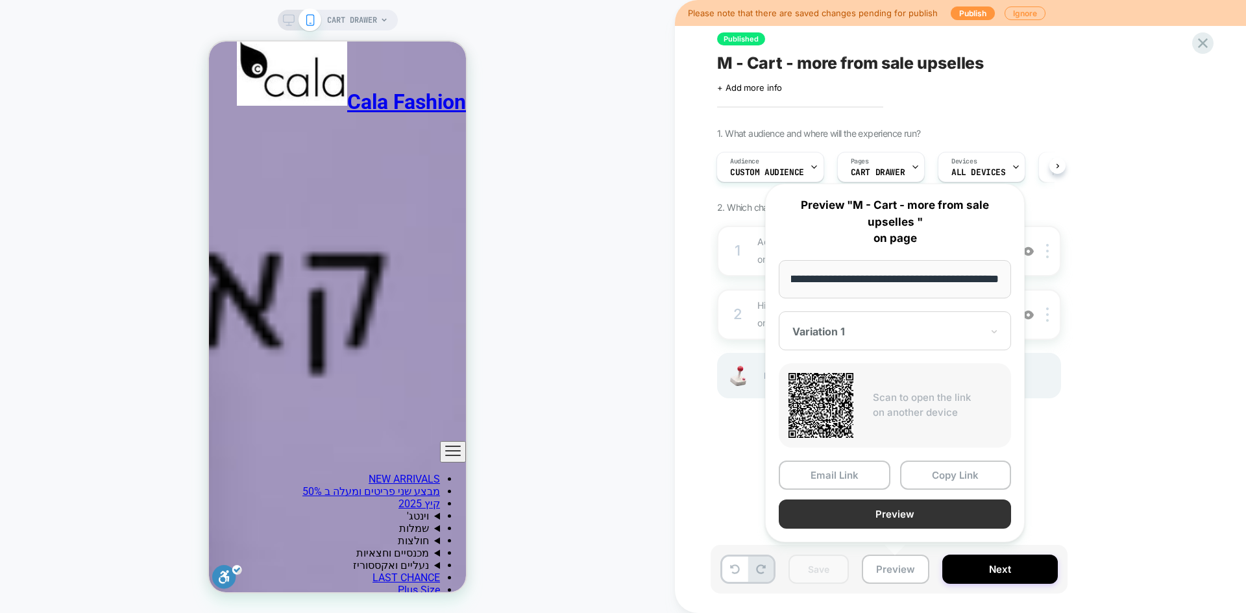
scroll to position [0, 0]
click at [884, 514] on button "Preview" at bounding box center [895, 514] width 232 height 29
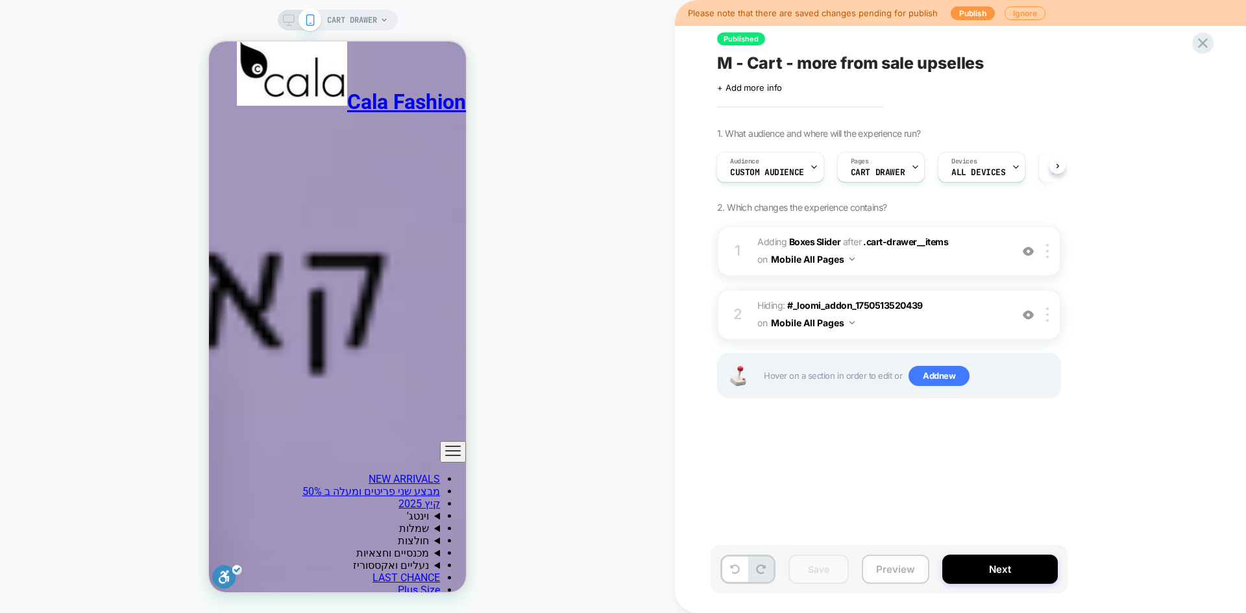
click at [891, 575] on button "Preview" at bounding box center [896, 569] width 68 height 29
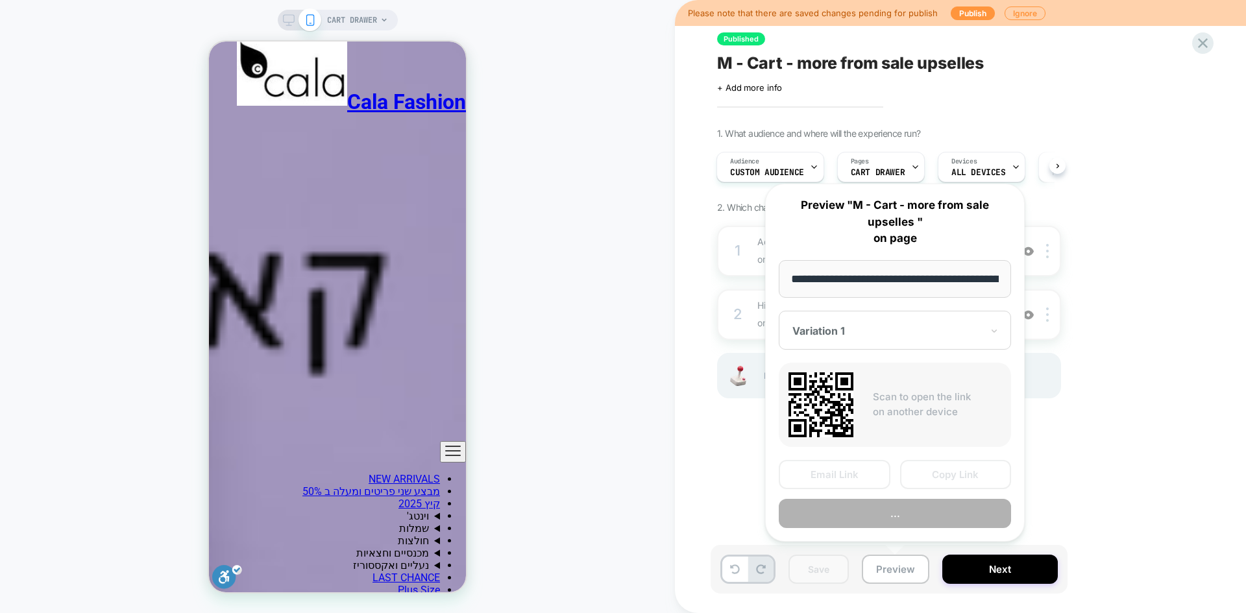
scroll to position [0, 88]
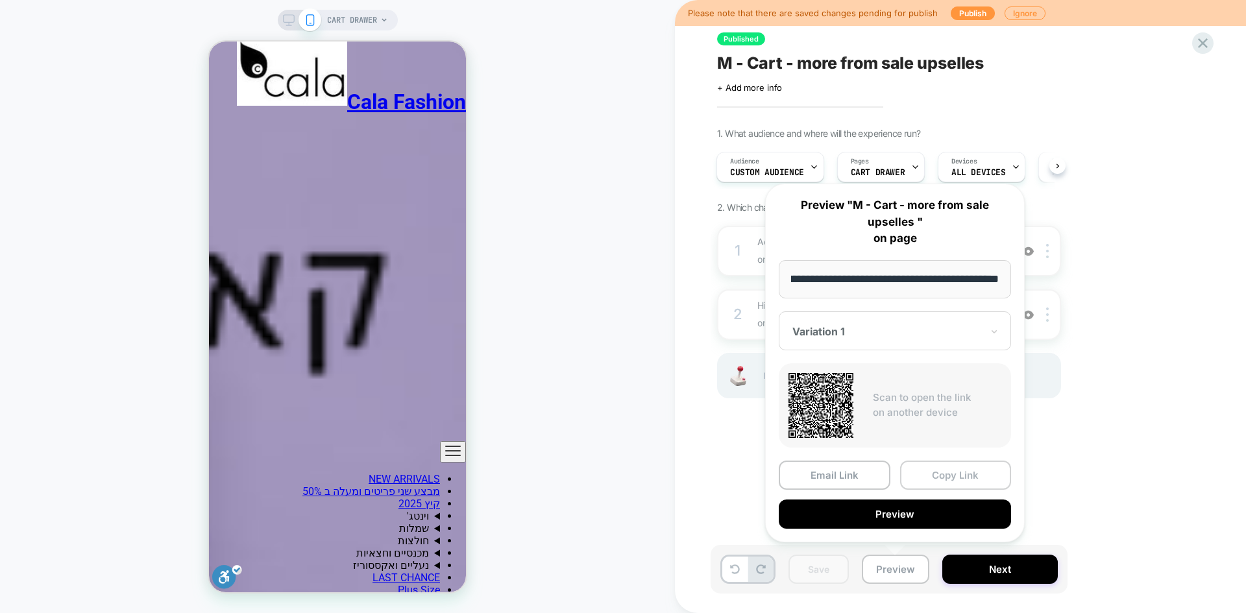
click at [941, 478] on button "Copy Link" at bounding box center [956, 475] width 112 height 29
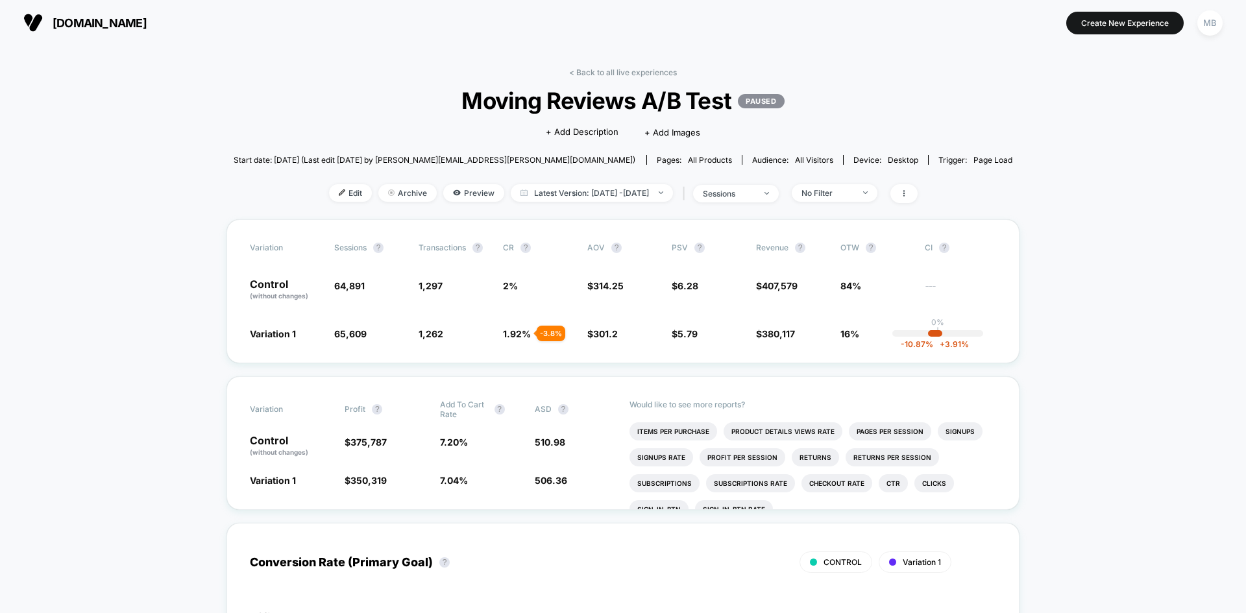
click at [329, 194] on span "Edit" at bounding box center [350, 193] width 43 height 18
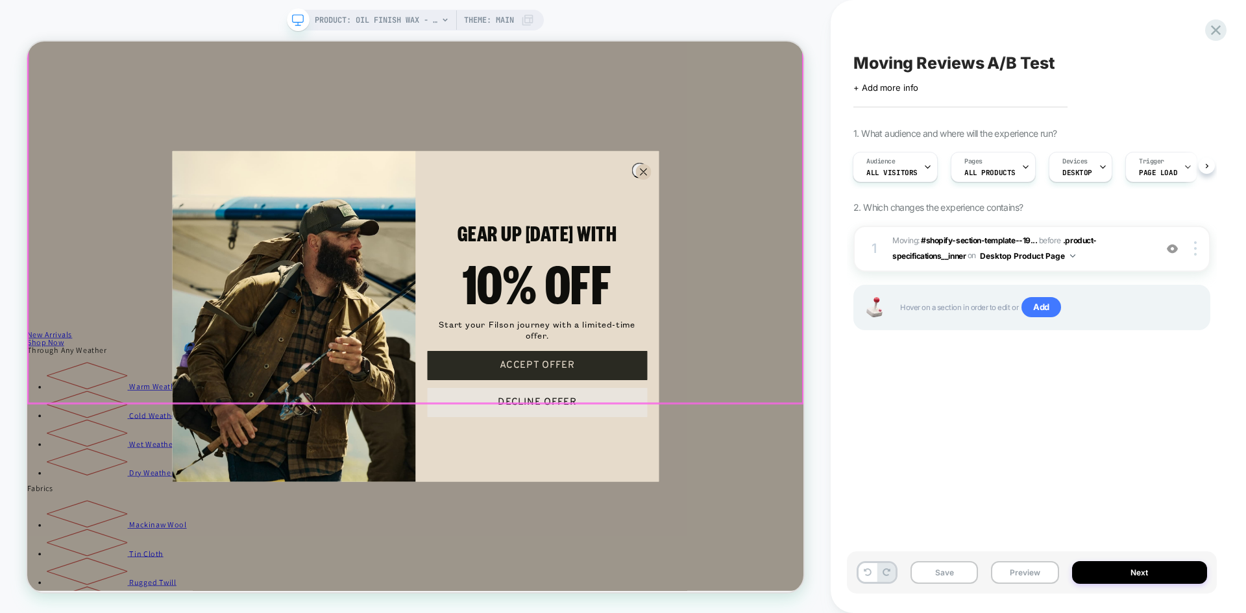
scroll to position [1883, 0]
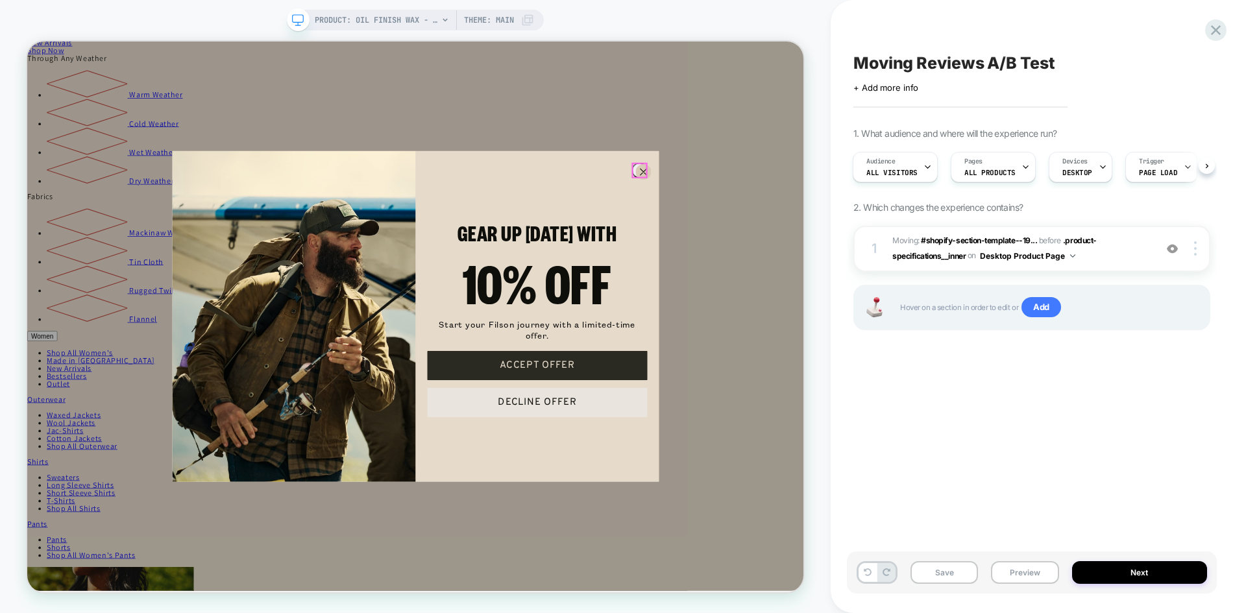
drag, startPoint x: 841, startPoint y: 206, endPoint x: 841, endPoint y: 214, distance: 7.8
click at [841, 206] on circle "Close dialog" at bounding box center [848, 214] width 19 height 19
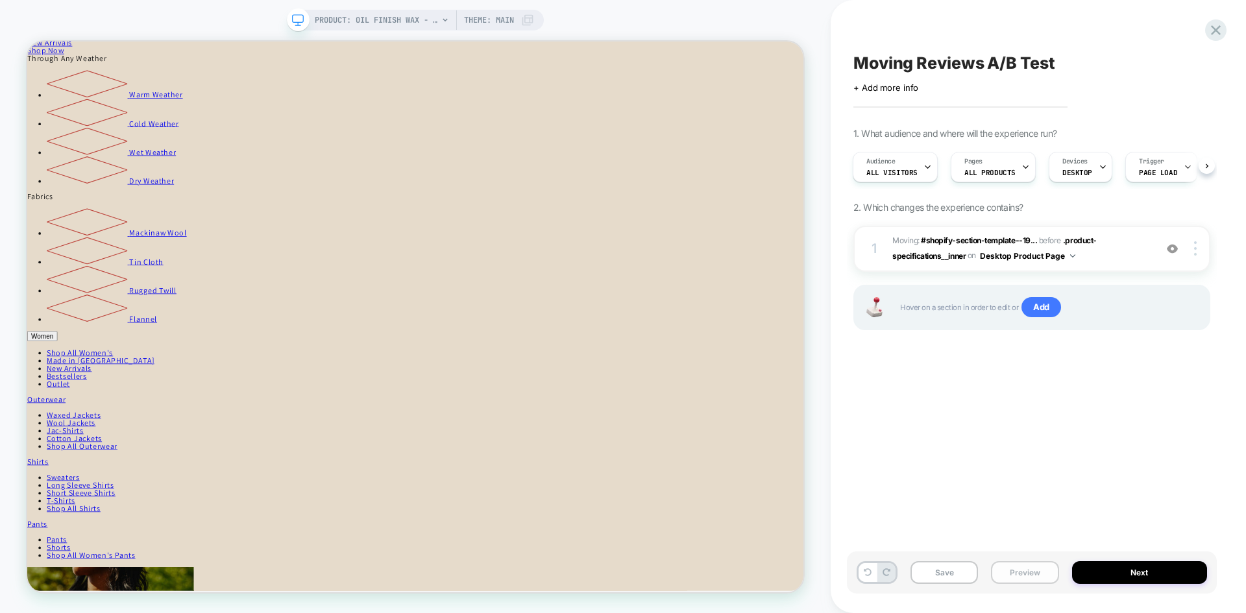
click at [1015, 578] on button "Preview" at bounding box center [1025, 573] width 68 height 23
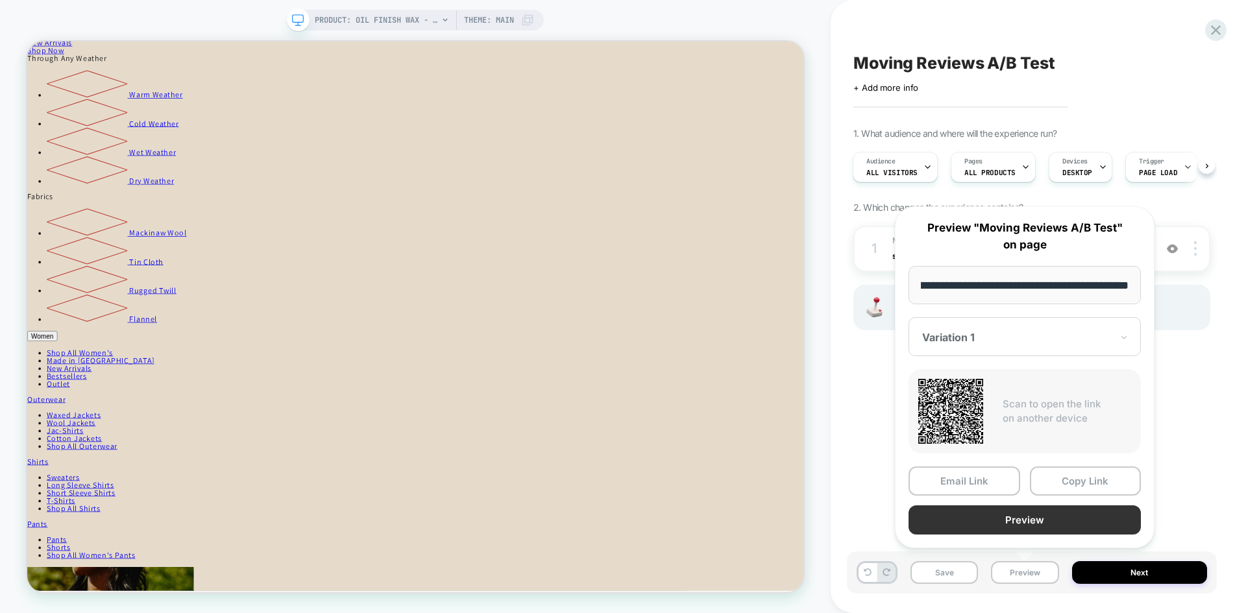
scroll to position [0, 0]
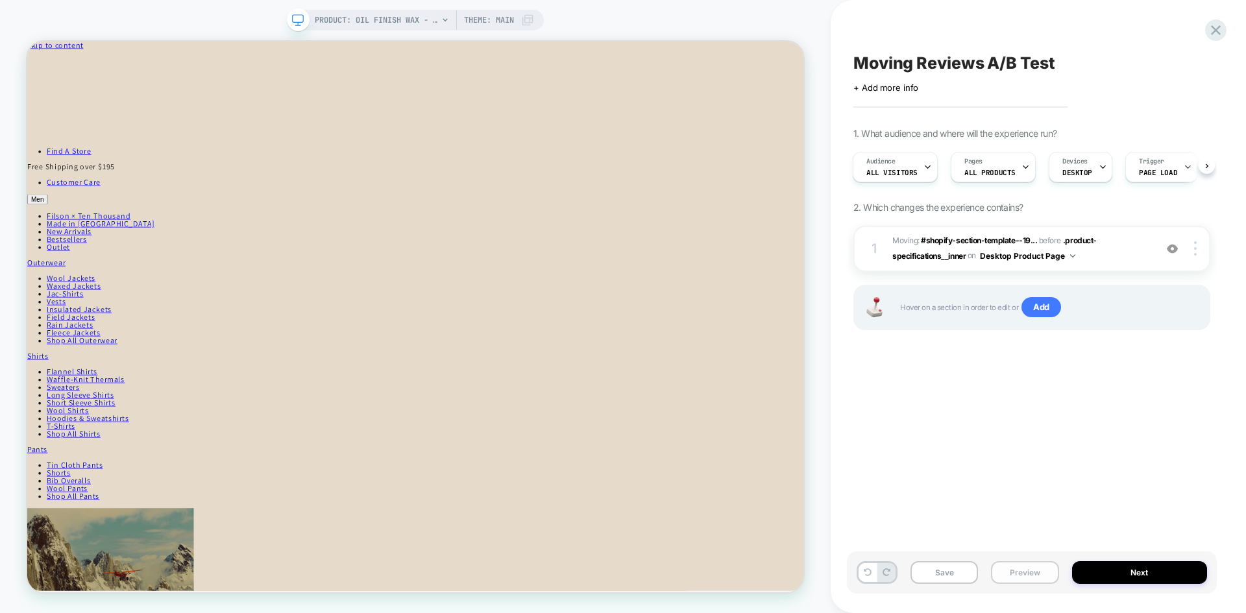
click at [1019, 574] on button "Preview" at bounding box center [1025, 573] width 68 height 23
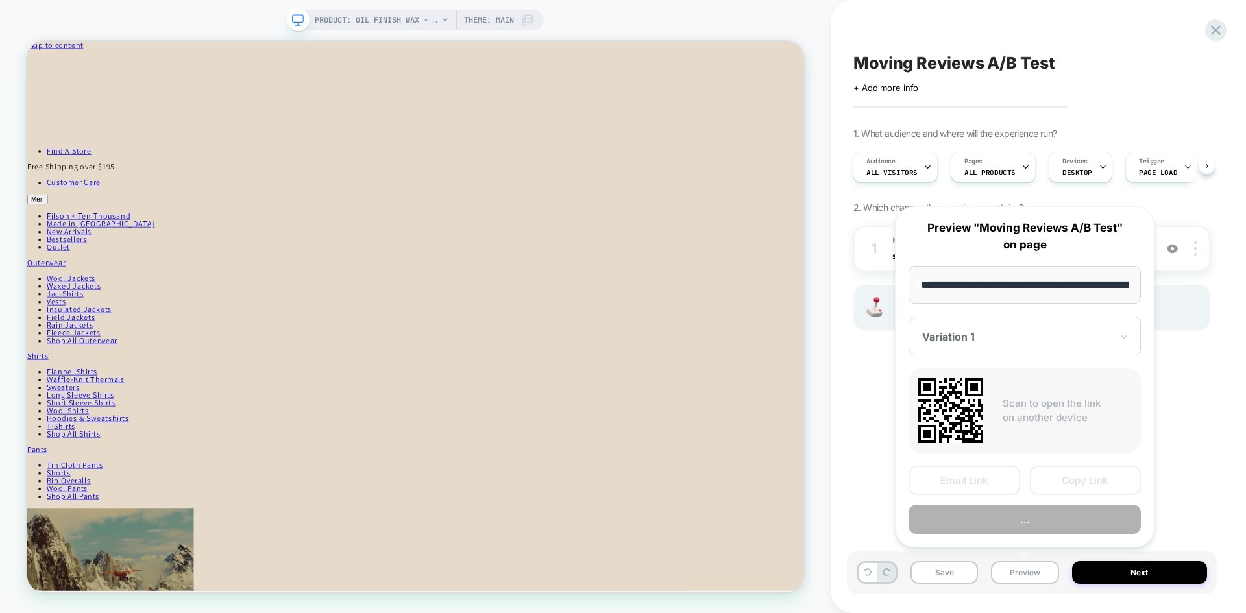
scroll to position [0, 192]
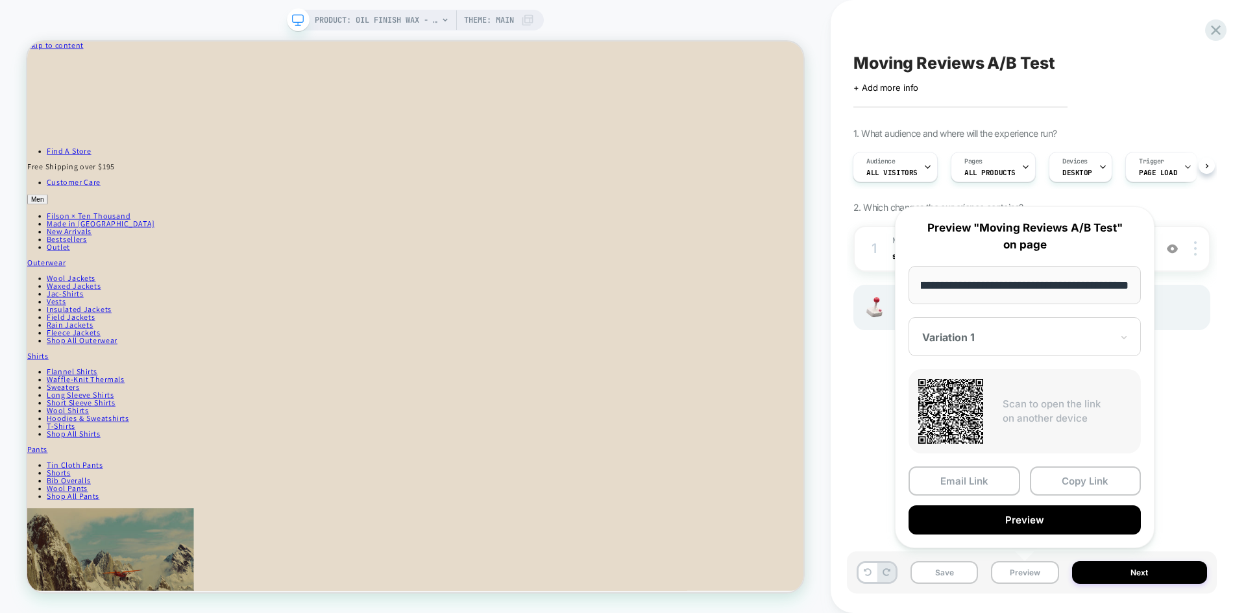
click at [1083, 488] on button "Copy Link" at bounding box center [1086, 481] width 112 height 29
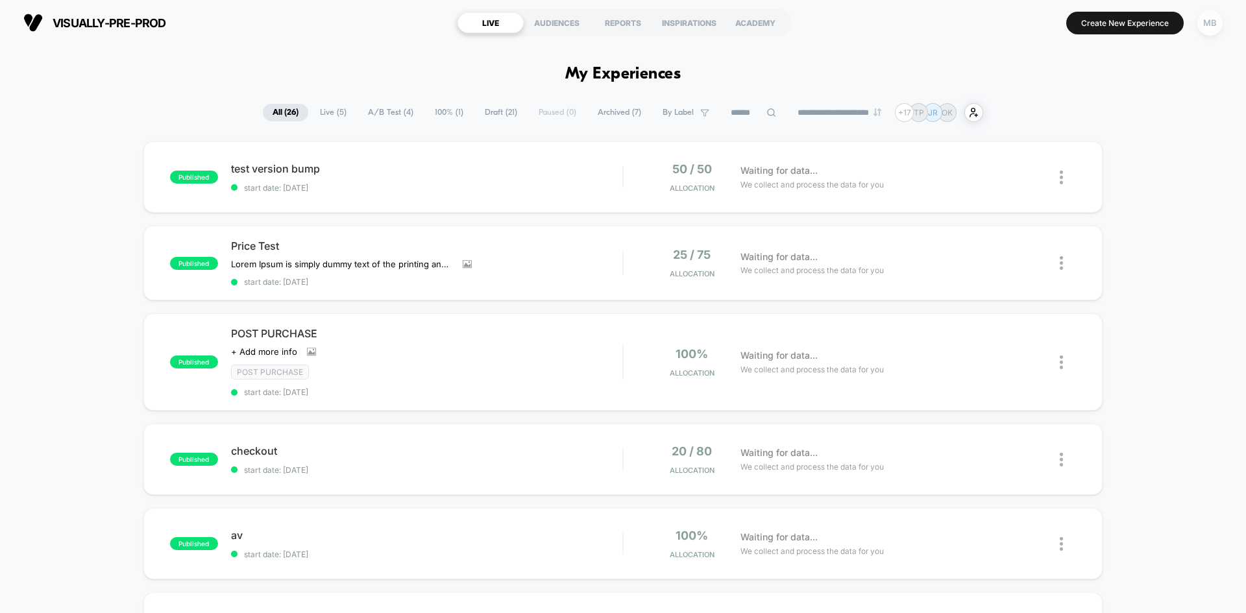
click at [1206, 21] on div "MB" at bounding box center [1210, 22] width 25 height 25
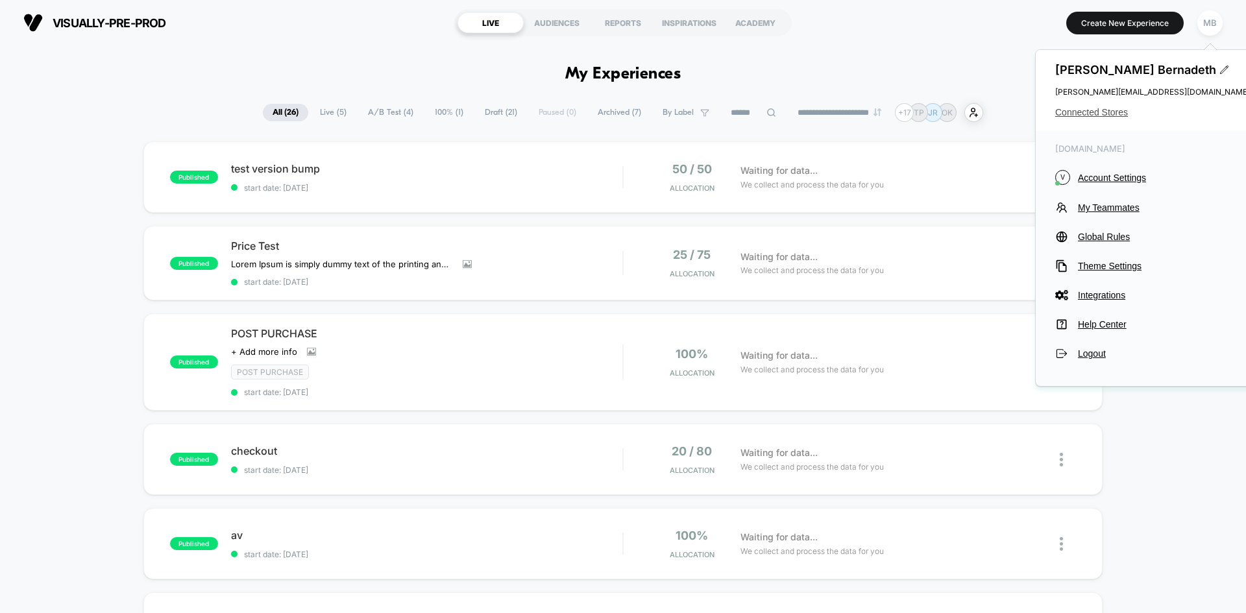
click at [1102, 112] on span "Connected Stores" at bounding box center [1153, 112] width 195 height 10
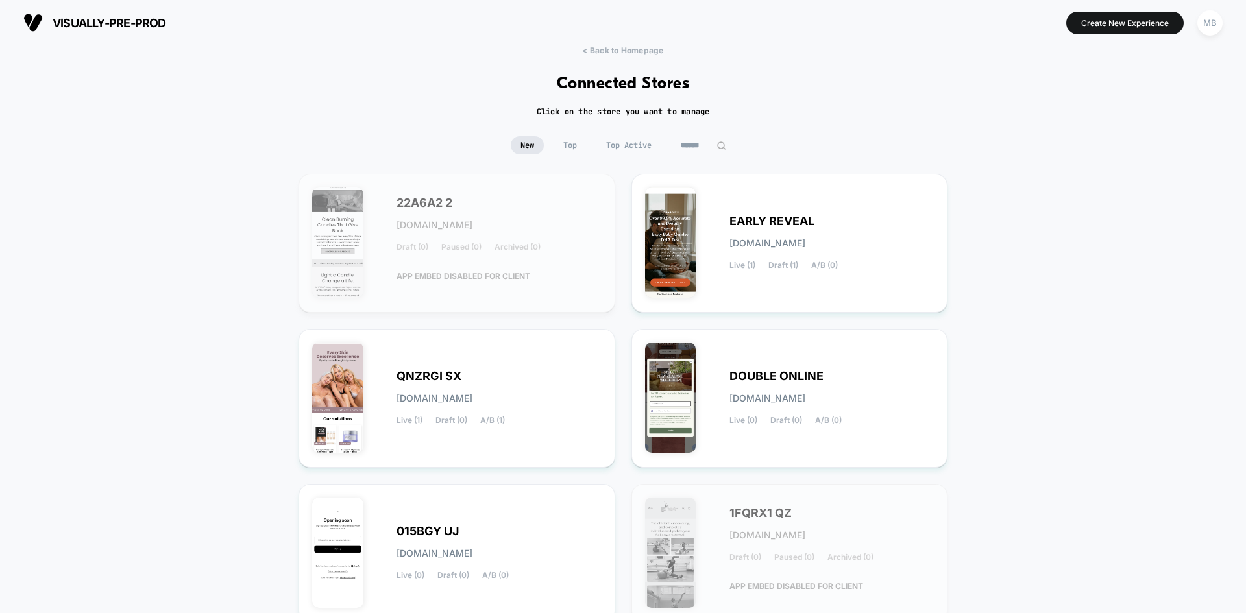
click at [701, 147] on input at bounding box center [703, 145] width 65 height 18
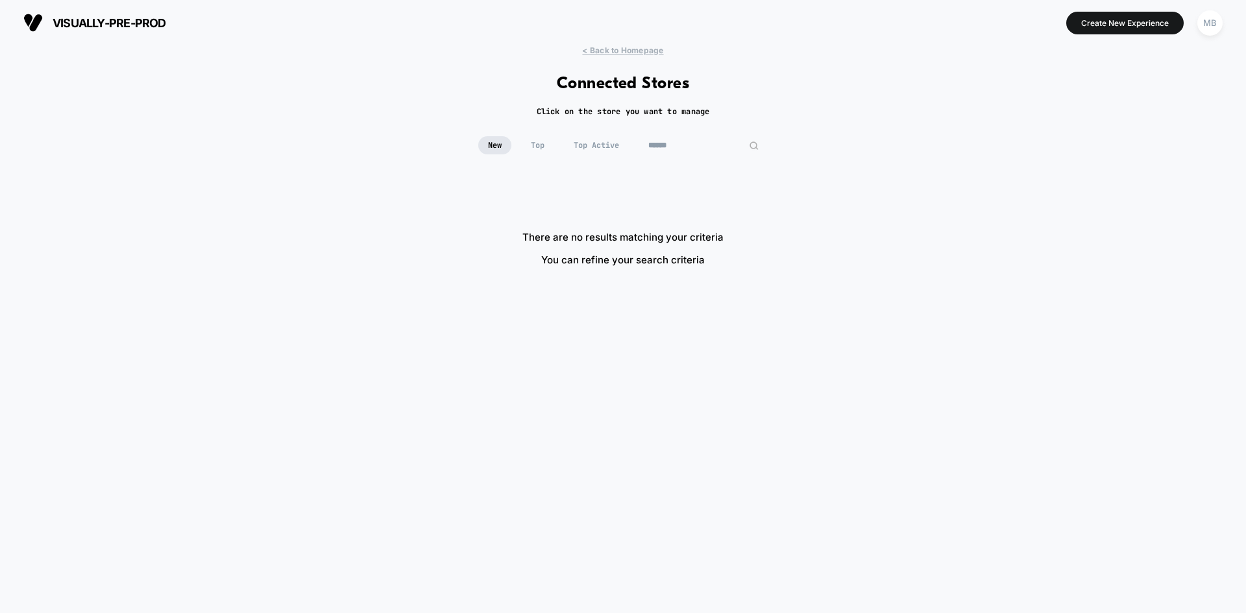
drag, startPoint x: 696, startPoint y: 150, endPoint x: 610, endPoint y: 150, distance: 85.7
click at [610, 150] on div "New Top Top Active ******" at bounding box center [623, 145] width 290 height 18
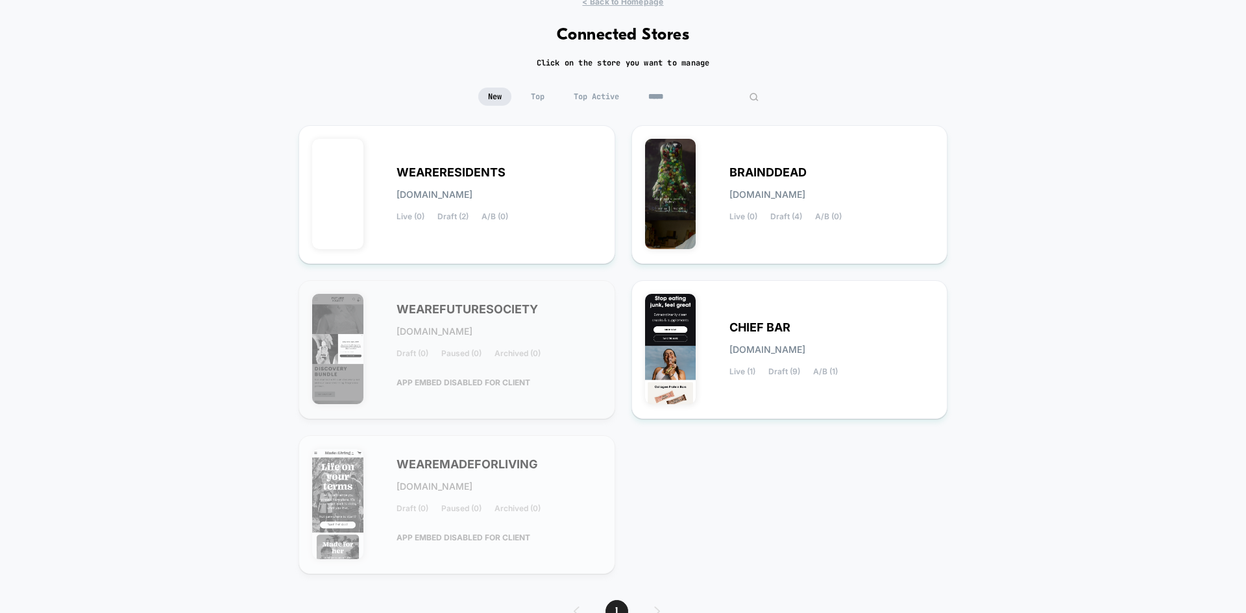
scroll to position [115, 0]
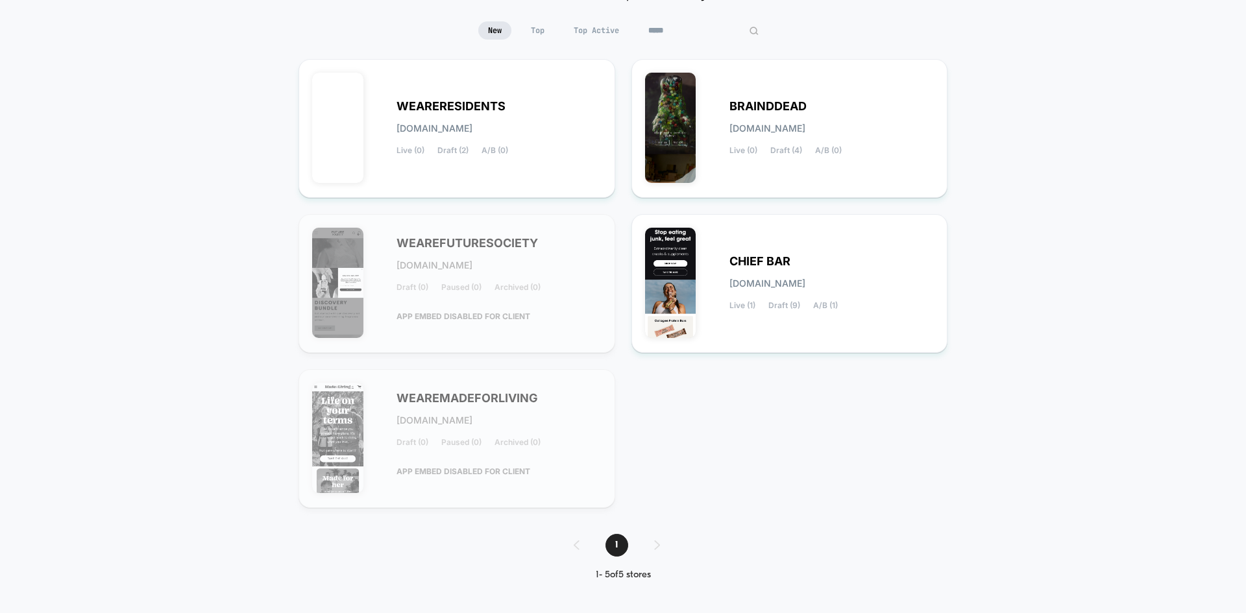
type input "*****"
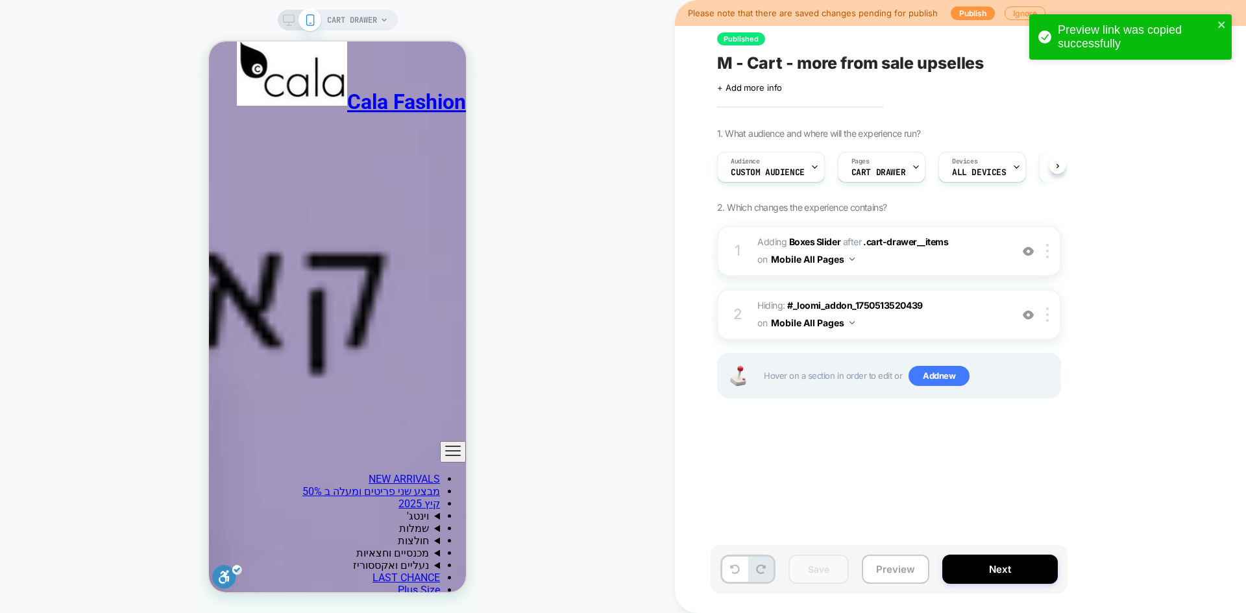
scroll to position [0, 1]
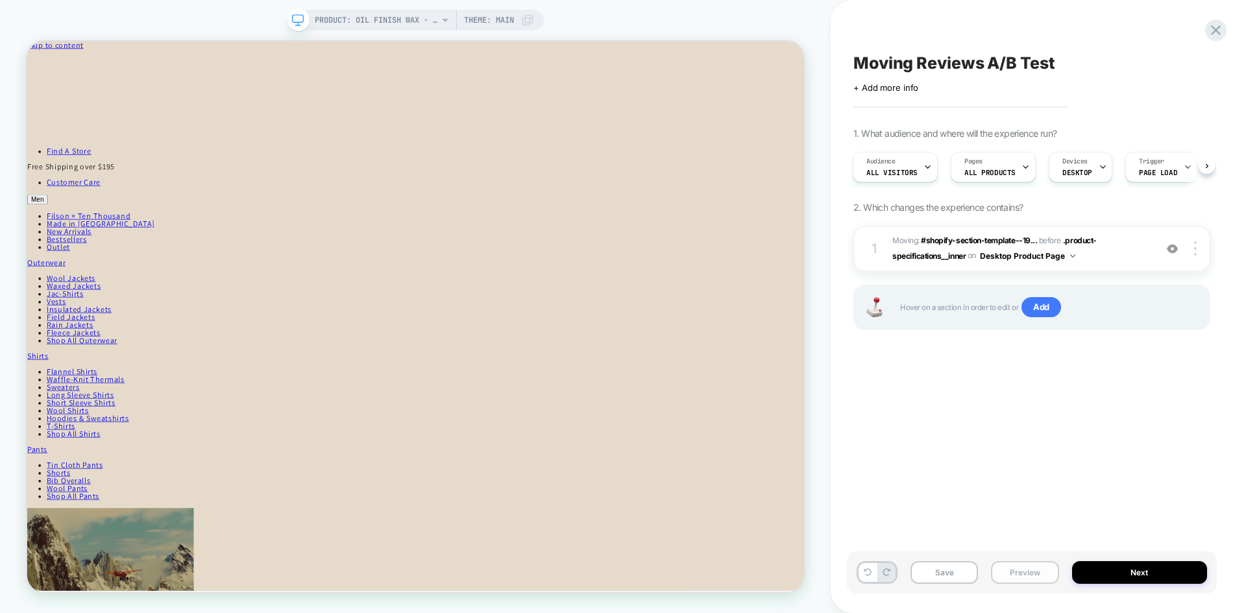
click at [1017, 567] on button "Preview" at bounding box center [1025, 573] width 68 height 23
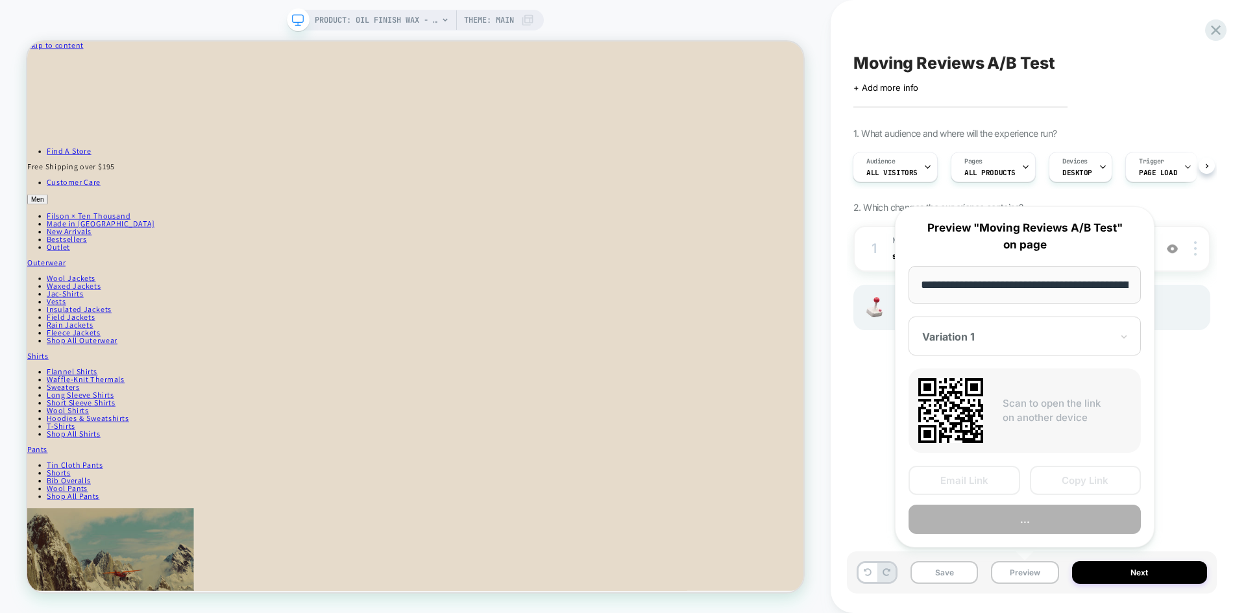
scroll to position [0, 192]
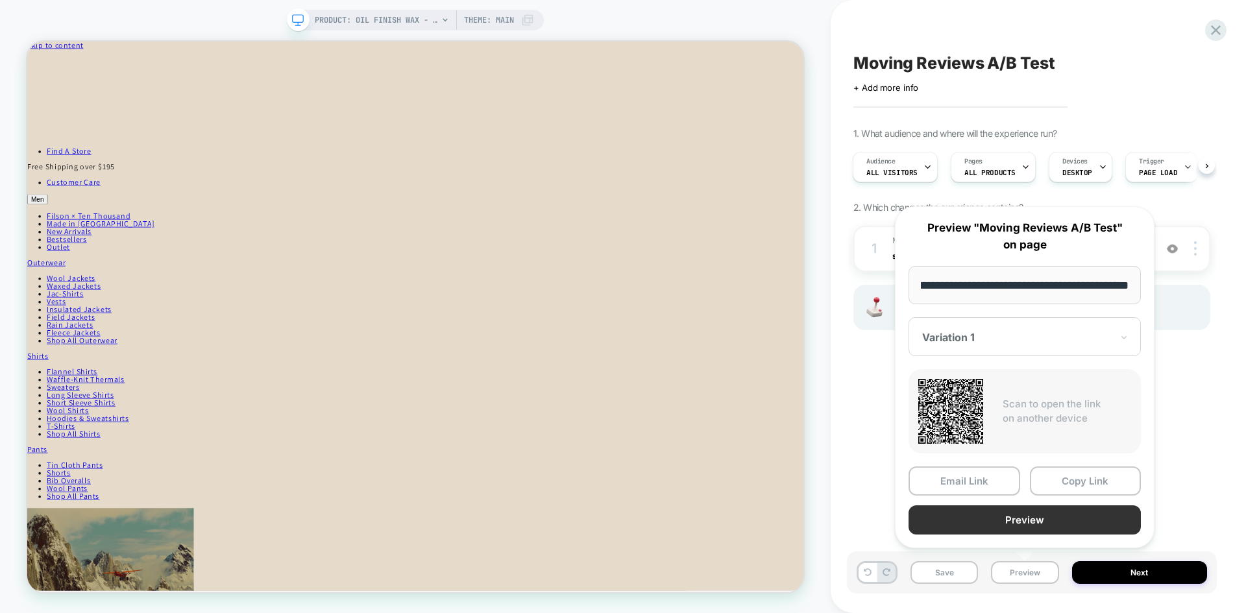
click at [1041, 517] on button "Preview" at bounding box center [1025, 520] width 232 height 29
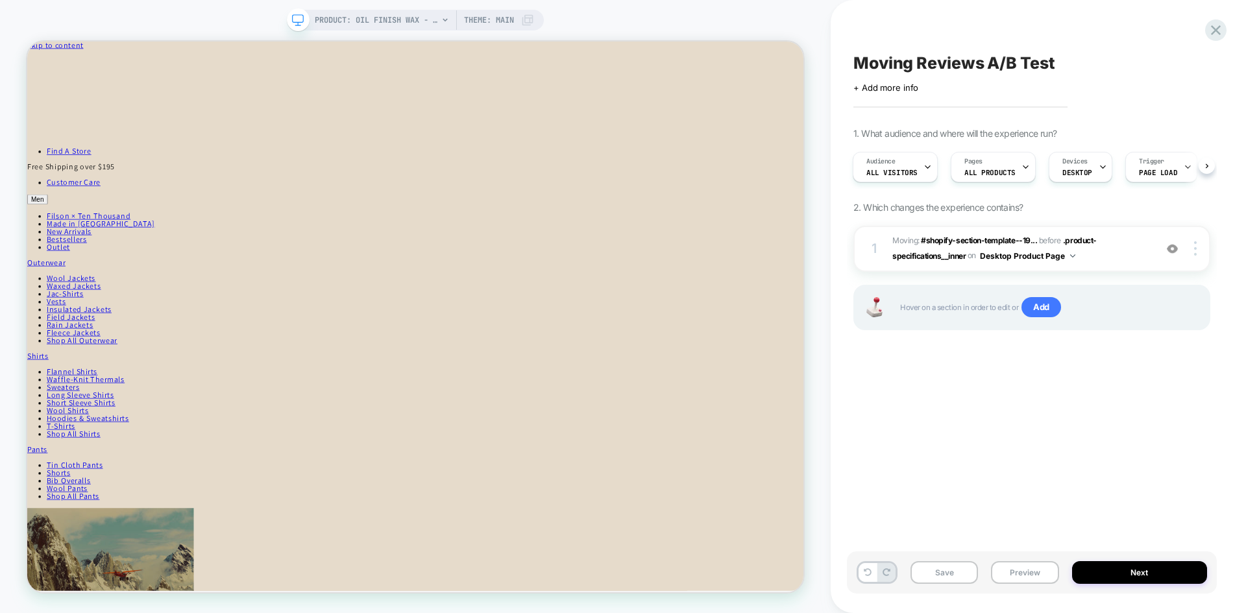
click at [1089, 72] on div "Moving Reviews A/B Test" at bounding box center [1032, 62] width 357 height 19
click at [1006, 142] on textarea "**********" at bounding box center [517, 168] width 1035 height 52
click at [1218, 26] on icon at bounding box center [1216, 30] width 18 height 18
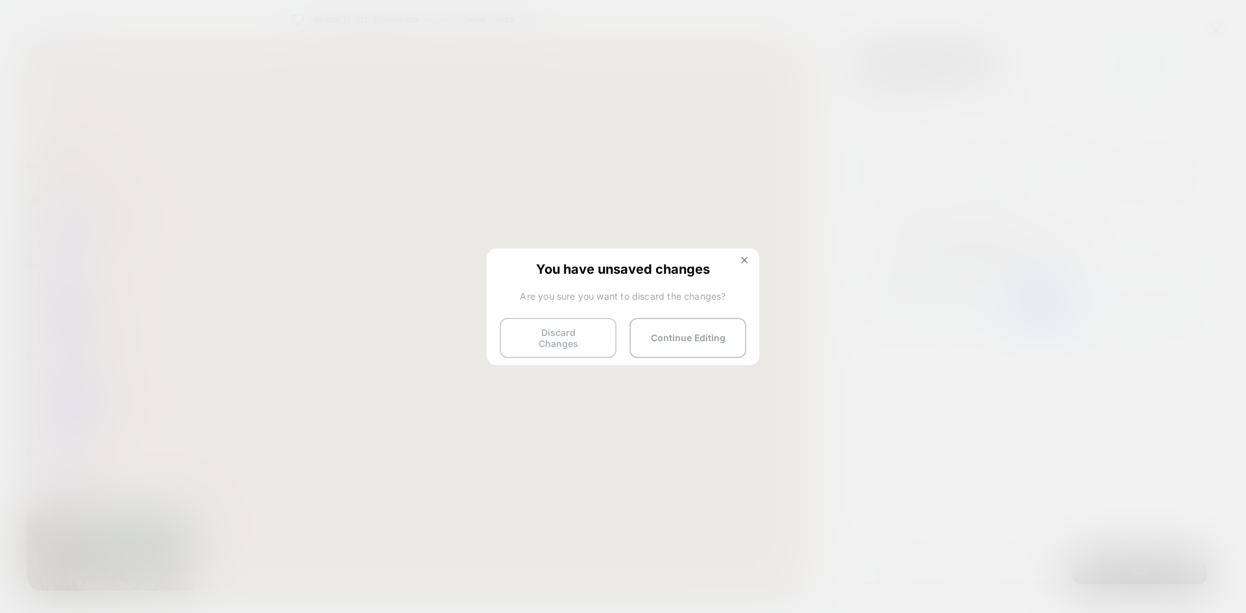
click at [541, 335] on button "Discard Changes" at bounding box center [558, 338] width 117 height 40
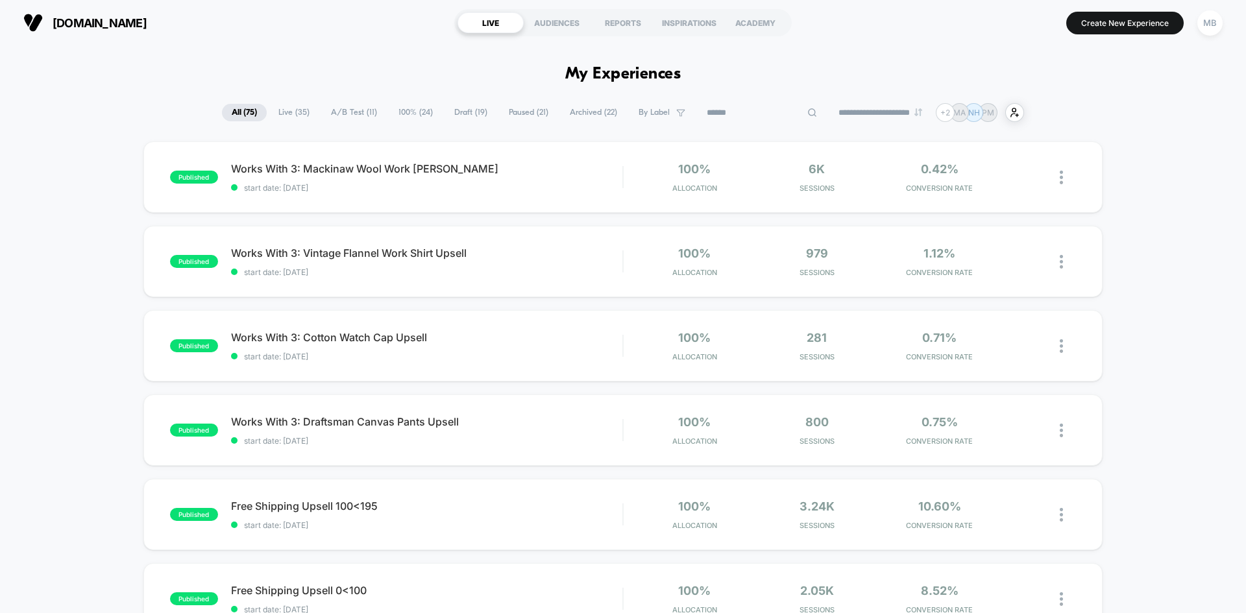
click at [750, 111] on input at bounding box center [762, 113] width 130 height 16
paste input "**********"
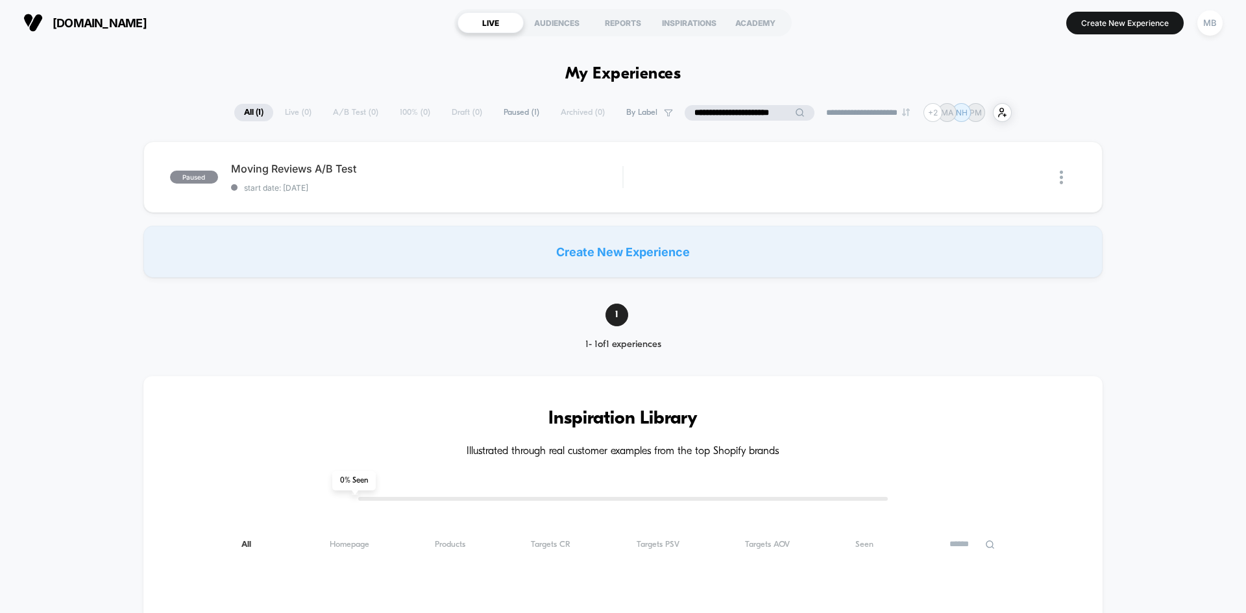
type input "**********"
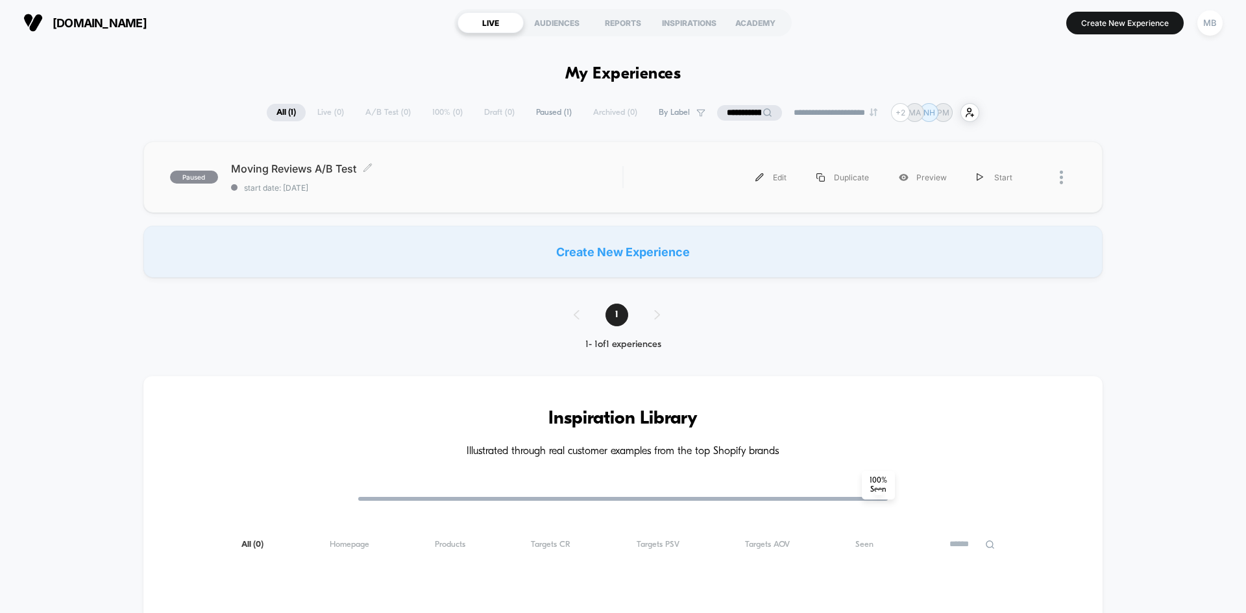
click at [404, 174] on span "Moving Reviews A/B Test Click to edit experience details" at bounding box center [426, 168] width 391 height 13
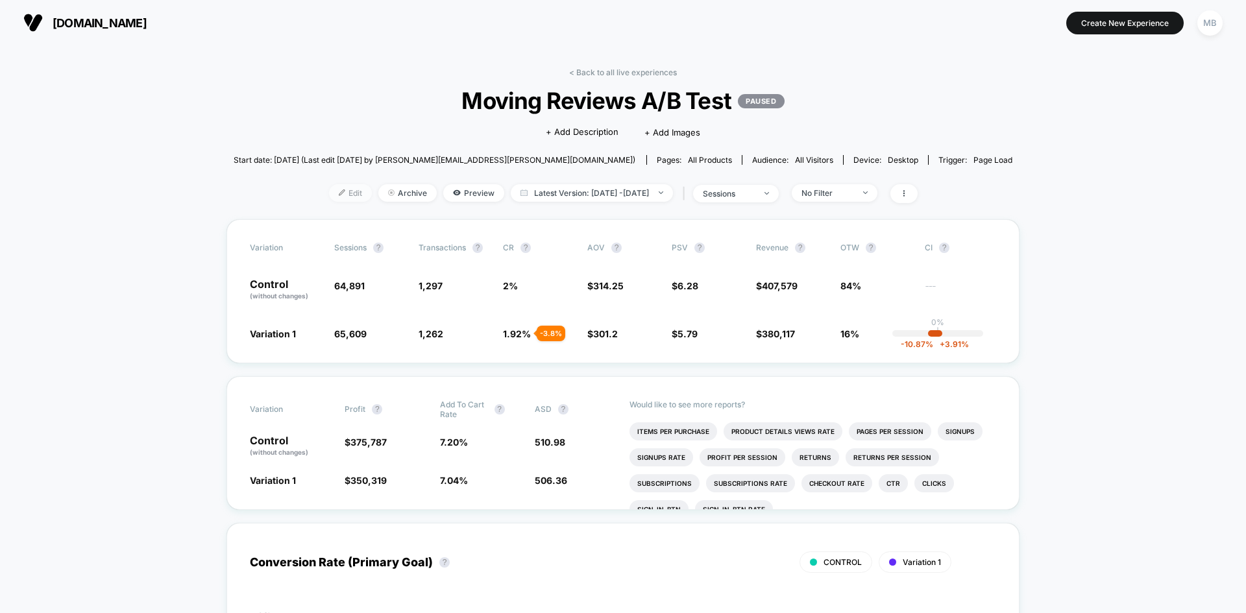
click at [329, 198] on span "Edit" at bounding box center [350, 193] width 43 height 18
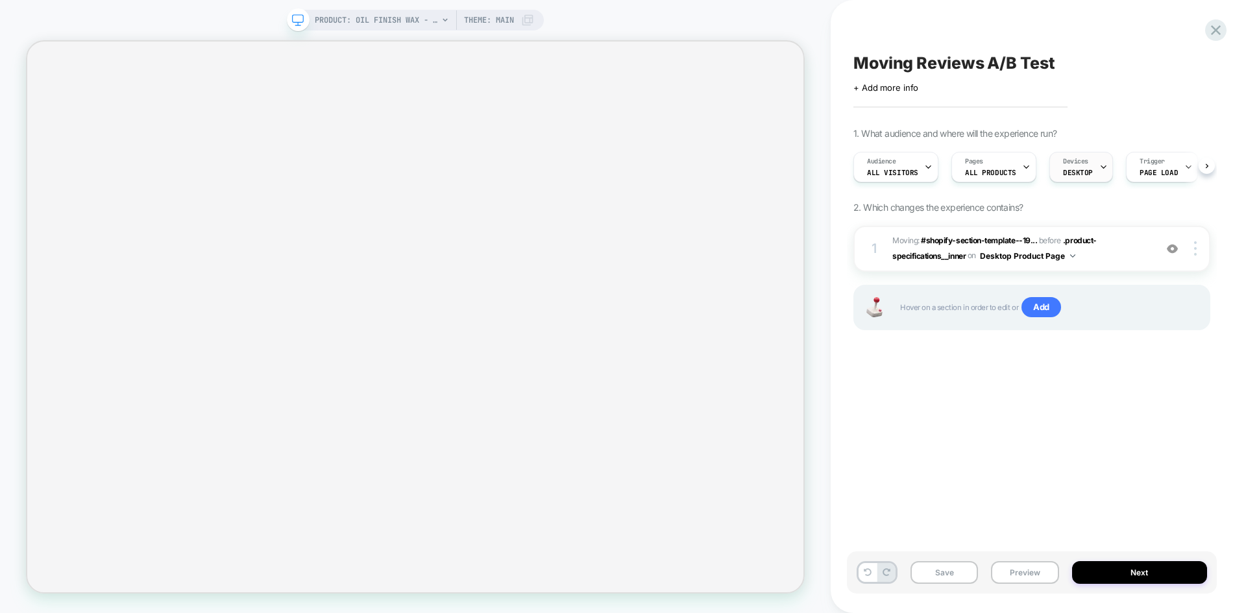
scroll to position [0, 1]
click at [1071, 169] on span "DESKTOP" at bounding box center [1078, 172] width 30 height 9
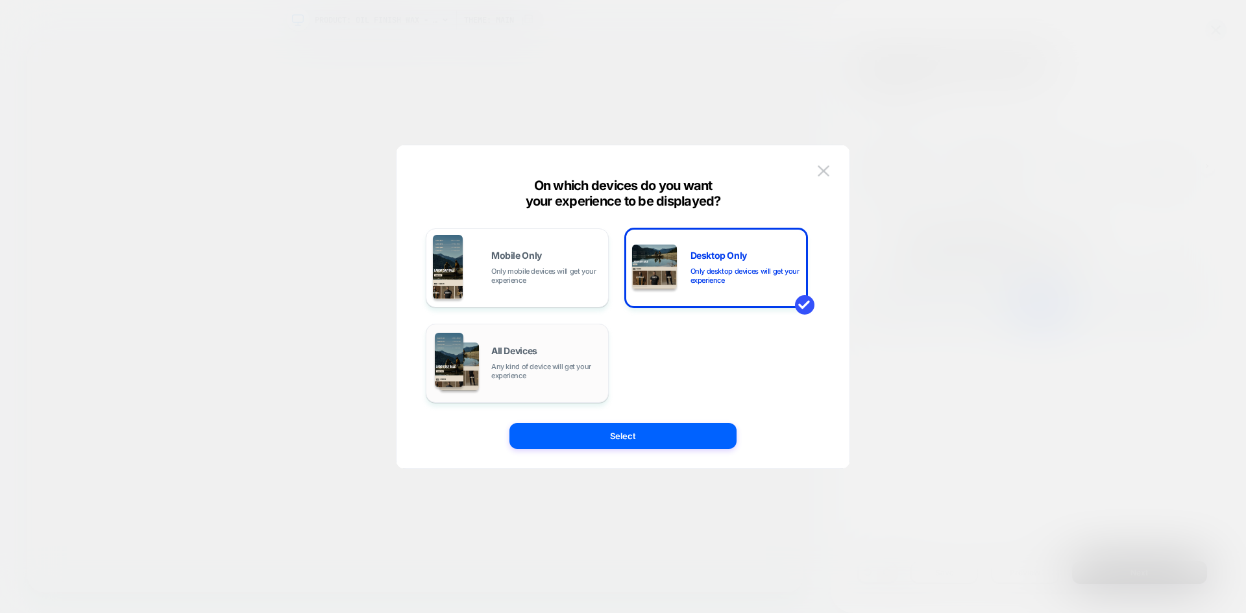
click at [560, 358] on div "All Devices Any kind of device will get your experience" at bounding box center [546, 364] width 110 height 34
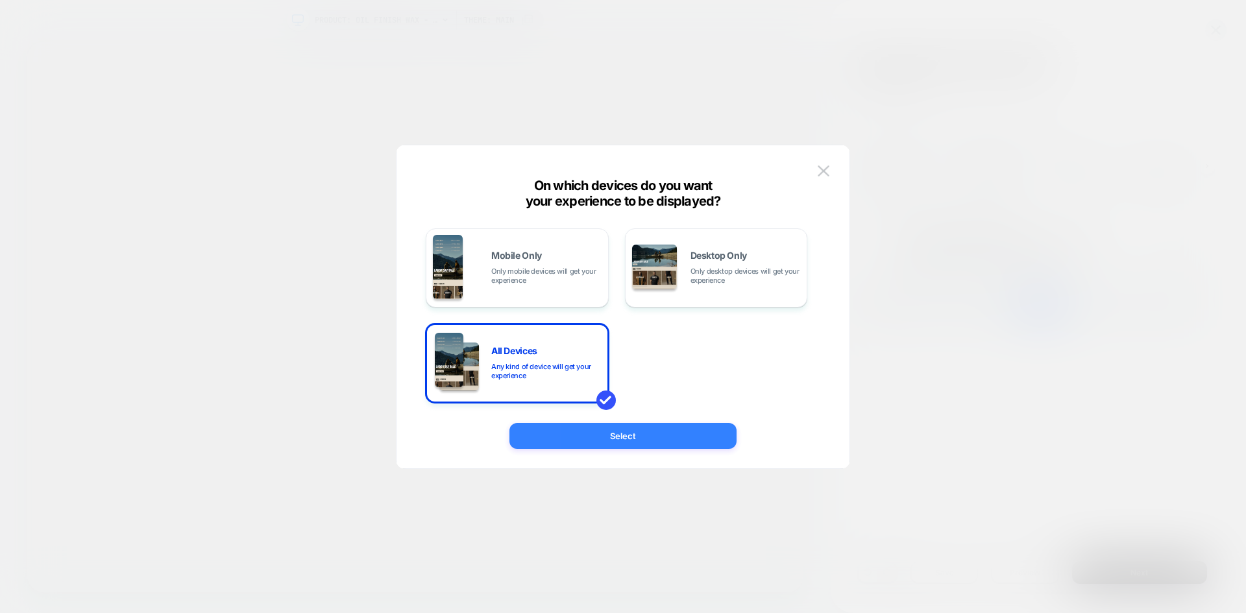
click at [626, 436] on button "Select" at bounding box center [623, 436] width 227 height 26
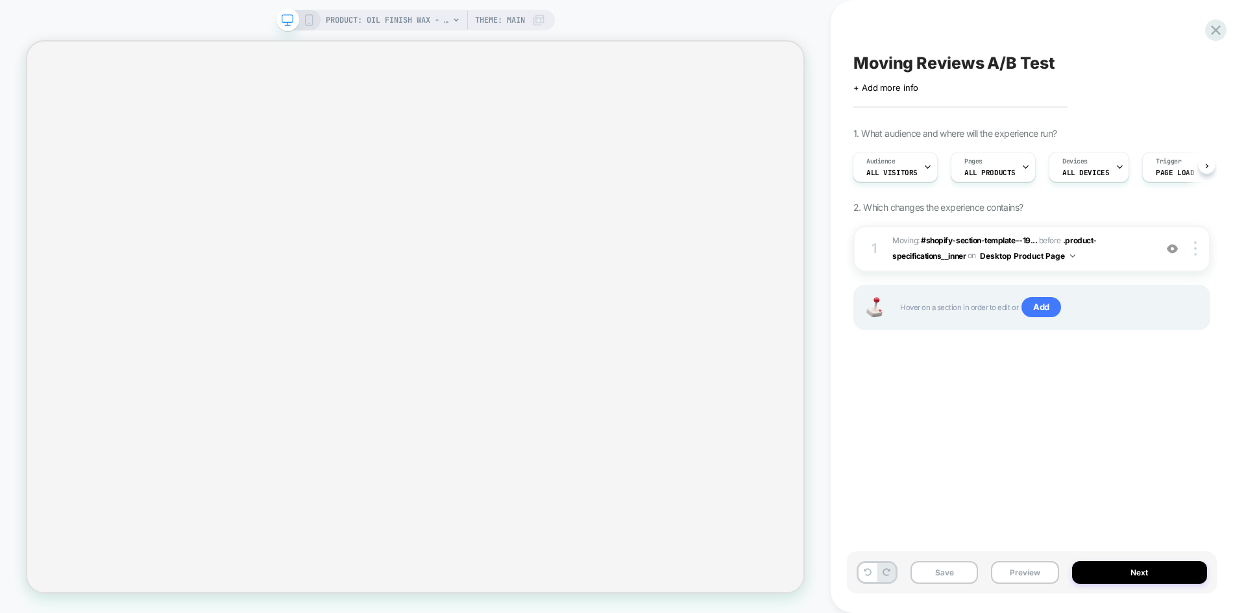
click at [1104, 441] on div "Moving Reviews A/B Test Click to edit experience details + Add more info 1. Wha…" at bounding box center [1032, 307] width 370 height 588
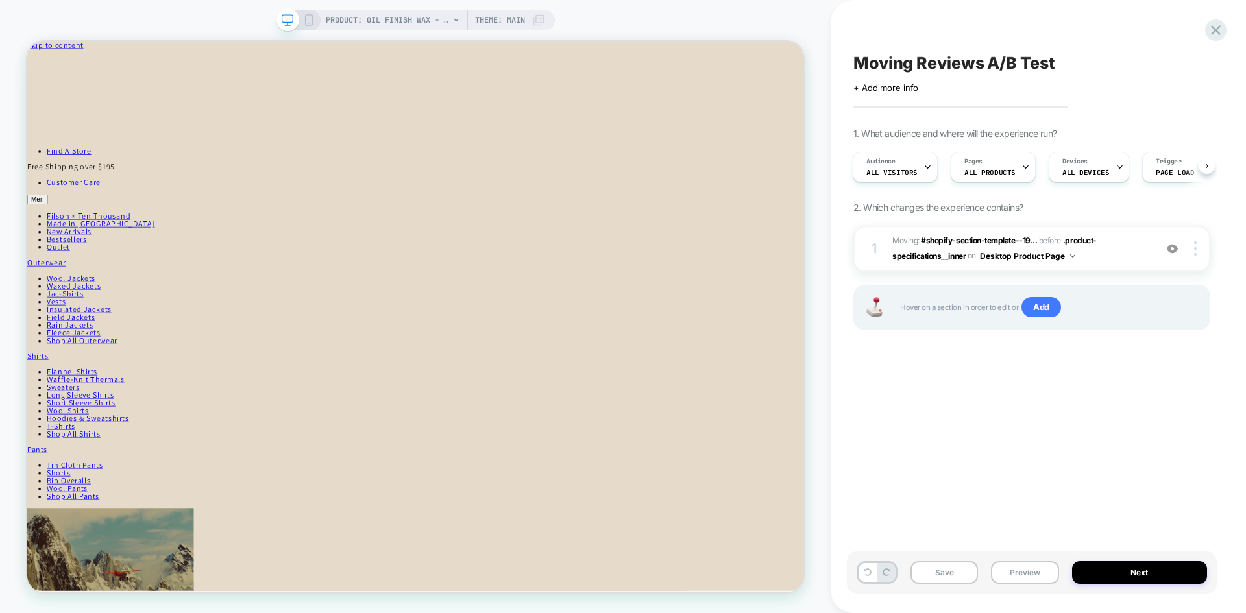
scroll to position [0, 0]
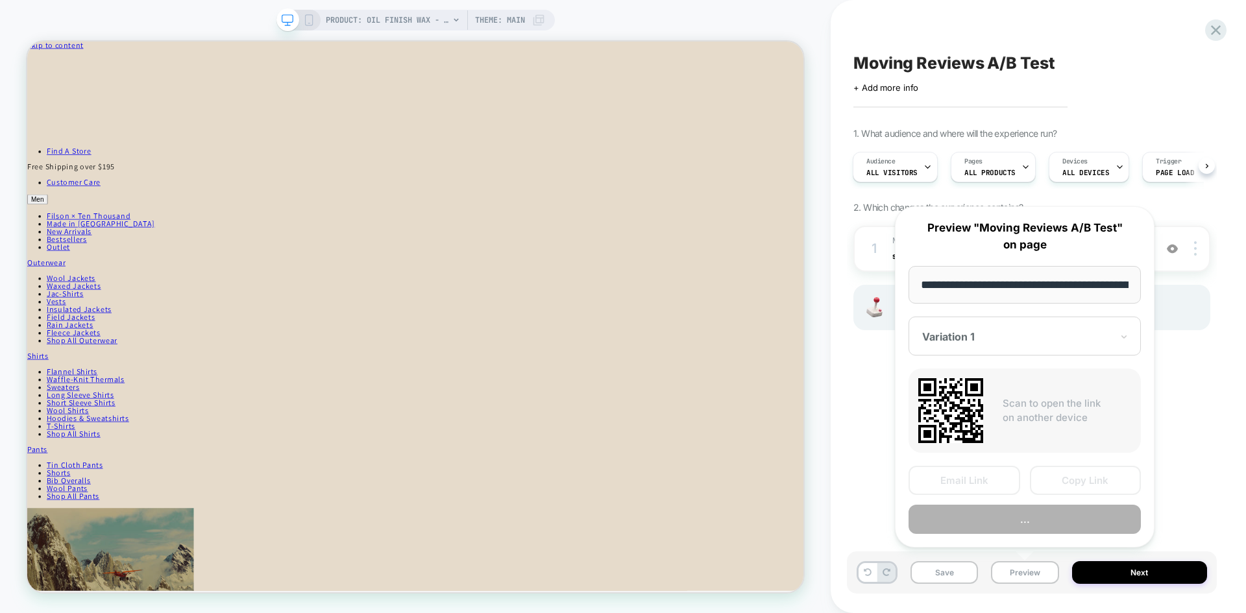
scroll to position [0, 192]
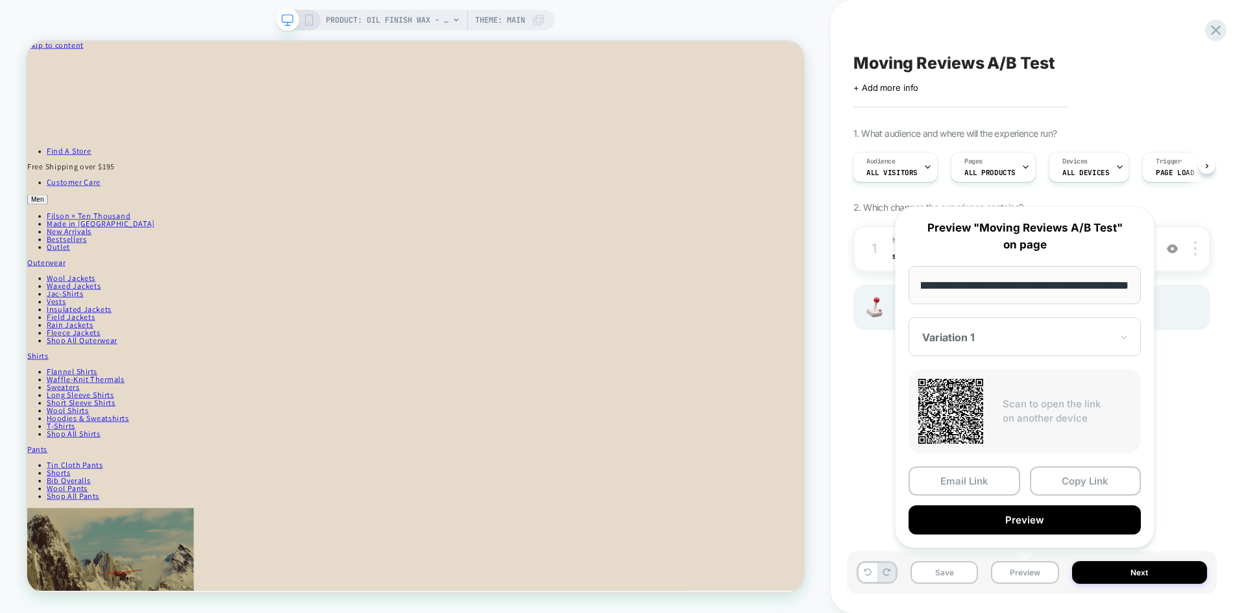
click at [971, 407] on div "CONTROL" at bounding box center [1024, 405] width 219 height 23
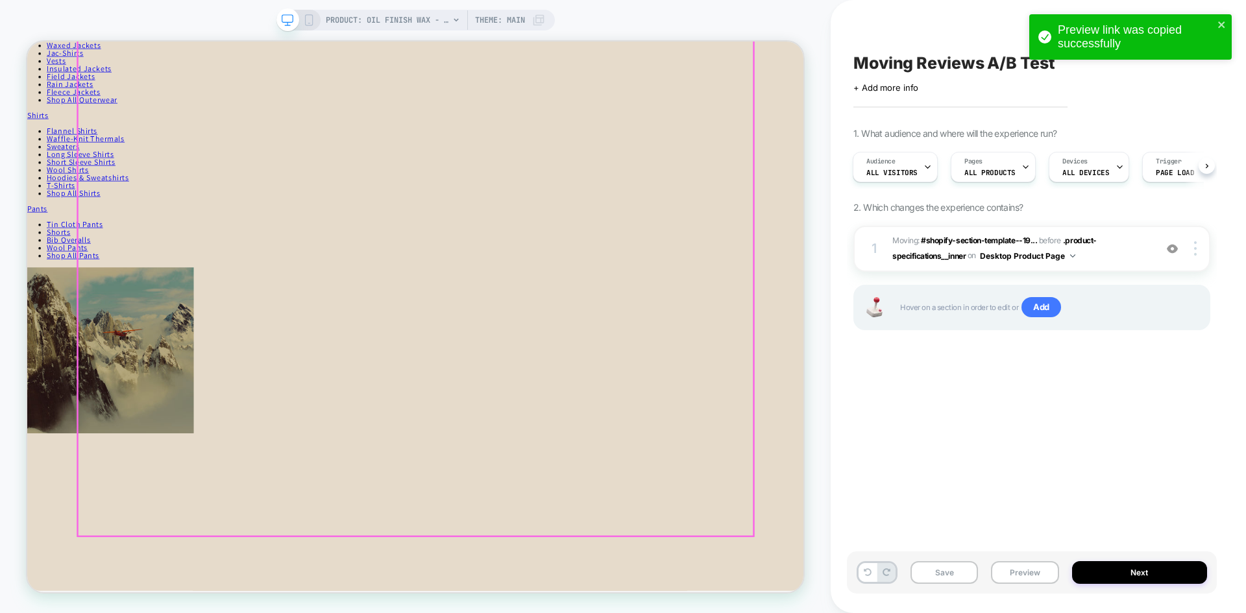
scroll to position [390, 0]
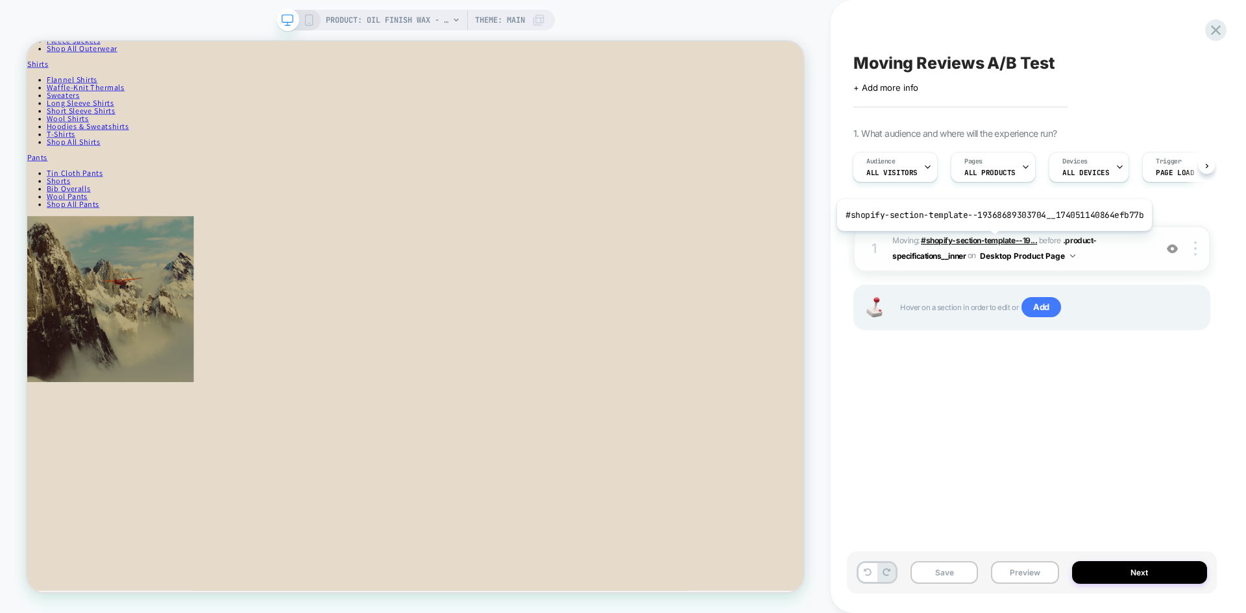
click at [991, 241] on span "#shopify-section-template--19..." at bounding box center [979, 241] width 116 height 10
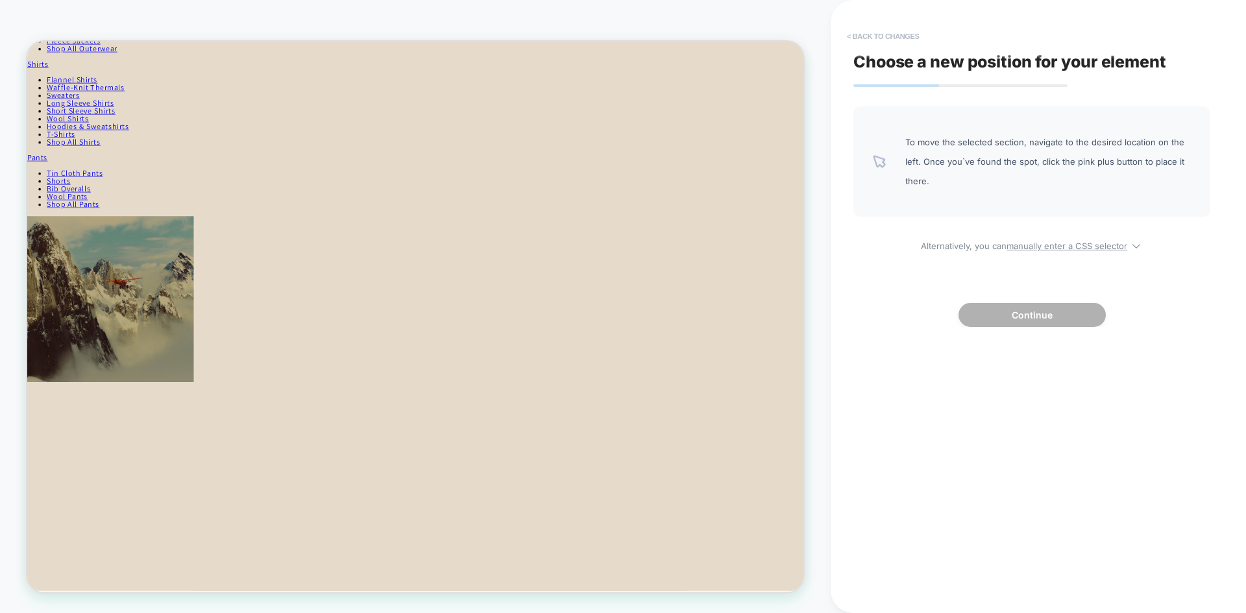
click at [878, 36] on button "< Back to changes" at bounding box center [884, 36] width 86 height 21
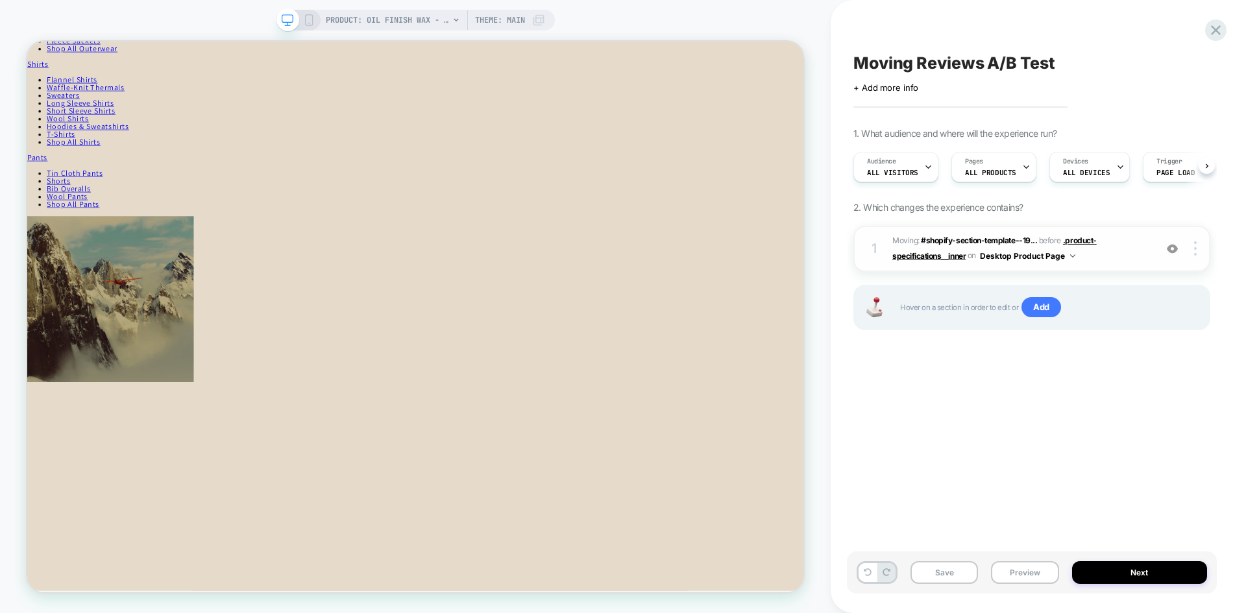
scroll to position [0, 1]
click at [1083, 243] on span ".product-specifications__inner" at bounding box center [995, 248] width 204 height 25
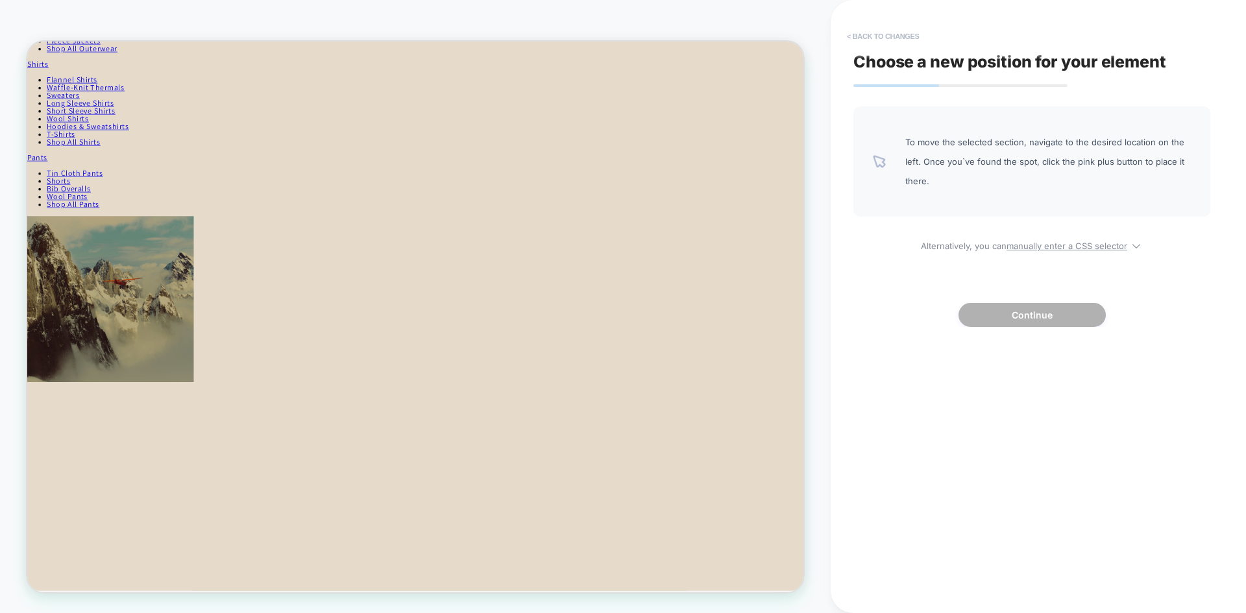
click at [865, 35] on button "< Back to changes" at bounding box center [884, 36] width 86 height 21
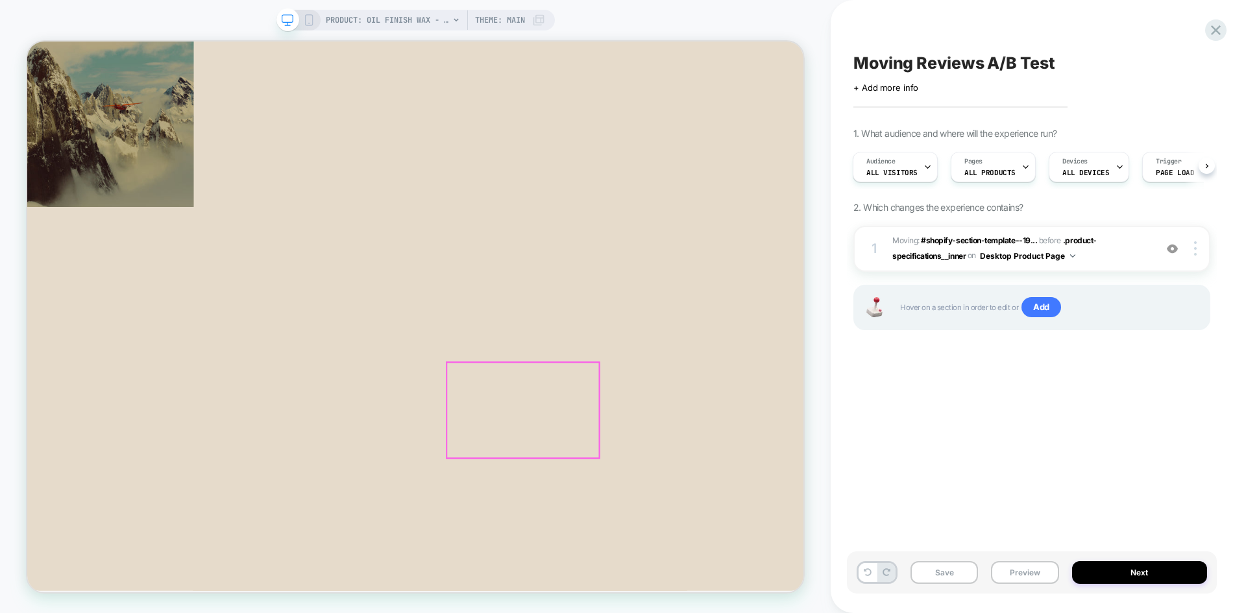
scroll to position [649, 0]
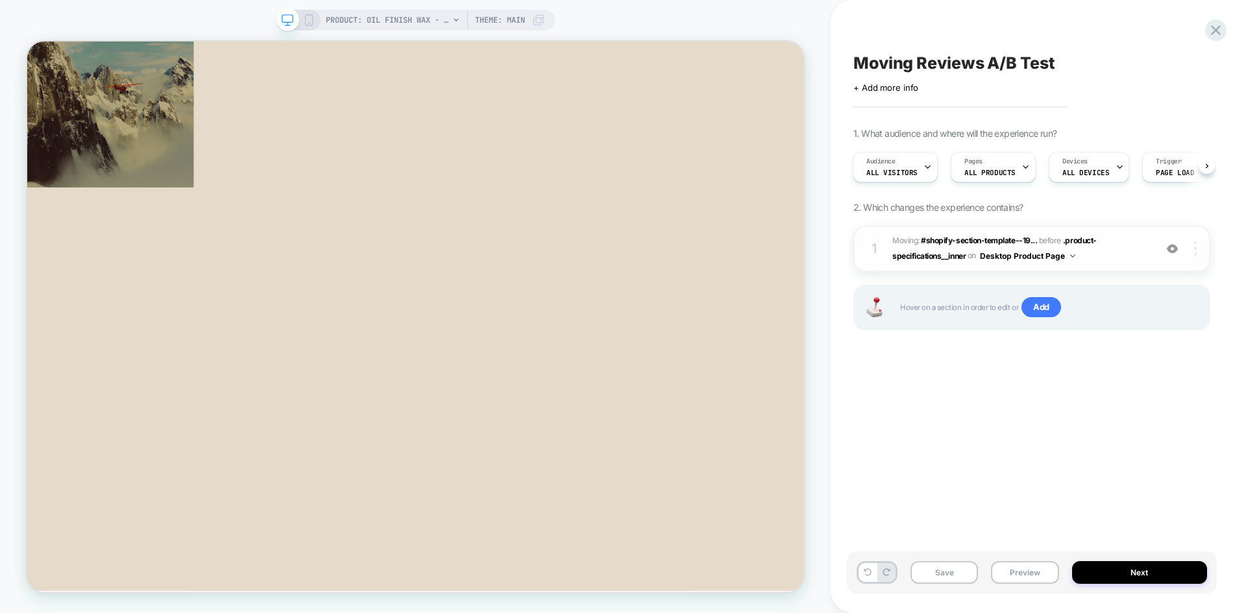
click at [1194, 254] on img at bounding box center [1195, 248] width 3 height 14
click at [947, 395] on div "Moving Reviews A/B Test Click to edit experience details + Add more info 1. Wha…" at bounding box center [1032, 307] width 370 height 588
click at [977, 241] on span "#shopify-section-template--19..." at bounding box center [979, 241] width 116 height 10
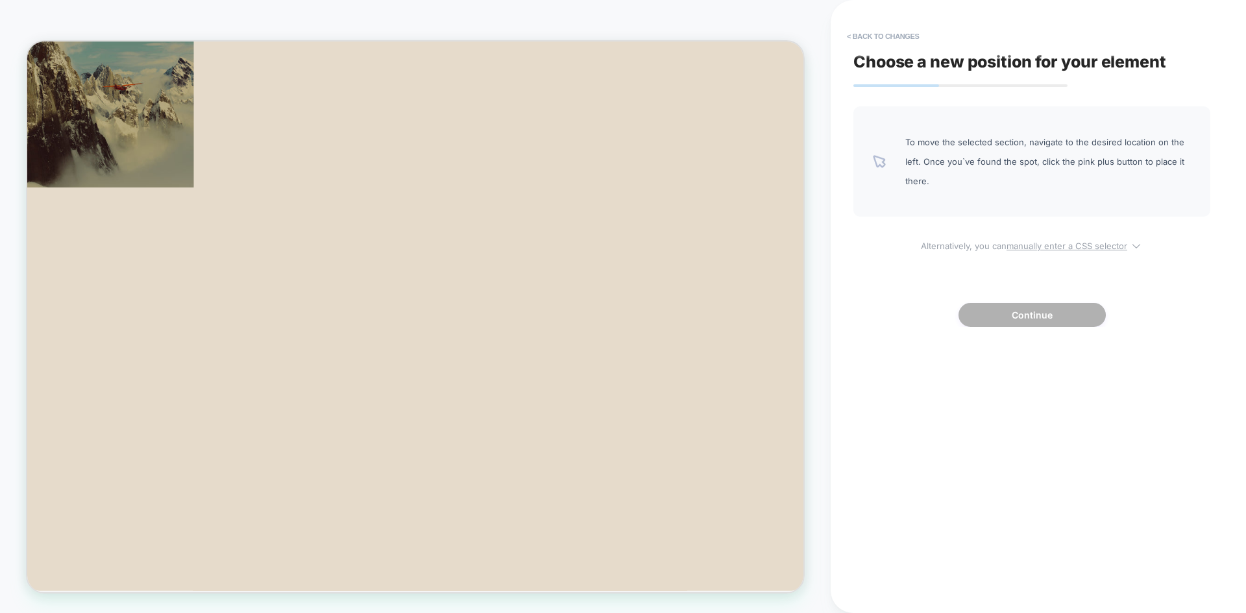
click at [1037, 245] on u "manually enter a CSS selector" at bounding box center [1067, 246] width 121 height 10
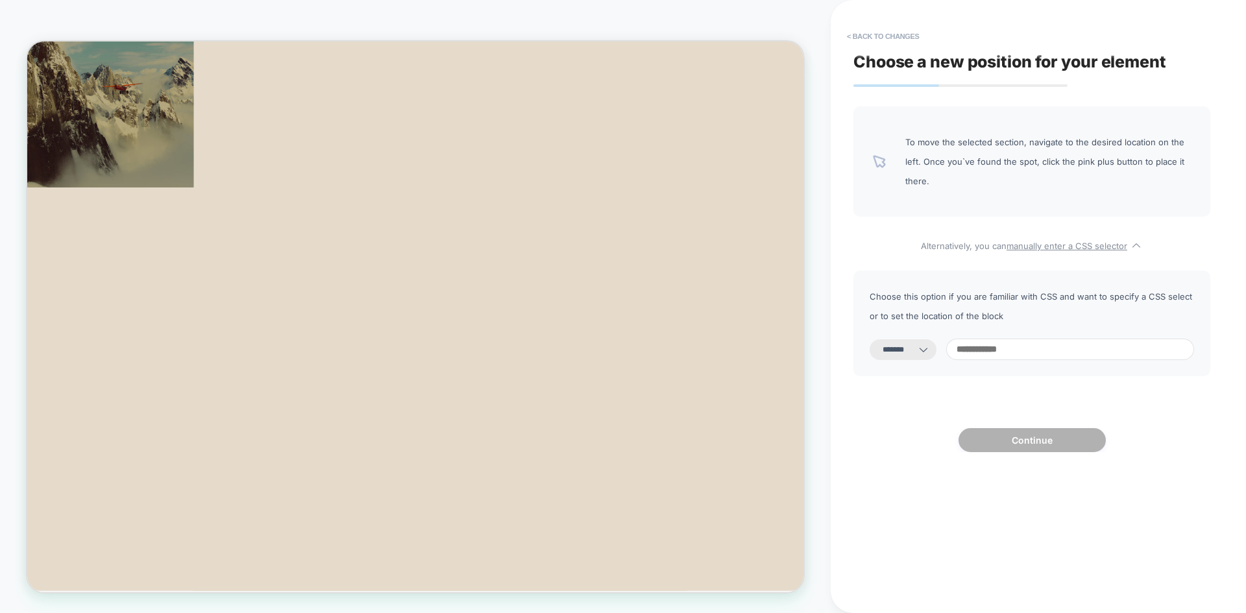
click at [1018, 350] on input at bounding box center [1070, 349] width 248 height 21
drag, startPoint x: 932, startPoint y: 353, endPoint x: 909, endPoint y: 361, distance: 24.2
select select "*********"
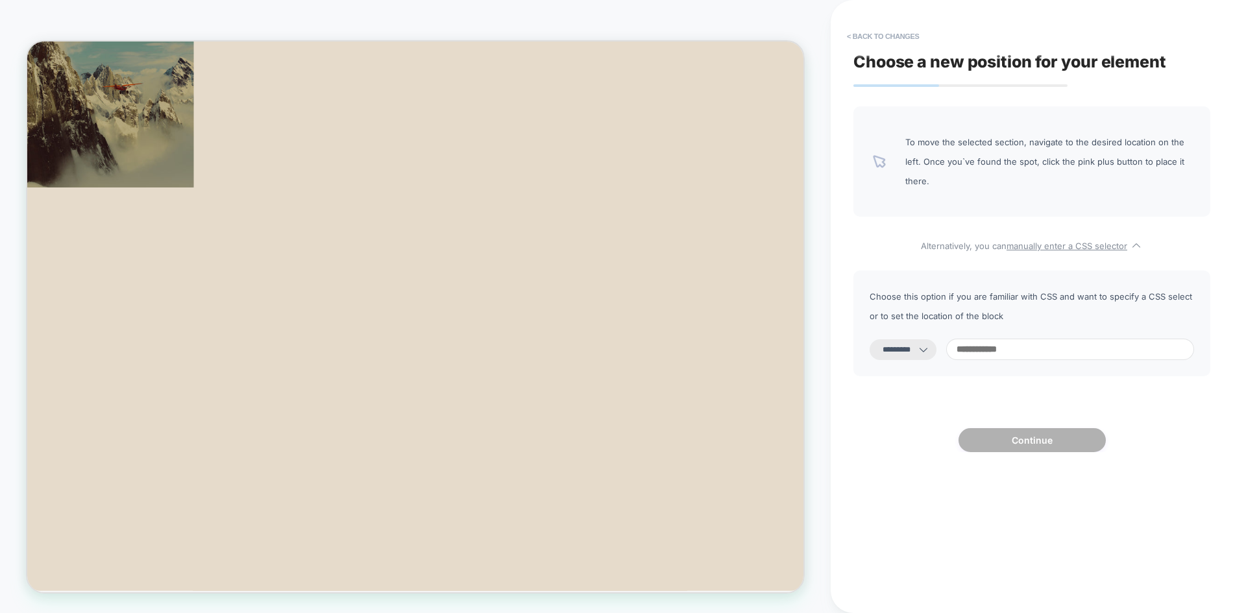
click at [1017, 347] on input at bounding box center [1070, 349] width 248 height 21
paste input "**********"
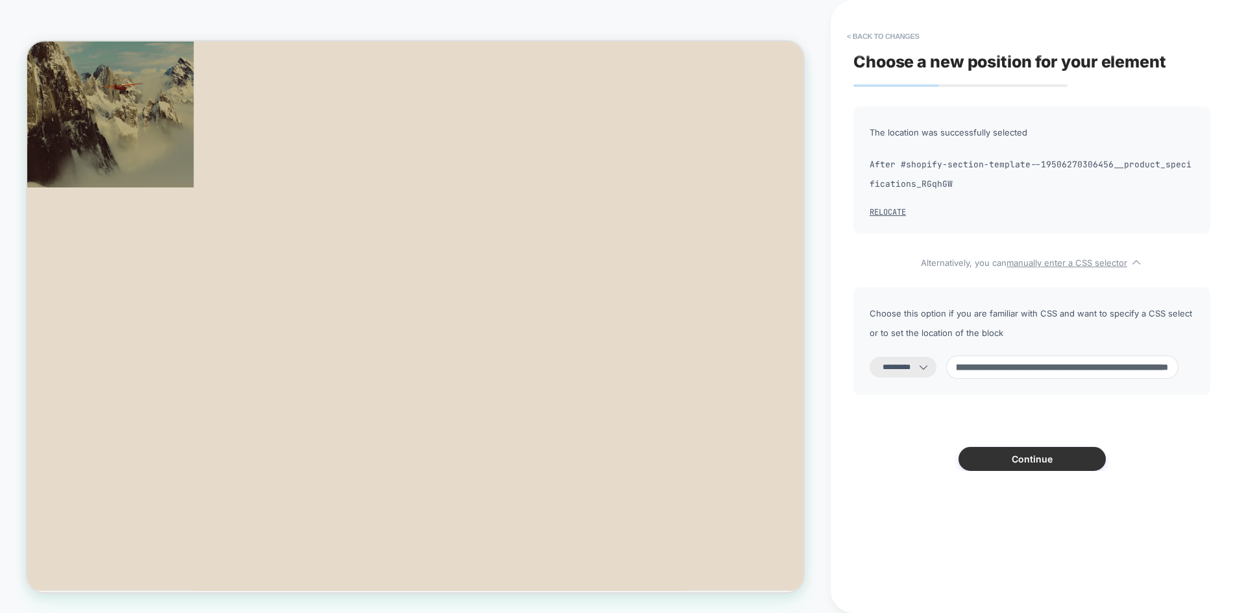
type input "**********"
click at [1022, 458] on button "Continue" at bounding box center [1032, 459] width 147 height 24
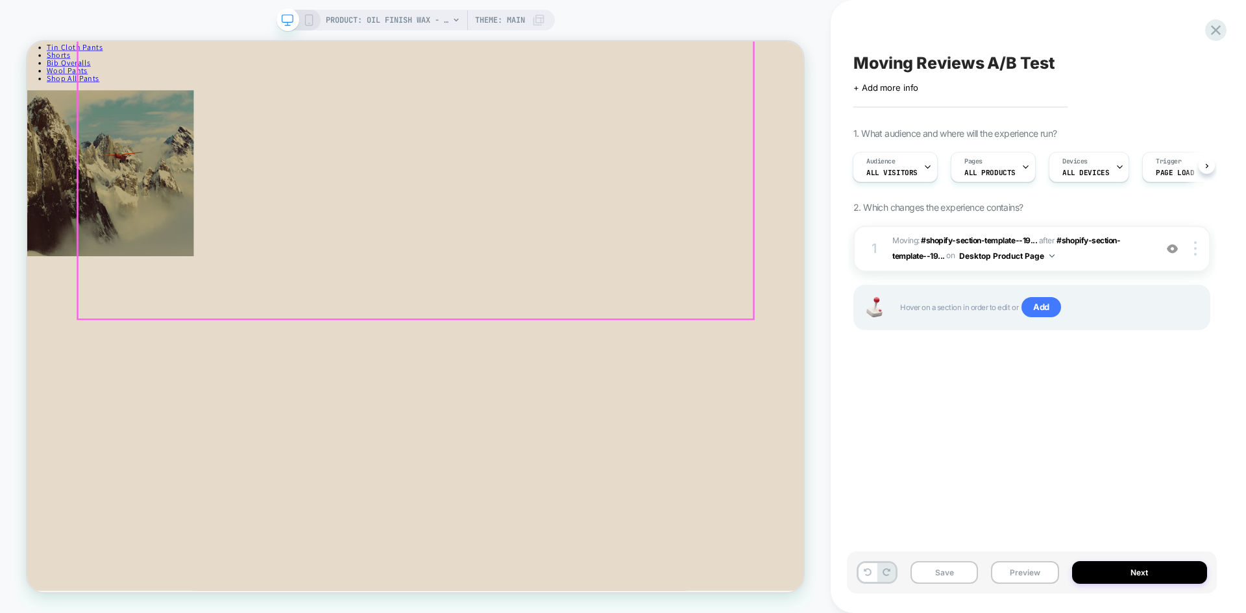
scroll to position [649, 0]
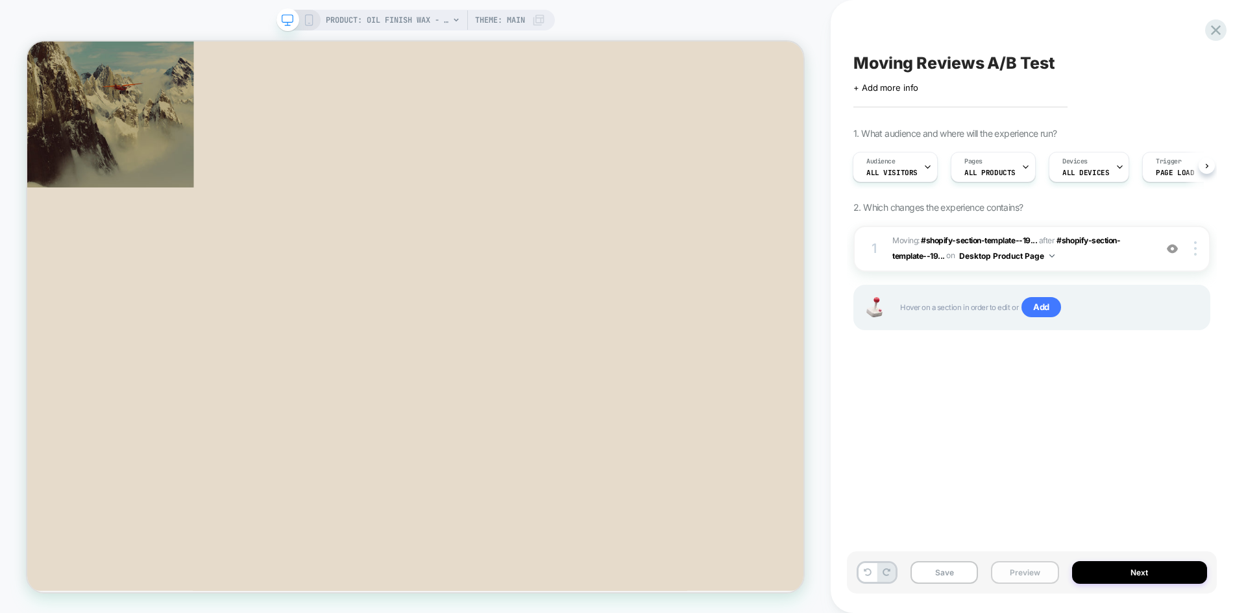
click at [1018, 575] on button "Preview" at bounding box center [1025, 573] width 68 height 23
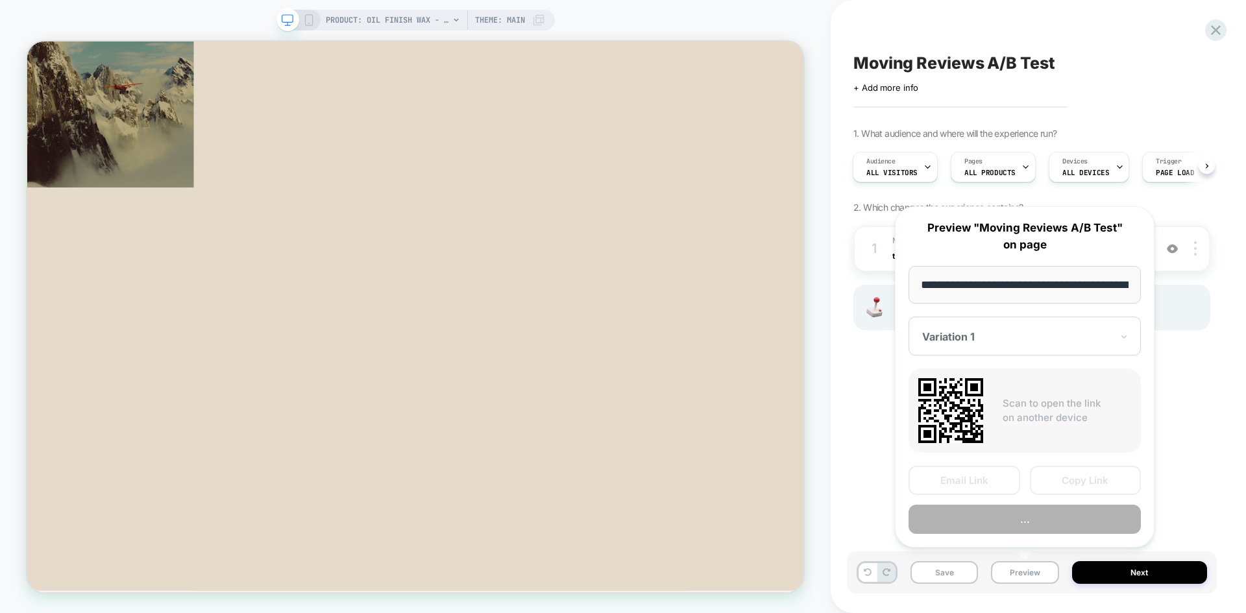
scroll to position [0, 192]
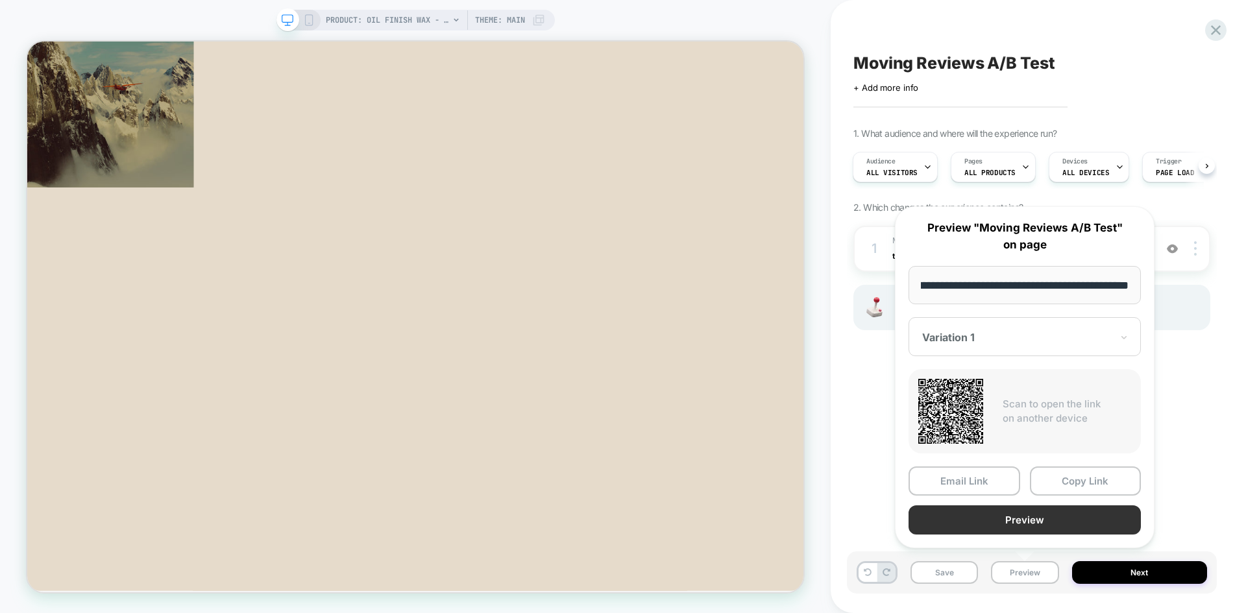
click at [1058, 518] on button "Preview" at bounding box center [1025, 520] width 232 height 29
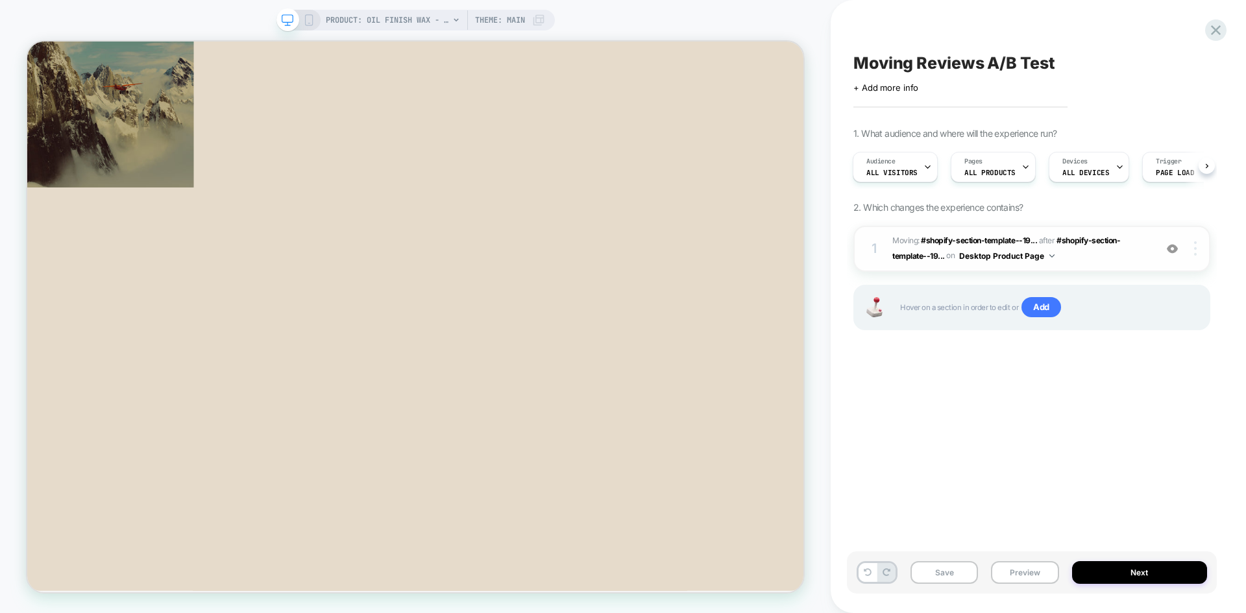
click at [1194, 258] on div "1 Moving: #shopify-section-template--19... #shopify-section-template--193686893…" at bounding box center [1032, 249] width 357 height 46
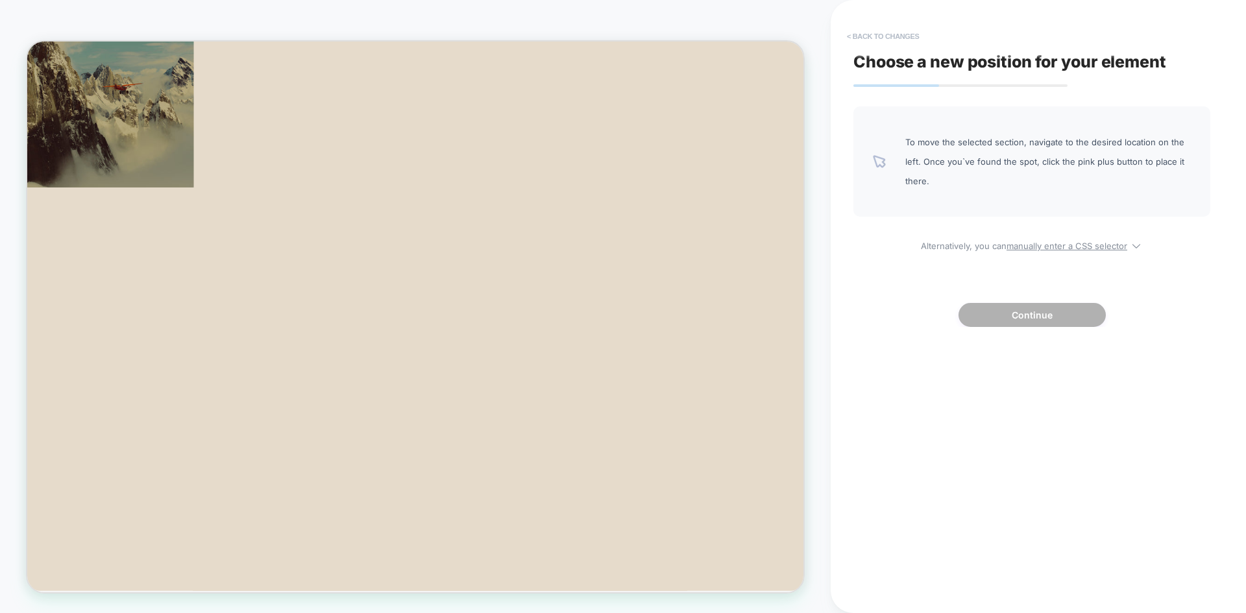
click at [892, 34] on button "< Back to changes" at bounding box center [884, 36] width 86 height 21
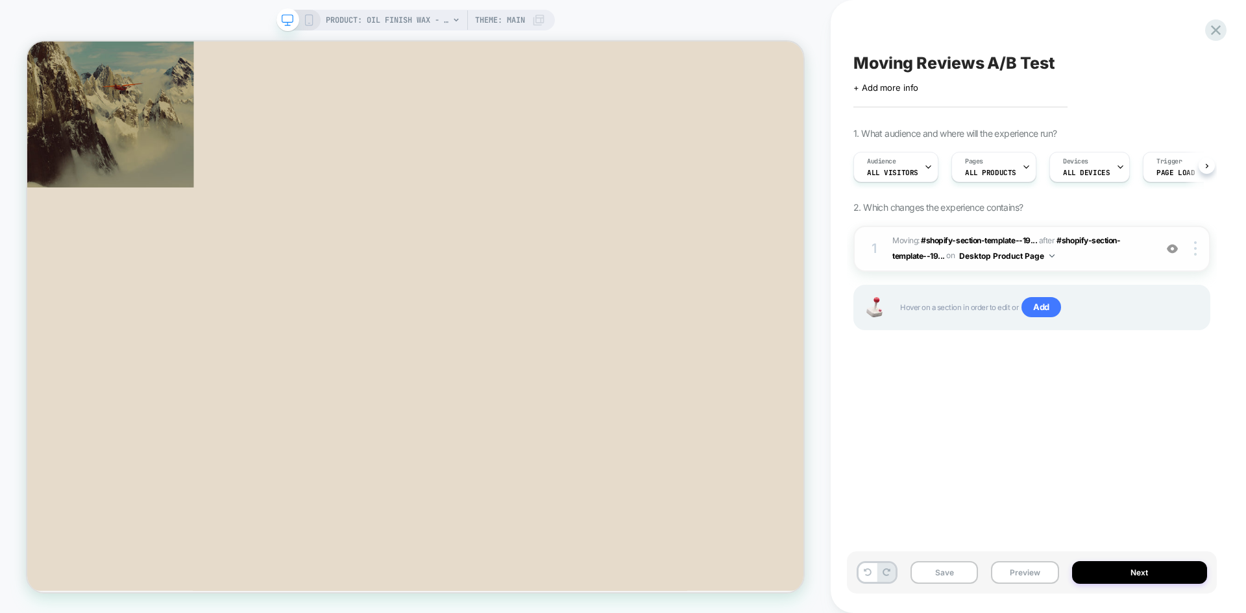
scroll to position [0, 1]
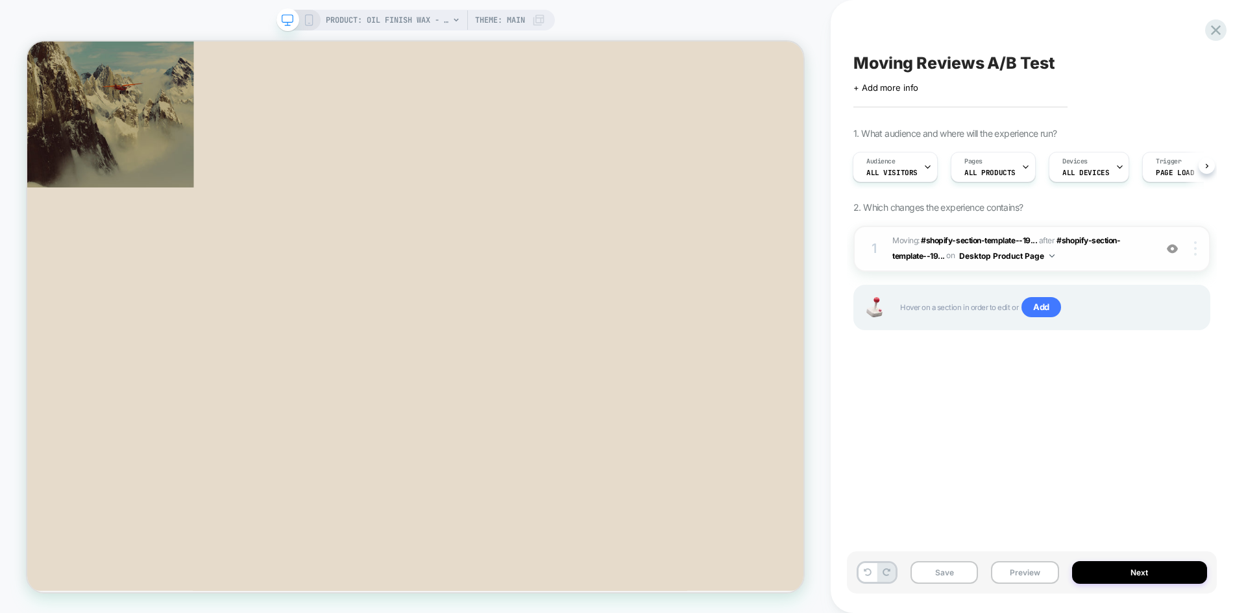
click at [1196, 249] on img at bounding box center [1195, 248] width 3 height 14
click at [0, 0] on div "1 Moving: #shopify-section-template--19... #shopify-section-template--193686893…" at bounding box center [0, 0] width 0 height 0
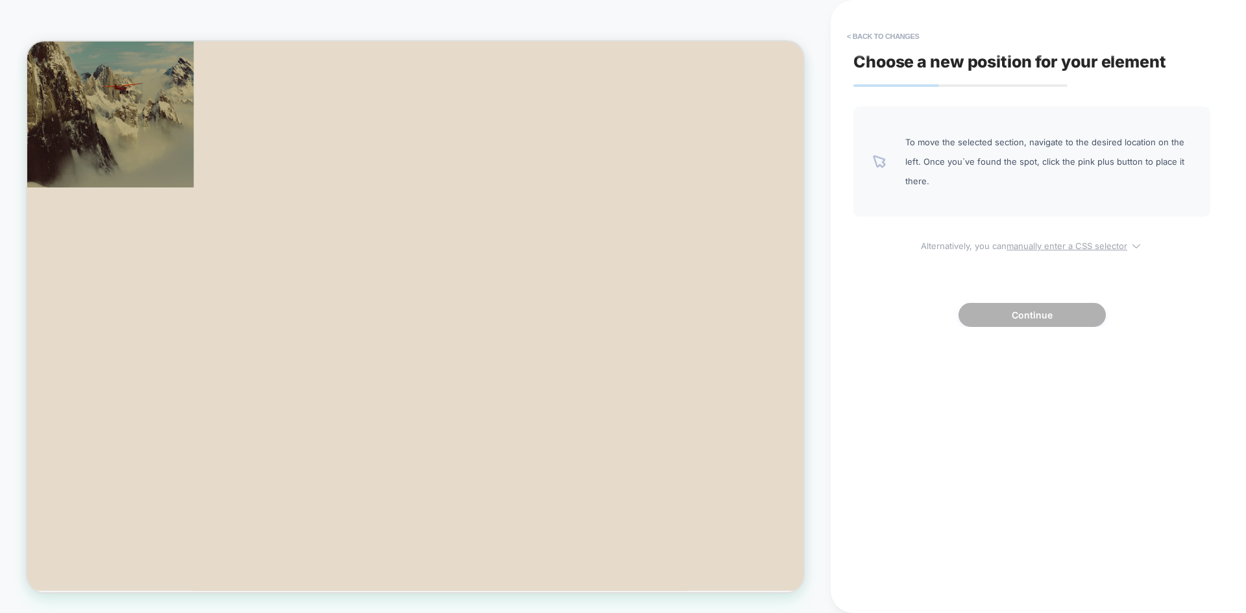
click at [1075, 248] on u "manually enter a CSS selector" at bounding box center [1067, 246] width 121 height 10
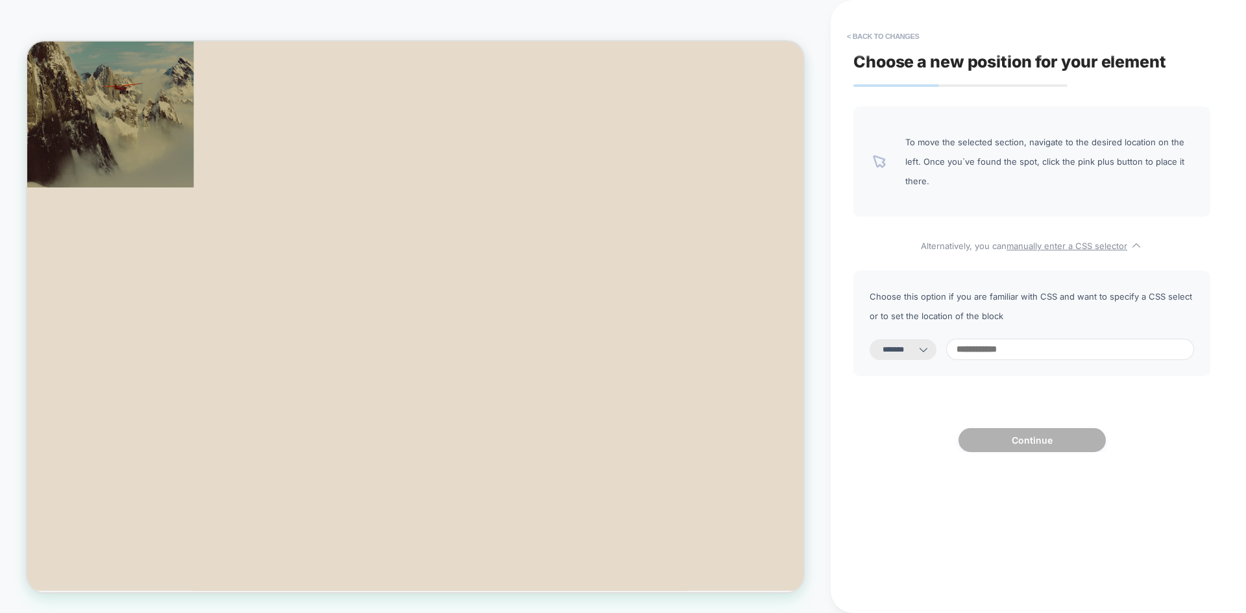
click at [0, 0] on select "**********" at bounding box center [0, 0] width 0 height 0
select select "*********"
click at [0, 0] on select "**********" at bounding box center [0, 0] width 0 height 0
click at [1048, 353] on input at bounding box center [1070, 349] width 248 height 21
paste input "**********"
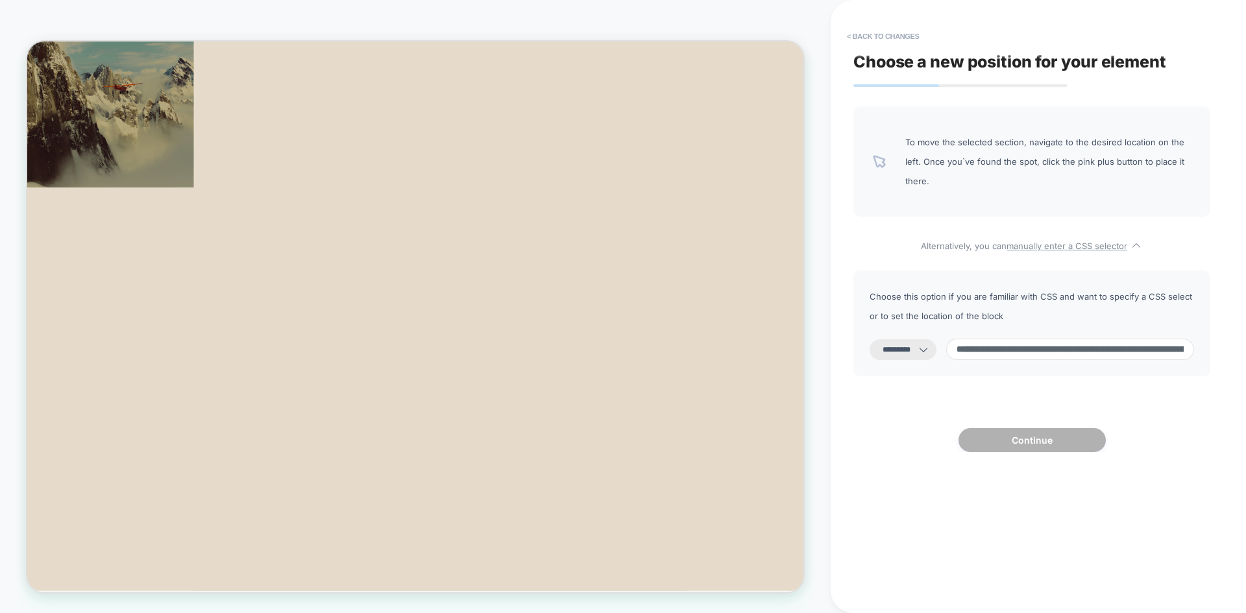
scroll to position [0, 235]
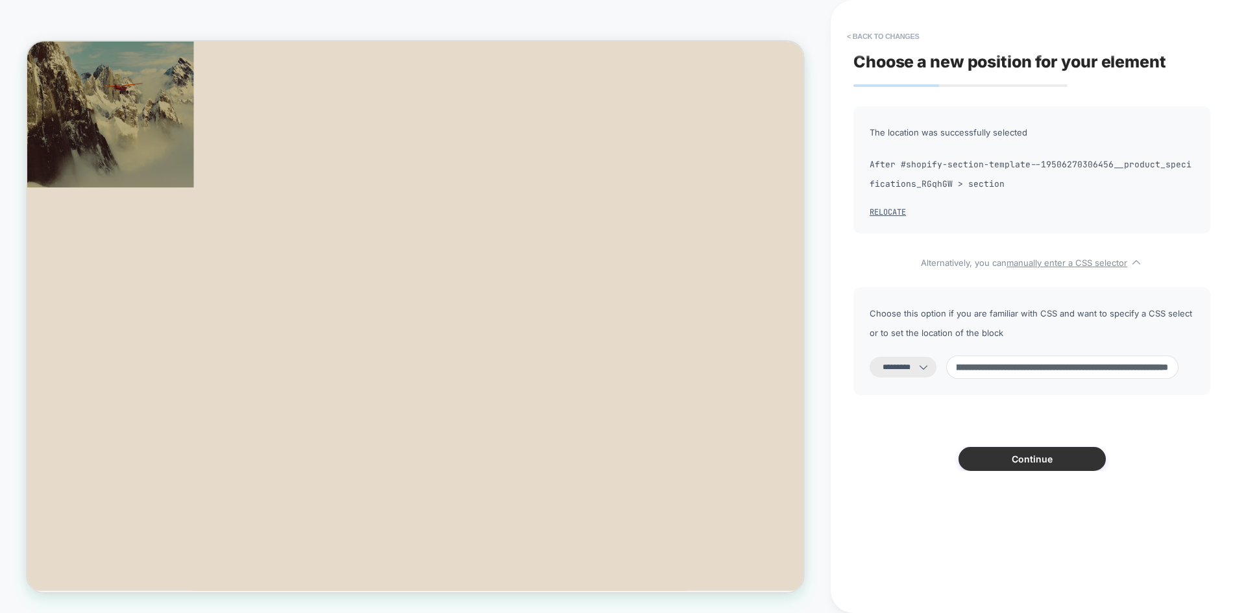
type input "**********"
click at [1013, 458] on button "Continue" at bounding box center [1032, 459] width 147 height 24
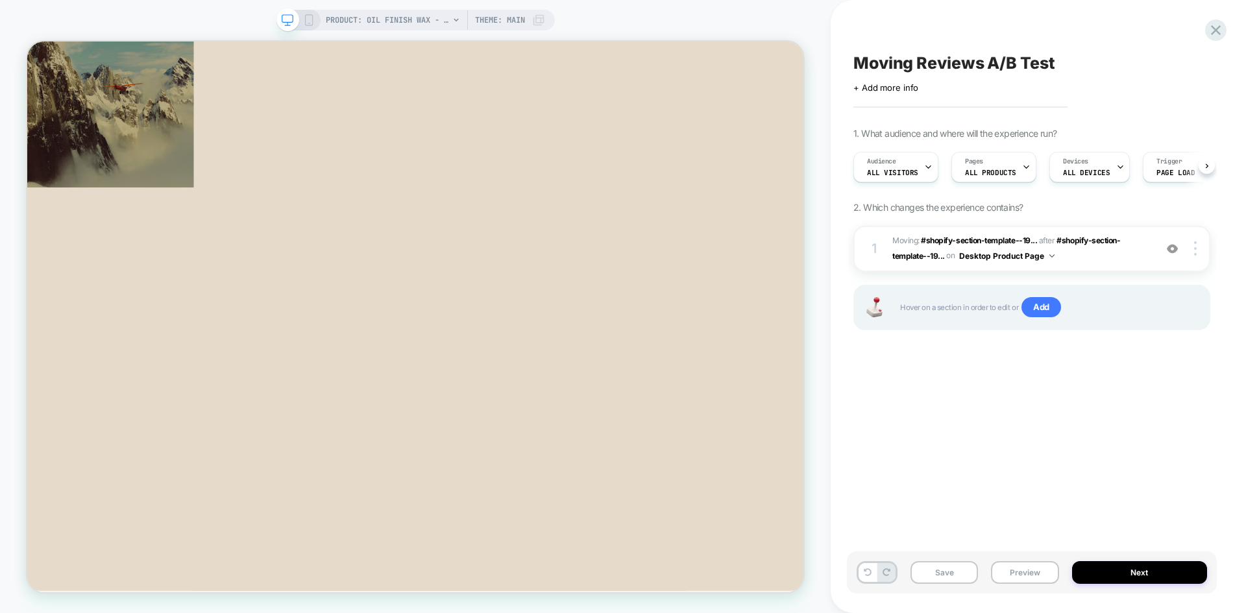
scroll to position [0, 1]
click at [952, 573] on button "Save" at bounding box center [945, 573] width 68 height 23
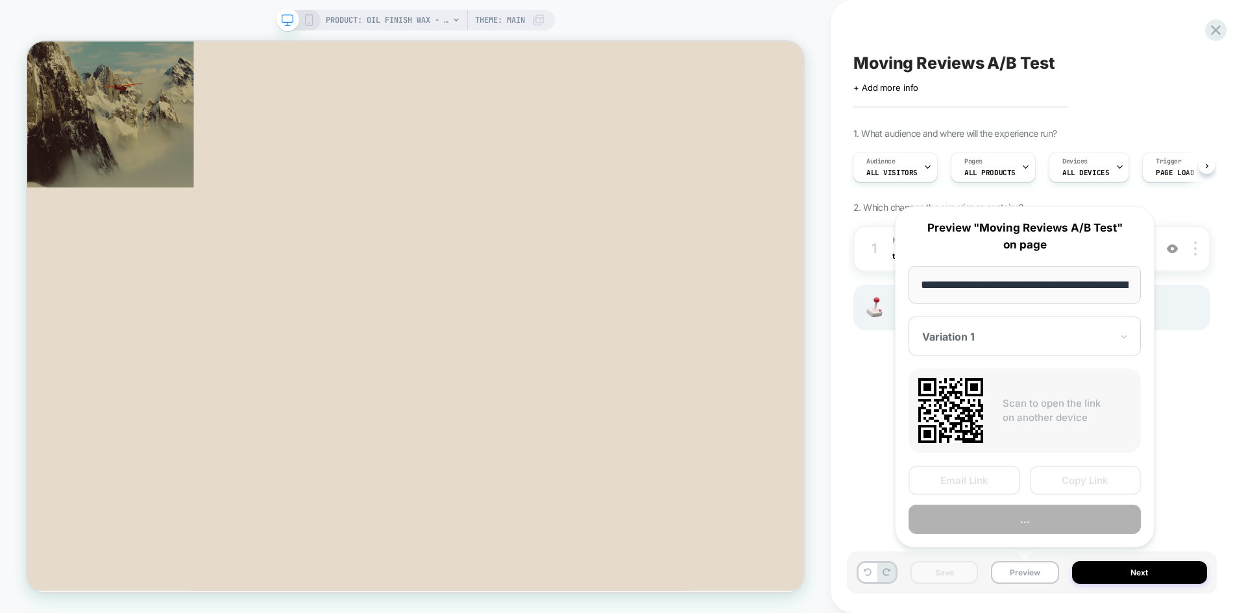
scroll to position [0, 192]
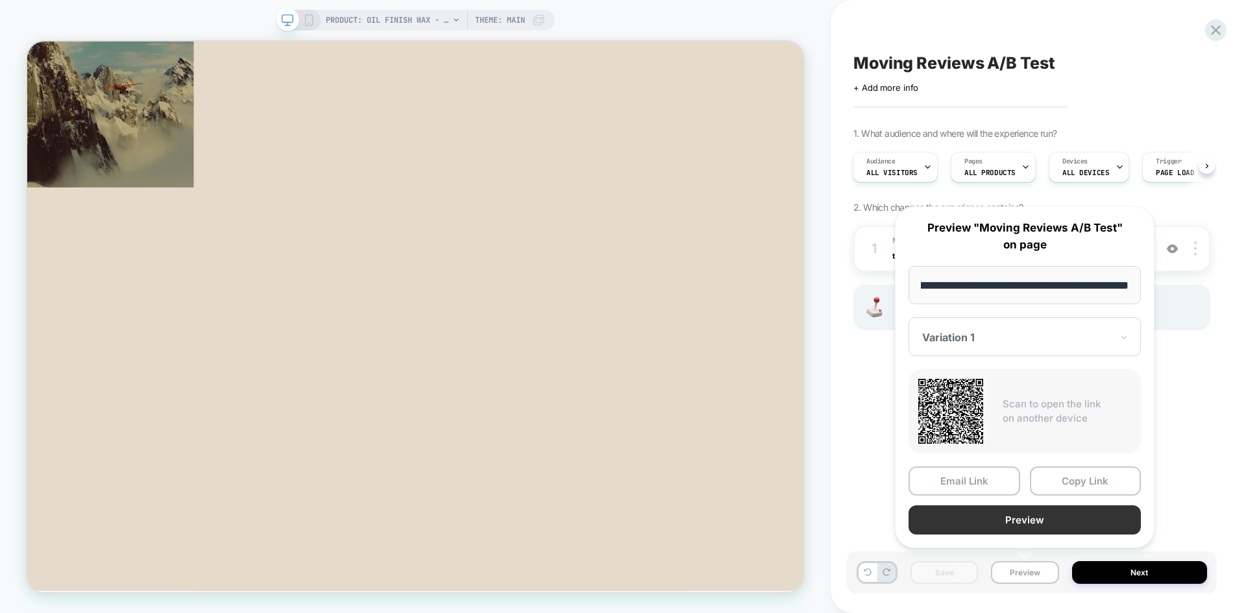
click at [1035, 519] on button "Preview" at bounding box center [1025, 520] width 232 height 29
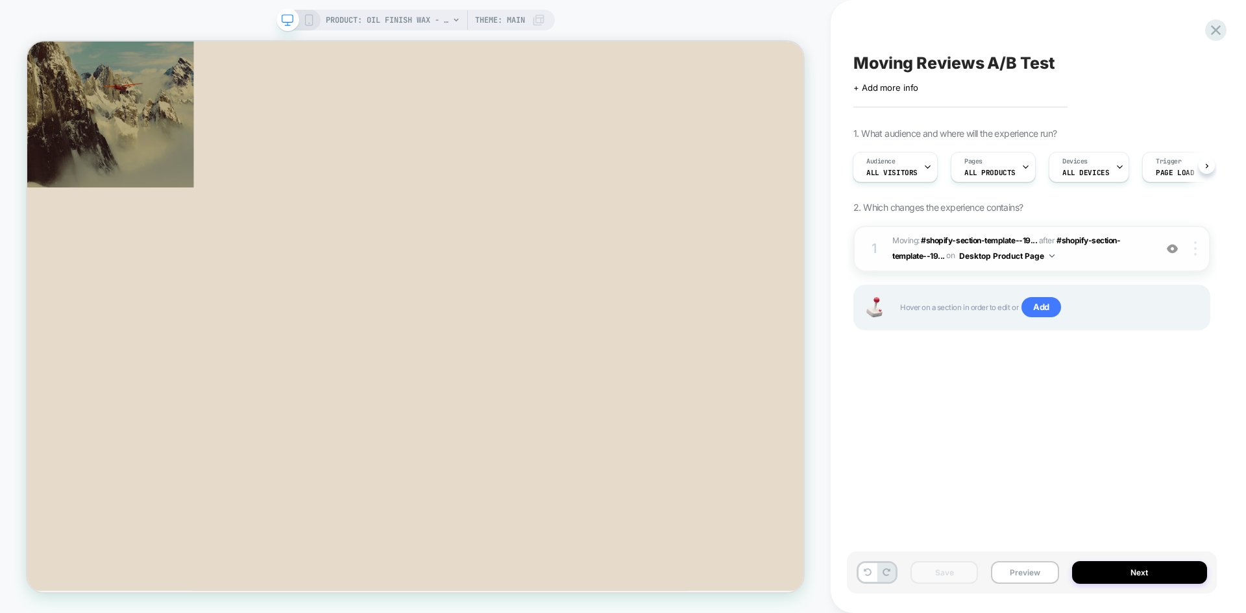
click at [1083, 241] on span "#shopify-section-template--19..." at bounding box center [1007, 248] width 228 height 25
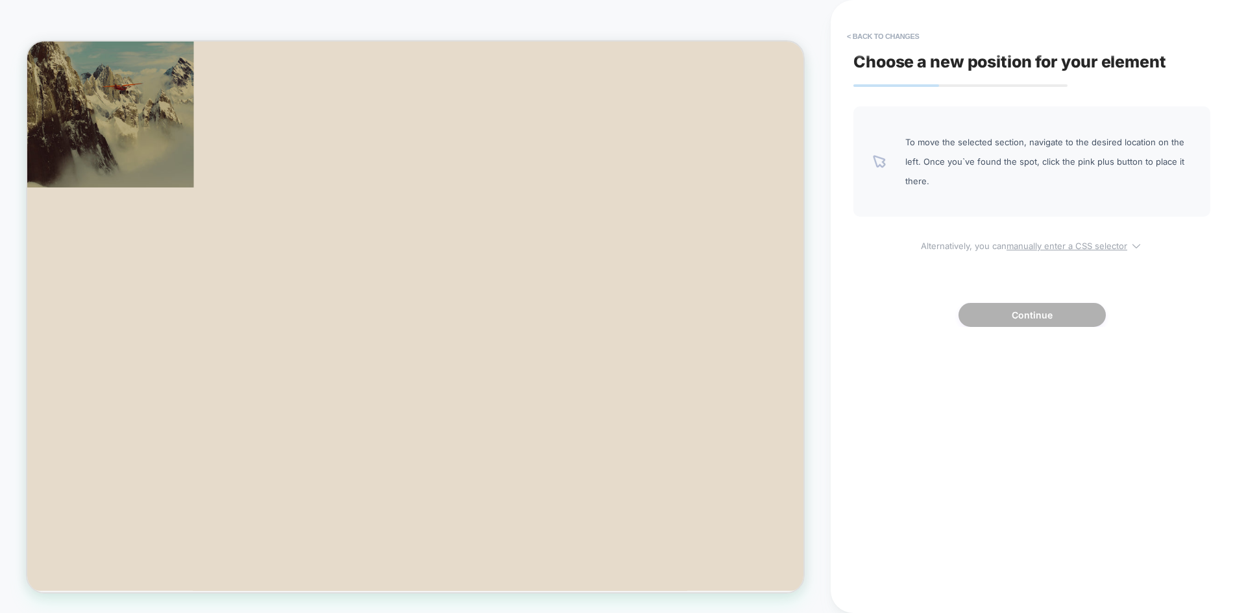
click at [1039, 247] on u "manually enter a CSS selector" at bounding box center [1067, 246] width 121 height 10
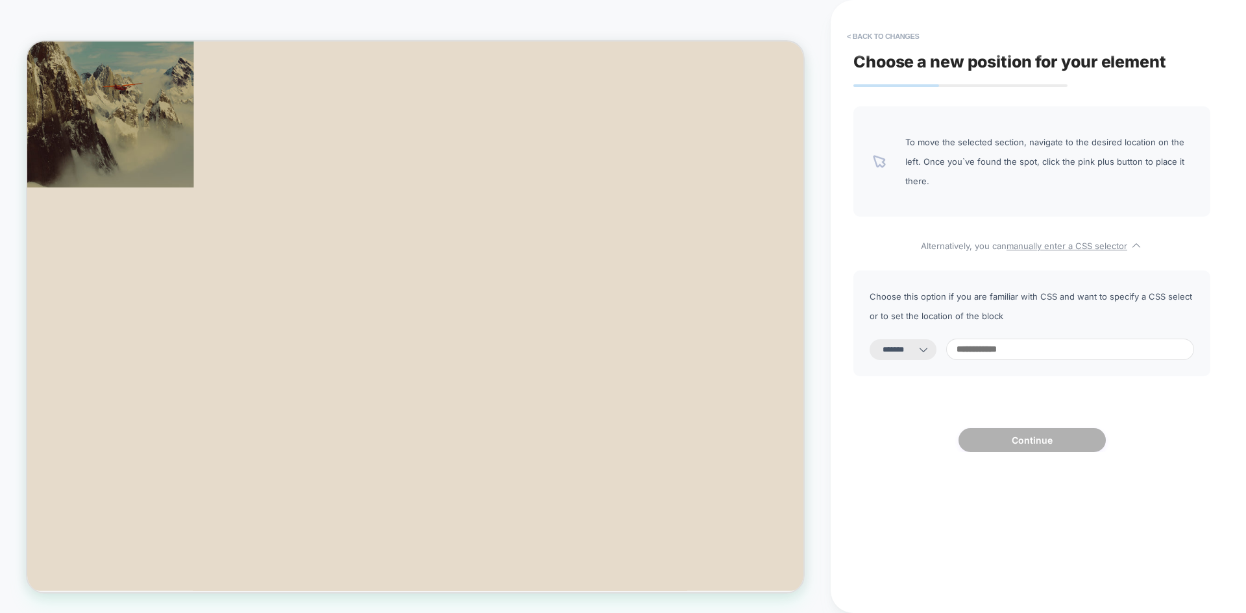
select select "*********"
click at [1028, 352] on input at bounding box center [1070, 349] width 248 height 21
paste input "**********"
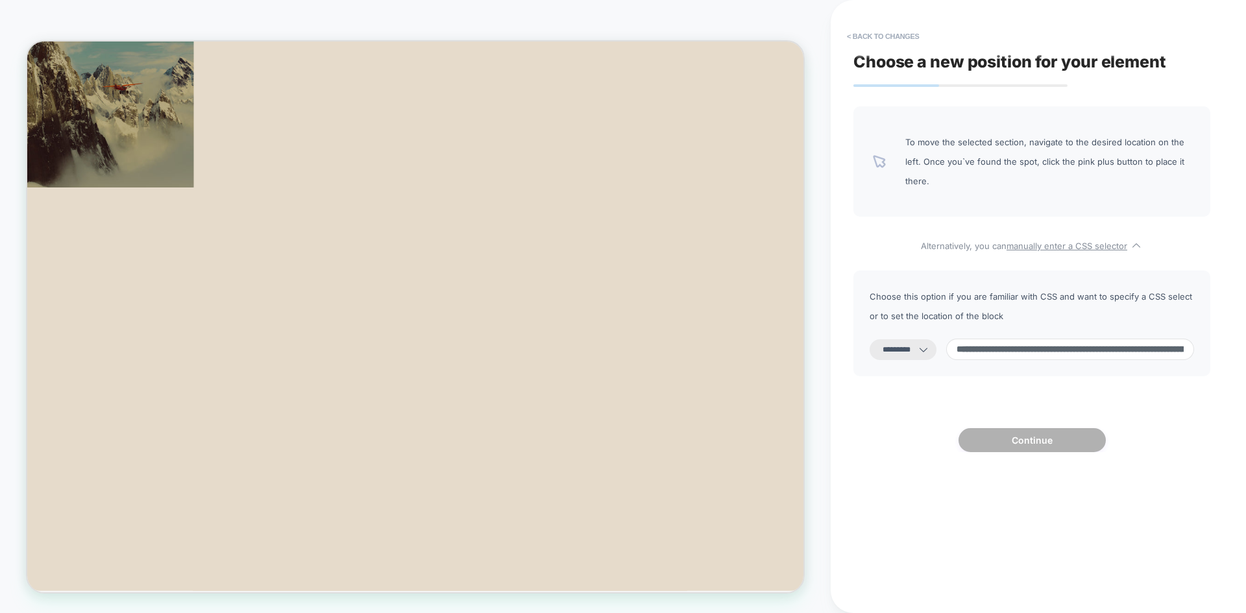
scroll to position [0, 180]
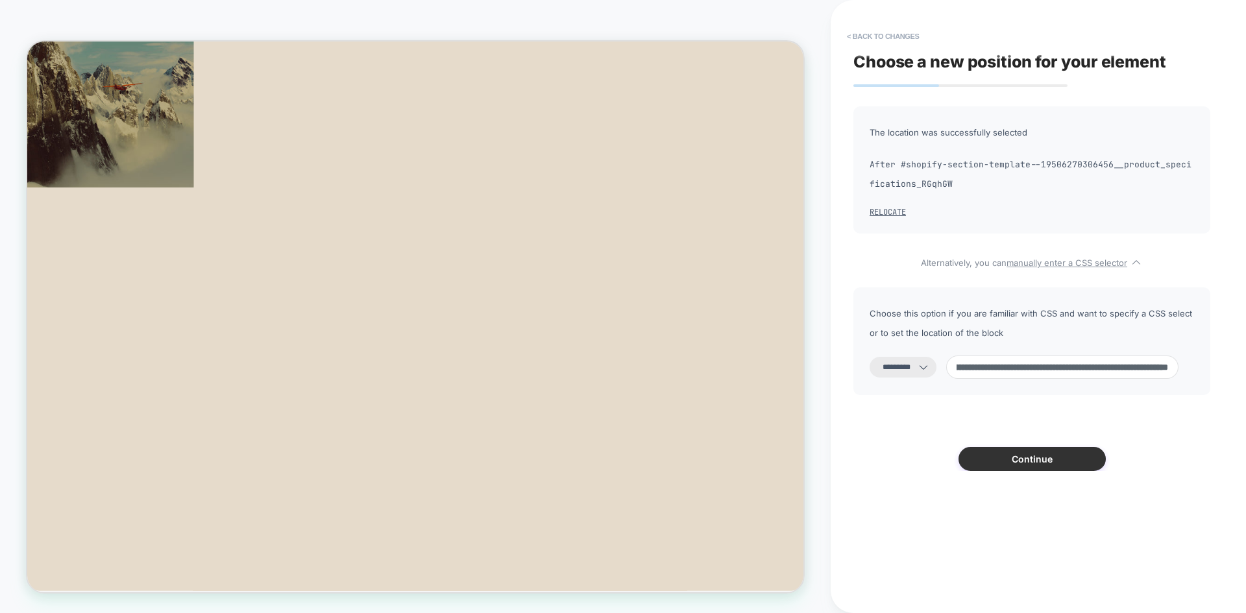
type input "**********"
click at [1028, 465] on button "Continue" at bounding box center [1032, 459] width 147 height 24
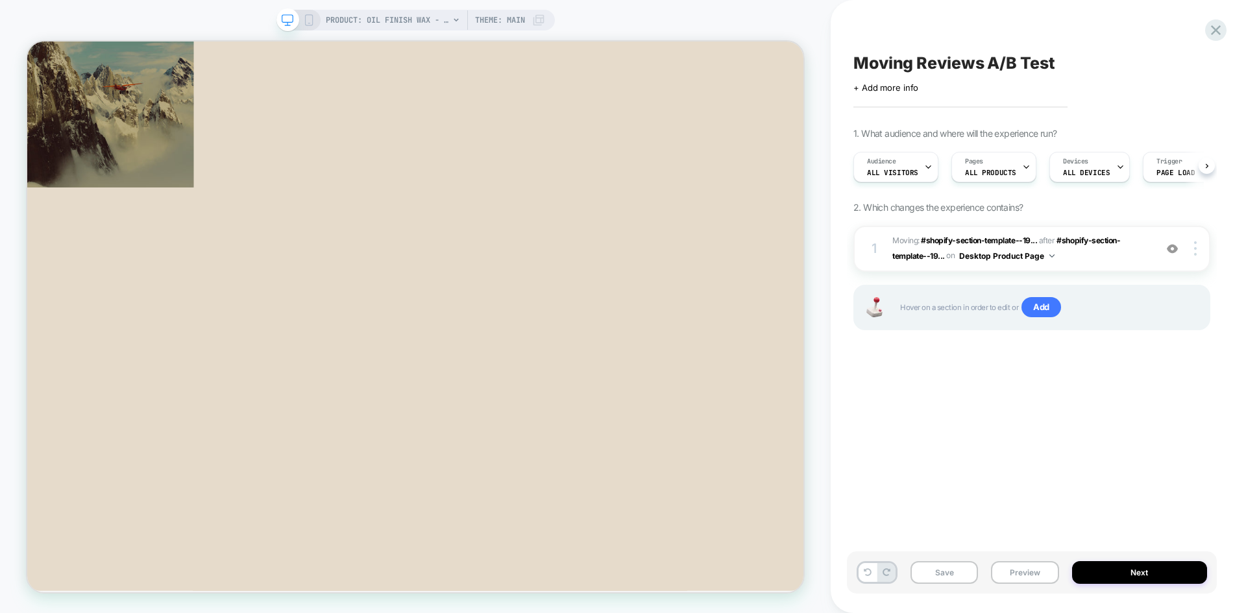
scroll to position [0, 1]
click at [1200, 254] on div at bounding box center [1197, 248] width 25 height 14
click at [1195, 253] on img at bounding box center [1195, 248] width 3 height 14
drag, startPoint x: 971, startPoint y: 359, endPoint x: 1019, endPoint y: 290, distance: 84.3
click at [0, 0] on div "1 Moving: #shopify-section-template--19... #shopify-section-template--193686893…" at bounding box center [0, 0] width 0 height 0
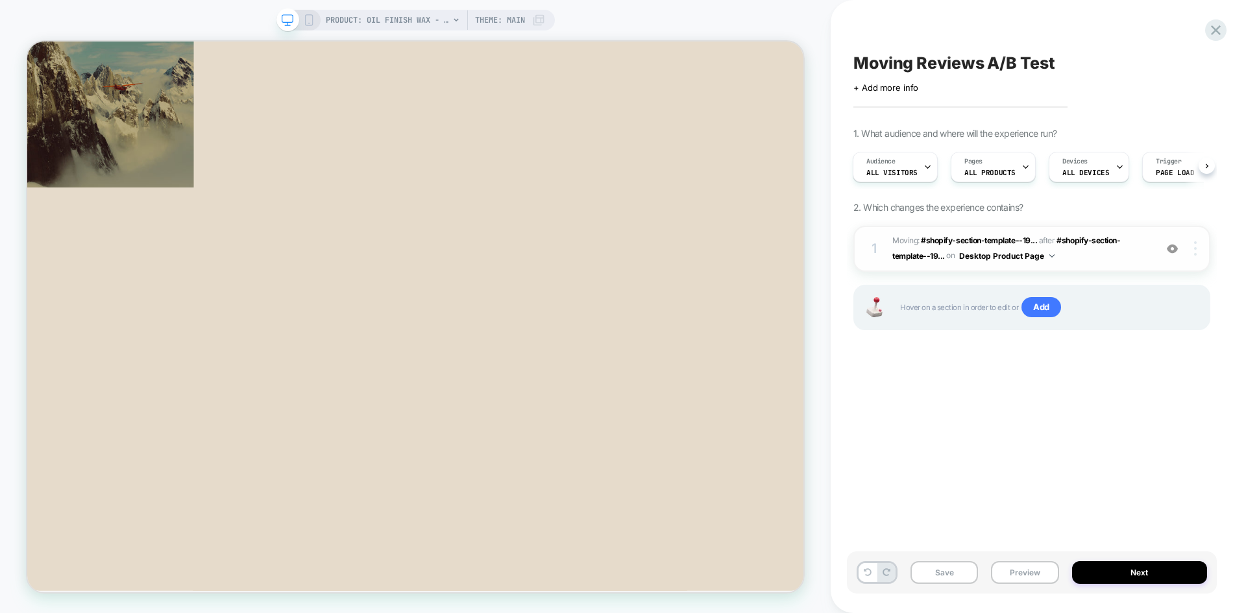
click at [1196, 248] on img at bounding box center [1195, 248] width 3 height 14
click at [1070, 238] on span "#shopify-section-template--19..." at bounding box center [1007, 248] width 228 height 25
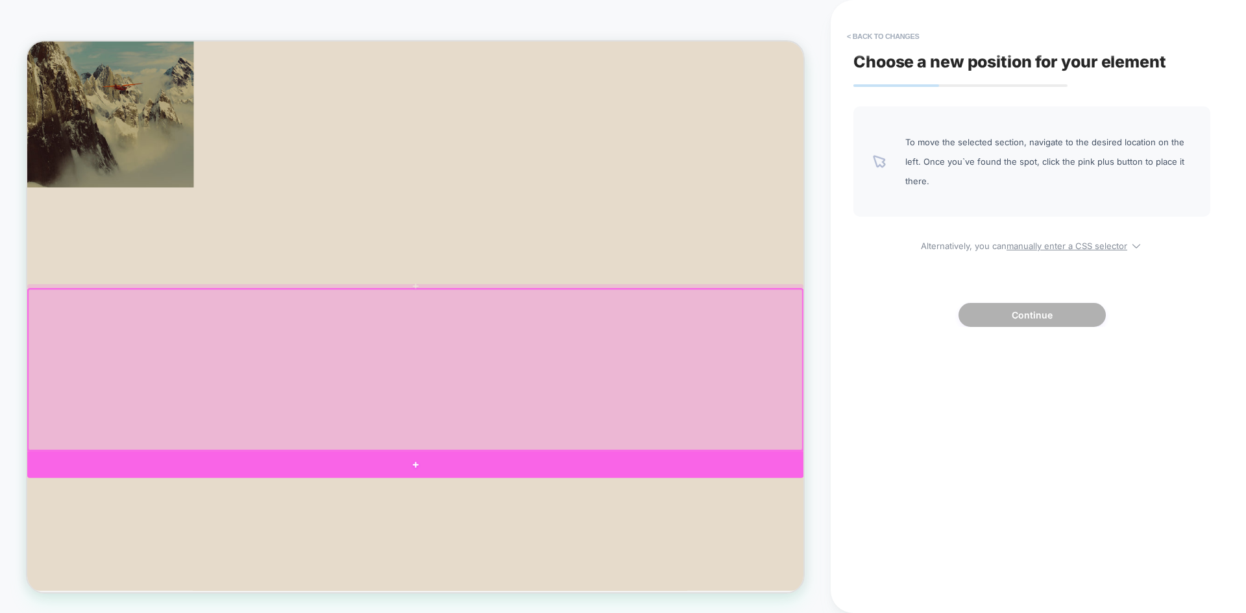
click at [550, 609] on div at bounding box center [544, 606] width 1035 height 36
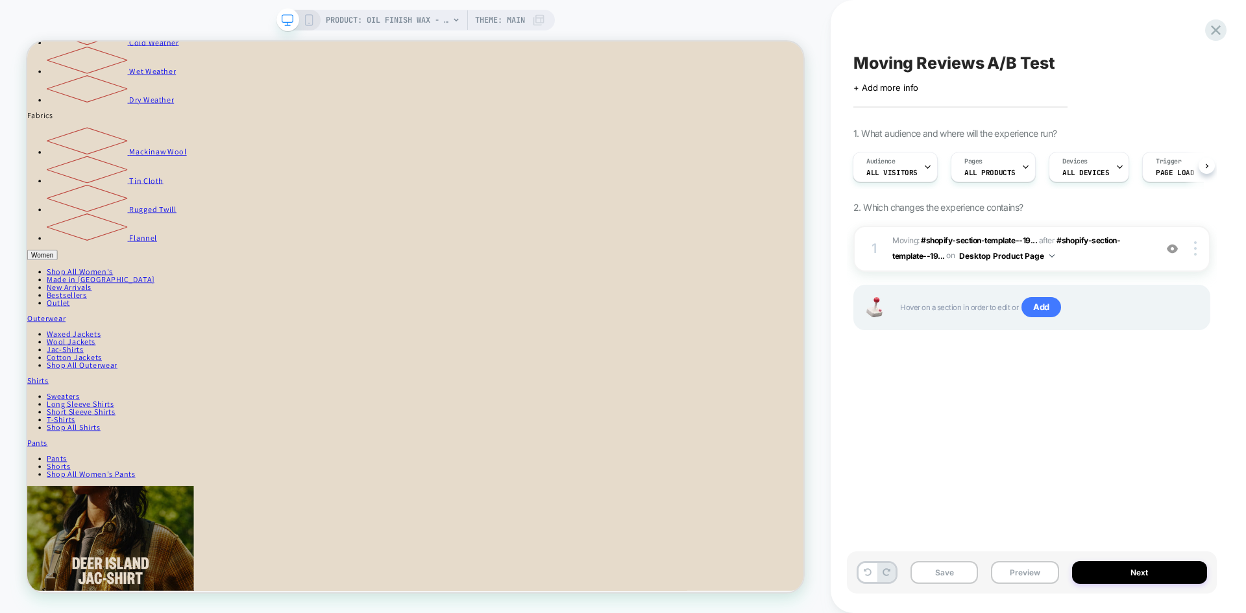
scroll to position [1990, 0]
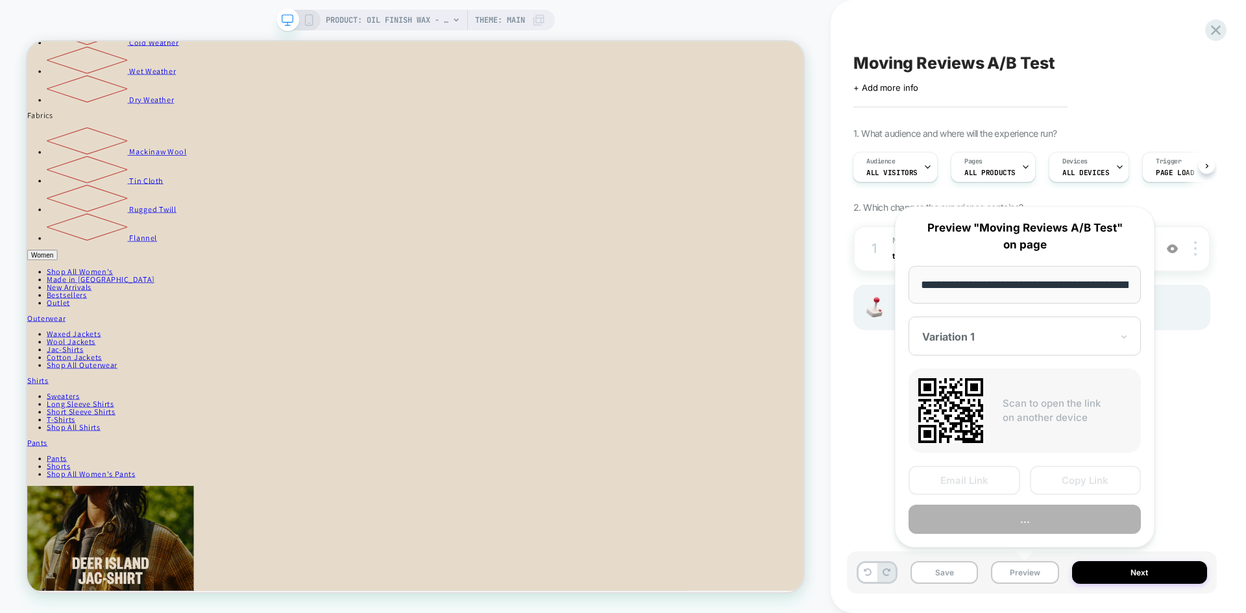
scroll to position [0, 192]
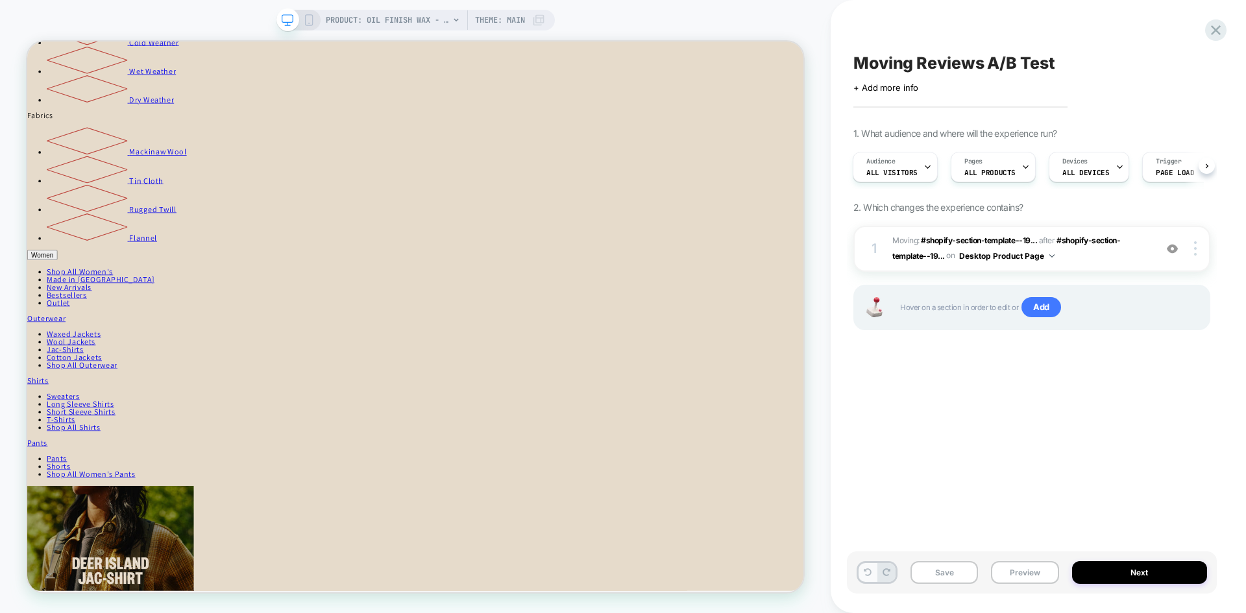
click at [867, 580] on button at bounding box center [868, 572] width 18 height 19
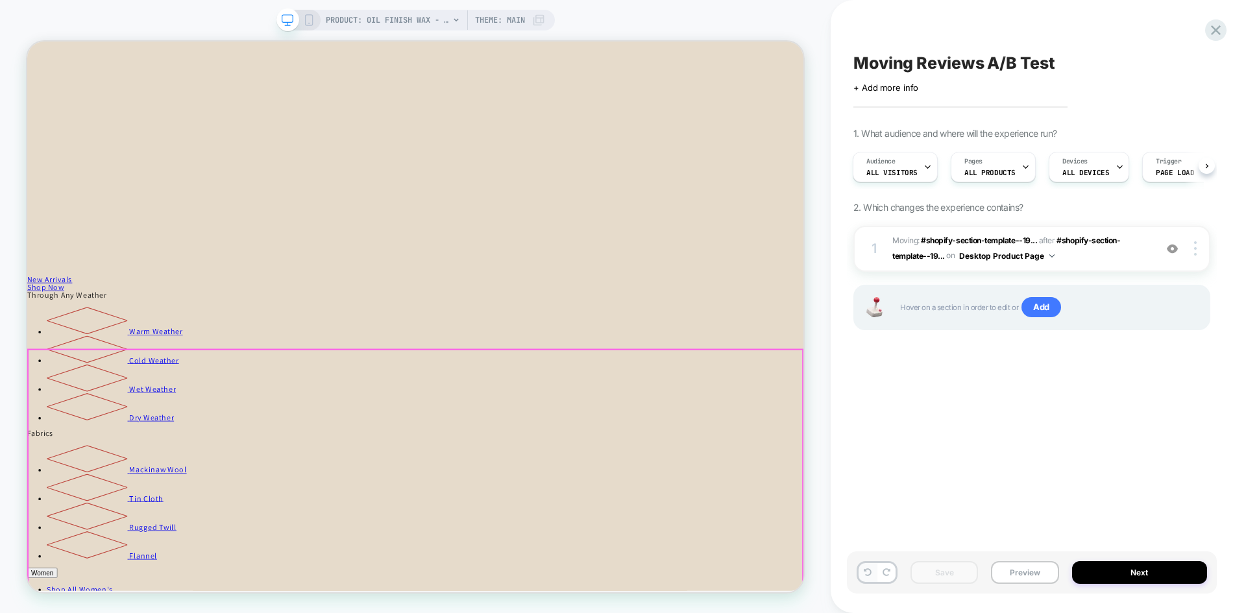
scroll to position [1536, 0]
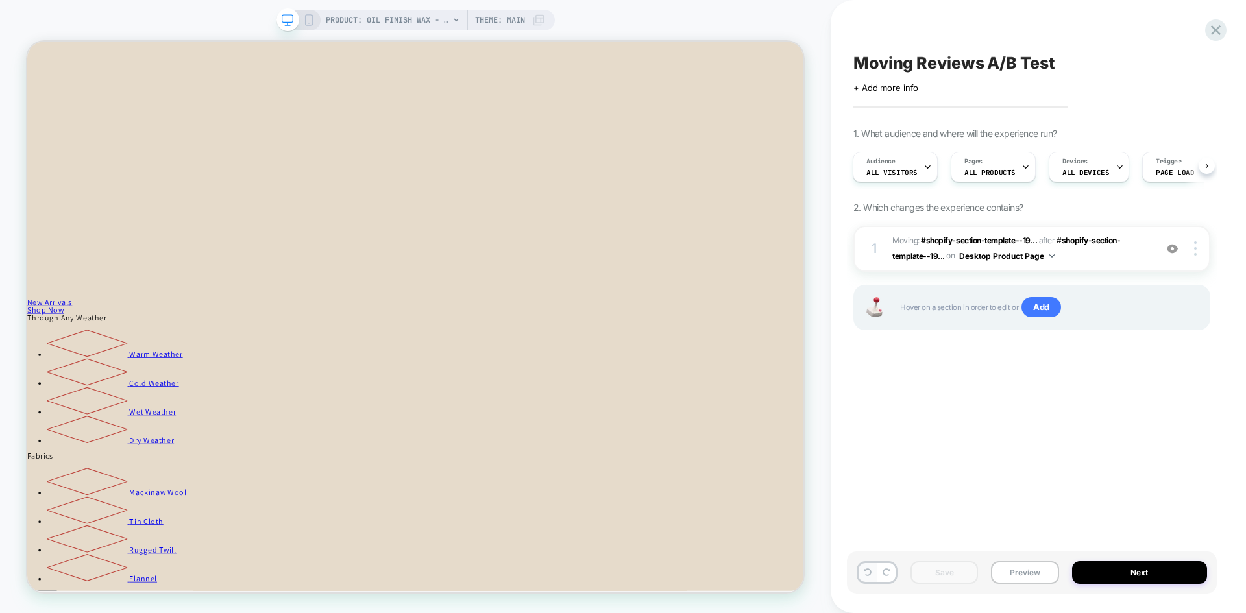
click at [868, 578] on button at bounding box center [868, 572] width 18 height 19
click at [959, 572] on button "Save" at bounding box center [945, 573] width 68 height 23
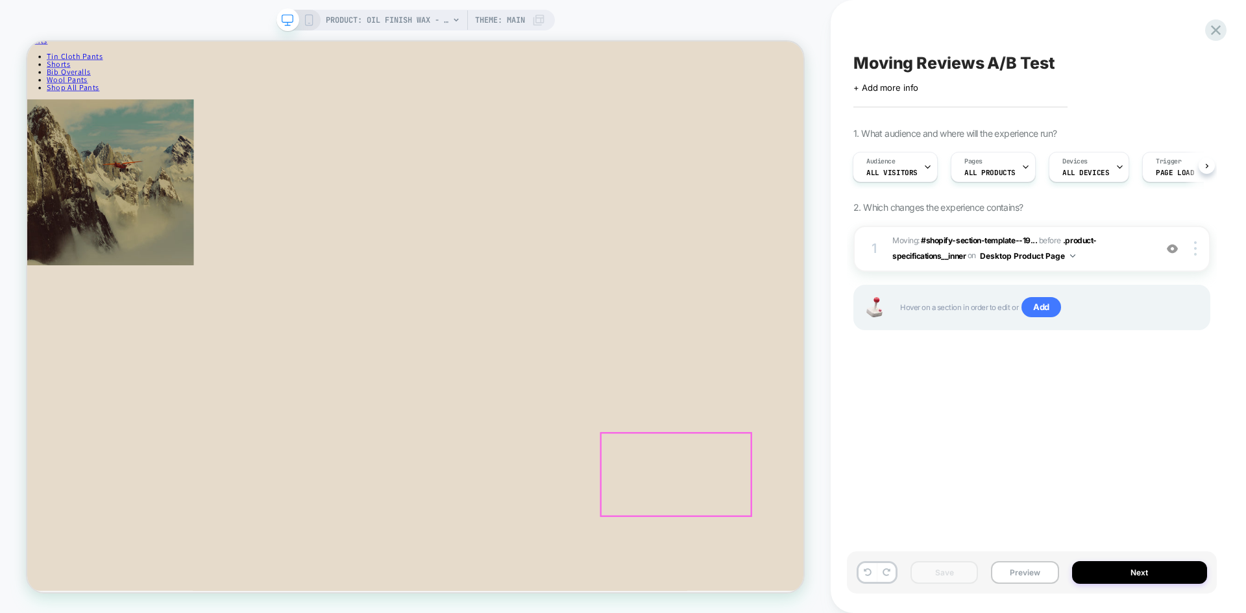
scroll to position [562, 0]
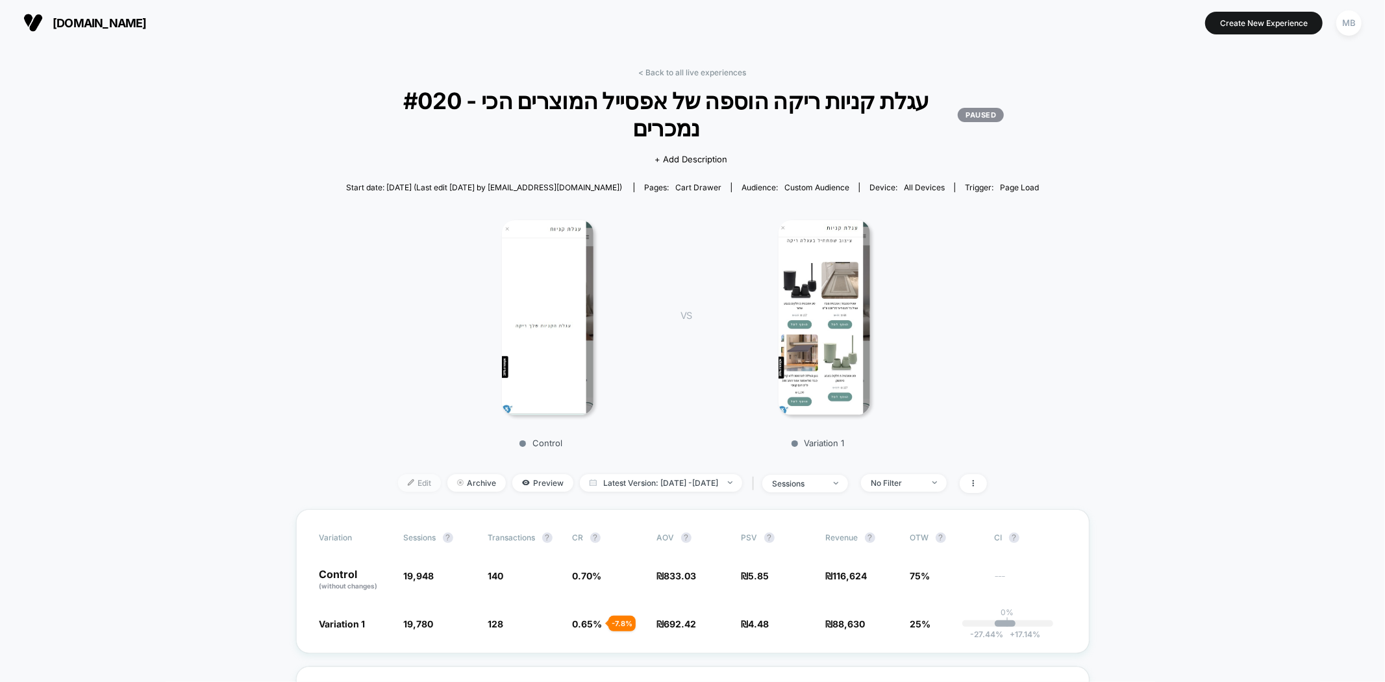
click at [398, 485] on span "Edit" at bounding box center [419, 483] width 43 height 18
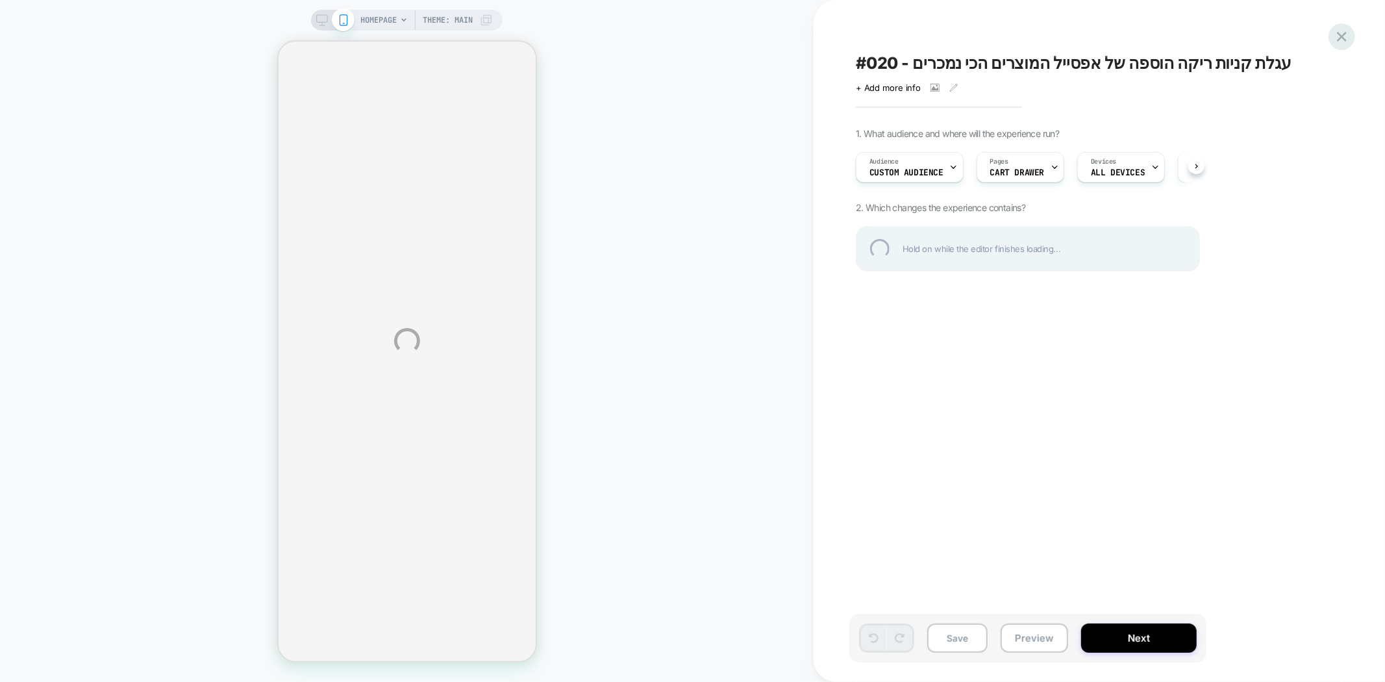
click at [1342, 38] on div at bounding box center [1341, 36] width 27 height 27
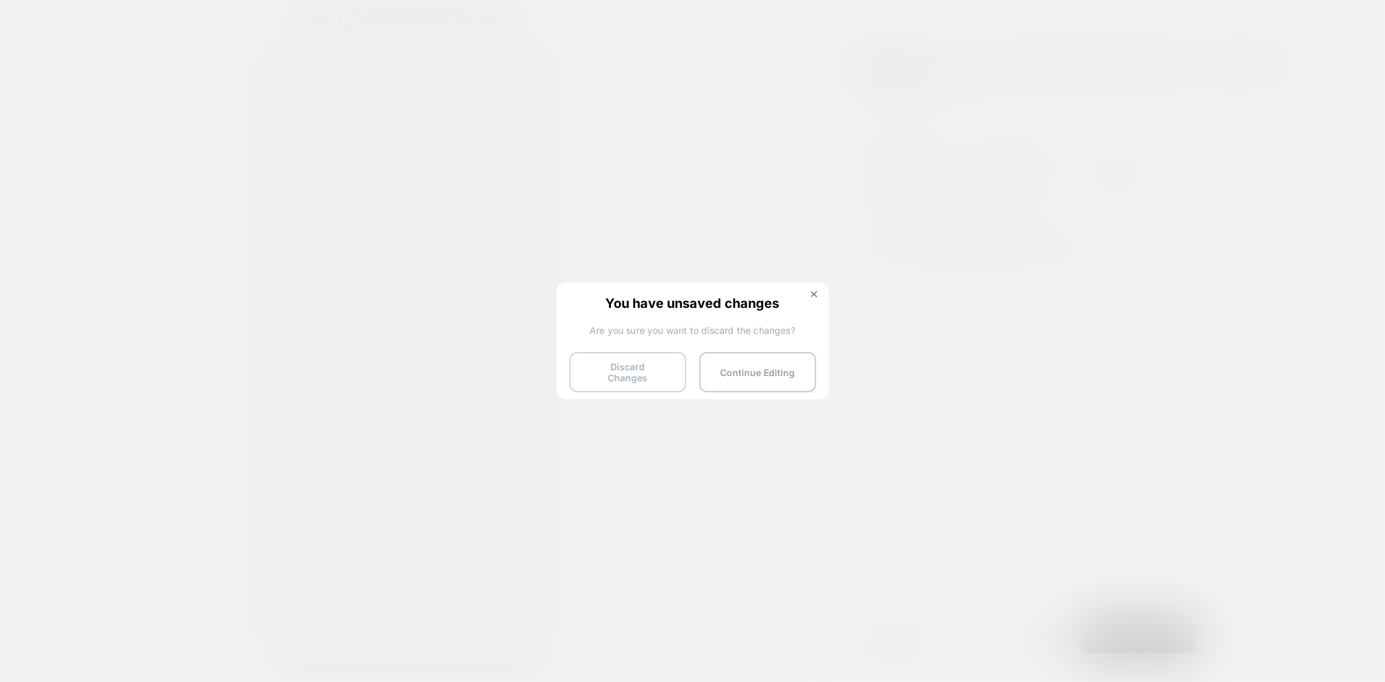
click at [604, 369] on button "Discard Changes" at bounding box center [627, 372] width 117 height 40
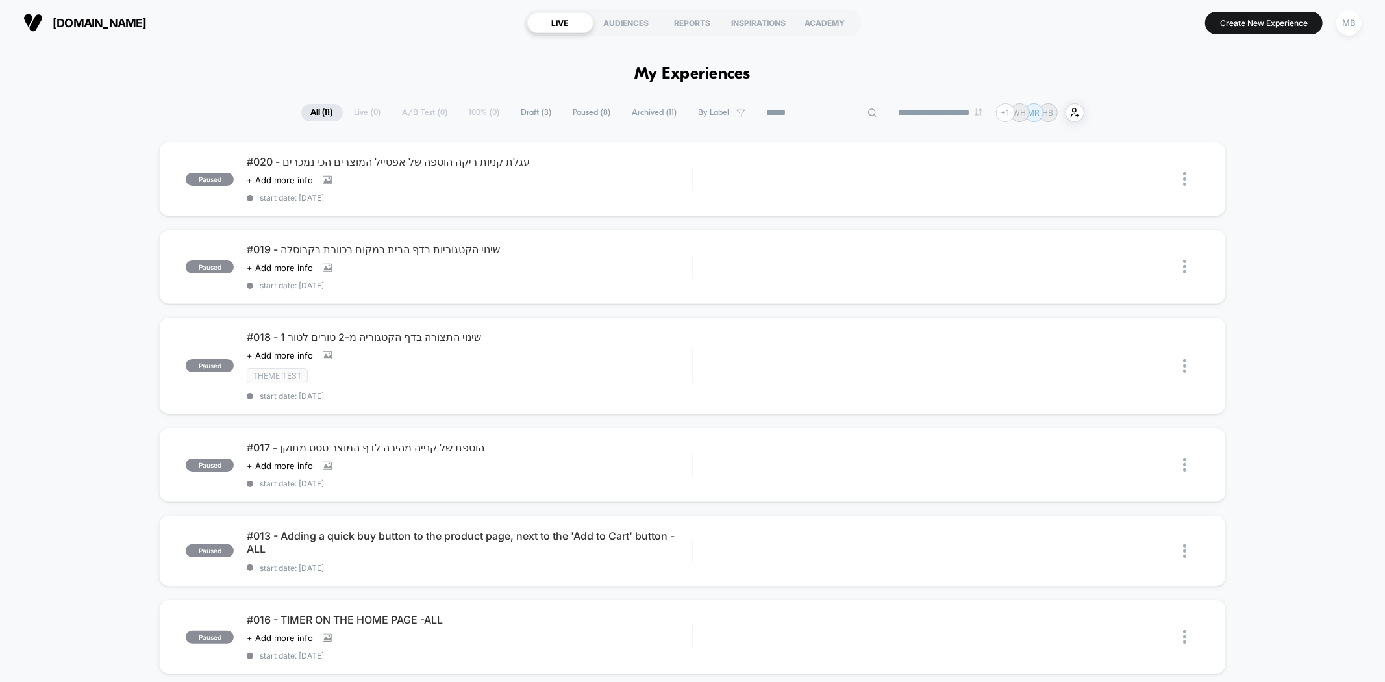
click at [803, 113] on input at bounding box center [822, 113] width 130 height 16
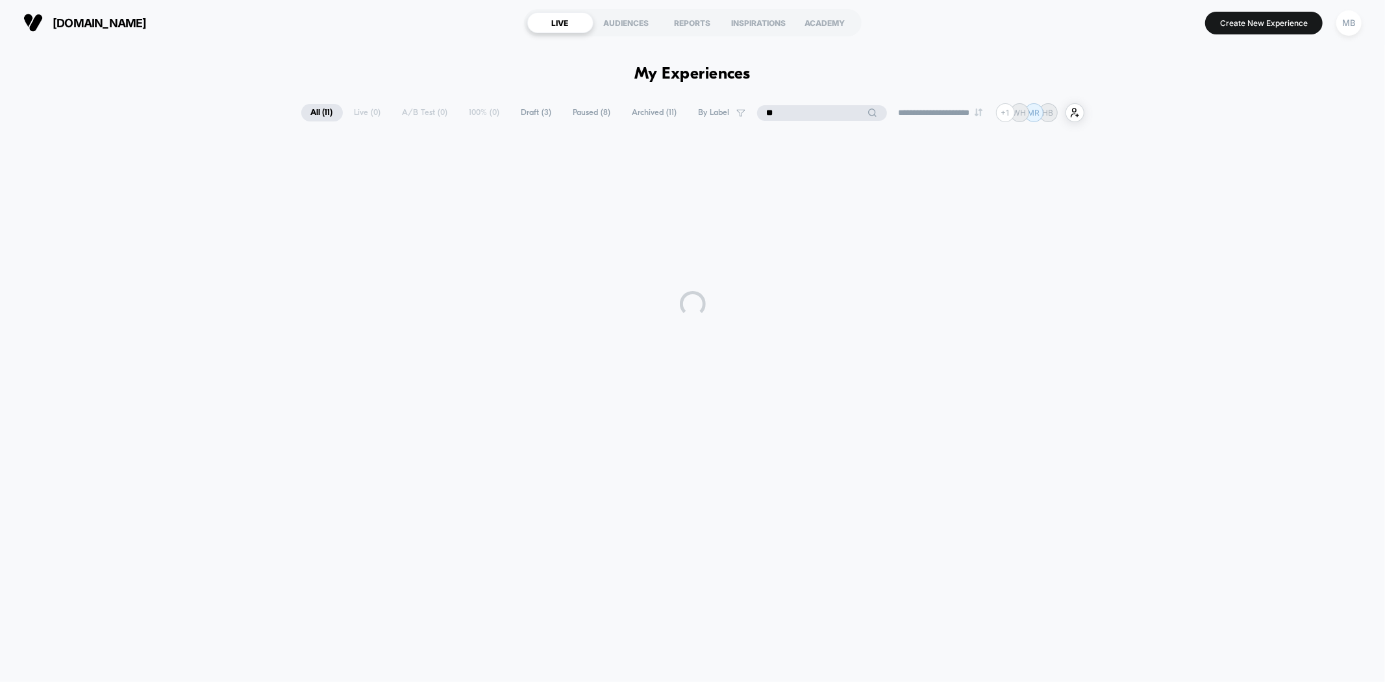
type input "**"
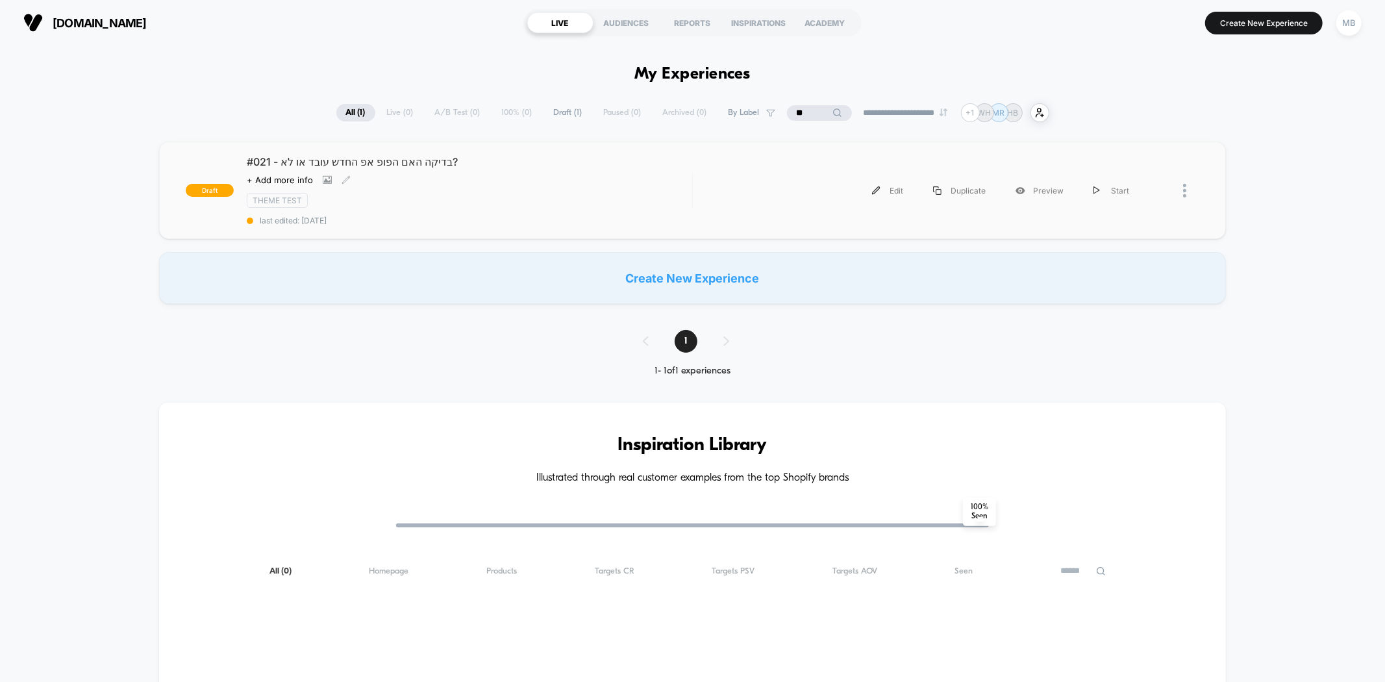
click at [498, 197] on div "Theme Test" at bounding box center [469, 200] width 445 height 15
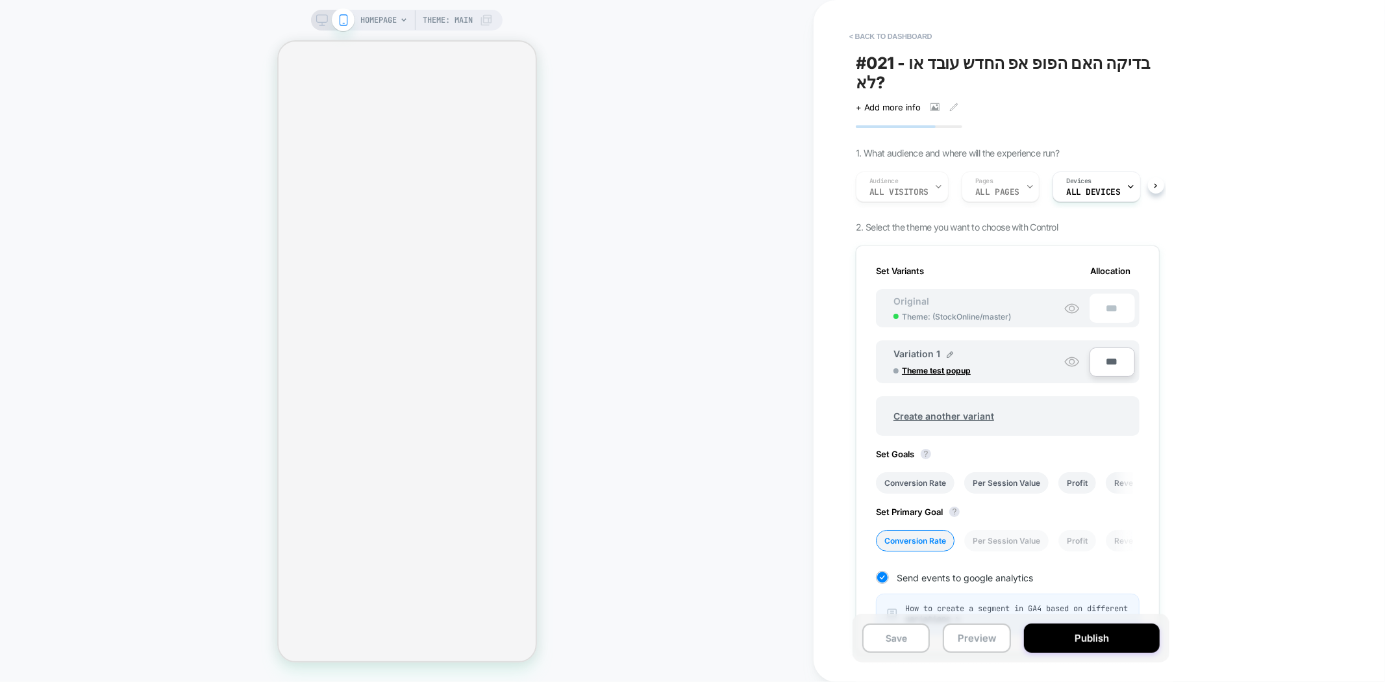
scroll to position [0, 1]
click at [974, 639] on button "Preview" at bounding box center [977, 637] width 68 height 29
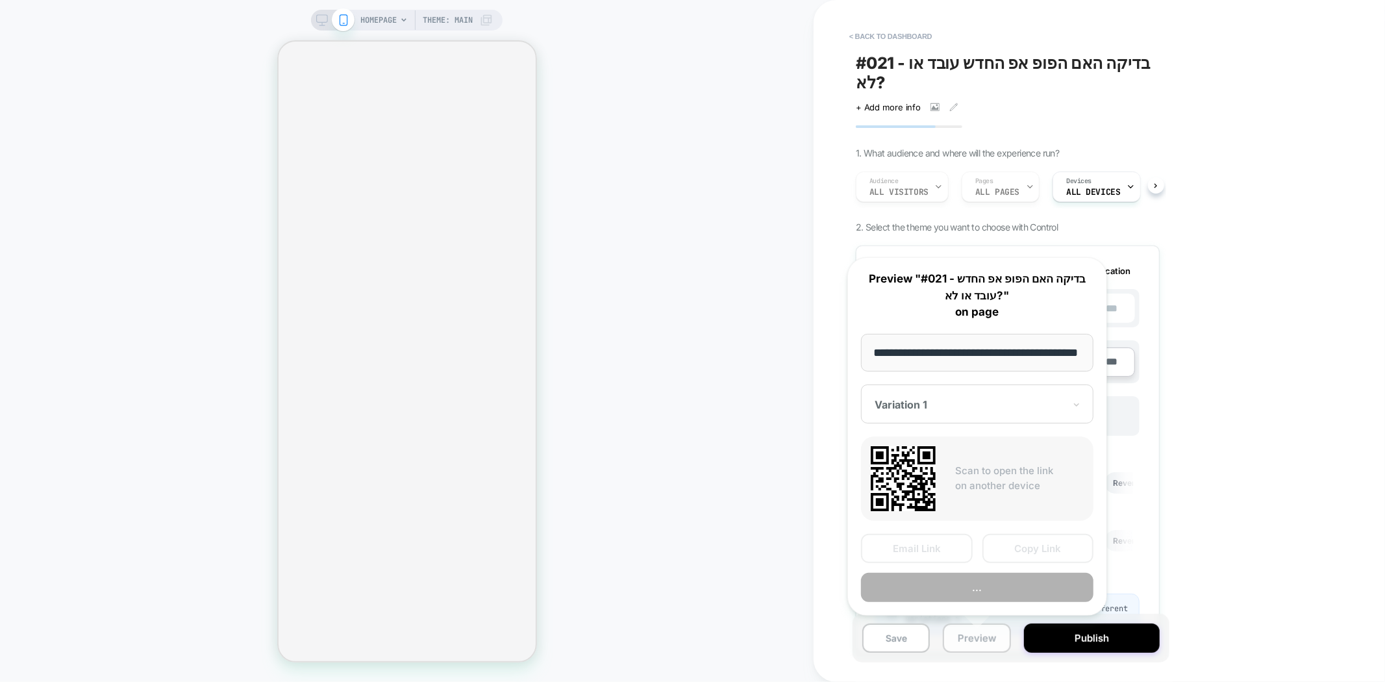
scroll to position [0, 25]
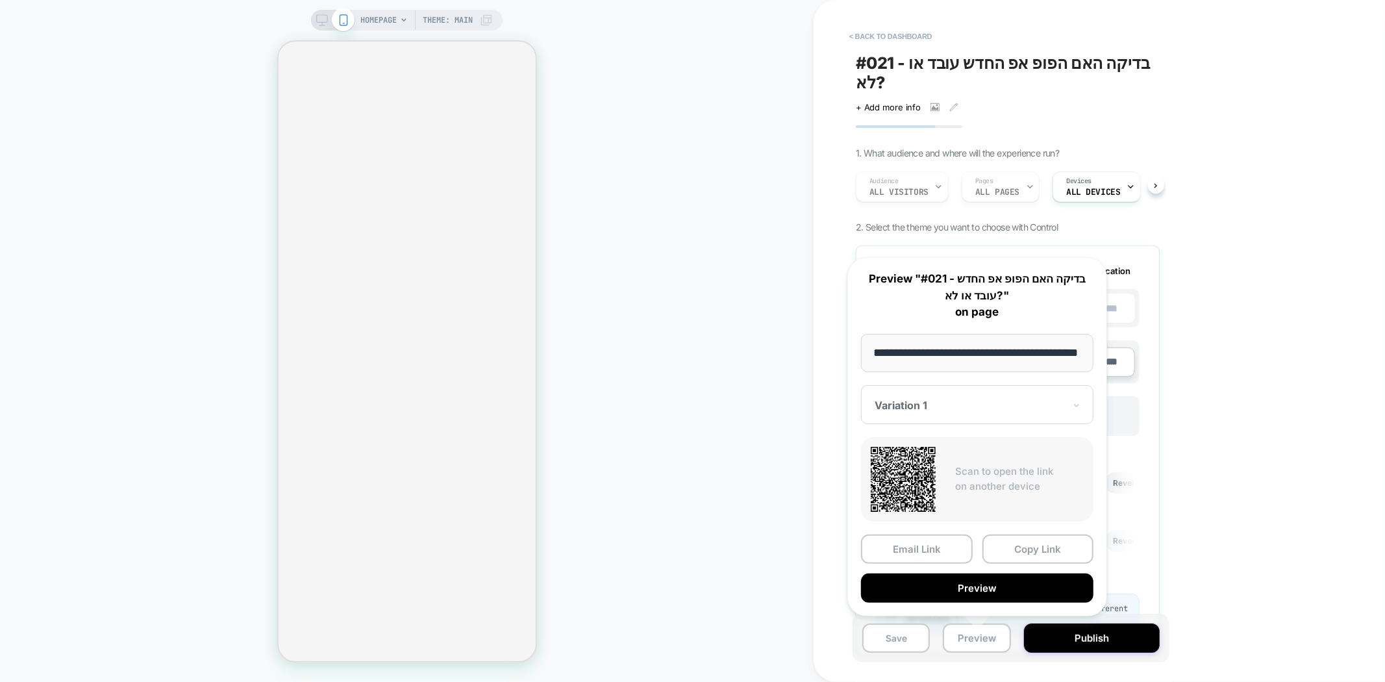
click at [1080, 393] on div "Variation 1" at bounding box center [977, 404] width 232 height 39
click at [1263, 439] on div "< back to dashboard #021 - בדיקה האם הפופ אפ החדש עובד או לא? Click to view ima…" at bounding box center [1098, 341] width 571 height 682
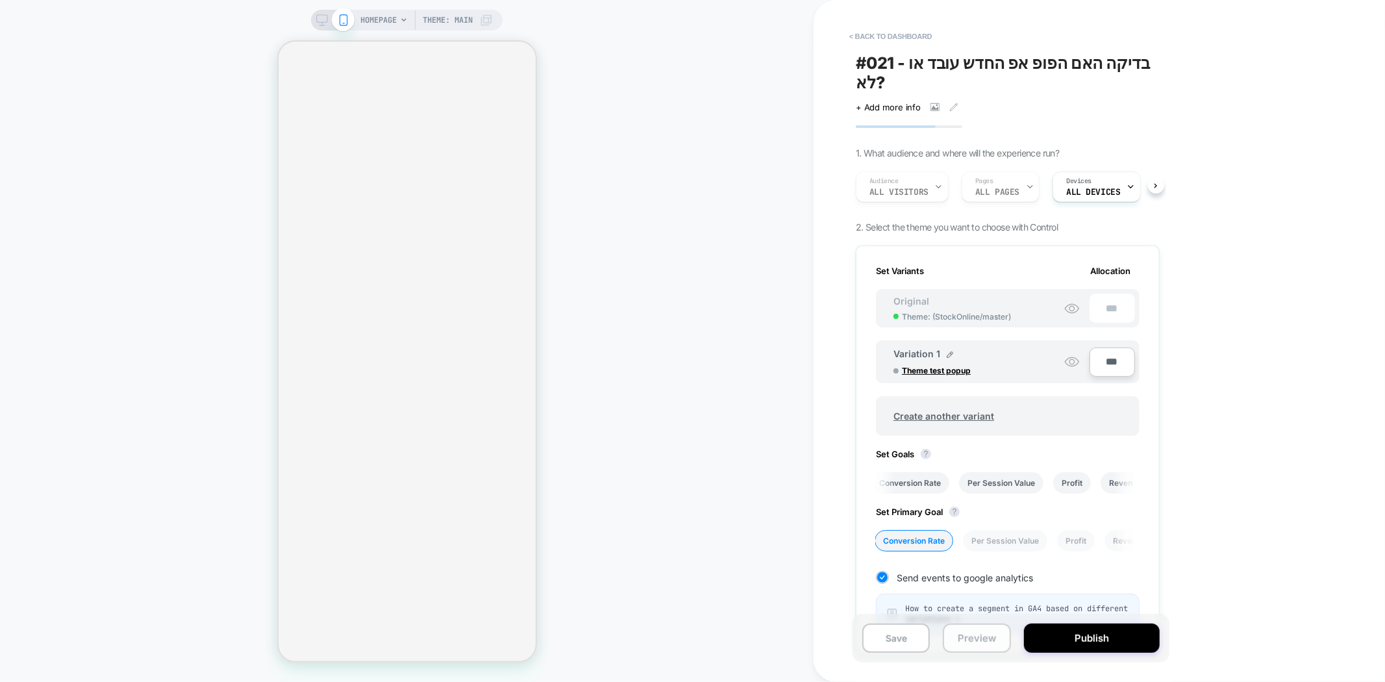
click at [982, 637] on button "Preview" at bounding box center [977, 637] width 68 height 29
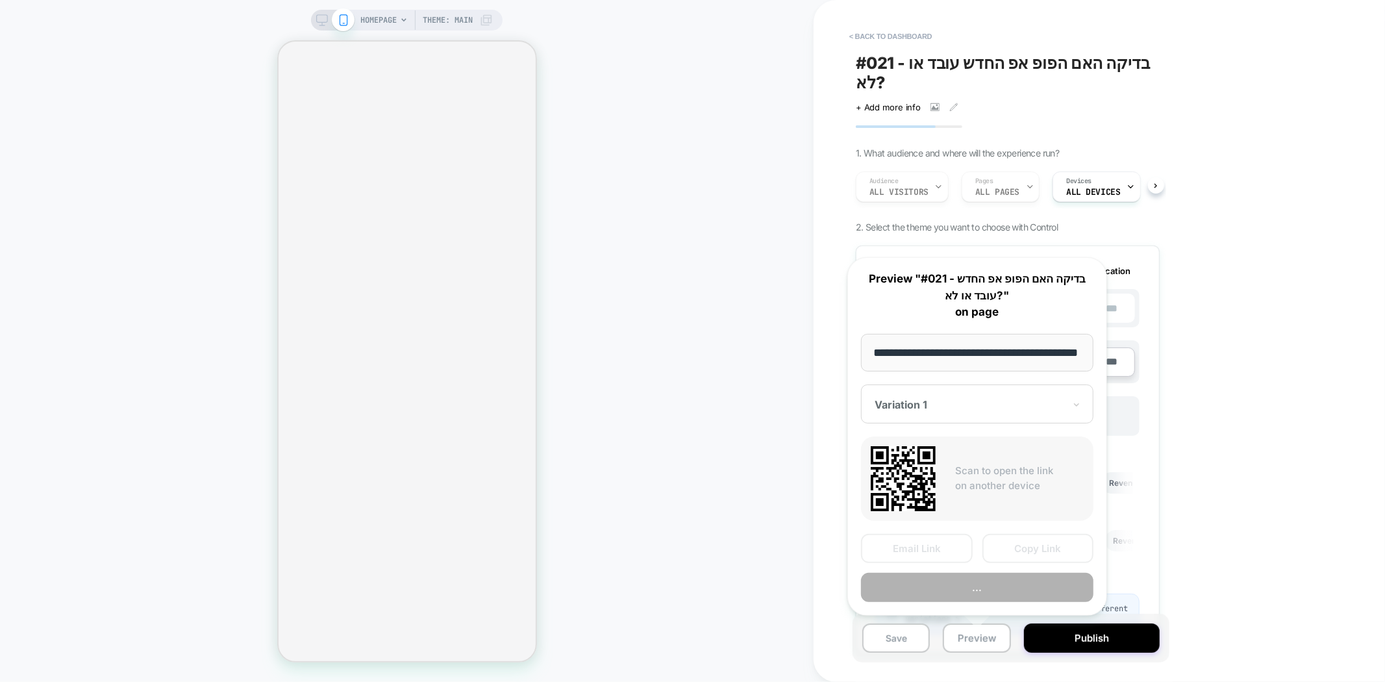
scroll to position [0, 25]
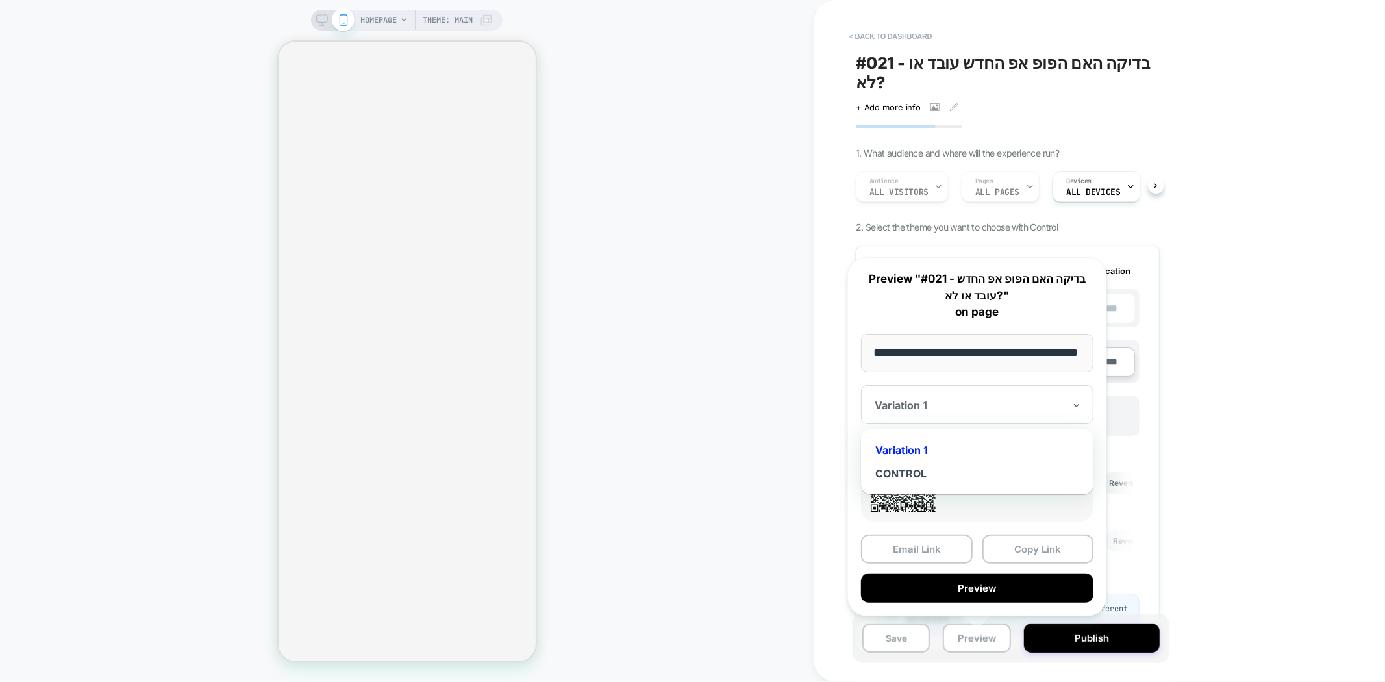
click at [1000, 397] on div "Variation 1" at bounding box center [969, 405] width 192 height 16
click at [1079, 410] on icon at bounding box center [1076, 405] width 9 height 13
click at [1241, 173] on div "< back to dashboard #021 - בדיקה האם הפופ אפ החדש עובד או לא? Click to view ima…" at bounding box center [1098, 341] width 571 height 682
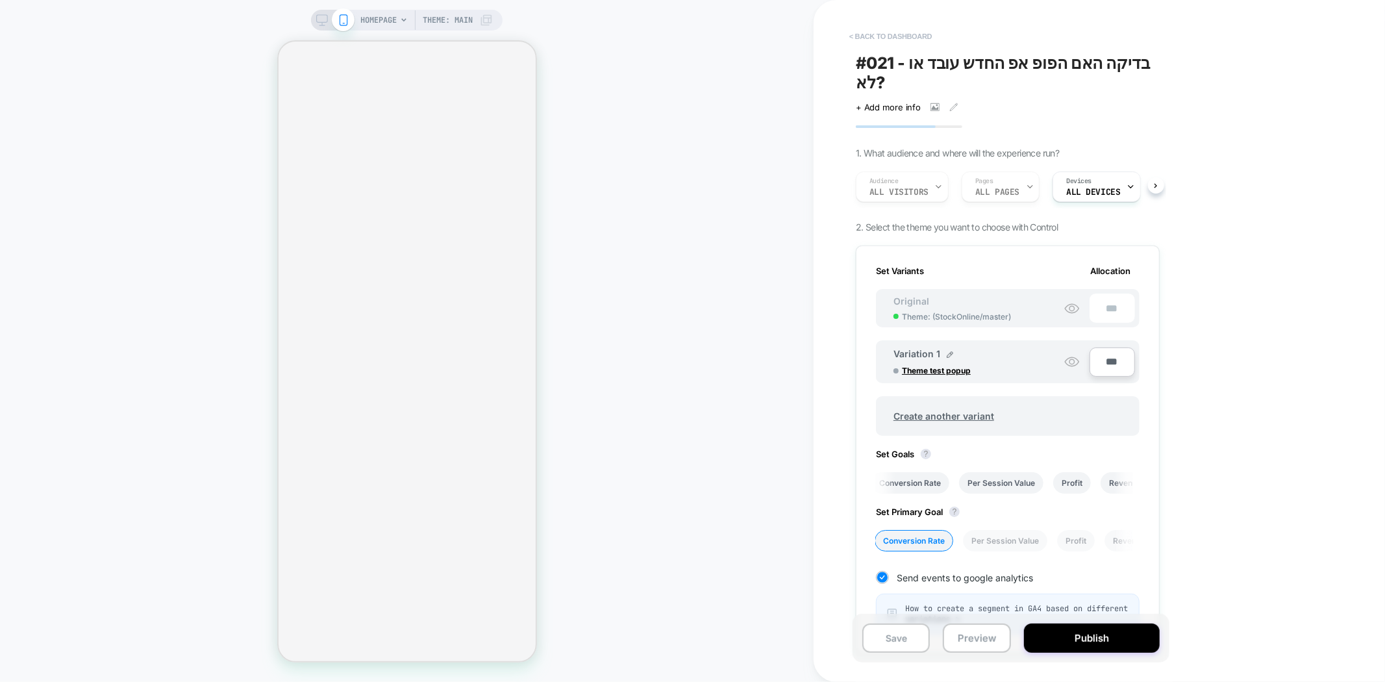
click at [902, 29] on button "< back to dashboard" at bounding box center [890, 36] width 95 height 21
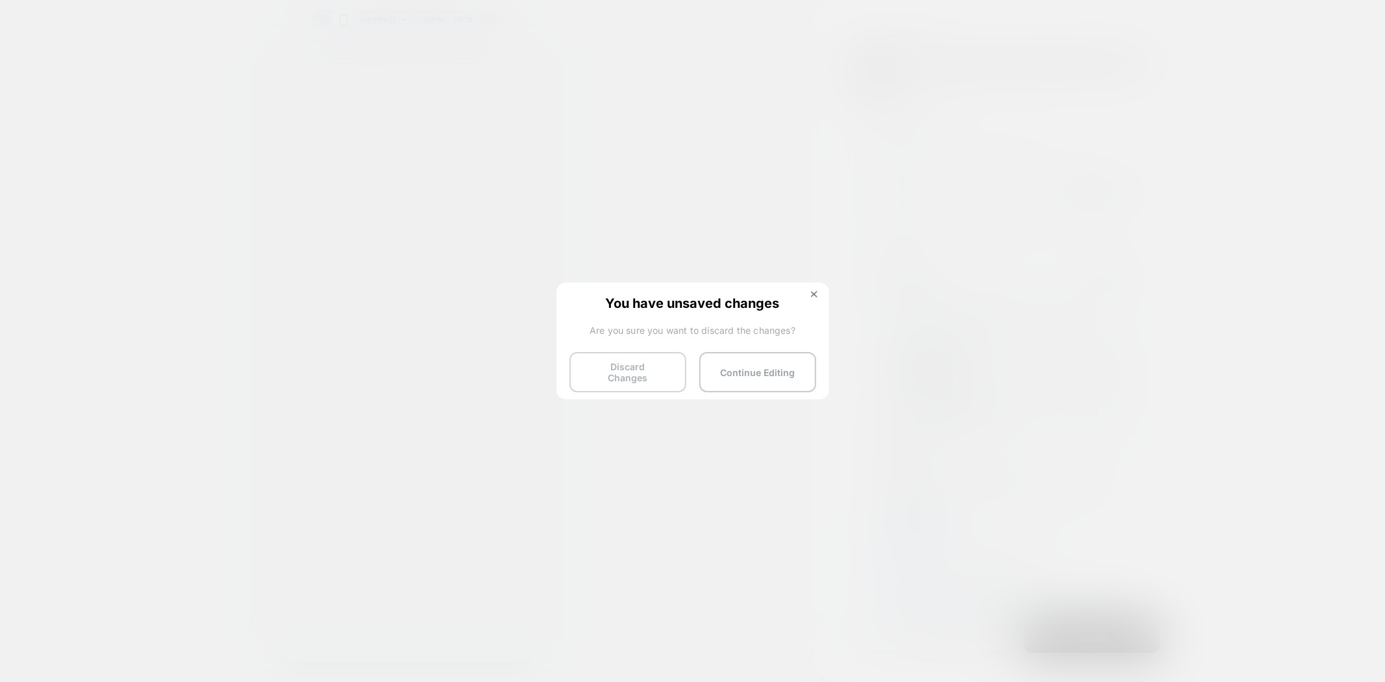
click at [617, 371] on button "Discard Changes" at bounding box center [627, 372] width 117 height 40
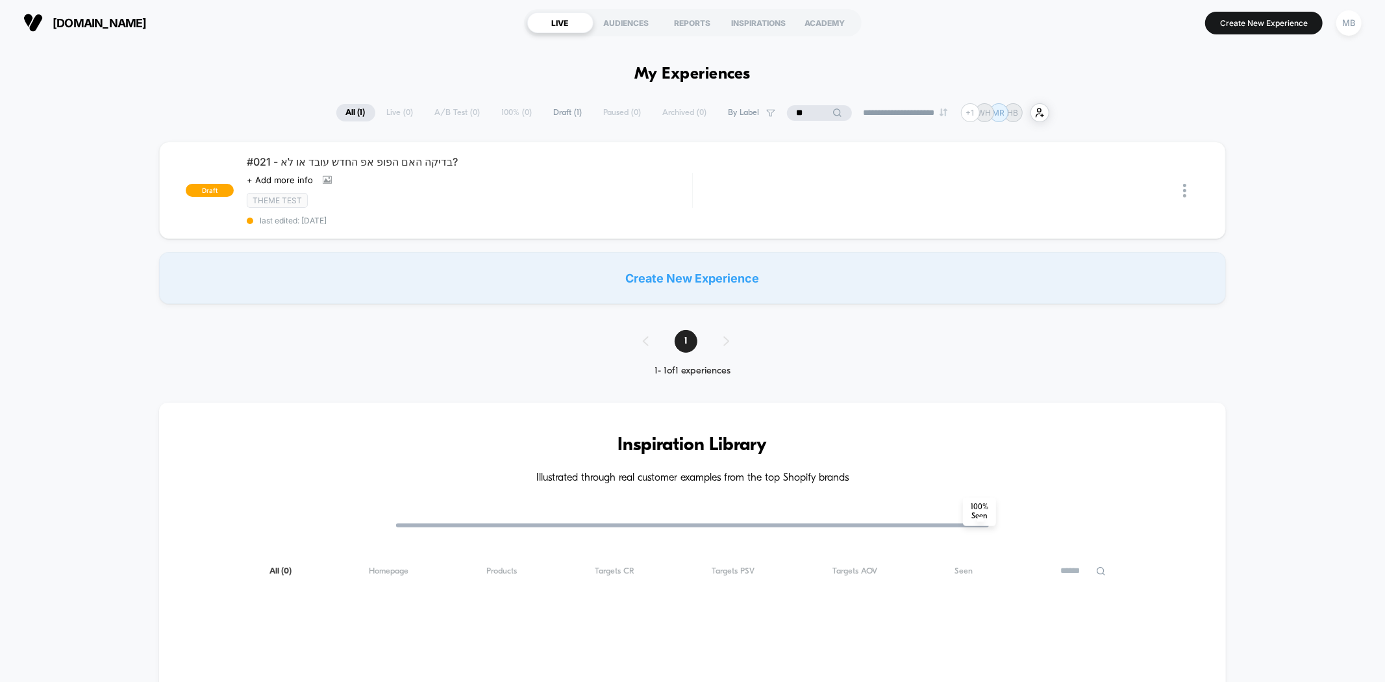
drag, startPoint x: 186, startPoint y: 26, endPoint x: 55, endPoint y: 29, distance: 131.2
click at [55, 29] on section "stock-online.co.il" at bounding box center [240, 22] width 442 height 32
copy span "stock-online.co.il"
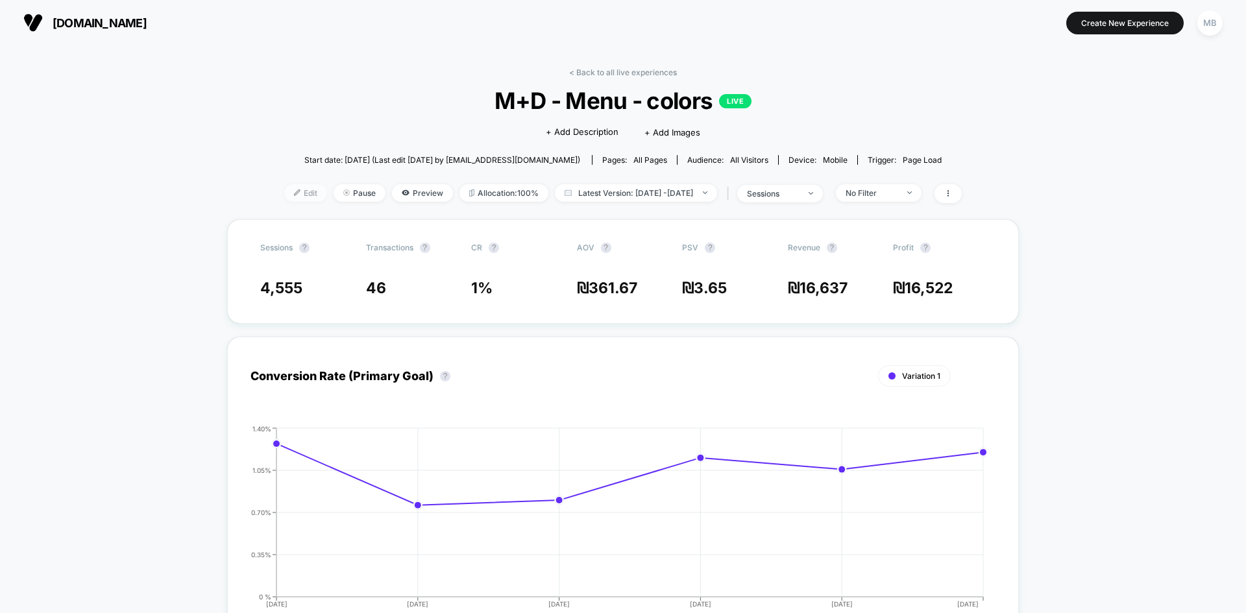
click at [284, 197] on span "Edit" at bounding box center [305, 193] width 43 height 18
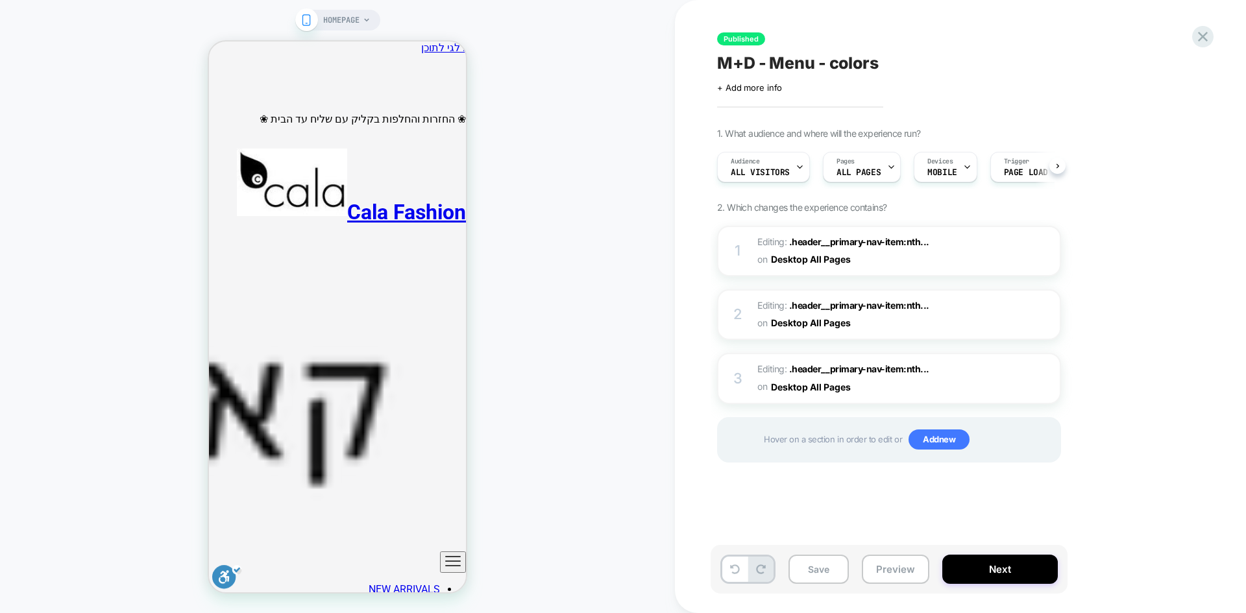
scroll to position [0, 1]
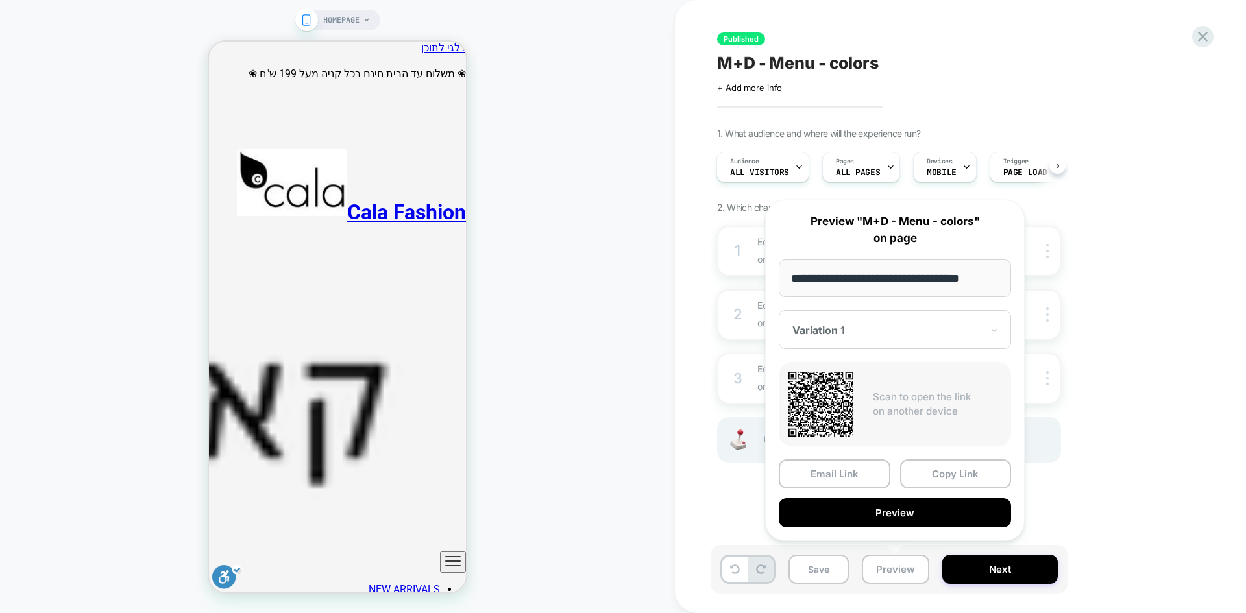
drag, startPoint x: 872, startPoint y: 278, endPoint x: 762, endPoint y: 275, distance: 109.7
click at [762, 275] on div "**********" at bounding box center [895, 370] width 286 height 367
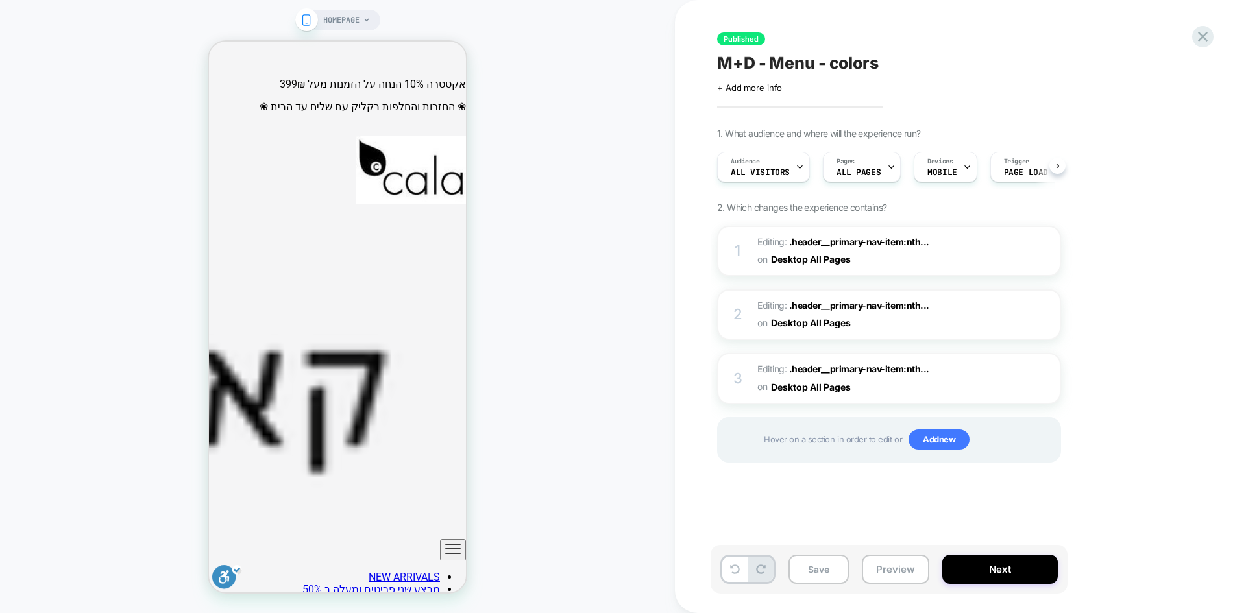
scroll to position [0, 1]
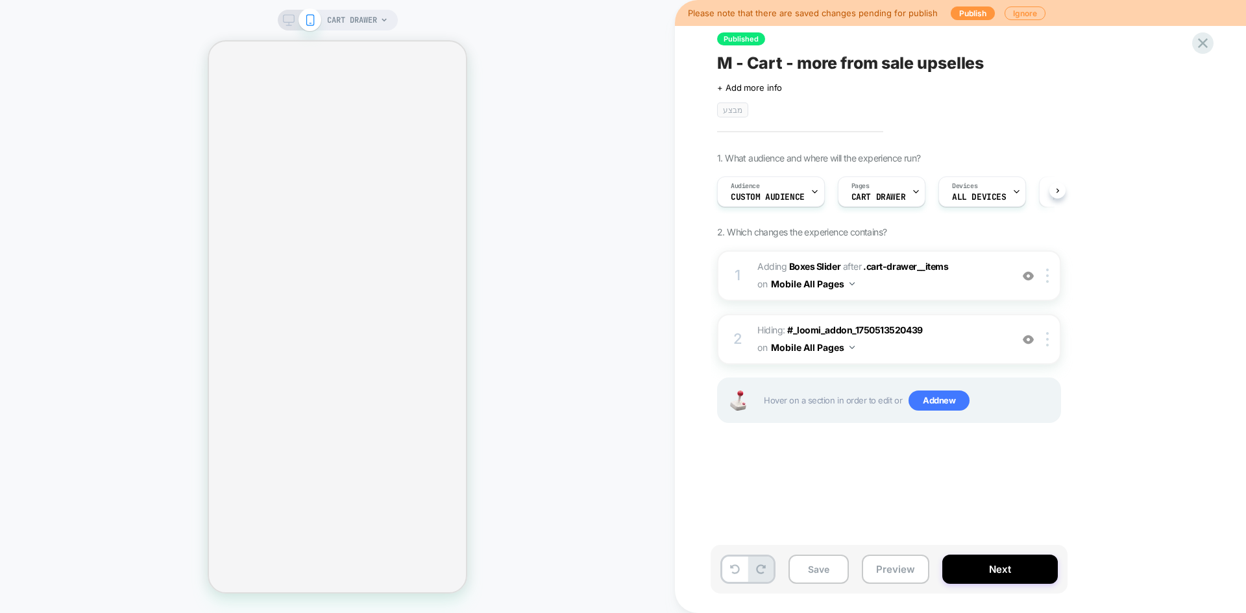
scroll to position [0, 1]
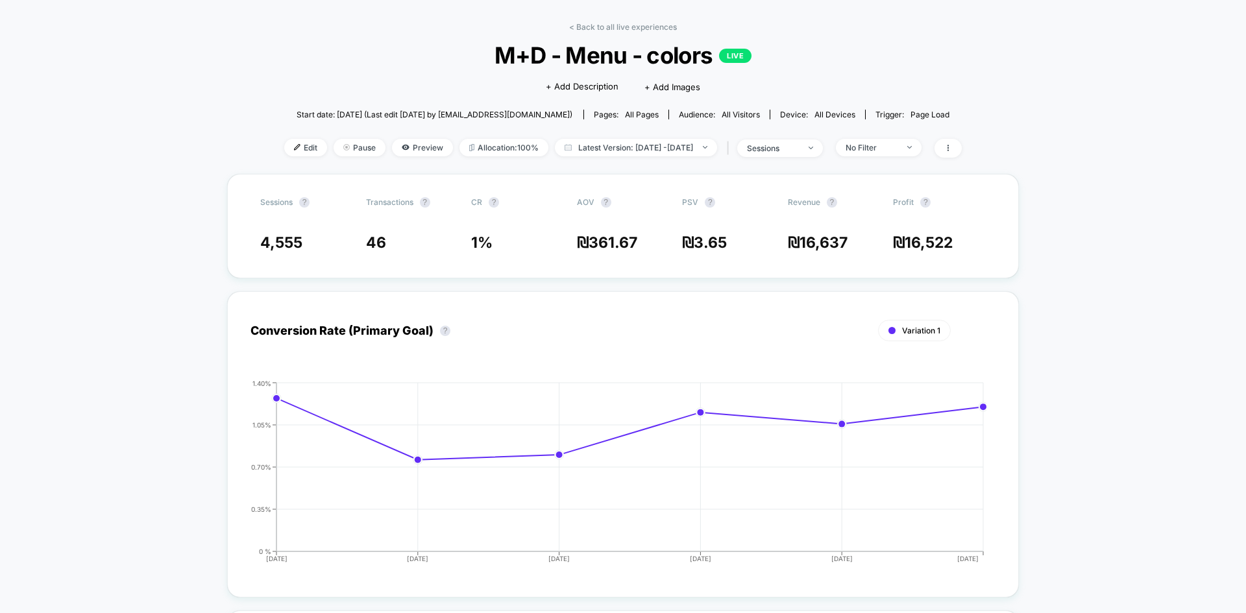
scroll to position [65, 0]
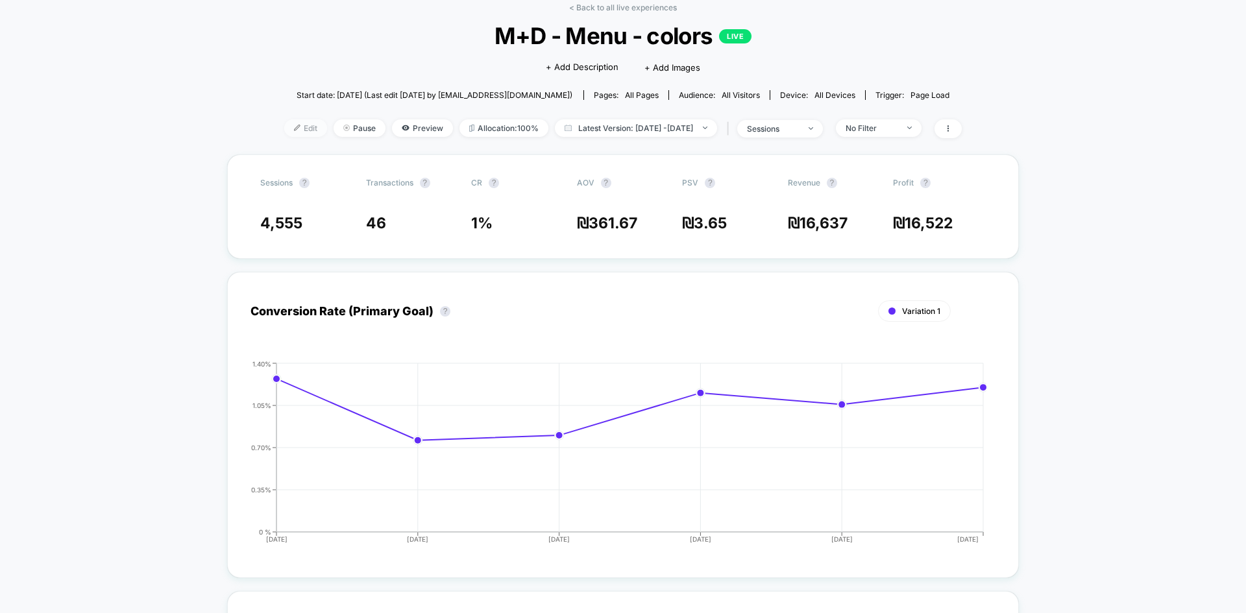
click at [294, 125] on img at bounding box center [297, 128] width 6 height 6
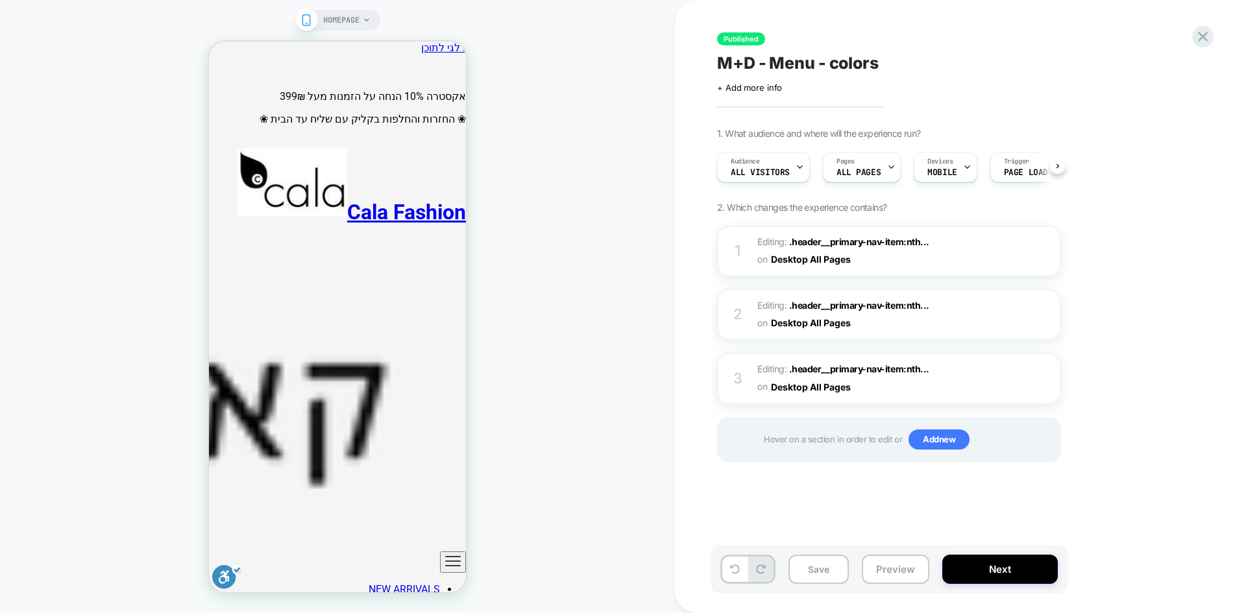
scroll to position [0, 1]
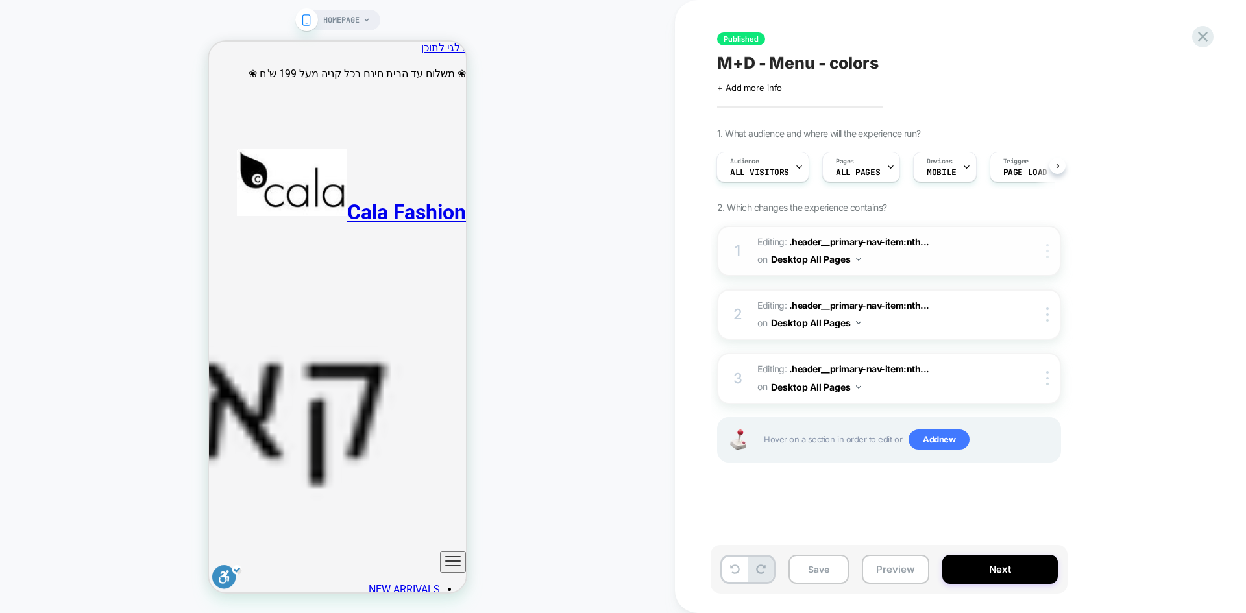
click at [1047, 256] on img at bounding box center [1047, 251] width 3 height 14
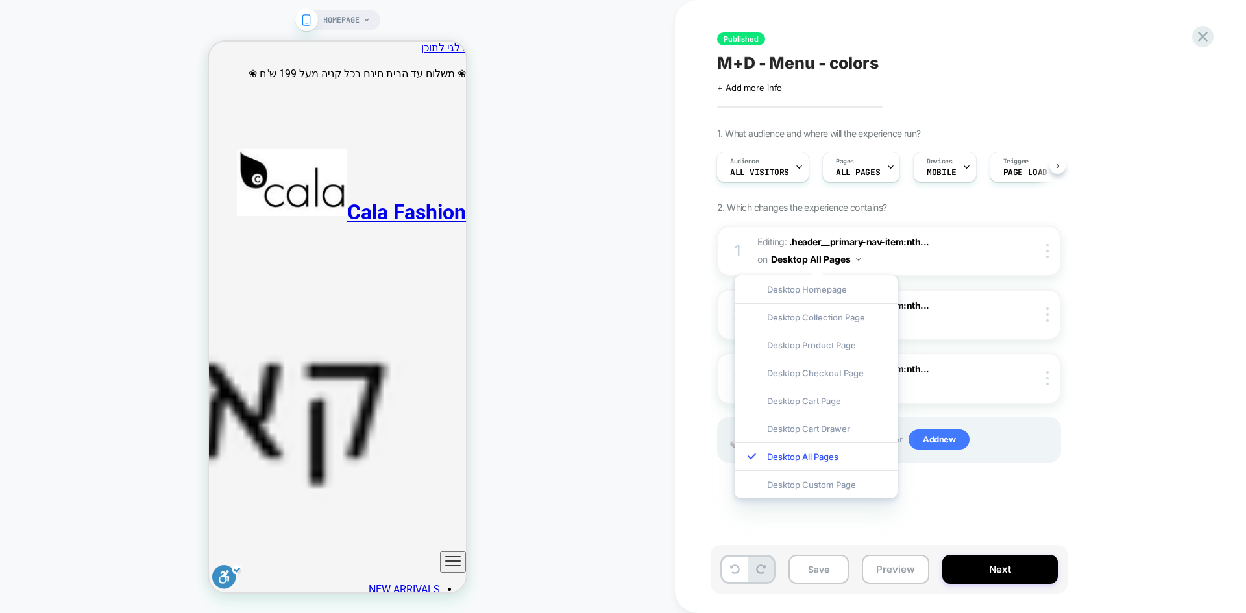
drag, startPoint x: 1101, startPoint y: 254, endPoint x: 1083, endPoint y: 260, distance: 19.1
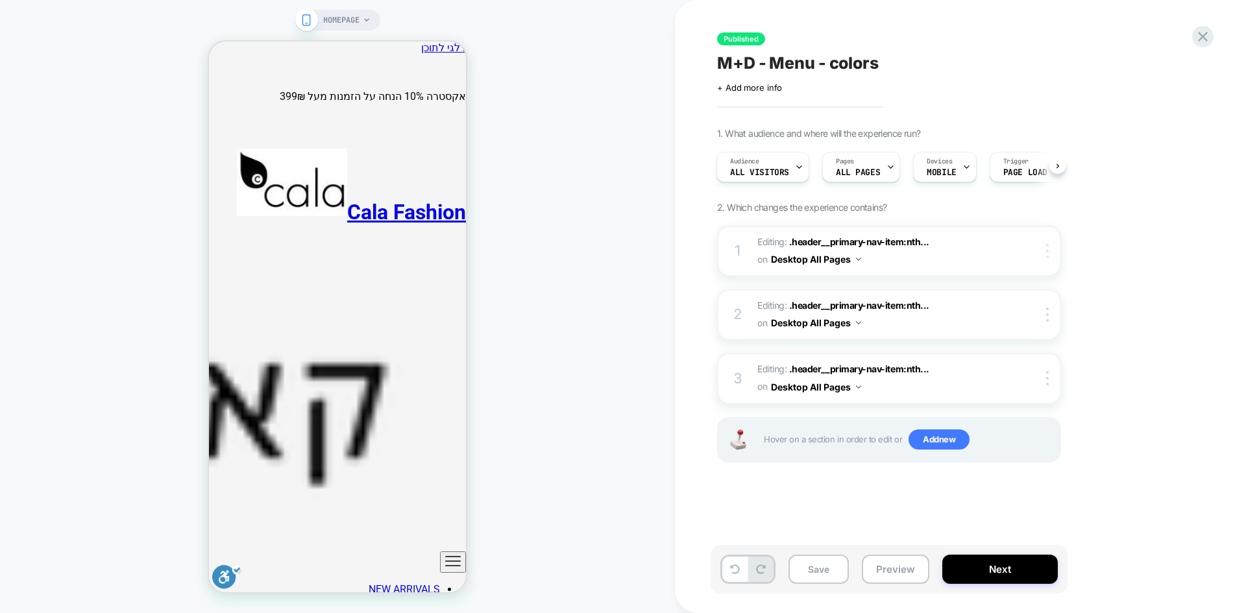
click at [0, 0] on div at bounding box center [0, 0] width 0 height 0
click at [971, 157] on div "Devices MOBILE" at bounding box center [944, 167] width 63 height 31
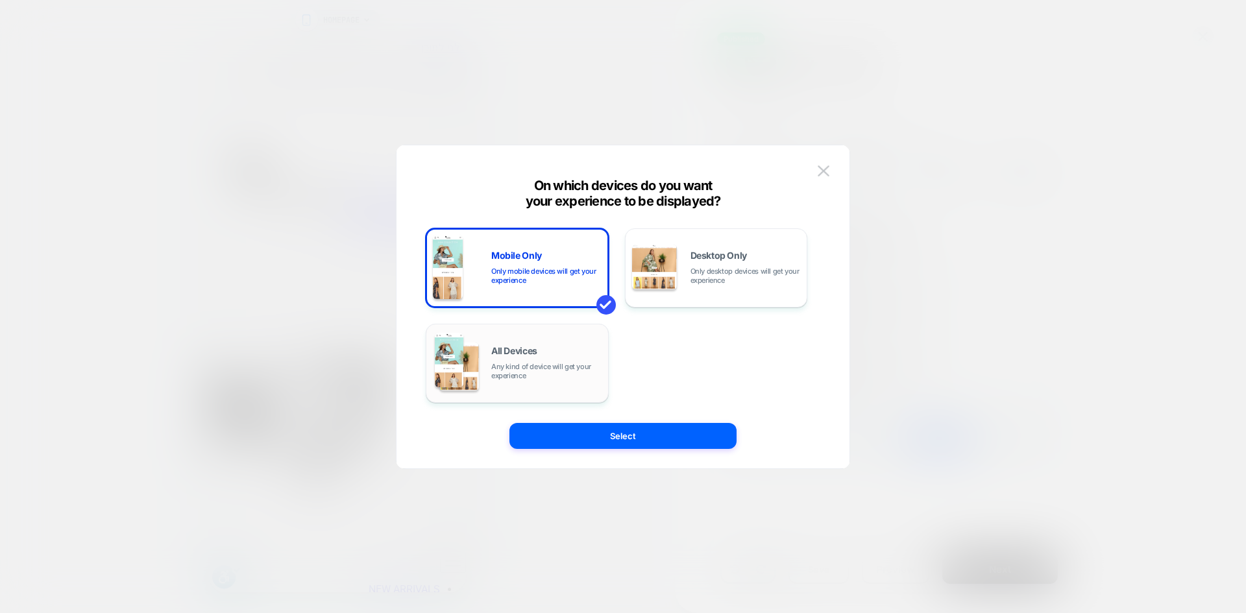
click at [528, 358] on div "All Devices Any kind of device will get your experience" at bounding box center [546, 364] width 110 height 34
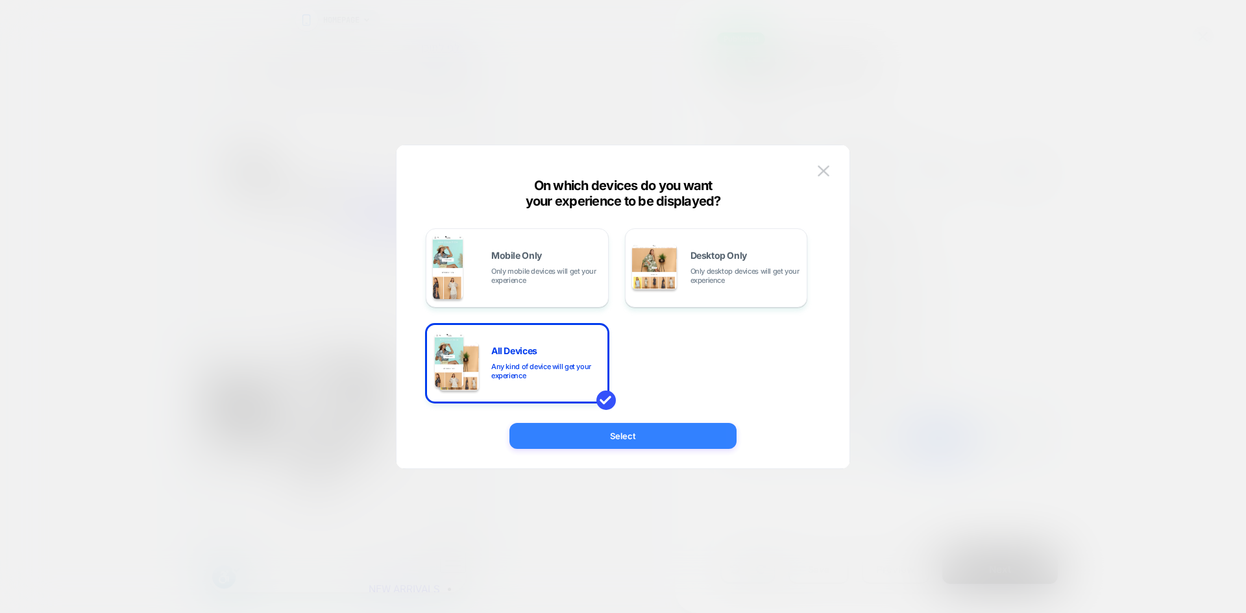
click at [617, 435] on button "Select" at bounding box center [623, 436] width 227 height 26
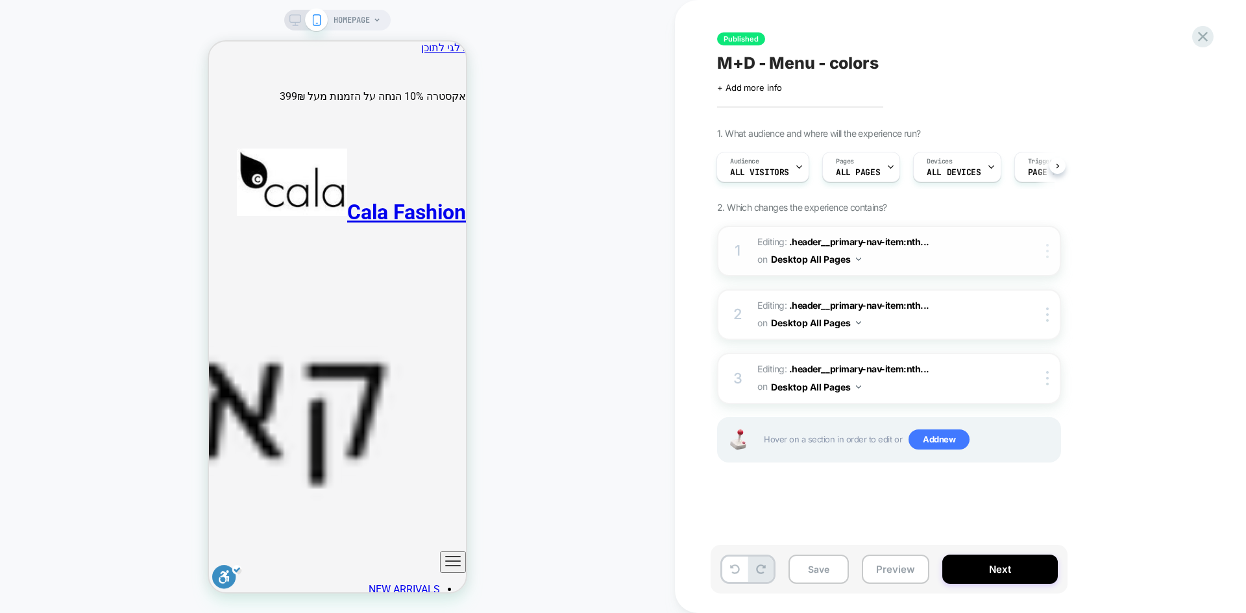
click at [1046, 250] on img at bounding box center [1047, 251] width 3 height 14
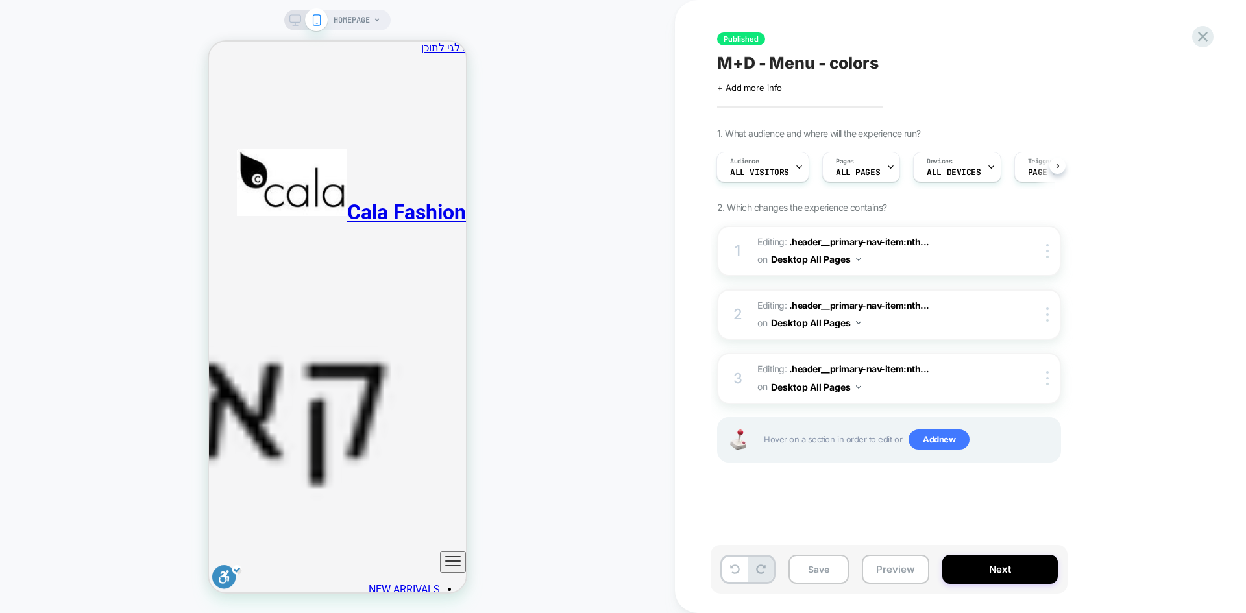
drag, startPoint x: 296, startPoint y: 24, endPoint x: 447, endPoint y: 113, distance: 174.9
click at [296, 24] on icon at bounding box center [296, 20] width 12 height 12
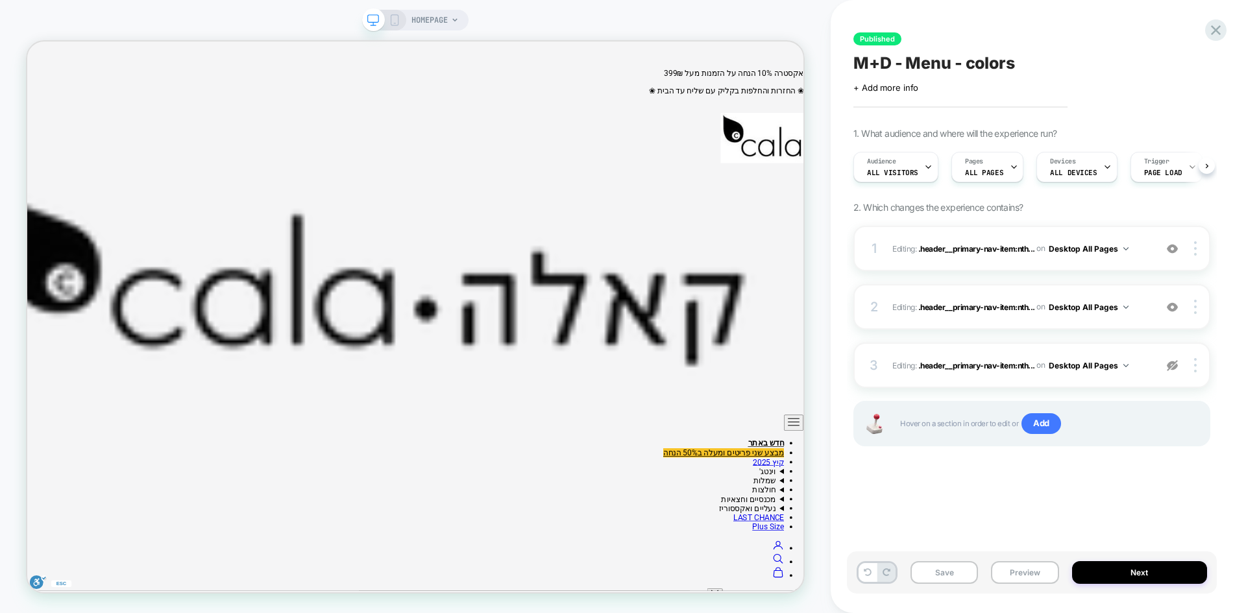
scroll to position [0, 1]
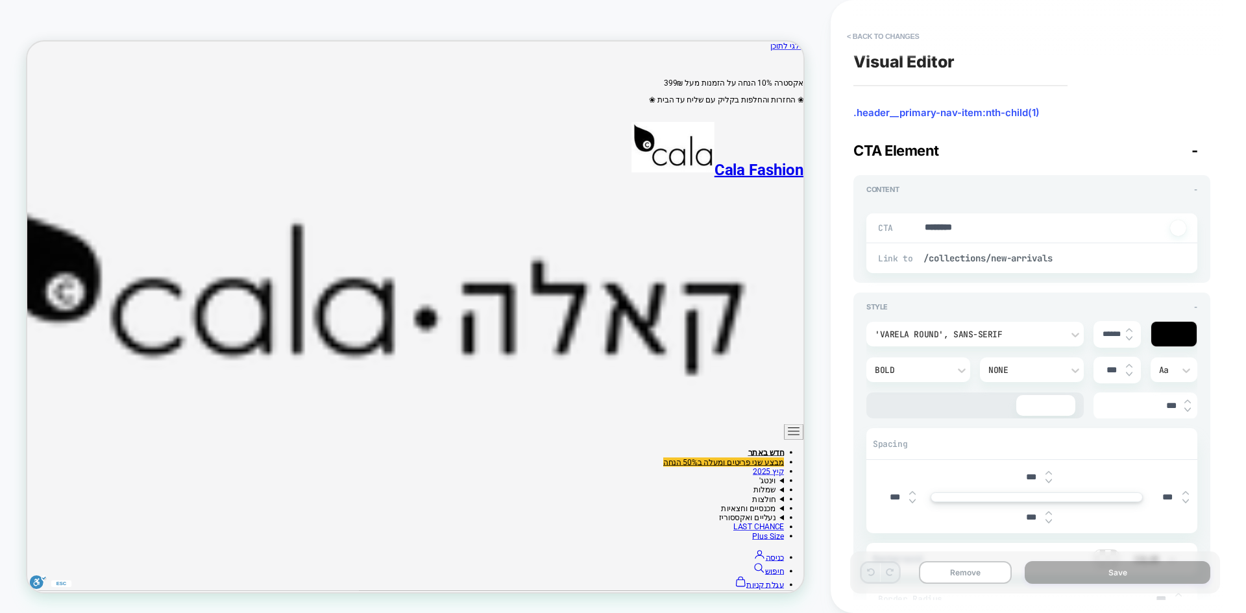
type textarea "*"
click at [863, 39] on button "< Back to changes" at bounding box center [884, 36] width 86 height 21
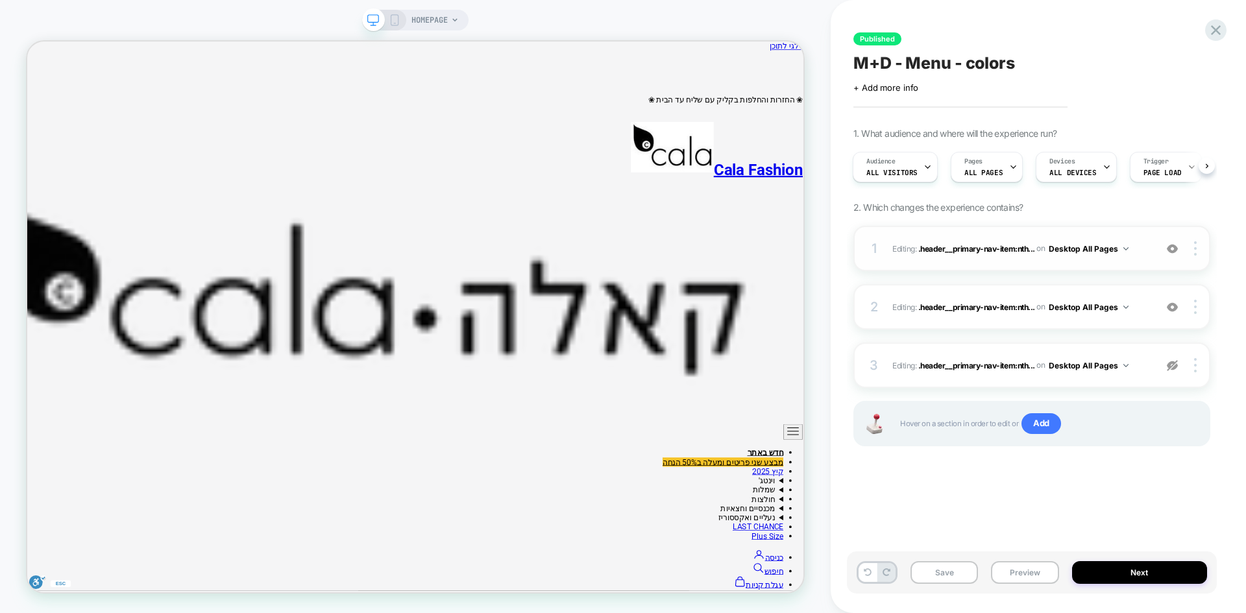
click at [1171, 249] on img at bounding box center [1172, 248] width 11 height 11
click at [0, 0] on img at bounding box center [0, 0] width 0 height 0
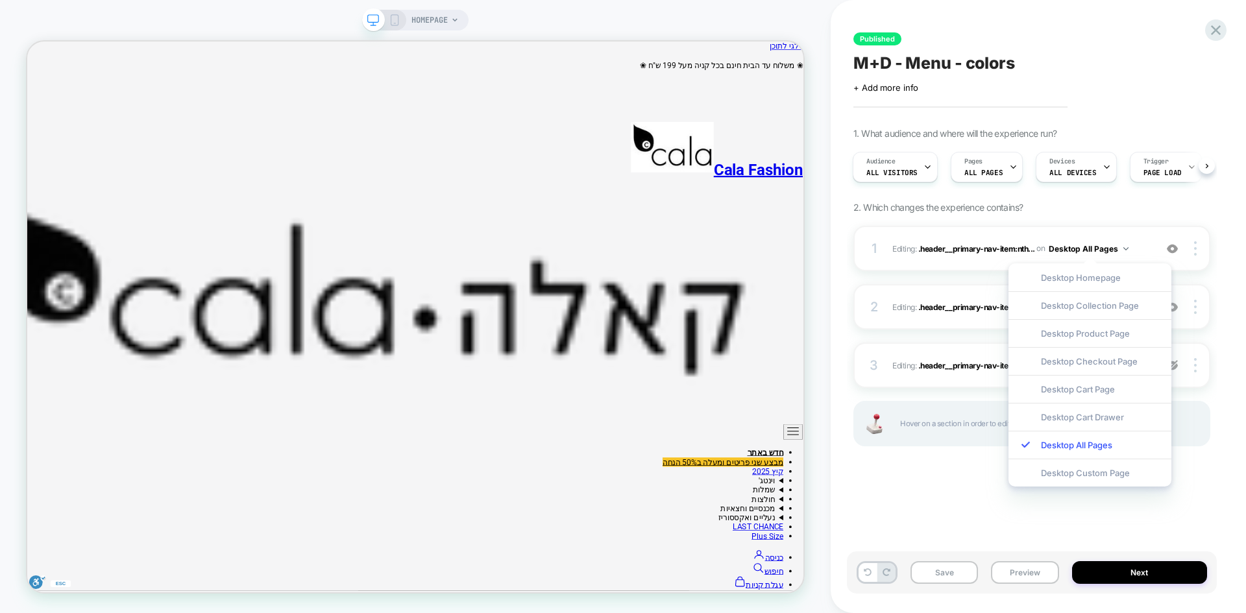
click at [1115, 212] on div "1. What audience and where will the experience run? Audience All Visitors Pages…" at bounding box center [1032, 303] width 357 height 351
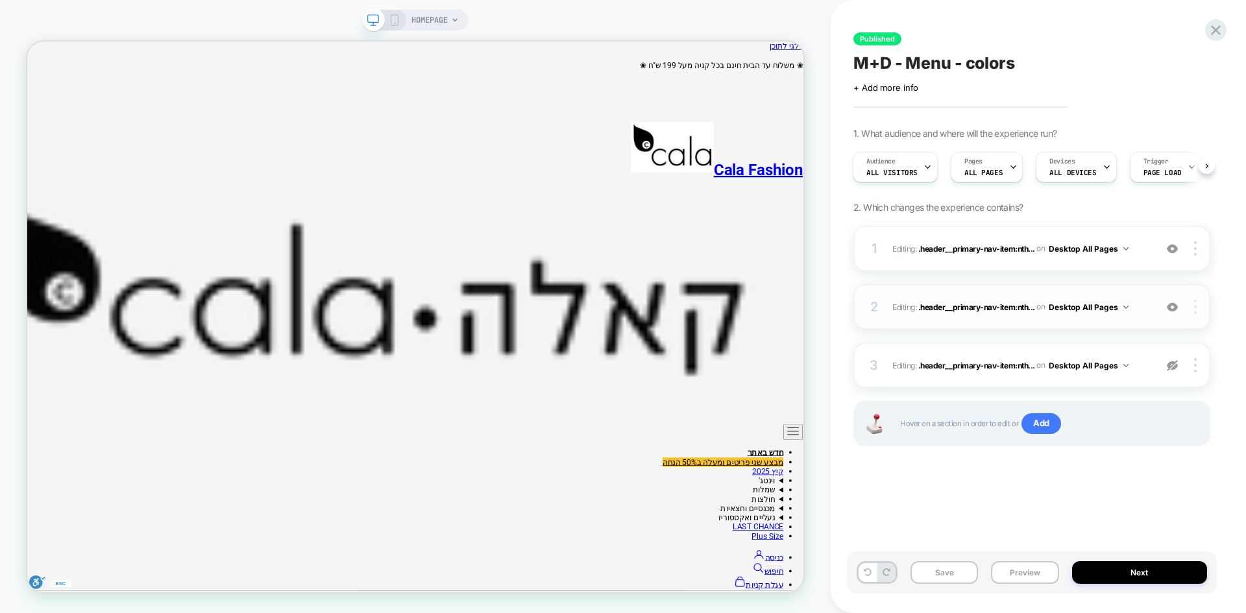
click at [1106, 484] on div "Published M+D - Menu - colors Click to edit experience details + Add more info …" at bounding box center [1032, 307] width 370 height 588
click at [1174, 309] on img at bounding box center [1172, 307] width 11 height 11
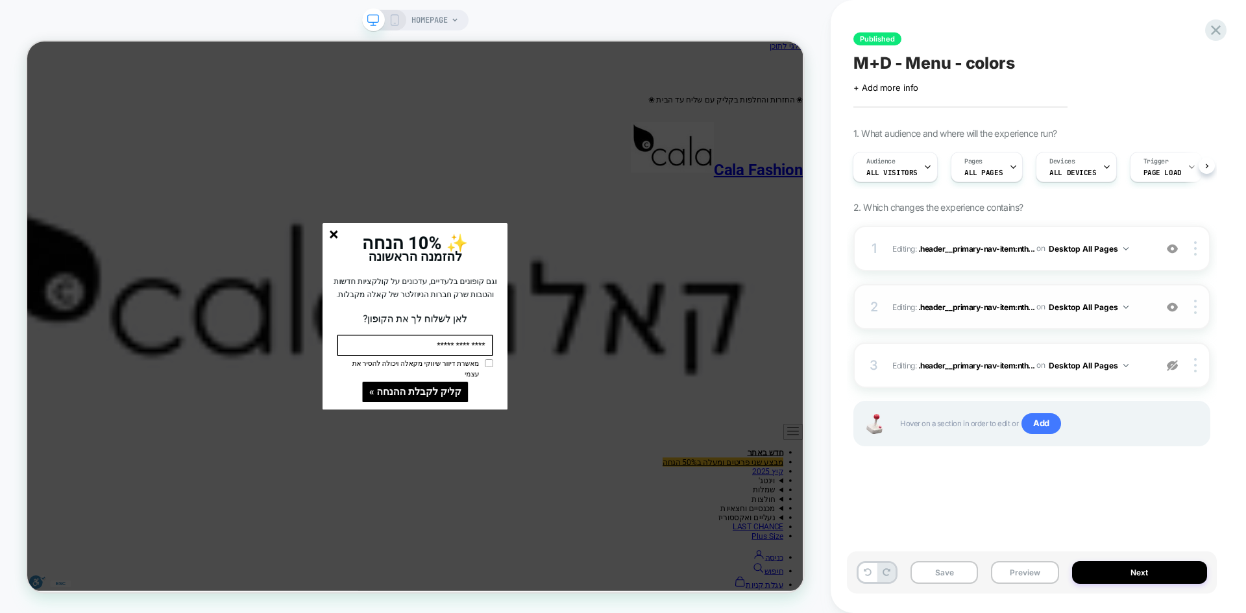
click at [440, 302] on line "סגור" at bounding box center [436, 298] width 9 height 9
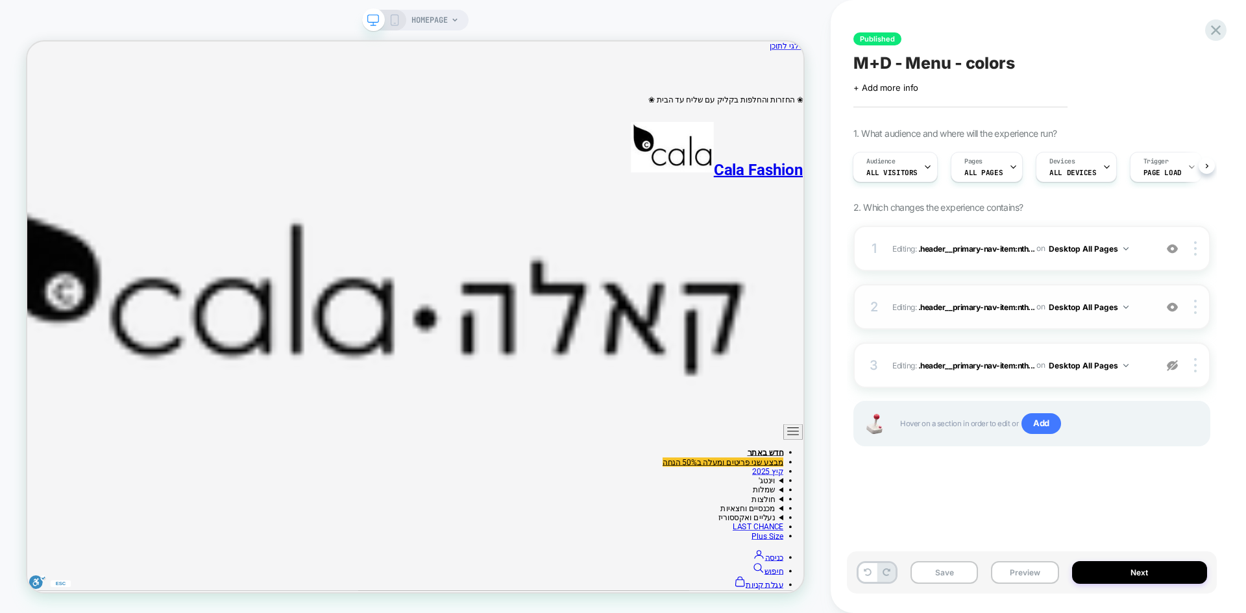
click at [0, 0] on button "Desktop All Pages" at bounding box center [0, 0] width 0 height 0
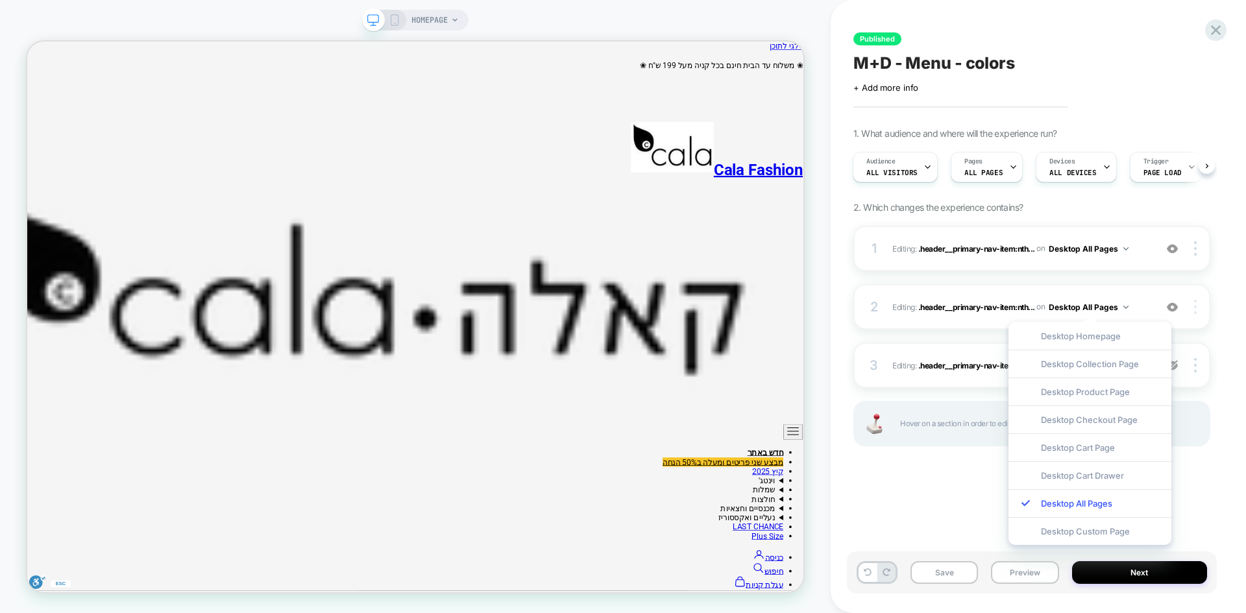
click at [1210, 360] on div "3 Editing : .header__primary-nav-item:nth... .header__primary-nav-item:nth-chil…" at bounding box center [1032, 365] width 357 height 45
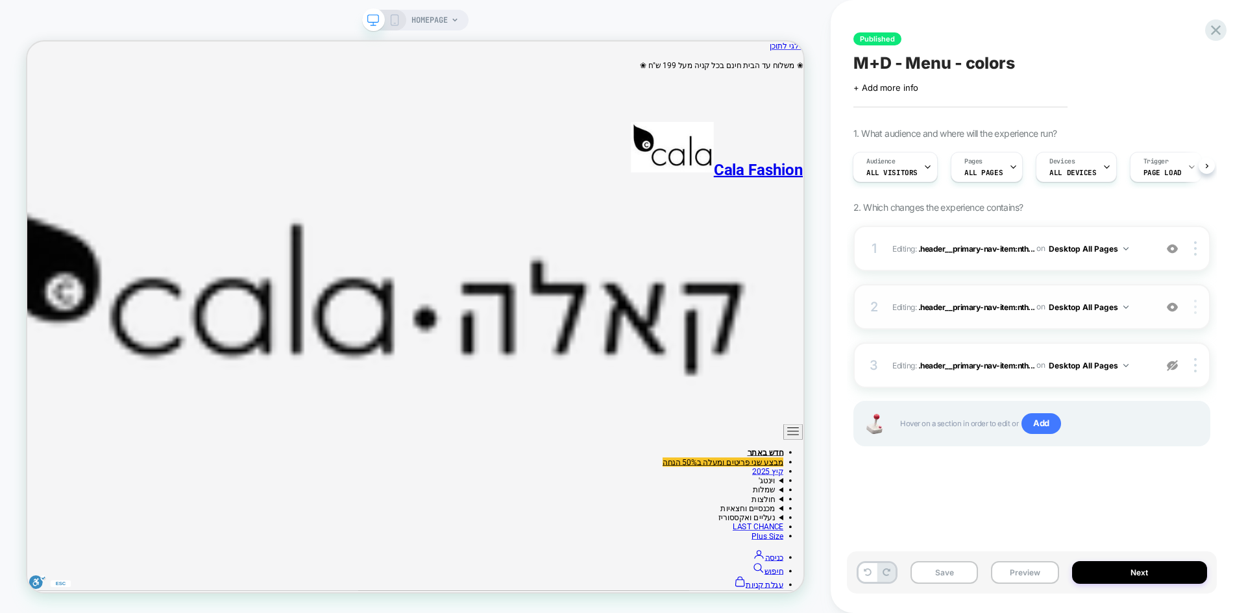
click at [1206, 352] on div "3 Editing : .header__primary-nav-item:nth... .header__primary-nav-item:nth-chil…" at bounding box center [1032, 365] width 357 height 45
click at [1198, 251] on div at bounding box center [1197, 248] width 25 height 14
click at [390, 18] on icon at bounding box center [395, 20] width 12 height 12
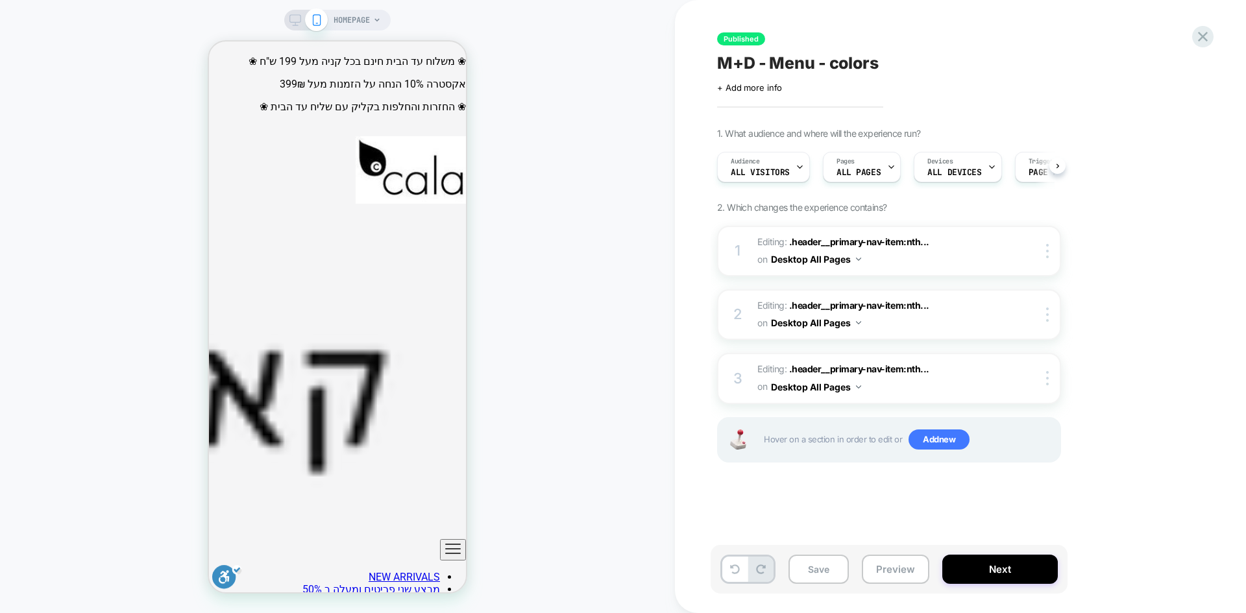
scroll to position [0, 1]
click at [1050, 254] on div at bounding box center [1049, 251] width 21 height 14
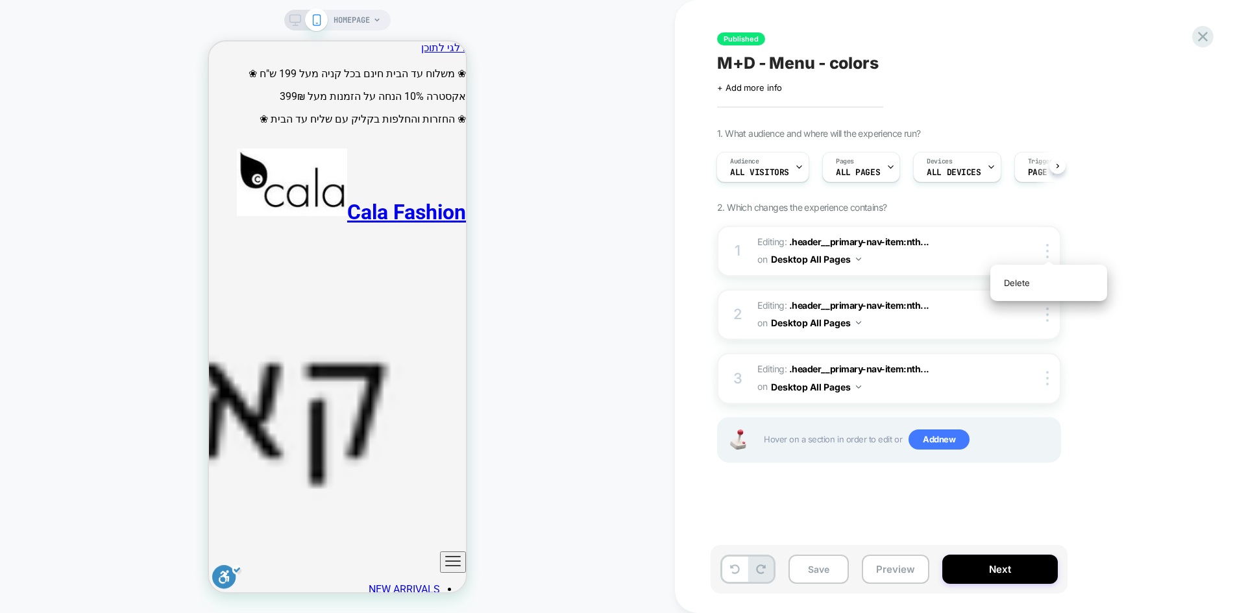
click at [1048, 319] on img at bounding box center [1047, 315] width 3 height 14
click at [0, 0] on div at bounding box center [0, 0] width 0 height 0
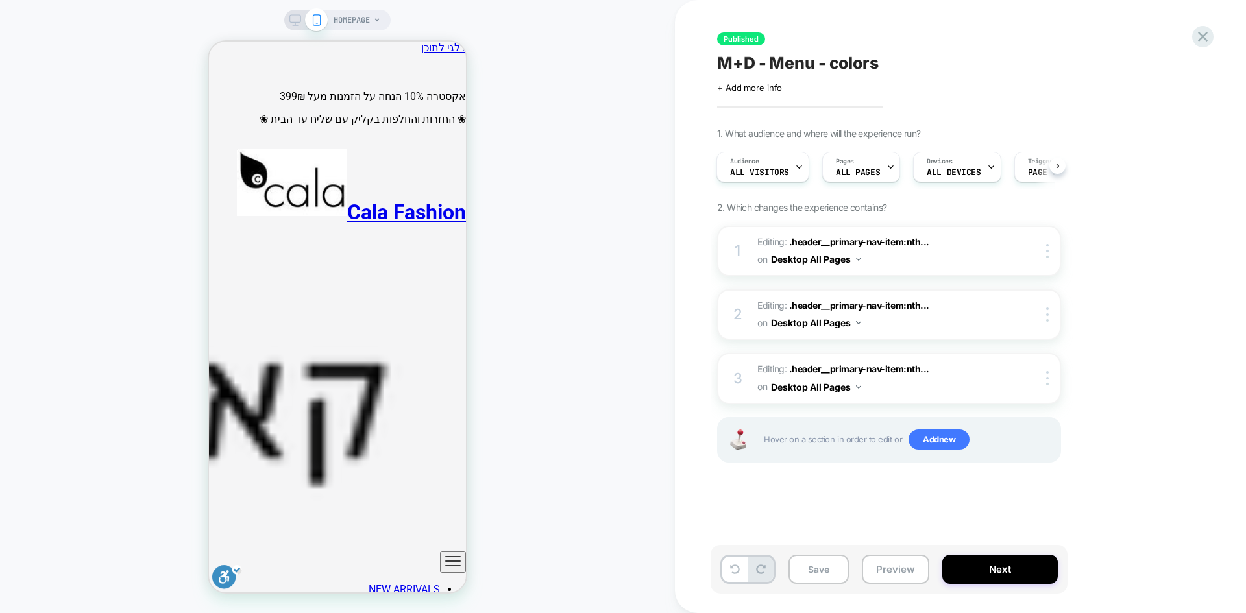
click at [1056, 166] on icon at bounding box center [1058, 166] width 5 height 5
click at [1045, 253] on div at bounding box center [1049, 251] width 21 height 14
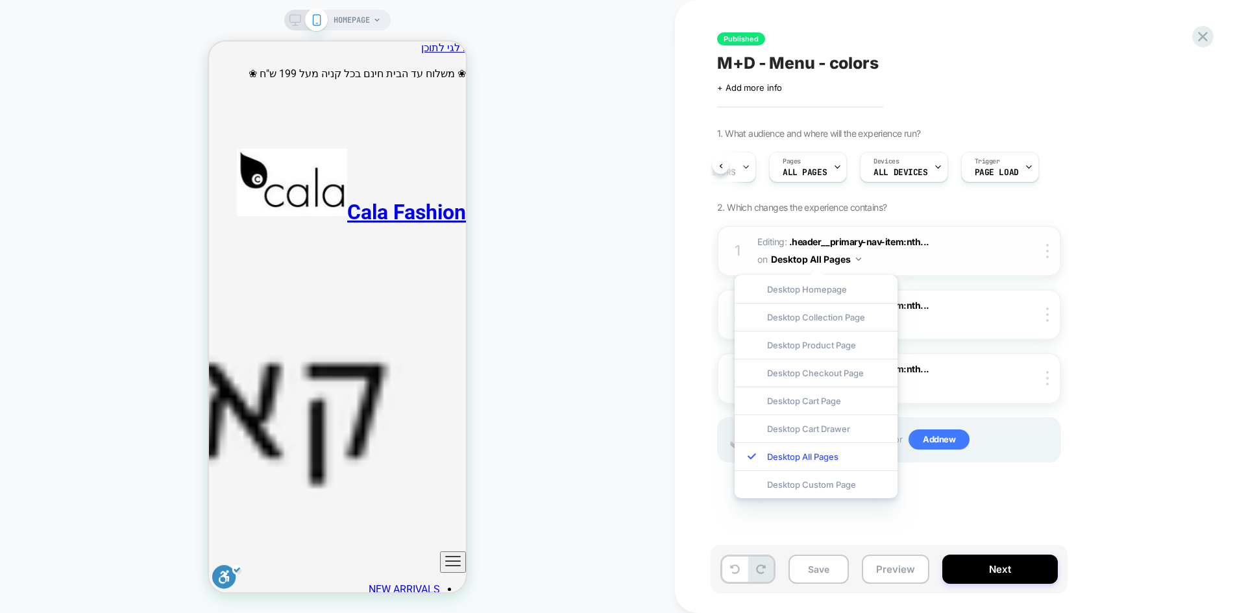
click at [449, 554] on icon "ניווט ראשי" at bounding box center [453, 562] width 16 height 16
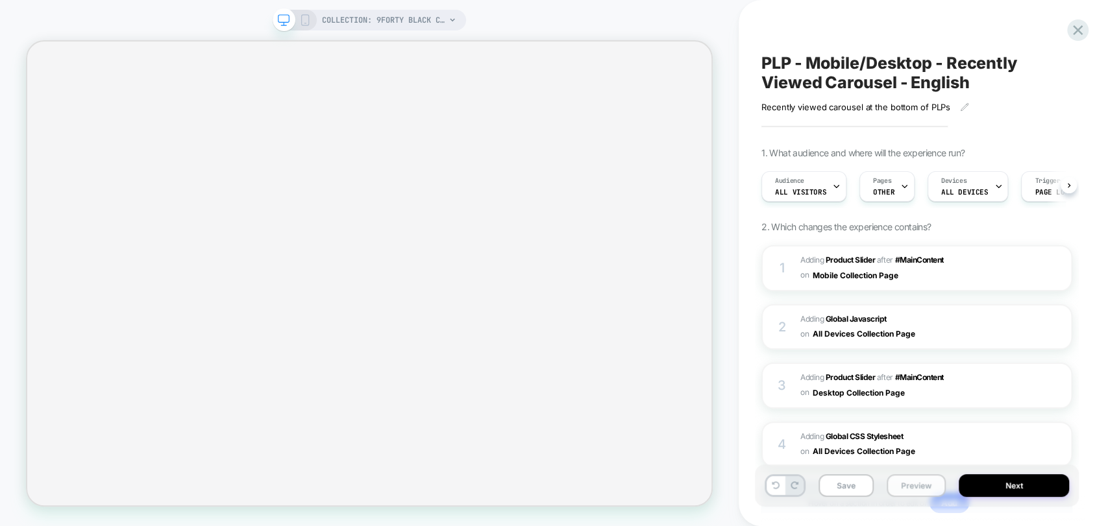
click at [917, 491] on button "Preview" at bounding box center [916, 486] width 59 height 23
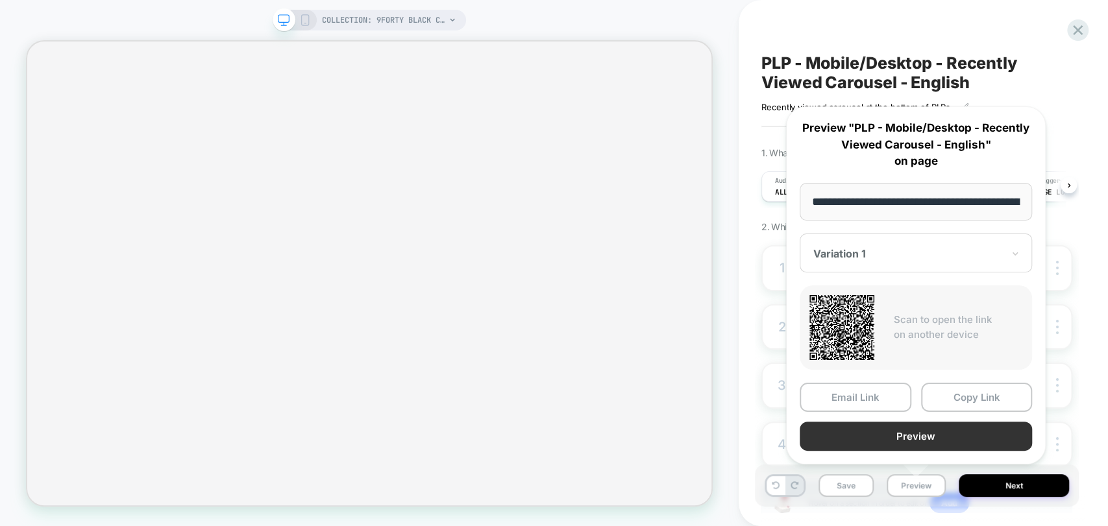
click at [913, 432] on button "Preview" at bounding box center [916, 436] width 232 height 29
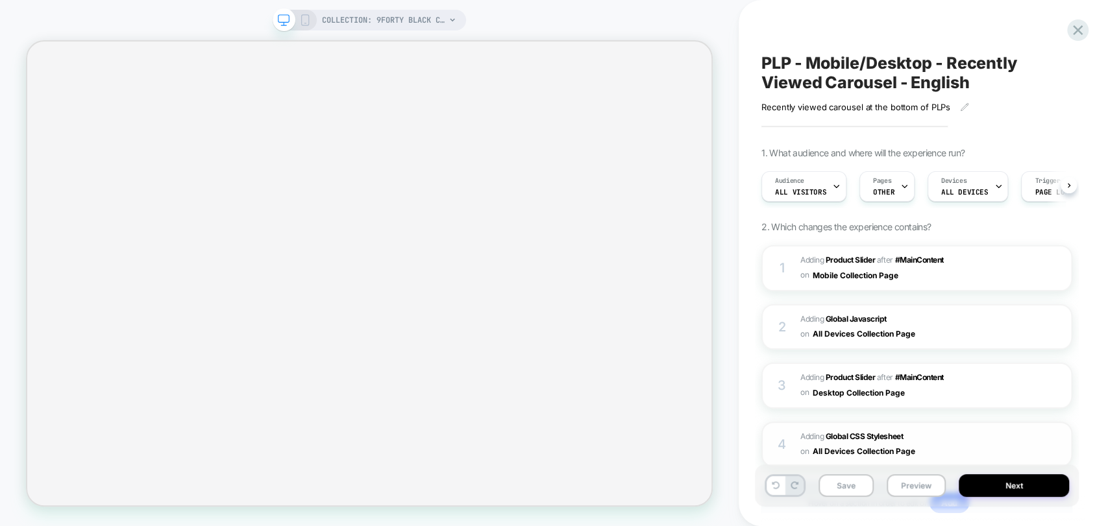
scroll to position [0, 1]
click at [910, 491] on button "Preview" at bounding box center [916, 486] width 59 height 23
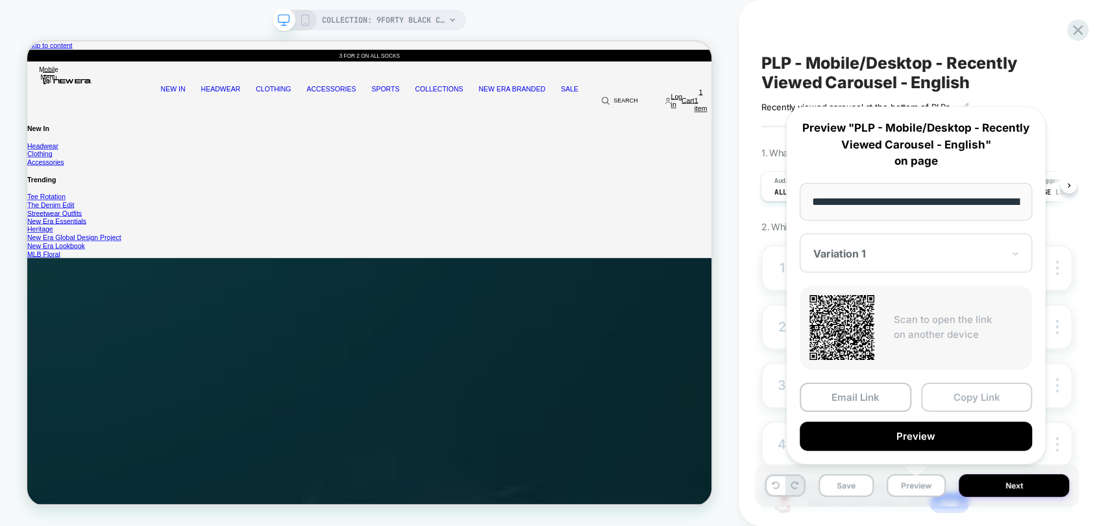
scroll to position [0, 0]
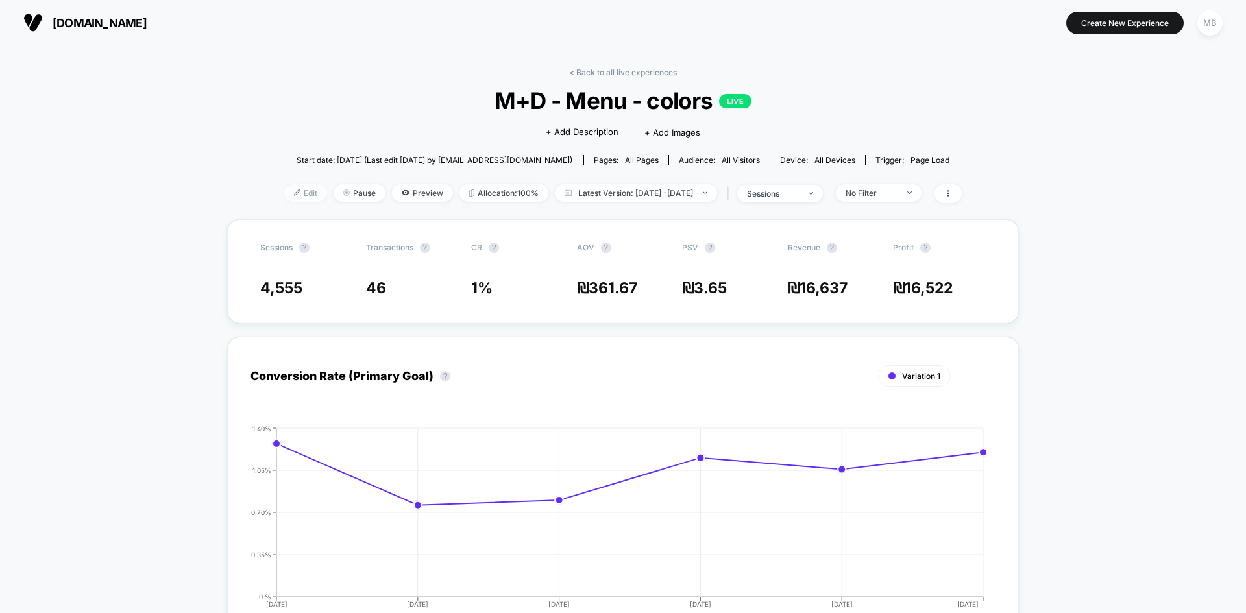
click at [284, 197] on span "Edit" at bounding box center [305, 193] width 43 height 18
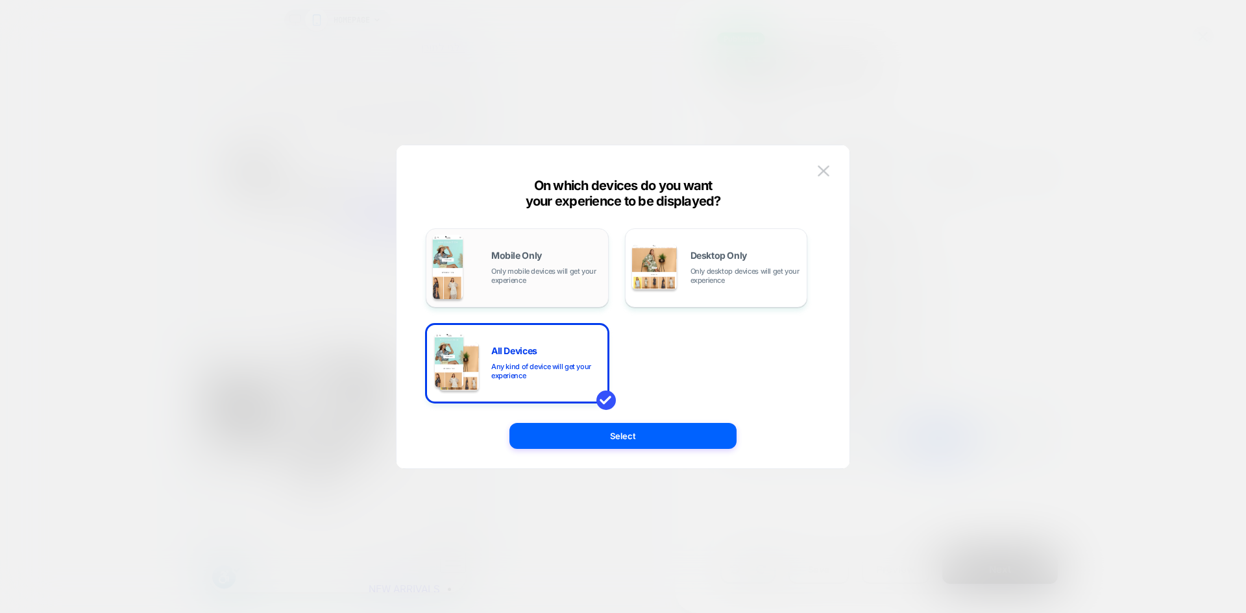
click at [547, 294] on div "Mobile Only Only mobile devices will get your experience" at bounding box center [517, 268] width 169 height 66
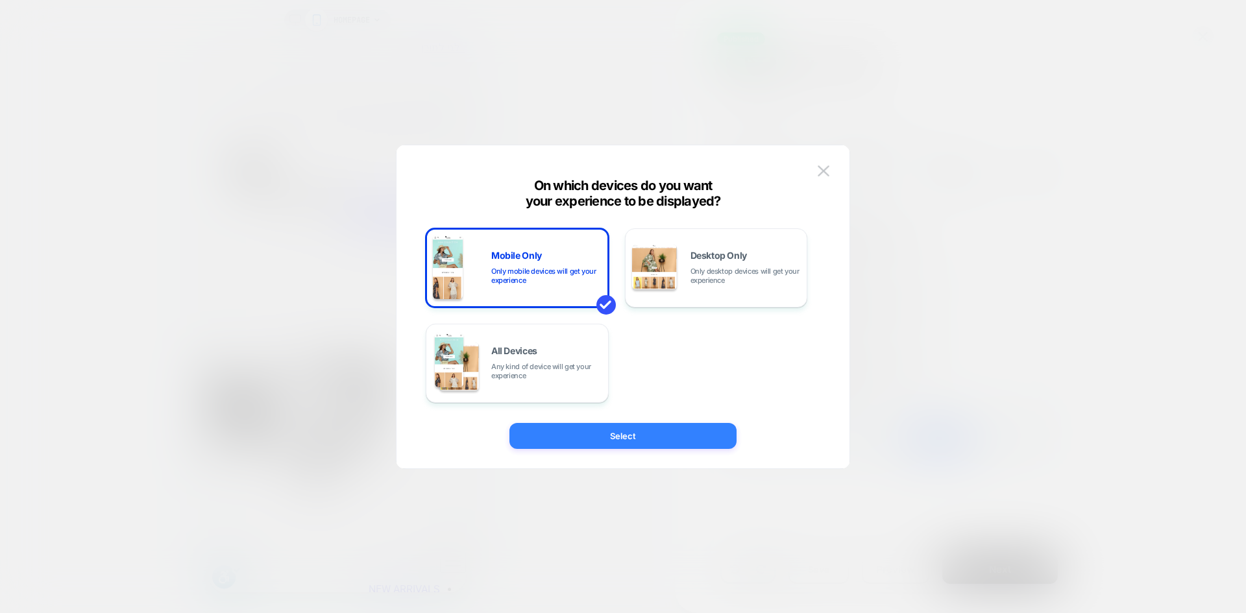
click at [662, 431] on button "Select" at bounding box center [623, 436] width 227 height 26
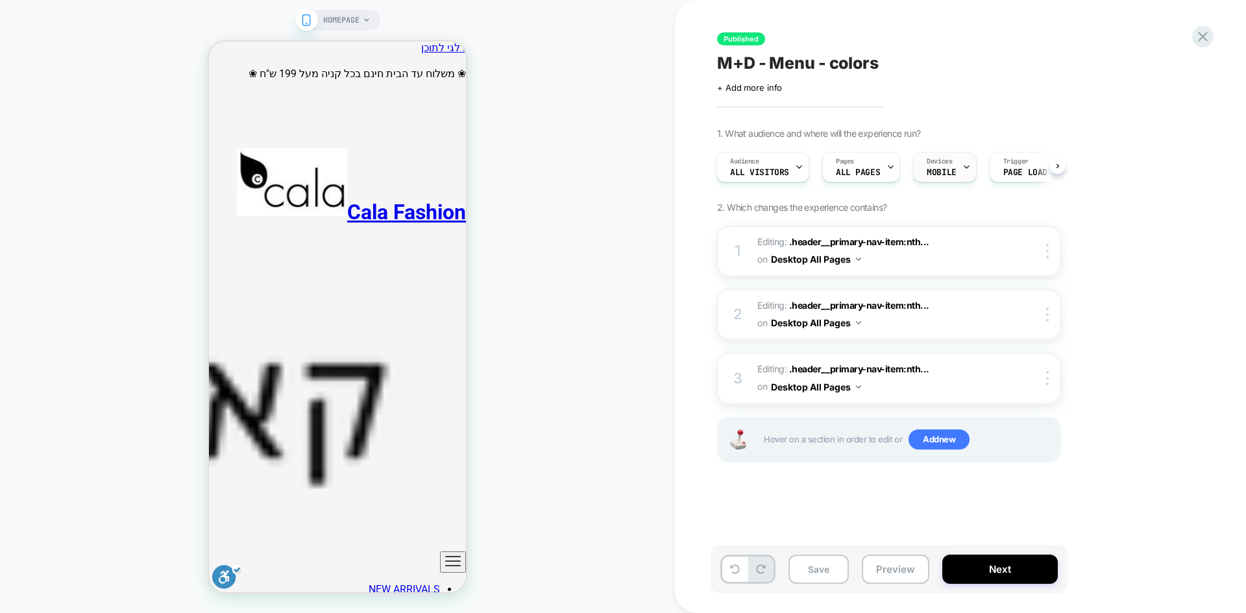
click at [945, 171] on span "MOBILE" at bounding box center [941, 172] width 29 height 9
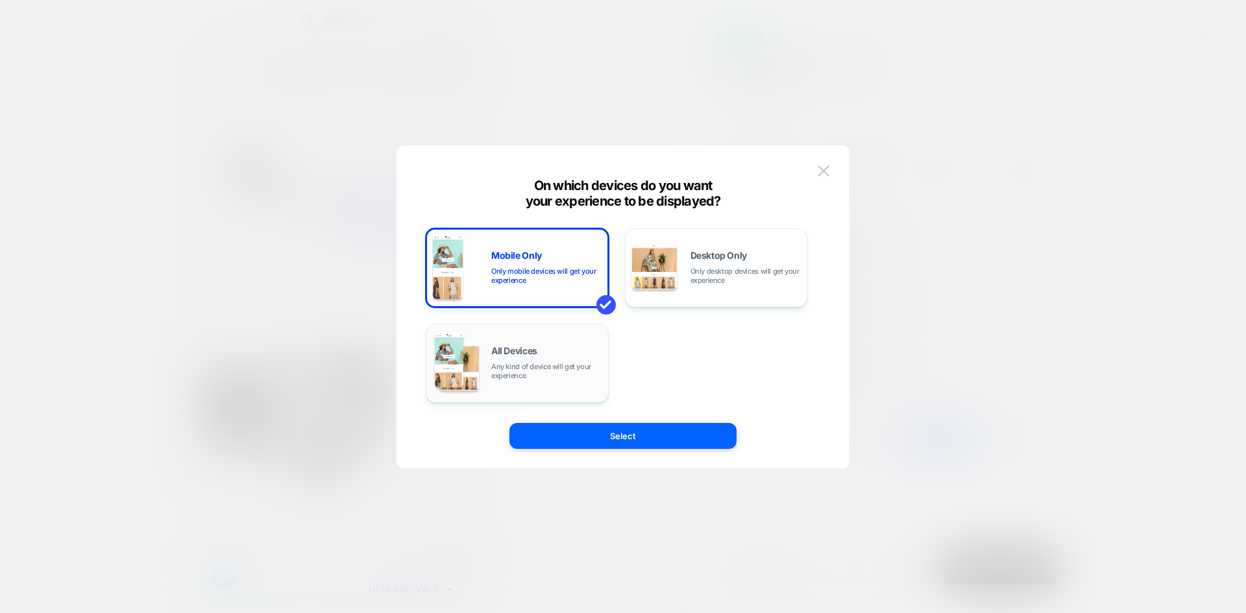
click at [543, 383] on div "All Devices Any kind of device will get your experience" at bounding box center [517, 363] width 169 height 66
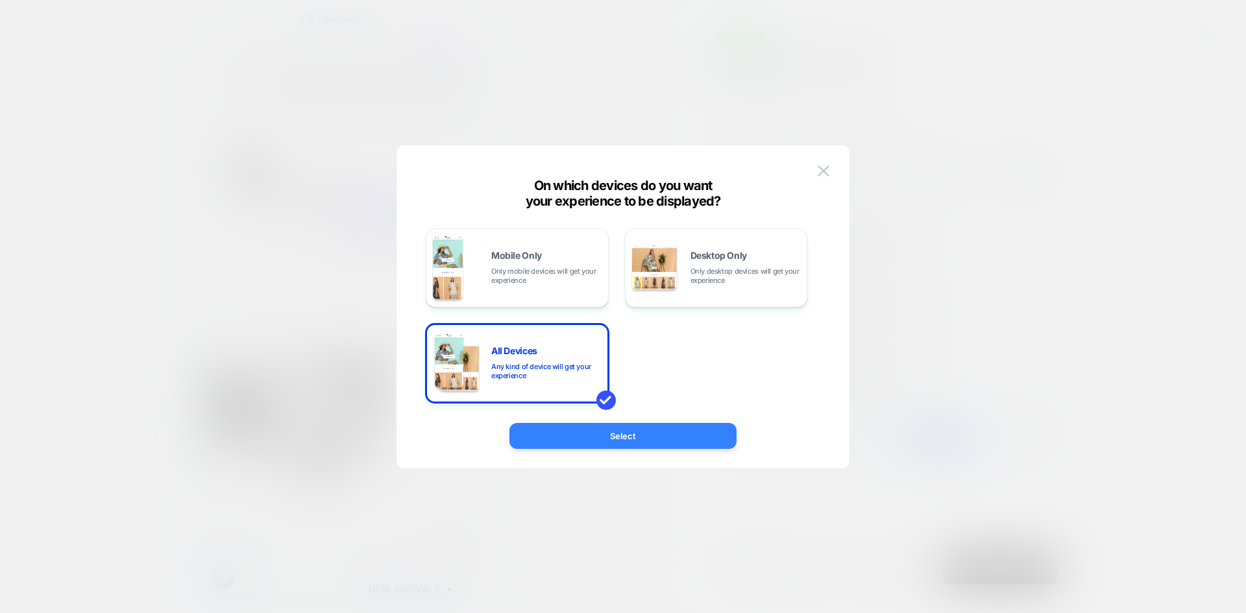
click at [640, 441] on button "Select" at bounding box center [623, 436] width 227 height 26
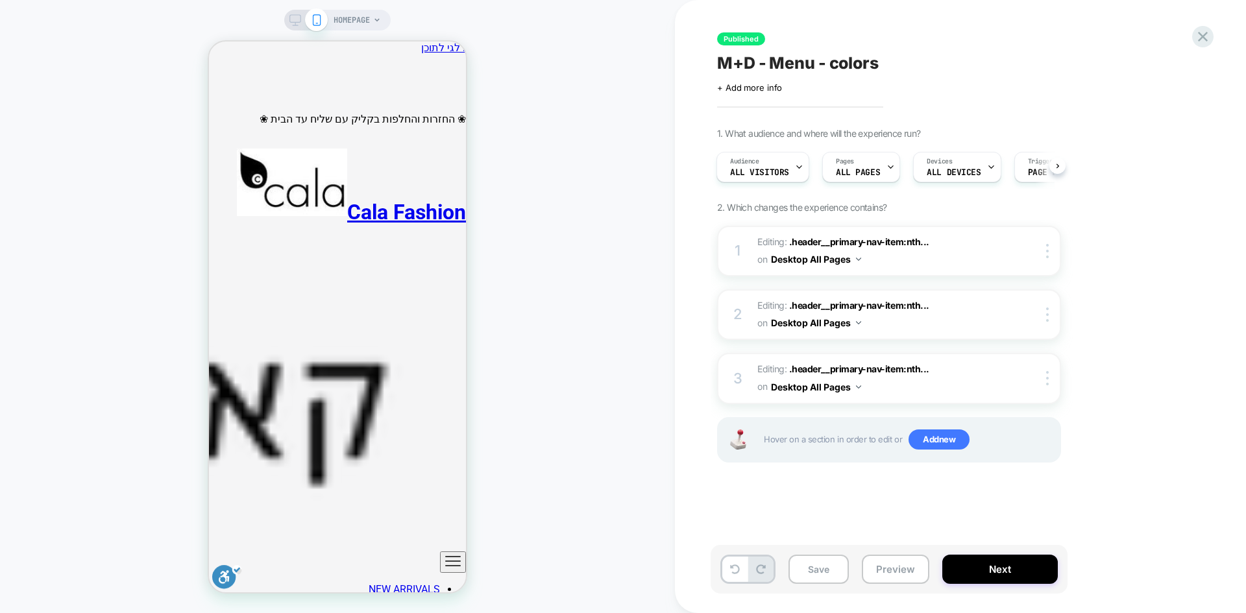
click at [295, 23] on icon at bounding box center [296, 20] width 12 height 12
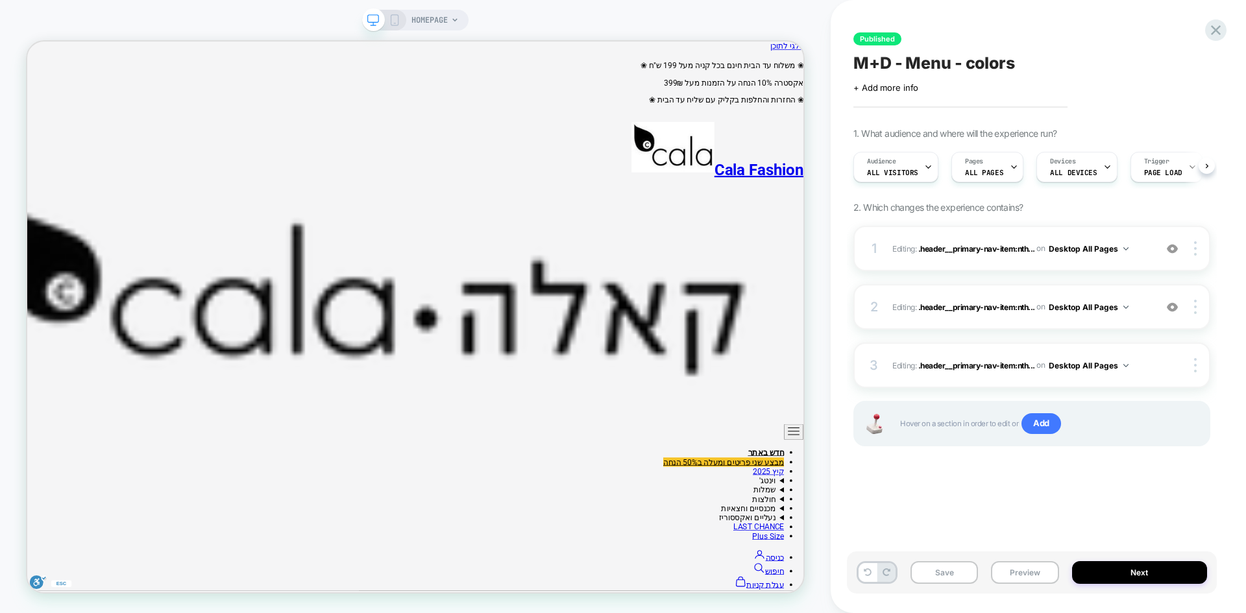
scroll to position [0, 1]
click at [396, 23] on icon at bounding box center [395, 20] width 12 height 12
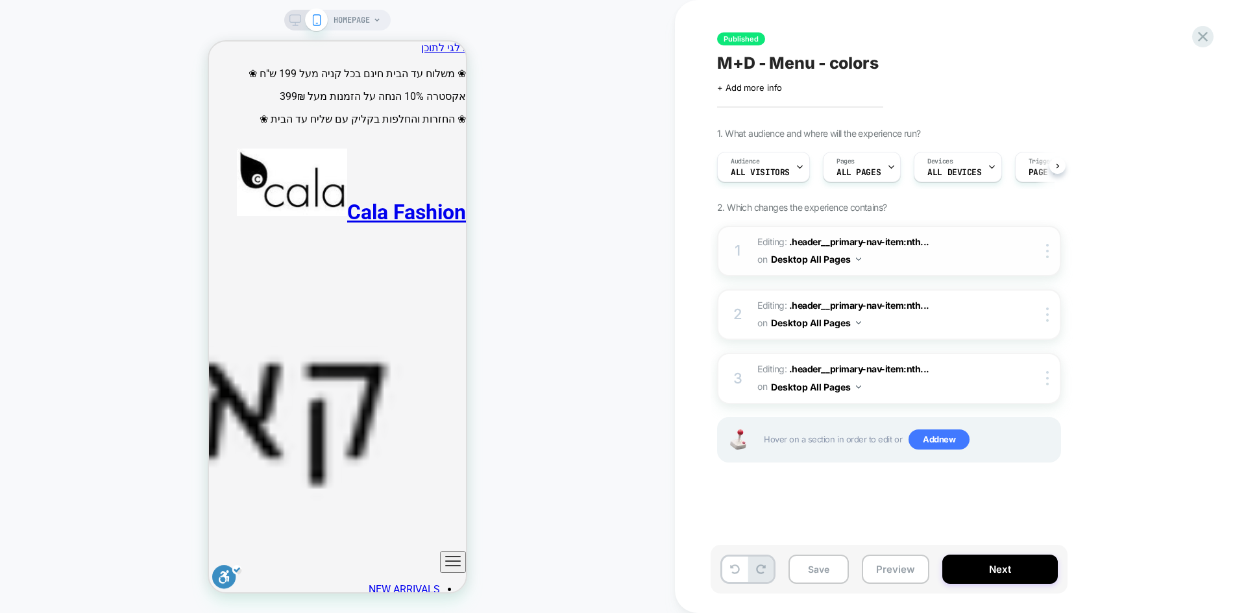
scroll to position [0, 1]
click at [0, 0] on img at bounding box center [0, 0] width 0 height 0
click at [445, 554] on icon "ניווט ראשי" at bounding box center [453, 562] width 16 height 16
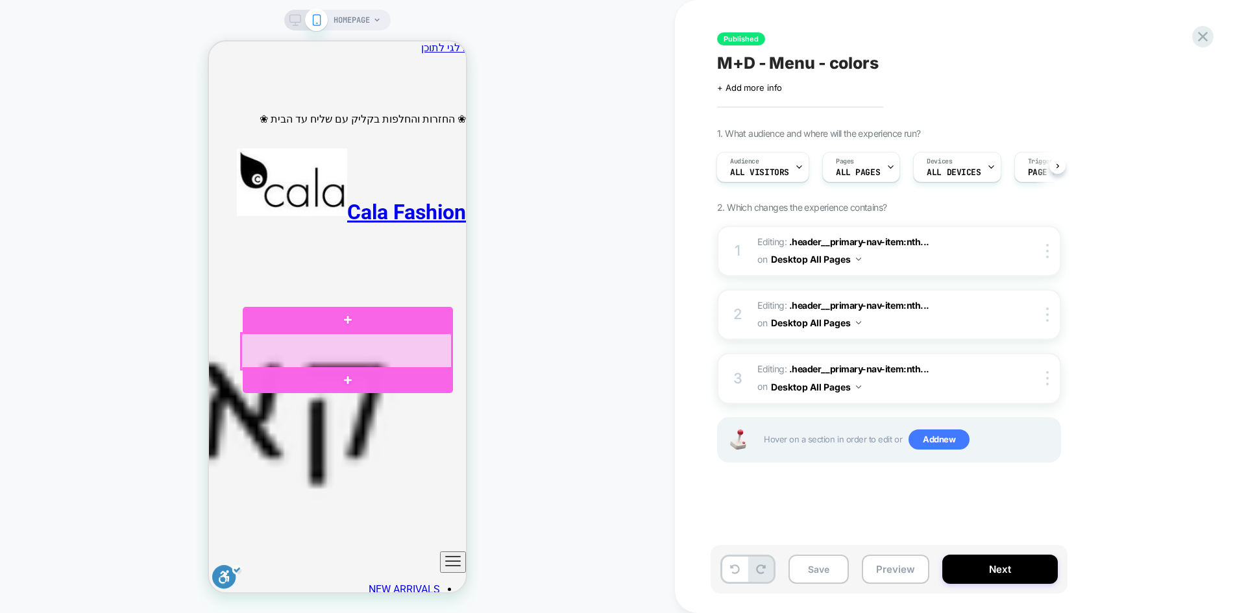
click at [402, 350] on div at bounding box center [346, 352] width 210 height 36
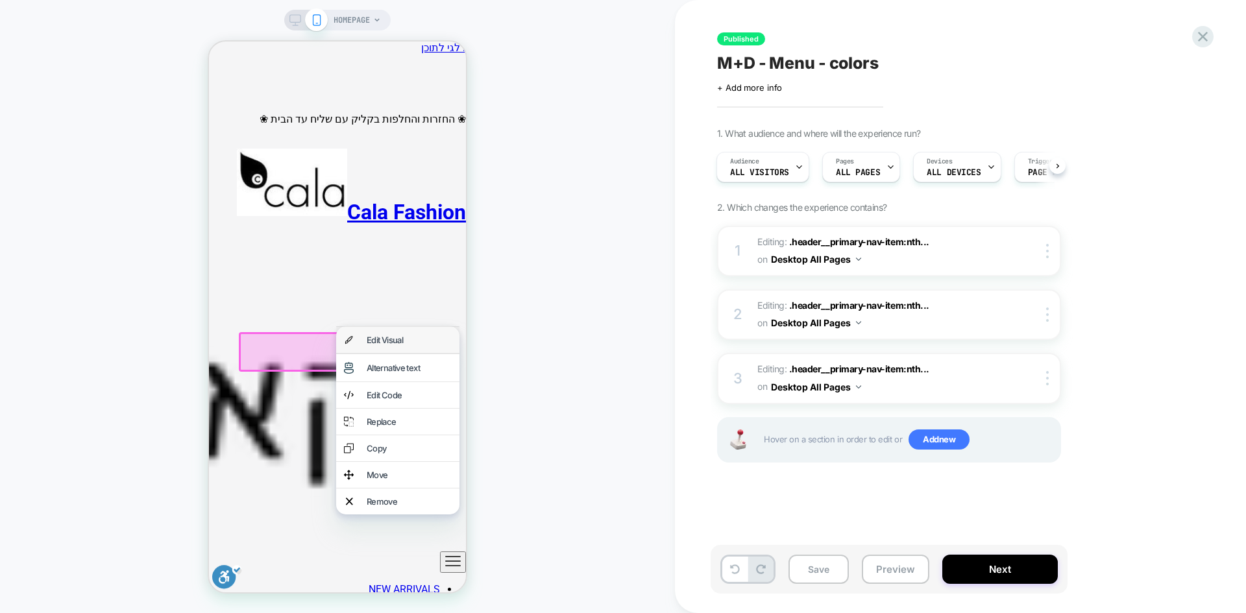
click at [371, 340] on div "Edit Visual" at bounding box center [409, 340] width 85 height 10
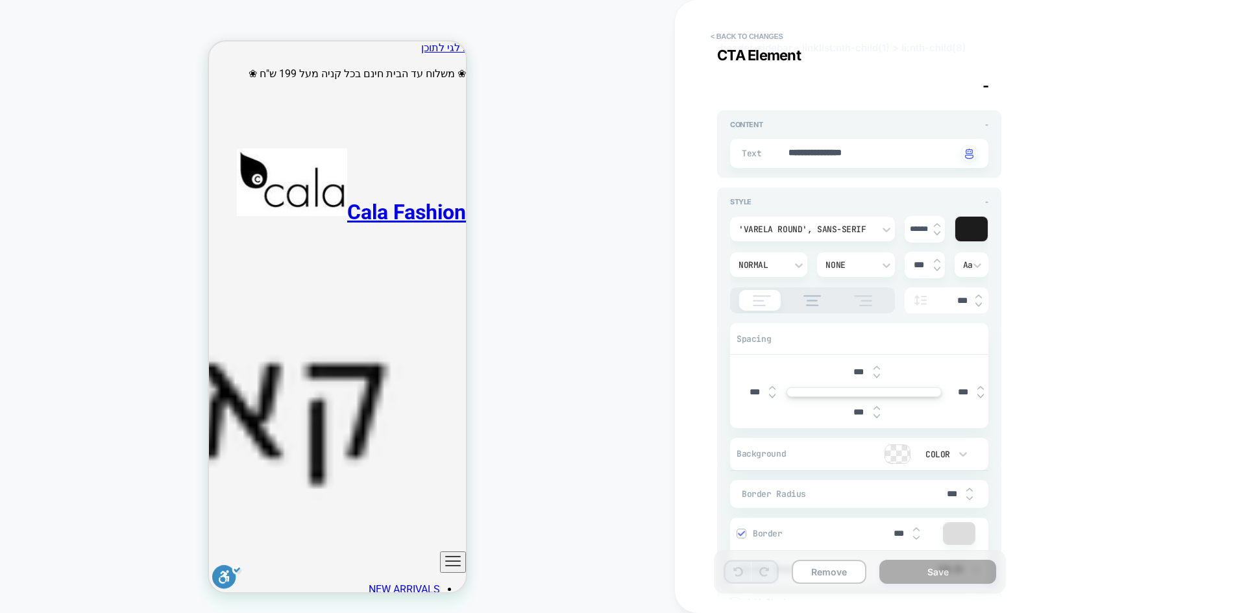
scroll to position [173, 0]
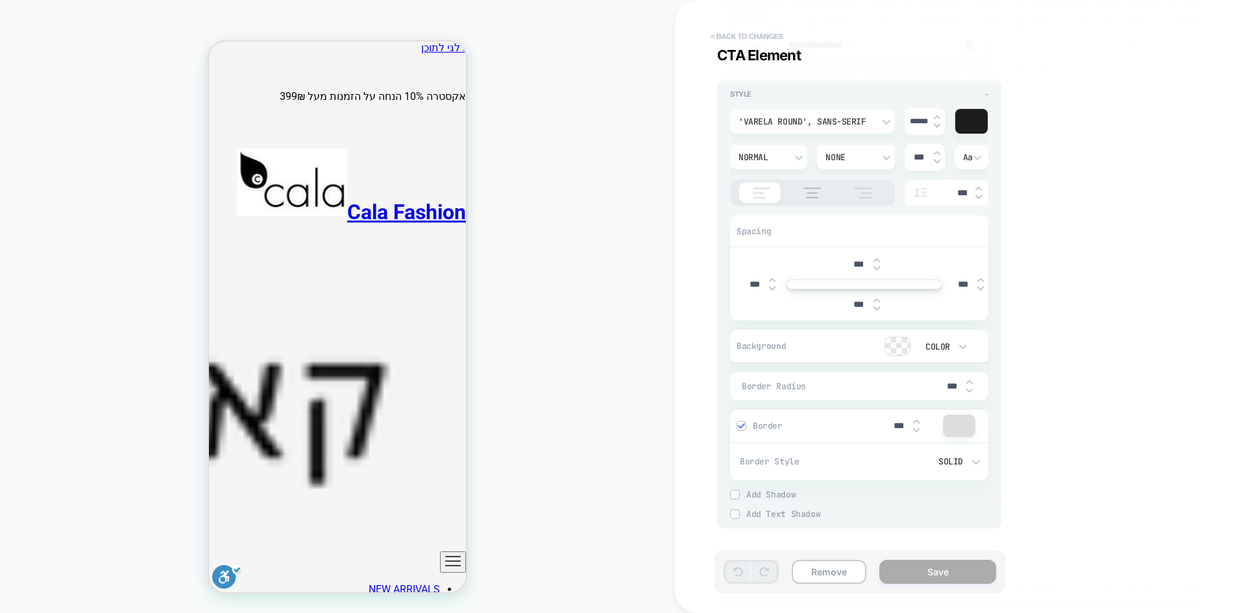
click at [784, 38] on button "< Back to changes" at bounding box center [747, 36] width 86 height 21
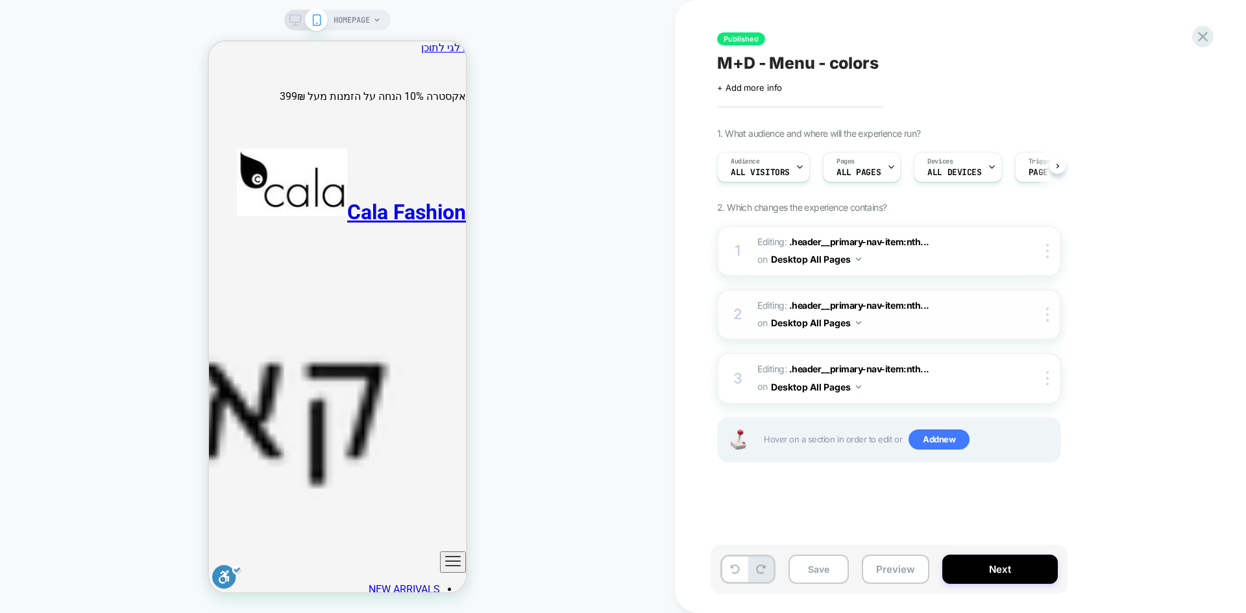
scroll to position [0, 1]
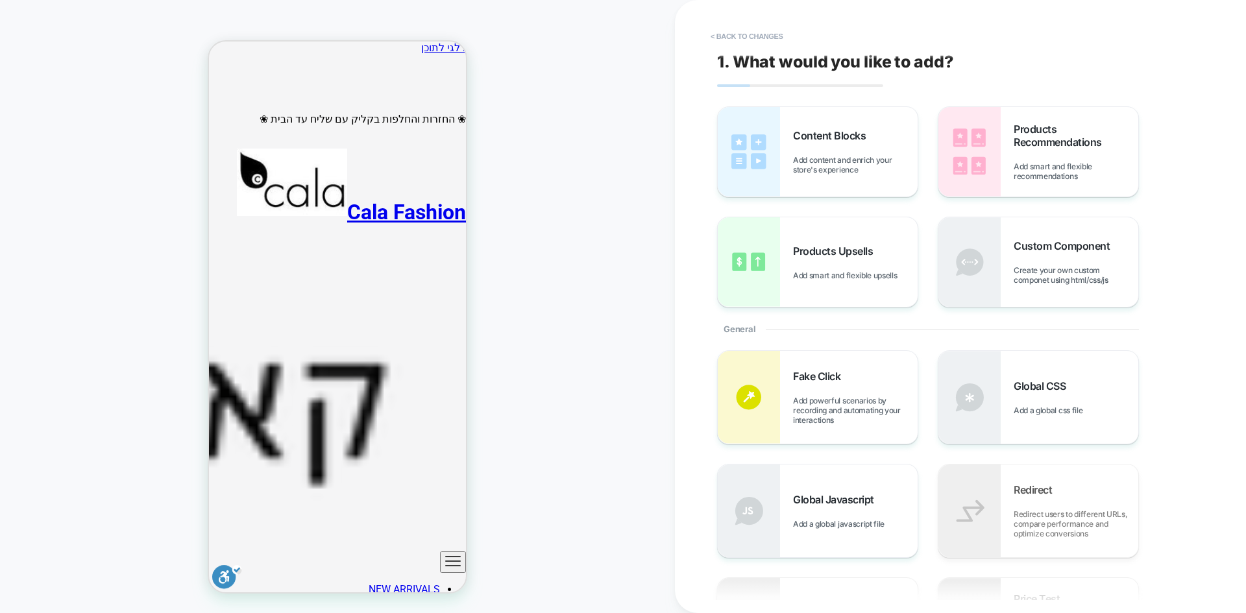
click at [445, 554] on icon "ניווט ראשי" at bounding box center [453, 562] width 16 height 16
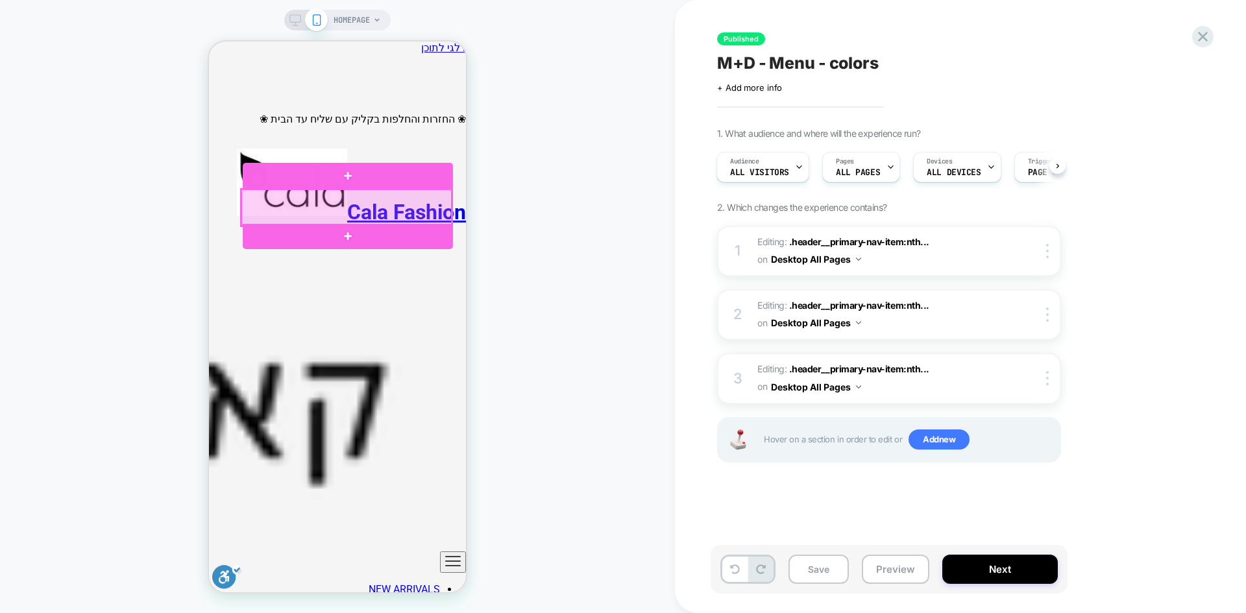
click at [406, 204] on div at bounding box center [346, 208] width 210 height 36
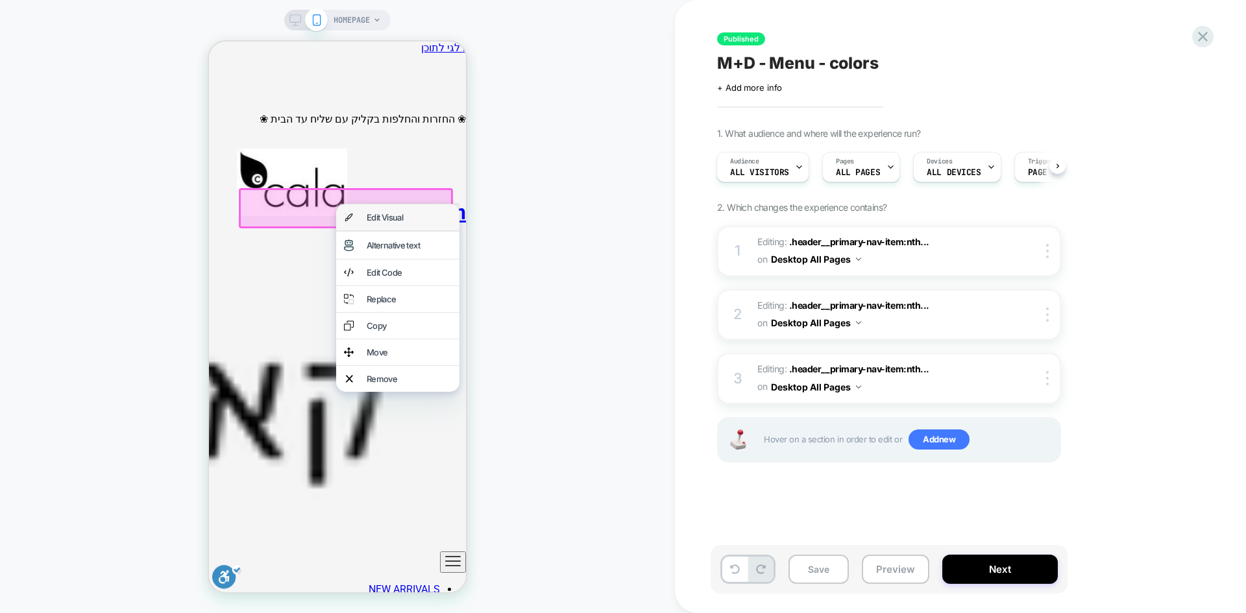
click at [385, 221] on div "Edit Visual" at bounding box center [409, 217] width 85 height 10
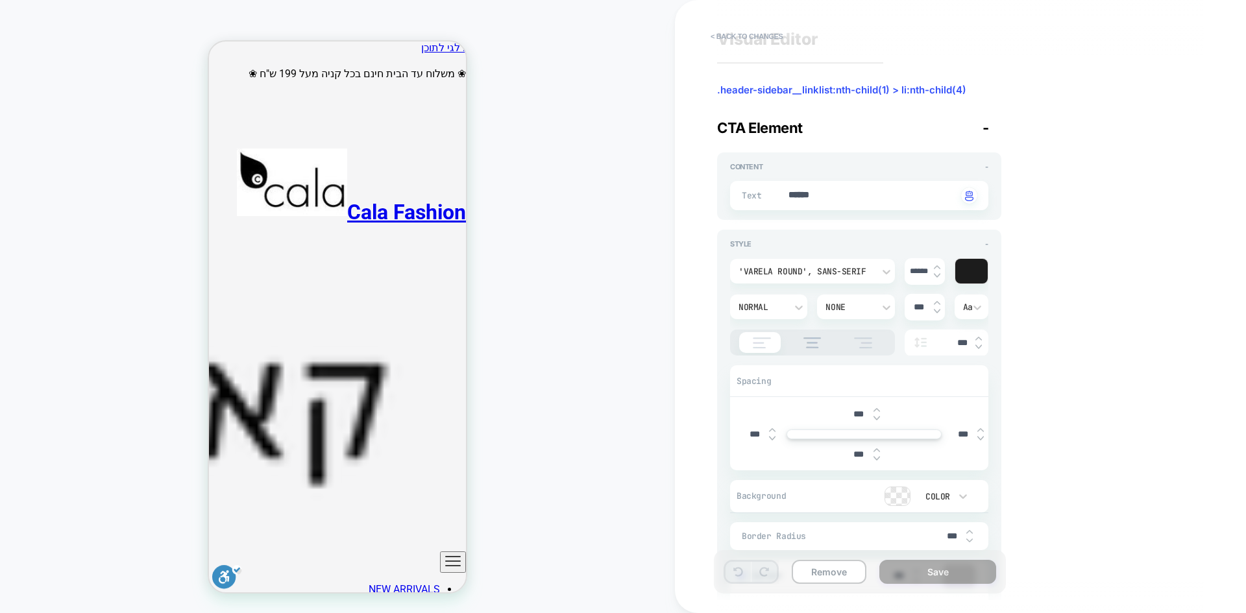
scroll to position [0, 0]
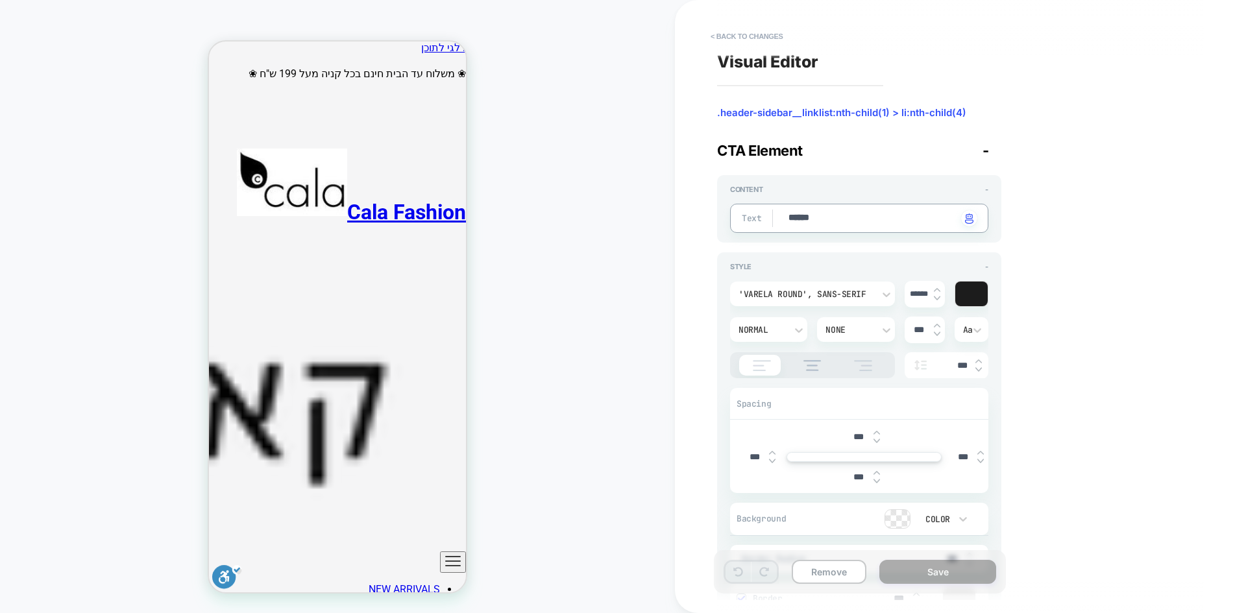
drag, startPoint x: 822, startPoint y: 218, endPoint x: 756, endPoint y: 228, distance: 66.9
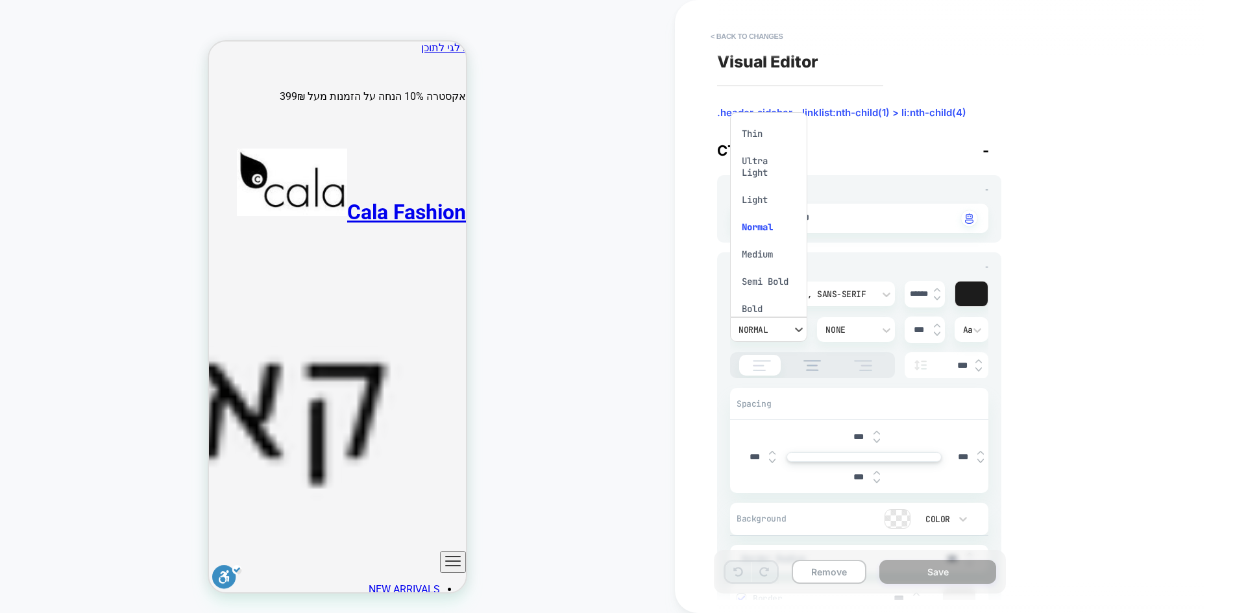
scroll to position [19, 0]
click at [750, 283] on div "Bold" at bounding box center [769, 289] width 67 height 27
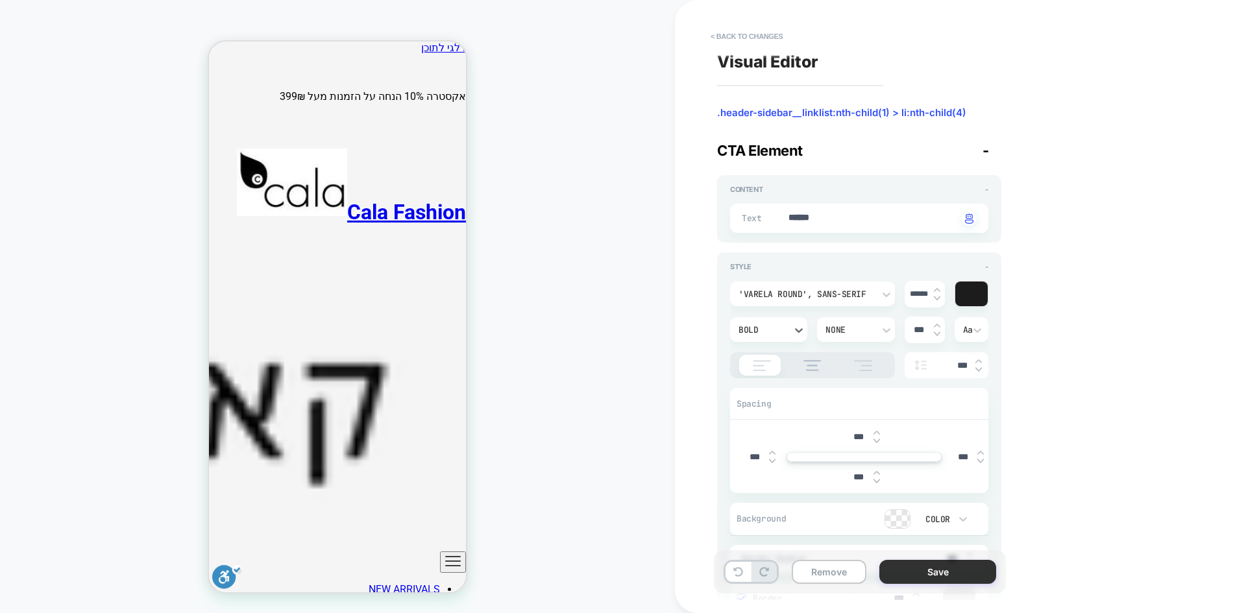
type textarea "*"
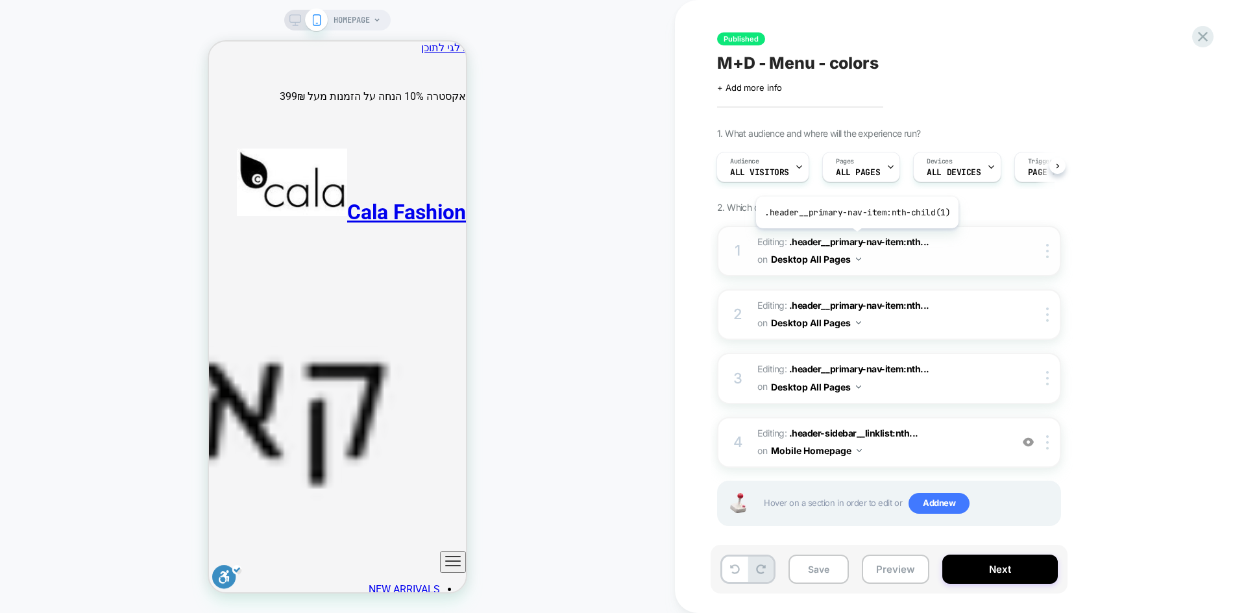
scroll to position [10, 0]
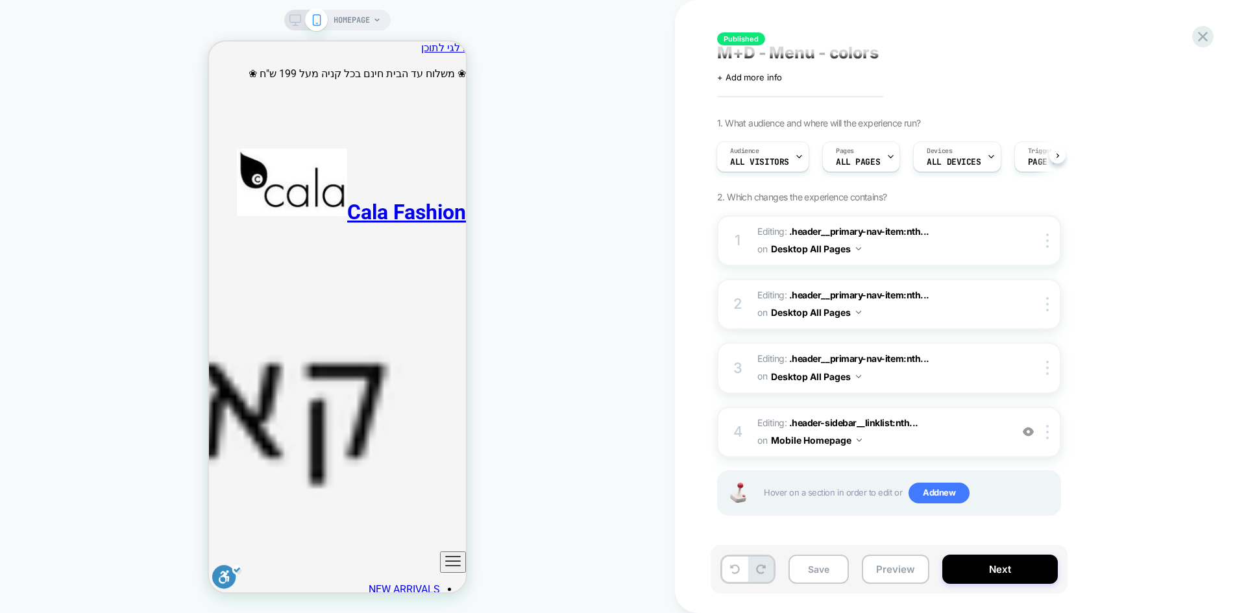
click at [0, 0] on span "M+D - Menu - colors" at bounding box center [0, 0] width 0 height 0
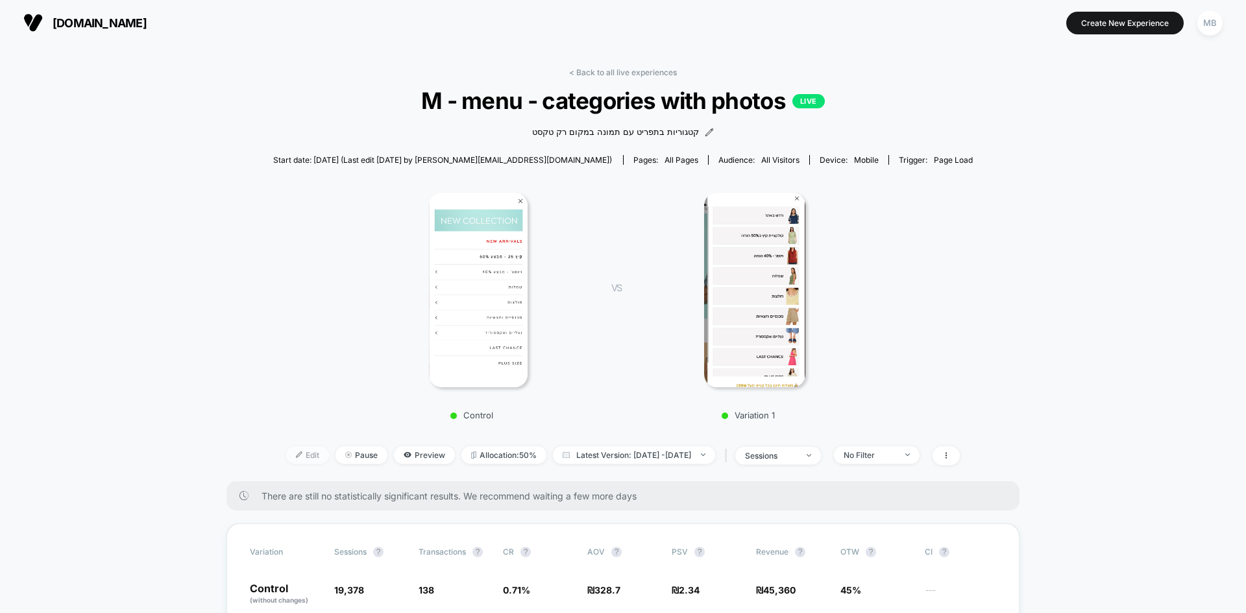
click at [286, 456] on span "Edit" at bounding box center [307, 456] width 43 height 18
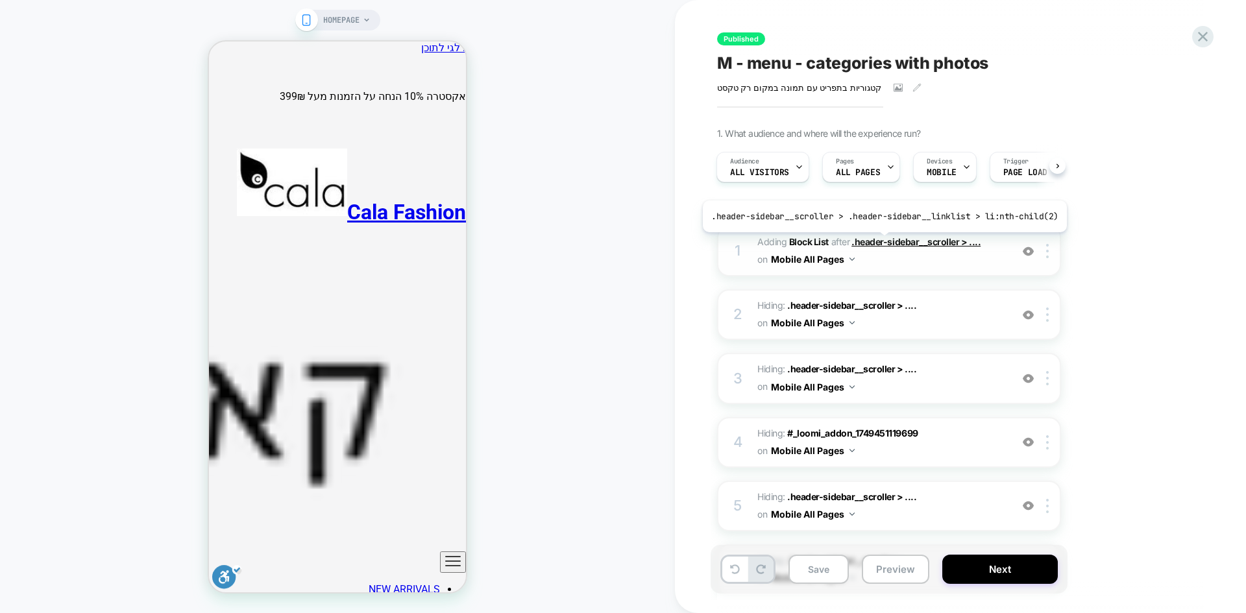
click at [880, 242] on span ".header-sidebar__scroller > ...." at bounding box center [916, 241] width 129 height 11
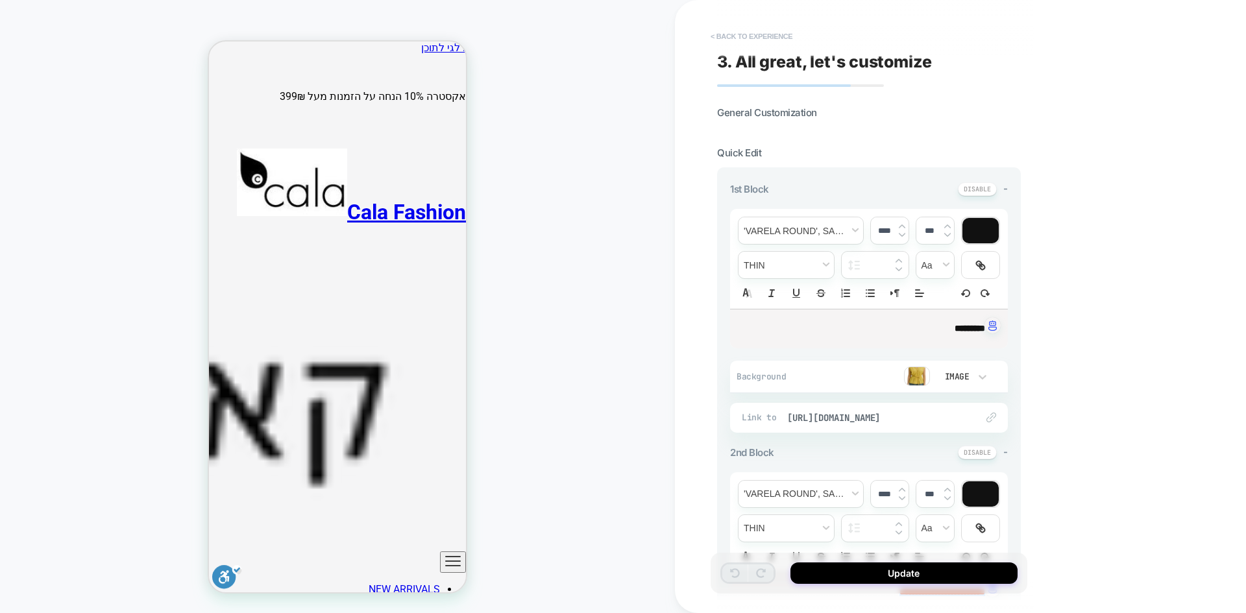
click at [732, 34] on button "< Back to experience" at bounding box center [751, 36] width 95 height 21
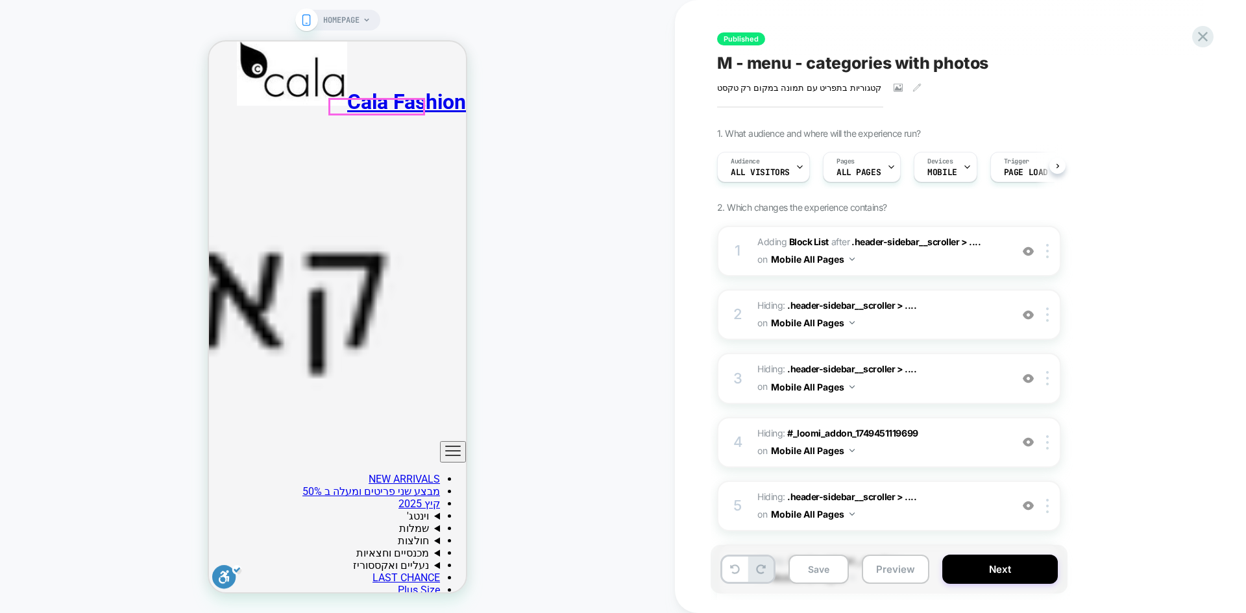
scroll to position [0, 1]
click at [816, 243] on b "Block List" at bounding box center [809, 241] width 40 height 11
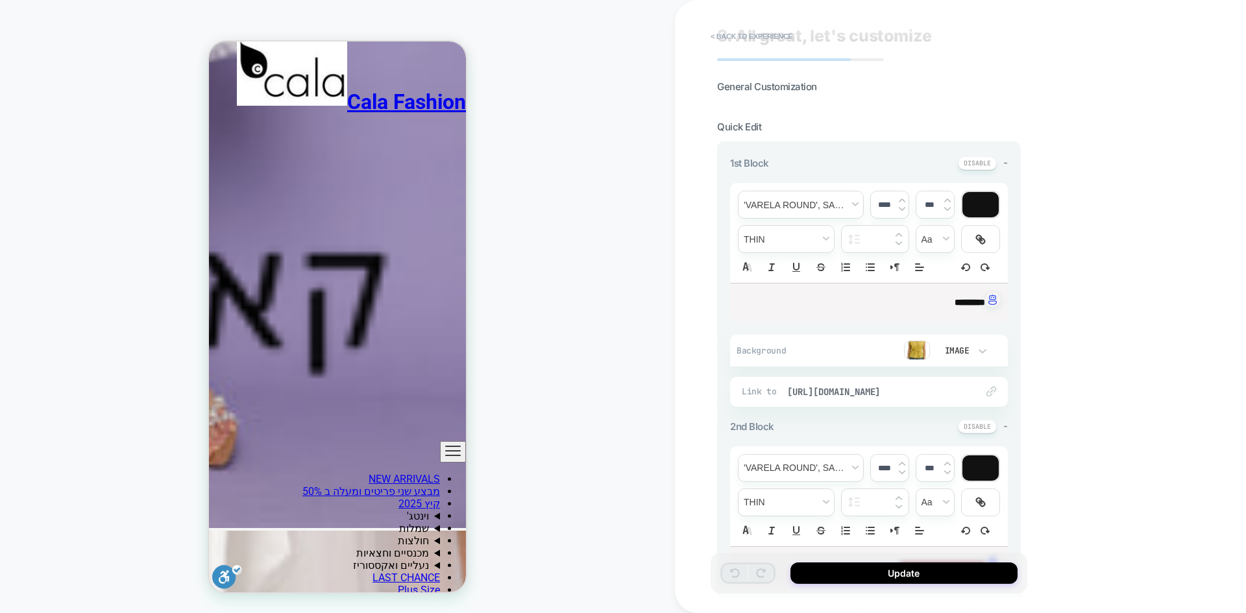
scroll to position [0, 0]
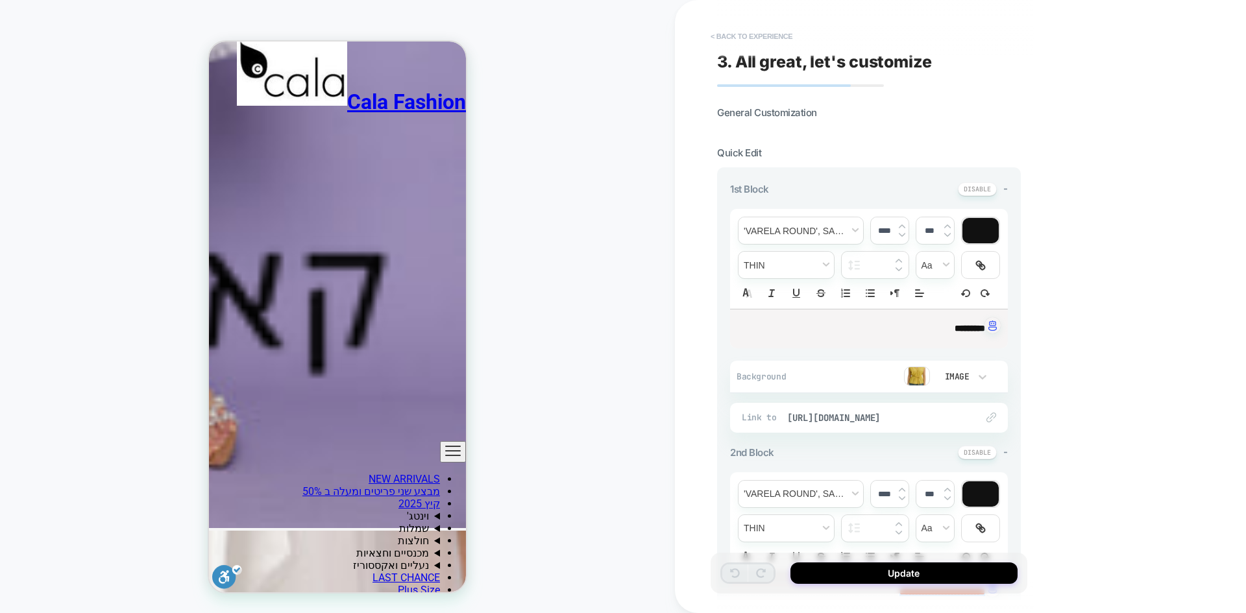
click at [728, 32] on button "< Back to experience" at bounding box center [751, 36] width 95 height 21
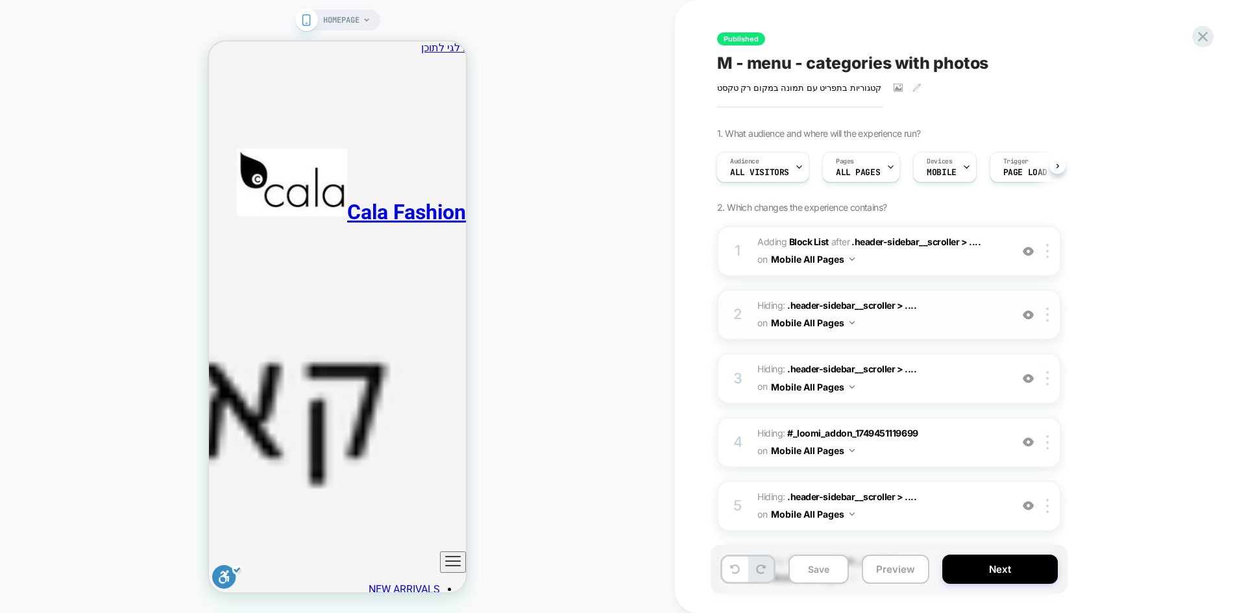
click at [1035, 314] on div at bounding box center [1028, 315] width 21 height 14
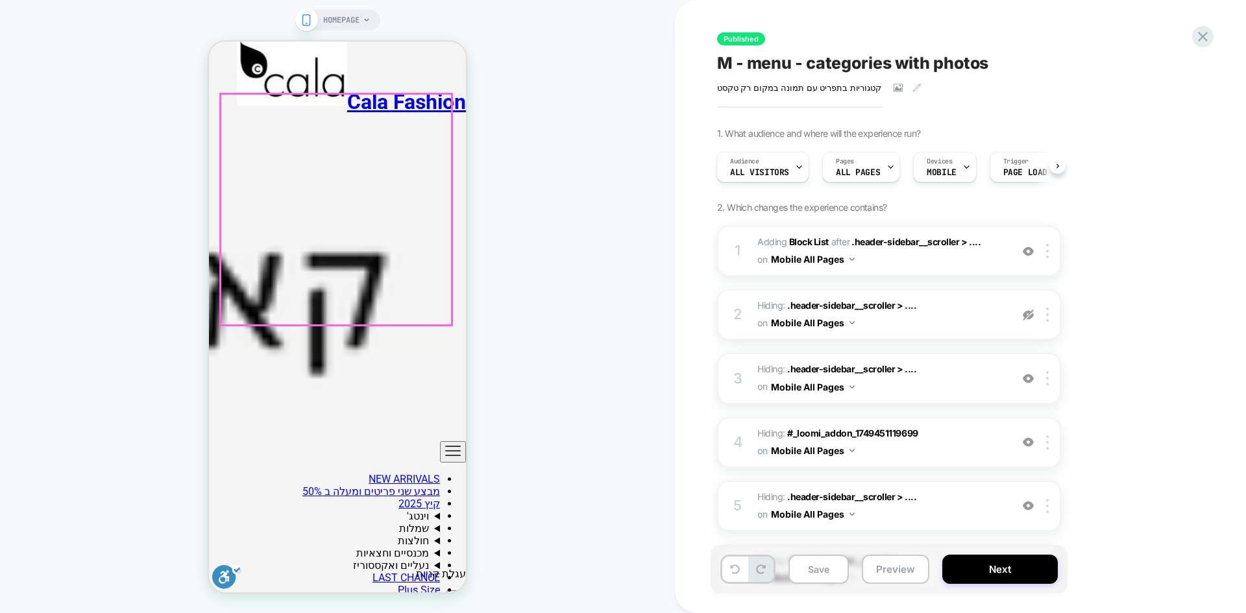
scroll to position [844, 0]
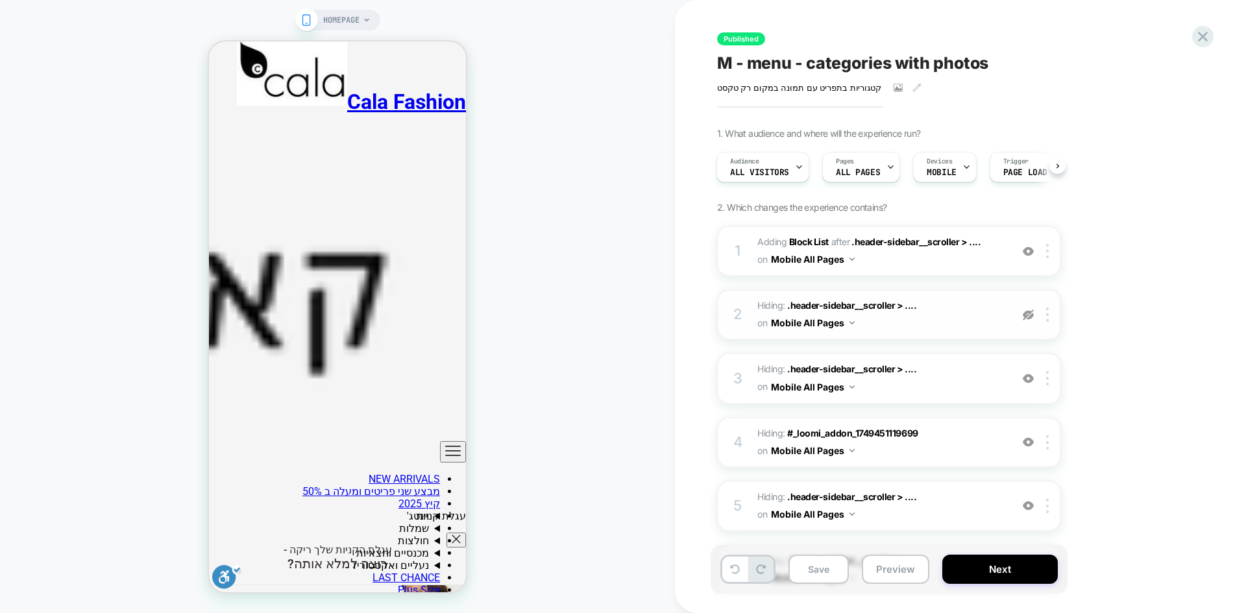
click at [1028, 316] on img at bounding box center [1028, 315] width 11 height 11
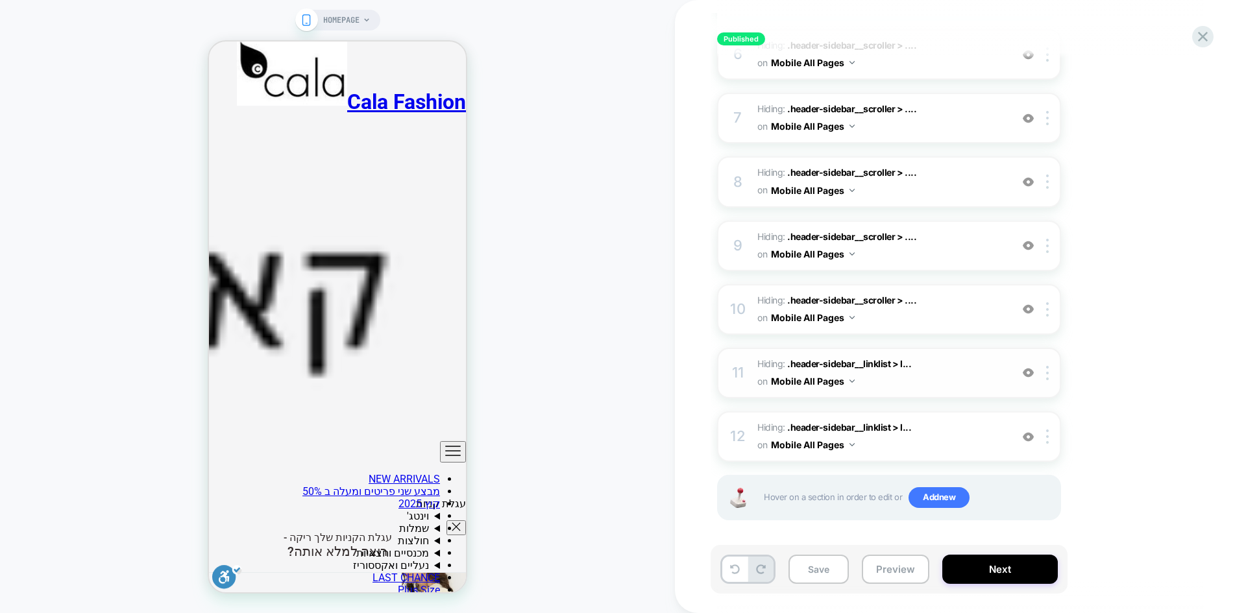
scroll to position [521, 0]
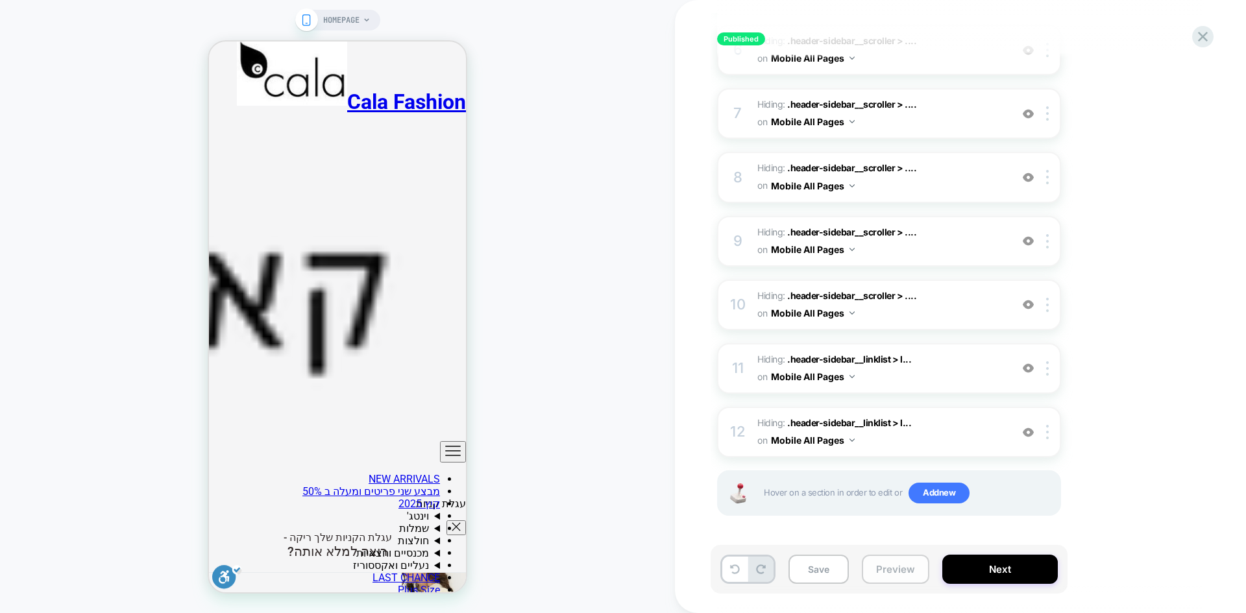
click at [891, 573] on button "Preview" at bounding box center [896, 569] width 68 height 29
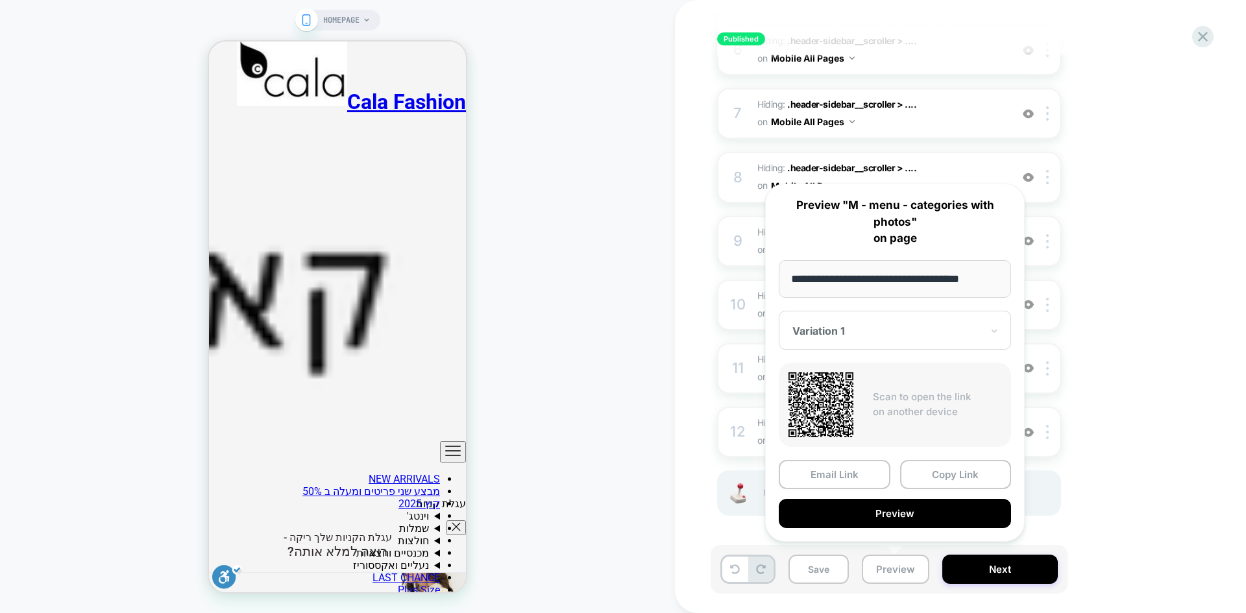
click at [918, 344] on div "Variation 1" at bounding box center [895, 330] width 232 height 39
click at [853, 398] on div "CONTROL" at bounding box center [894, 399] width 219 height 23
click at [928, 512] on button "Preview" at bounding box center [895, 513] width 232 height 29
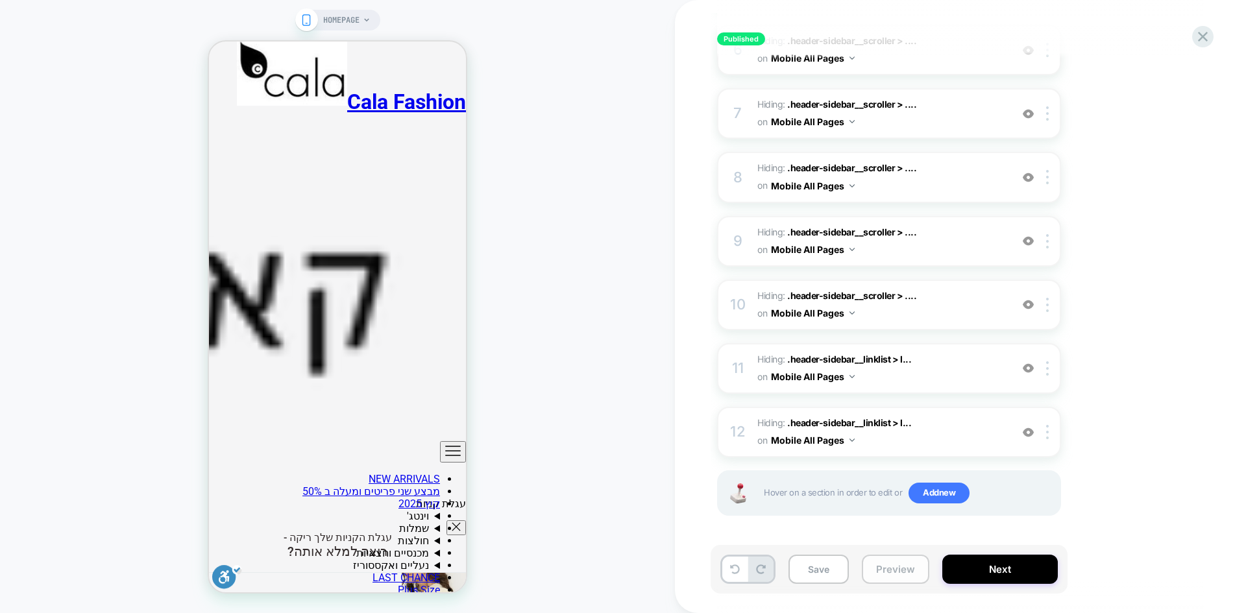
click at [888, 572] on button "Preview" at bounding box center [896, 569] width 68 height 29
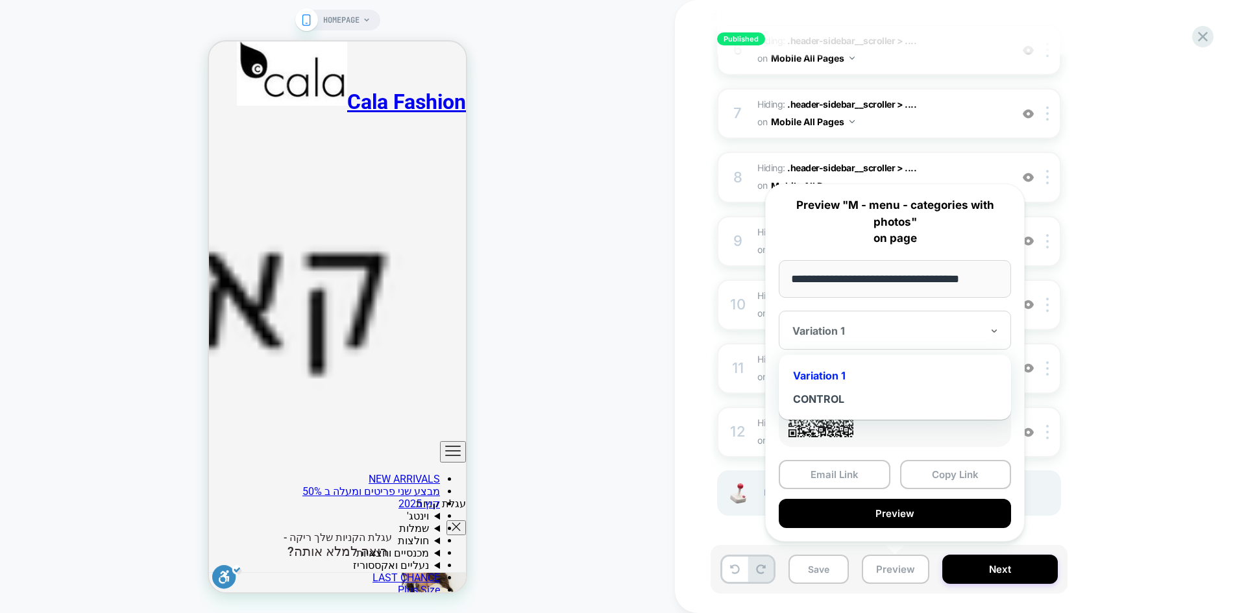
click at [879, 336] on div at bounding box center [888, 331] width 190 height 13
click at [839, 394] on div "CONTROL" at bounding box center [894, 399] width 219 height 23
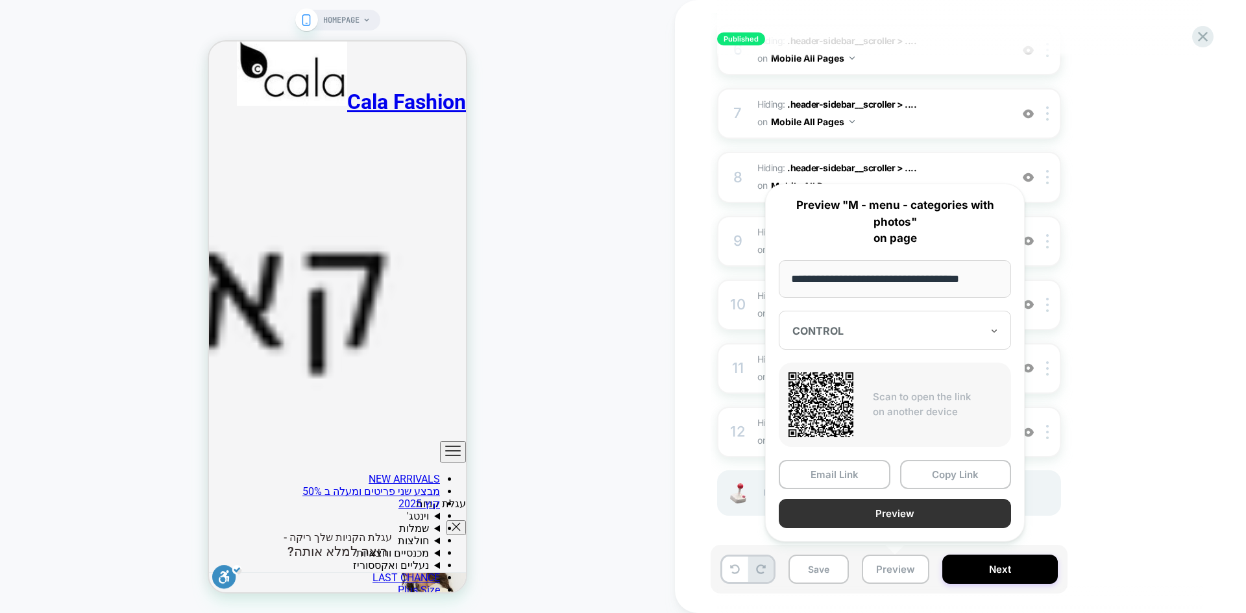
click at [951, 515] on button "Preview" at bounding box center [895, 513] width 232 height 29
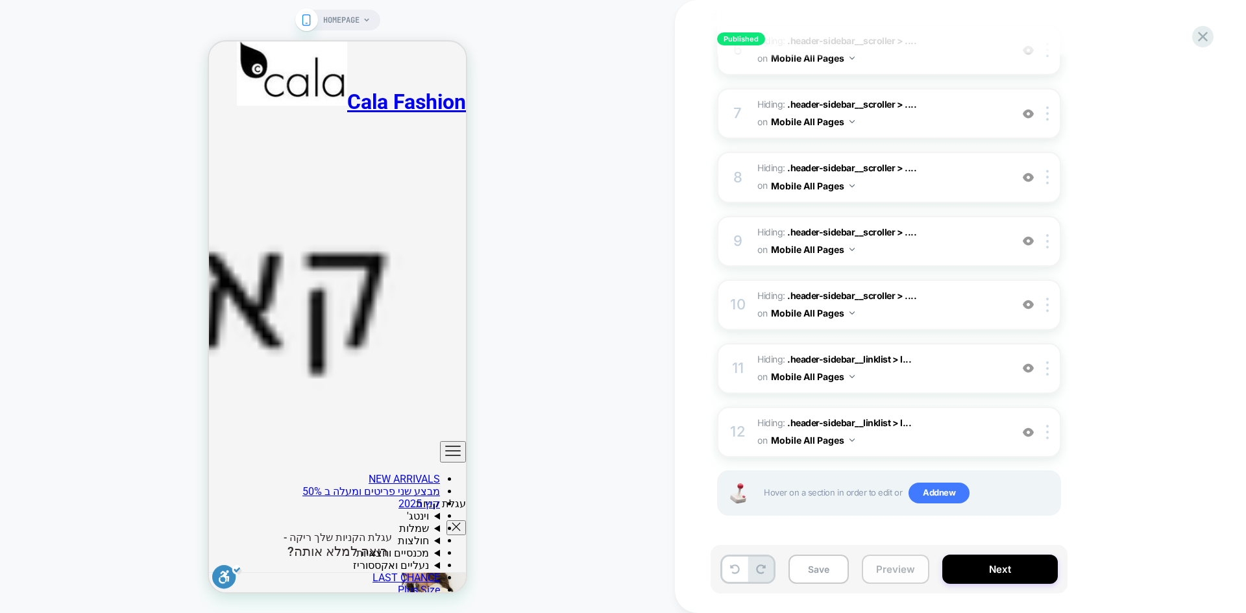
click at [891, 577] on button "Preview" at bounding box center [896, 569] width 68 height 29
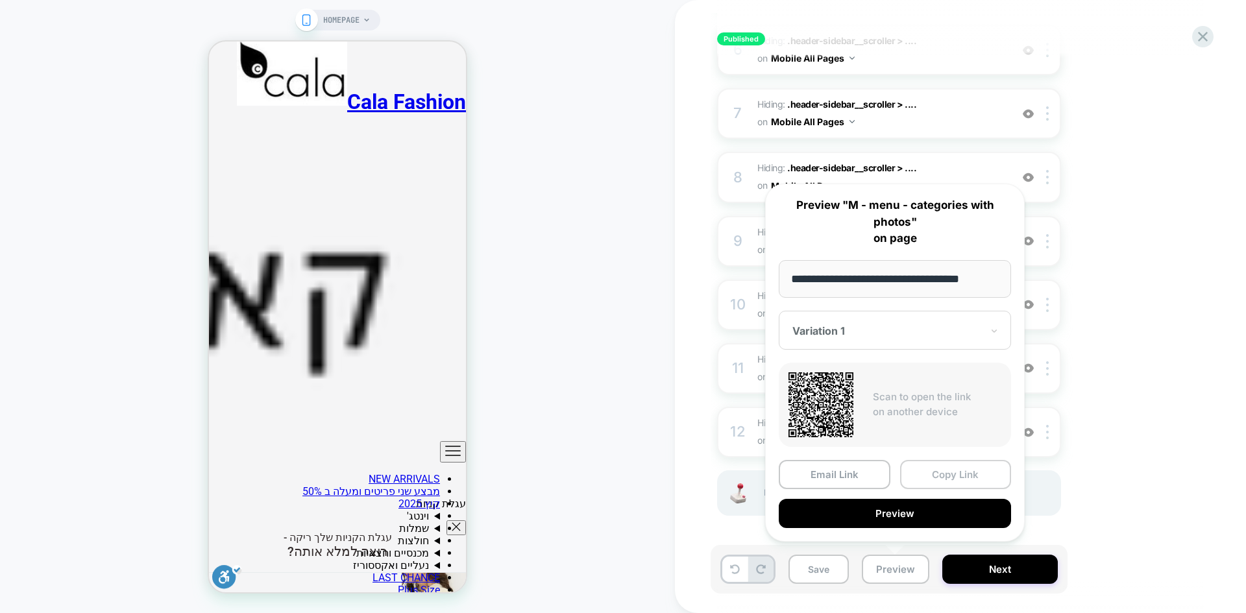
click at [952, 474] on button "Copy Link" at bounding box center [956, 474] width 112 height 29
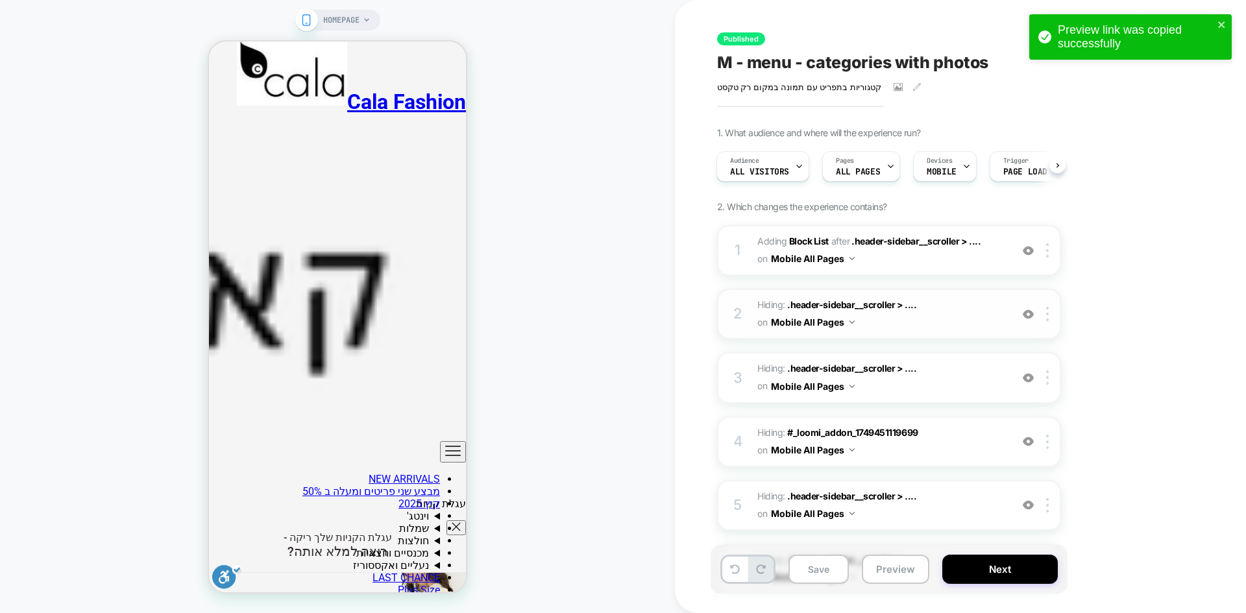
scroll to position [0, 0]
click at [756, 171] on span "All Visitors" at bounding box center [759, 172] width 59 height 9
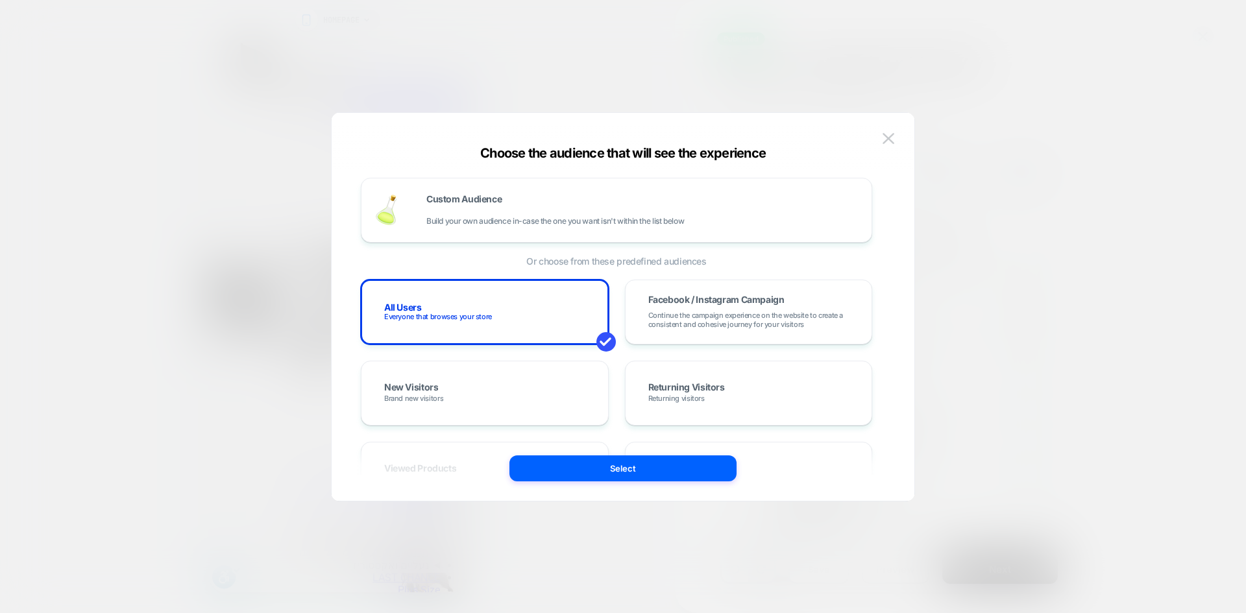
click at [891, 135] on img at bounding box center [889, 138] width 12 height 11
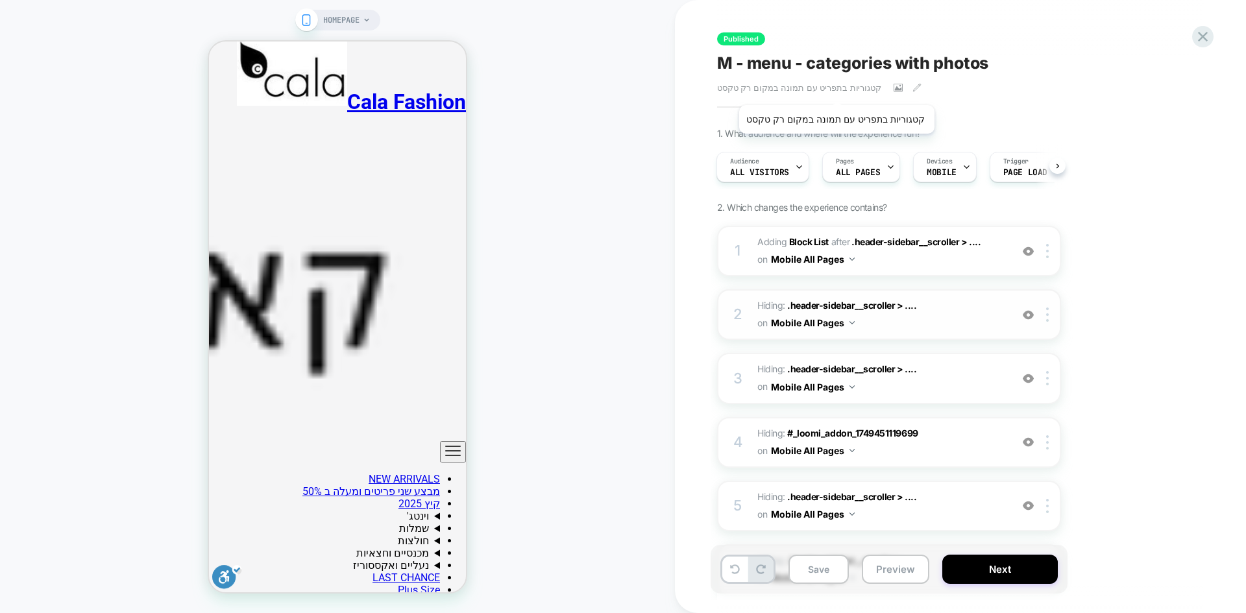
scroll to position [260, 0]
click at [895, 88] on icon at bounding box center [898, 88] width 7 height 5
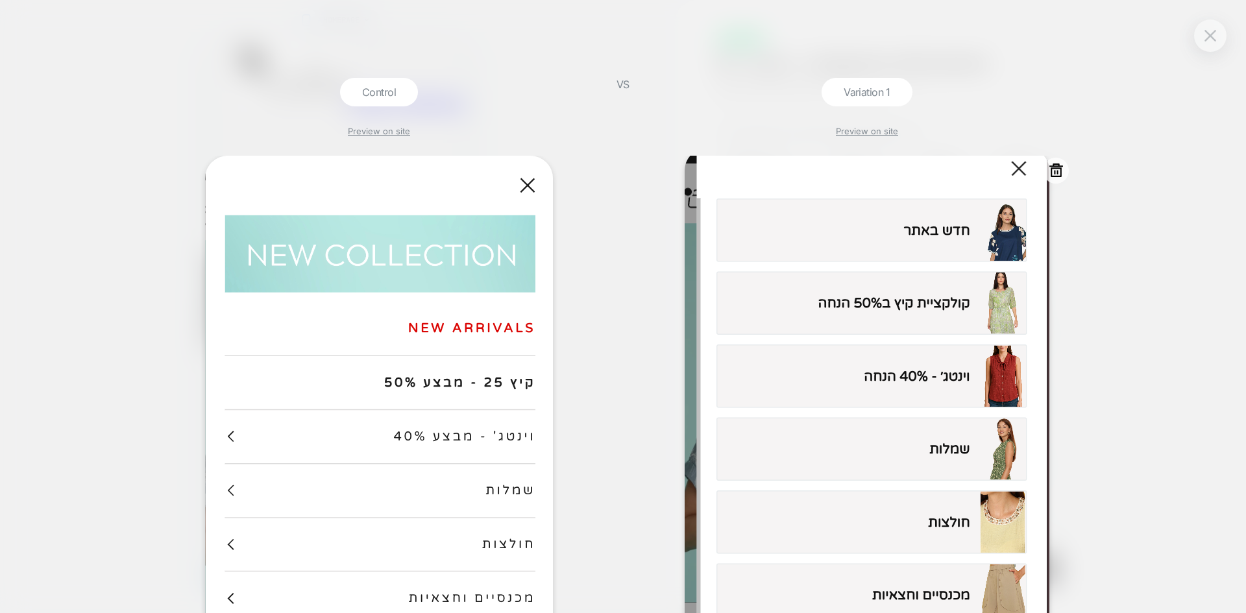
scroll to position [0, 0]
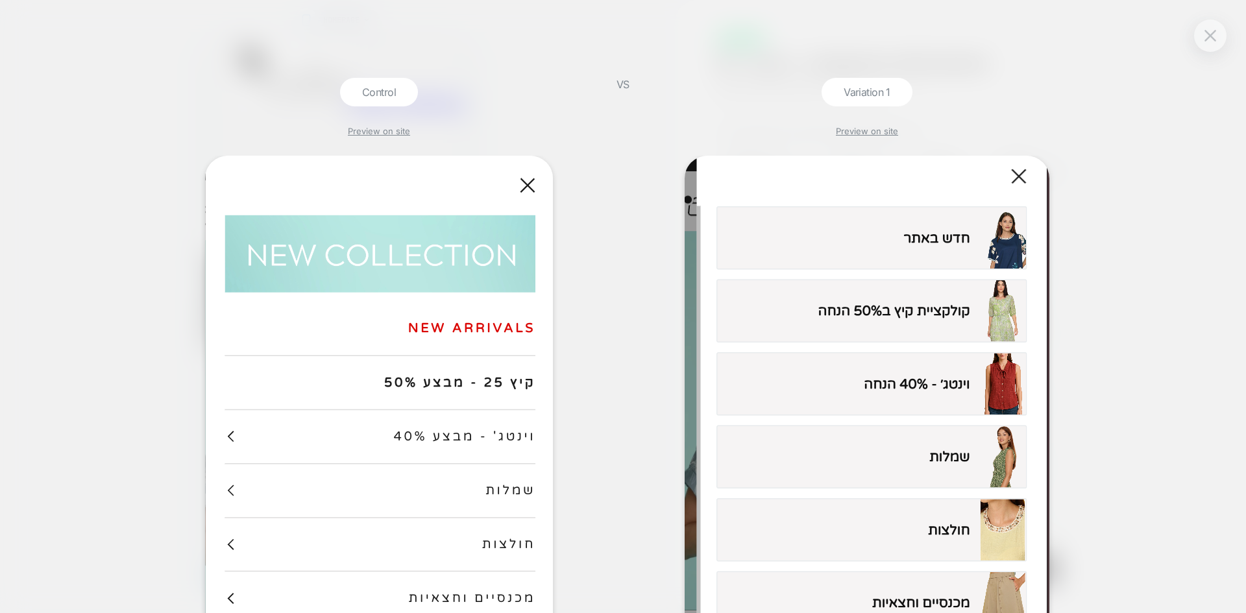
click at [1218, 34] on button at bounding box center [1210, 35] width 19 height 19
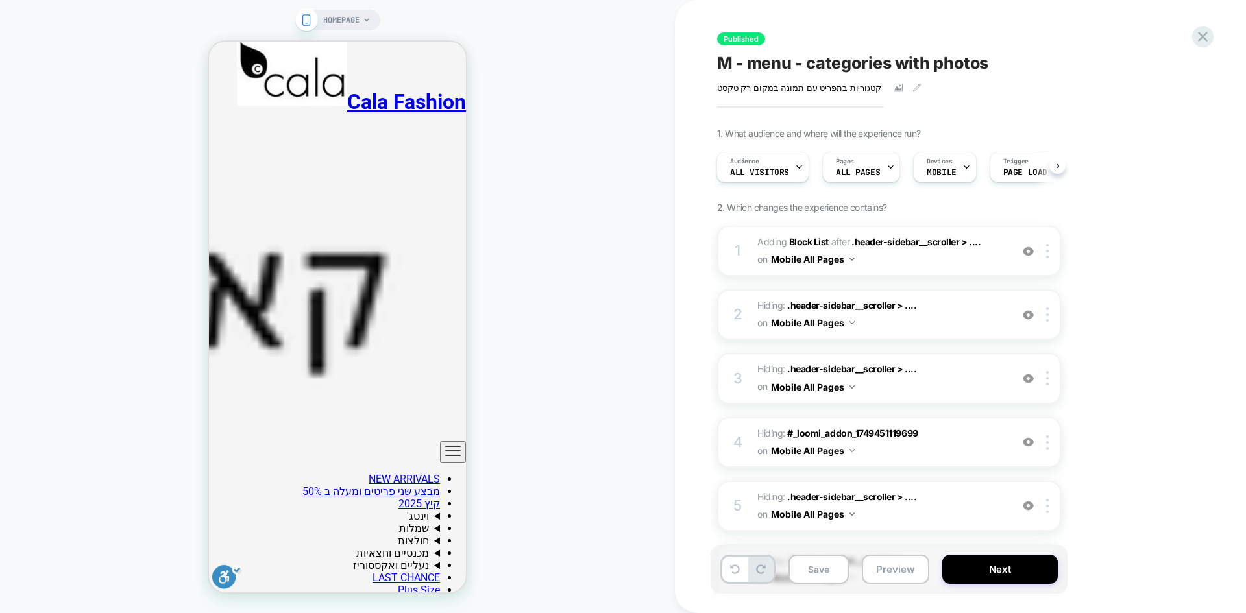
click at [908, 569] on button "Preview" at bounding box center [896, 569] width 68 height 29
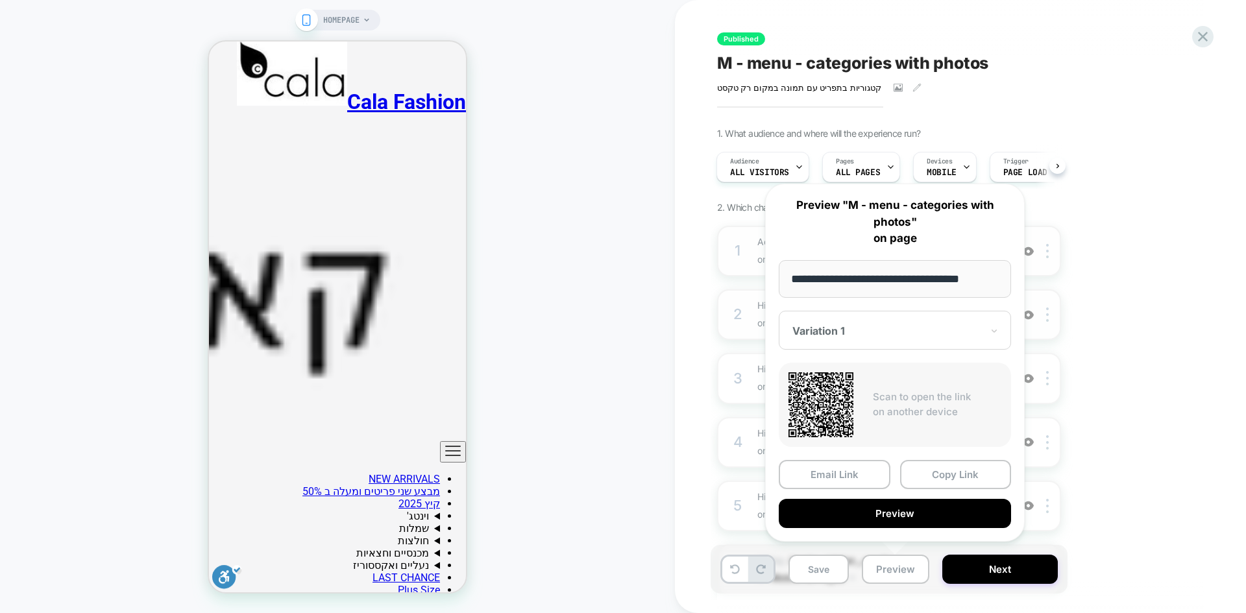
drag, startPoint x: 877, startPoint y: 280, endPoint x: 967, endPoint y: 236, distance: 100.2
click at [730, 284] on body "HOMEPAGE Published M - menu - categories with photos קטגוריות בתפריט עם תמונה ב…" at bounding box center [623, 306] width 1246 height 613
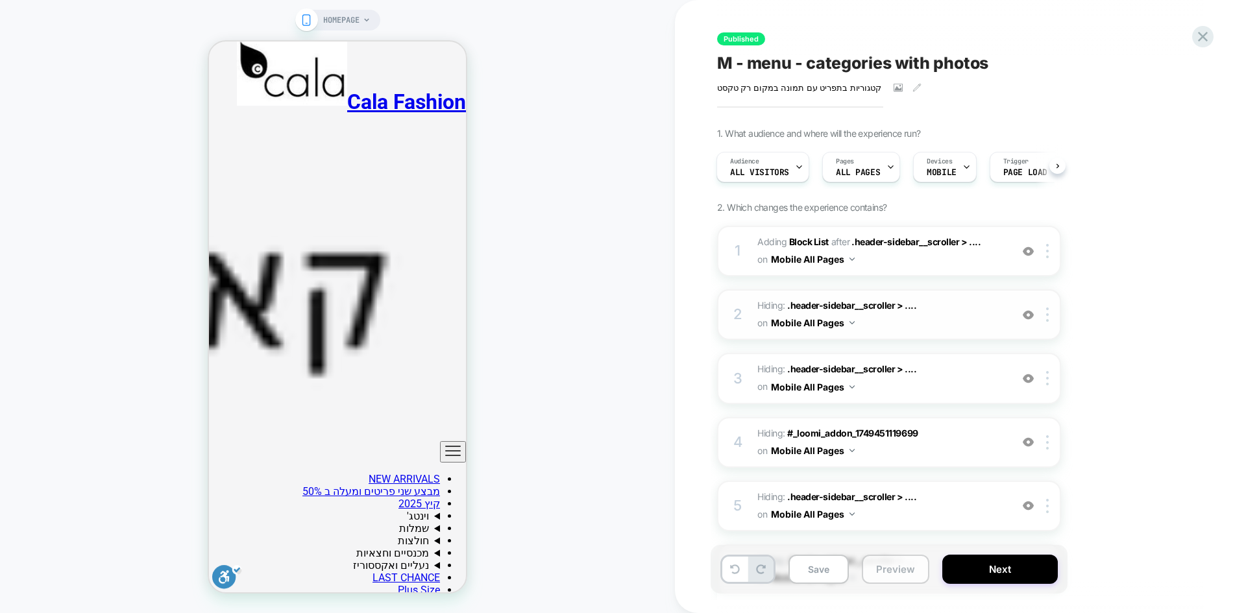
click at [900, 572] on button "Preview" at bounding box center [896, 569] width 68 height 29
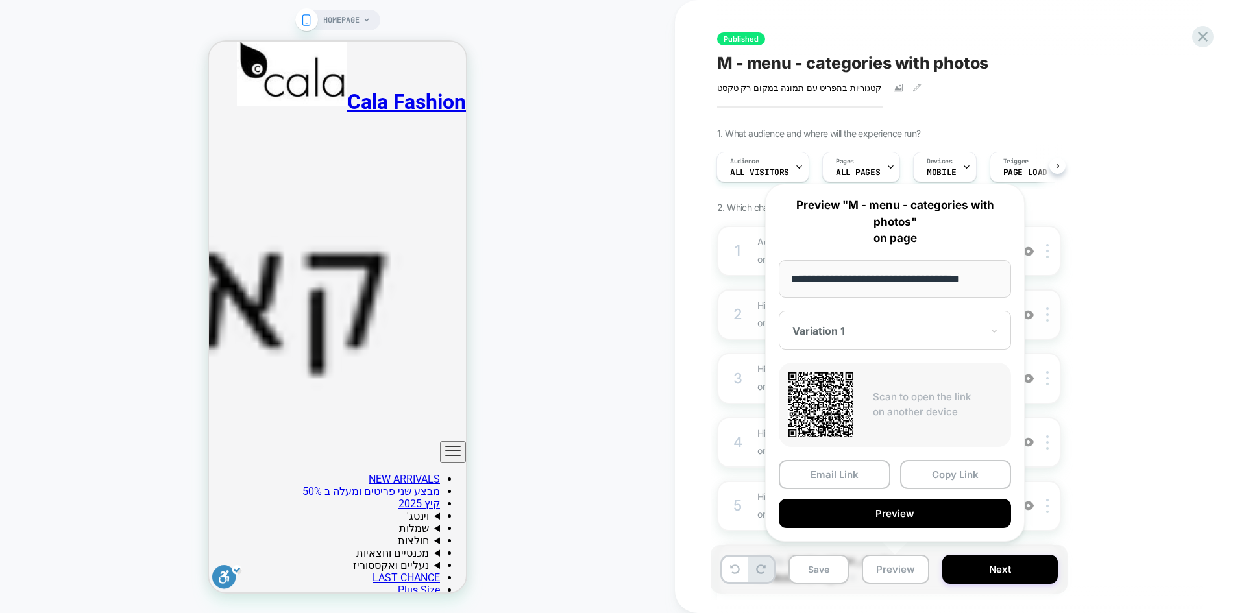
click at [873, 279] on input "**********" at bounding box center [895, 279] width 232 height 38
drag, startPoint x: 874, startPoint y: 279, endPoint x: 758, endPoint y: 284, distance: 116.9
click at [758, 284] on div "**********" at bounding box center [895, 363] width 286 height 384
click at [1159, 143] on div "1. What audience and where will the experience run? Audience All Visitors Pages…" at bounding box center [954, 598] width 474 height 941
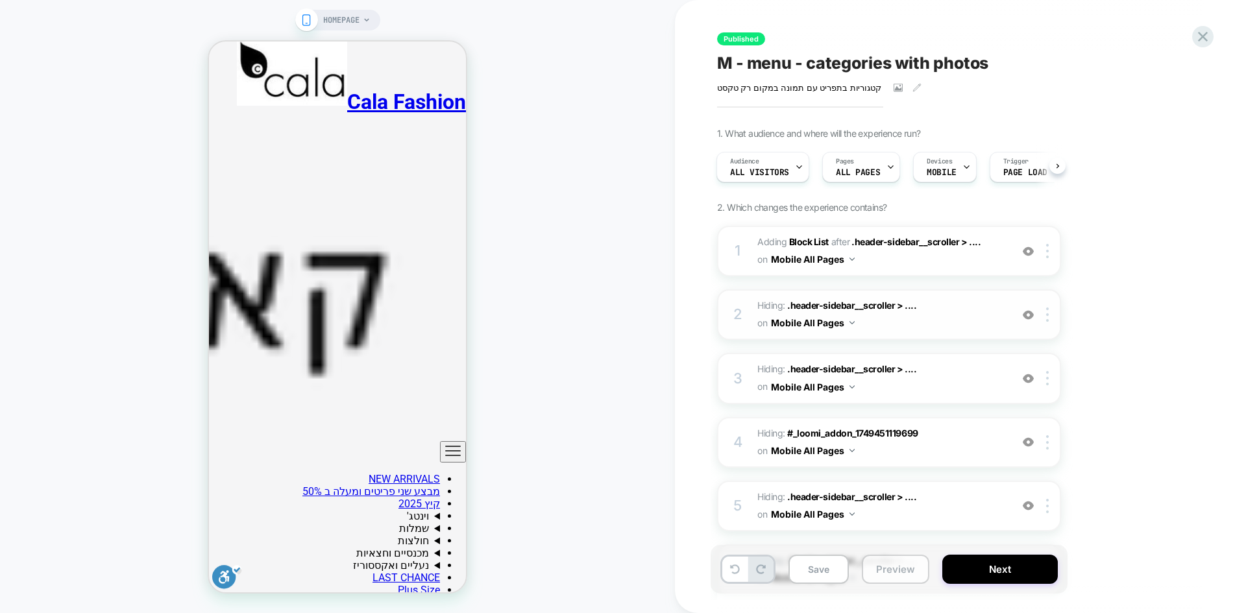
click at [900, 572] on button "Preview" at bounding box center [896, 569] width 68 height 29
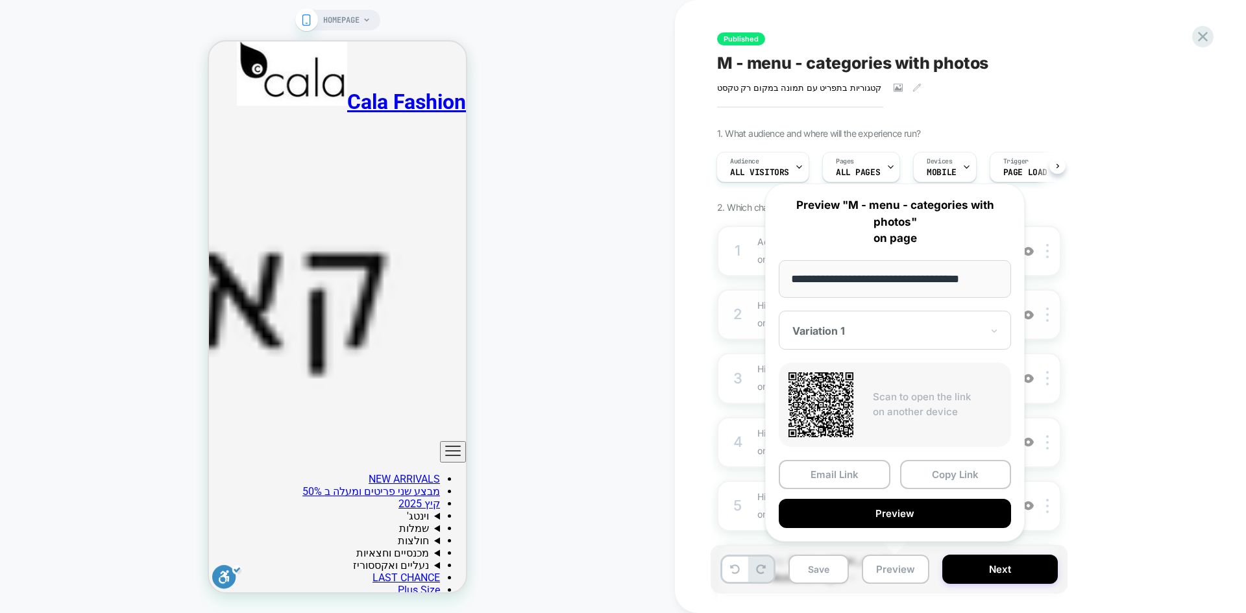
click at [1126, 318] on div "1. What audience and where will the experience run? Audience All Visitors Pages…" at bounding box center [954, 598] width 474 height 941
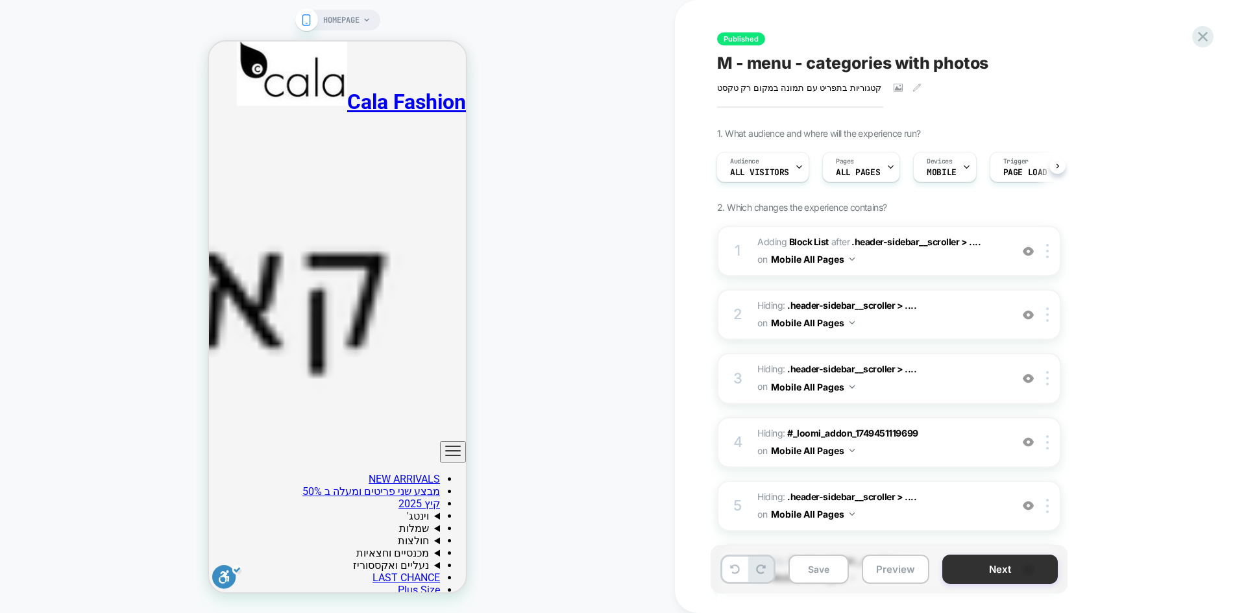
click at [1013, 572] on button "Next" at bounding box center [1001, 569] width 116 height 29
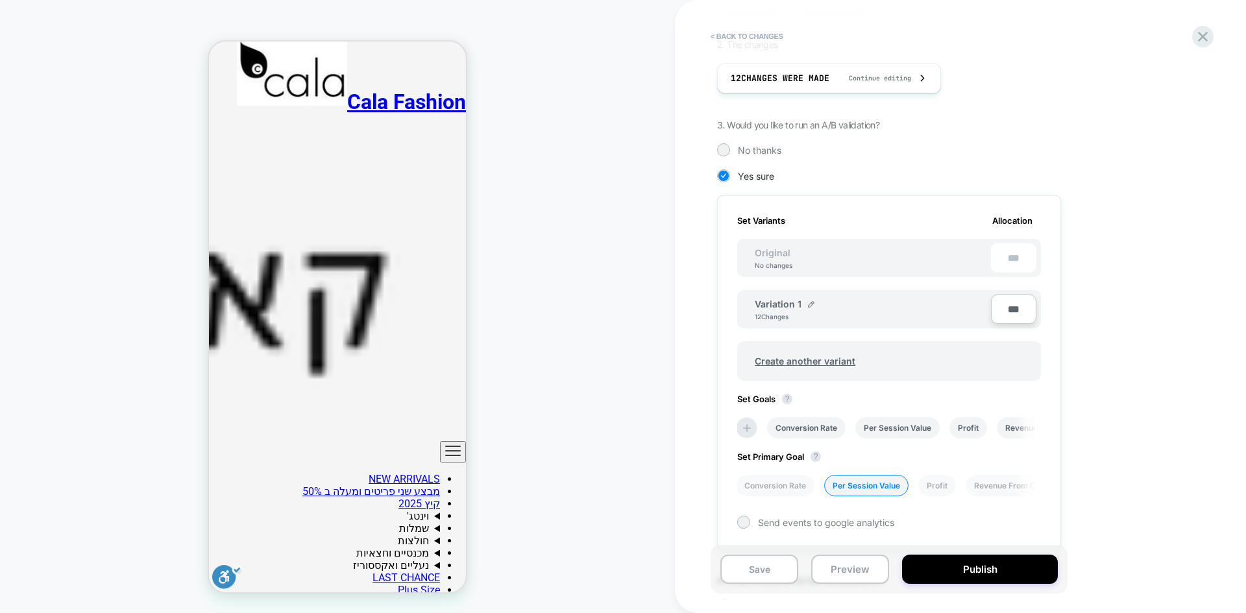
scroll to position [195, 0]
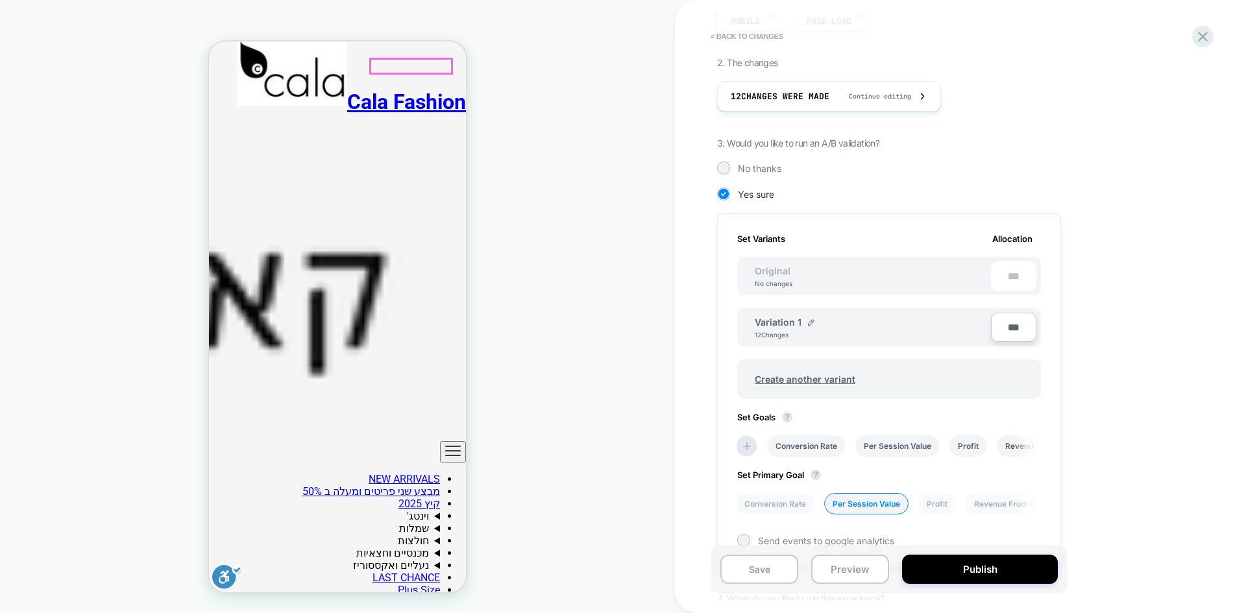
click at [449, 443] on icon "ניווט ראשי" at bounding box center [453, 451] width 16 height 16
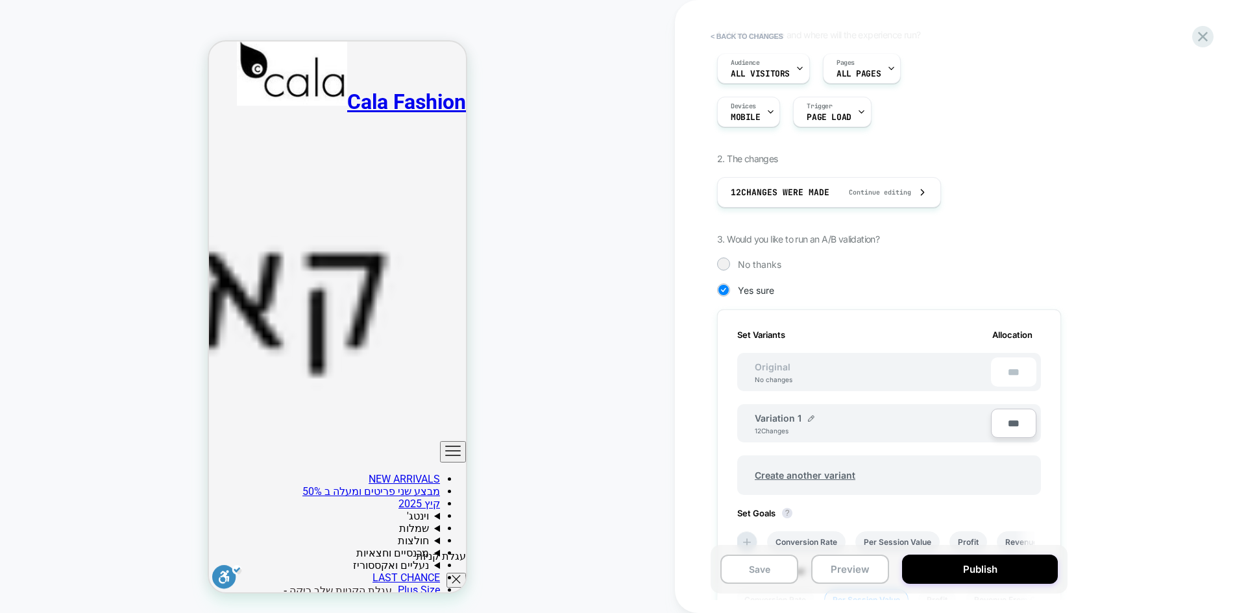
scroll to position [0, 0]
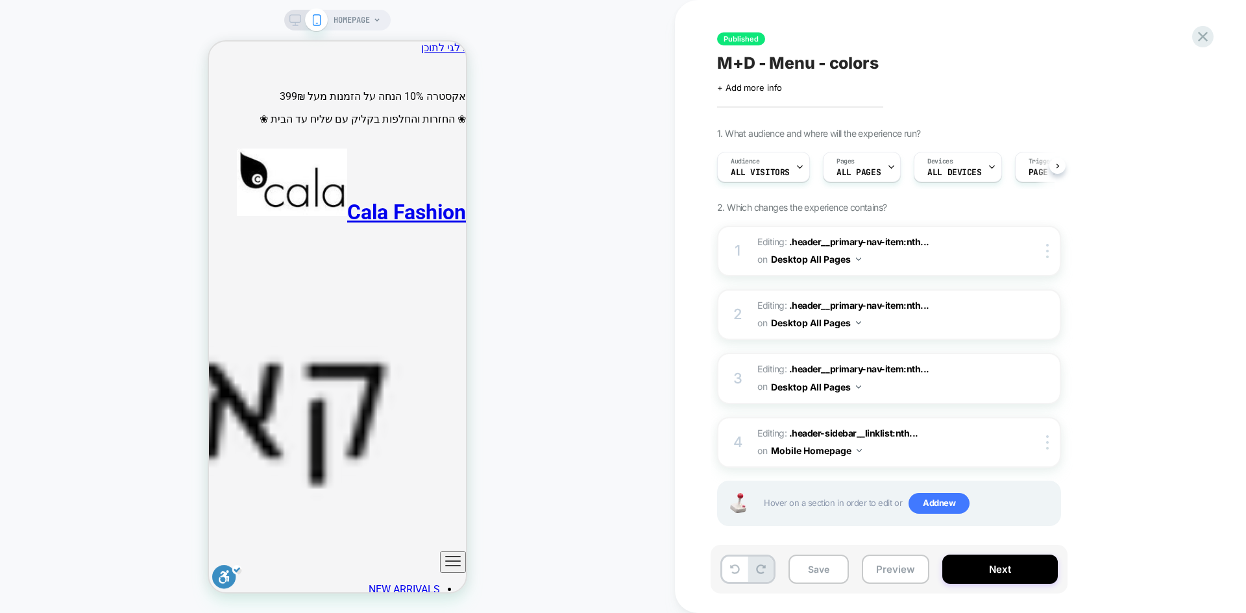
scroll to position [0, 1]
click at [450, 554] on icon "ניווט ראשי" at bounding box center [453, 562] width 16 height 16
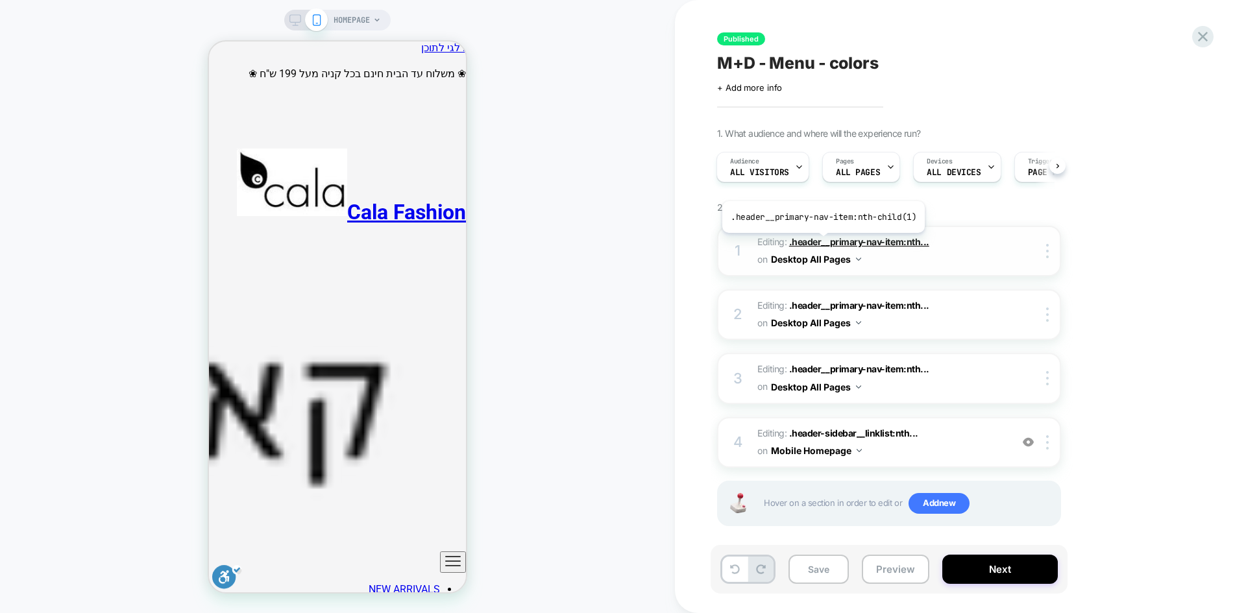
click at [231, 591] on span ".header__primary-nav-item:nth..." at bounding box center [115, 597] width 231 height 12
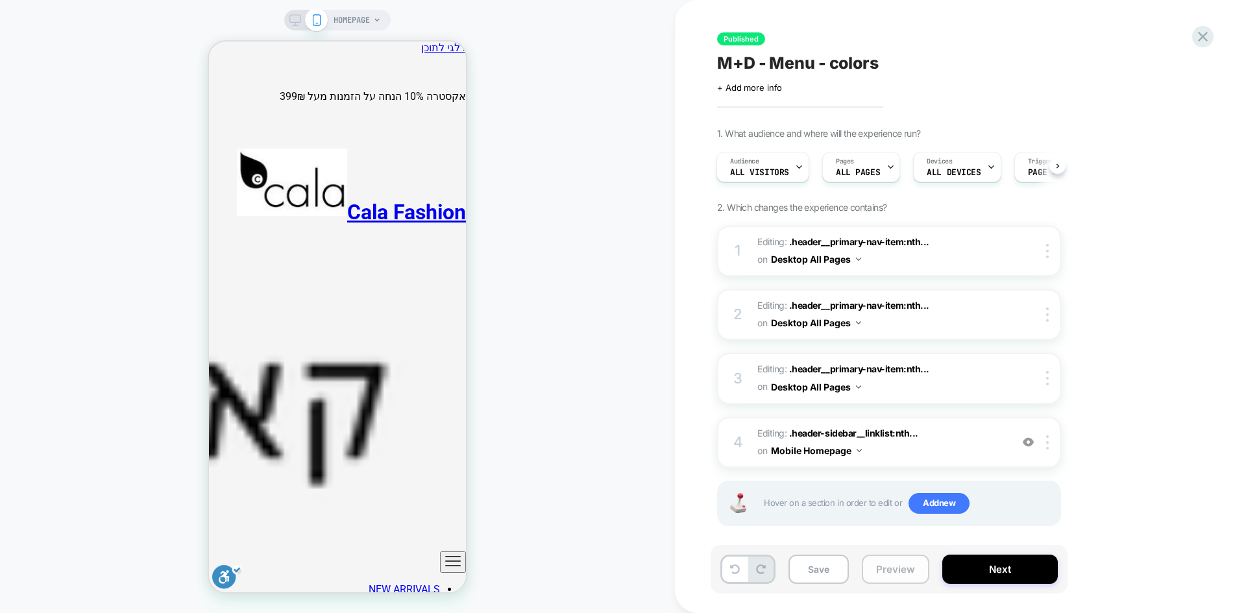
click at [231, 579] on button "Preview" at bounding box center [115, 585] width 231 height 12
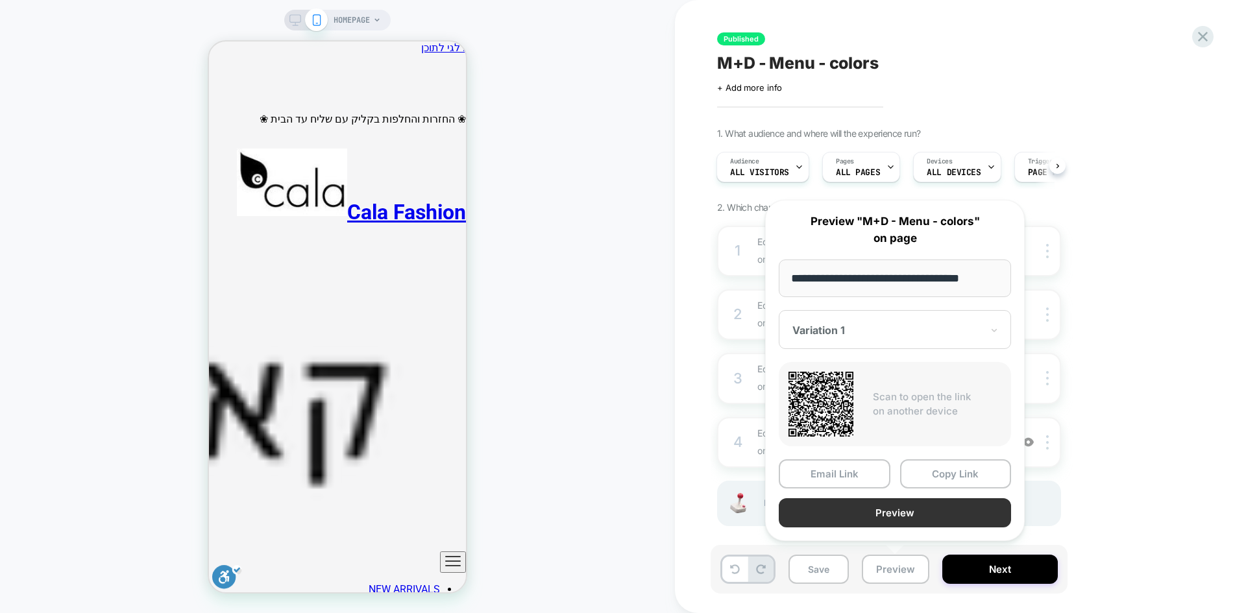
click at [905, 513] on button "Preview" at bounding box center [895, 513] width 232 height 29
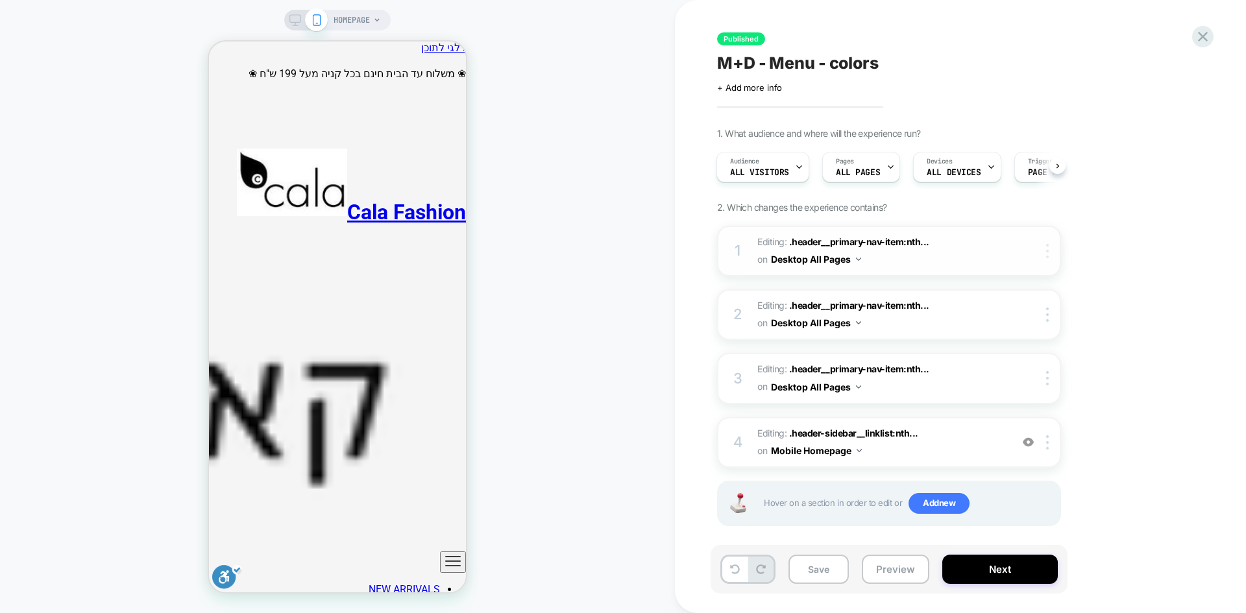
click at [1049, 253] on img at bounding box center [1047, 251] width 3 height 14
click at [257, 97] on div "1. What audience and where will the experience run? Audience All Visitors Pages…" at bounding box center [128, 54] width 257 height 84
click at [445, 554] on icon "ניווט ראשי" at bounding box center [453, 562] width 16 height 16
drag, startPoint x: 405, startPoint y: 26, endPoint x: 295, endPoint y: 23, distance: 109.7
click at [295, 23] on icon at bounding box center [296, 20] width 12 height 12
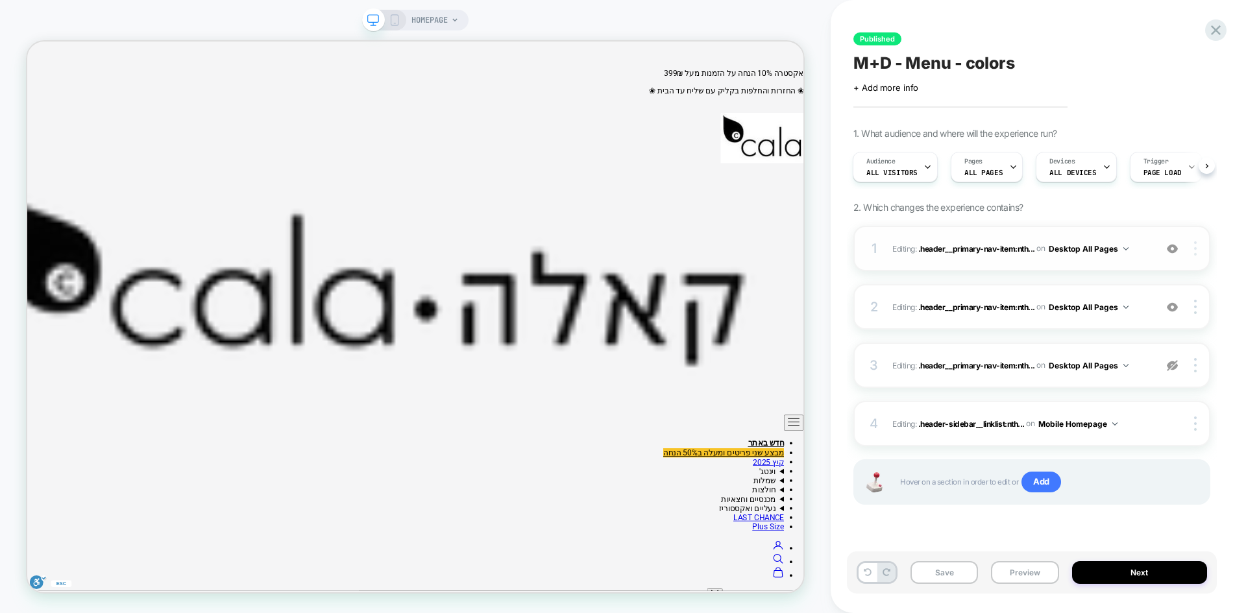
click at [1198, 249] on div at bounding box center [1197, 248] width 25 height 14
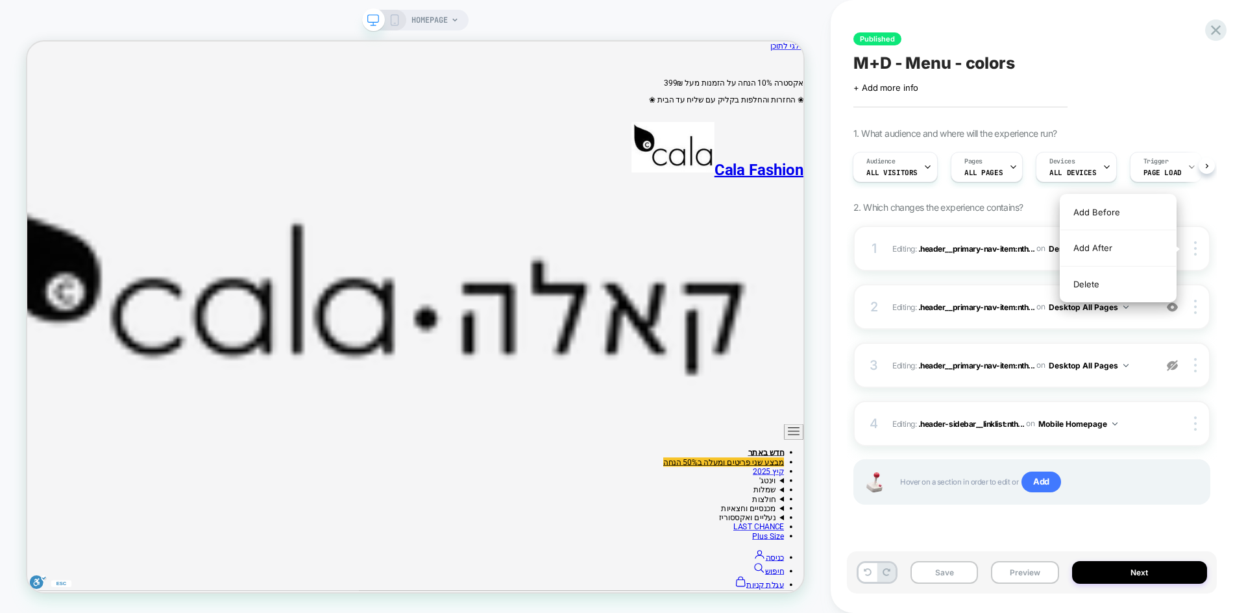
click at [1221, 282] on div "Published M+D - Menu - colors Click to edit experience details + Add more info …" at bounding box center [1039, 306] width 370 height 613
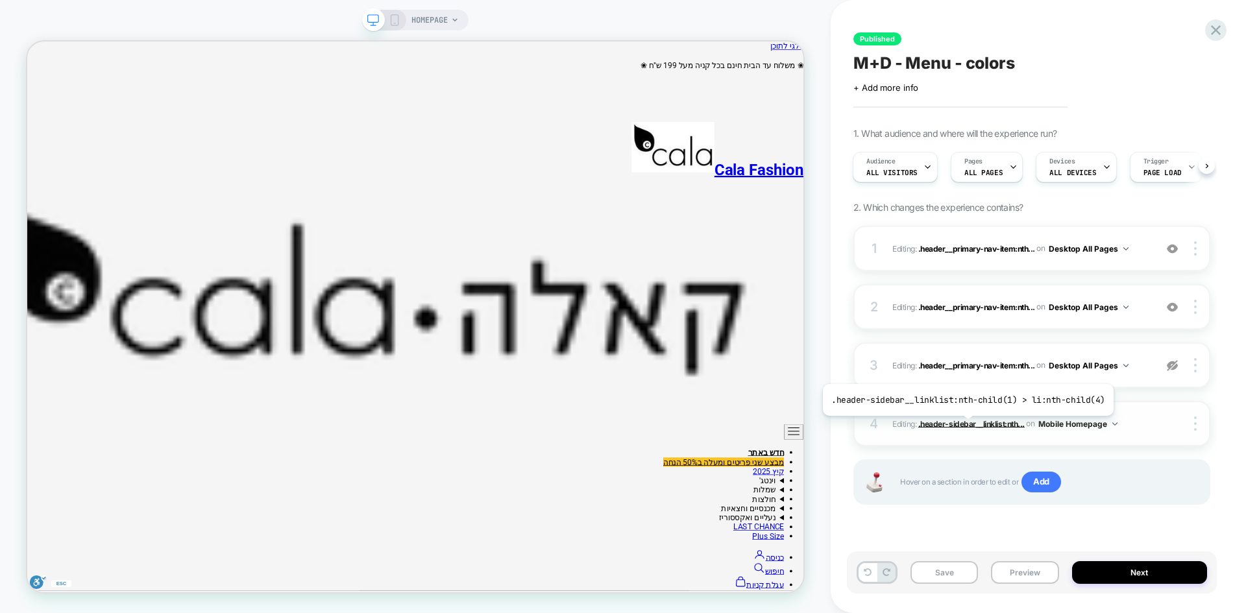
click at [965, 426] on span ".header-sidebar__linklist:nth..." at bounding box center [972, 424] width 106 height 10
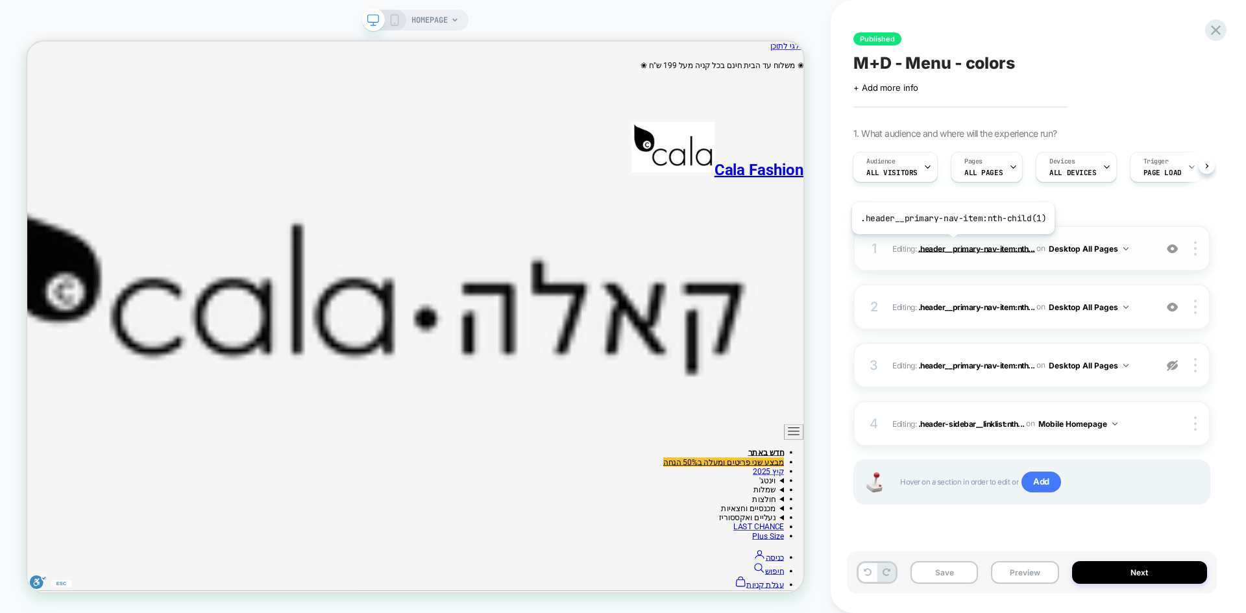
click at [951, 245] on span ".header__primary-nav-item:nth..." at bounding box center [977, 248] width 117 height 10
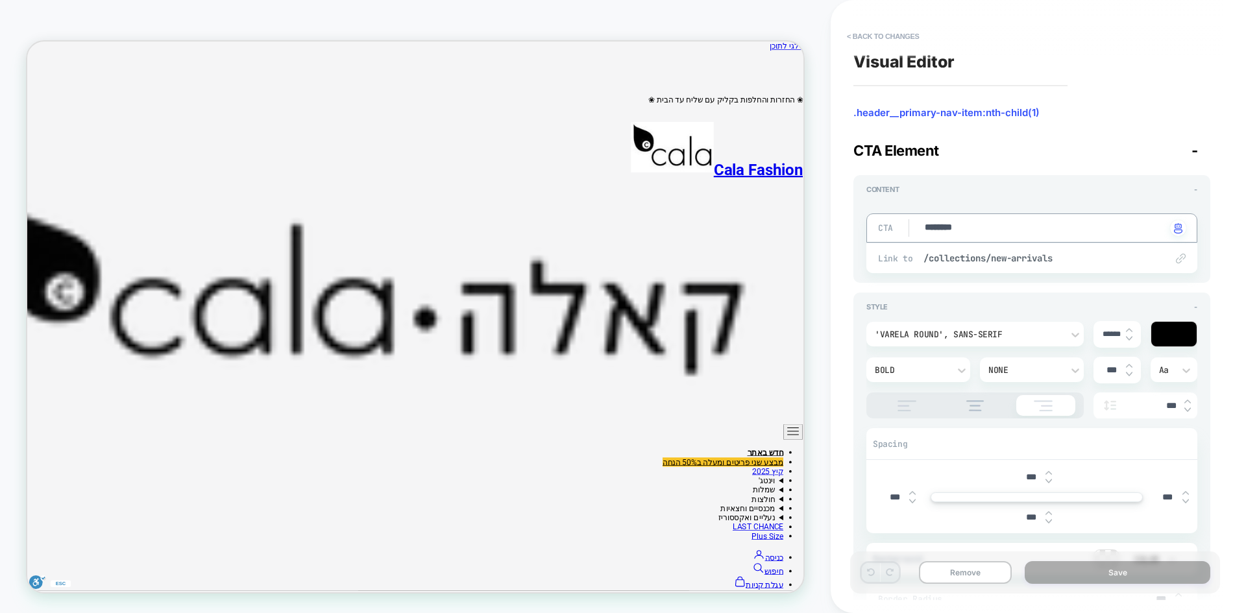
drag, startPoint x: 997, startPoint y: 234, endPoint x: 878, endPoint y: 229, distance: 119.6
click at [0, 0] on div "Content - CTA ******** Click to change to alternative text Link to /collections…" at bounding box center [0, 0] width 0 height 0
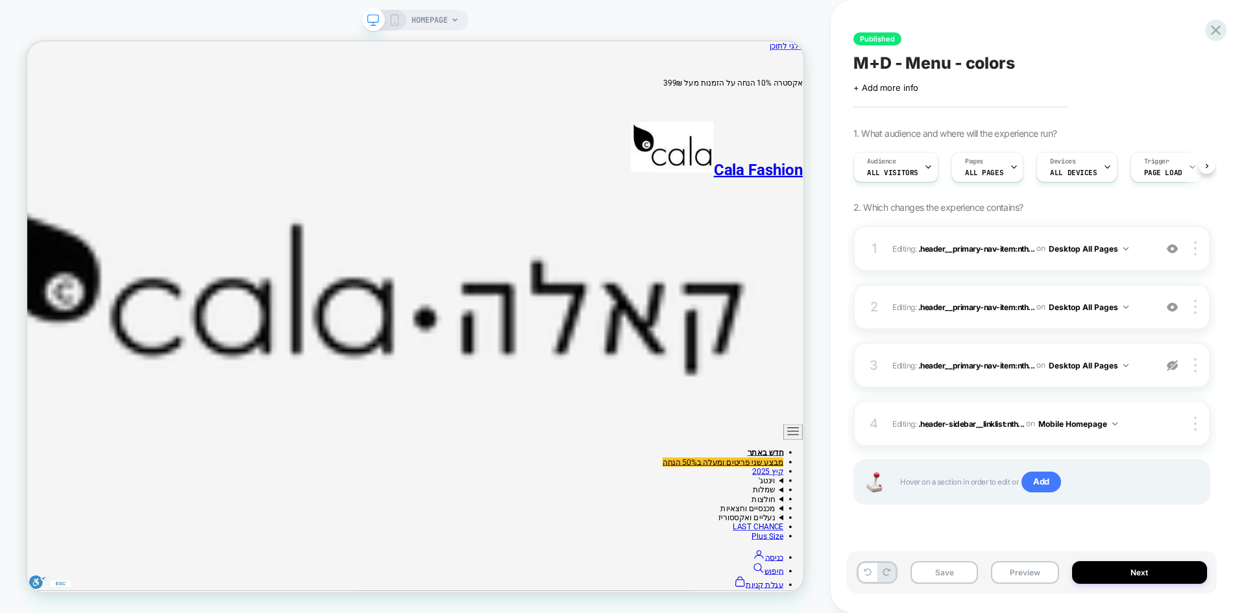
scroll to position [0, 1]
click at [947, 246] on span ".header__primary-nav-item:nth..." at bounding box center [977, 248] width 117 height 10
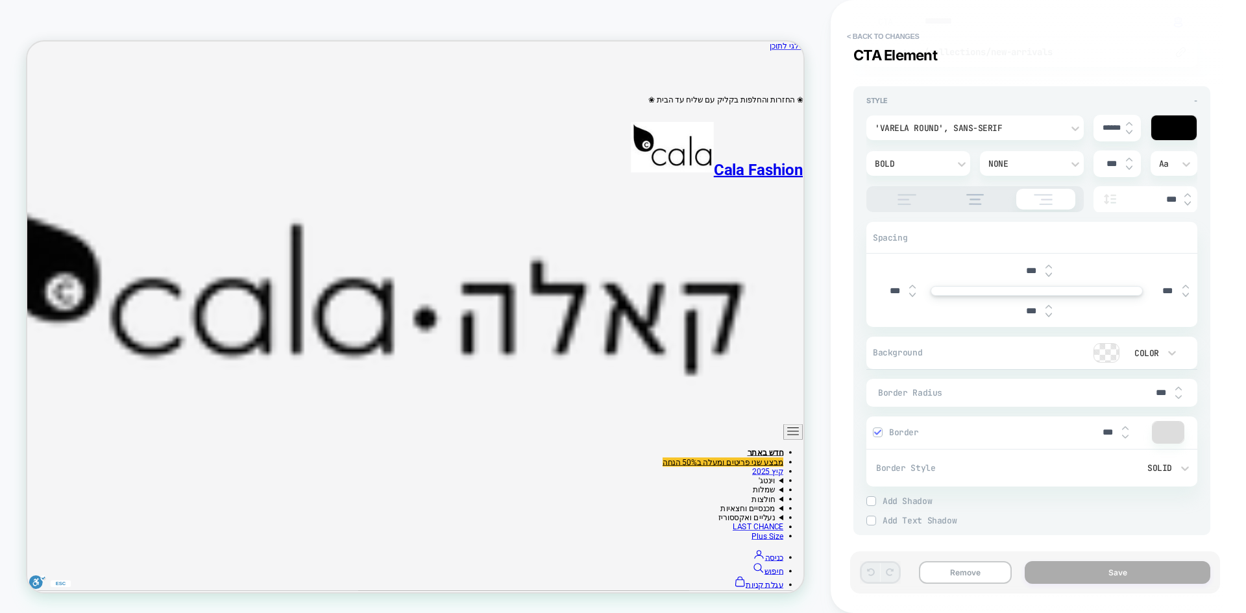
scroll to position [213, 0]
click at [0, 0] on button "< Back to changes" at bounding box center [0, 0] width 0 height 0
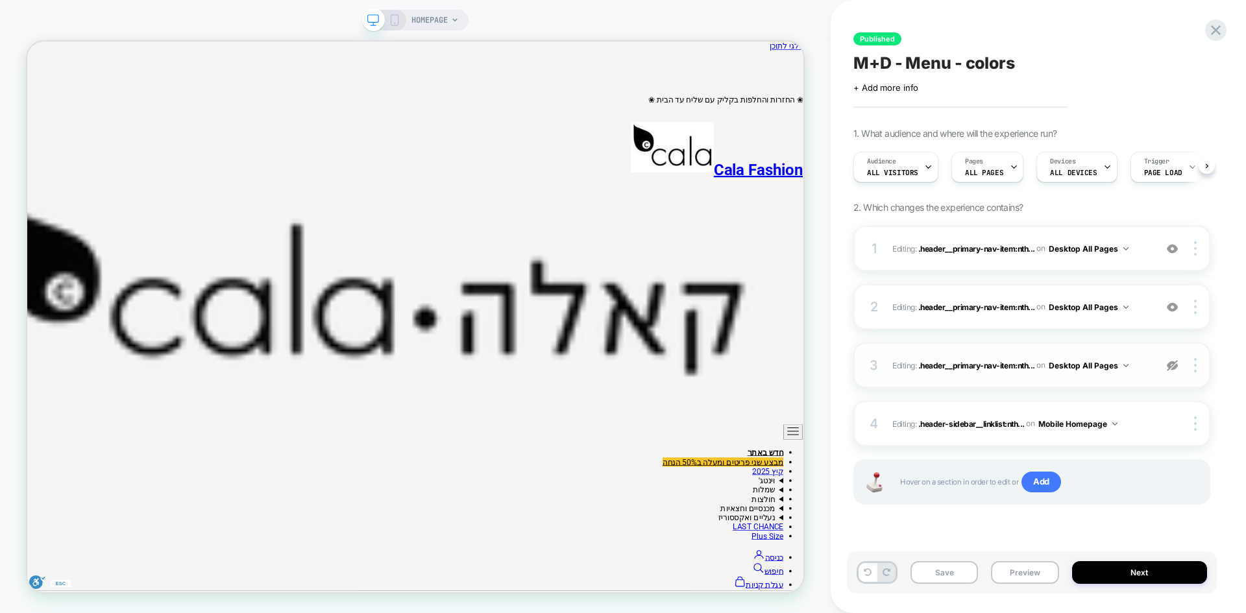
scroll to position [0, 1]
click at [394, 22] on icon at bounding box center [395, 20] width 12 height 12
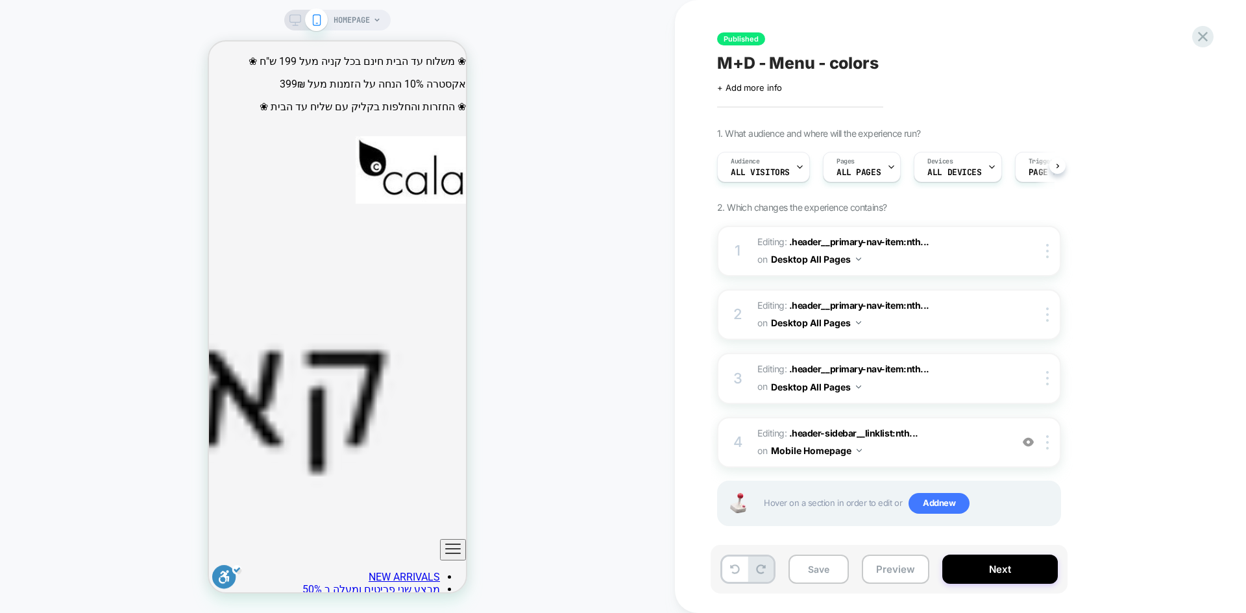
scroll to position [0, 1]
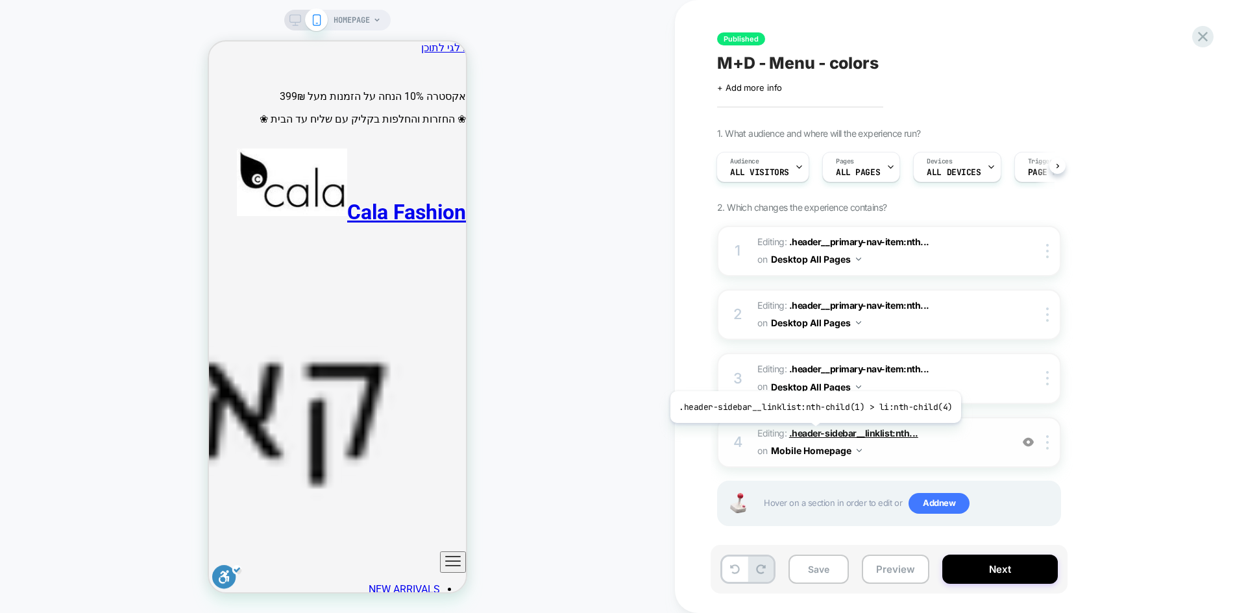
click at [812, 433] on span ".header-sidebar__linklist:nth..." at bounding box center [853, 433] width 129 height 11
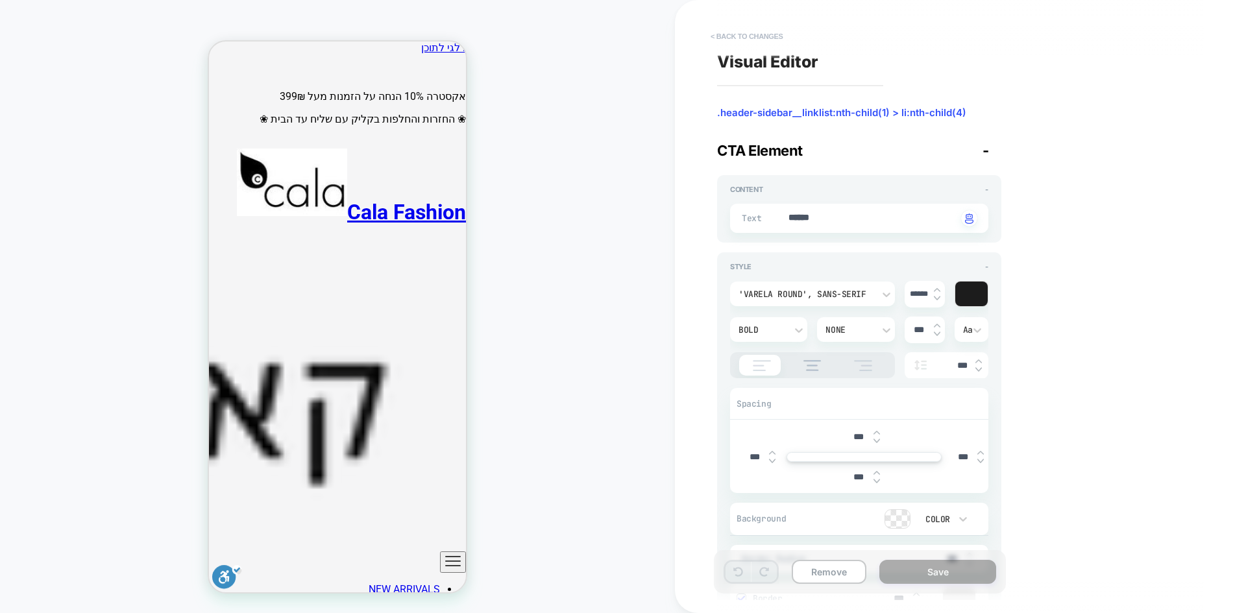
click at [723, 40] on button "< Back to changes" at bounding box center [747, 36] width 86 height 21
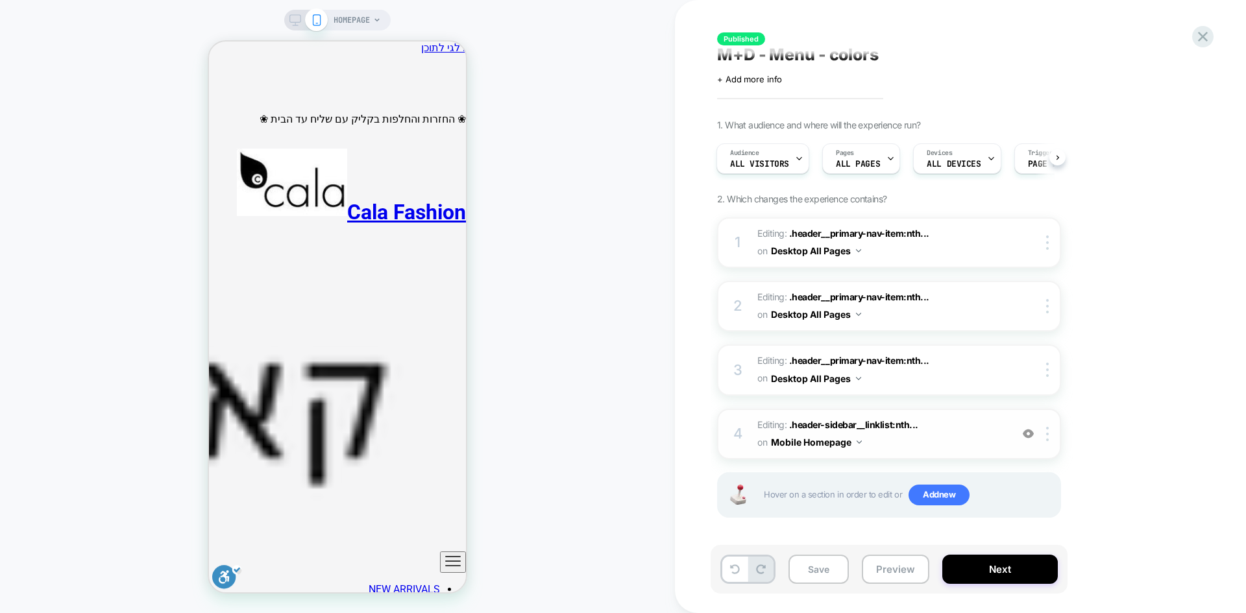
scroll to position [10, 0]
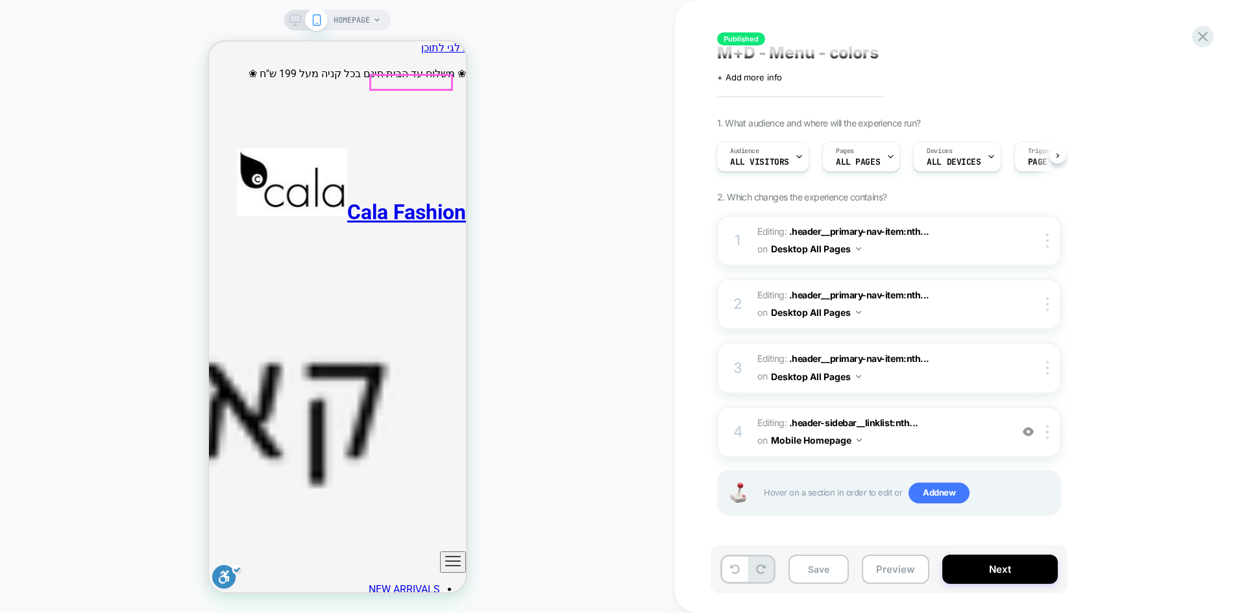
click at [445, 554] on icon "ניווט ראשי" at bounding box center [453, 562] width 16 height 16
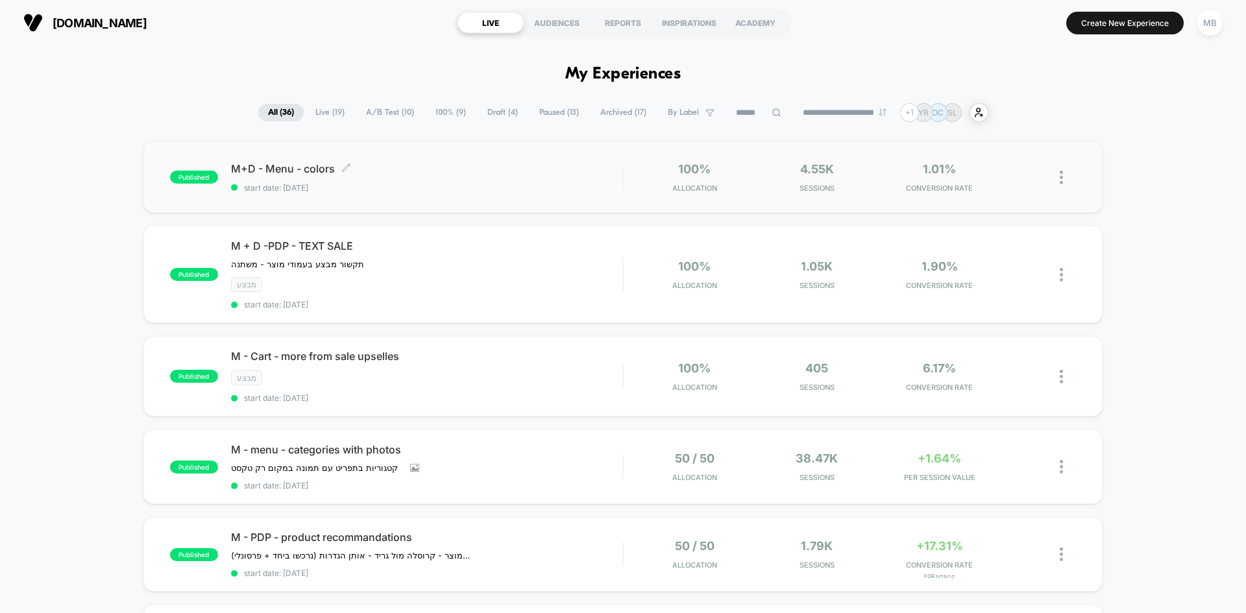
click at [423, 190] on span "start date: [DATE]" at bounding box center [426, 188] width 391 height 10
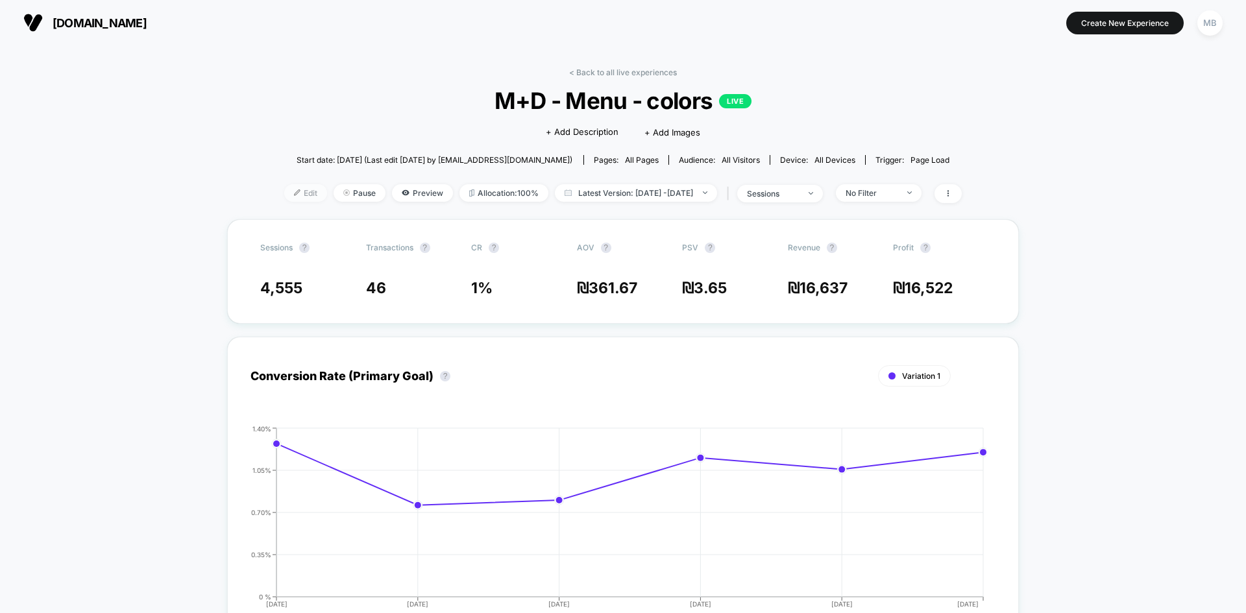
click at [294, 195] on img at bounding box center [297, 193] width 6 height 6
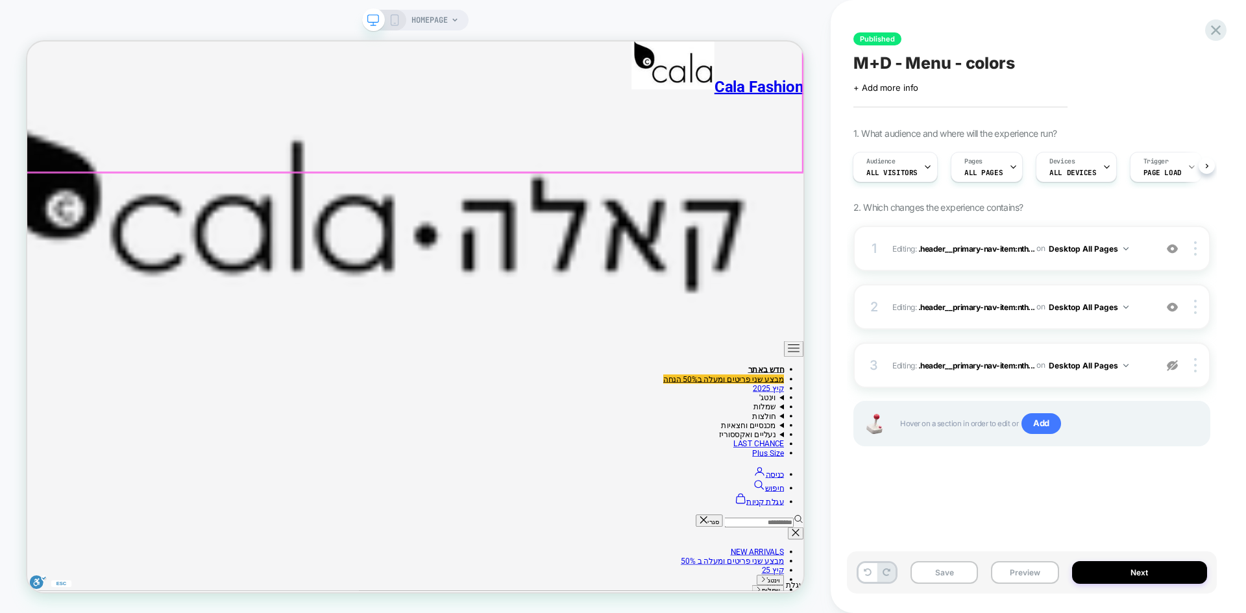
scroll to position [260, 0]
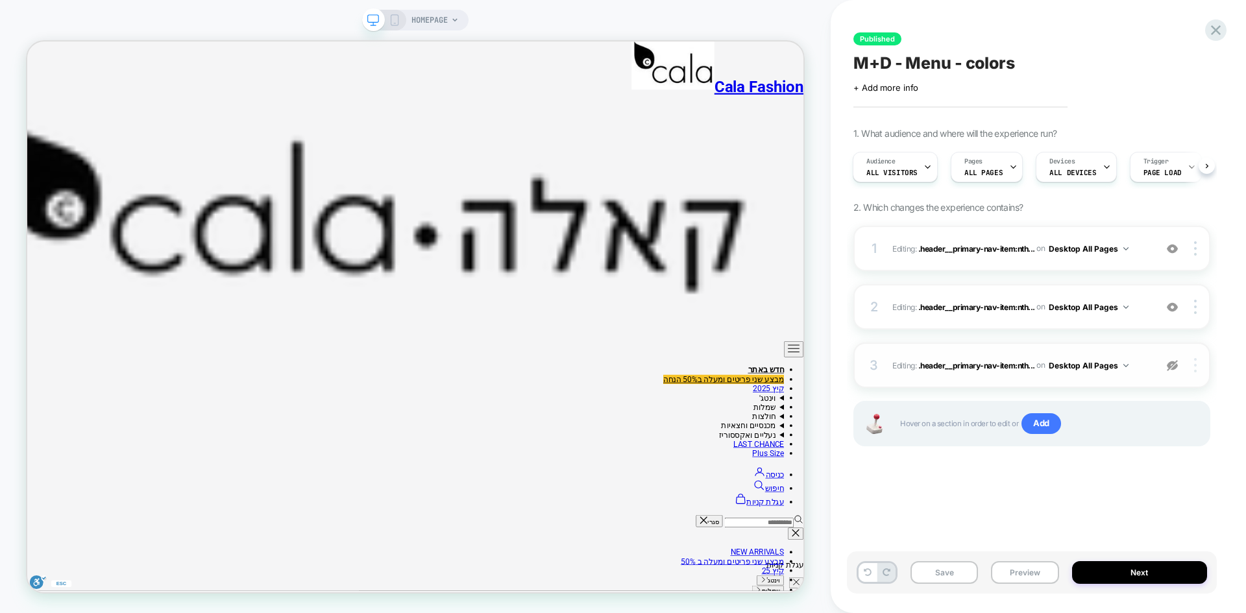
click at [1196, 367] on img at bounding box center [1195, 365] width 3 height 14
click at [1150, 489] on div "Published M+D - Menu - colors Click to edit experience details + Add more info …" at bounding box center [1032, 307] width 370 height 588
click at [1170, 366] on img at bounding box center [1172, 365] width 11 height 11
click at [1170, 486] on div "Published M+D - Menu - colors Click to edit experience details + Add more info …" at bounding box center [1032, 307] width 370 height 588
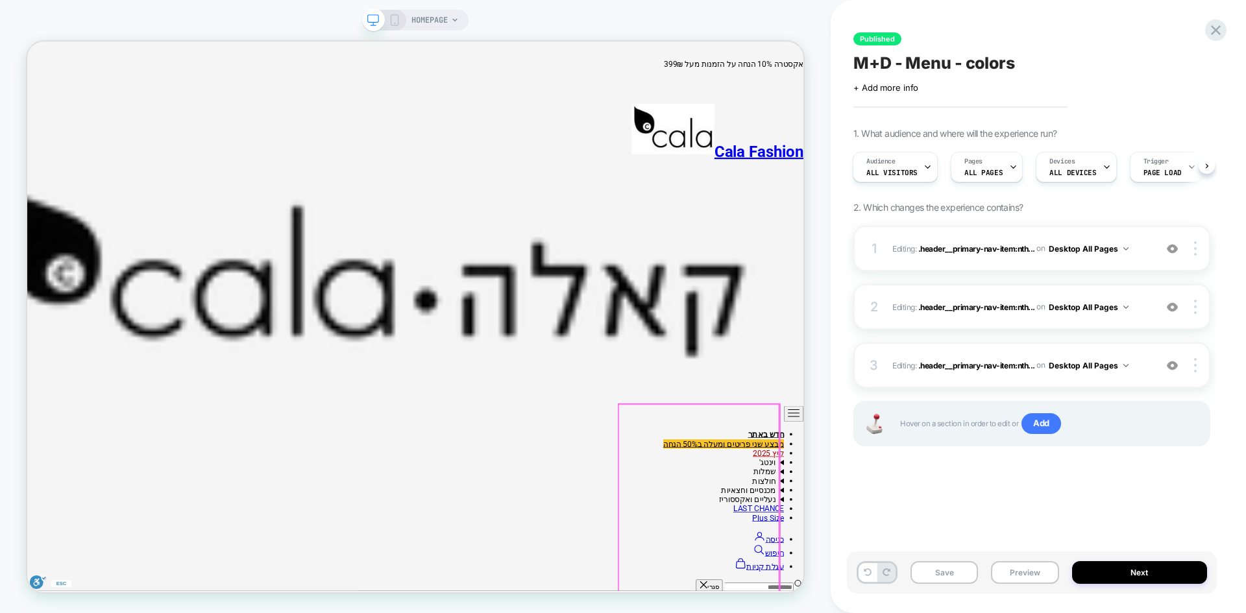
scroll to position [0, 0]
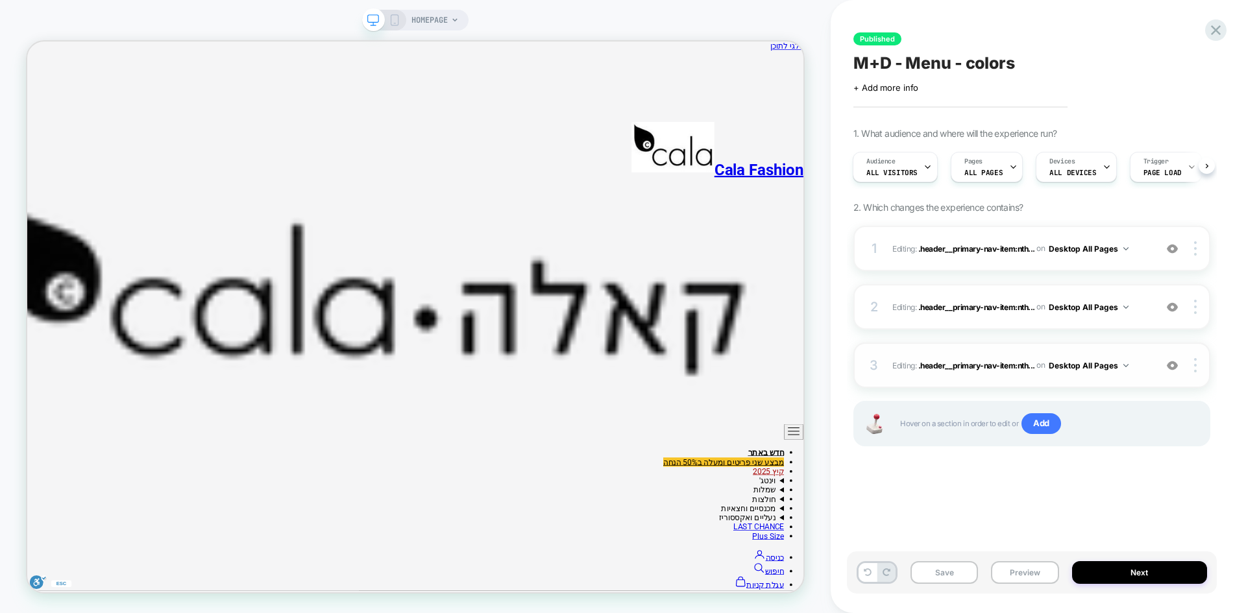
drag, startPoint x: 399, startPoint y: 18, endPoint x: 447, endPoint y: 0, distance: 50.8
click at [399, 18] on icon at bounding box center [395, 20] width 12 height 12
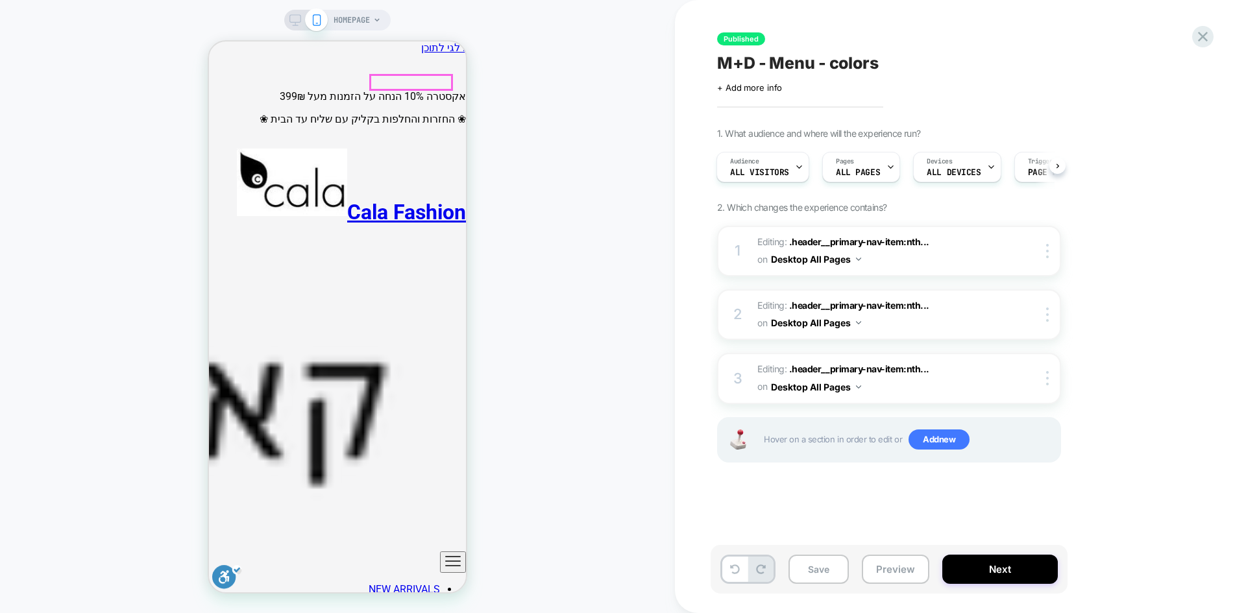
click at [449, 554] on icon "ניווט ראשי" at bounding box center [453, 562] width 16 height 16
click at [447, 554] on icon "ניווט ראשי" at bounding box center [453, 562] width 16 height 16
click at [1045, 253] on div at bounding box center [1049, 251] width 21 height 14
click at [937, 192] on div "1. What audience and where will the experience run? Audience All Visitors Pages…" at bounding box center [954, 311] width 474 height 367
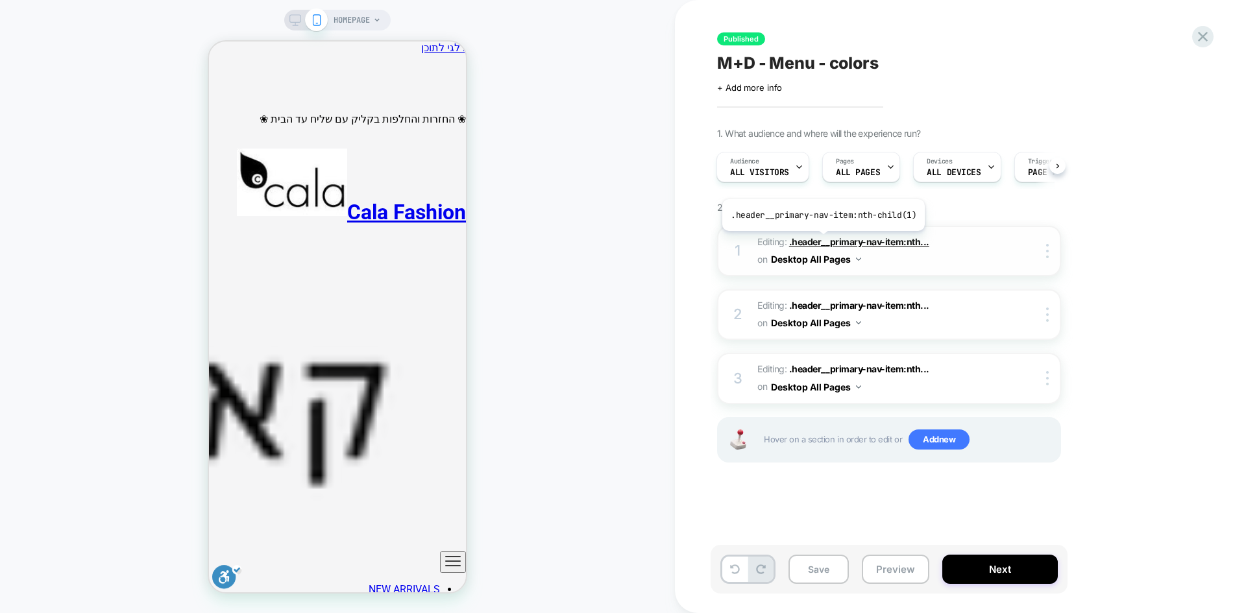
click at [821, 241] on span ".header__primary-nav-item:nth..." at bounding box center [859, 241] width 140 height 11
click at [793, 266] on button "Desktop All Pages" at bounding box center [816, 259] width 90 height 19
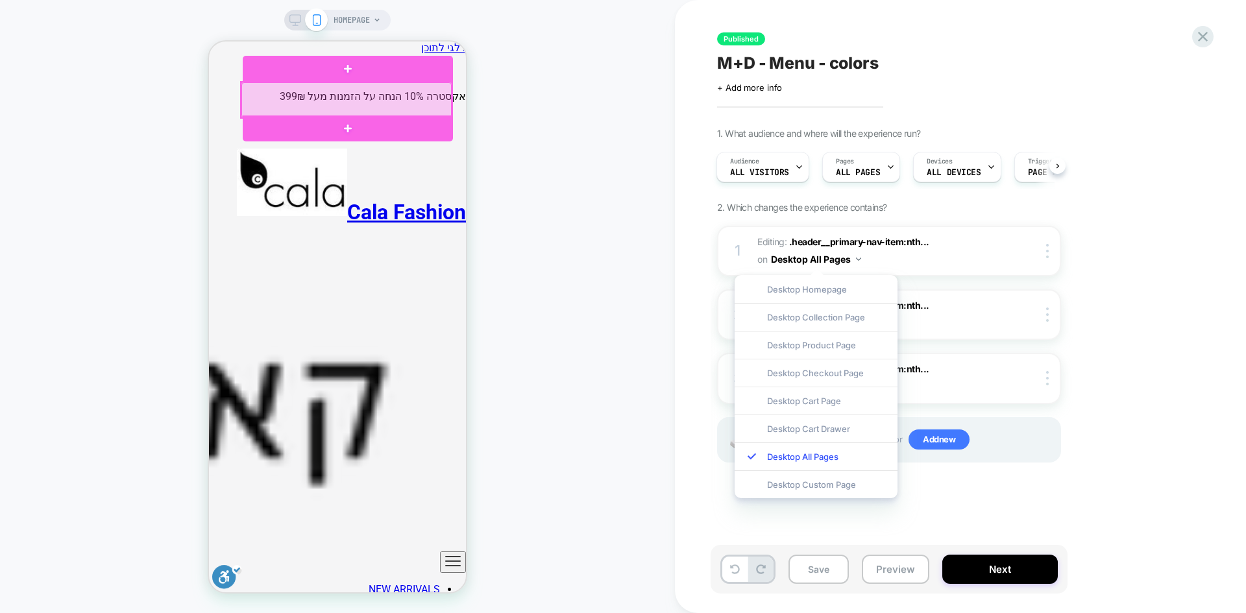
click at [376, 102] on div at bounding box center [346, 99] width 210 height 35
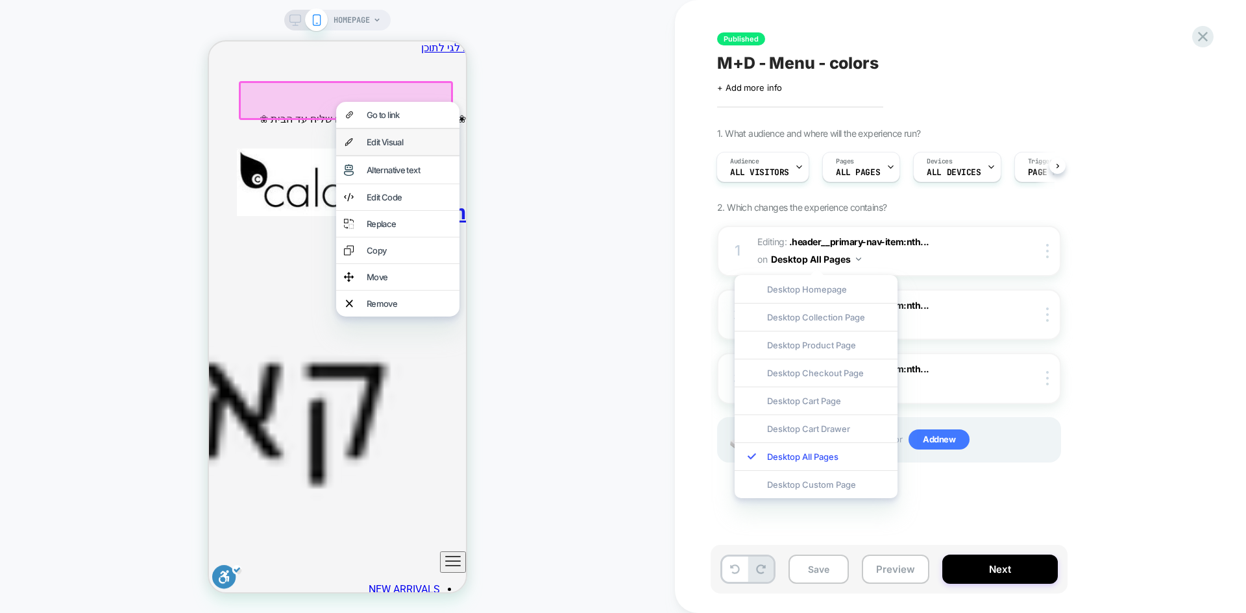
click at [397, 147] on div "Edit Visual" at bounding box center [409, 142] width 85 height 10
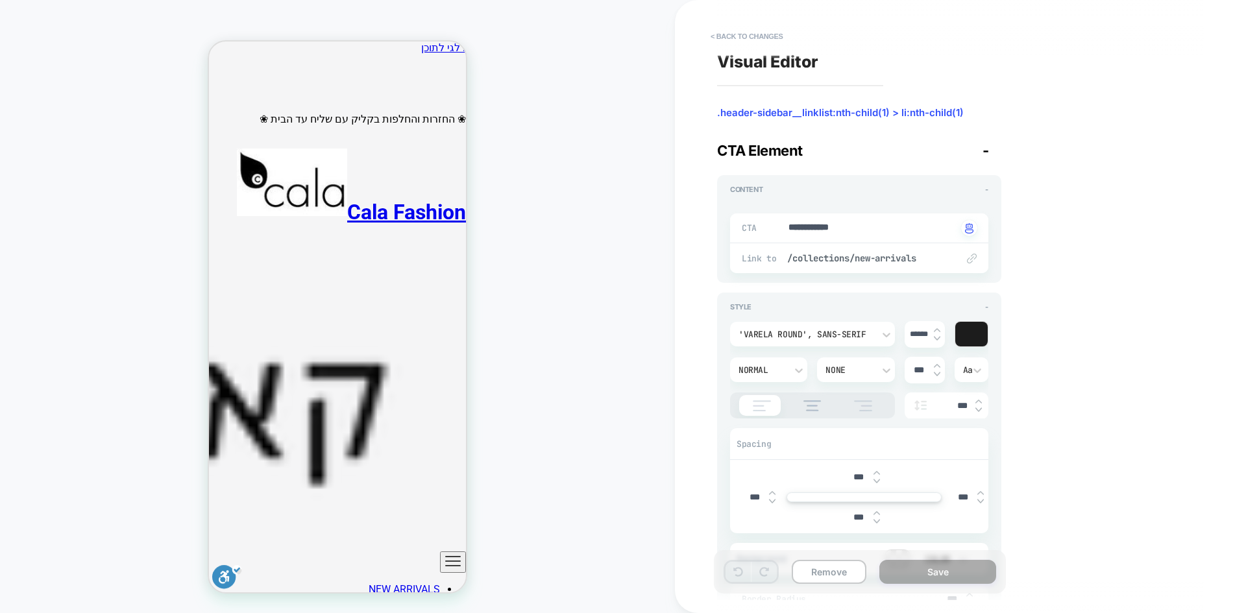
type textarea "*"
paste textarea
type textarea "********"
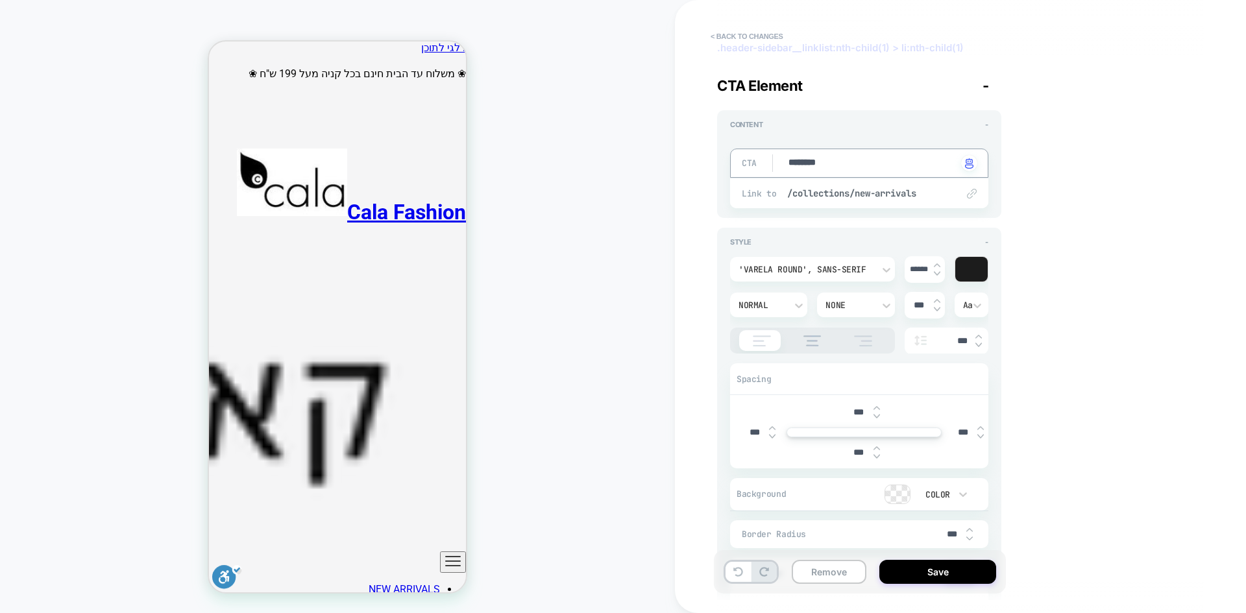
type textarea "*"
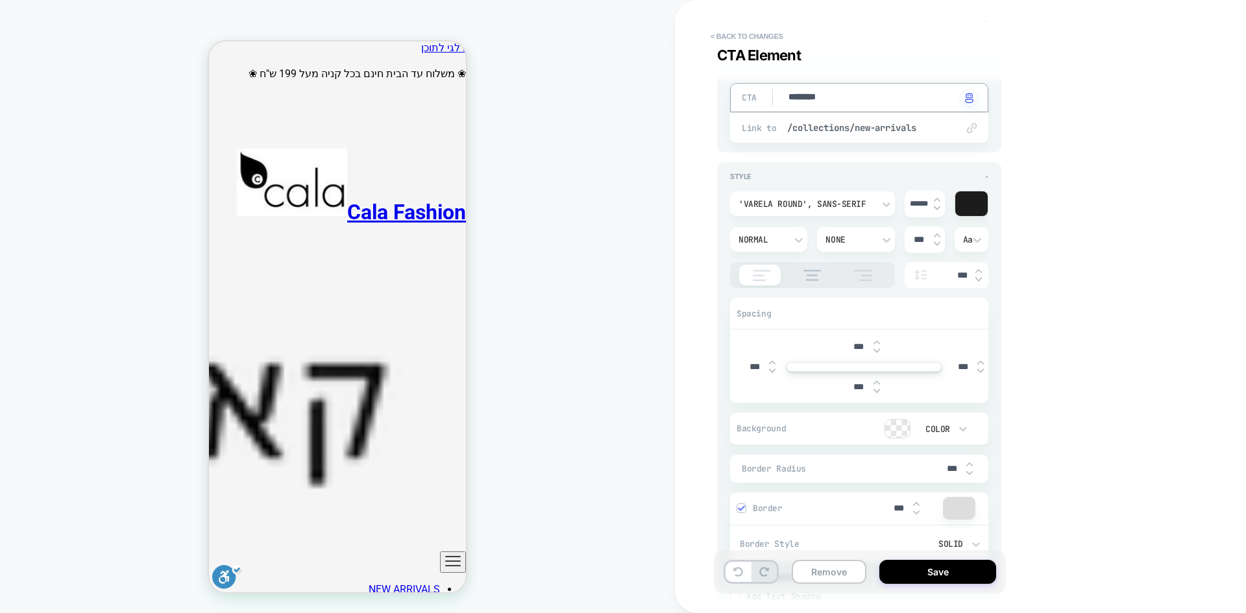
scroll to position [195, 0]
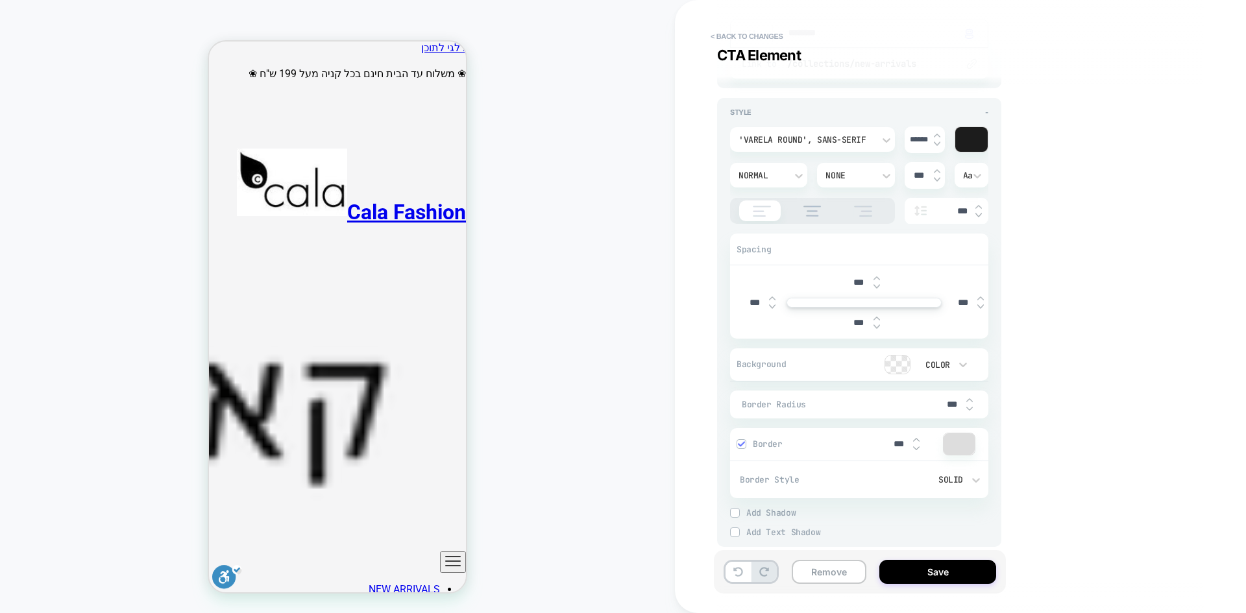
type textarea "********"
click at [769, 180] on div "Normal" at bounding box center [762, 175] width 47 height 11
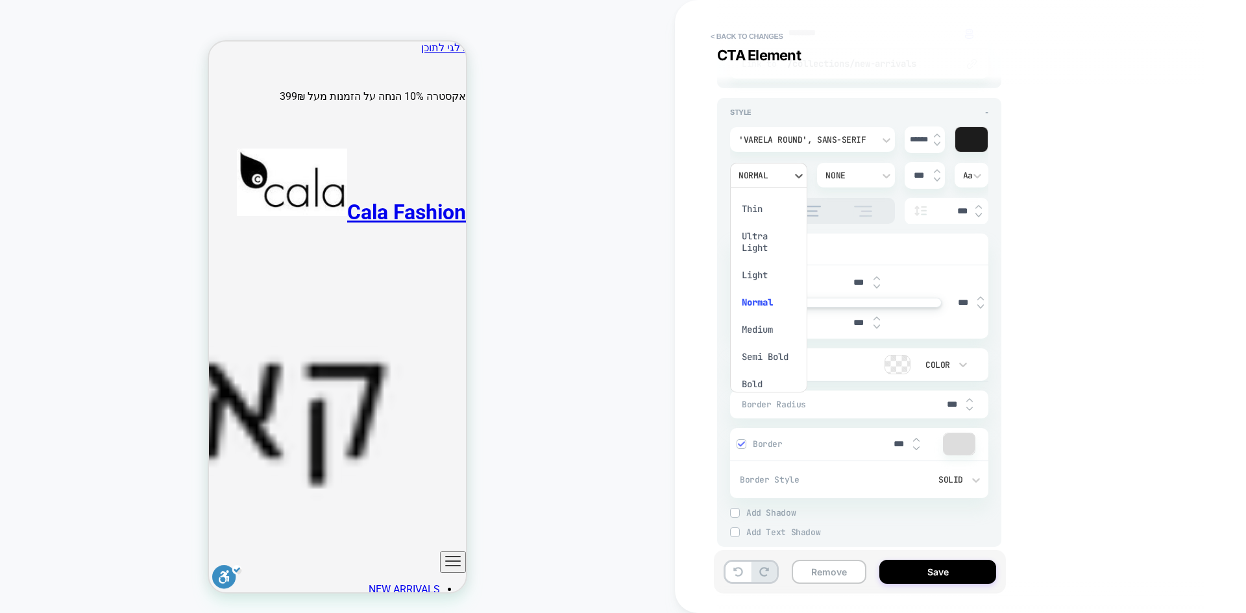
click at [765, 381] on div "Bold" at bounding box center [769, 384] width 67 height 27
click at [938, 570] on button "Save" at bounding box center [938, 572] width 117 height 24
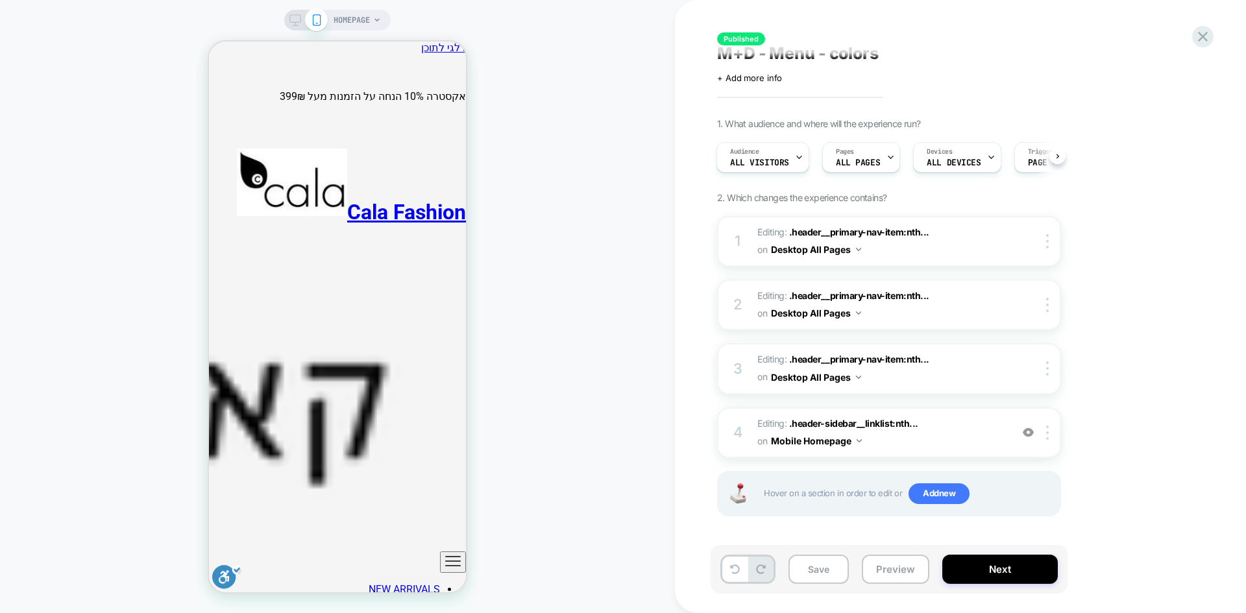
scroll to position [10, 0]
click at [817, 577] on button "Save" at bounding box center [819, 569] width 60 height 29
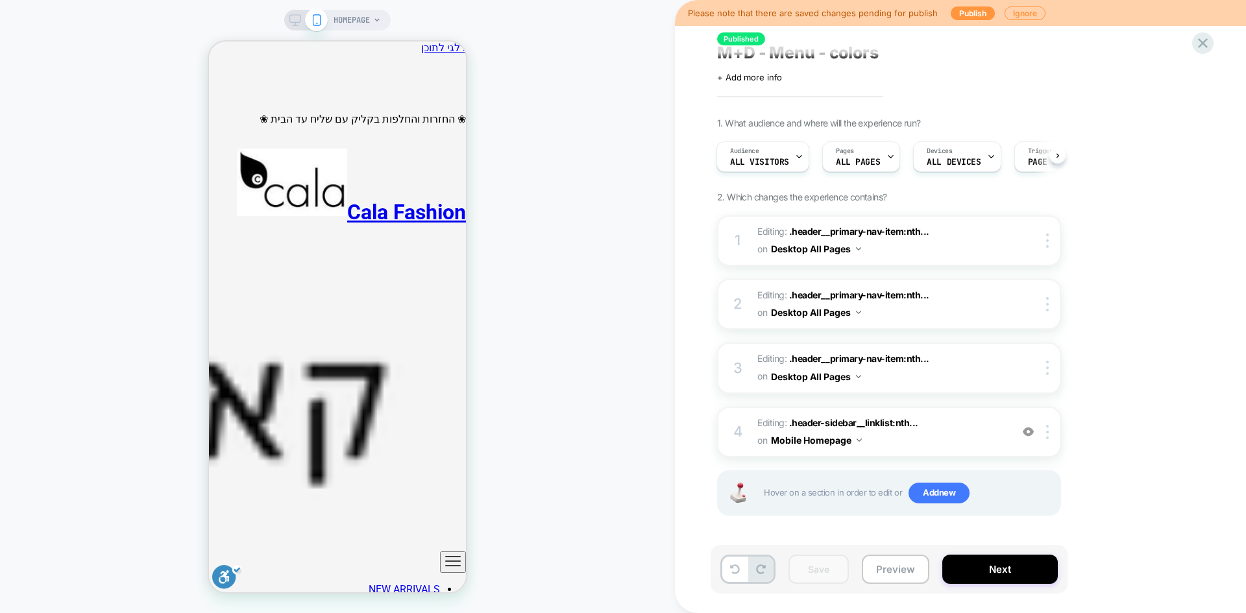
click at [457, 152] on x-header "Cala Fashion NEW ARRIVALS מבצע שני פריטים ומעלה ב 50% קיץ 2025 וינטג' חולצות וי…" at bounding box center [337, 476] width 257 height 648
click at [451, 554] on icon "ניווט ראשי" at bounding box center [453, 562] width 16 height 16
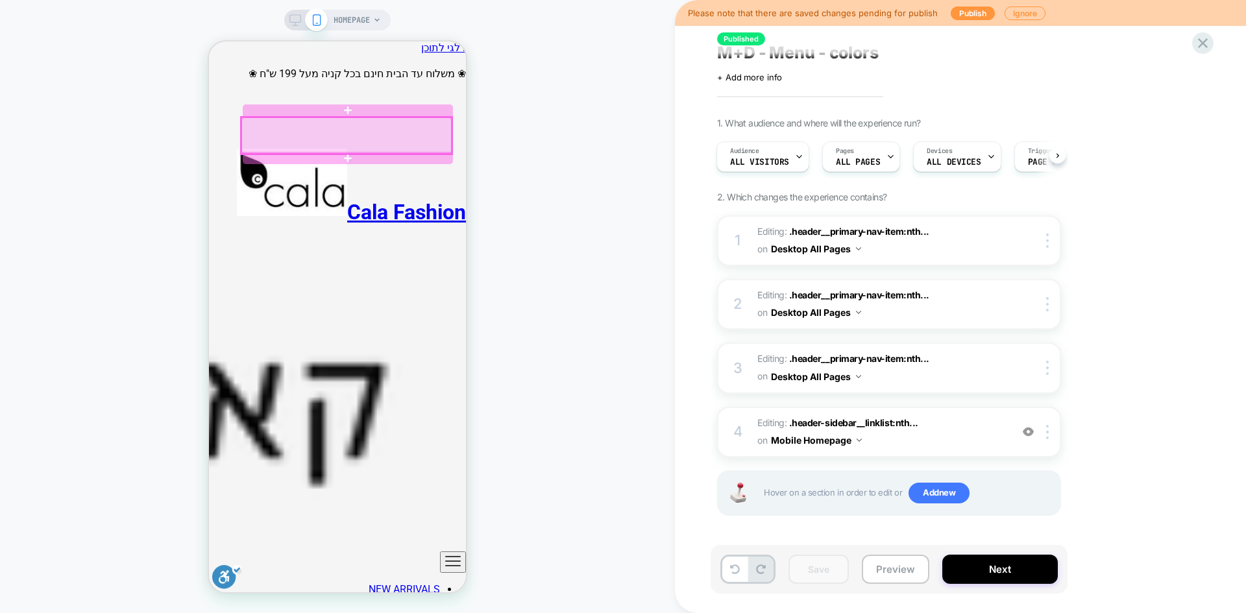
click at [357, 136] on div at bounding box center [346, 136] width 210 height 36
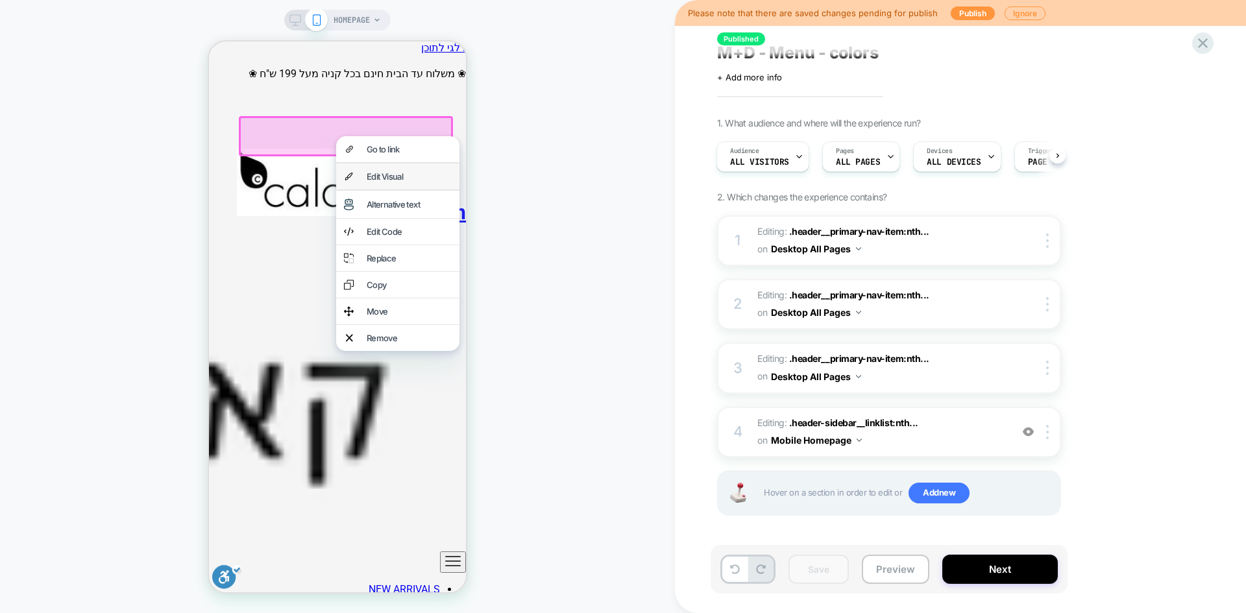
click at [383, 182] on div "Edit Visual" at bounding box center [409, 176] width 85 height 10
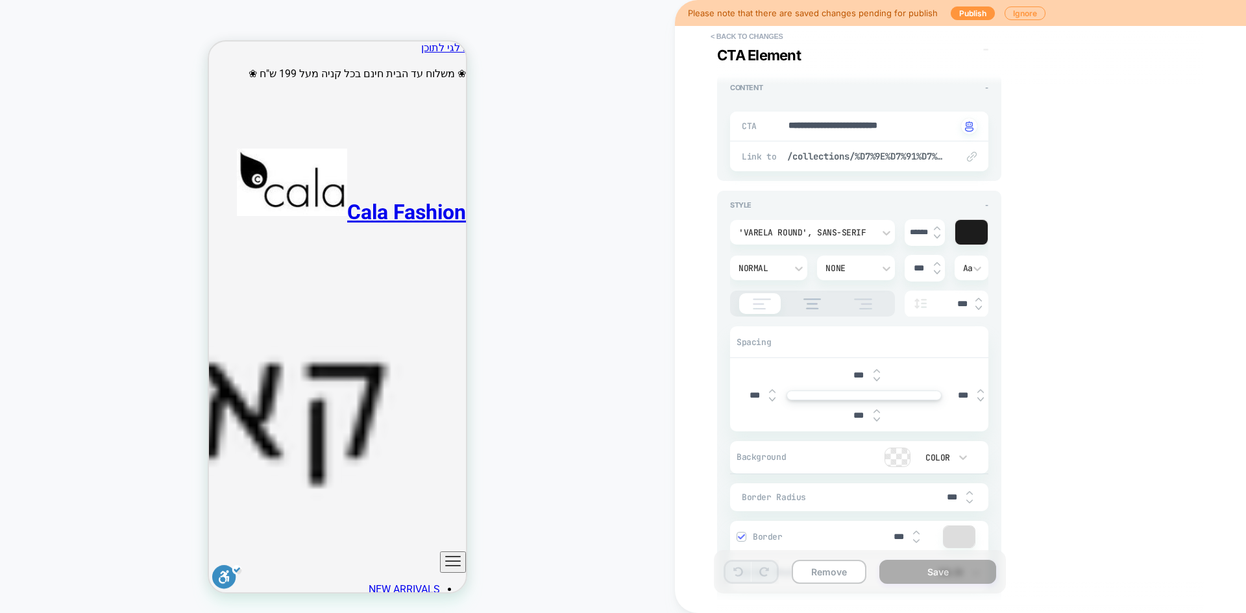
scroll to position [130, 0]
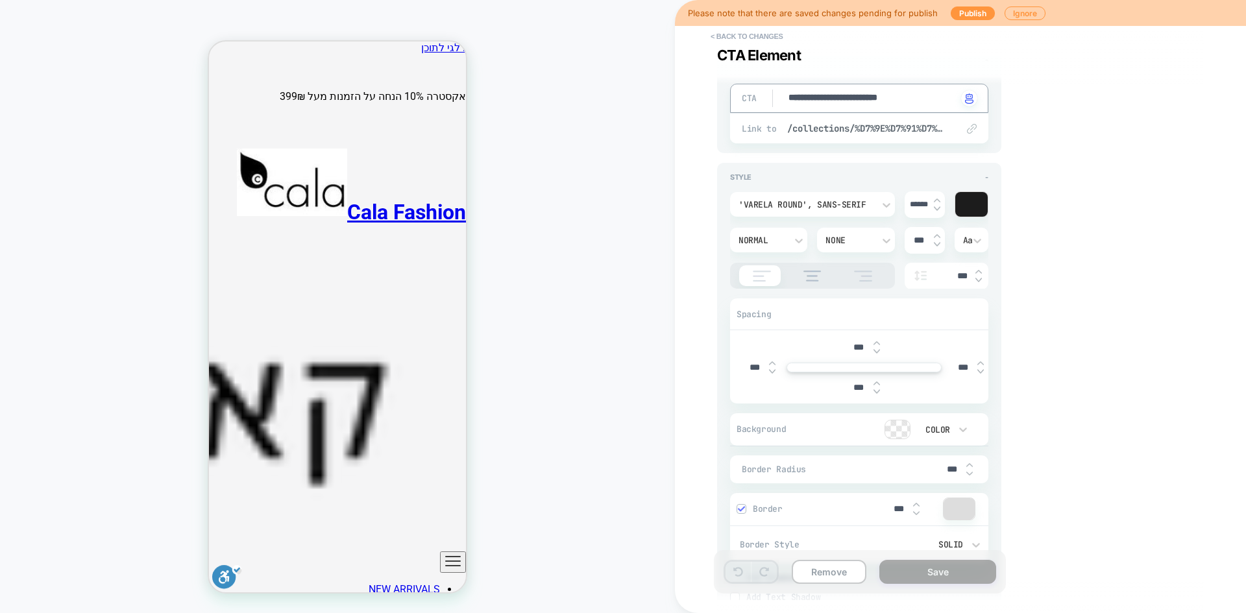
type textarea "*"
click at [898, 430] on div at bounding box center [897, 430] width 25 height 18
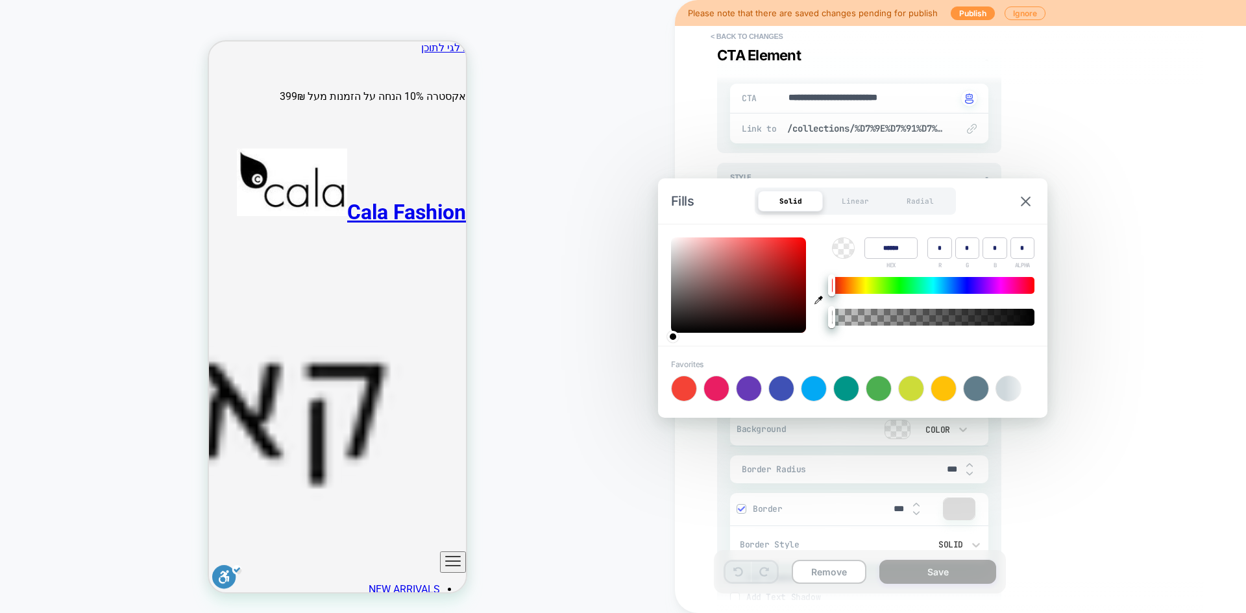
click at [945, 398] on div at bounding box center [944, 389] width 25 height 25
type input "******"
type input "***"
type input "*"
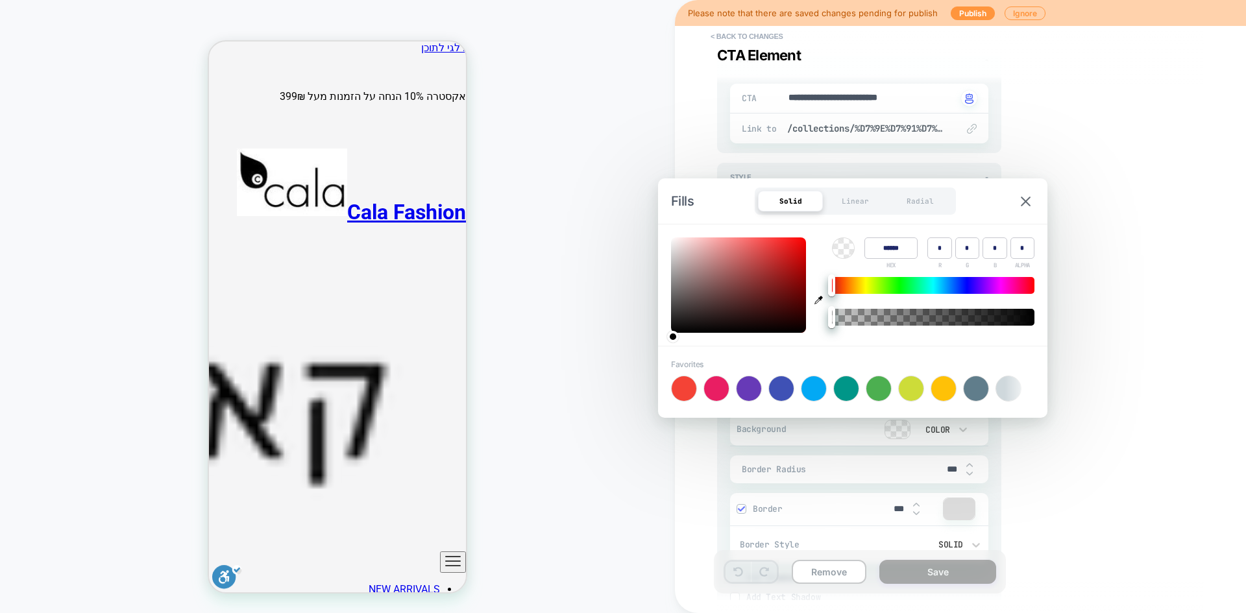
type input "*"
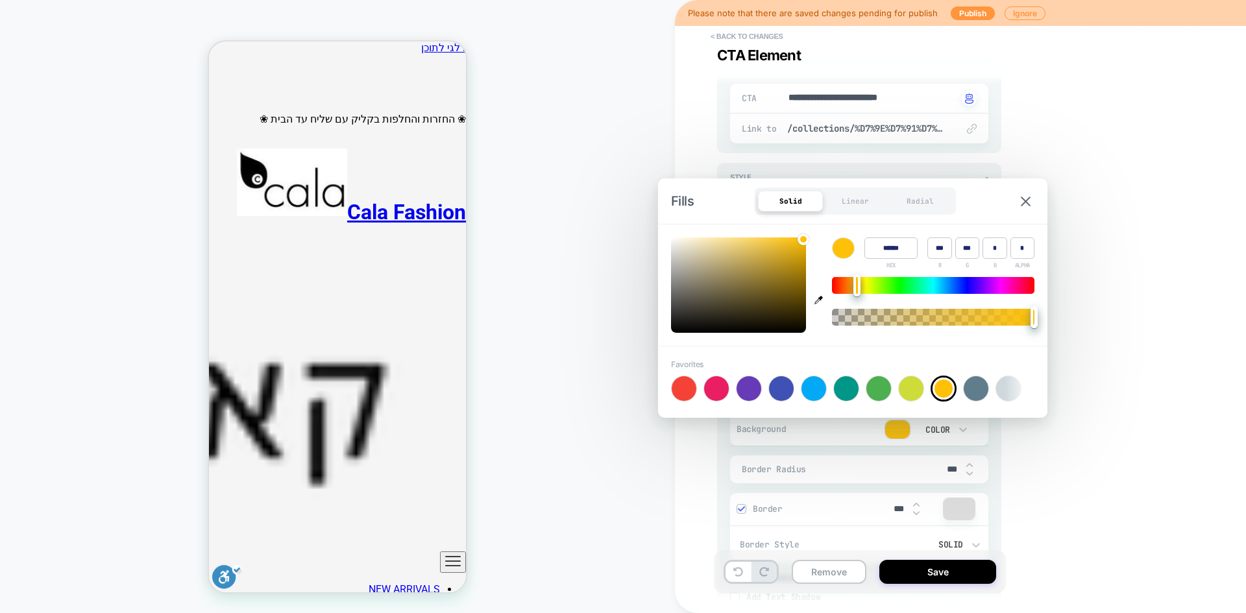
click at [1110, 508] on div "**********" at bounding box center [954, 307] width 487 height 588
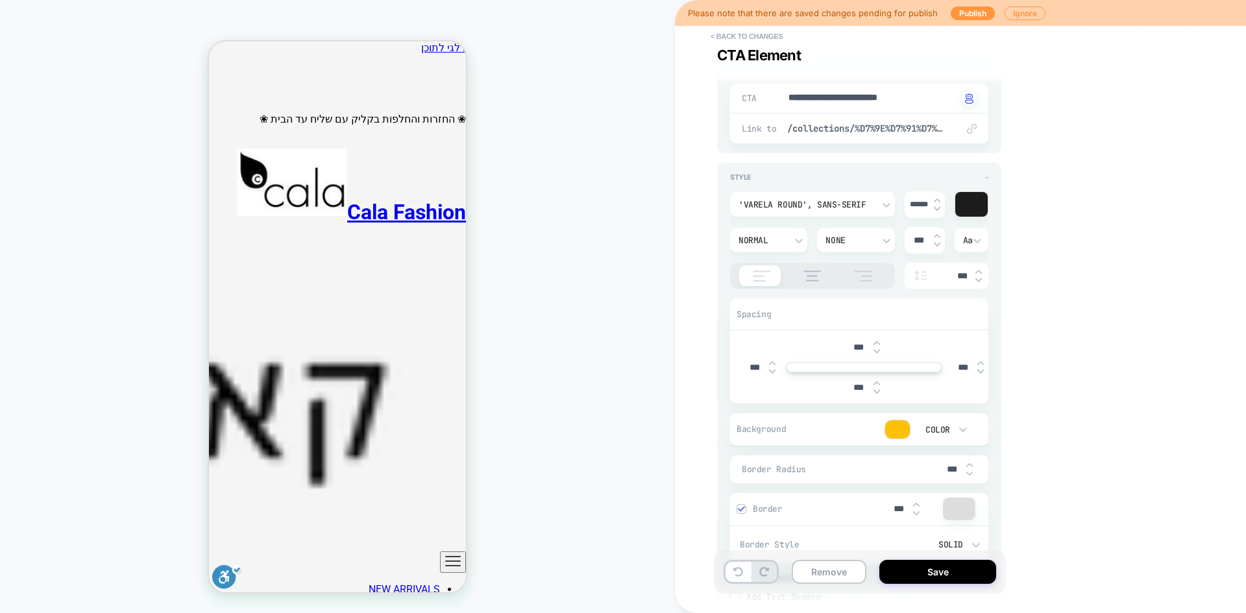
click at [451, 554] on icon "ניווט ראשי" at bounding box center [453, 562] width 16 height 16
click at [948, 575] on button "Save" at bounding box center [938, 572] width 117 height 24
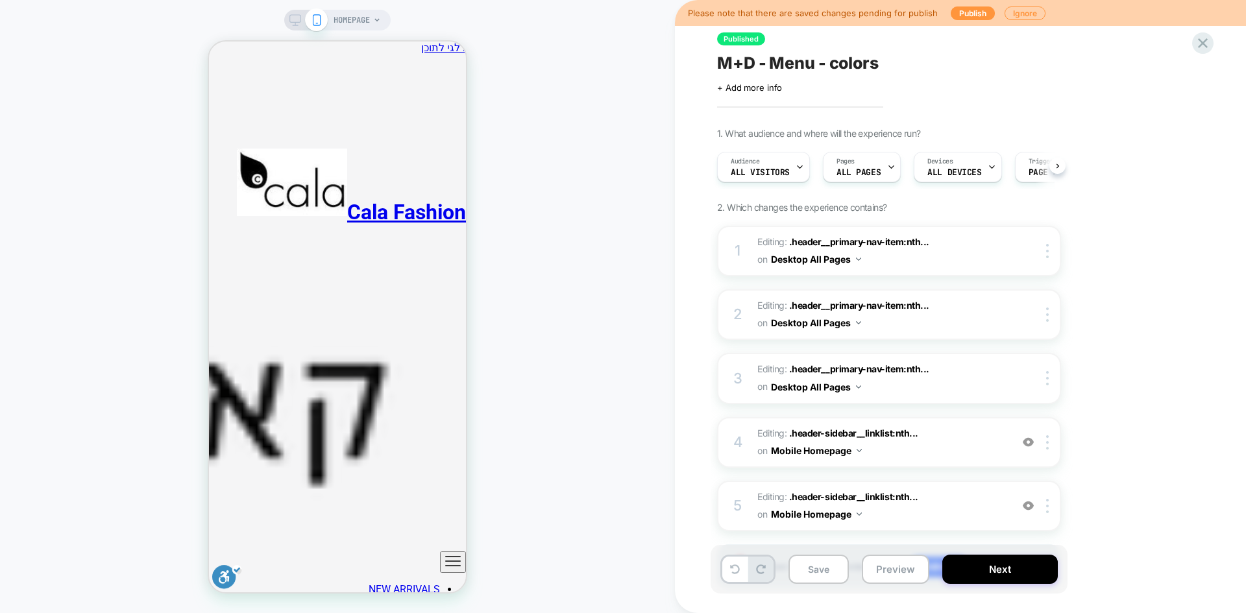
scroll to position [0, 1]
click at [451, 554] on icon "ניווט ראשי" at bounding box center [453, 562] width 16 height 16
click at [818, 576] on button "Save" at bounding box center [819, 569] width 60 height 29
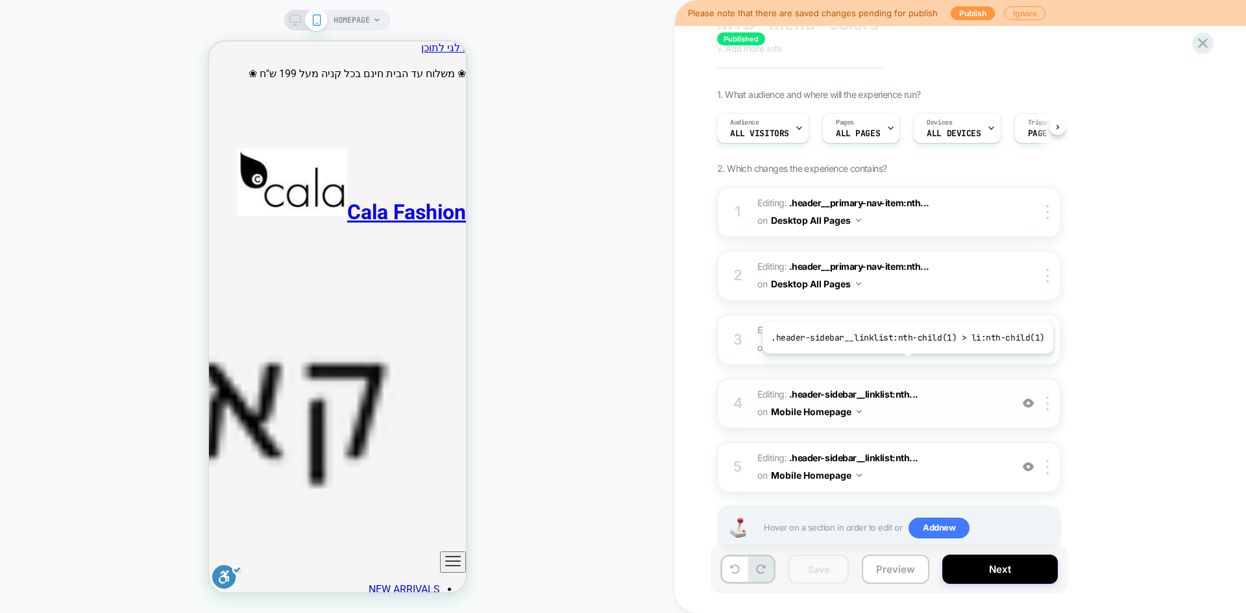
scroll to position [74, 0]
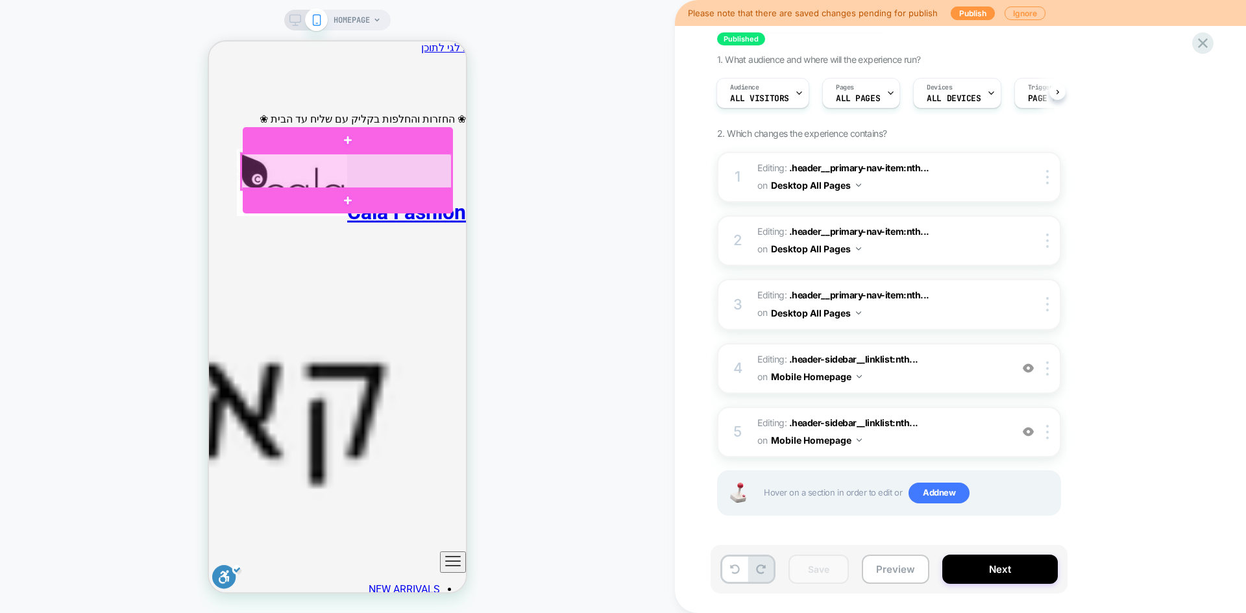
click at [386, 173] on div at bounding box center [346, 172] width 210 height 36
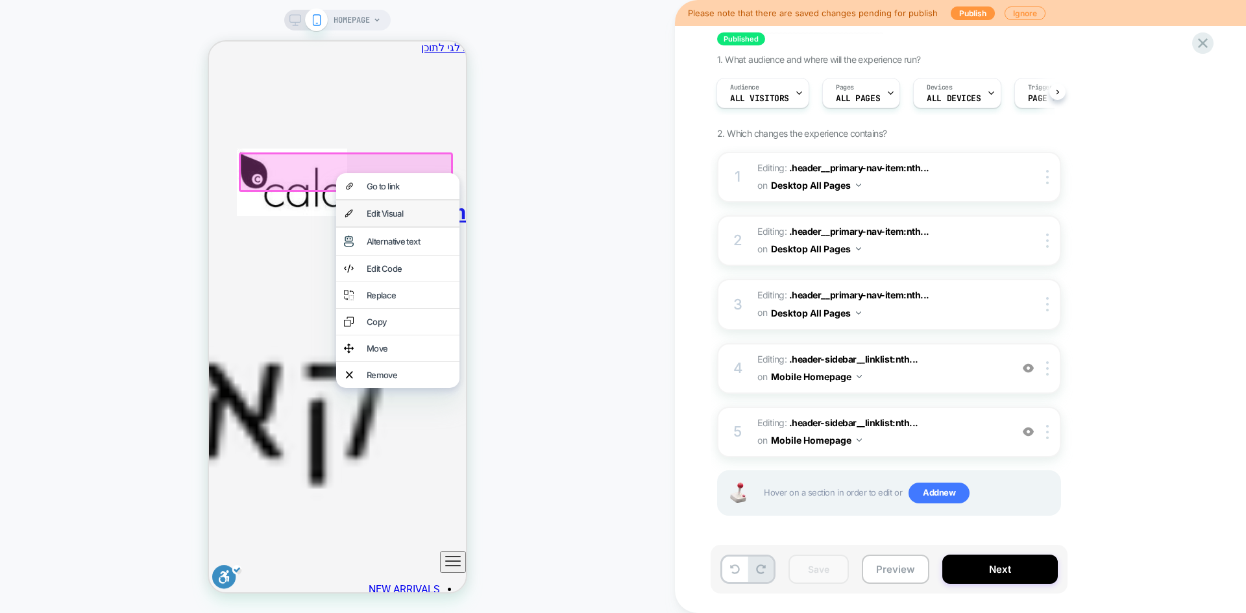
click at [391, 219] on div "Edit Visual" at bounding box center [409, 213] width 85 height 10
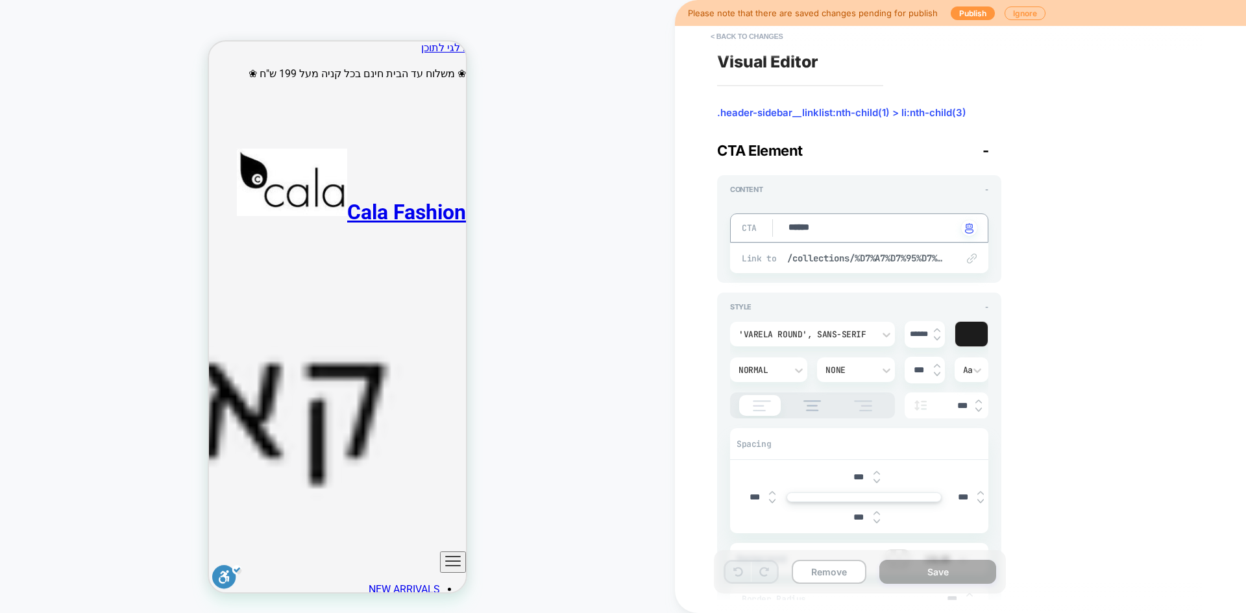
drag, startPoint x: 836, startPoint y: 230, endPoint x: 754, endPoint y: 230, distance: 82.4
click at [814, 233] on textarea "******" at bounding box center [872, 228] width 170 height 14
type textarea "*"
click at [973, 340] on div at bounding box center [972, 334] width 32 height 25
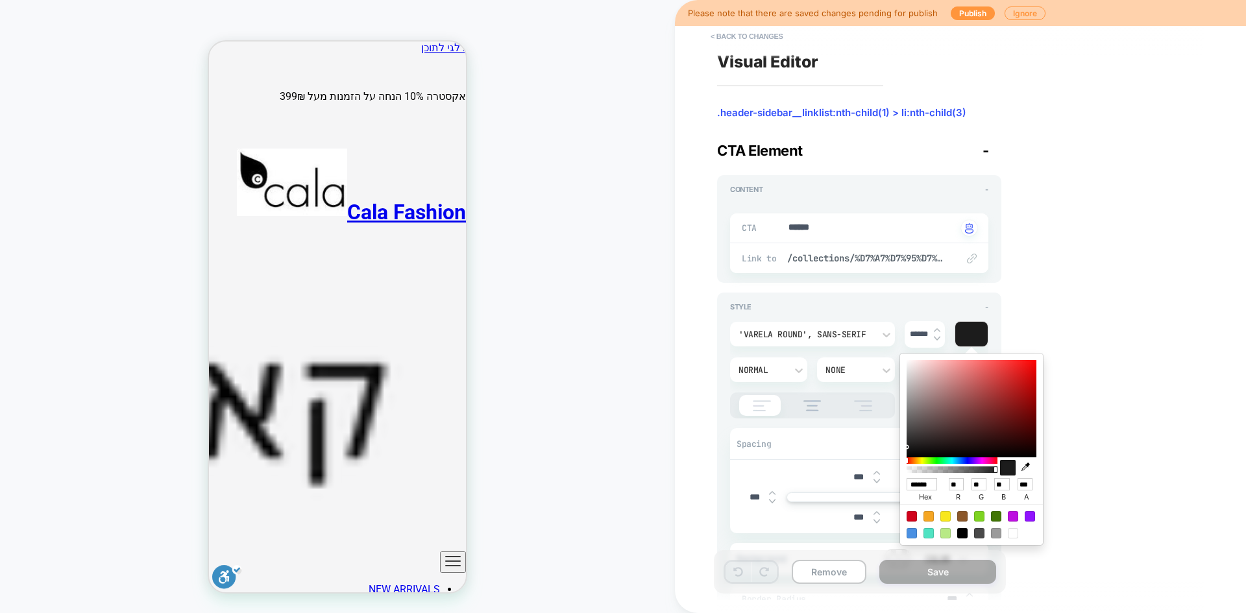
click at [926, 482] on input "******" at bounding box center [922, 484] width 31 height 12
paste input
type input "******"
type textarea "*"
type input "***"
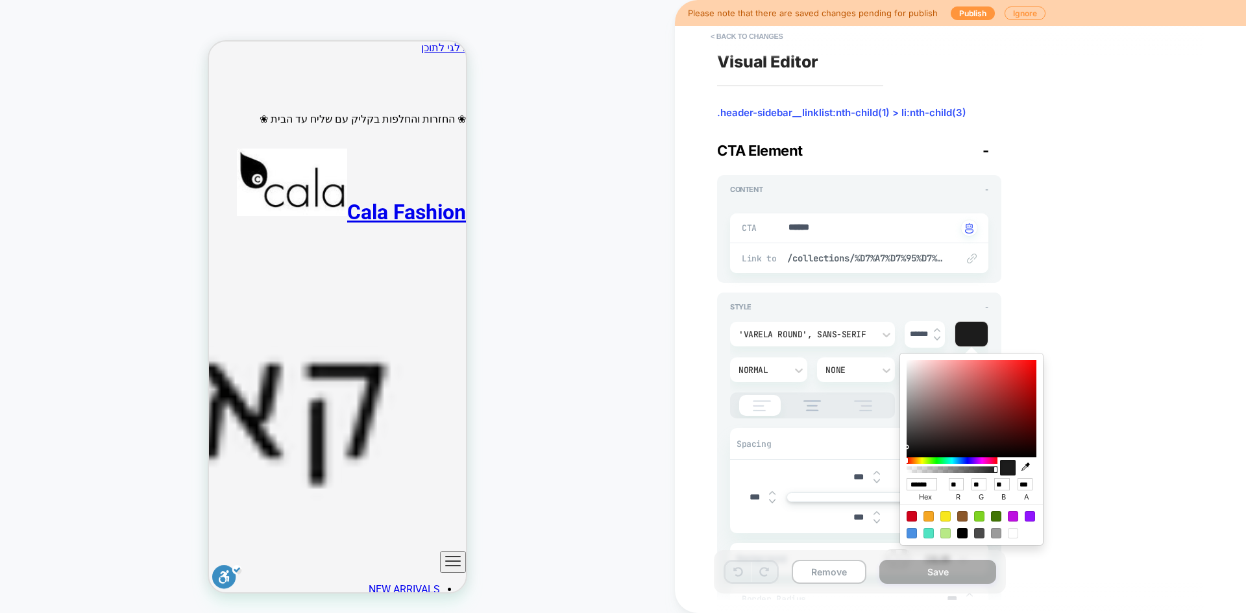
type input "**"
type textarea "*"
type input "******"
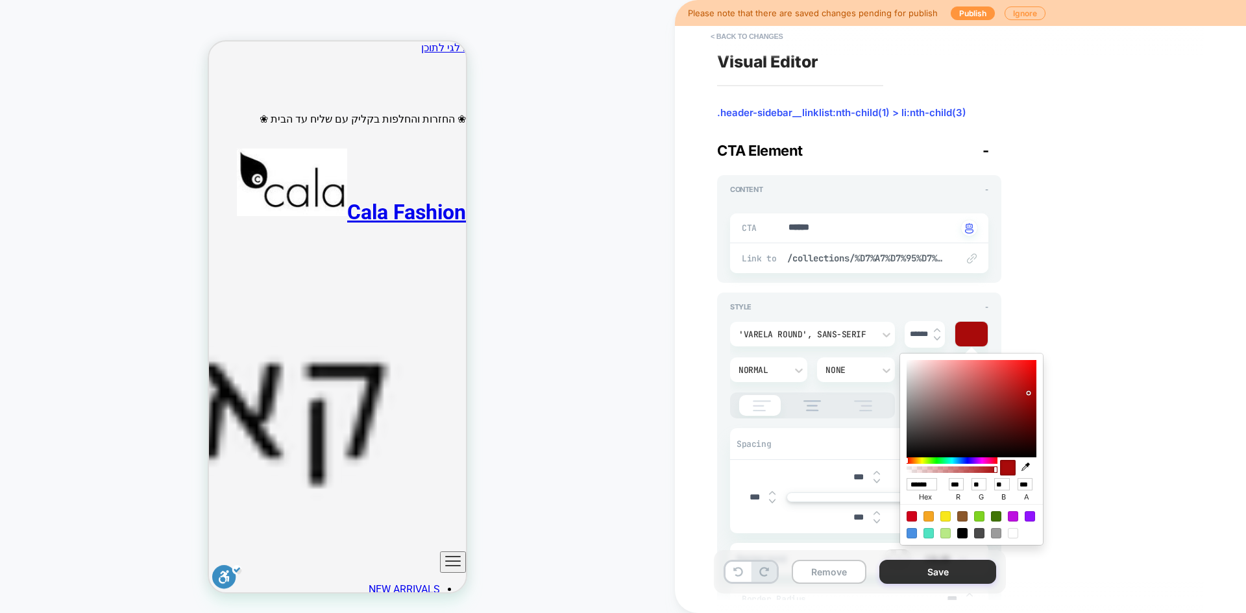
click at [939, 575] on button "Save" at bounding box center [938, 572] width 117 height 24
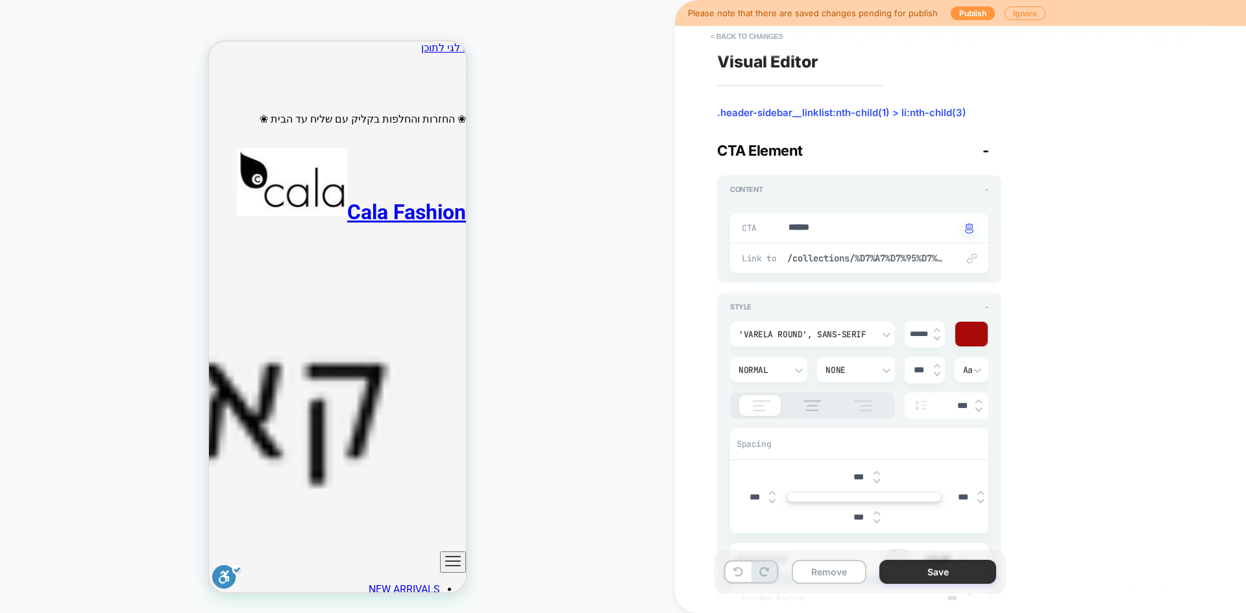
type textarea "*"
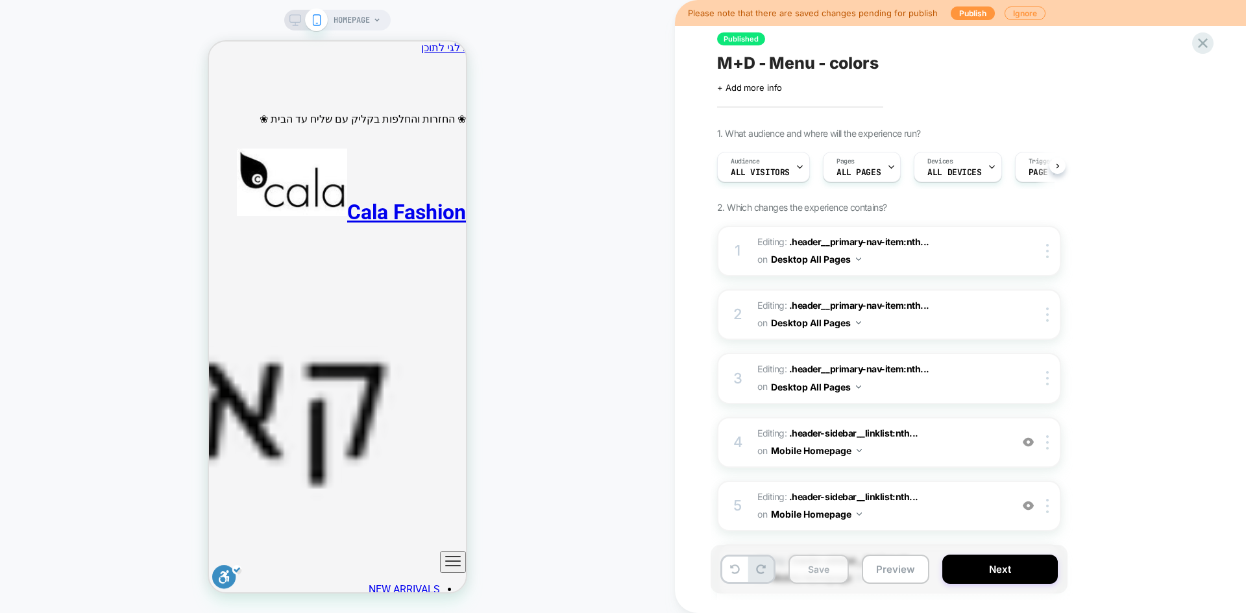
scroll to position [0, 1]
click at [821, 570] on button "Save" at bounding box center [819, 569] width 60 height 29
click at [1156, 377] on div "1. What audience and where will the experience run? Audience All Visitors Pages…" at bounding box center [954, 407] width 474 height 558
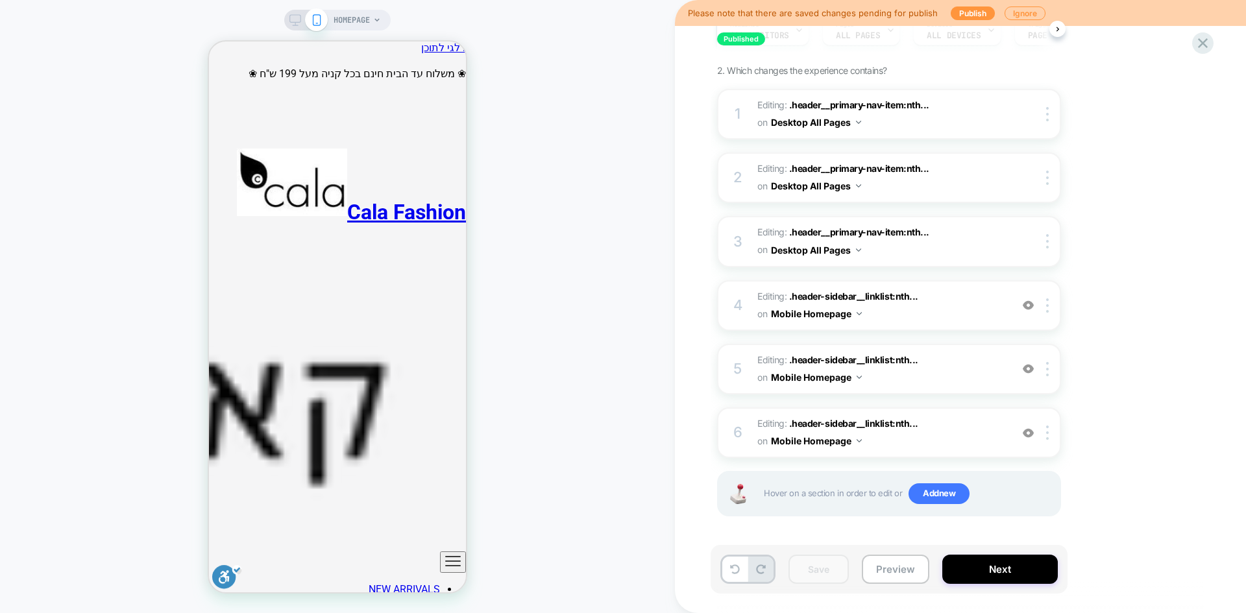
scroll to position [138, 0]
click at [831, 314] on button "Mobile Homepage" at bounding box center [816, 313] width 91 height 19
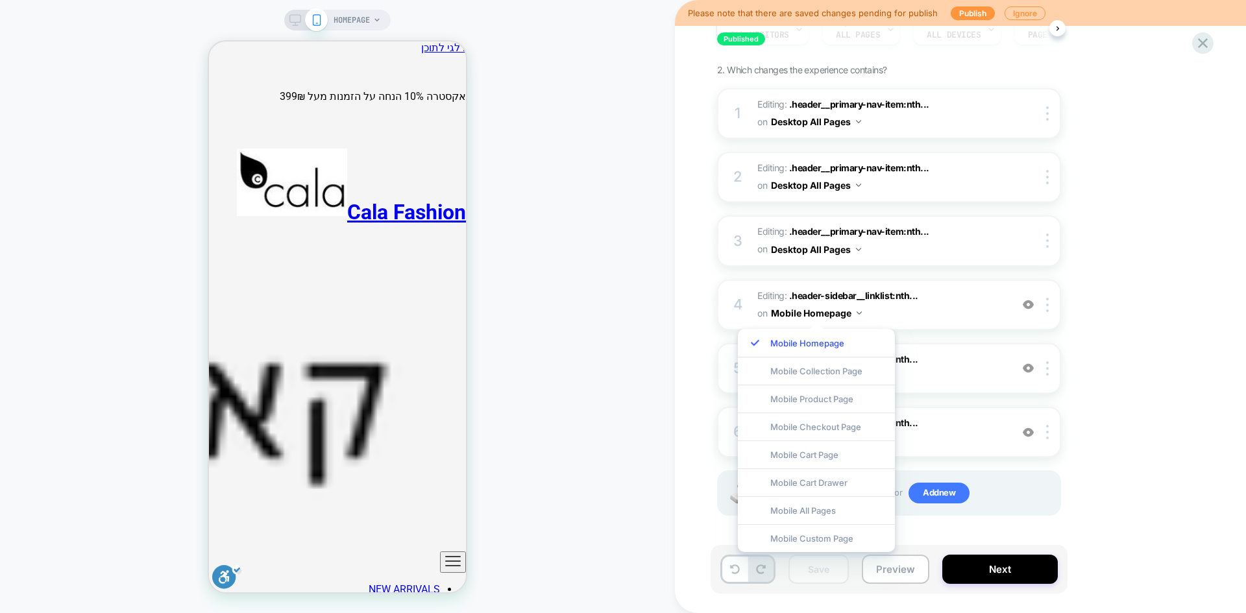
click at [841, 512] on div "Mobile All Pages" at bounding box center [816, 511] width 157 height 28
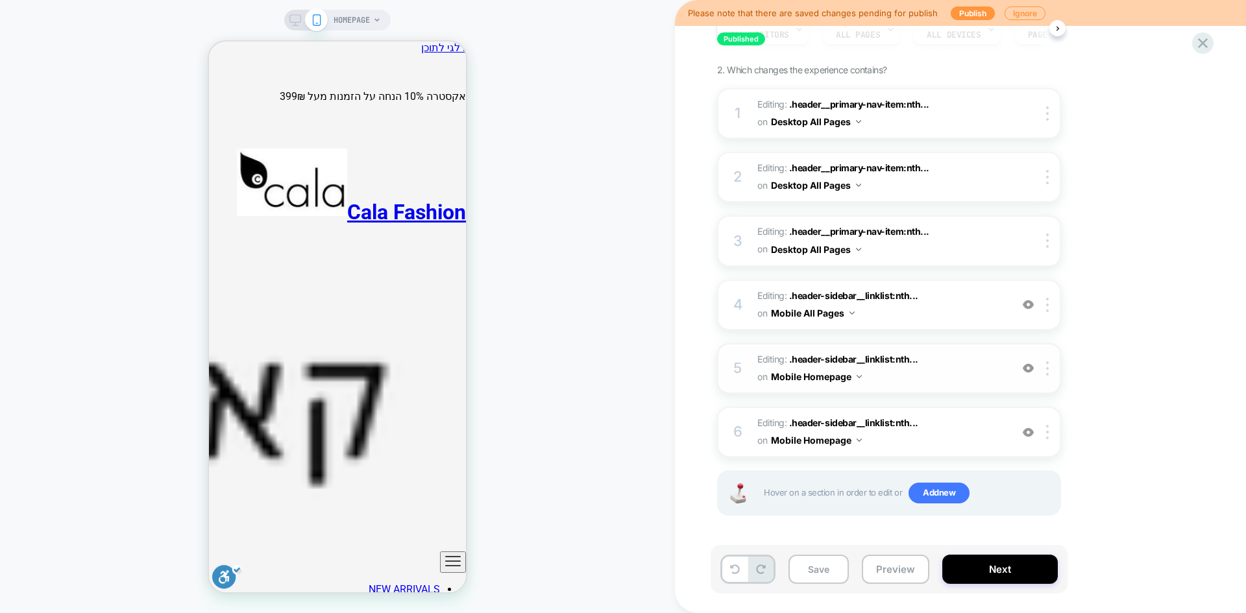
click at [843, 372] on button "Mobile Homepage" at bounding box center [816, 376] width 91 height 19
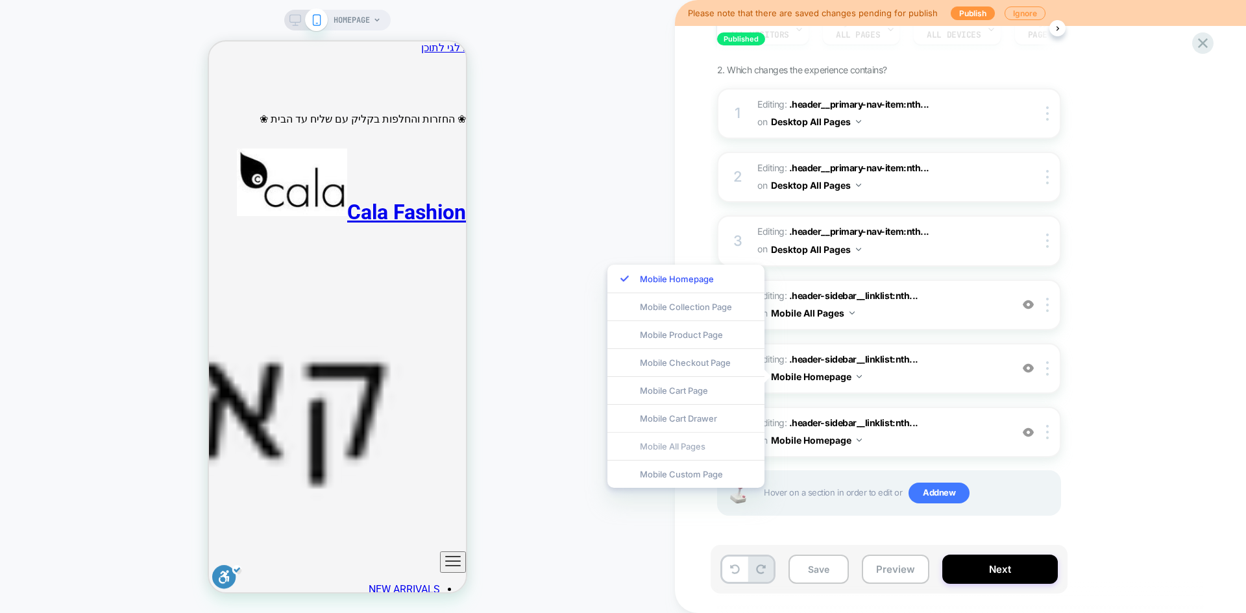
click at [699, 445] on div "Mobile All Pages" at bounding box center [686, 446] width 157 height 28
click at [841, 440] on button "Mobile Homepage" at bounding box center [816, 440] width 91 height 19
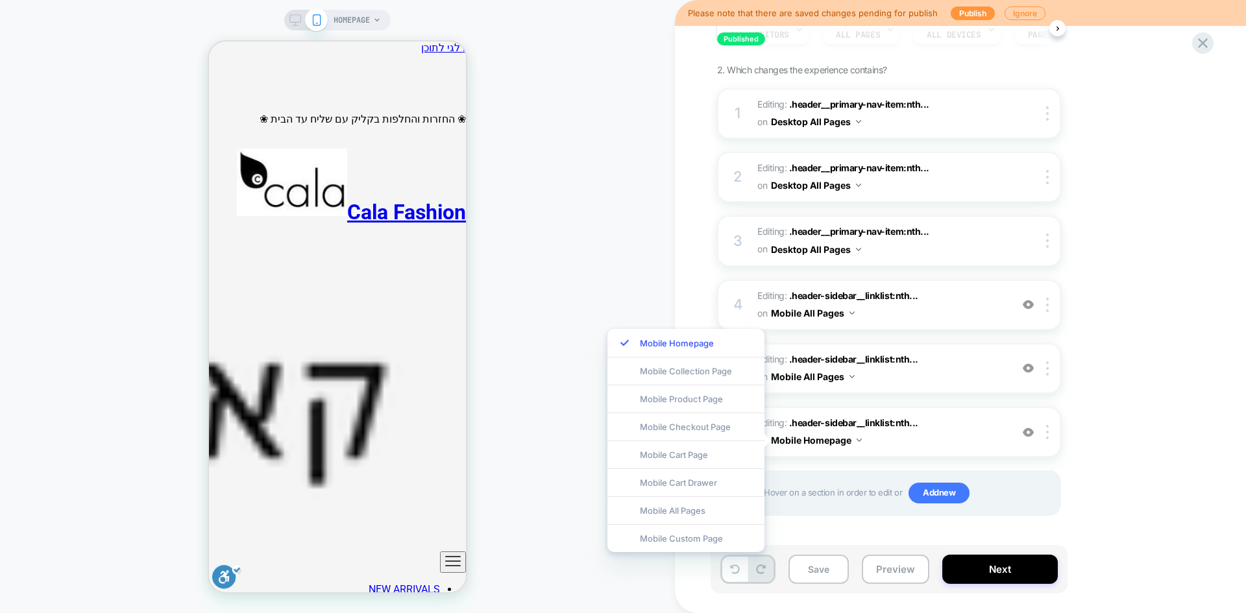
drag, startPoint x: 700, startPoint y: 511, endPoint x: 712, endPoint y: 511, distance: 11.7
click at [704, 511] on div "Mobile All Pages" at bounding box center [686, 511] width 157 height 28
click at [809, 568] on button "Save" at bounding box center [819, 569] width 60 height 29
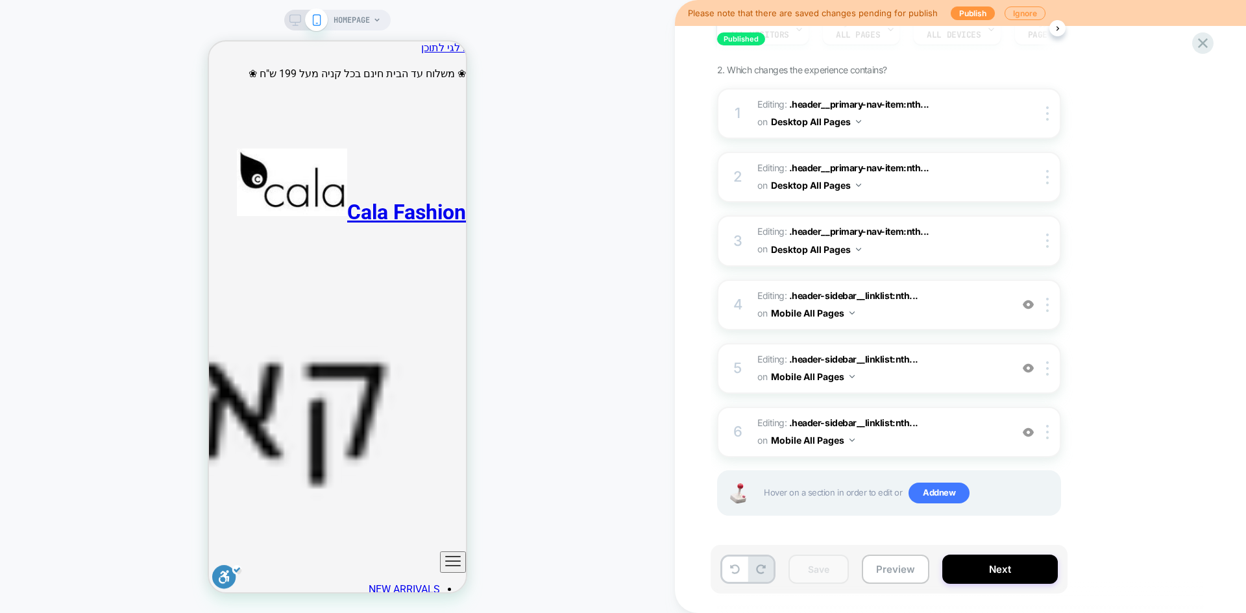
click at [608, 203] on div "HOMEPAGE" at bounding box center [337, 307] width 675 height 588
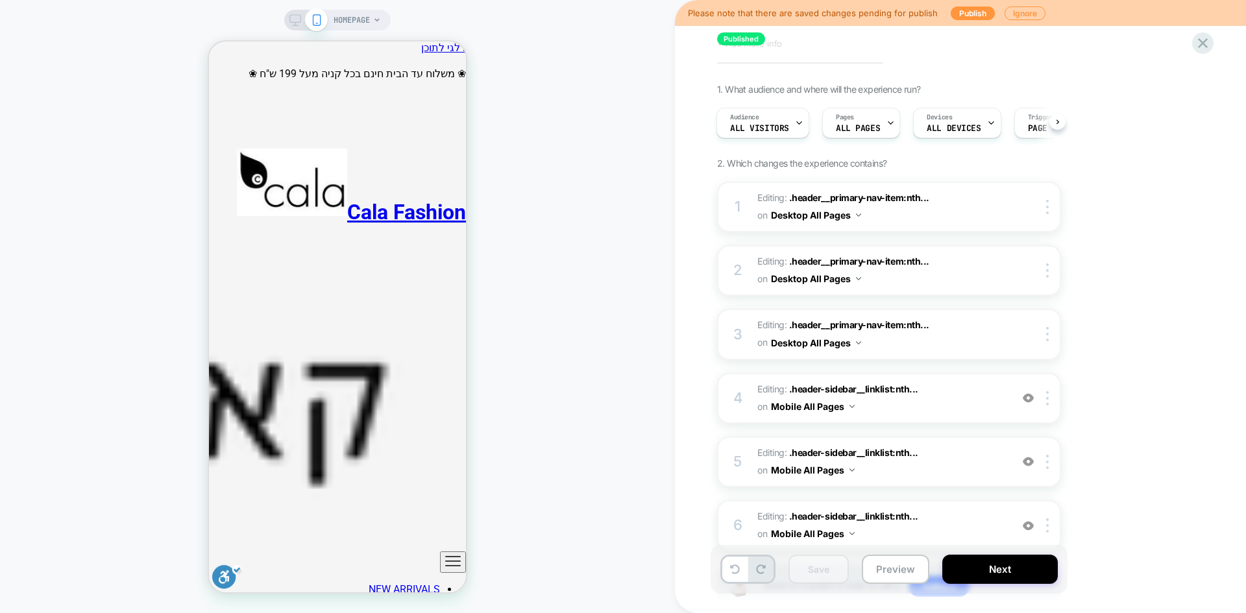
scroll to position [0, 0]
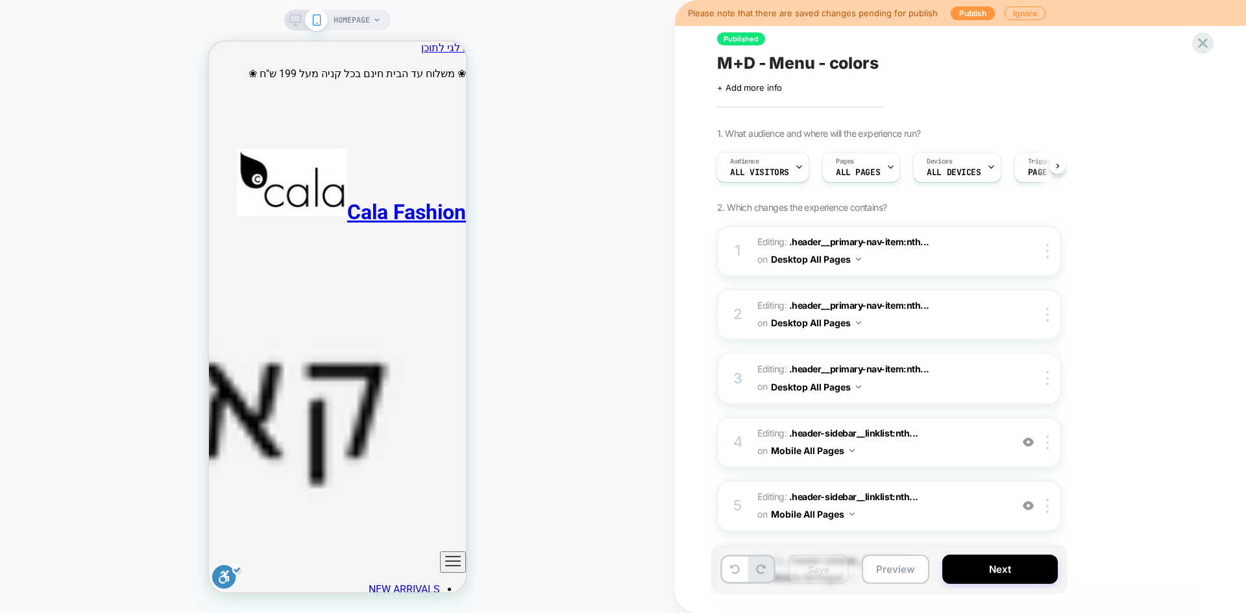
click at [767, 60] on span "M+D - Menu - colors" at bounding box center [798, 62] width 162 height 19
click at [882, 567] on button "Preview" at bounding box center [896, 569] width 68 height 29
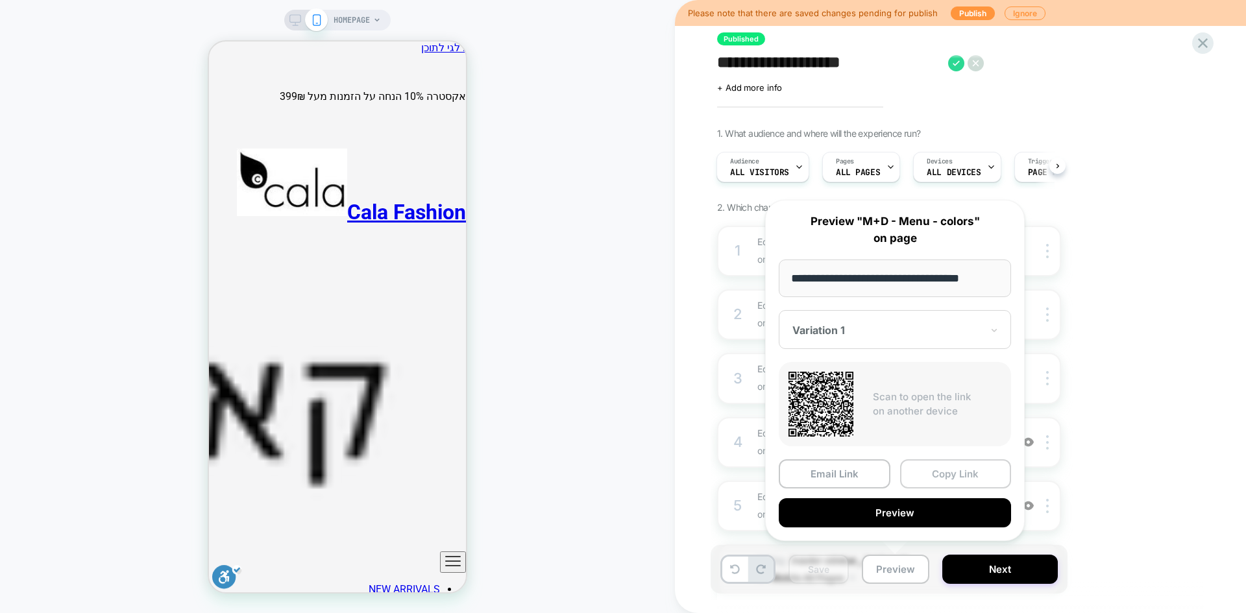
click at [955, 476] on button "Copy Link" at bounding box center [956, 474] width 112 height 29
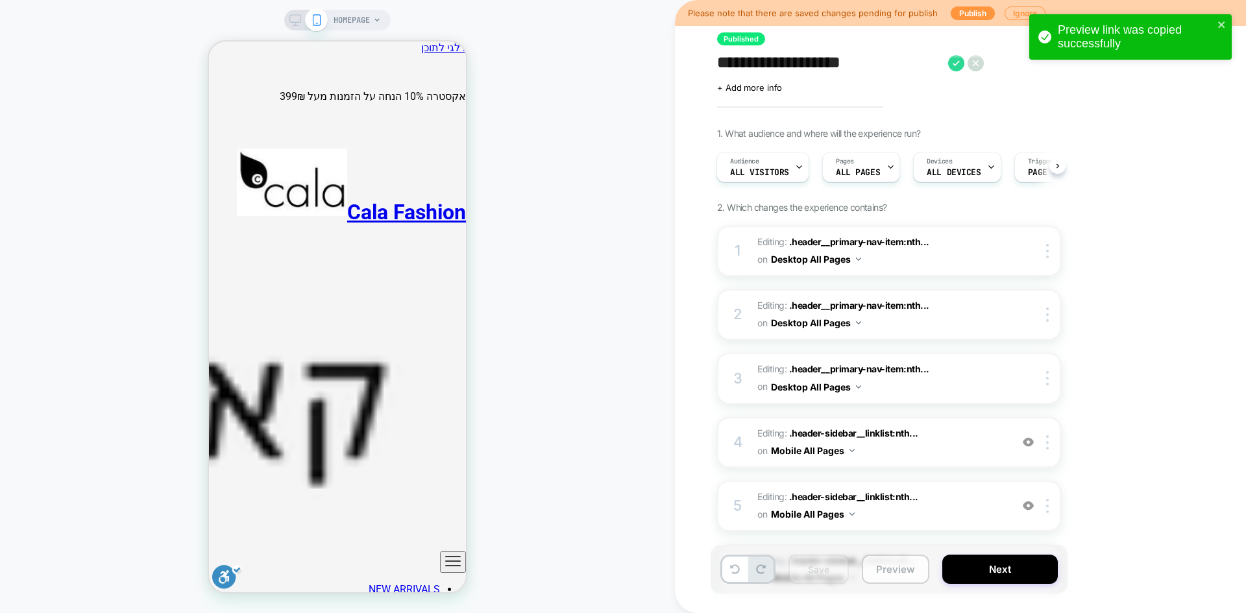
click at [904, 567] on button "Preview" at bounding box center [896, 569] width 68 height 29
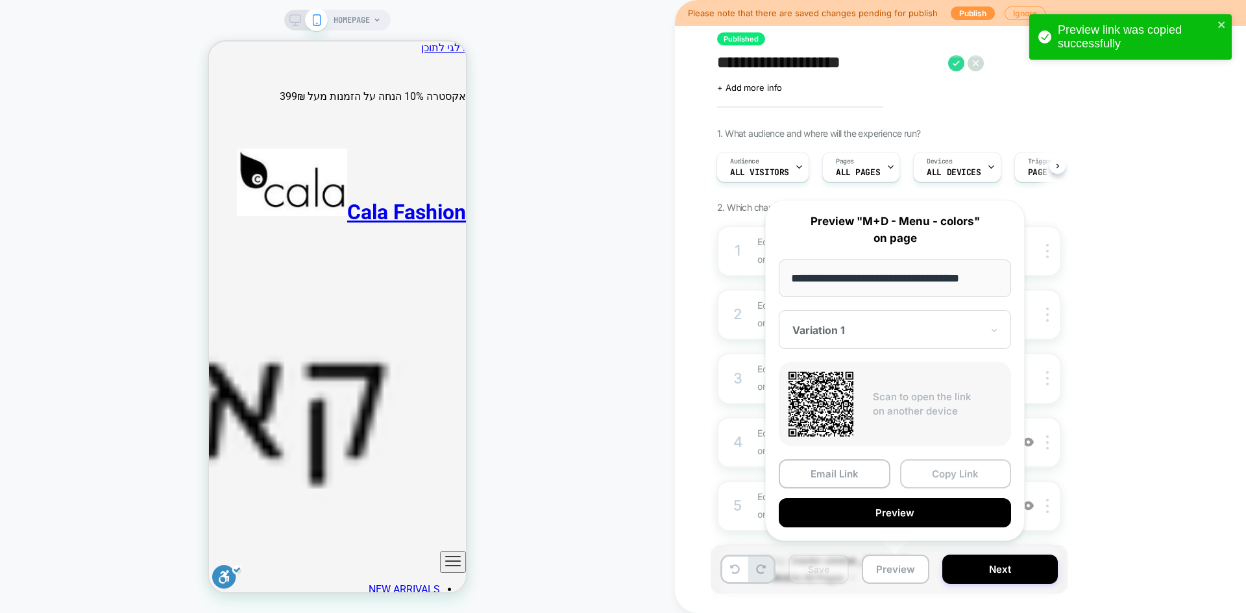
click at [952, 479] on button "Copy Link" at bounding box center [956, 474] width 112 height 29
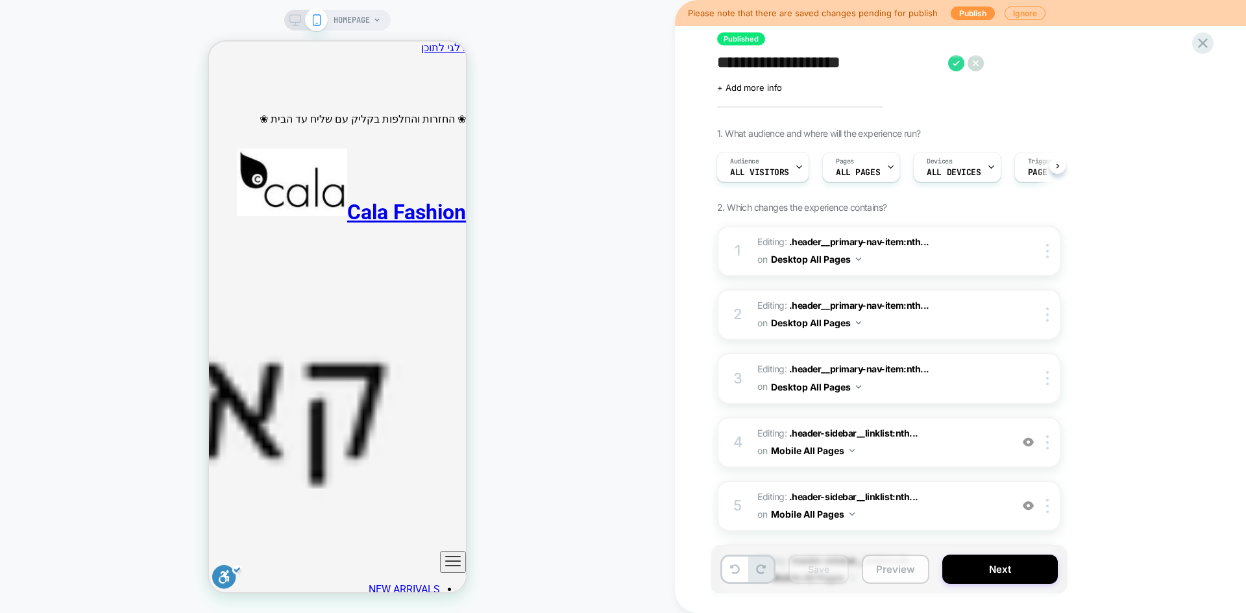
click at [885, 568] on button "Preview" at bounding box center [896, 569] width 68 height 29
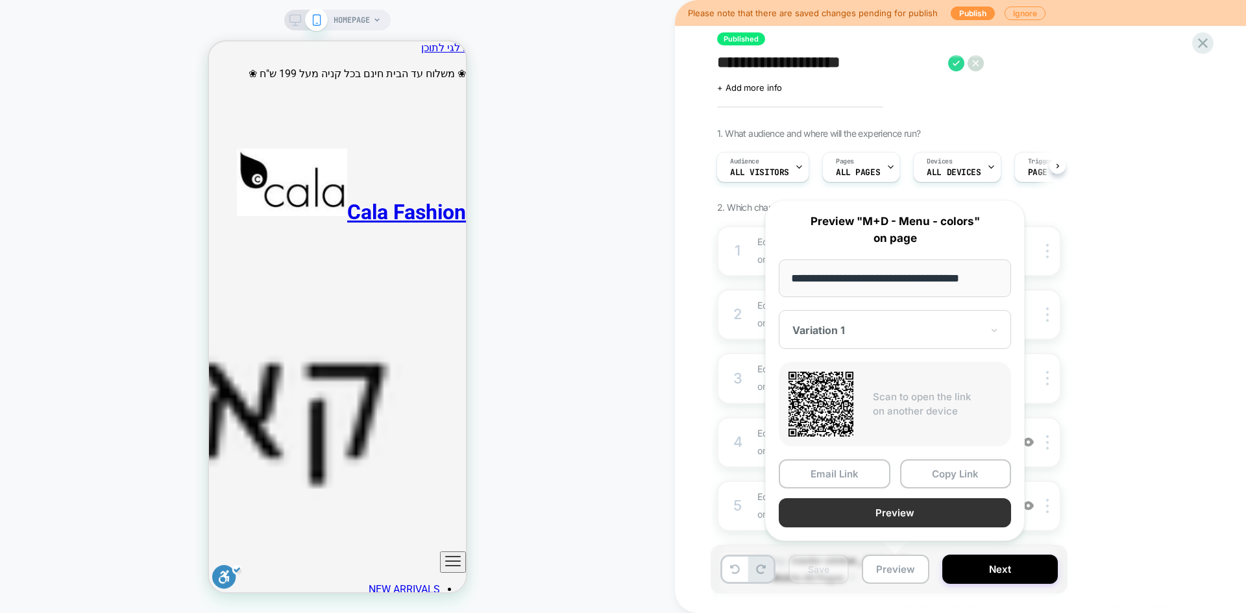
click at [927, 513] on button "Preview" at bounding box center [895, 513] width 232 height 29
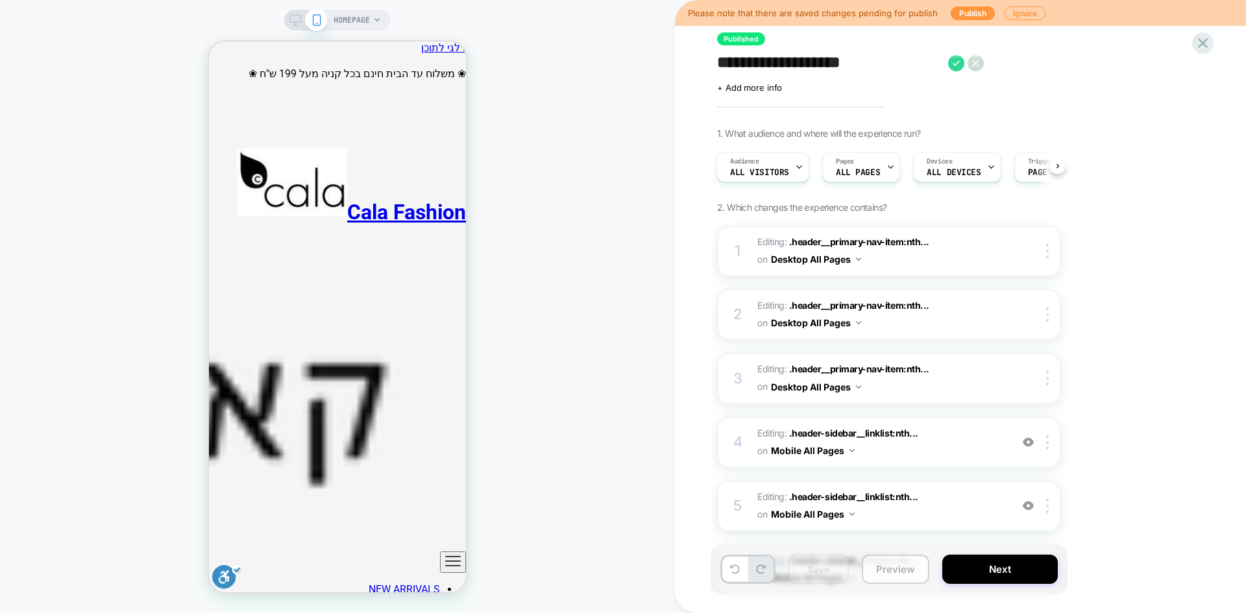
drag, startPoint x: 903, startPoint y: 562, endPoint x: 910, endPoint y: 556, distance: 9.7
click at [904, 565] on button "Preview" at bounding box center [896, 569] width 68 height 29
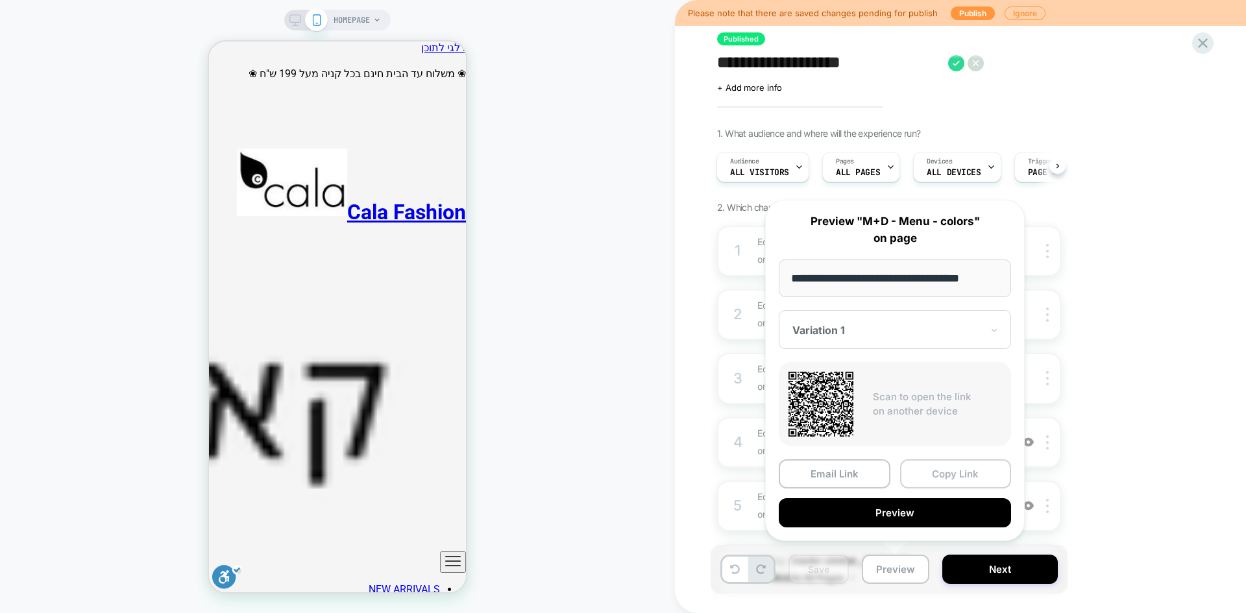
click at [968, 478] on button "Copy Link" at bounding box center [956, 474] width 112 height 29
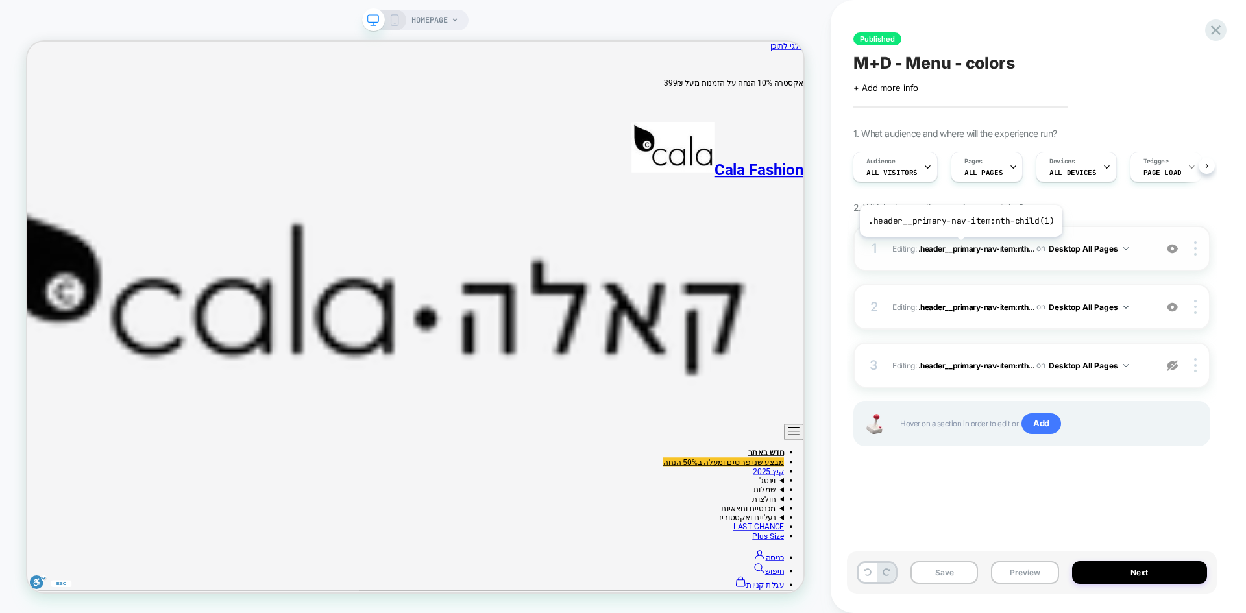
click at [959, 247] on span ".header__primary-nav-item:nth..." at bounding box center [977, 248] width 117 height 10
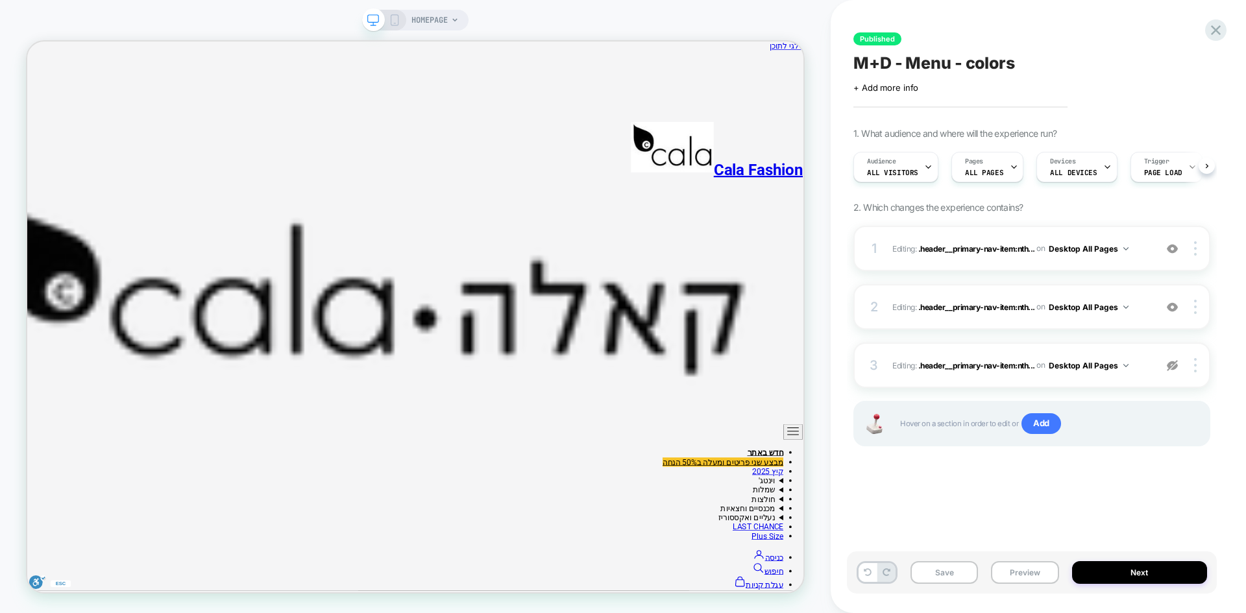
scroll to position [0, 1]
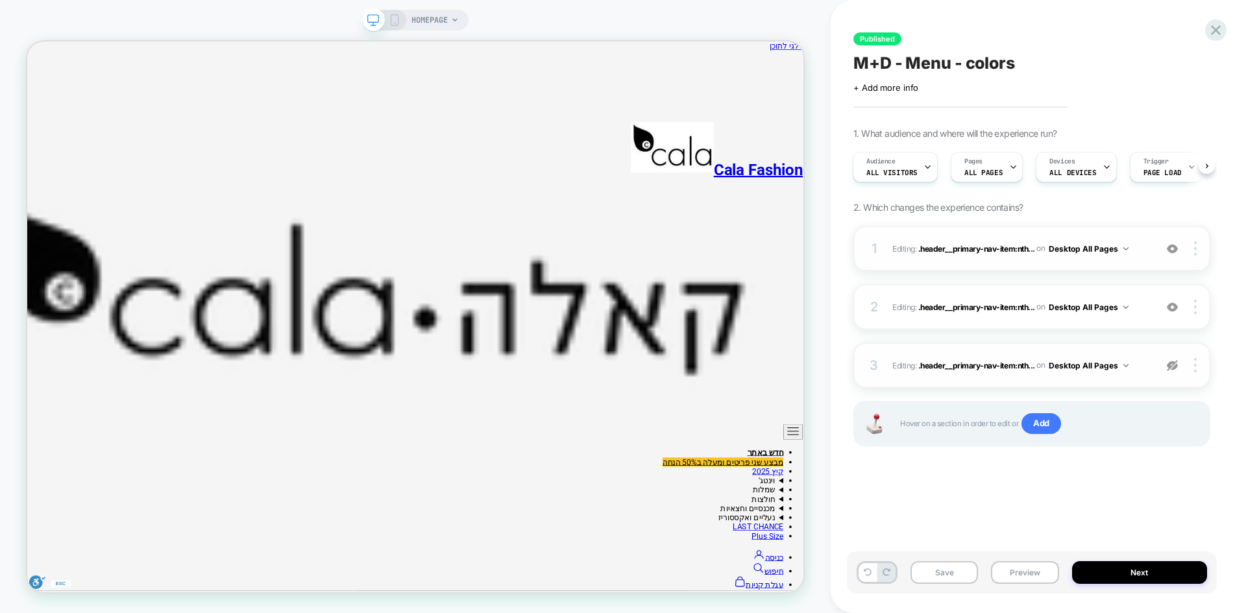
click at [1174, 366] on img at bounding box center [1172, 365] width 11 height 11
click at [0, 0] on img at bounding box center [0, 0] width 0 height 0
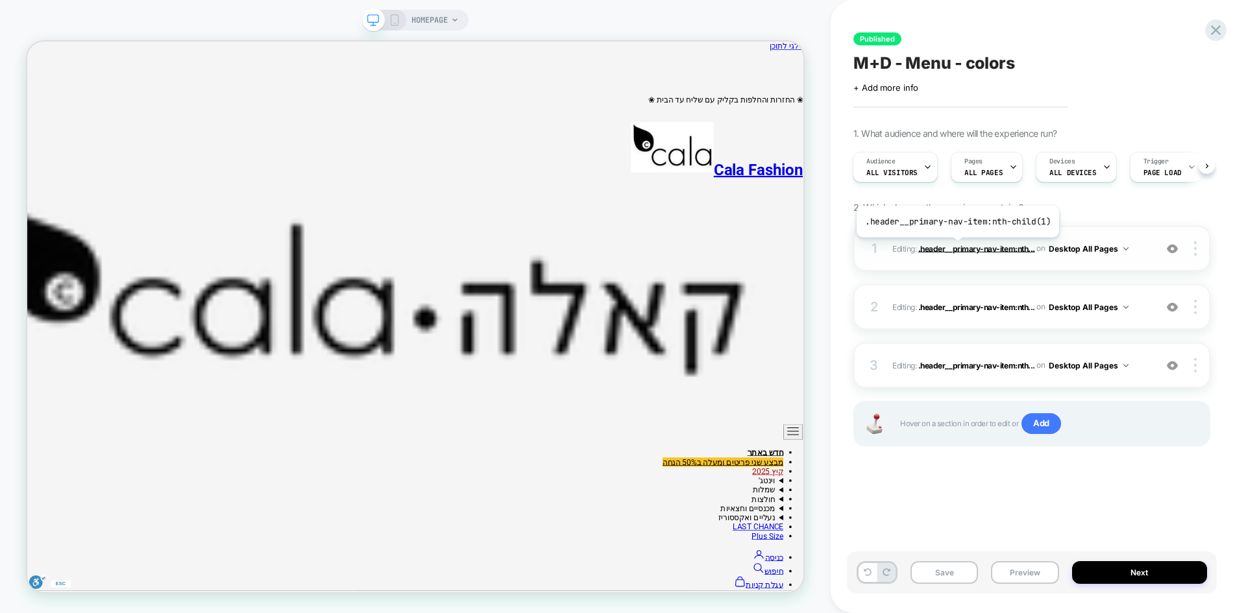
click at [956, 247] on span ".header__primary-nav-item:nth..." at bounding box center [977, 248] width 117 height 10
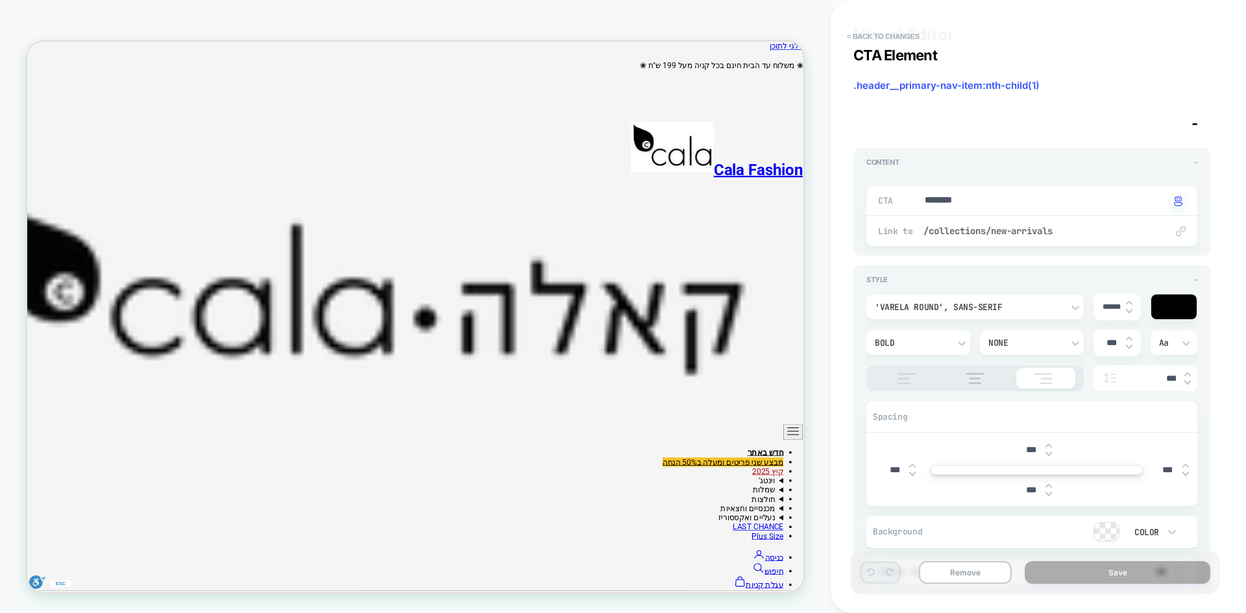
scroll to position [0, 0]
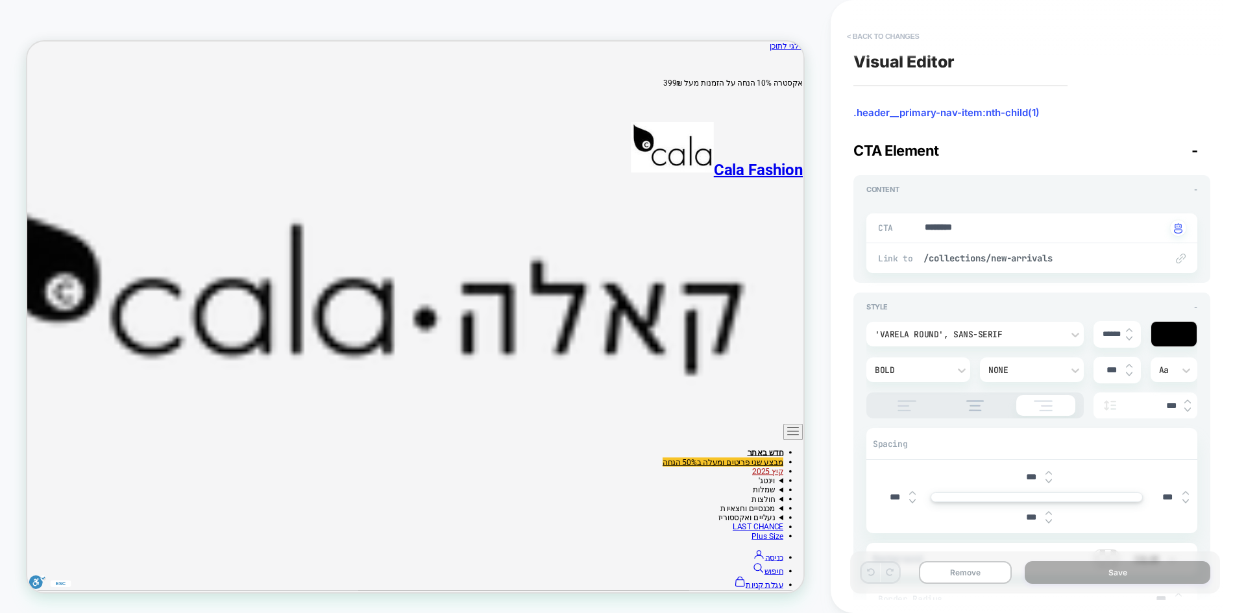
click at [879, 34] on button "< Back to changes" at bounding box center [884, 36] width 86 height 21
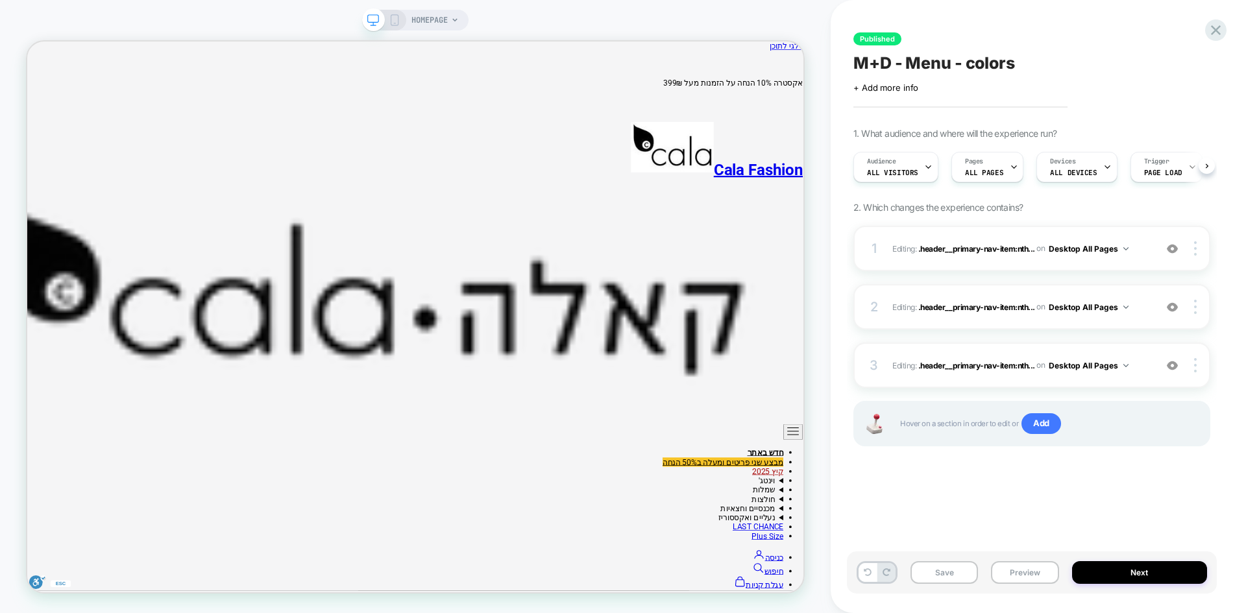
scroll to position [0, 1]
click at [966, 254] on span "Editing : .header__primary-nav-item:nth... .header__primary-nav-item:nth-child(…" at bounding box center [1021, 249] width 256 height 16
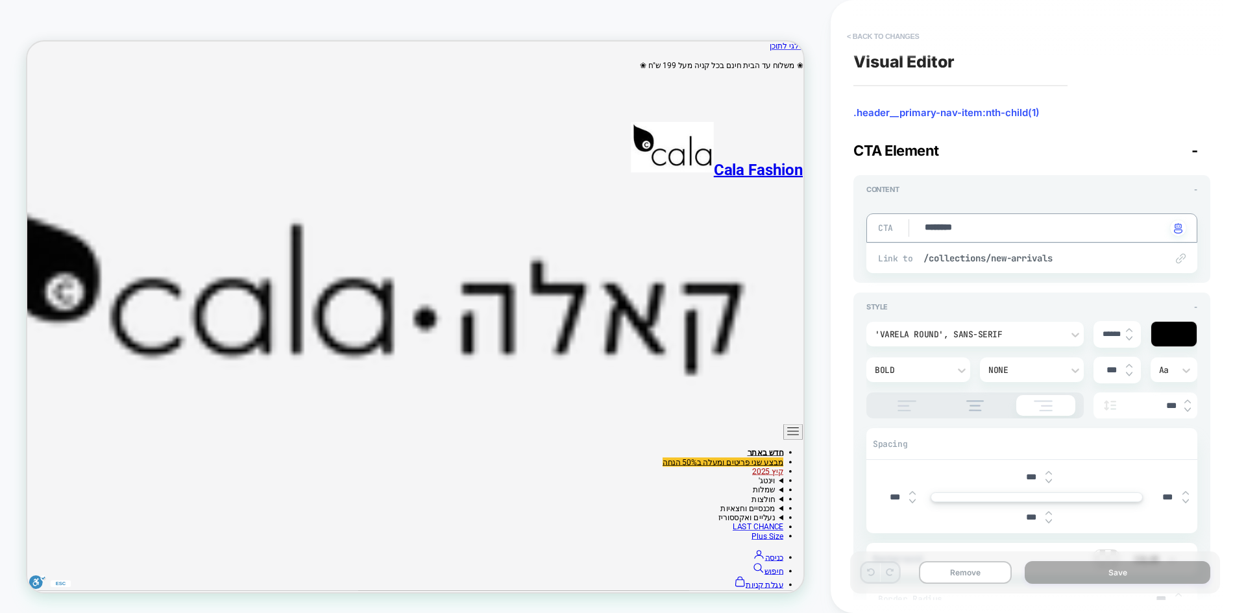
click at [872, 40] on button "< Back to changes" at bounding box center [884, 36] width 86 height 21
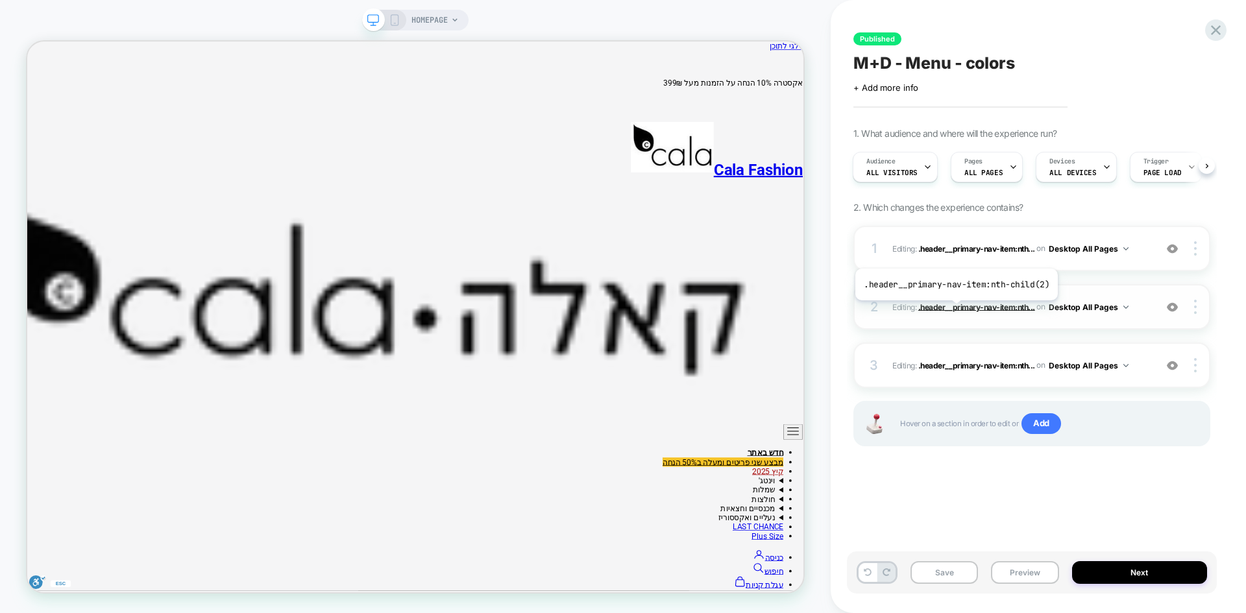
click at [0, 0] on span ".header__primary-nav-item:nth..." at bounding box center [0, 0] width 0 height 0
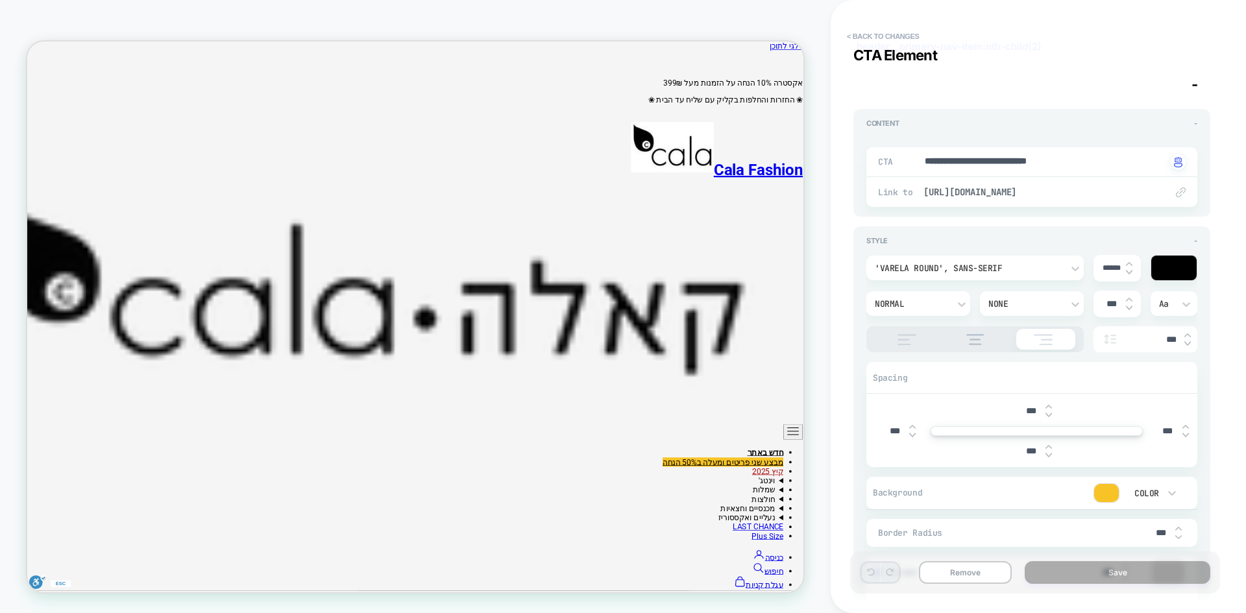
scroll to position [65, 0]
click at [884, 38] on button "< Back to changes" at bounding box center [884, 36] width 86 height 21
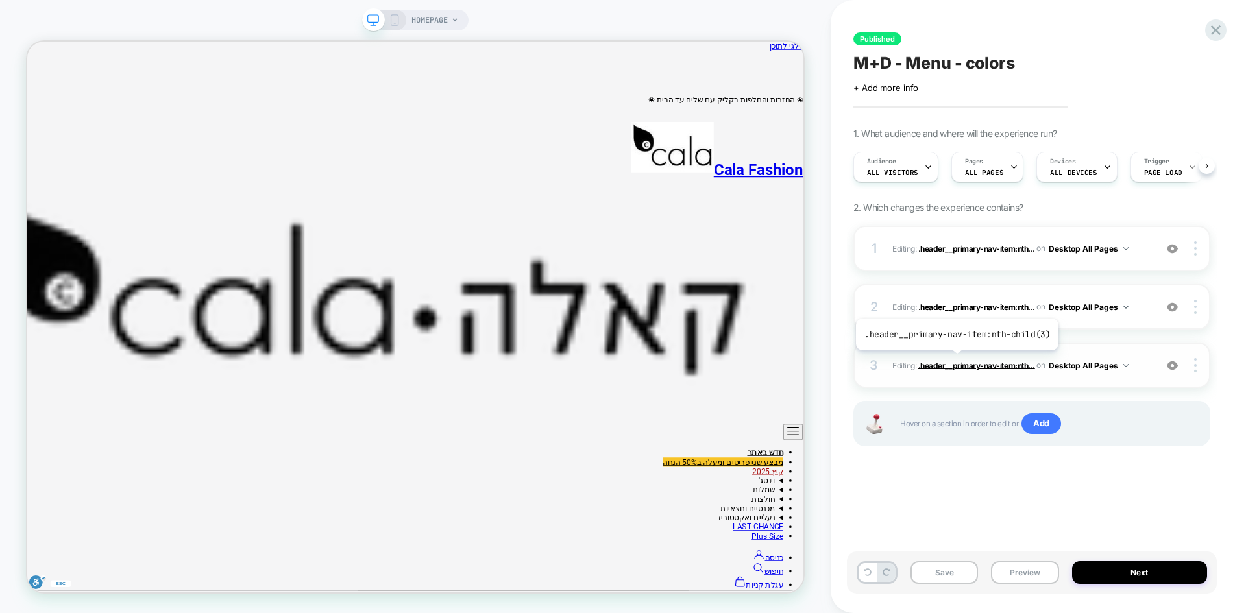
scroll to position [0, 1]
click at [948, 367] on span ".header__primary-nav-item:nth..." at bounding box center [977, 365] width 117 height 10
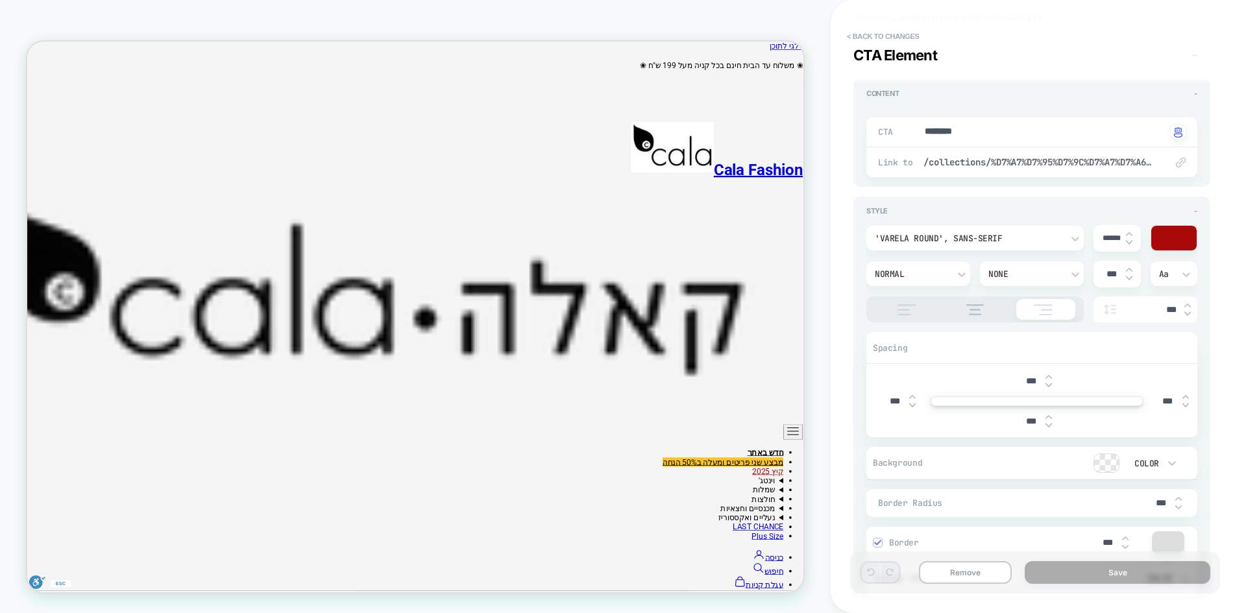
scroll to position [195, 0]
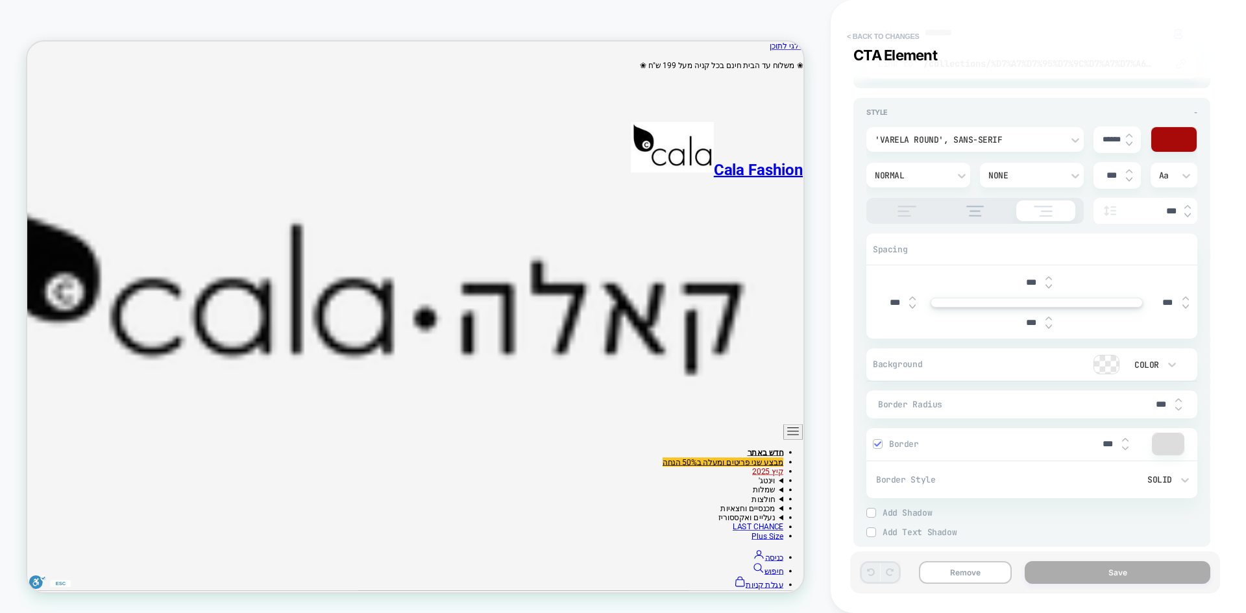
click at [872, 38] on button "< Back to changes" at bounding box center [884, 36] width 86 height 21
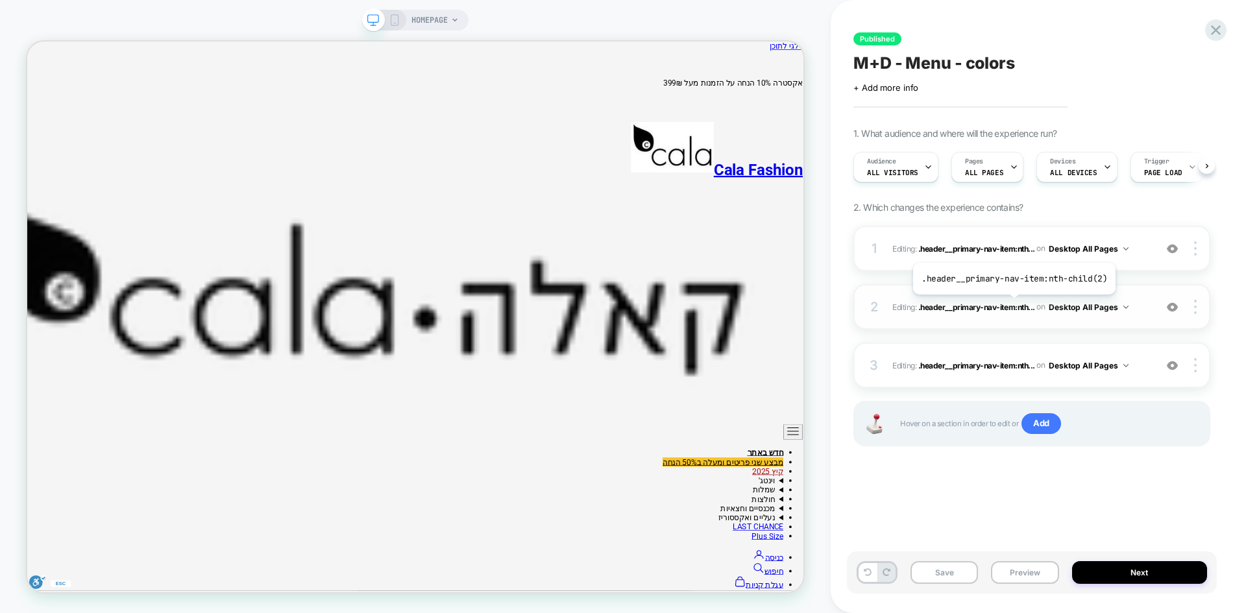
scroll to position [0, 1]
click at [974, 365] on span ".header__primary-nav-item:nth..." at bounding box center [977, 365] width 117 height 10
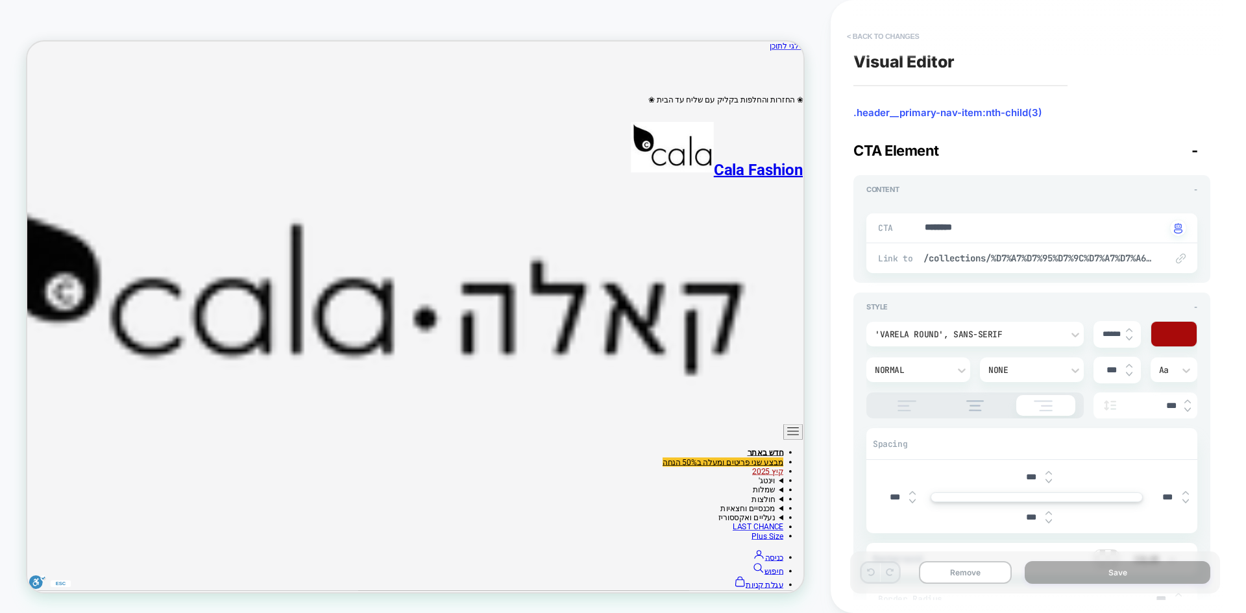
click at [881, 31] on button "< Back to changes" at bounding box center [884, 36] width 86 height 21
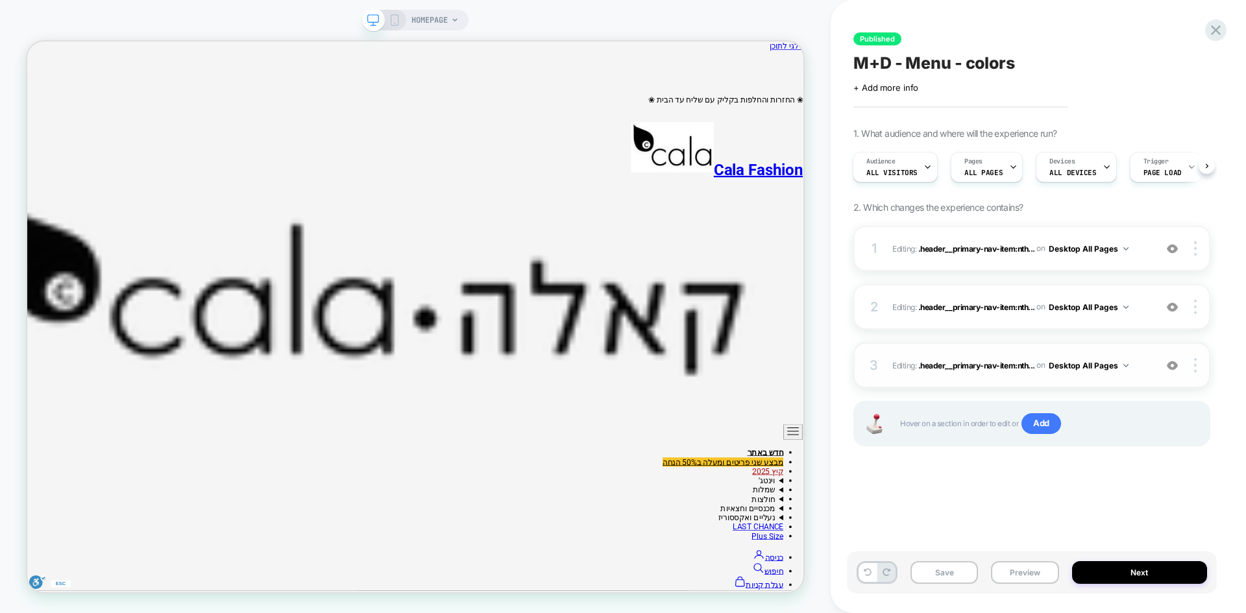
click at [1175, 372] on div at bounding box center [1173, 365] width 25 height 14
click at [1176, 372] on div at bounding box center [1173, 365] width 25 height 14
click at [956, 365] on span ".header__primary-nav-item:nth..." at bounding box center [977, 365] width 117 height 10
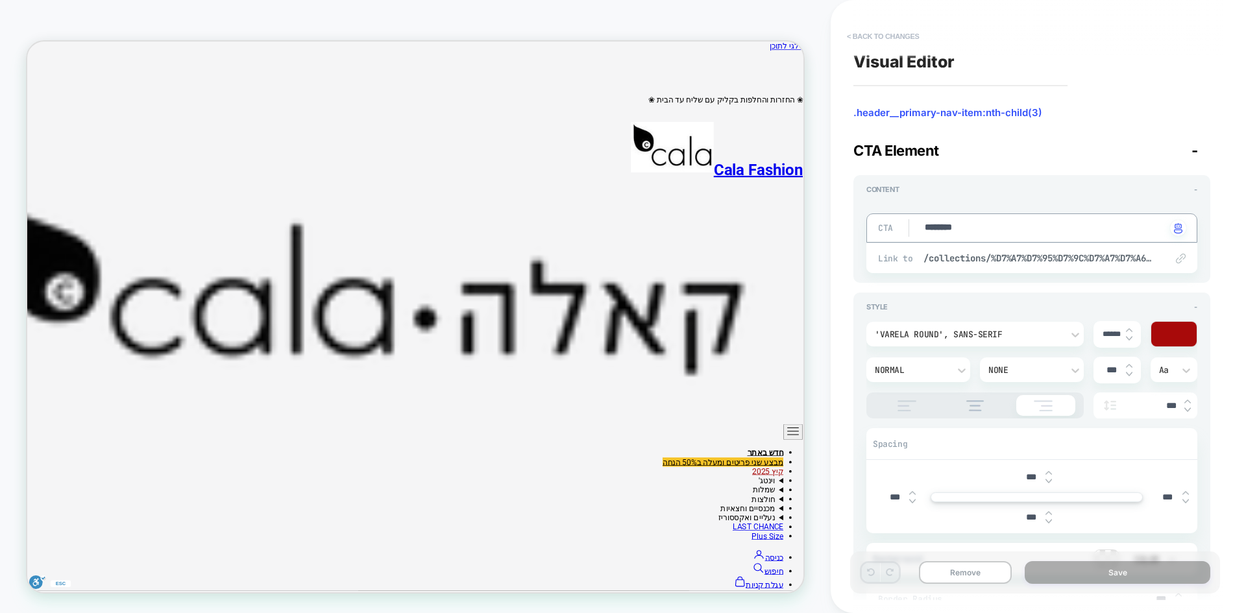
click at [867, 42] on button "< Back to changes" at bounding box center [884, 36] width 86 height 21
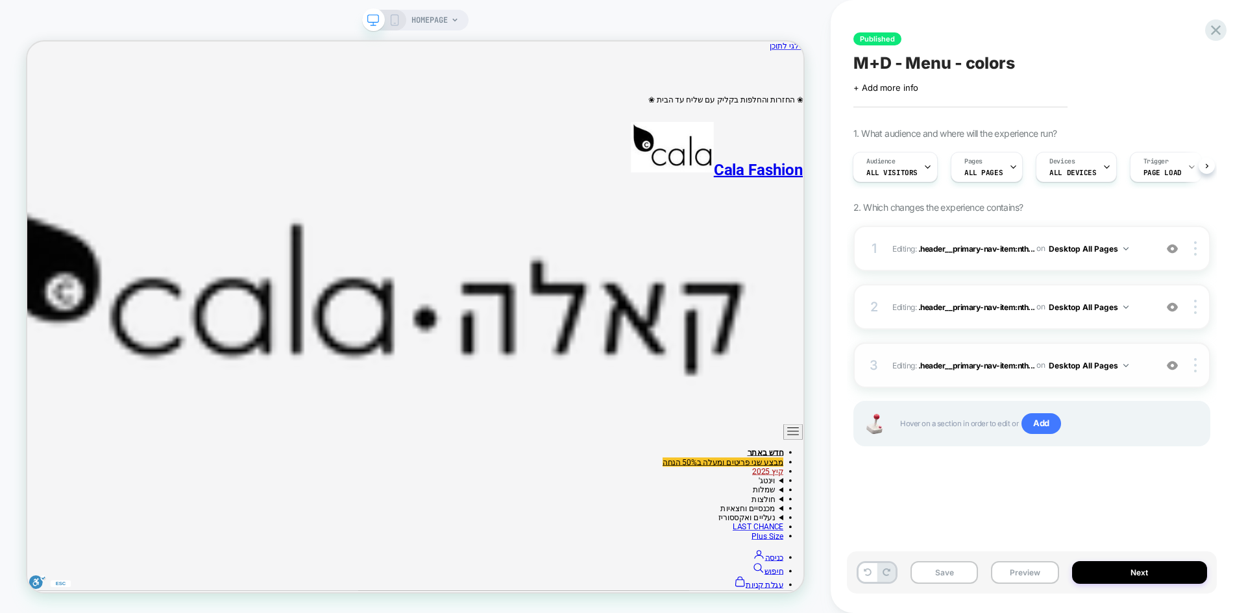
click at [1174, 367] on img at bounding box center [1172, 365] width 11 height 11
click at [950, 358] on span "Editing : .header__primary-nav-item:nth... .header__primary-nav-item:nth-child(…" at bounding box center [1021, 366] width 256 height 16
click at [952, 364] on span ".header__primary-nav-item:nth..." at bounding box center [977, 365] width 117 height 10
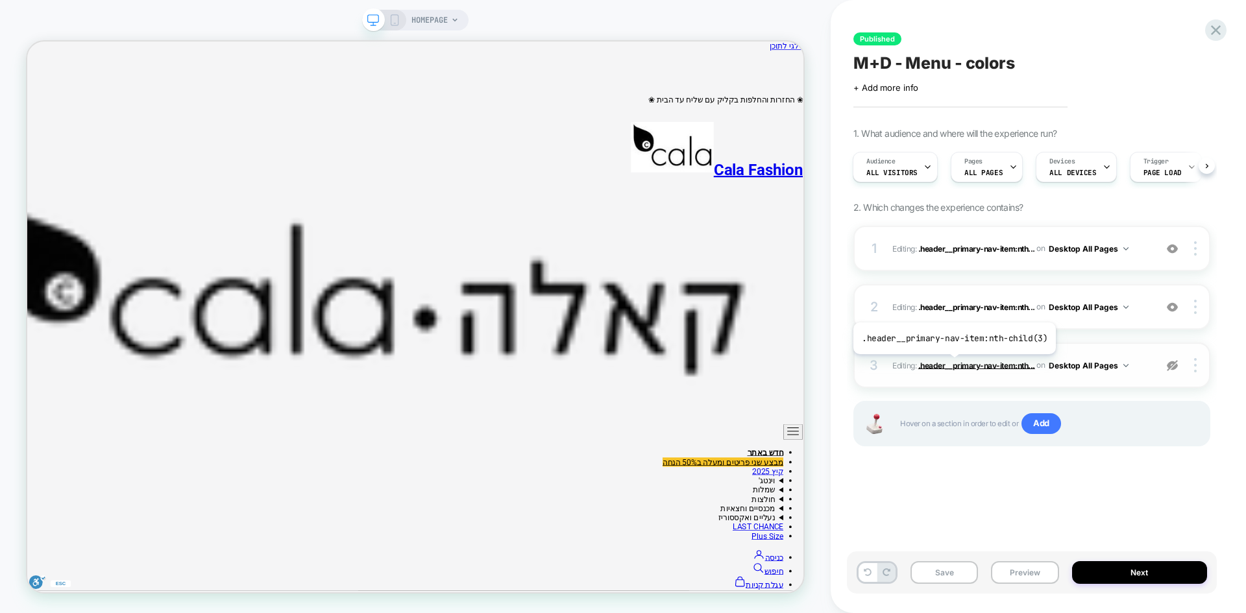
click at [952, 367] on span ".header__primary-nav-item:nth..." at bounding box center [977, 365] width 117 height 10
click at [963, 365] on span ".header__primary-nav-item:nth..." at bounding box center [977, 365] width 117 height 10
click at [989, 365] on span ".header__primary-nav-item:nth..." at bounding box center [977, 365] width 117 height 10
click at [957, 365] on span ".header__primary-nav-item:nth..." at bounding box center [977, 365] width 117 height 10
click at [1171, 367] on img at bounding box center [1172, 365] width 11 height 11
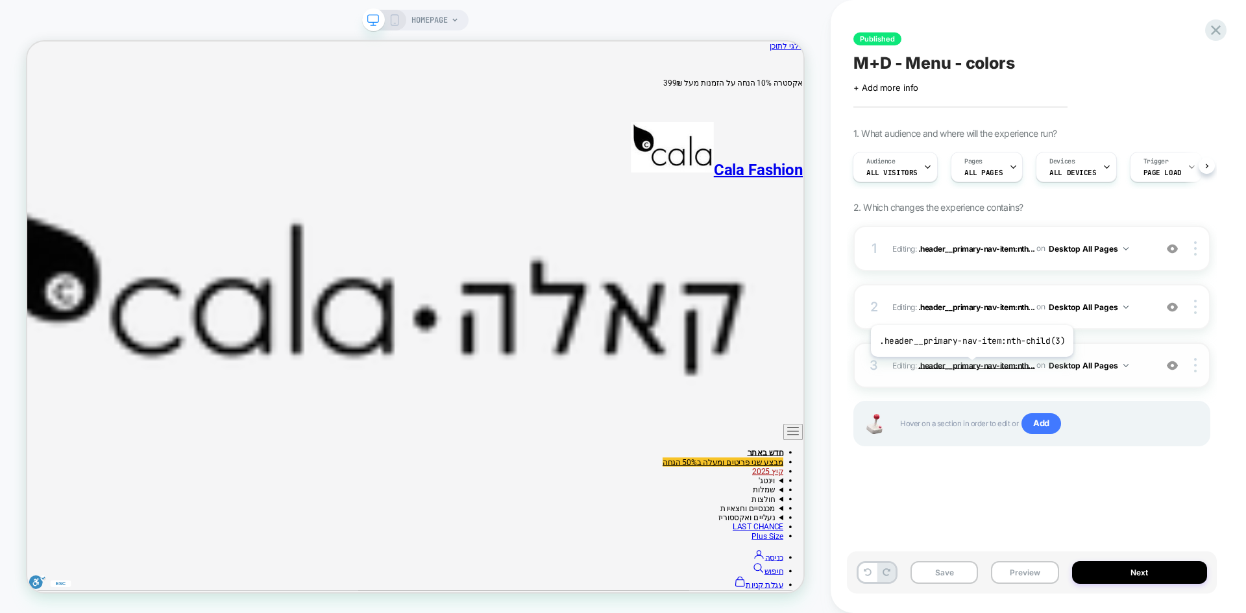
click at [970, 367] on span ".header__primary-nav-item:nth..." at bounding box center [977, 365] width 117 height 10
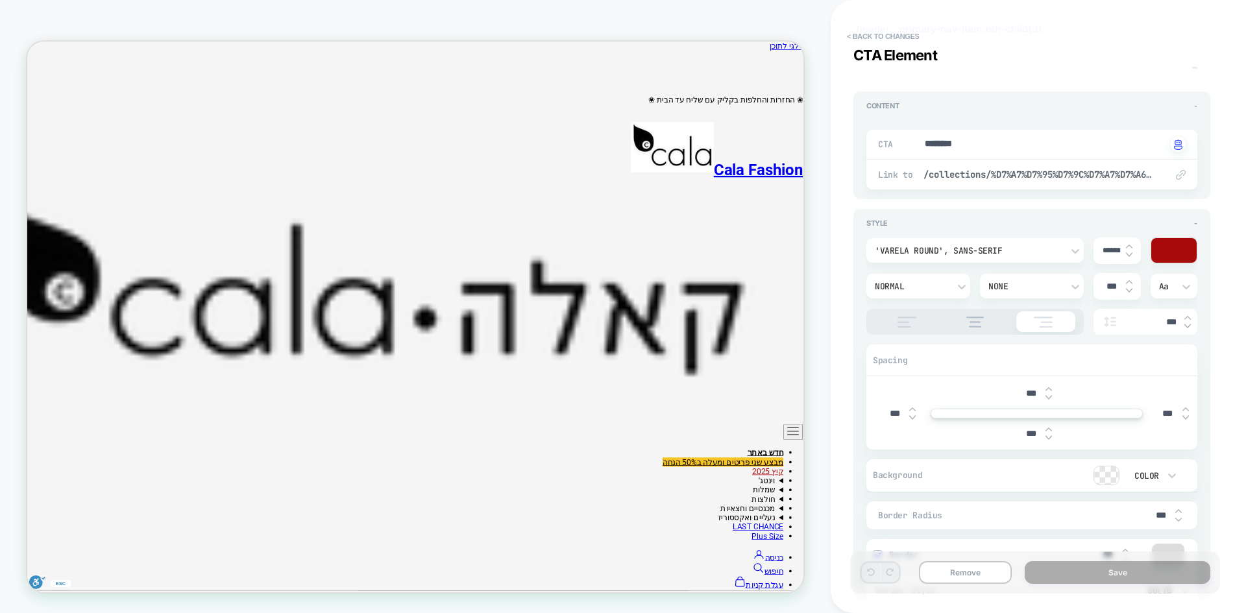
scroll to position [83, 0]
click at [1167, 253] on div at bounding box center [1175, 251] width 46 height 25
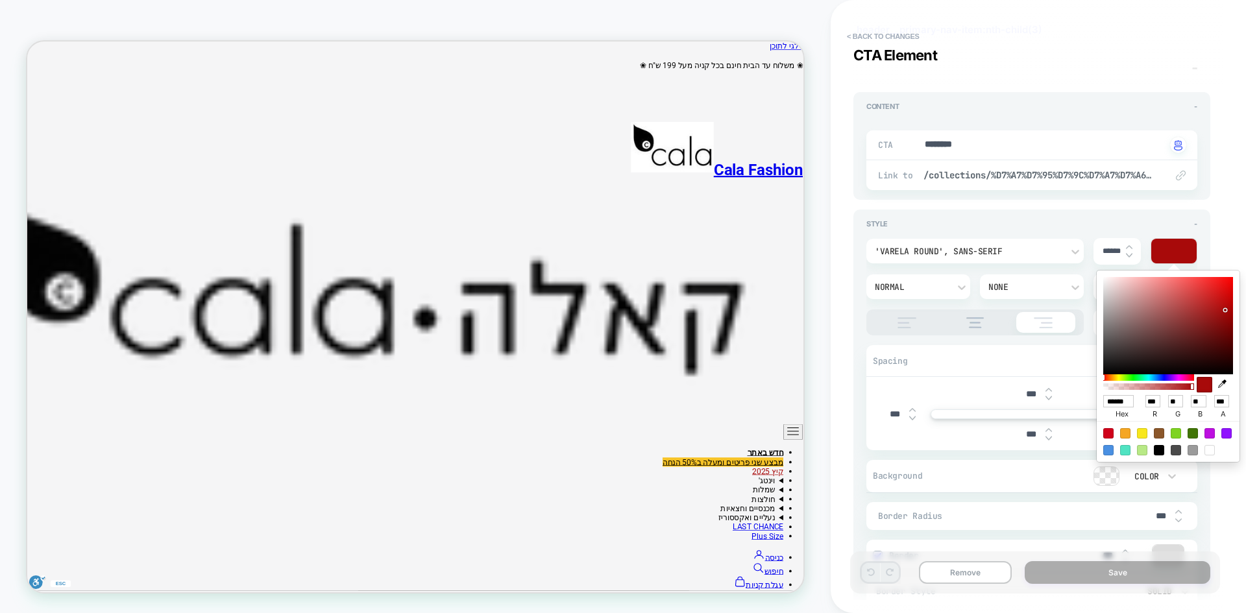
click at [1117, 401] on input "******" at bounding box center [1119, 401] width 31 height 12
type textarea "*"
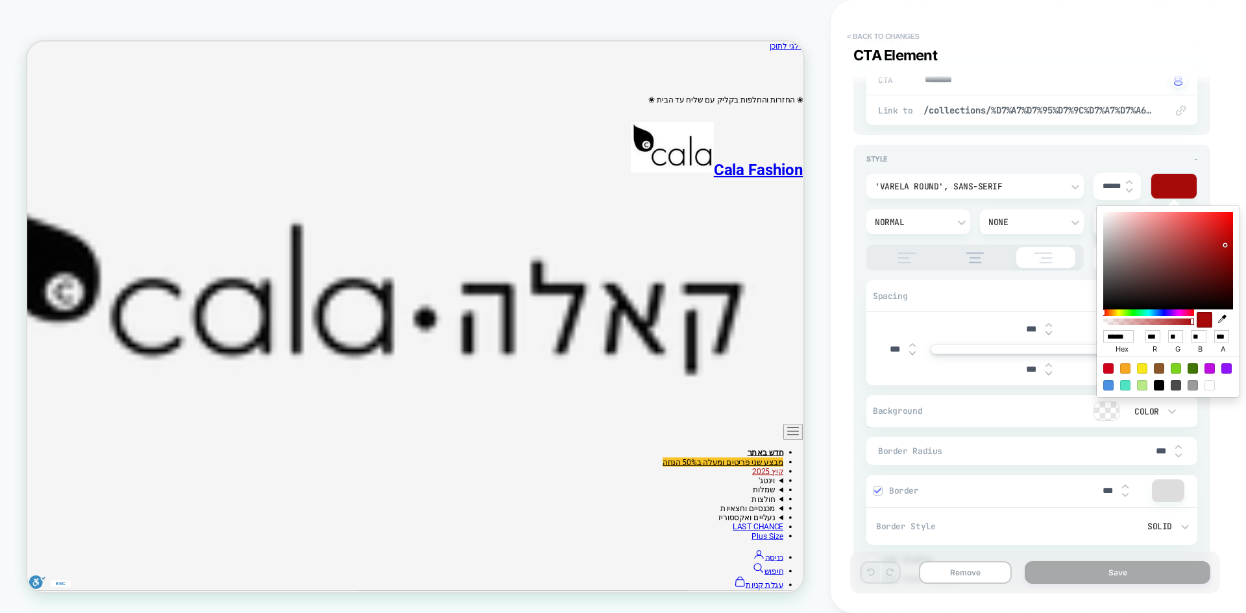
click at [861, 34] on button "< Back to changes" at bounding box center [884, 36] width 86 height 21
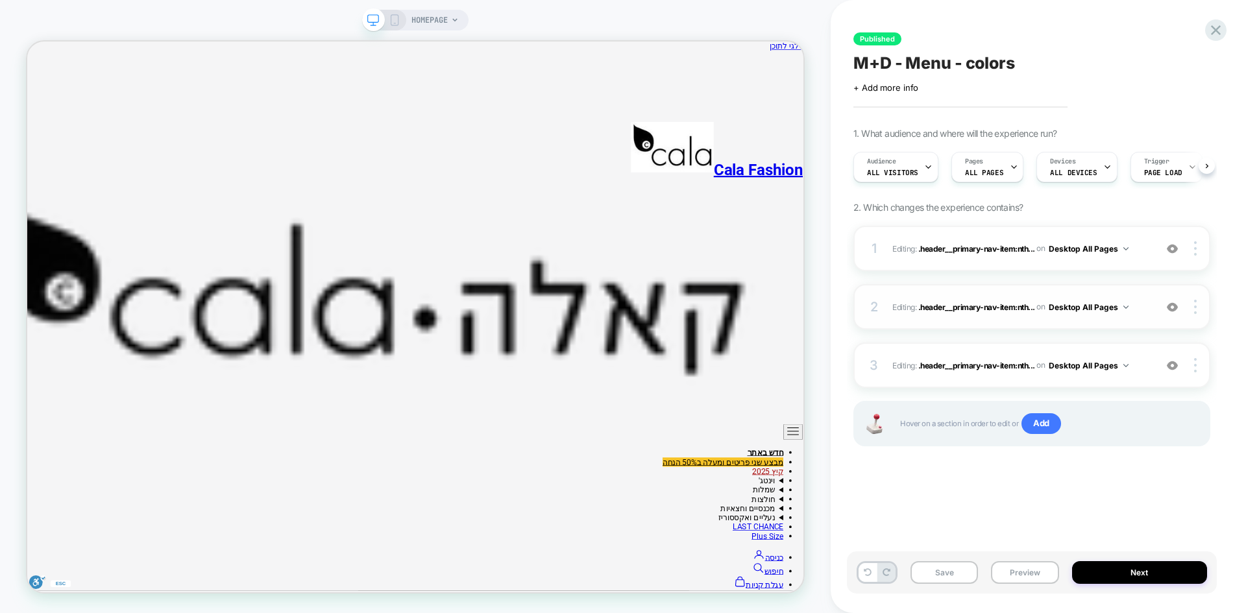
scroll to position [0, 1]
click at [1224, 35] on icon at bounding box center [1216, 30] width 18 height 18
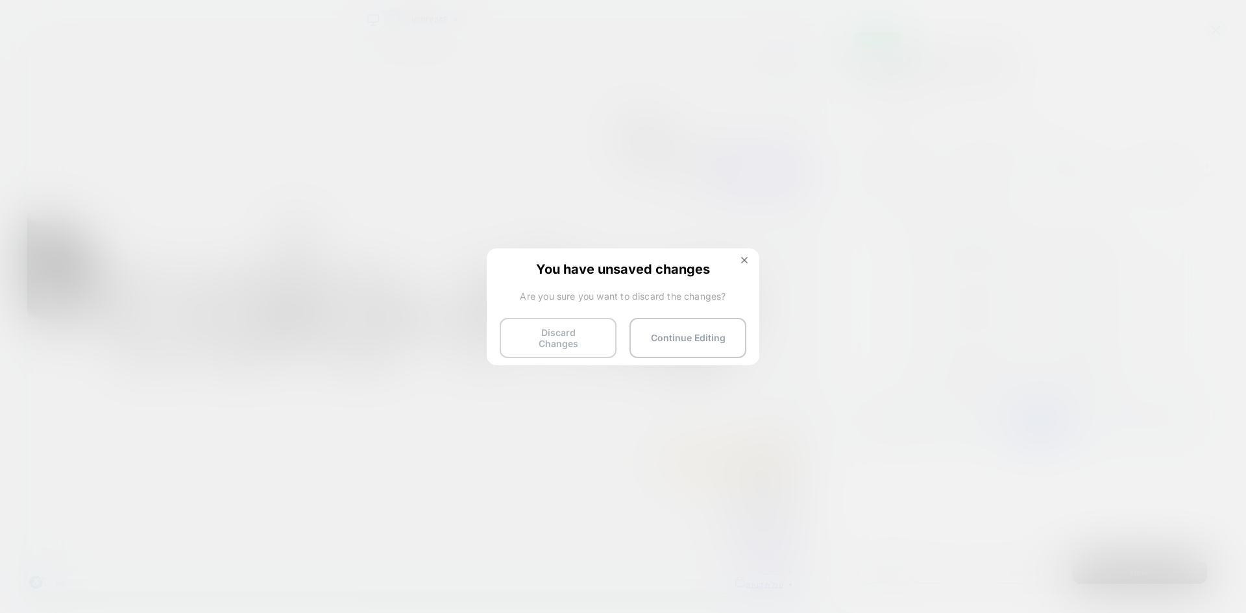
click at [524, 338] on button "Discard Changes" at bounding box center [558, 338] width 117 height 40
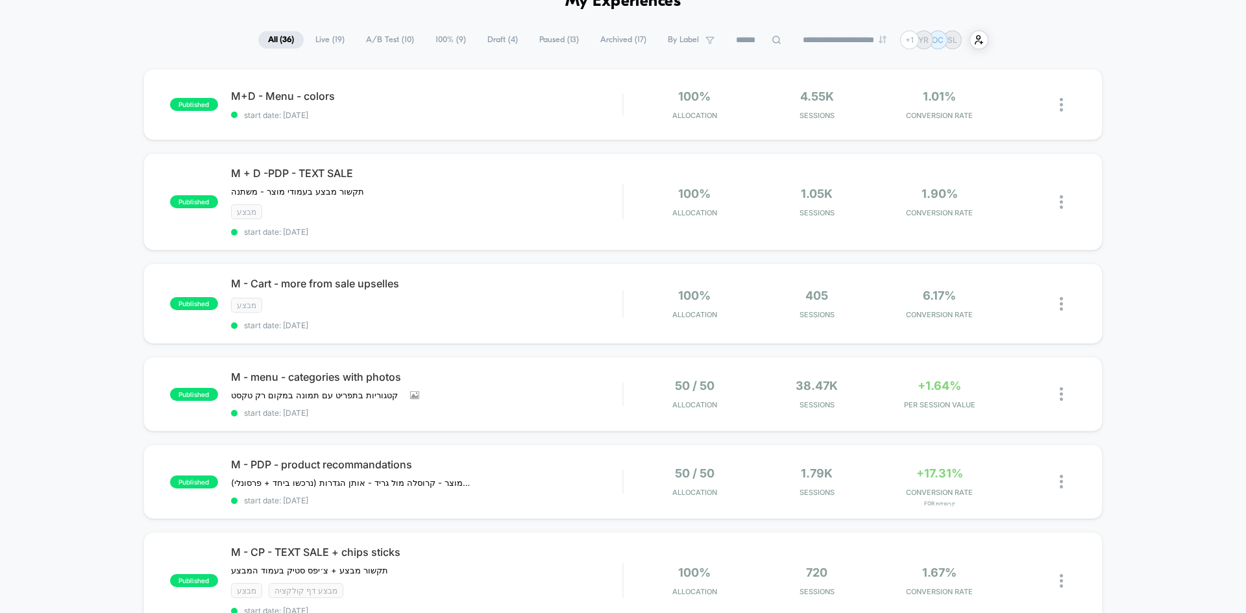
scroll to position [130, 0]
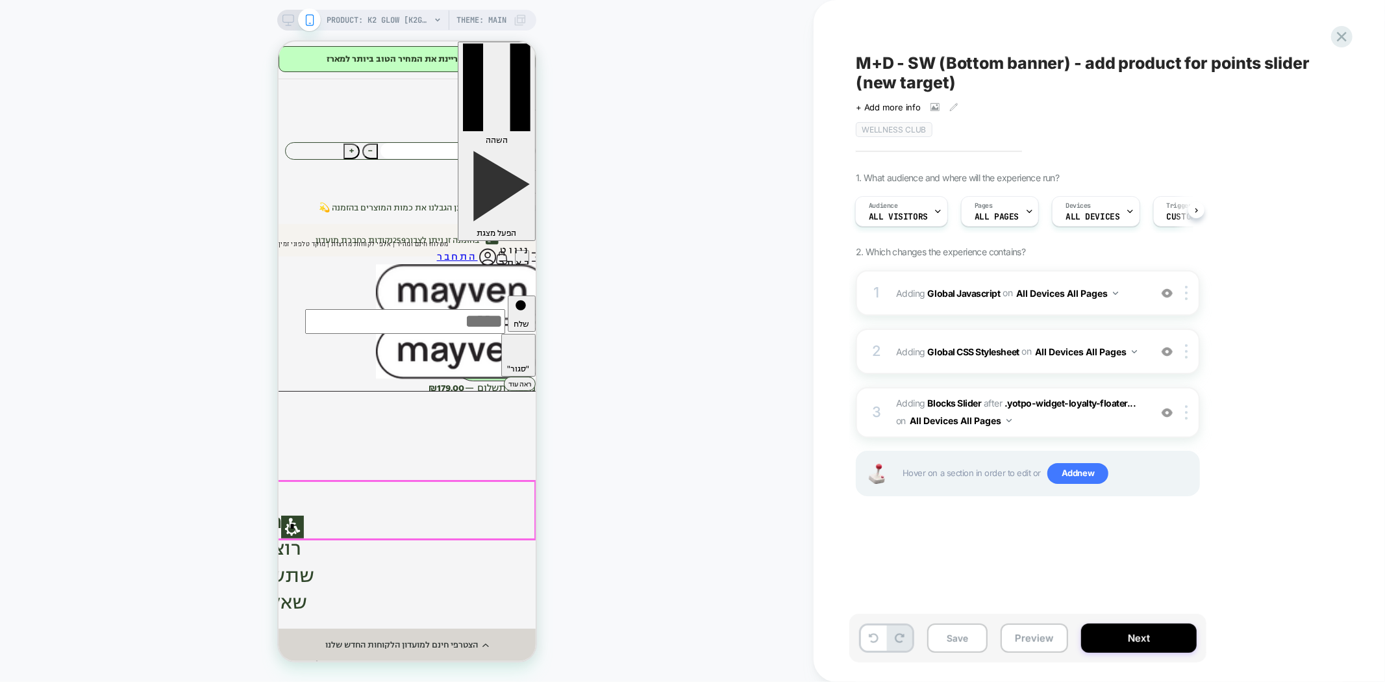
scroll to position [72, 0]
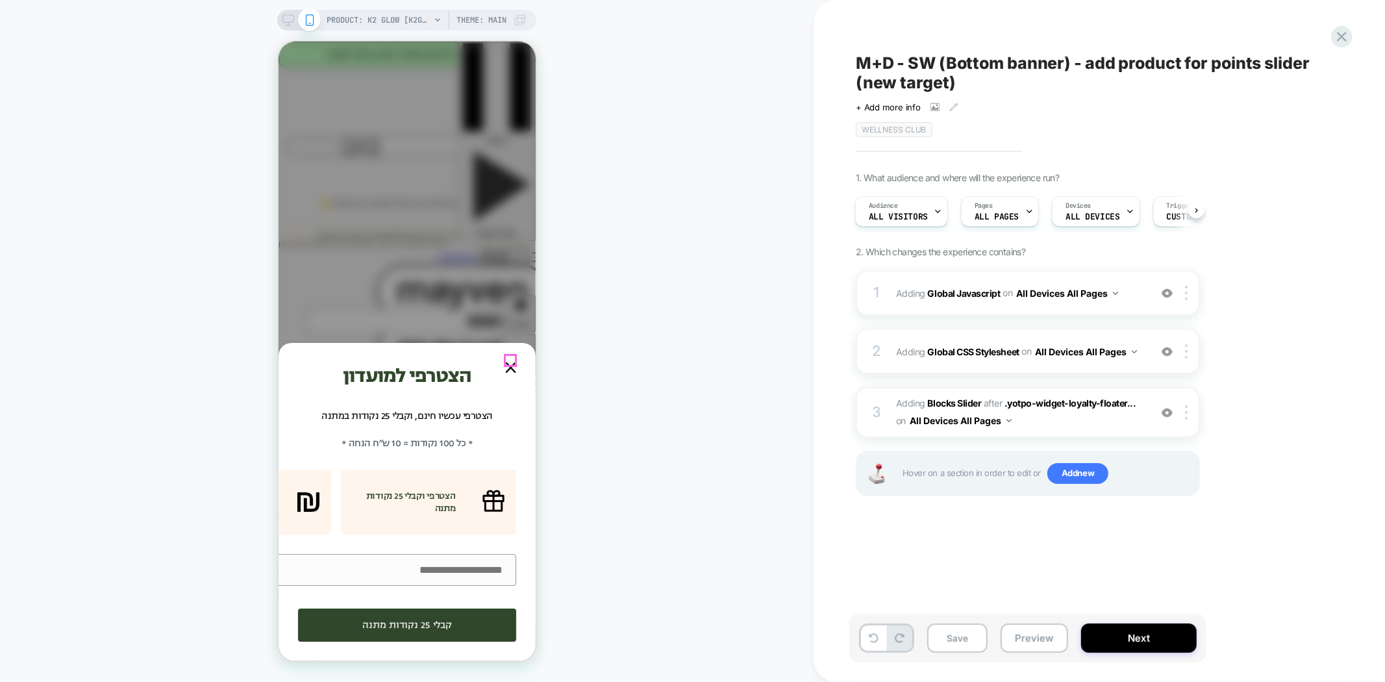
click at [512, 362] on link at bounding box center [510, 367] width 11 height 11
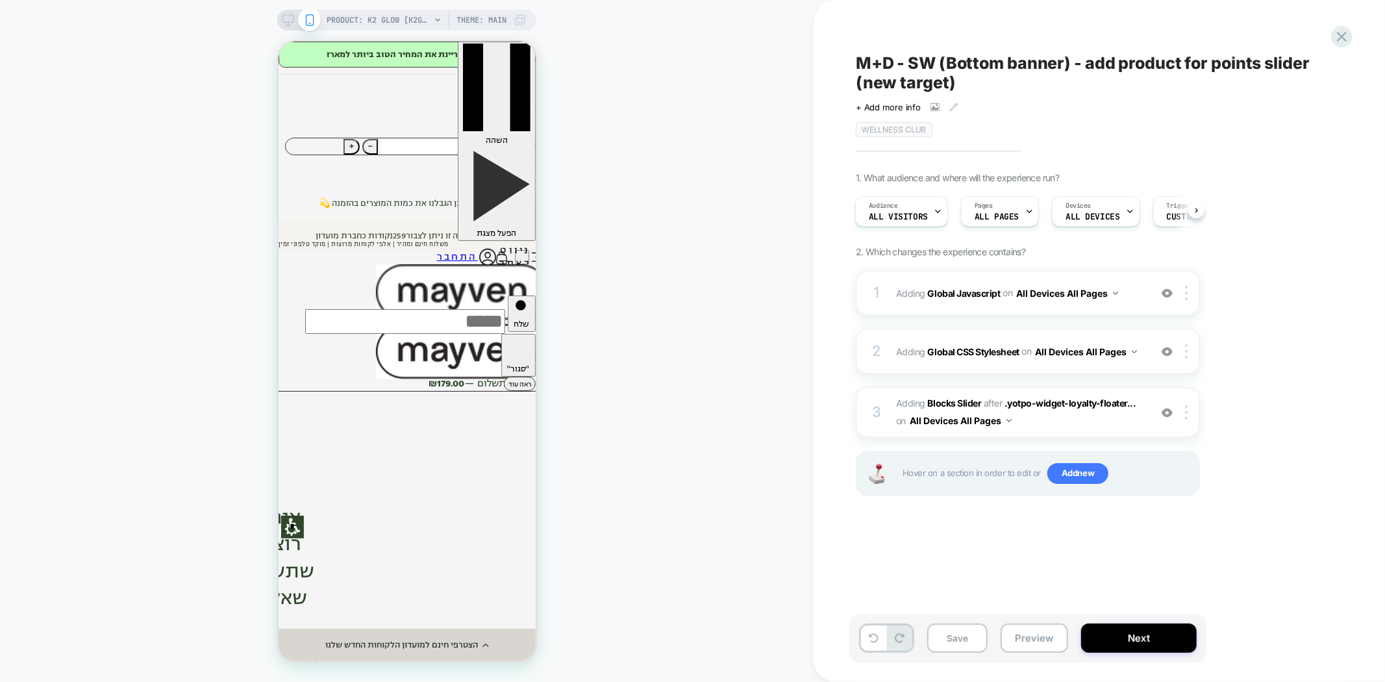
click at [704, 411] on div "PRODUCT: K2 GLOW [k2glow] PRODUCT: K2 GLOW [k2glow] Theme: MAIN" at bounding box center [406, 341] width 813 height 656
click at [0, 0] on div "1. What audience and where will the experience run? Audience All Visitors Pages…" at bounding box center [0, 0] width 0 height 0
drag, startPoint x: 1022, startPoint y: 626, endPoint x: 1032, endPoint y: 611, distance: 17.8
click at [0, 0] on button "Preview" at bounding box center [0, 0] width 0 height 0
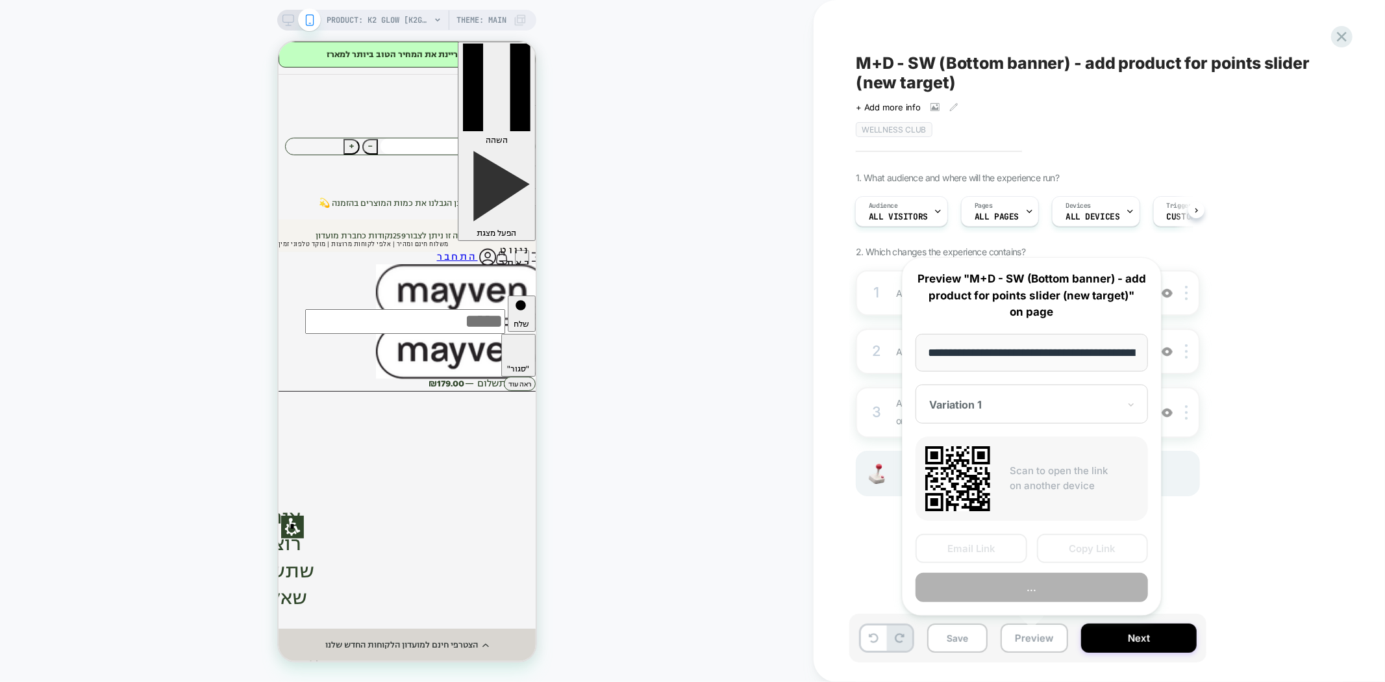
scroll to position [0, 116]
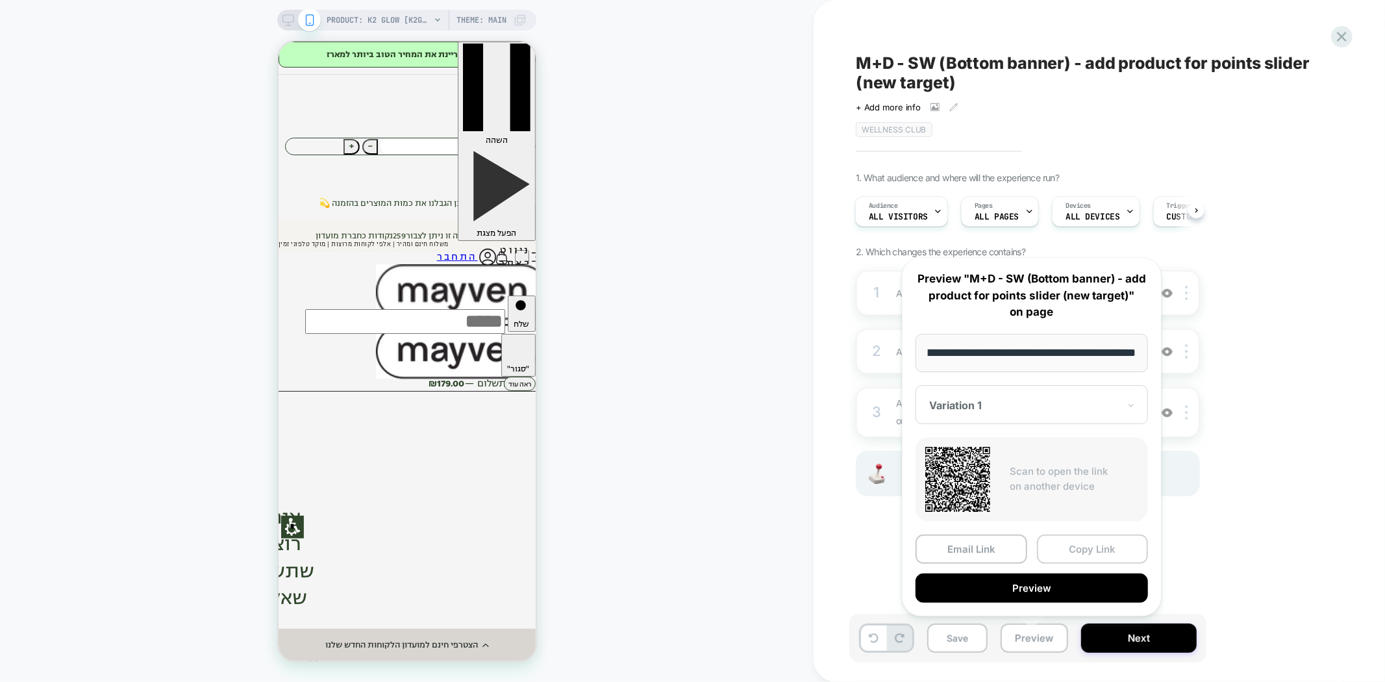
click at [0, 0] on button "Copy Link" at bounding box center [0, 0] width 0 height 0
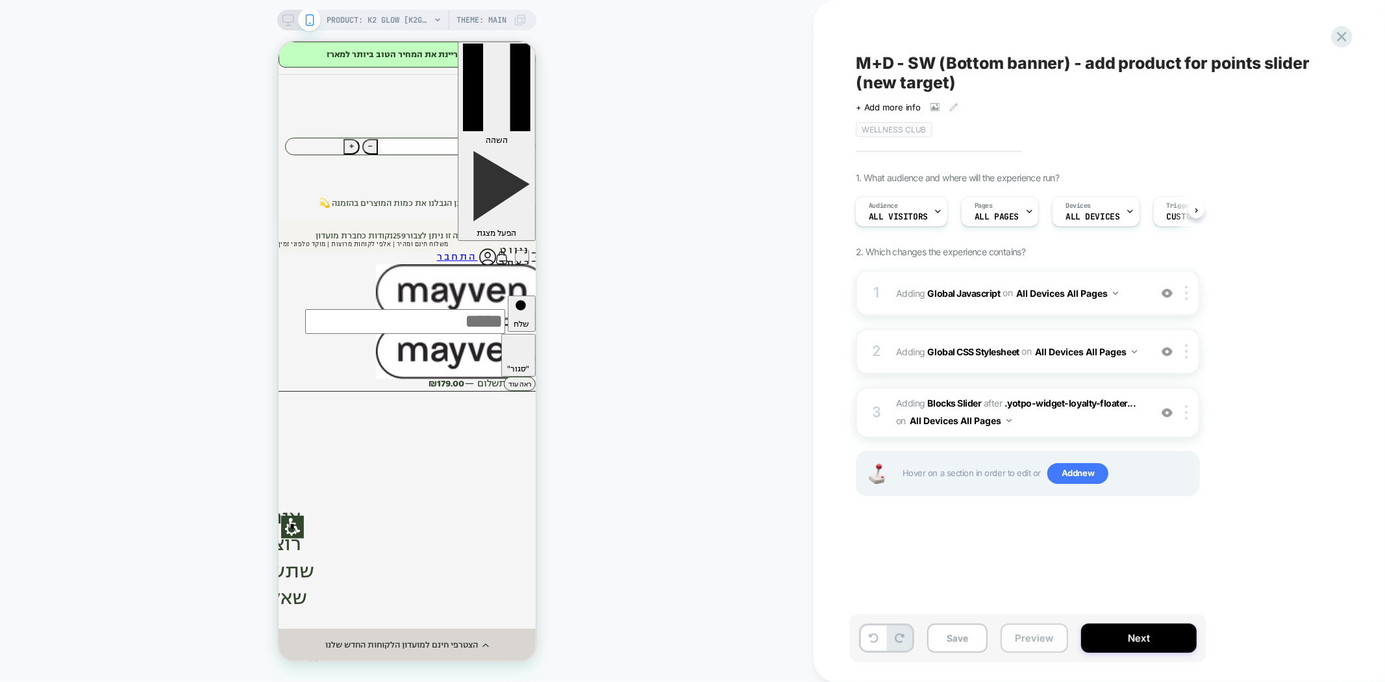
click at [0, 0] on button "Preview" at bounding box center [0, 0] width 0 height 0
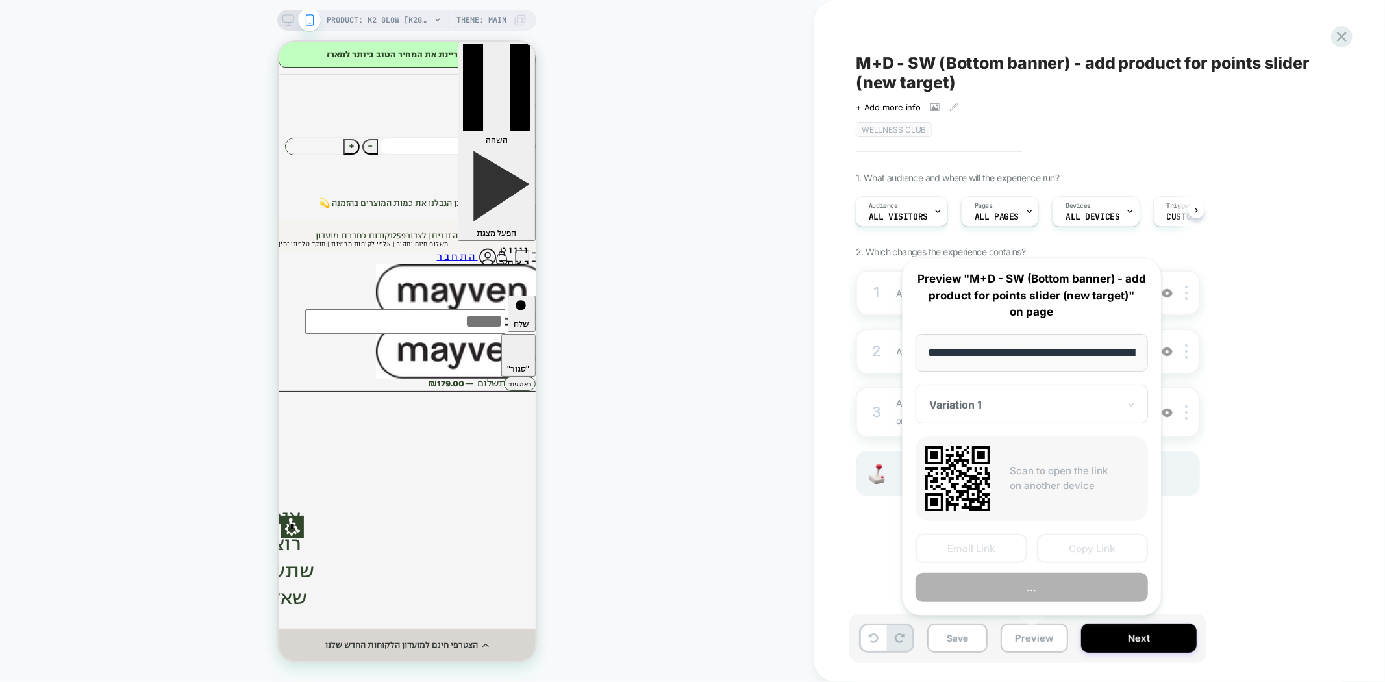
scroll to position [0, 116]
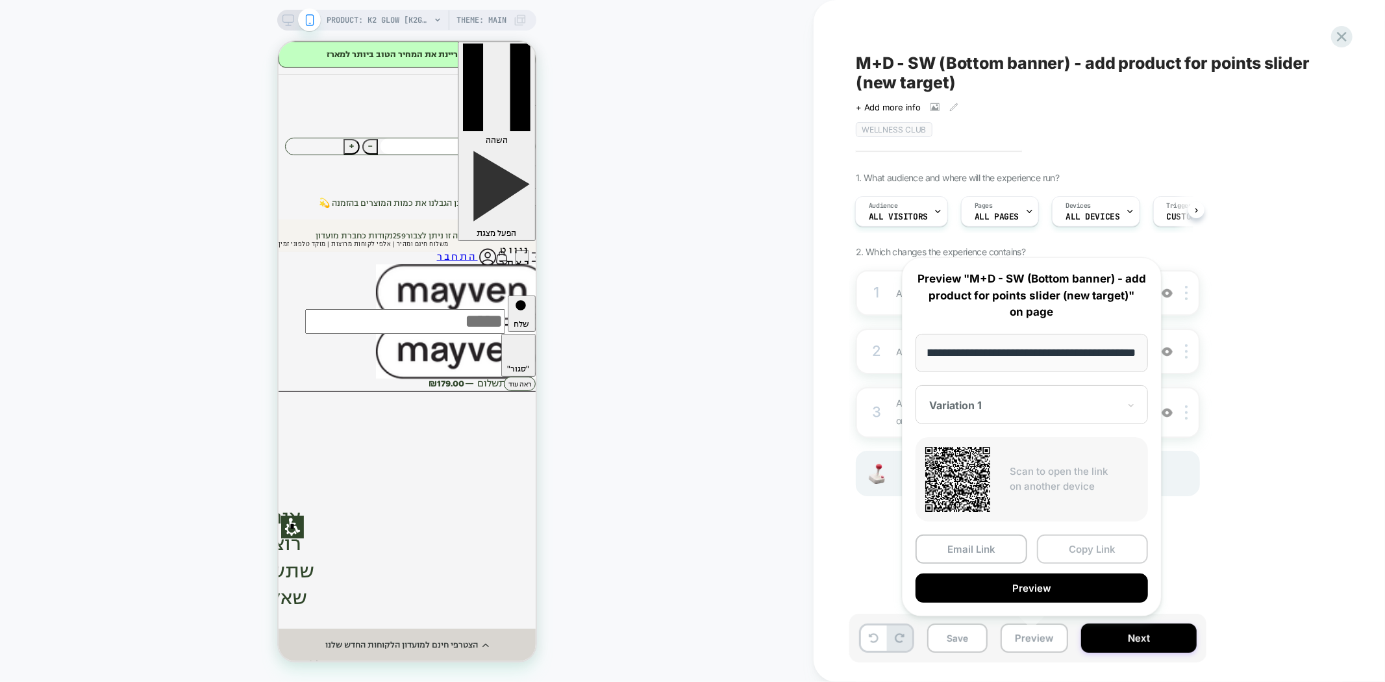
click at [0, 0] on button "Copy Link" at bounding box center [0, 0] width 0 height 0
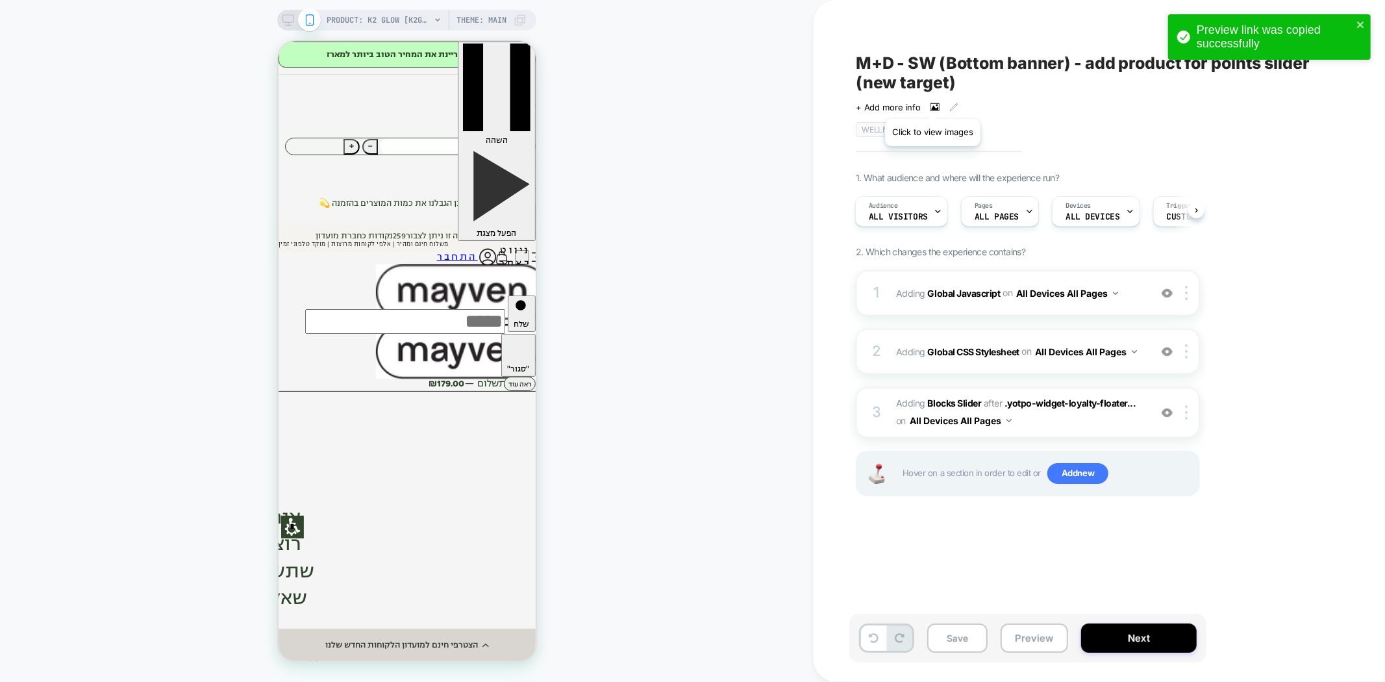
click at [932, 103] on icon at bounding box center [934, 107] width 9 height 8
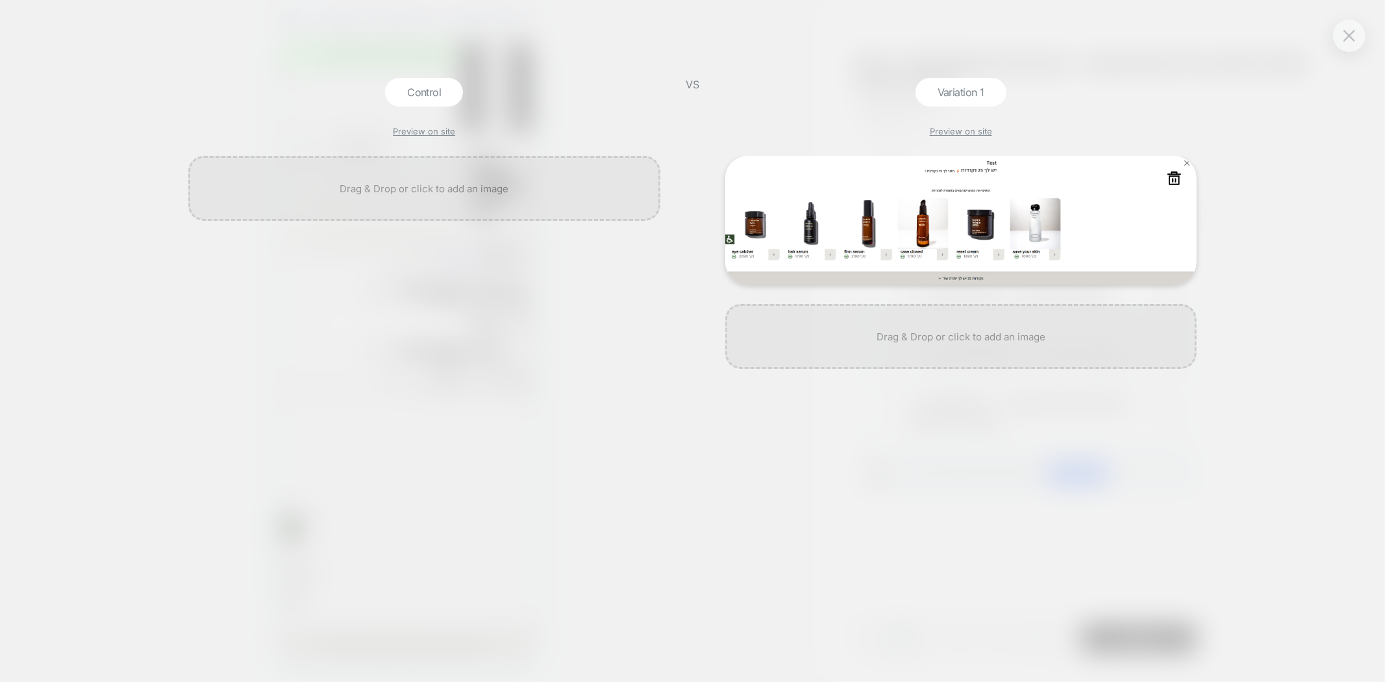
click at [0, 0] on img at bounding box center [0, 0] width 0 height 0
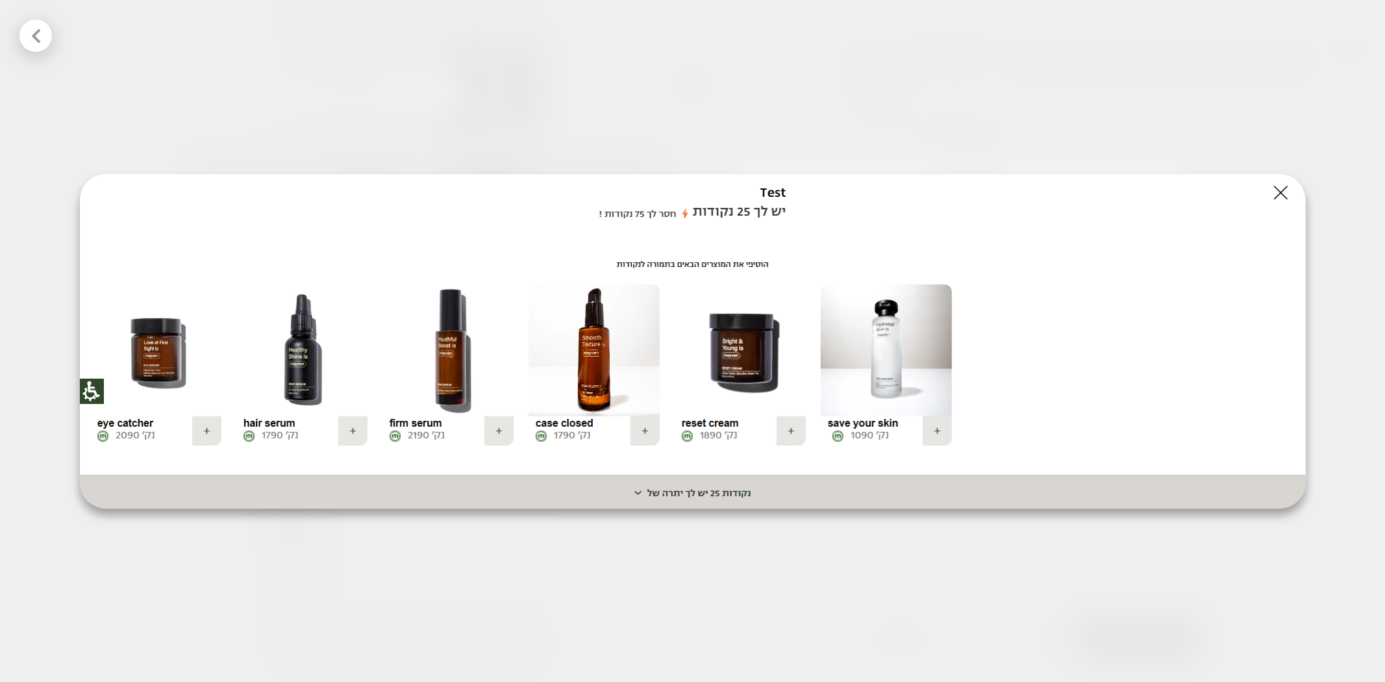
click at [0, 0] on img at bounding box center [0, 0] width 0 height 0
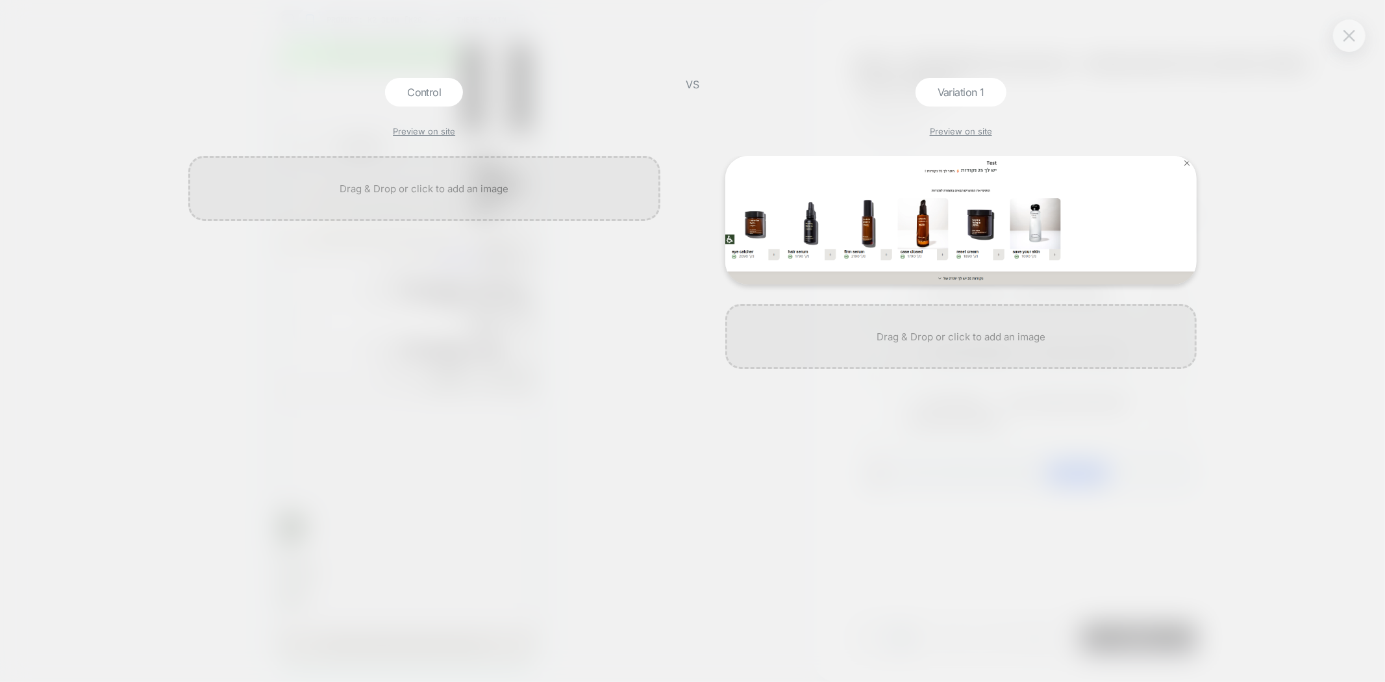
click at [1349, 40] on img at bounding box center [1349, 35] width 12 height 11
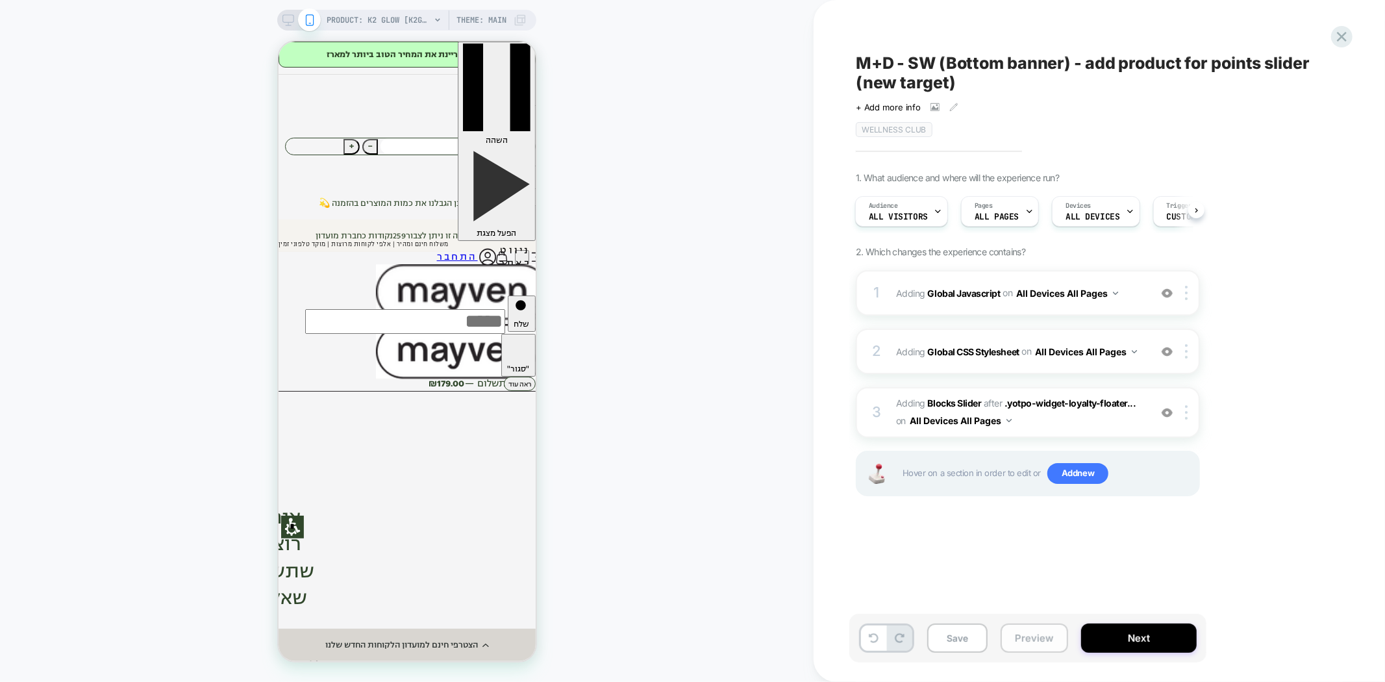
click at [0, 0] on button "Preview" at bounding box center [0, 0] width 0 height 0
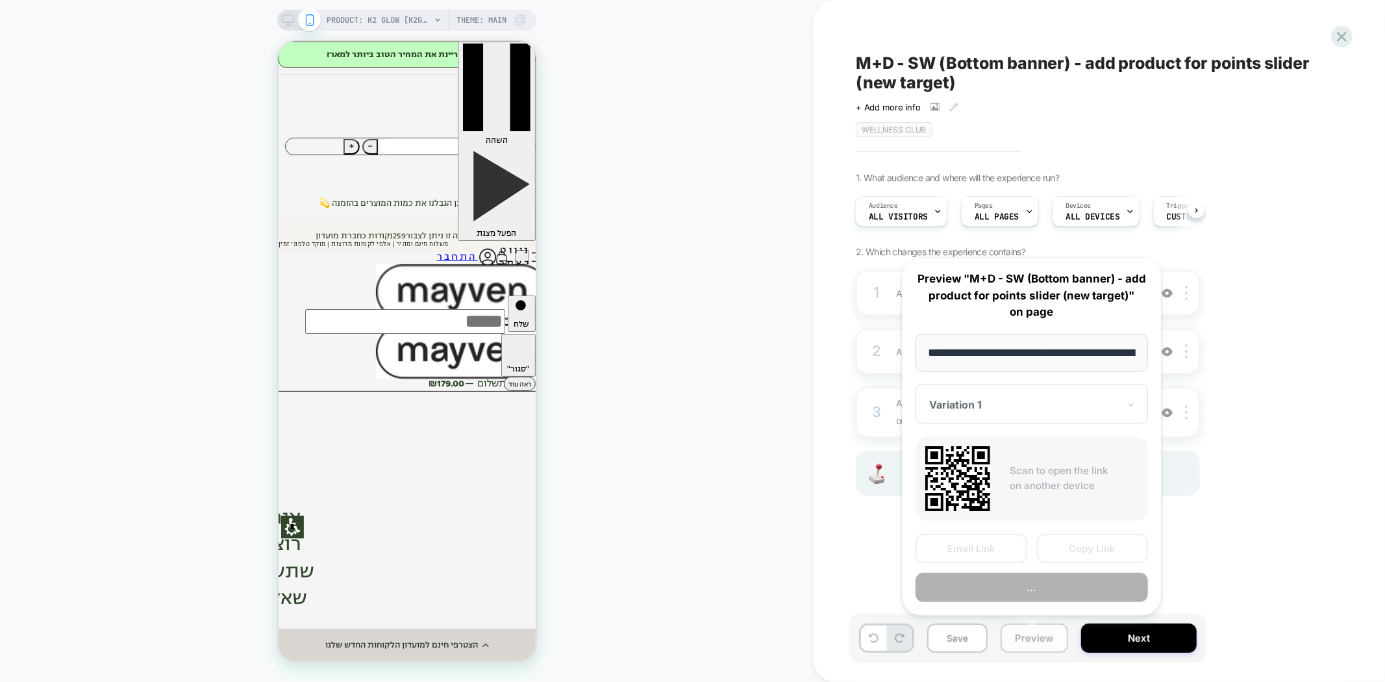
scroll to position [0, 116]
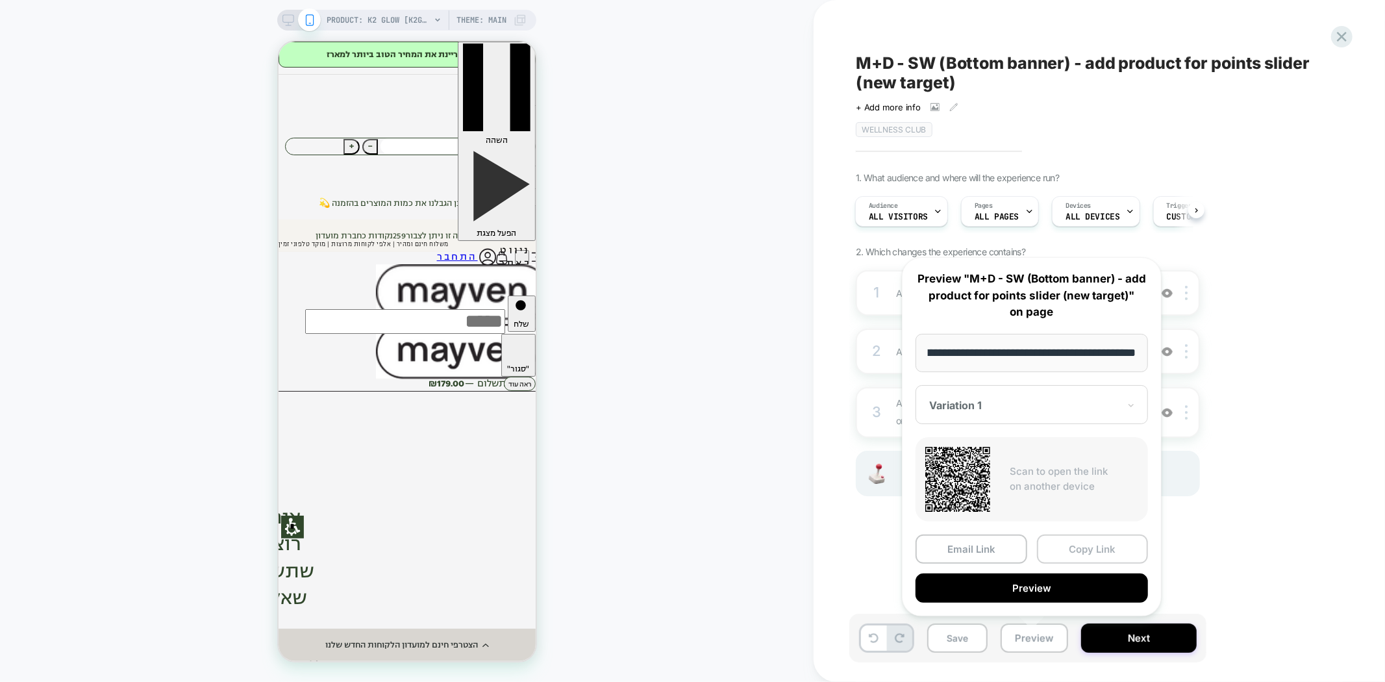
click at [1082, 546] on button "Copy Link" at bounding box center [1093, 548] width 112 height 29
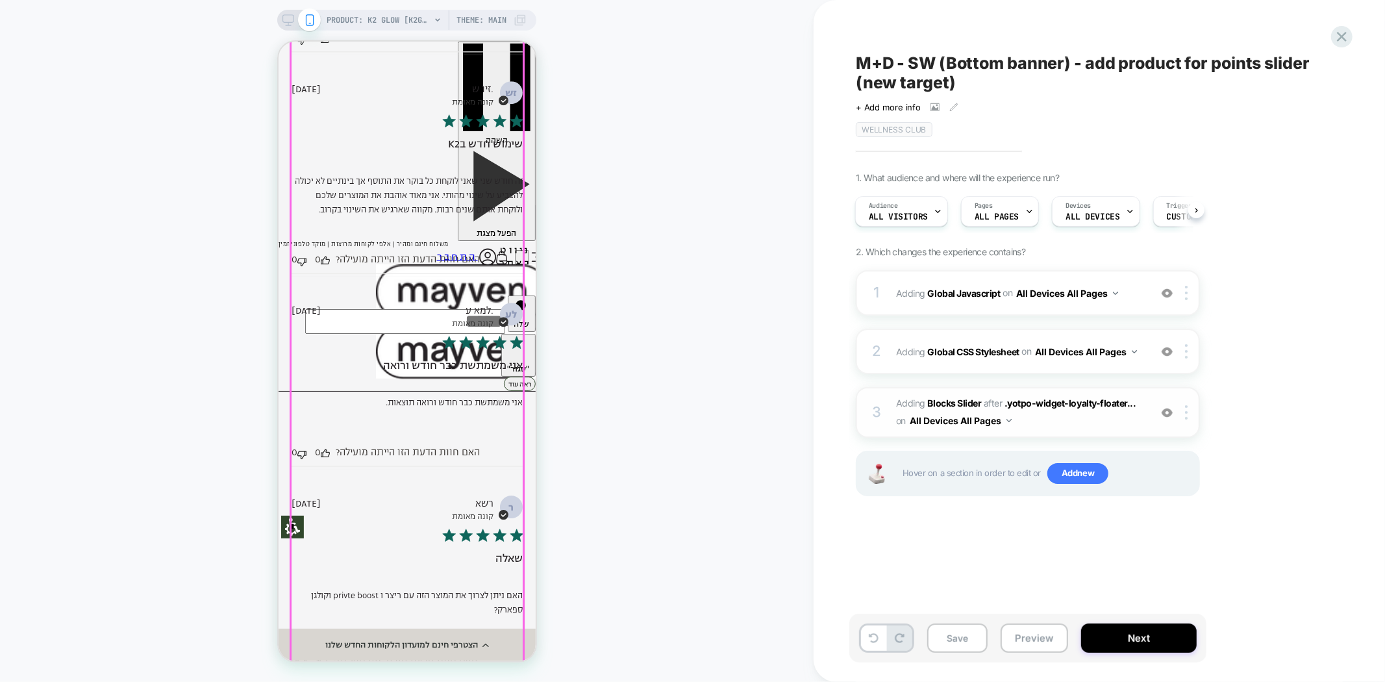
scroll to position [3246, 0]
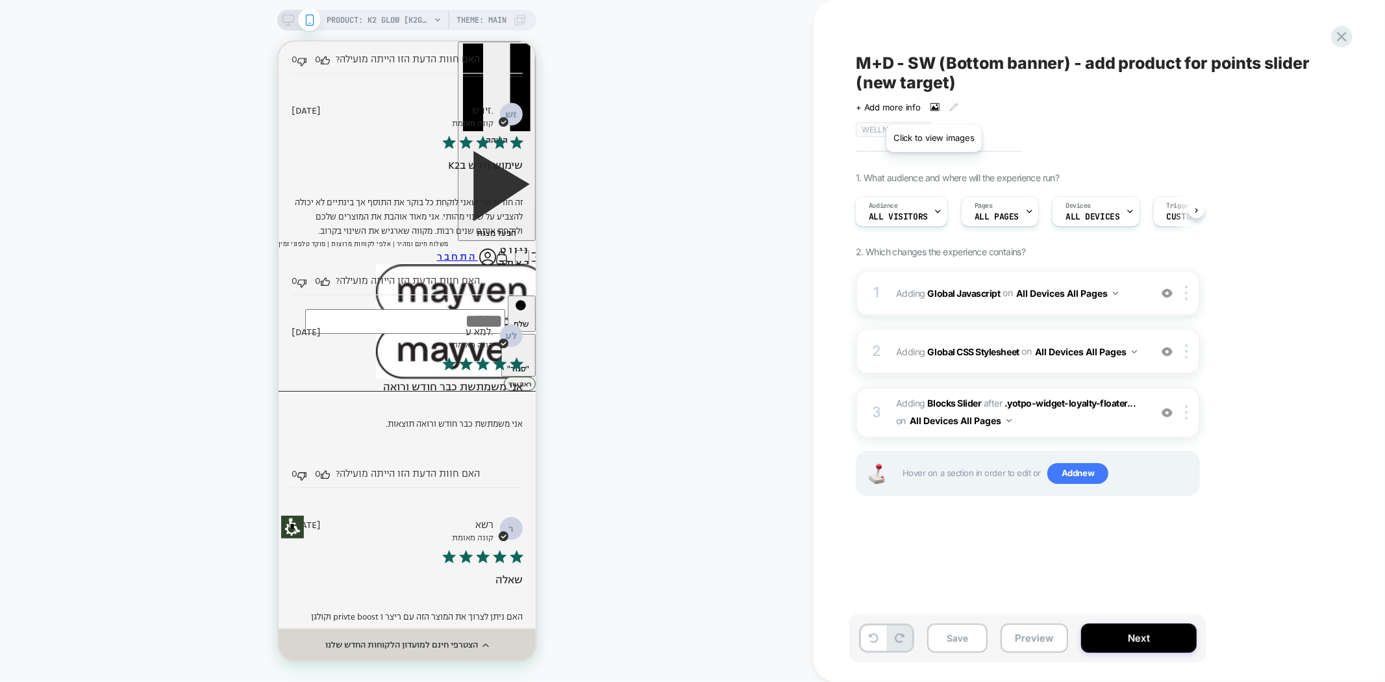
click at [934, 108] on icon at bounding box center [935, 107] width 7 height 5
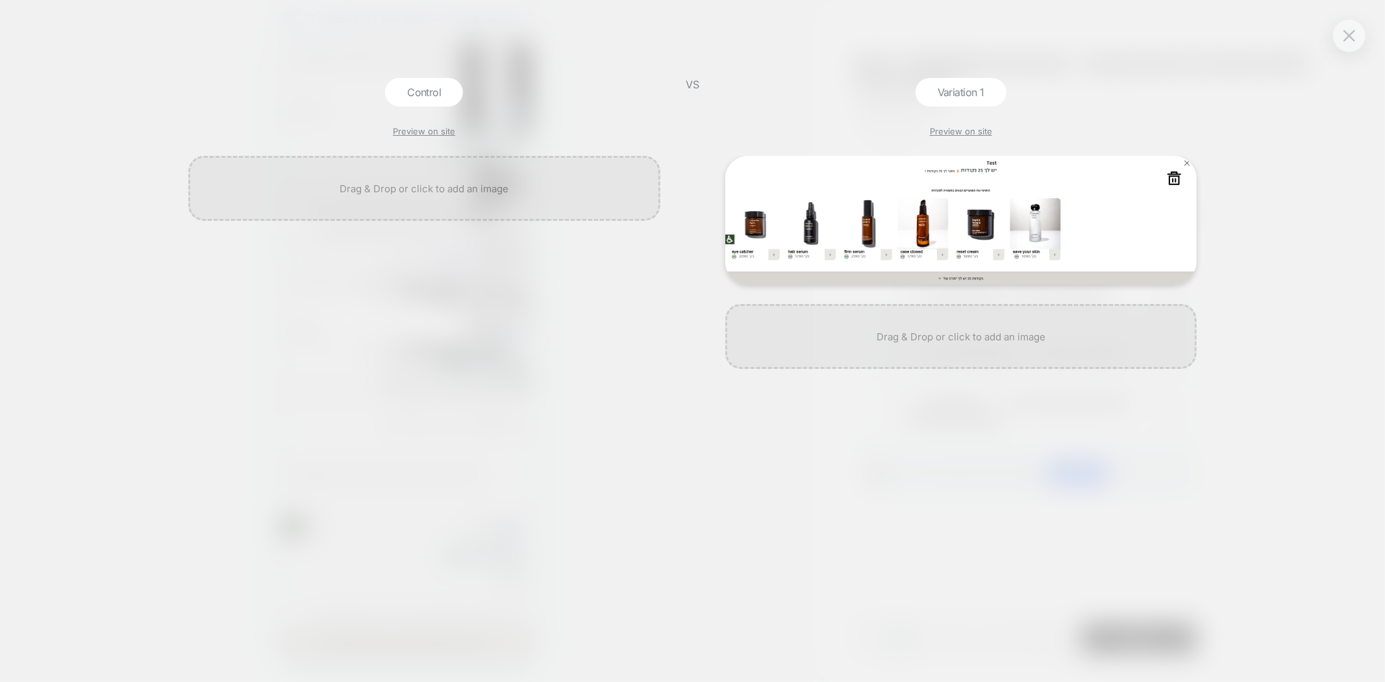
click at [824, 208] on img at bounding box center [961, 220] width 472 height 129
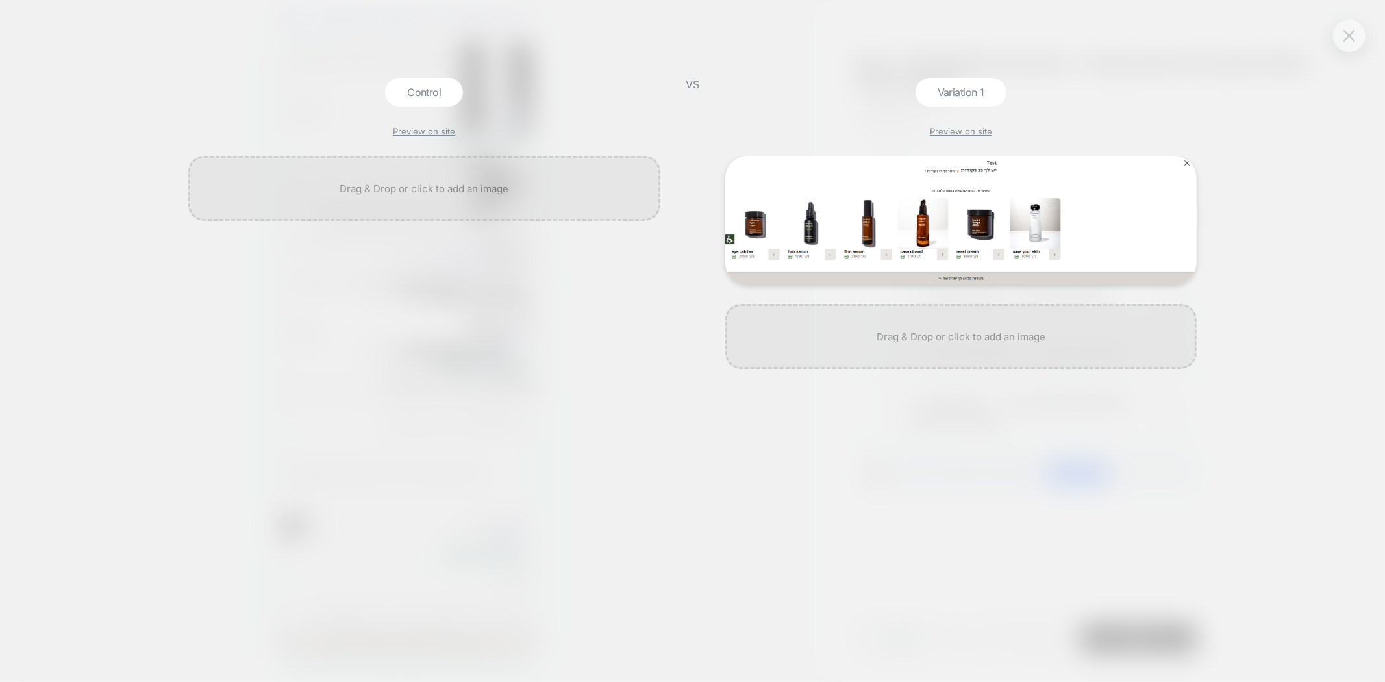
click at [0, 0] on img at bounding box center [0, 0] width 0 height 0
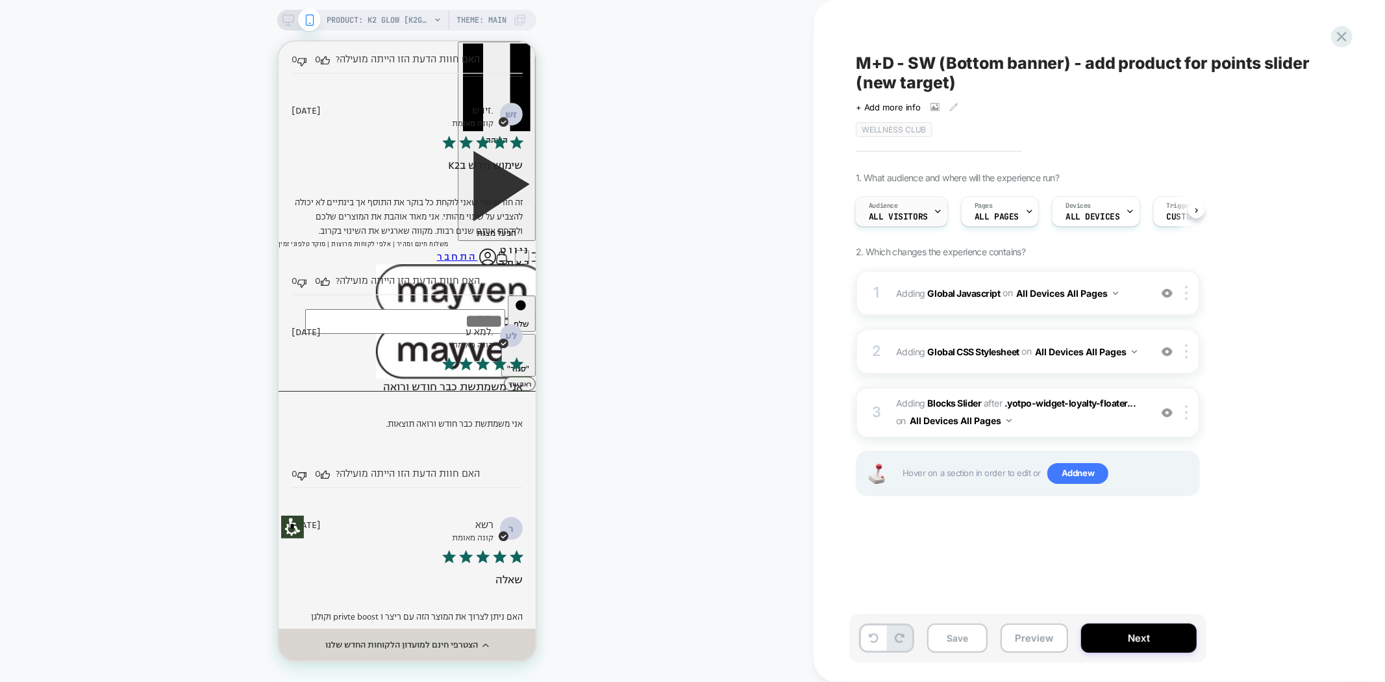
click at [903, 221] on div "Audience All Visitors" at bounding box center [898, 211] width 85 height 29
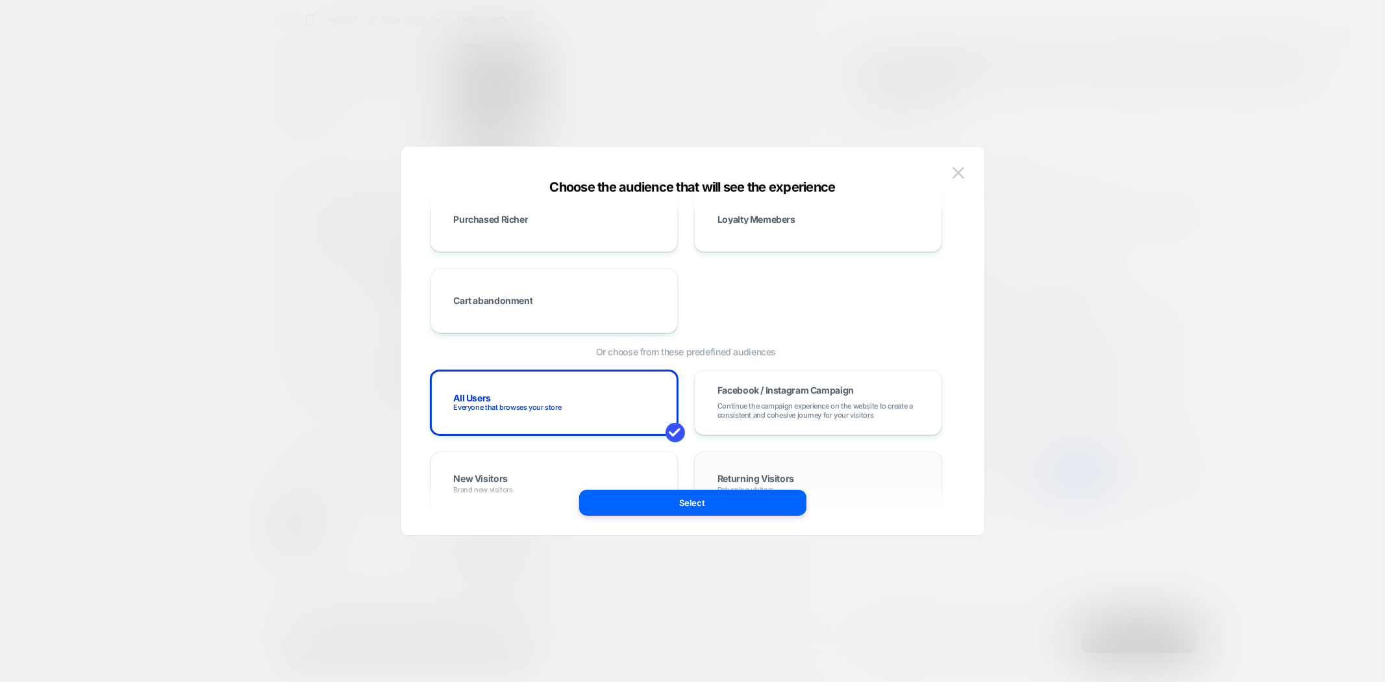
scroll to position [288, 0]
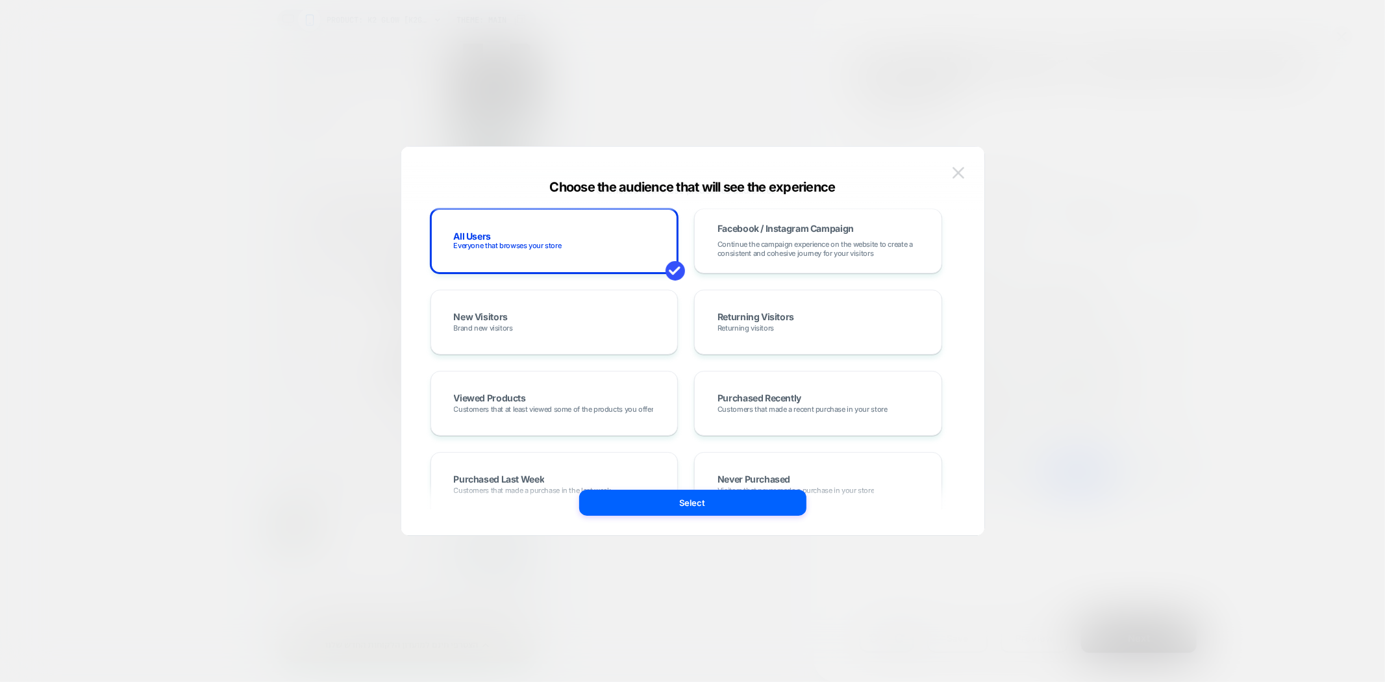
click at [0, 0] on img at bounding box center [0, 0] width 0 height 0
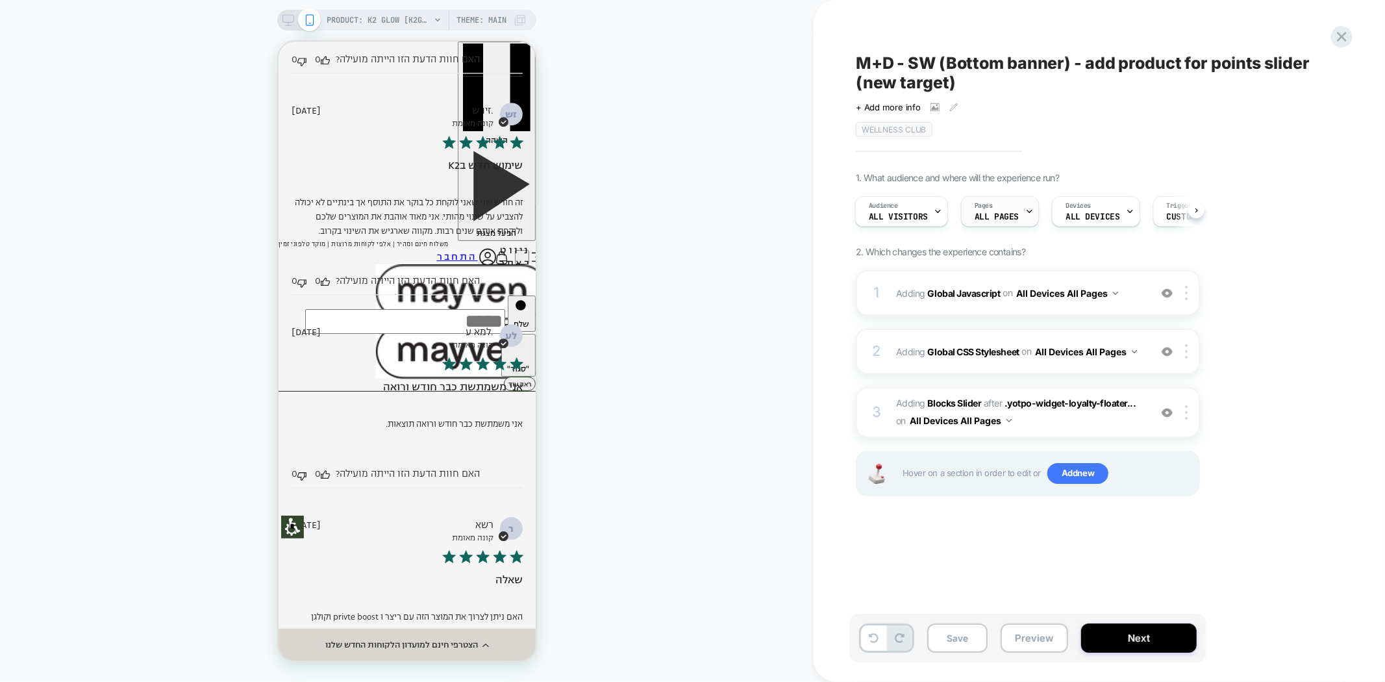
click at [985, 221] on div "Pages ALL PAGES" at bounding box center [996, 211] width 70 height 29
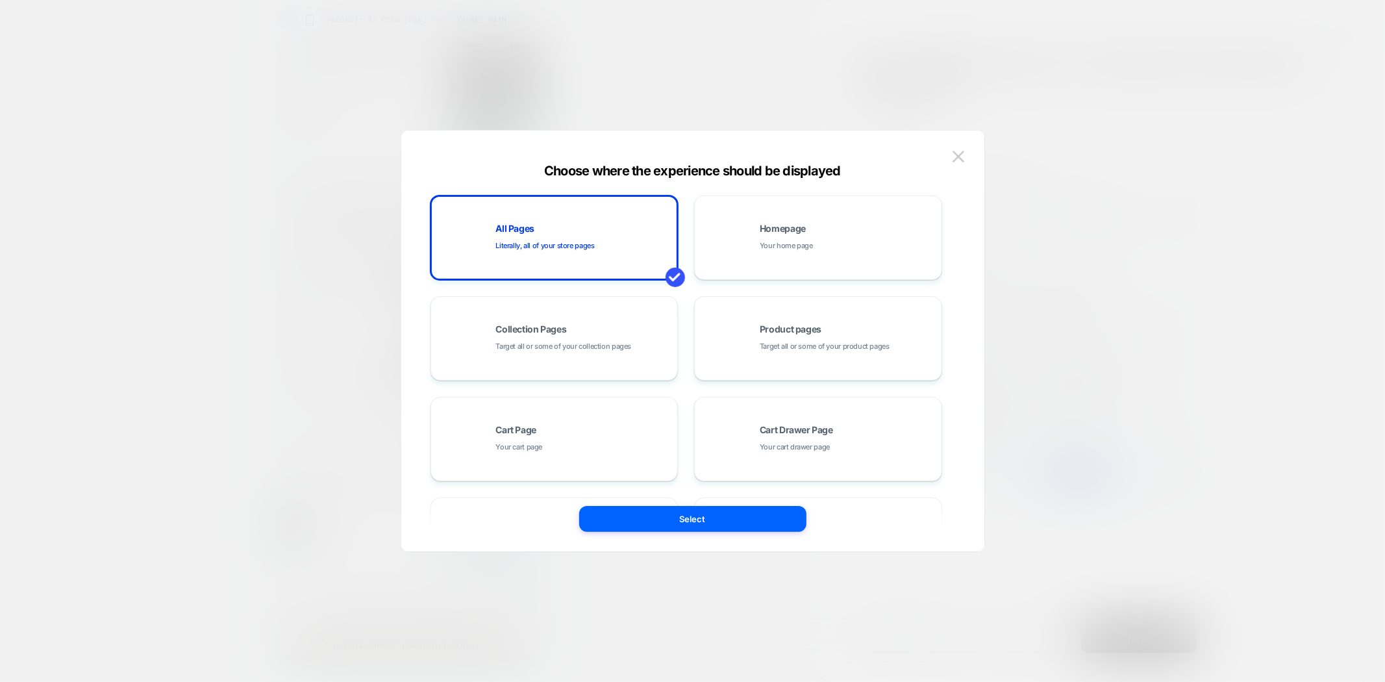
click at [958, 163] on button at bounding box center [957, 156] width 19 height 19
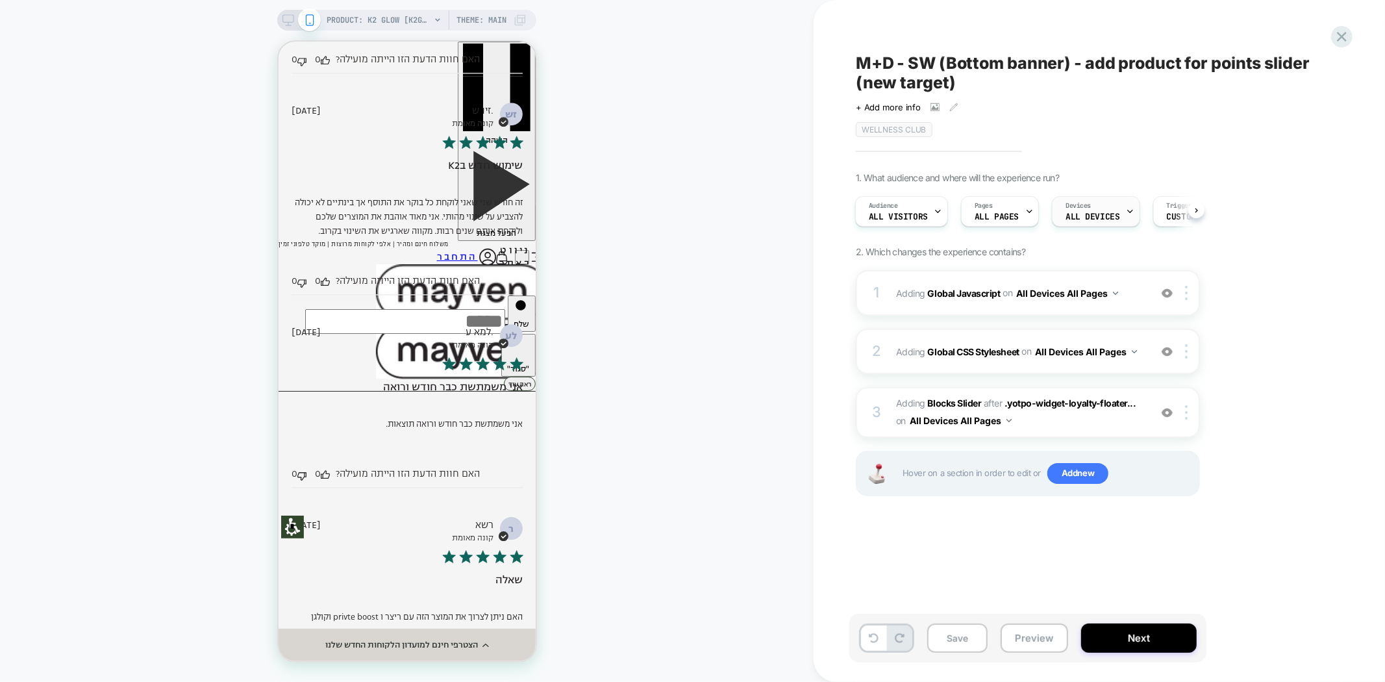
click at [1084, 223] on div "Devices ALL DEVICES" at bounding box center [1092, 211] width 80 height 29
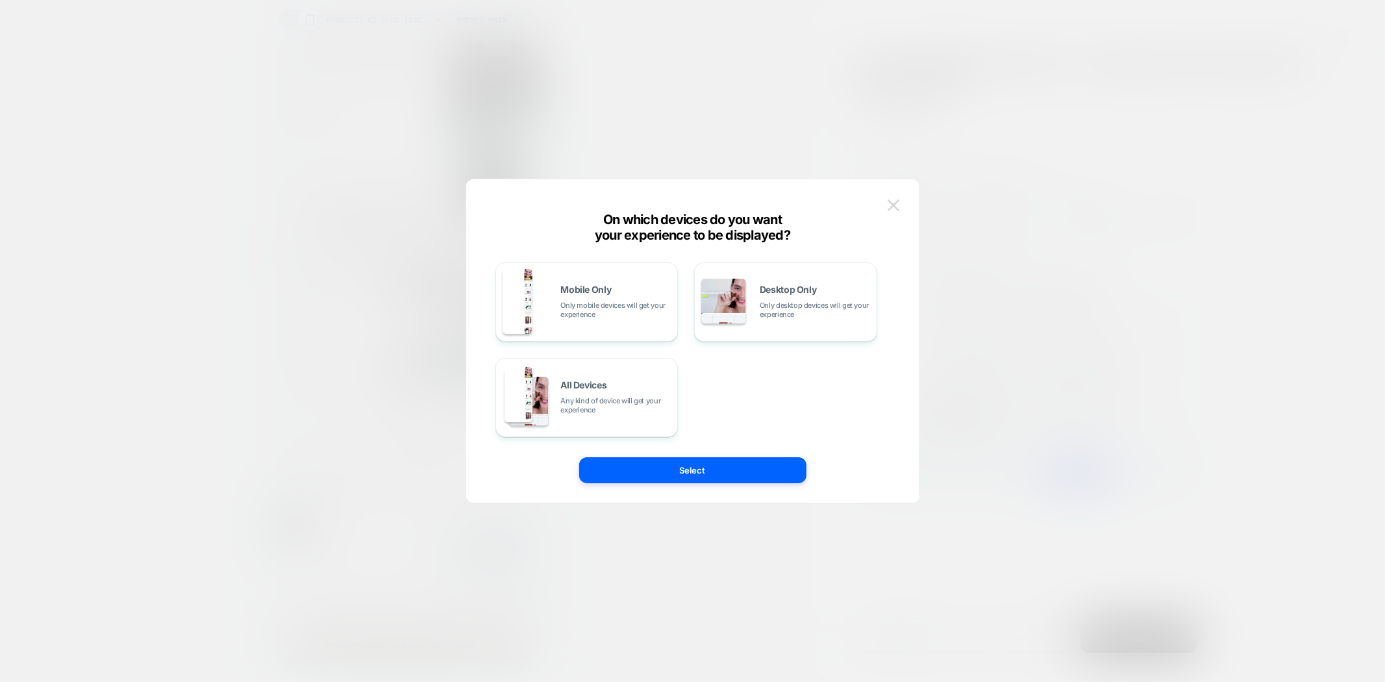
click at [891, 206] on img at bounding box center [893, 204] width 12 height 11
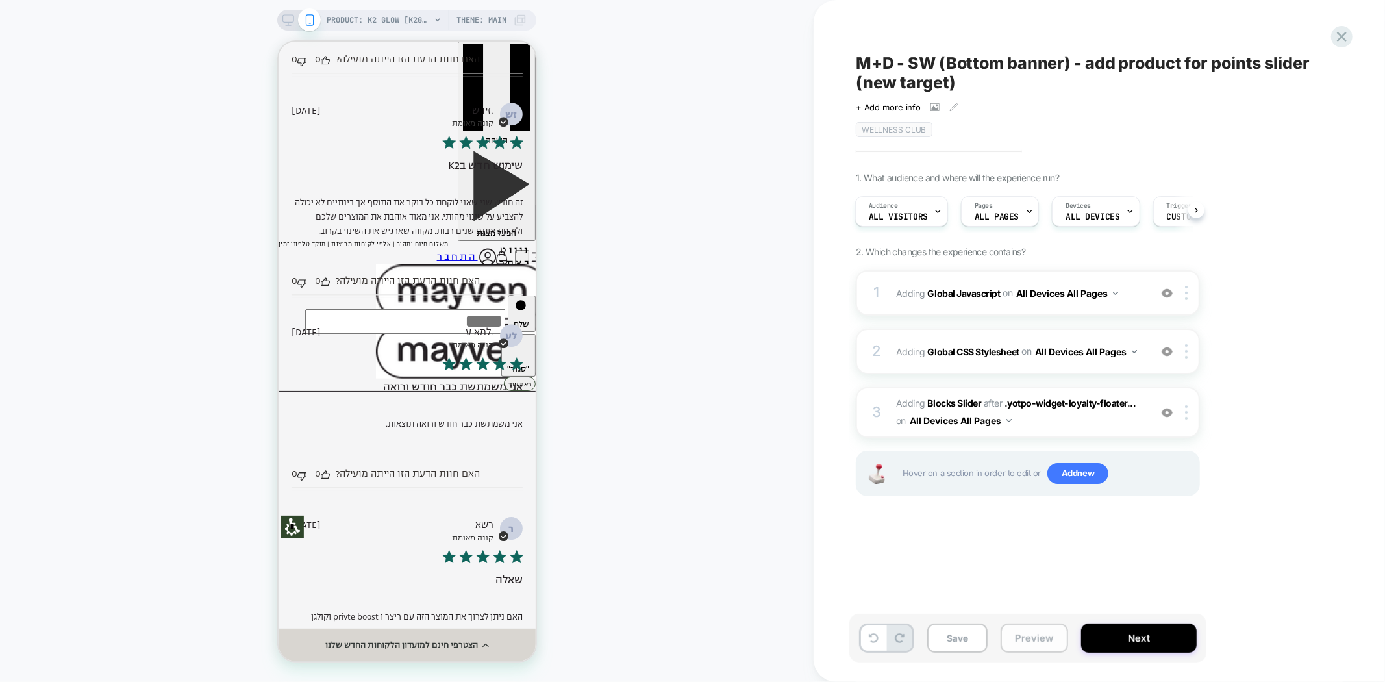
click at [0, 0] on button "Preview" at bounding box center [0, 0] width 0 height 0
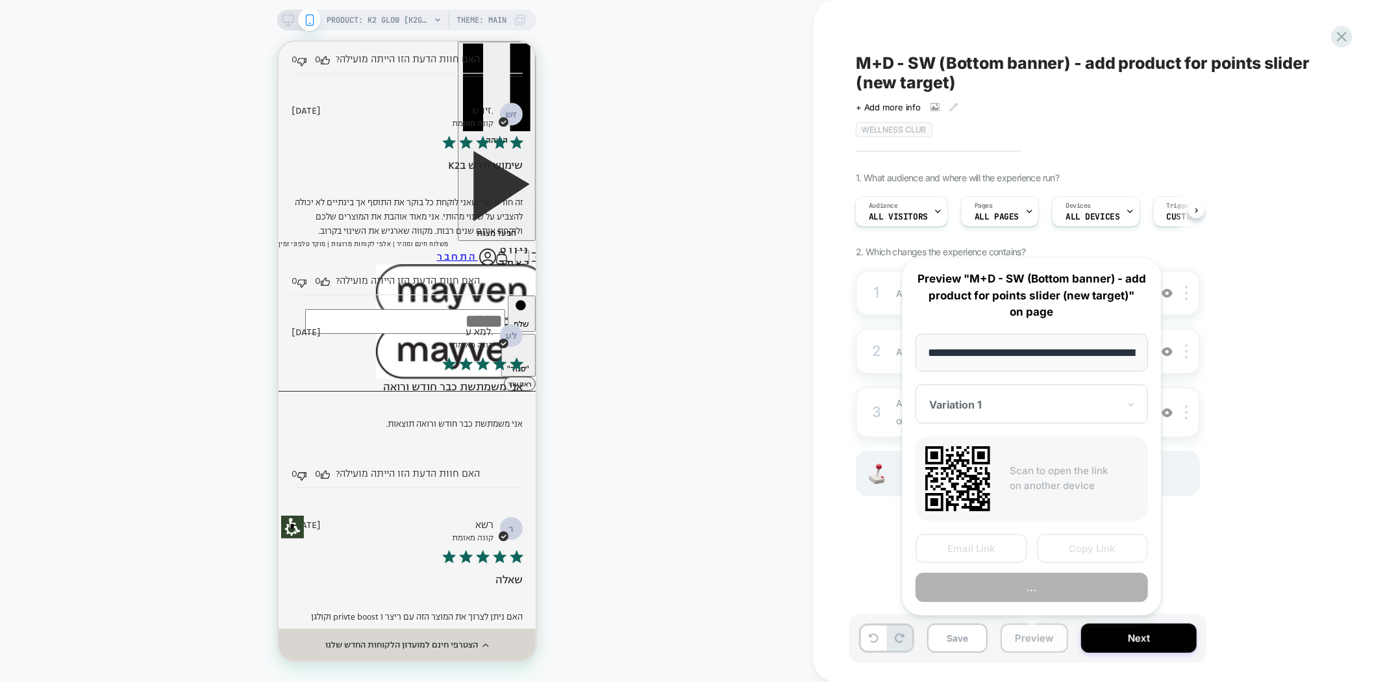
scroll to position [0, 116]
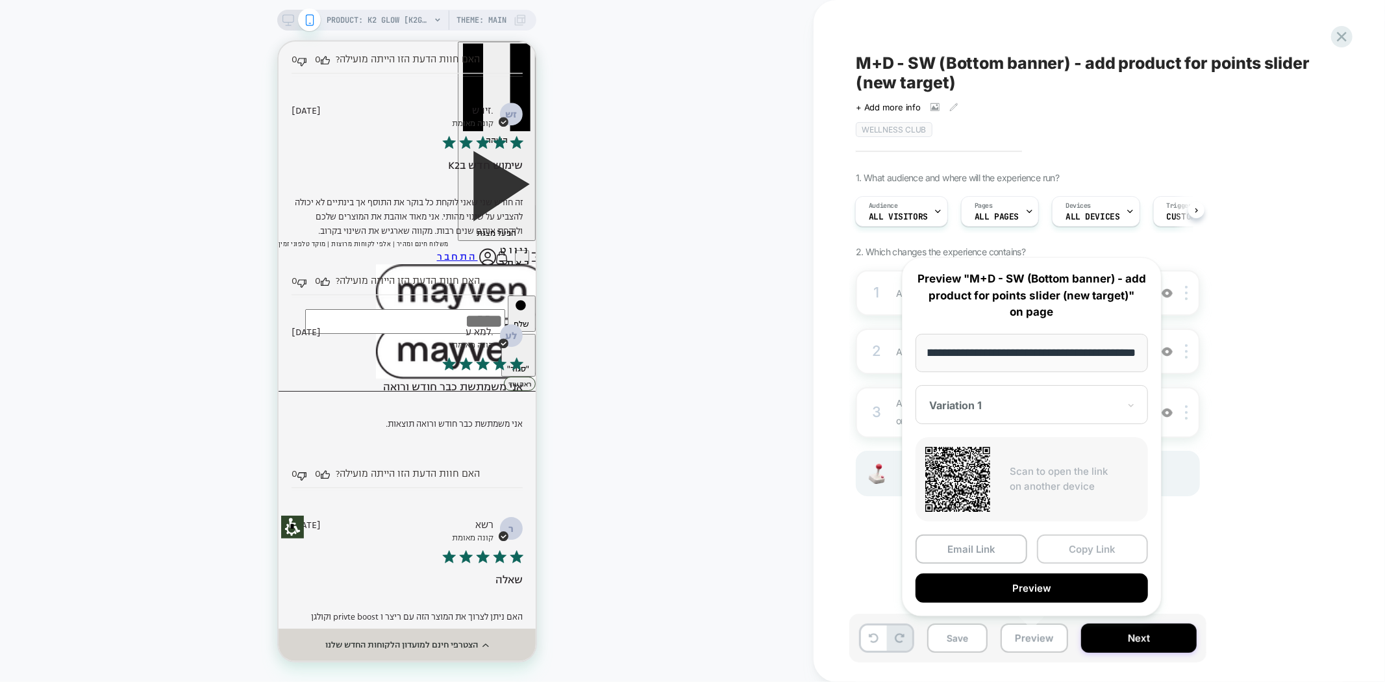
click at [1078, 543] on button "Copy Link" at bounding box center [1093, 548] width 112 height 29
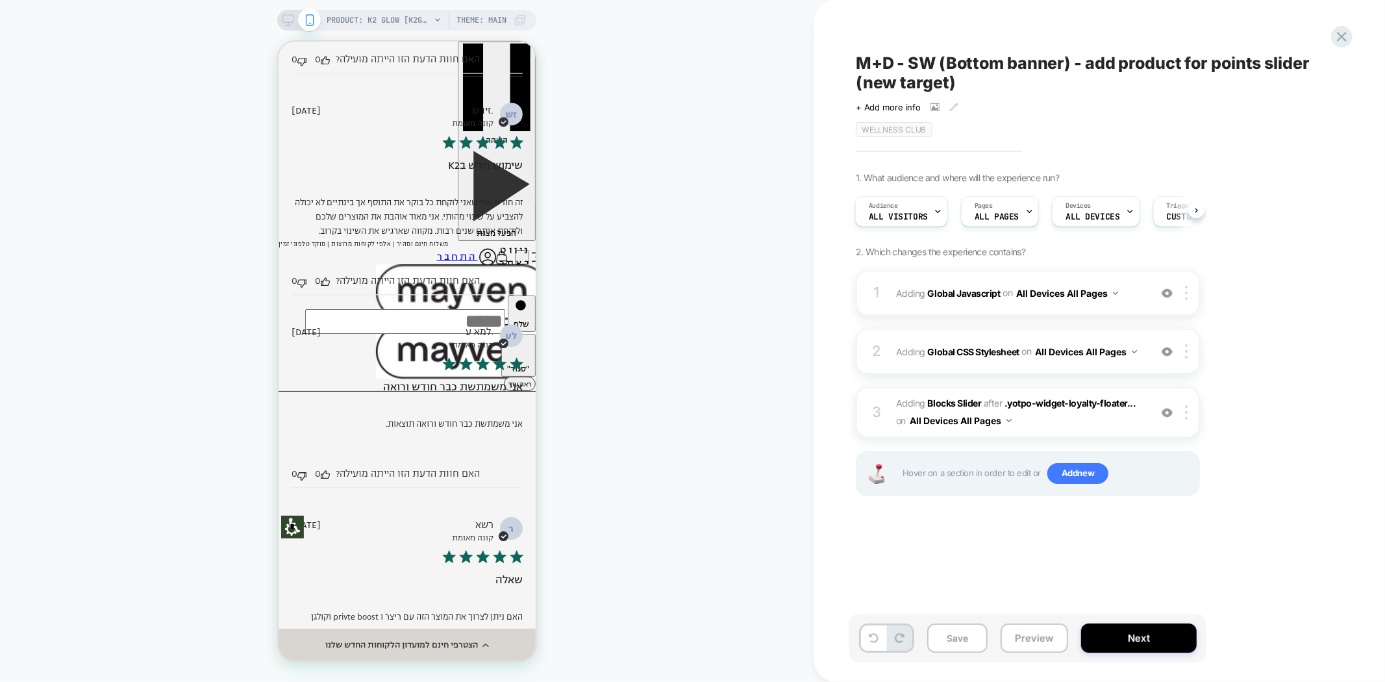
click at [922, 63] on span "M+D - SW (Bottom banner) - add product for points slider (new target)" at bounding box center [1093, 72] width 474 height 39
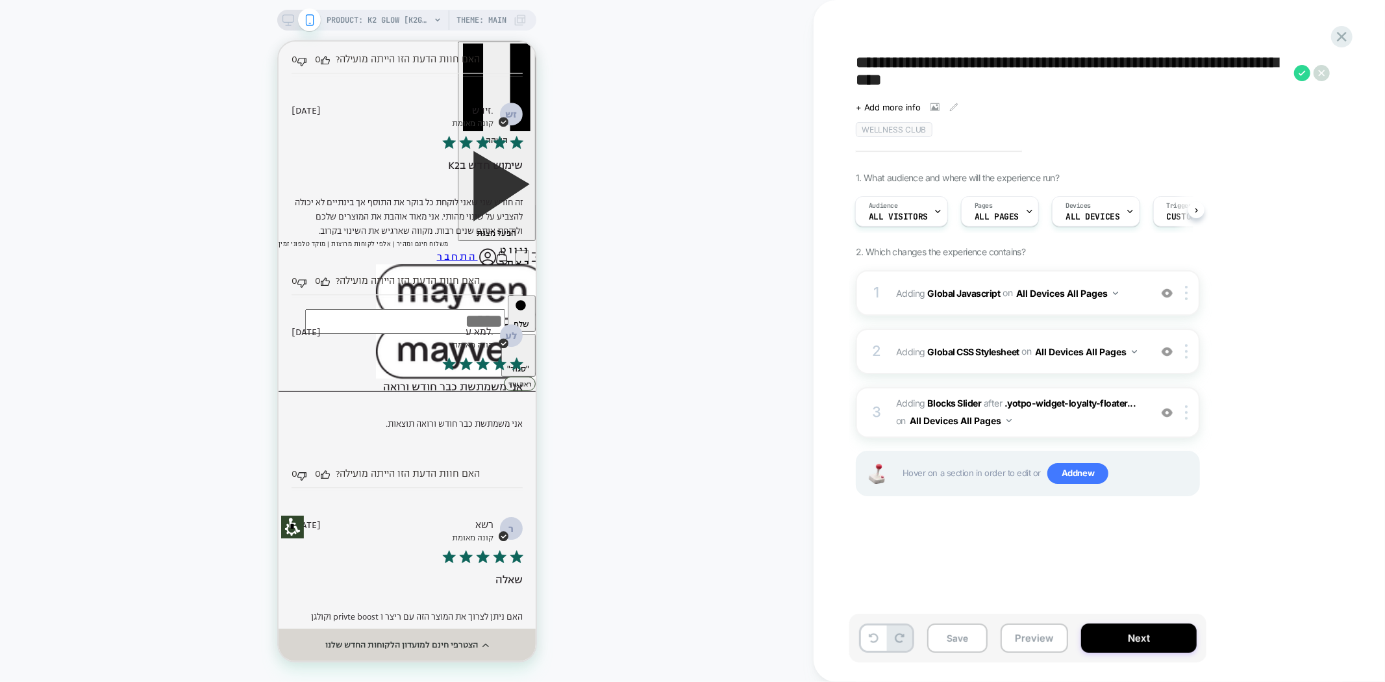
click at [946, 60] on textarea "**********" at bounding box center [1072, 72] width 432 height 39
click at [0, 0] on button "Preview" at bounding box center [0, 0] width 0 height 0
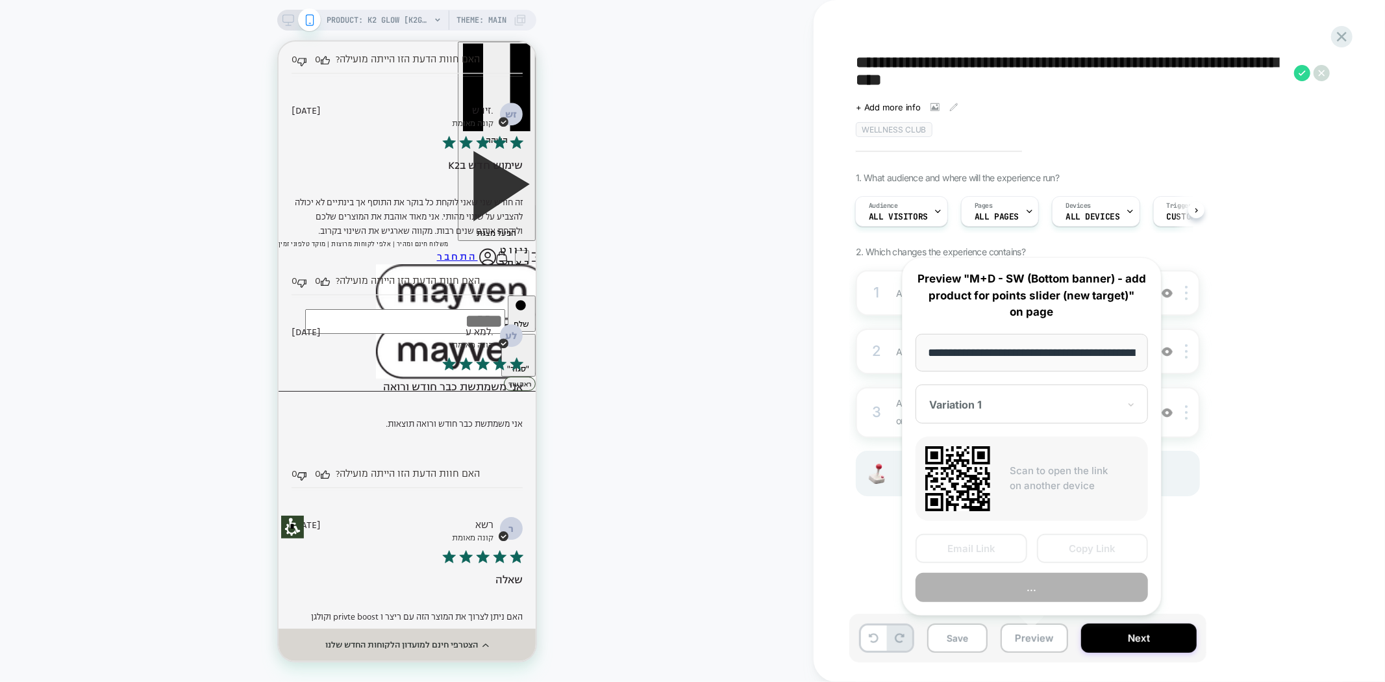
scroll to position [0, 116]
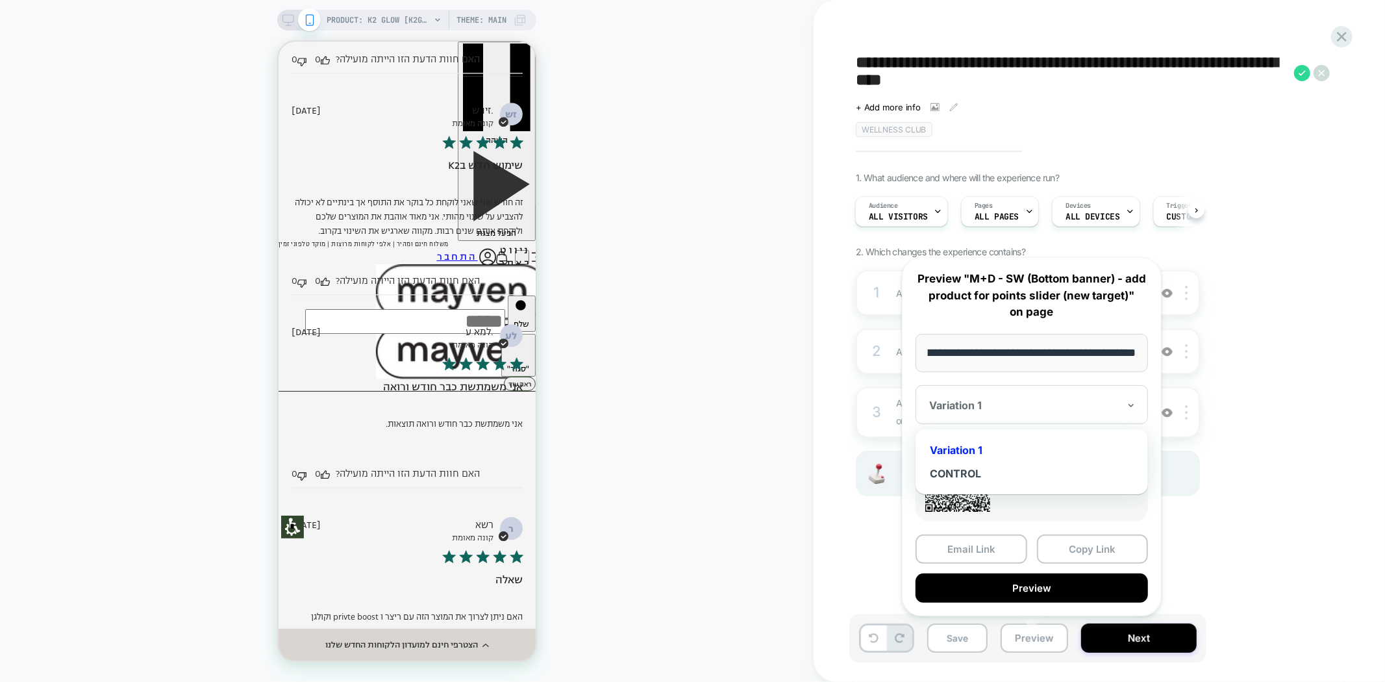
click at [1023, 409] on div at bounding box center [1024, 405] width 190 height 13
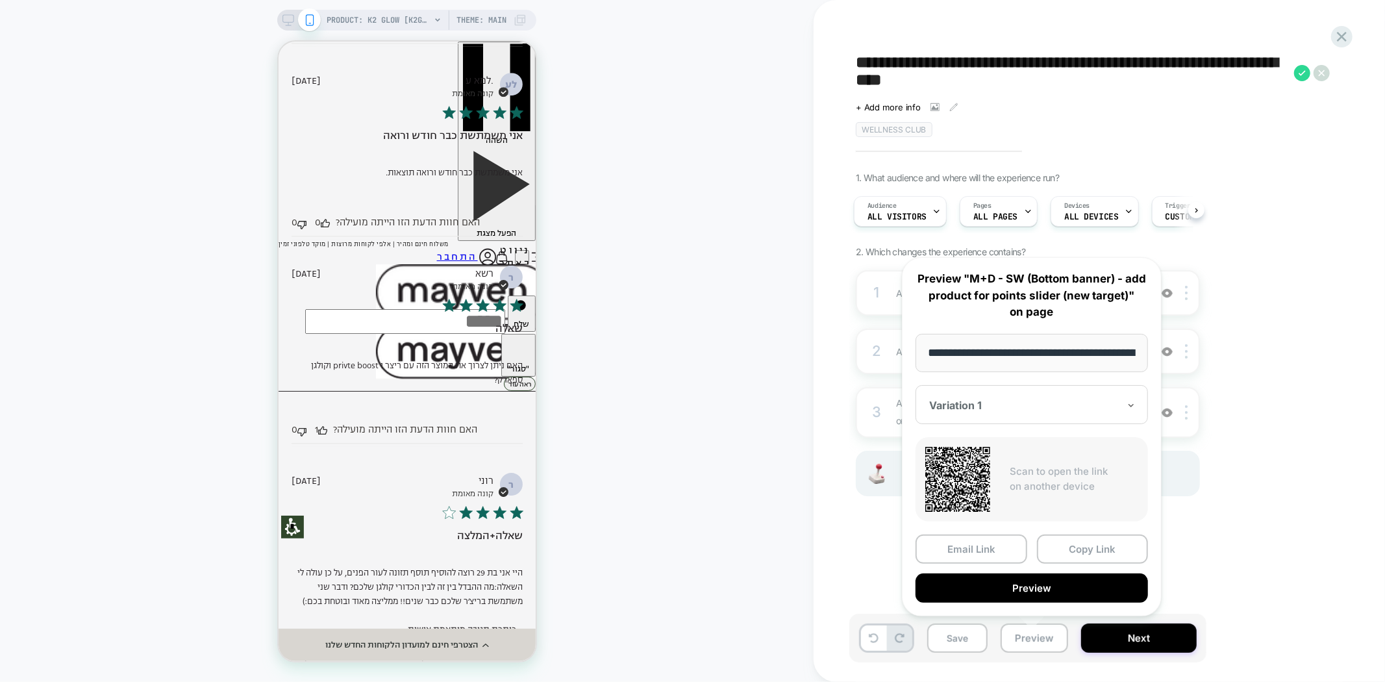
scroll to position [3606, 0]
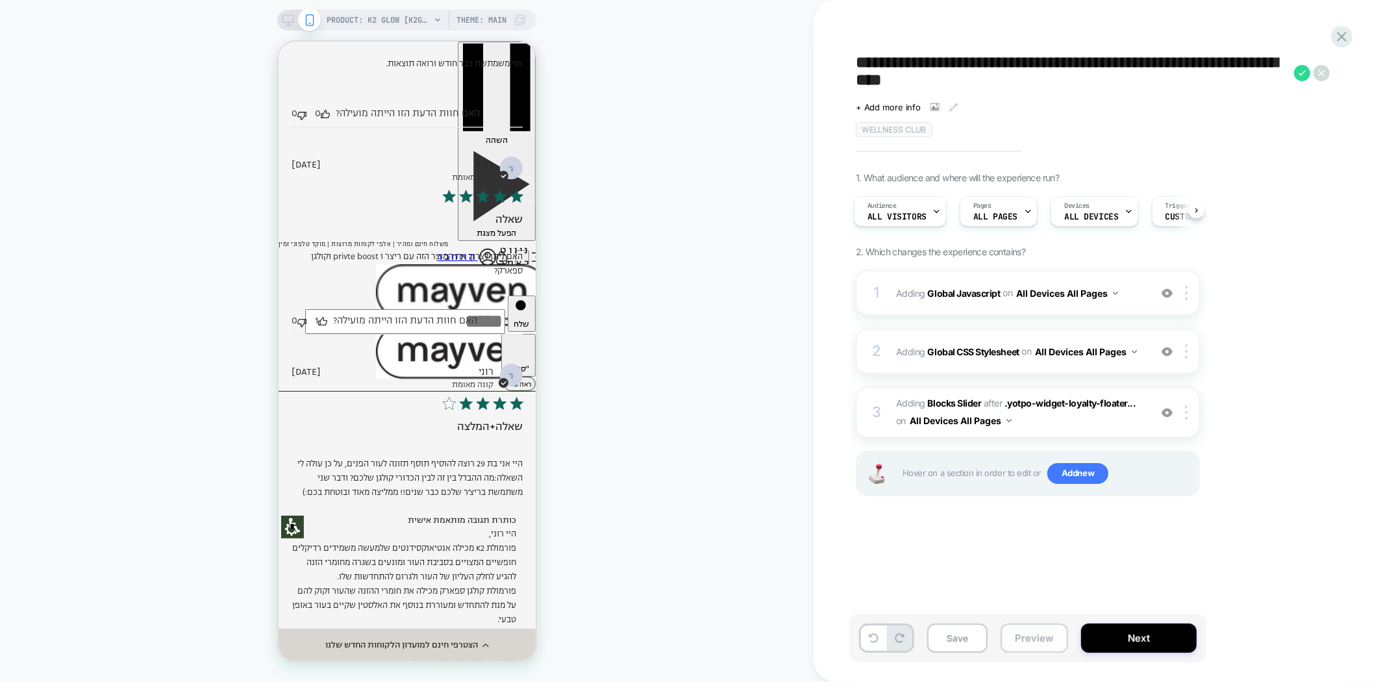
click at [0, 0] on button "Preview" at bounding box center [0, 0] width 0 height 0
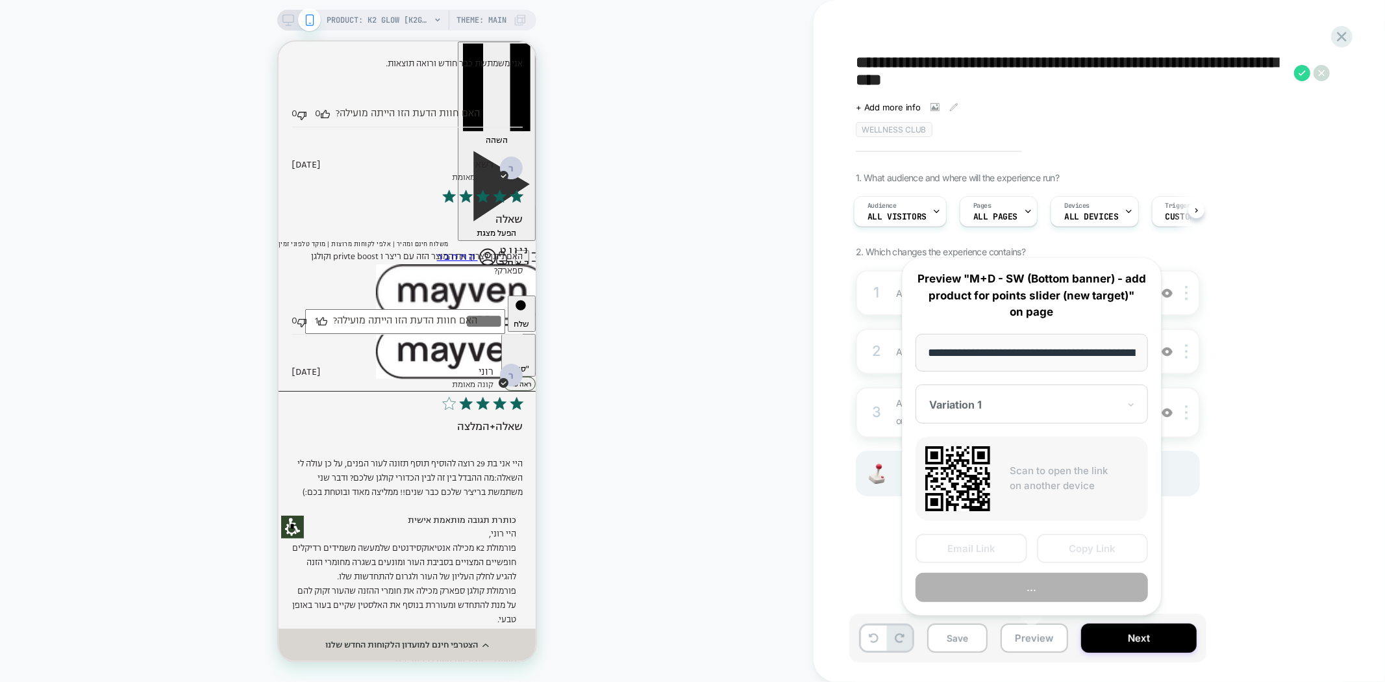
scroll to position [0, 116]
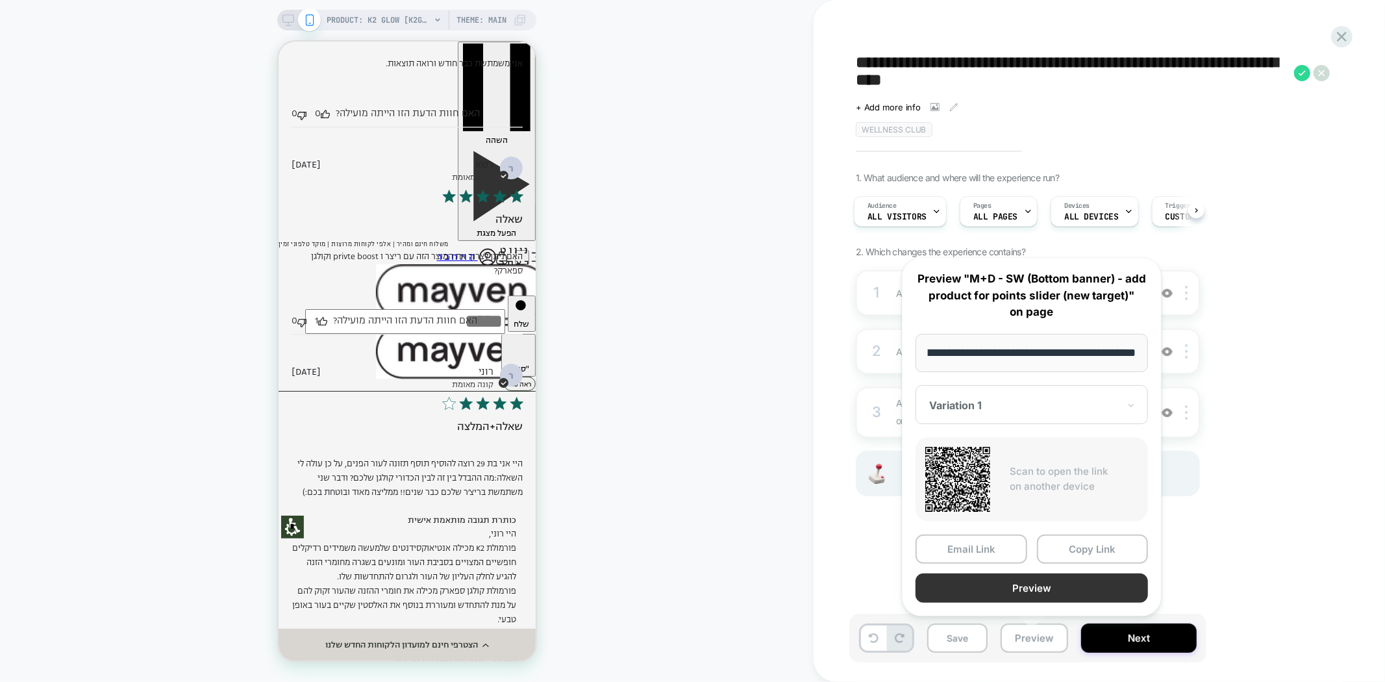
click at [1048, 591] on button "Preview" at bounding box center [1031, 587] width 232 height 29
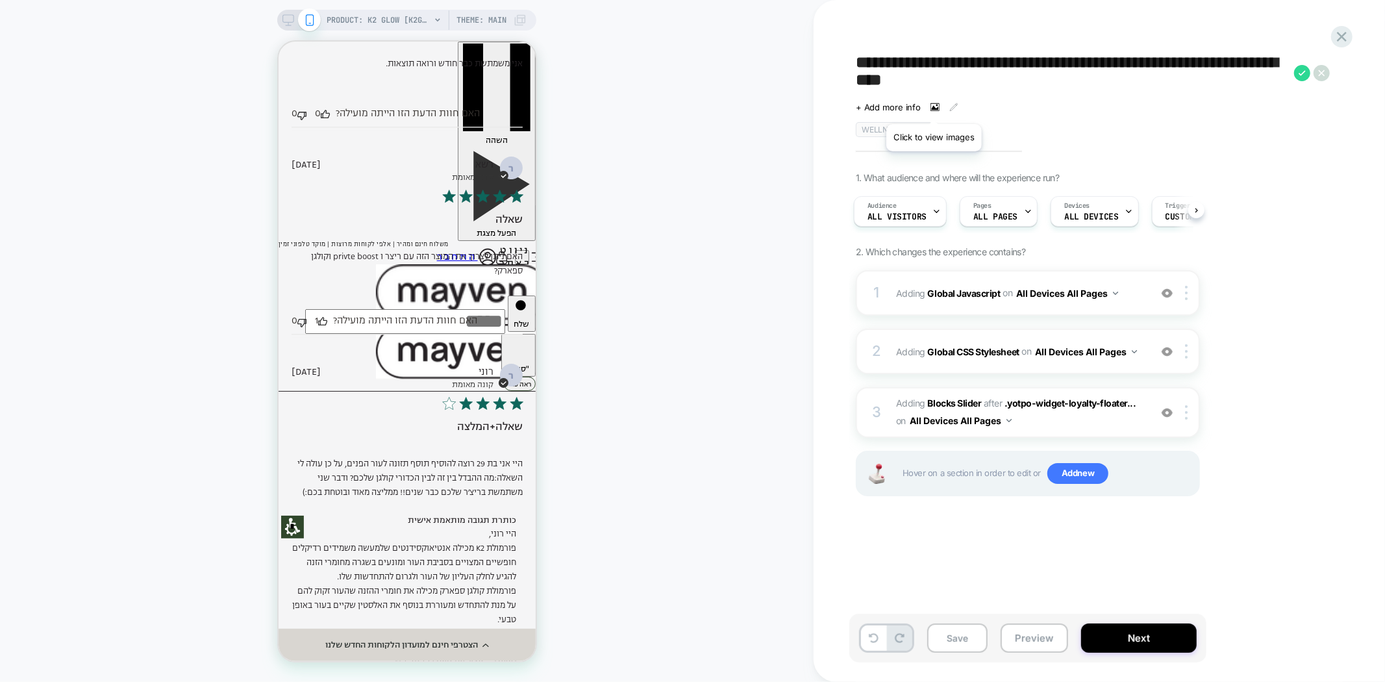
click at [0, 0] on icon at bounding box center [0, 0] width 0 height 0
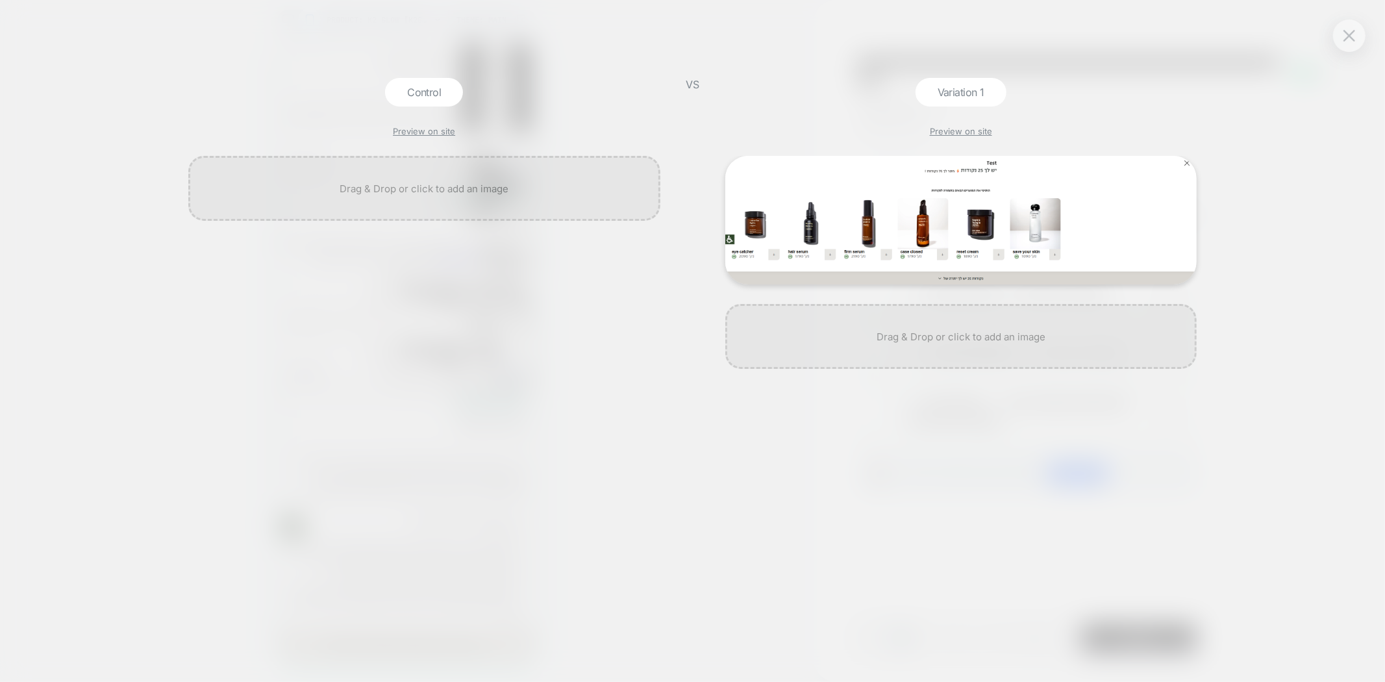
click at [1280, 511] on div "Control Preview on site VS Variation 1 Preview on site" at bounding box center [692, 341] width 1385 height 682
click at [1338, 41] on div at bounding box center [1349, 35] width 32 height 32
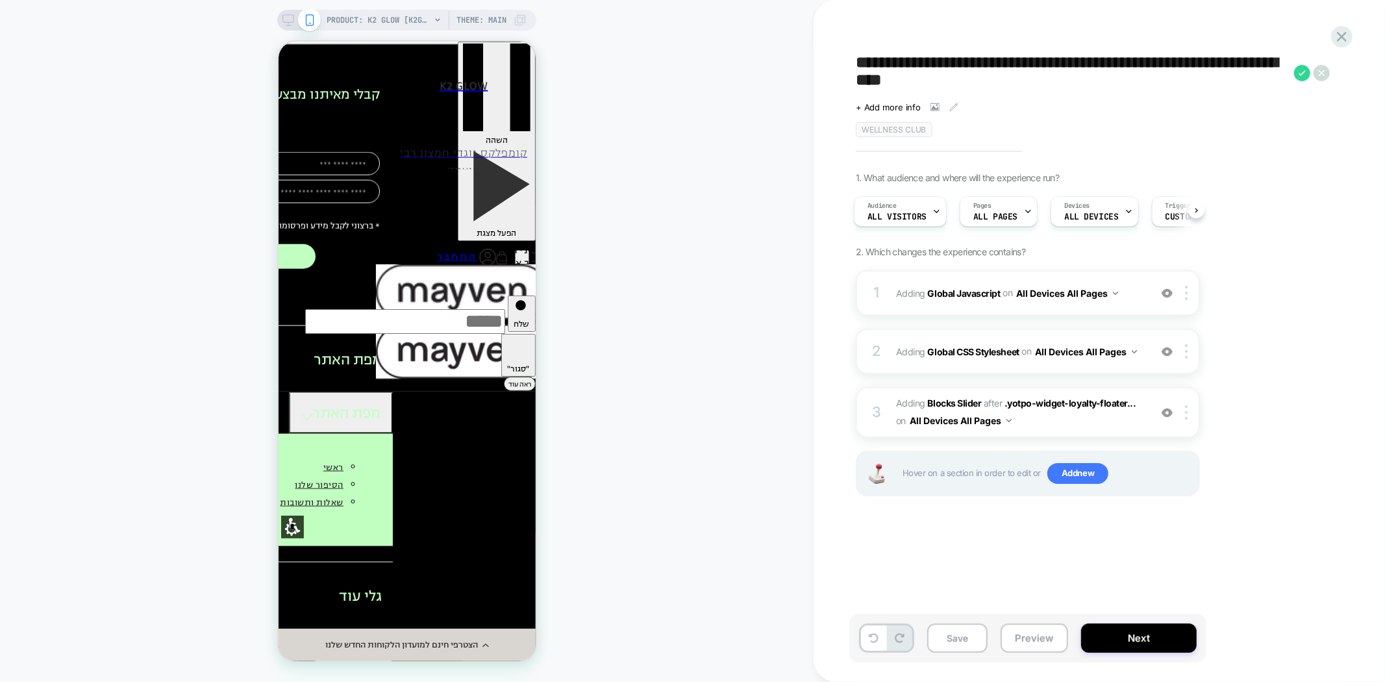
scroll to position [5482, 0]
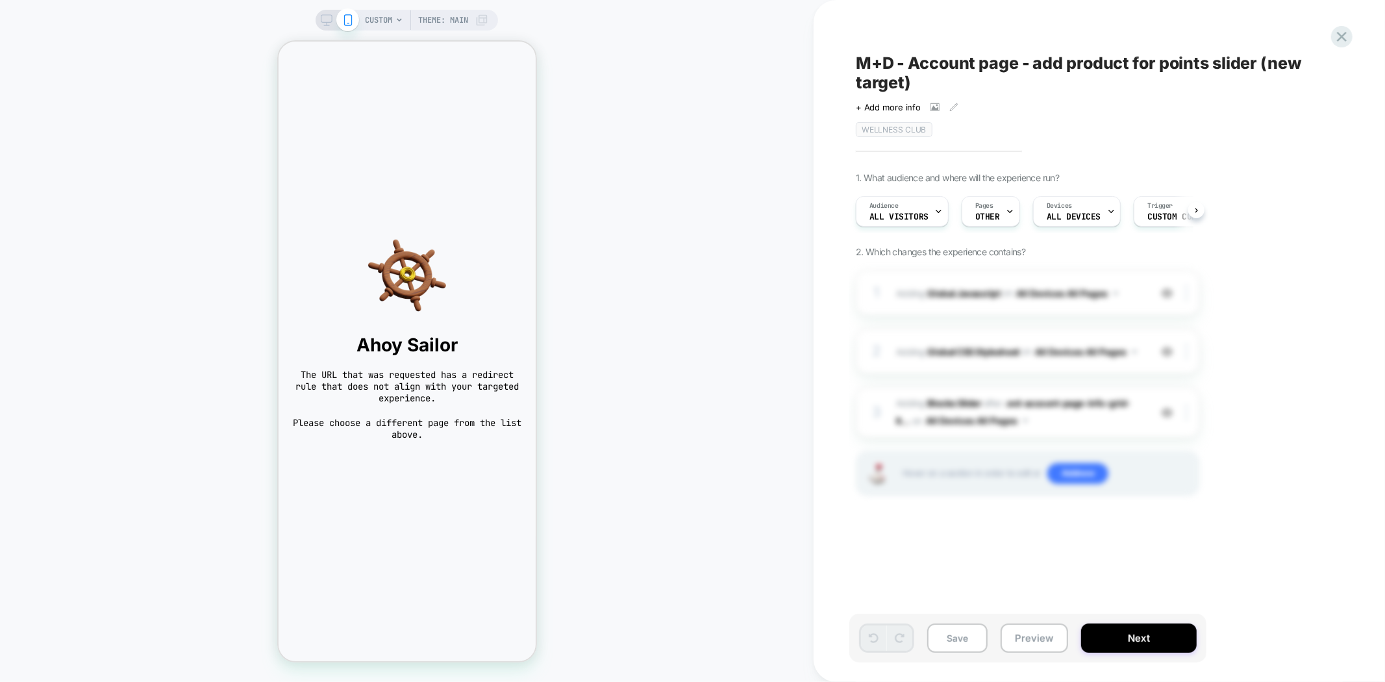
scroll to position [0, 1]
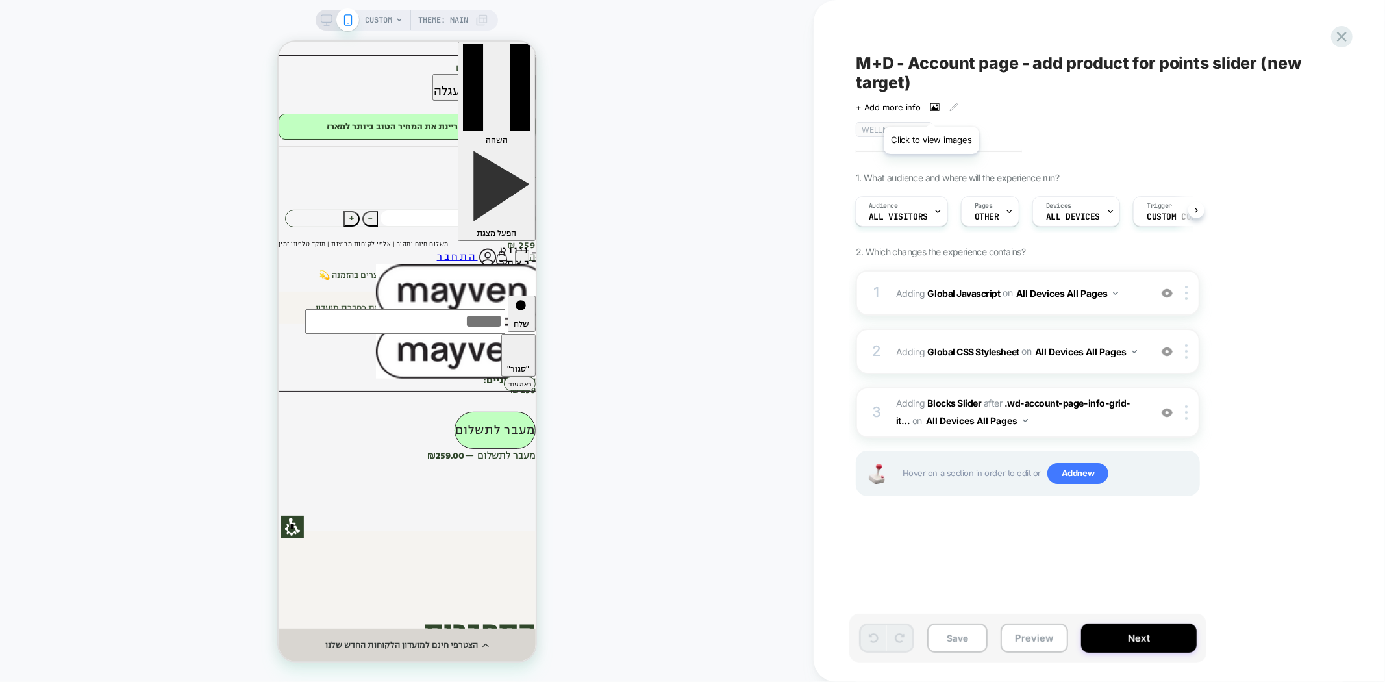
click at [0, 0] on icon at bounding box center [0, 0] width 0 height 0
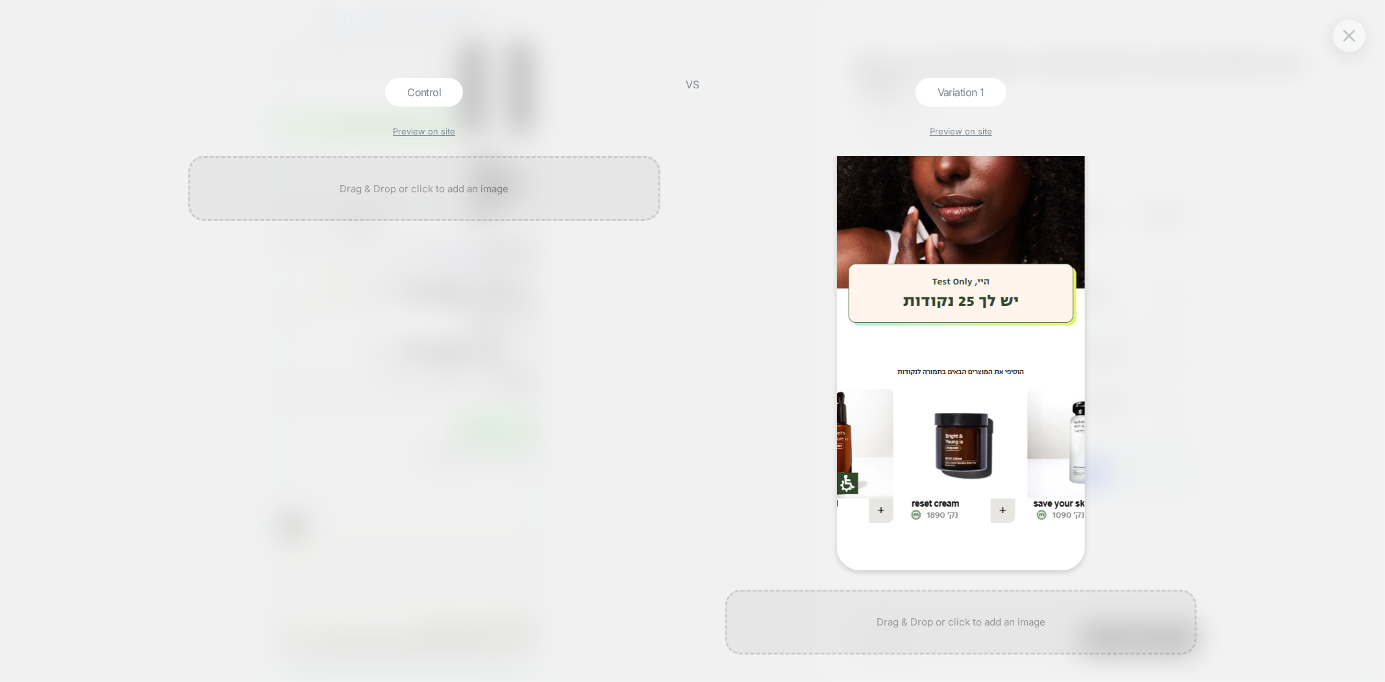
scroll to position [299, 0]
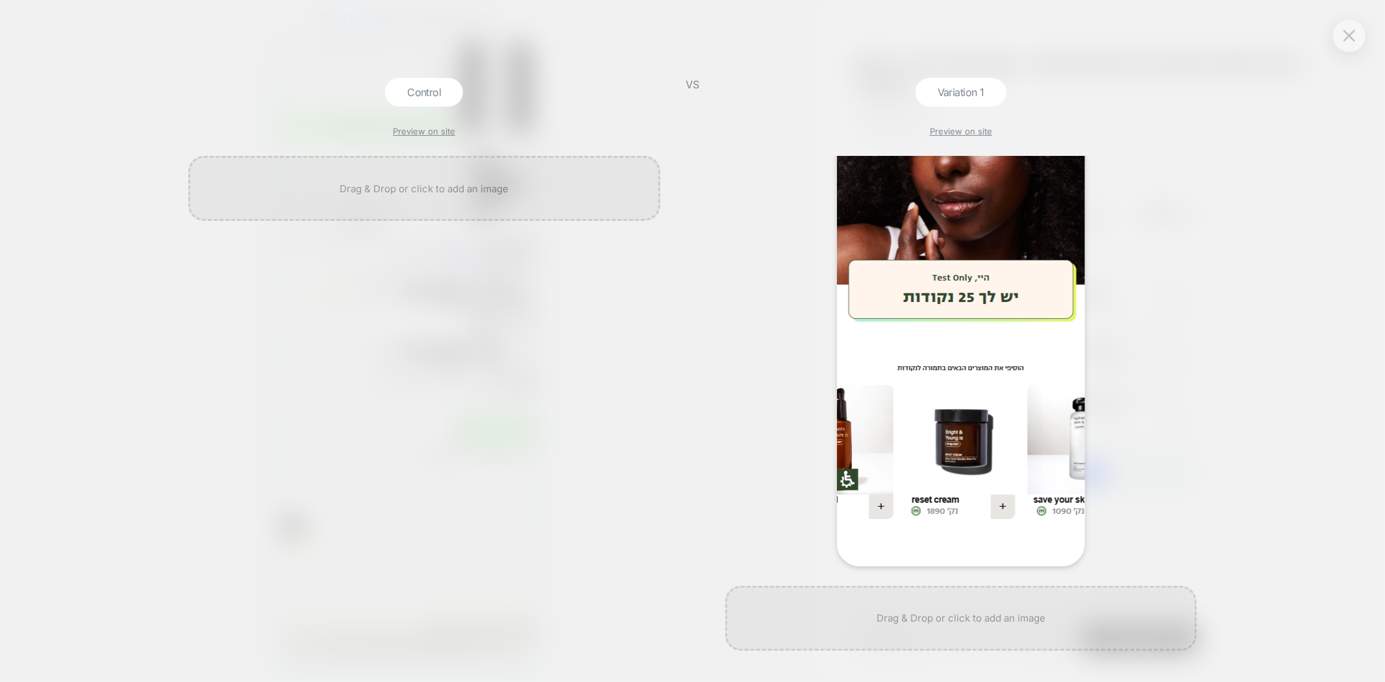
click at [0, 0] on div "Control Preview on site VS Variation 1 Preview on site" at bounding box center [0, 0] width 0 height 0
click at [0, 0] on button at bounding box center [0, 0] width 0 height 0
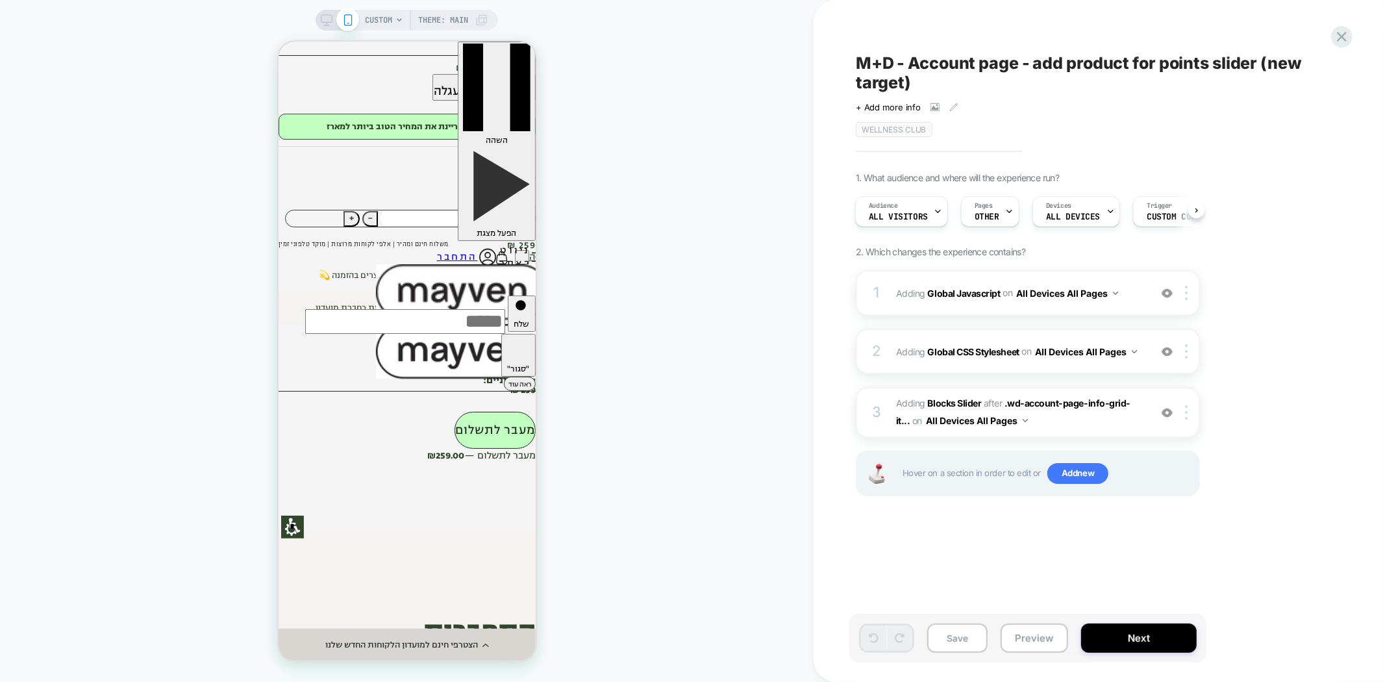
click at [935, 112] on div "+ Add more info" at bounding box center [986, 107] width 260 height 10
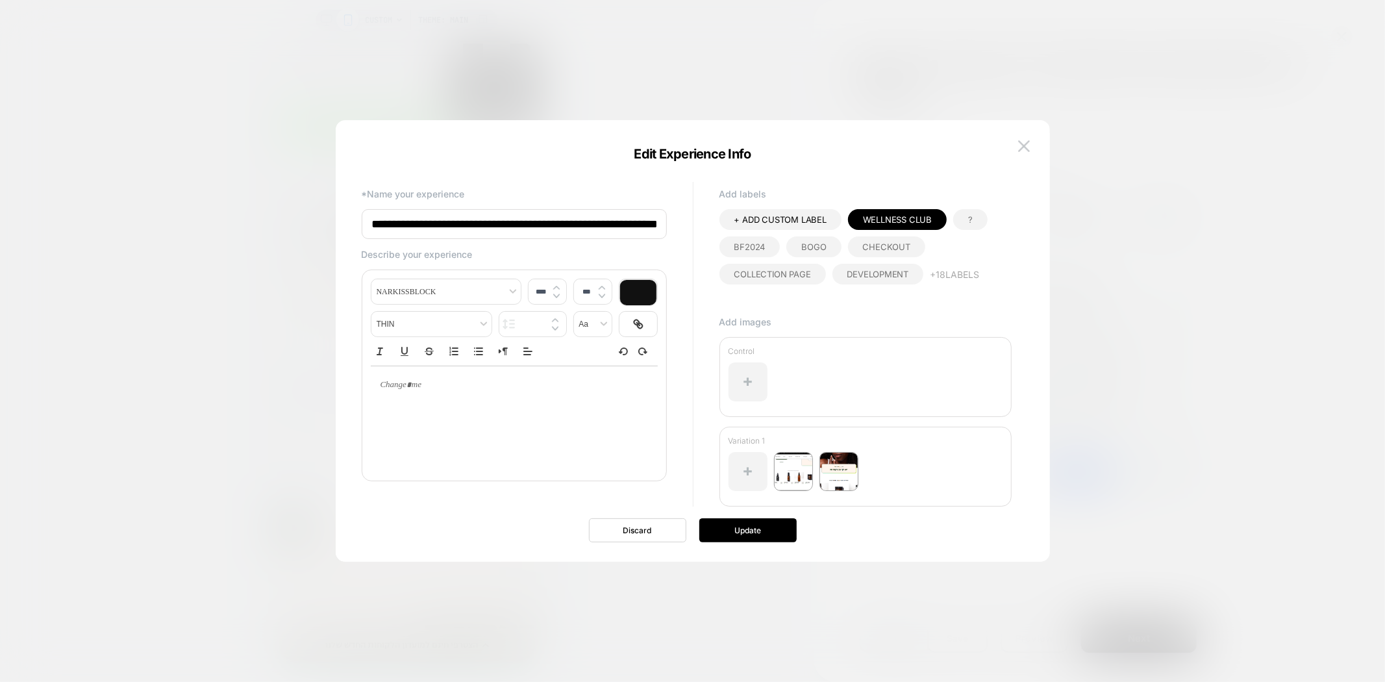
scroll to position [0, 63]
click at [791, 475] on img at bounding box center [793, 471] width 39 height 39
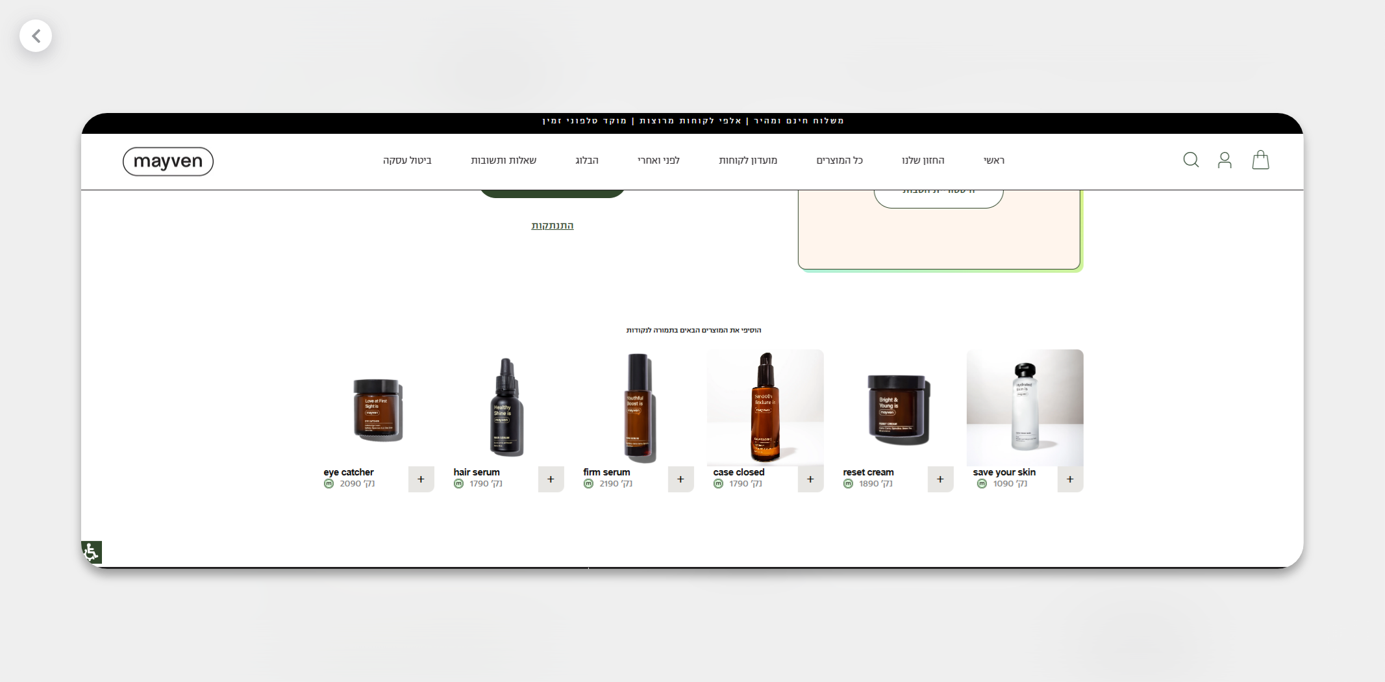
click at [1320, 119] on div at bounding box center [692, 341] width 1385 height 682
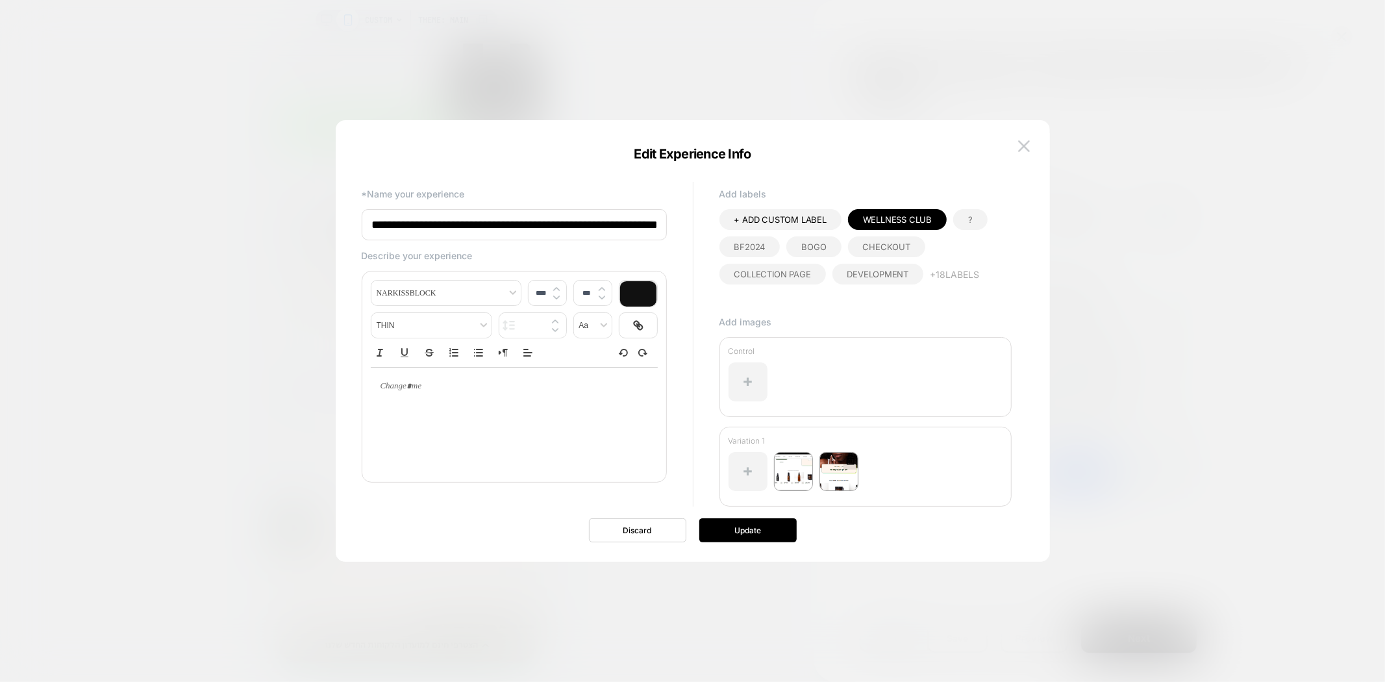
click at [832, 473] on img at bounding box center [838, 471] width 39 height 39
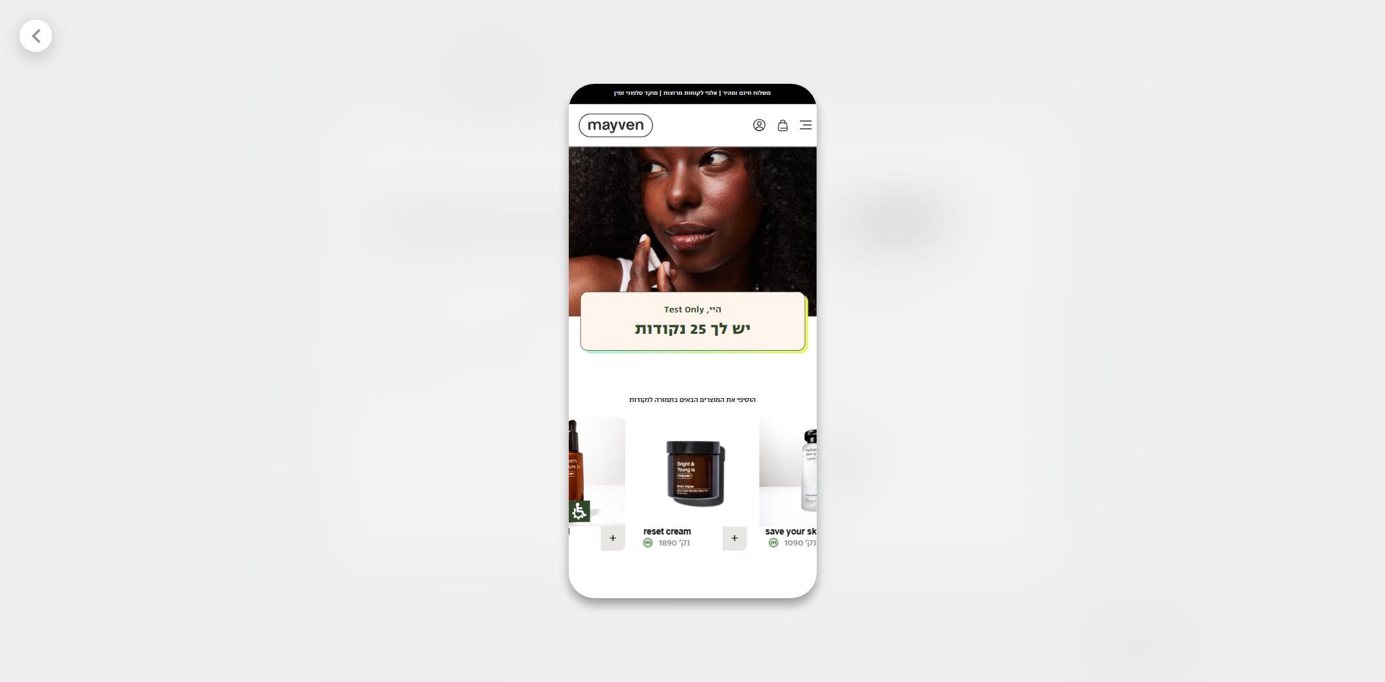
click at [1120, 251] on div at bounding box center [692, 341] width 1385 height 682
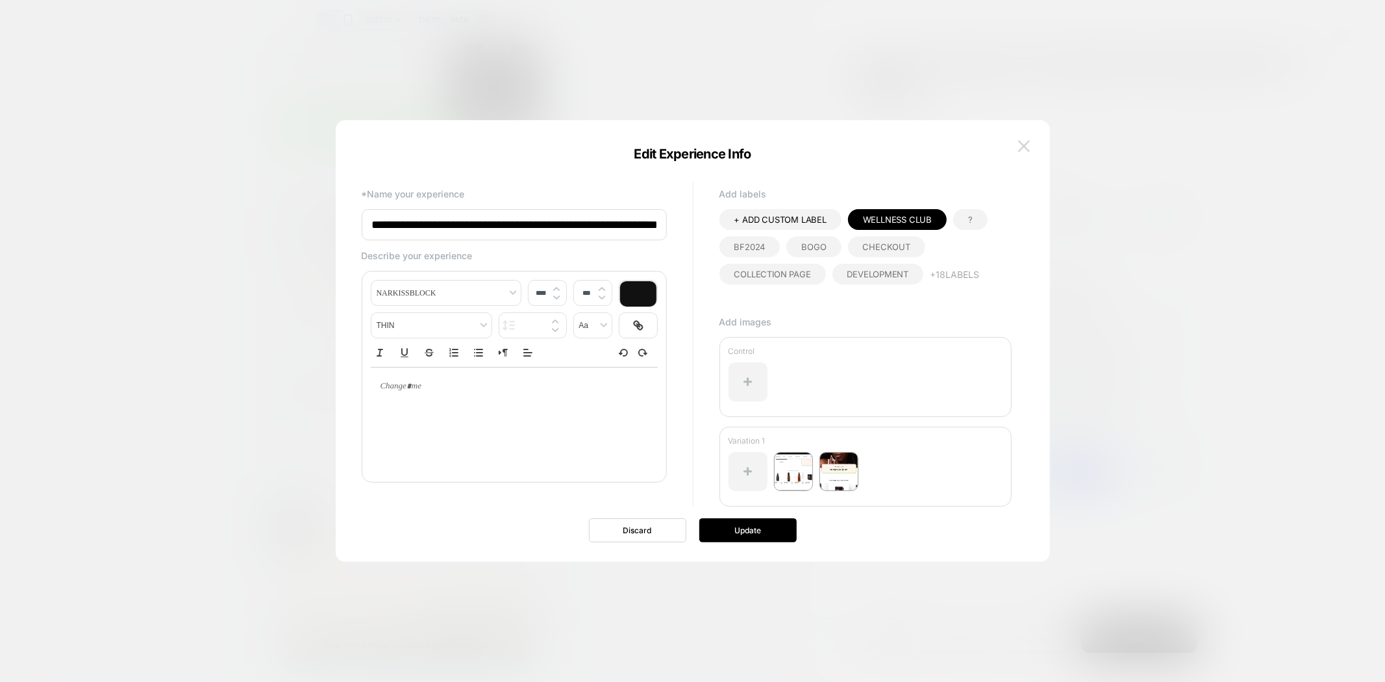
click at [1023, 147] on img at bounding box center [1024, 145] width 12 height 11
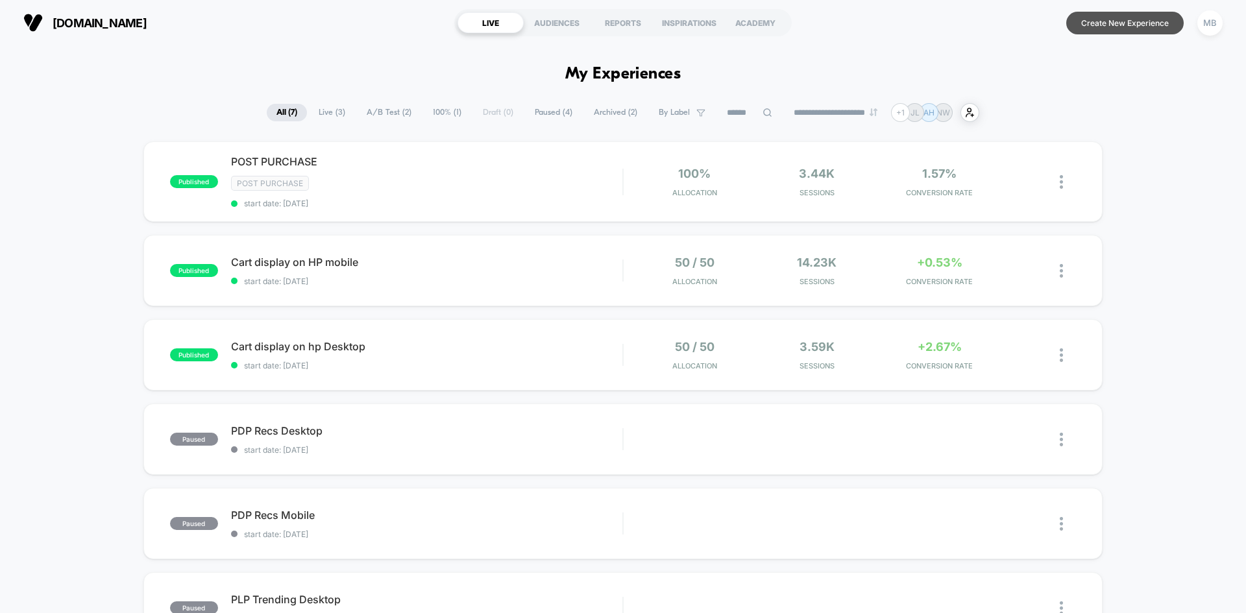
click at [1159, 28] on button "Create New Experience" at bounding box center [1126, 23] width 118 height 23
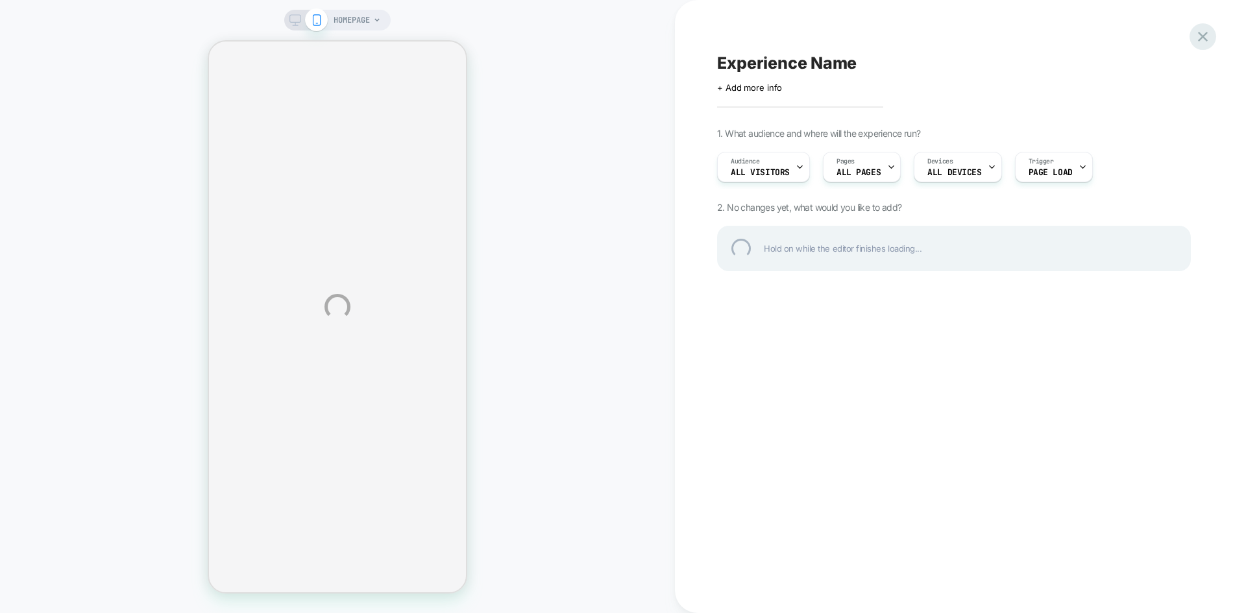
click at [1206, 37] on div at bounding box center [1203, 36] width 27 height 27
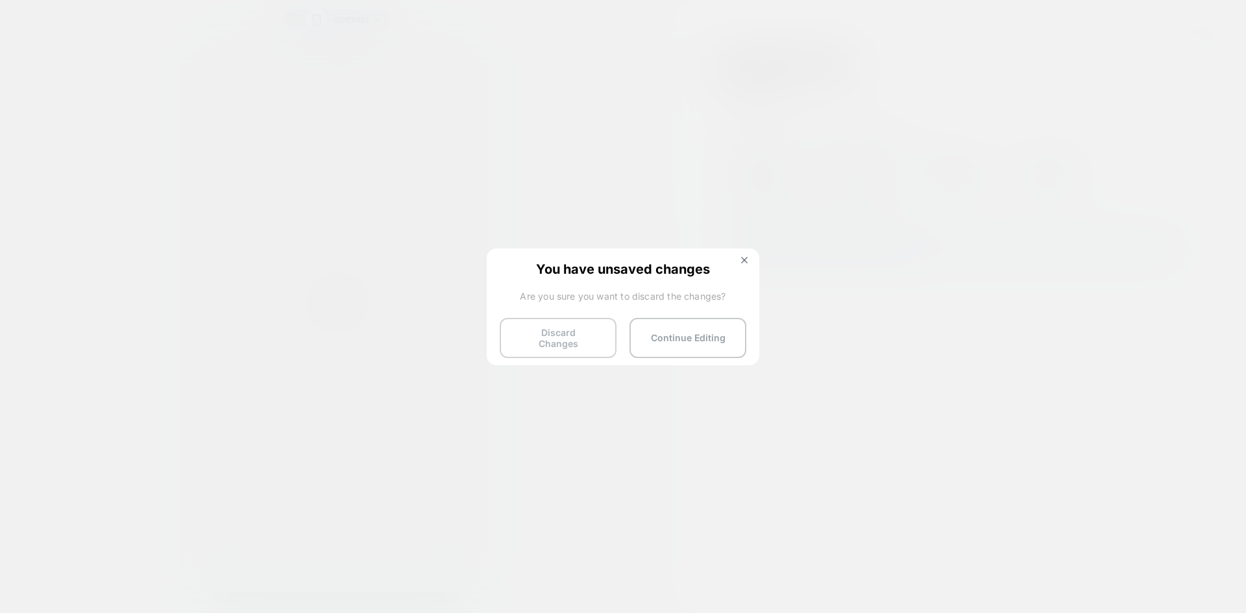
click at [551, 340] on button "Discard Changes" at bounding box center [558, 338] width 117 height 40
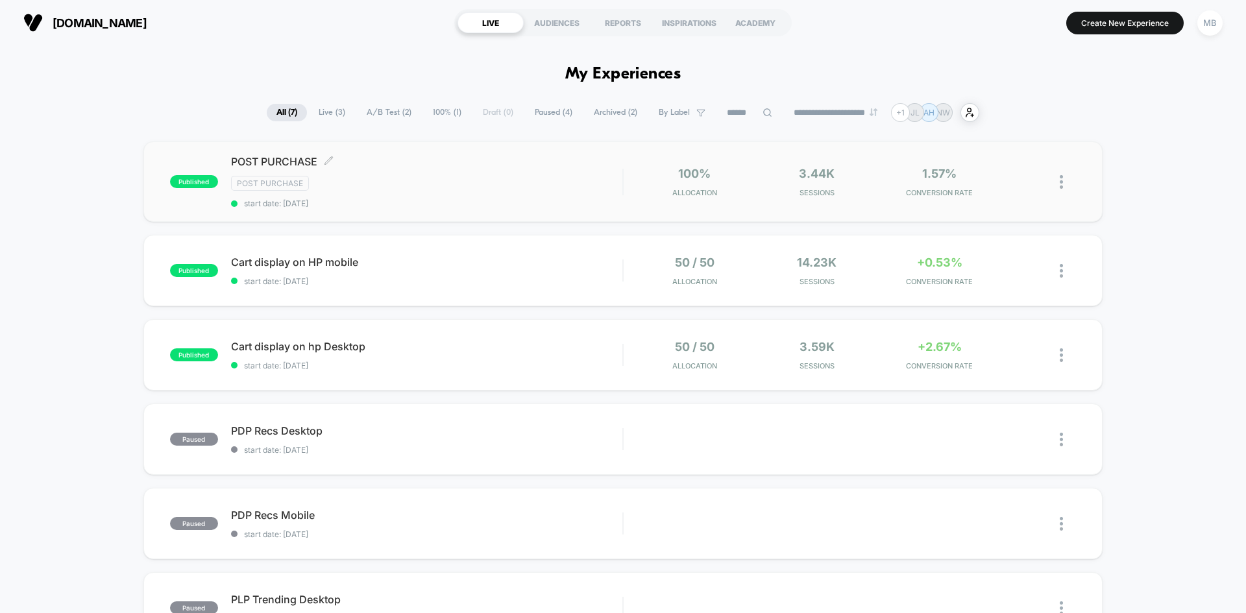
click at [388, 192] on div "POST PURCHASE Click to edit experience details Click to edit experience details…" at bounding box center [426, 181] width 391 height 53
